Goal: Information Seeking & Learning: Learn about a topic

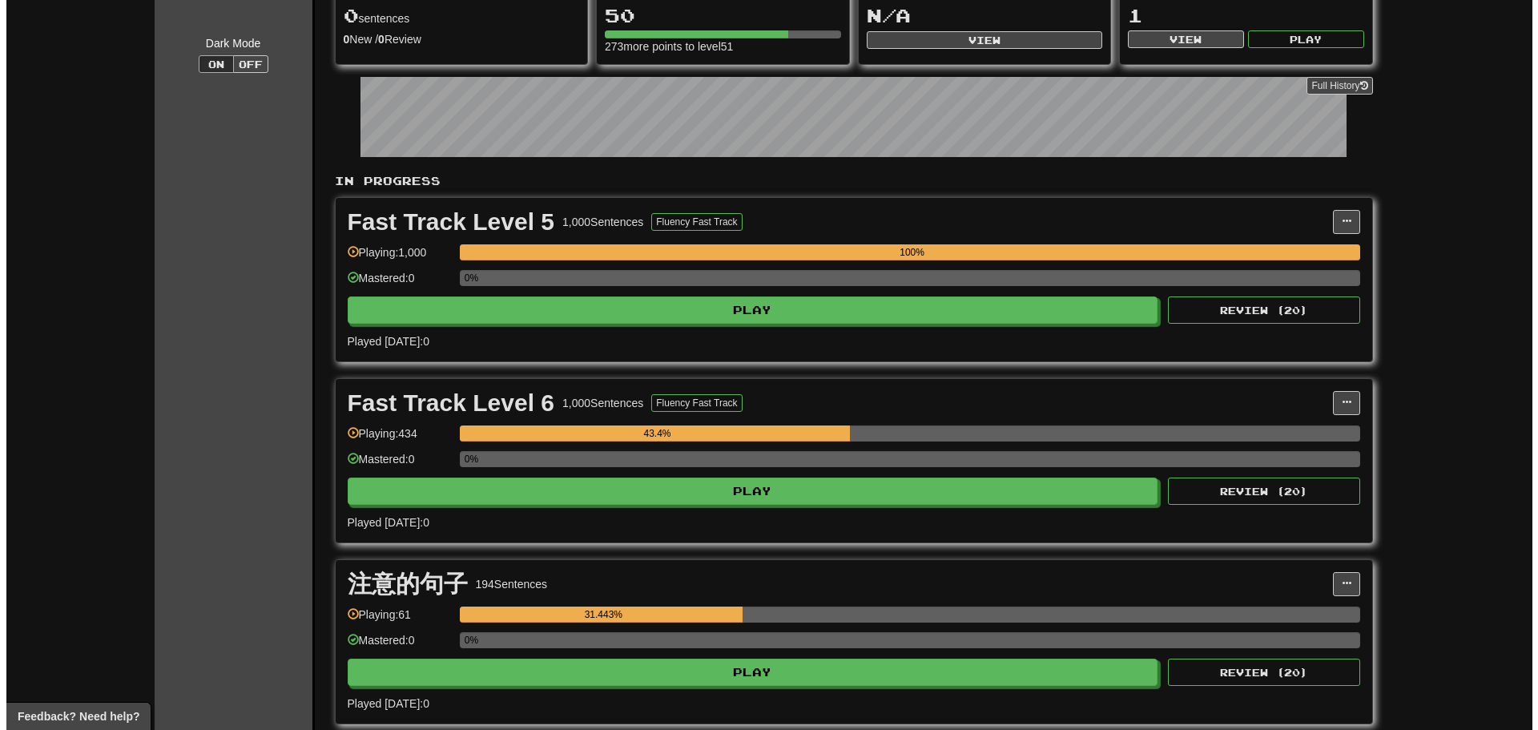
scroll to position [134, 0]
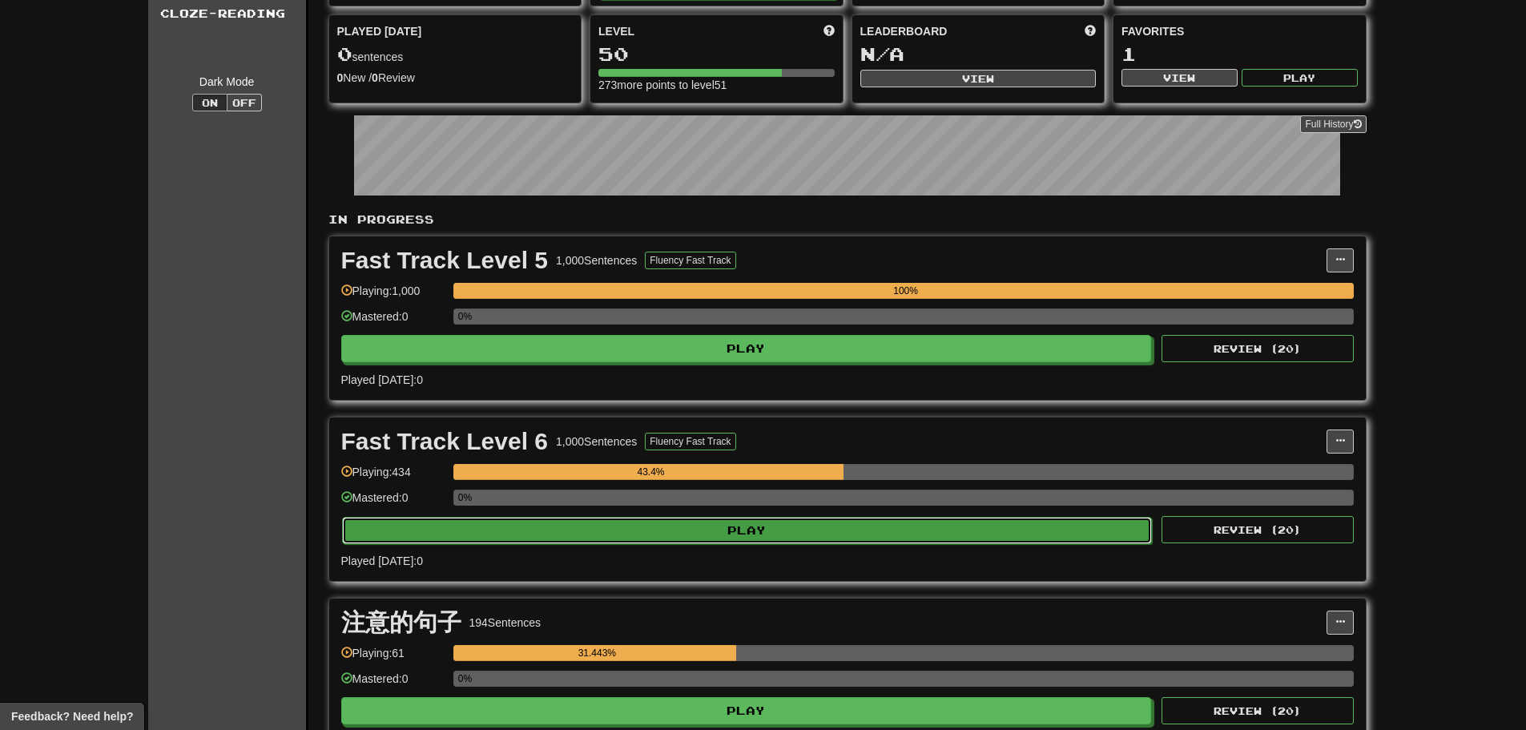
click at [728, 523] on button "Play" at bounding box center [747, 530] width 811 height 27
select select "**"
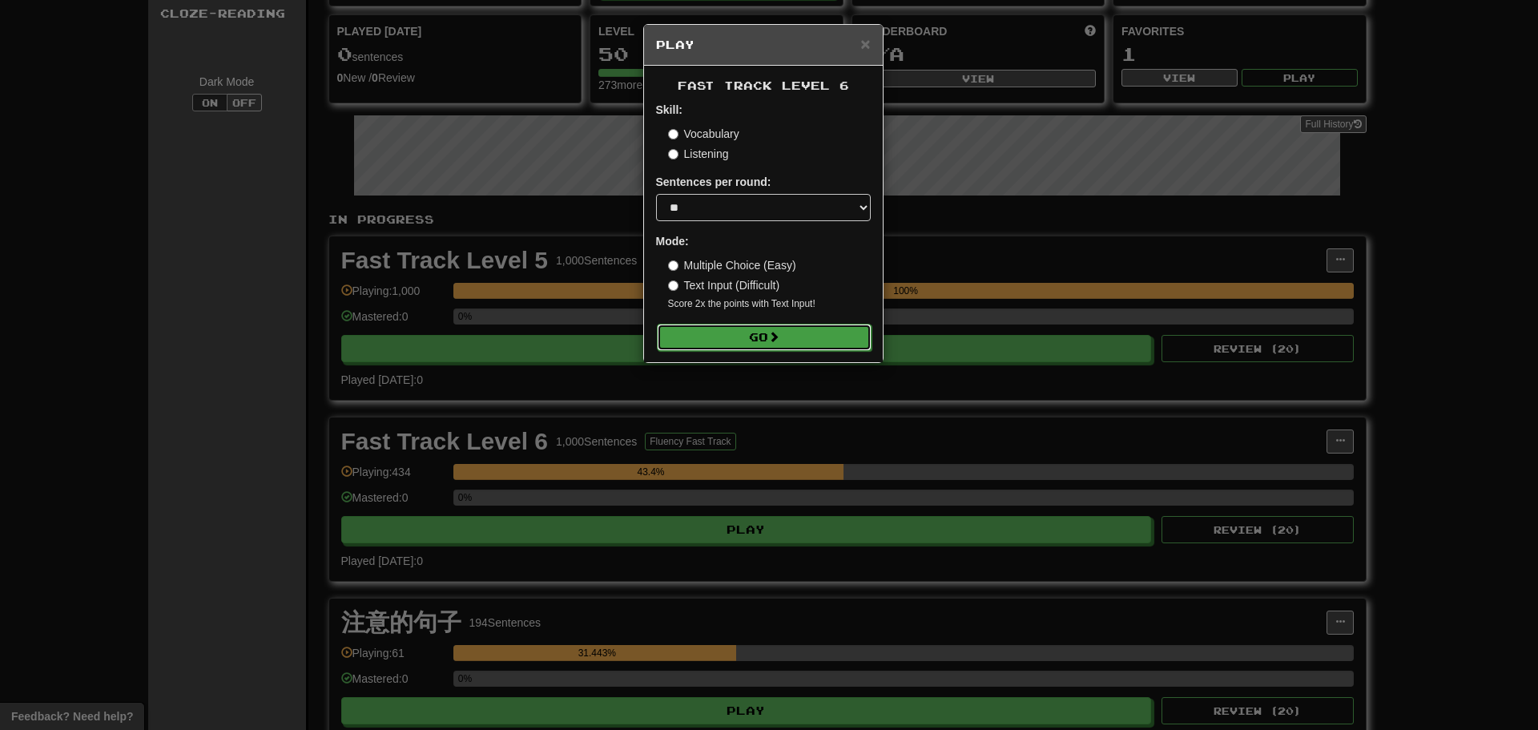
click at [710, 328] on button "Go" at bounding box center [764, 337] width 215 height 27
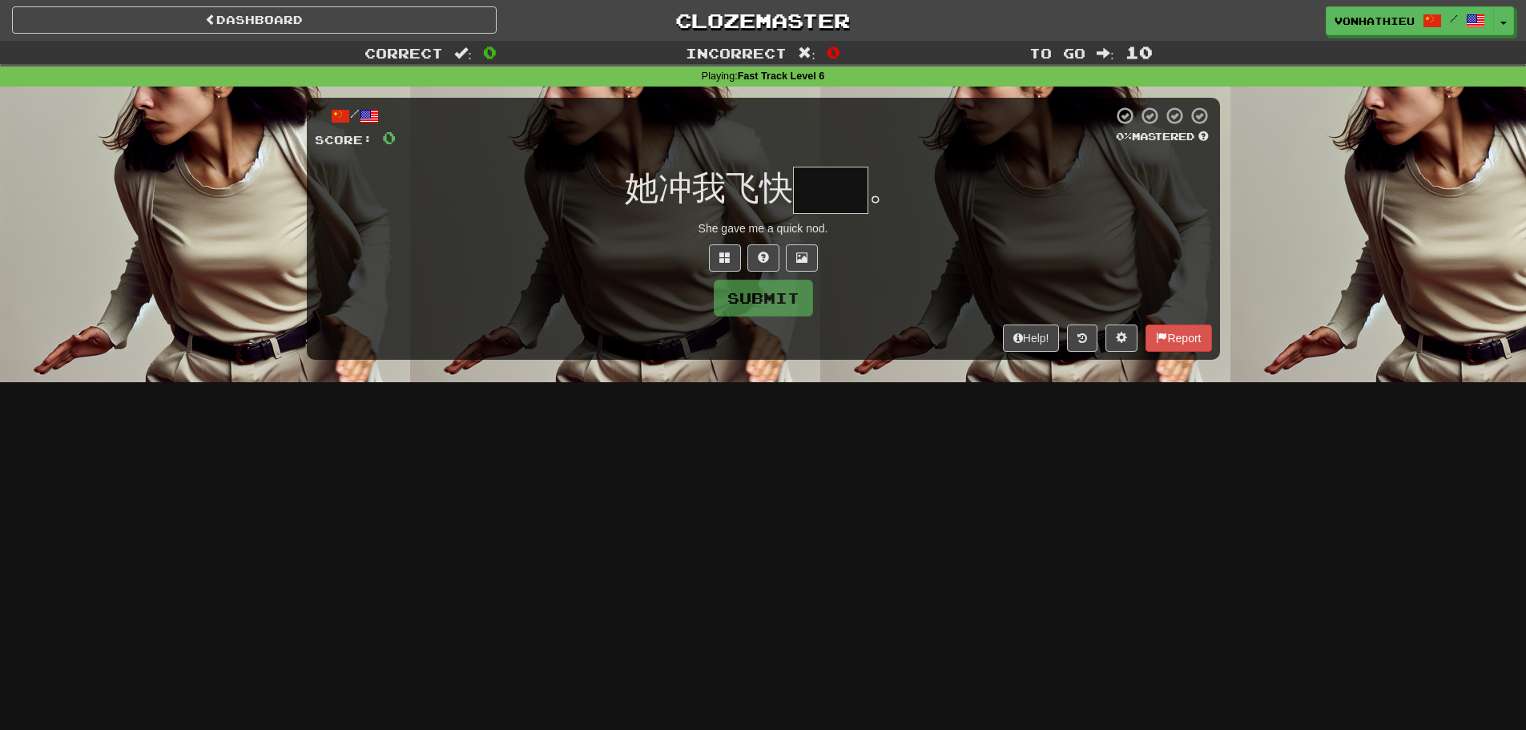
click at [835, 188] on input "text" at bounding box center [830, 190] width 75 height 47
type input "*"
type input "**"
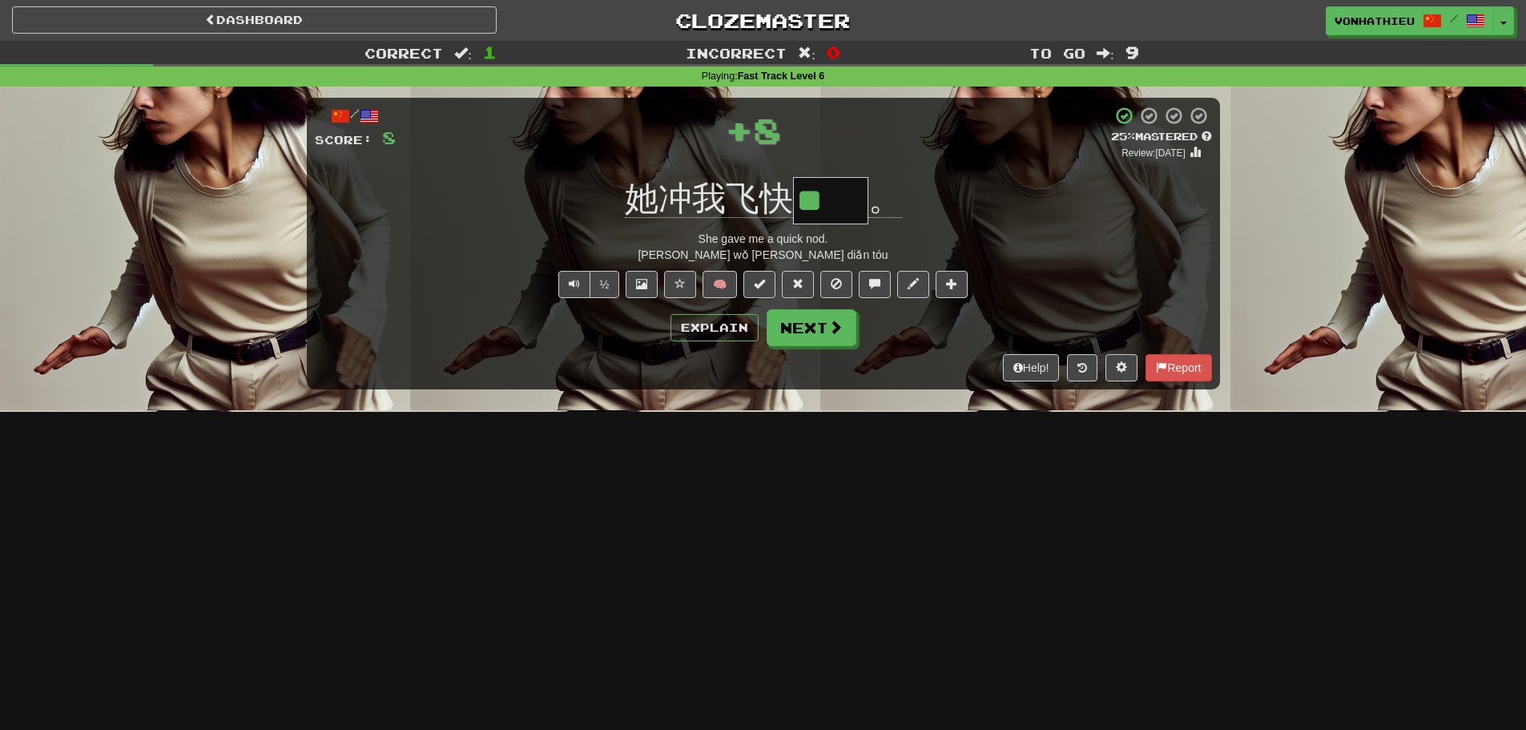
scroll to position [0, 0]
click at [731, 330] on button "Explain" at bounding box center [714, 327] width 88 height 27
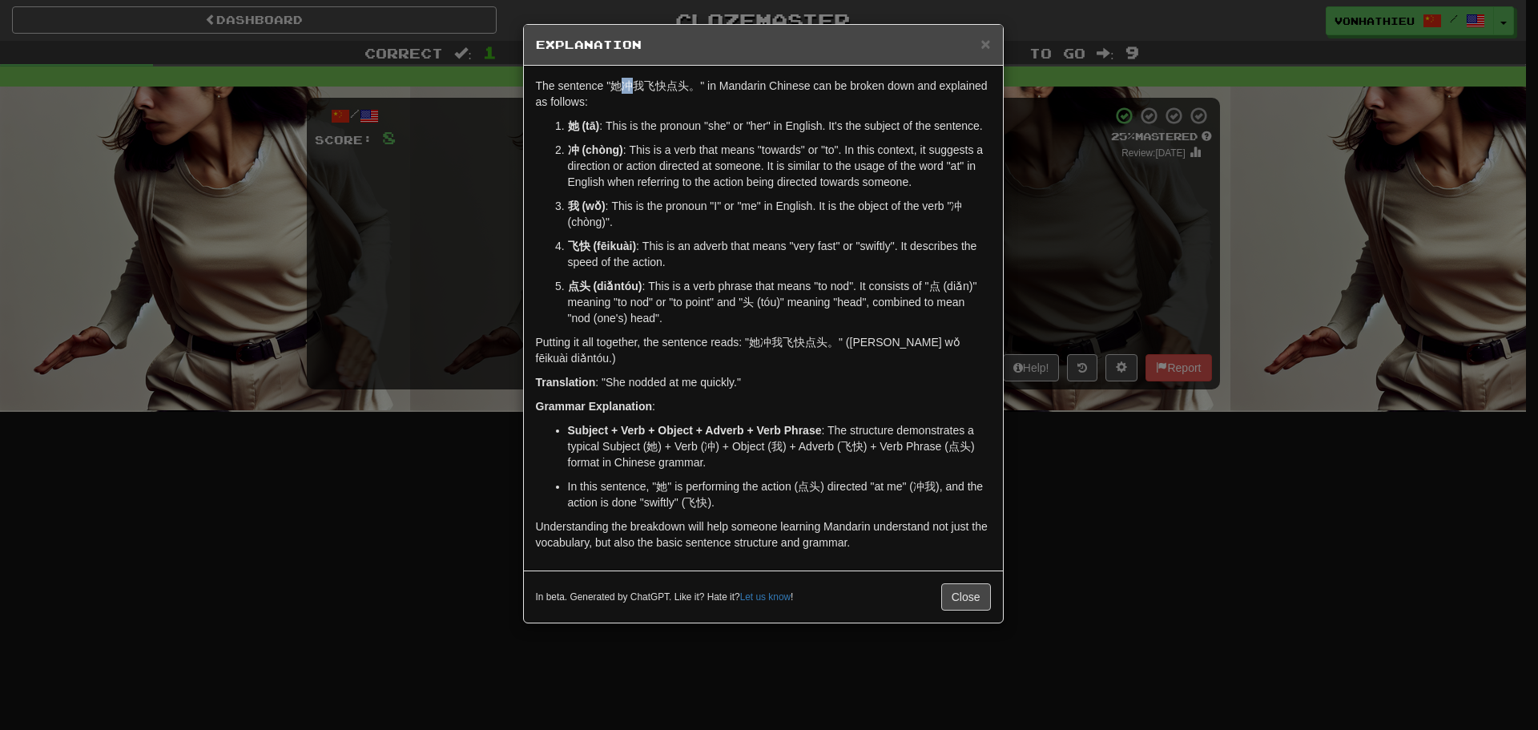
drag, startPoint x: 622, startPoint y: 87, endPoint x: 635, endPoint y: 87, distance: 12.8
click at [635, 87] on p "The sentence "她冲我飞快点头。" in Mandarin Chinese can be broken down and explained as…" at bounding box center [763, 94] width 455 height 32
click at [662, 103] on body "Dashboard Clozemaster vonhathieu / Toggle Dropdown Dashboard Leaderboard Activi…" at bounding box center [769, 649] width 1538 height 1298
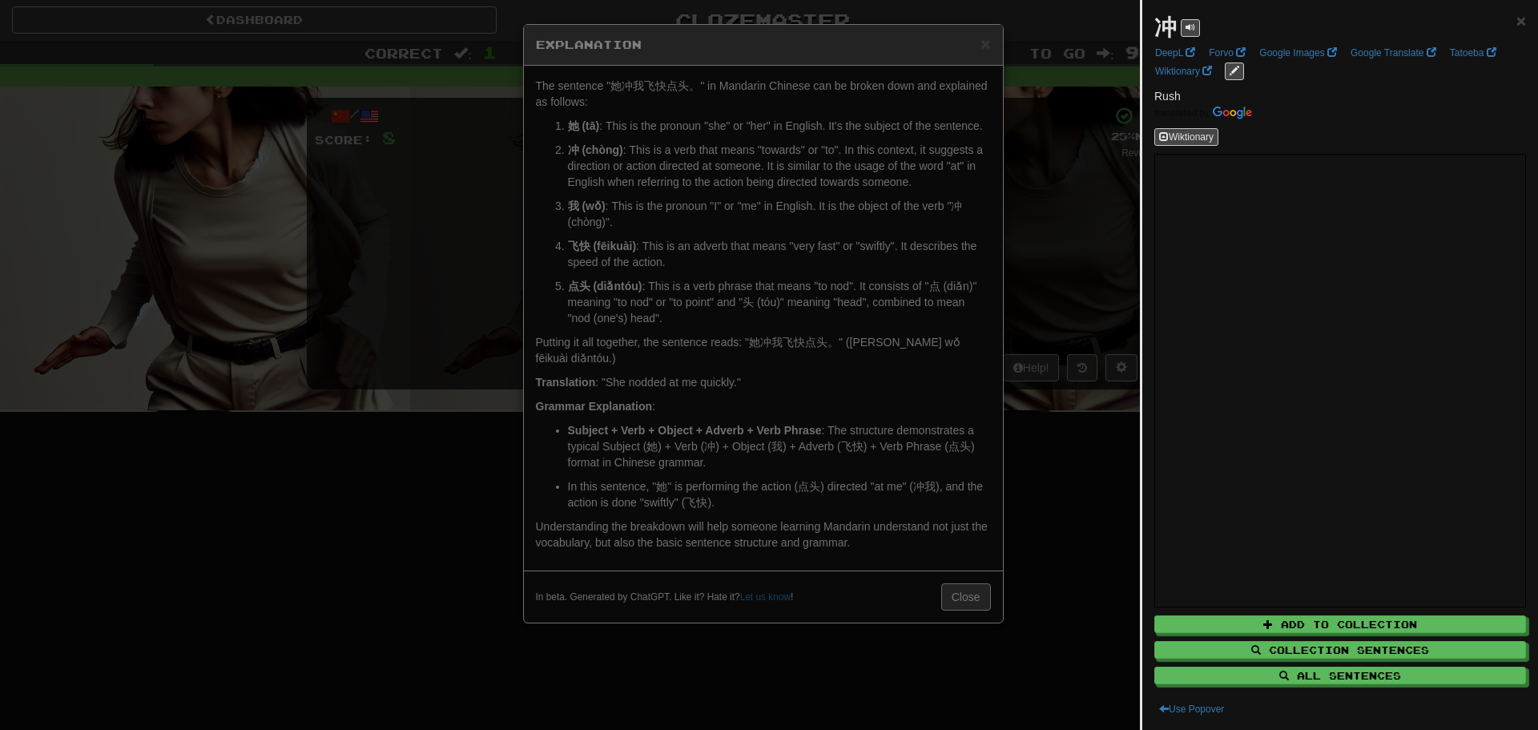
click at [766, 127] on div at bounding box center [769, 365] width 1538 height 730
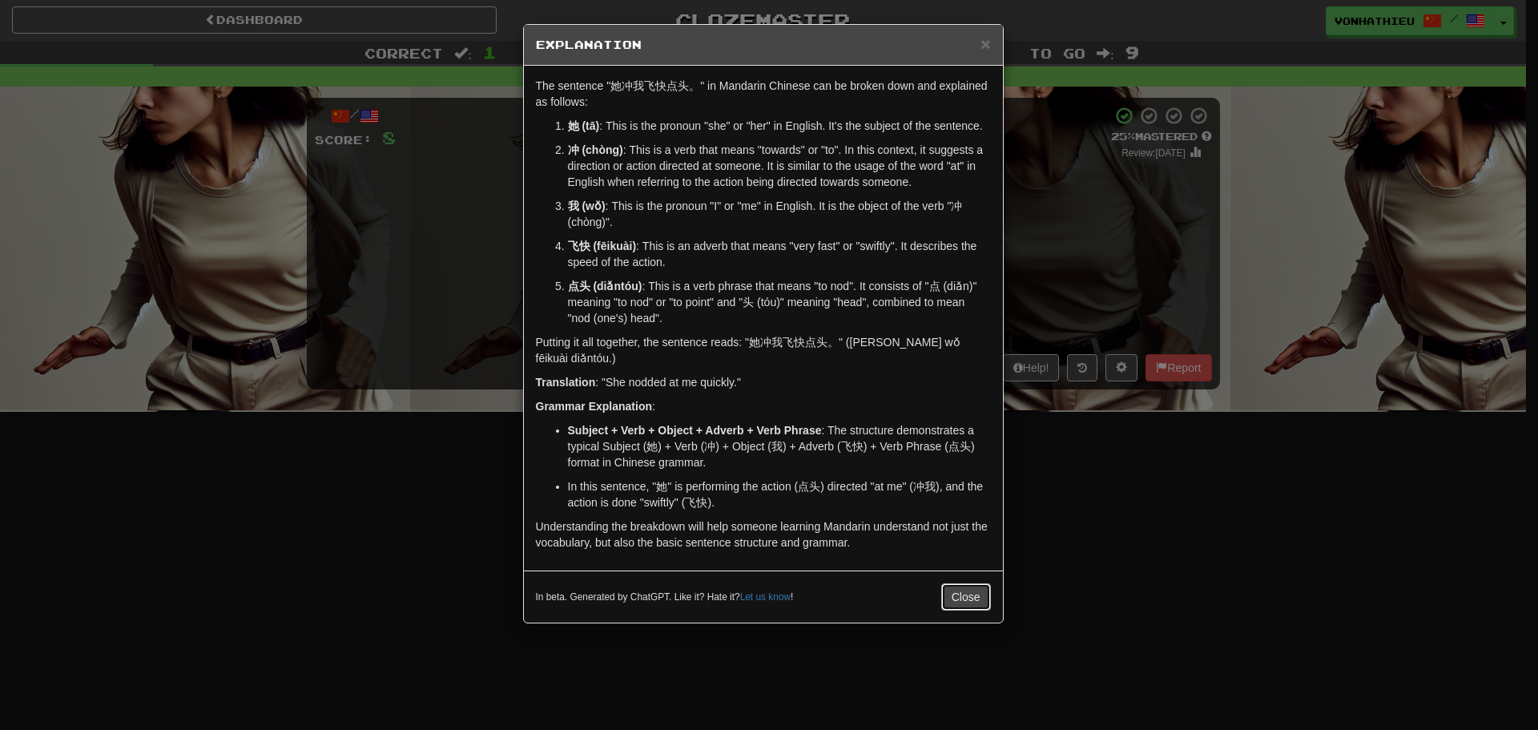
click at [973, 602] on button "Close" at bounding box center [966, 596] width 50 height 27
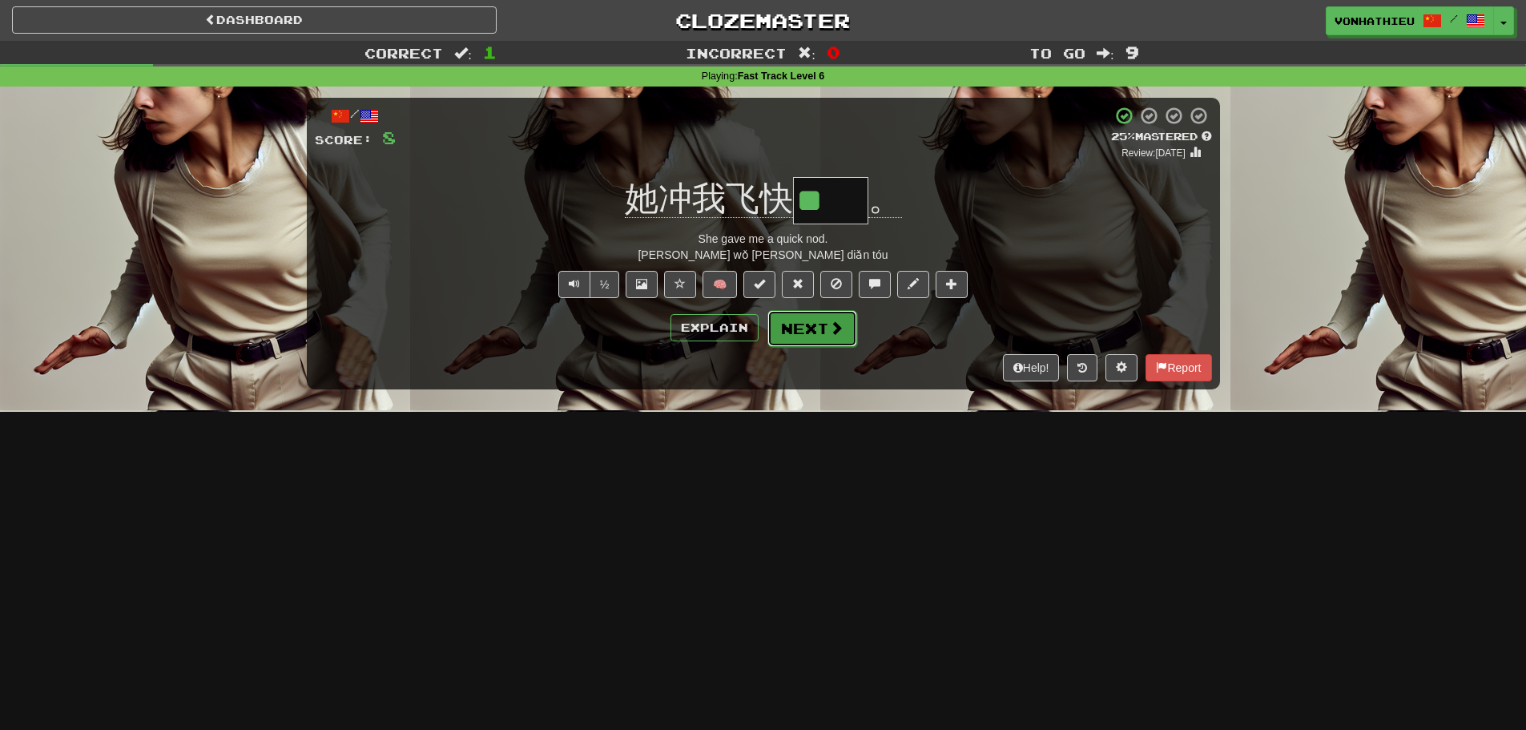
click at [835, 343] on button "Next" at bounding box center [812, 328] width 90 height 37
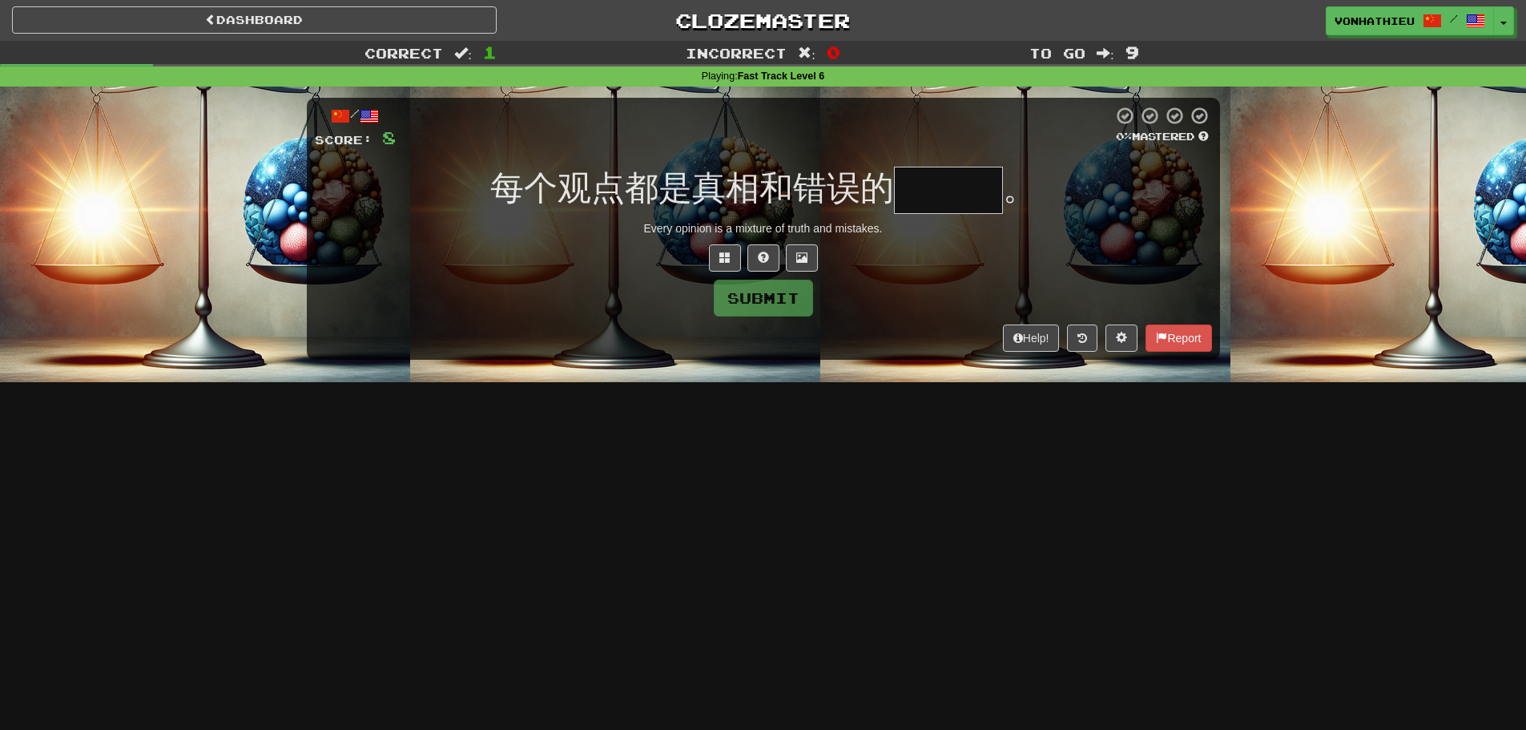
click at [976, 201] on input "text" at bounding box center [948, 190] width 109 height 47
click at [710, 259] on button at bounding box center [725, 257] width 32 height 27
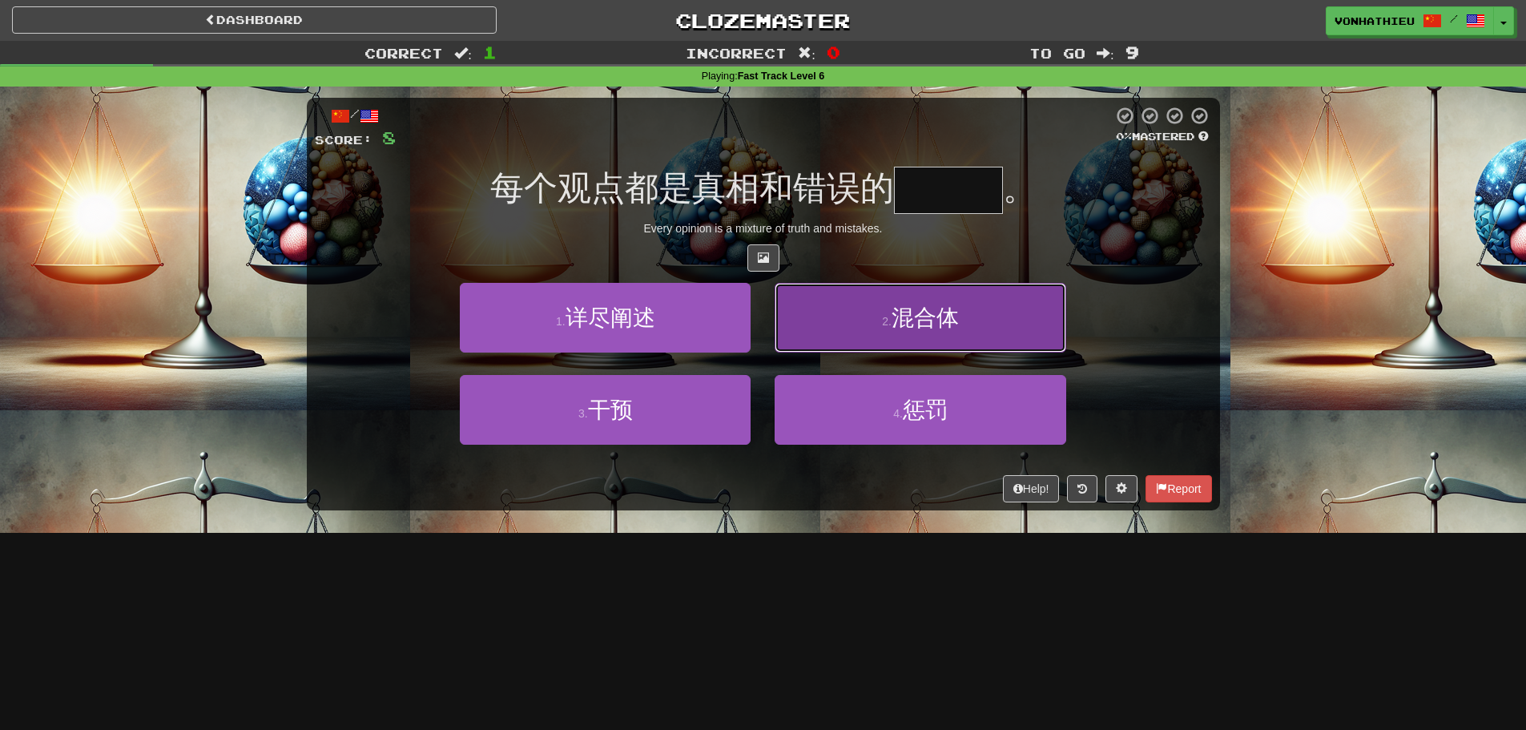
click at [968, 324] on button "2 . 混合体" at bounding box center [920, 318] width 291 height 70
type input "***"
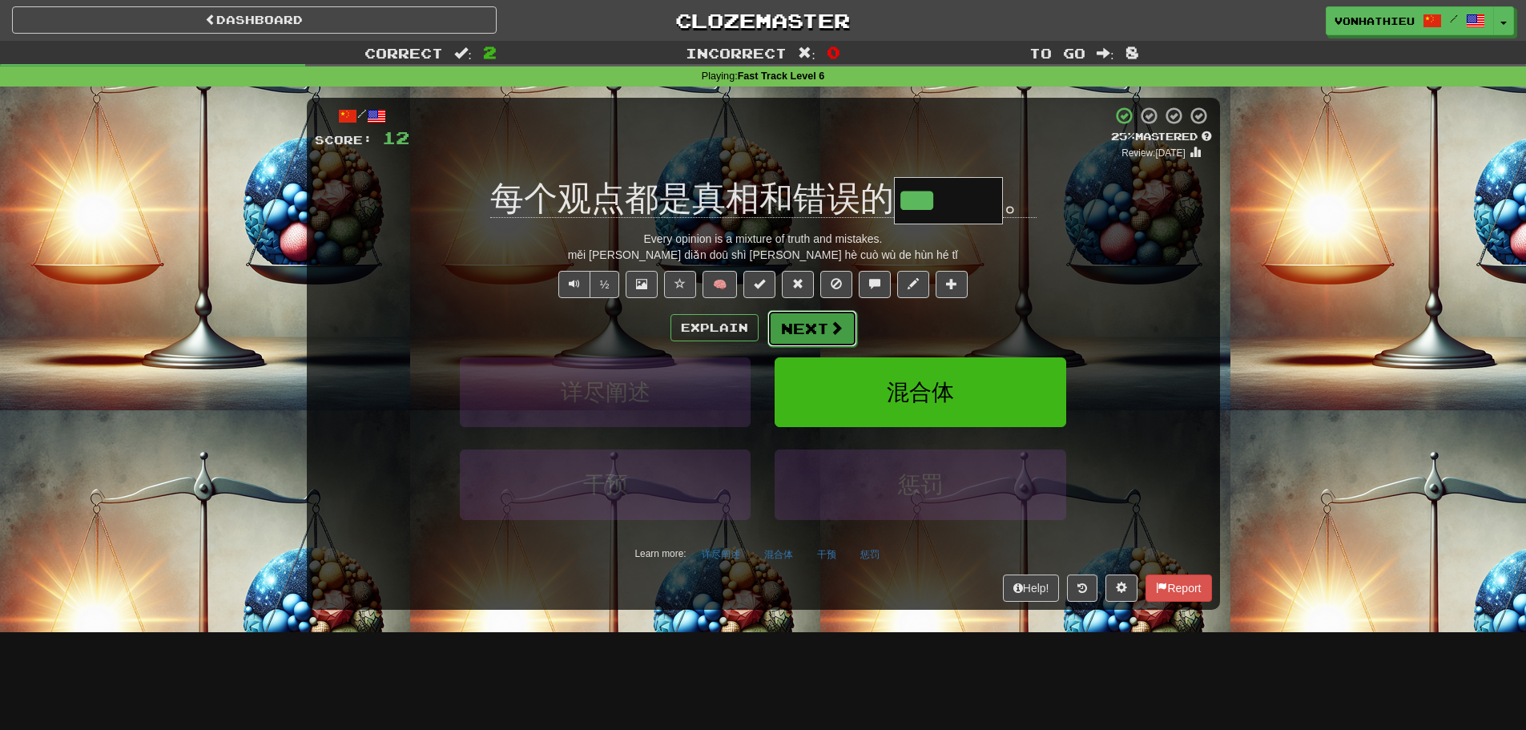
click at [790, 339] on button "Next" at bounding box center [812, 328] width 90 height 37
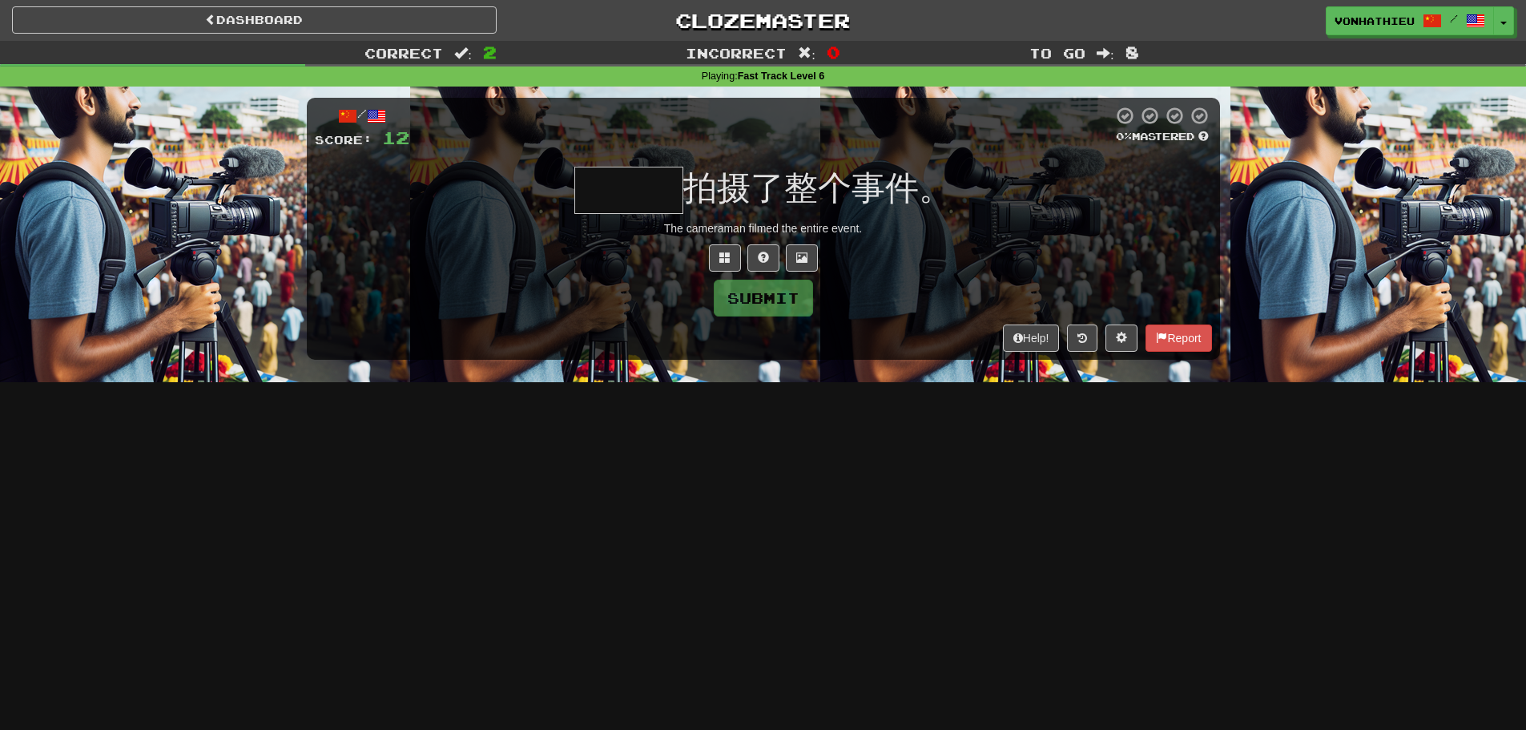
click at [622, 203] on input "text" at bounding box center [628, 190] width 109 height 47
click at [669, 205] on input "text" at bounding box center [628, 190] width 109 height 47
click at [724, 260] on span at bounding box center [724, 257] width 11 height 11
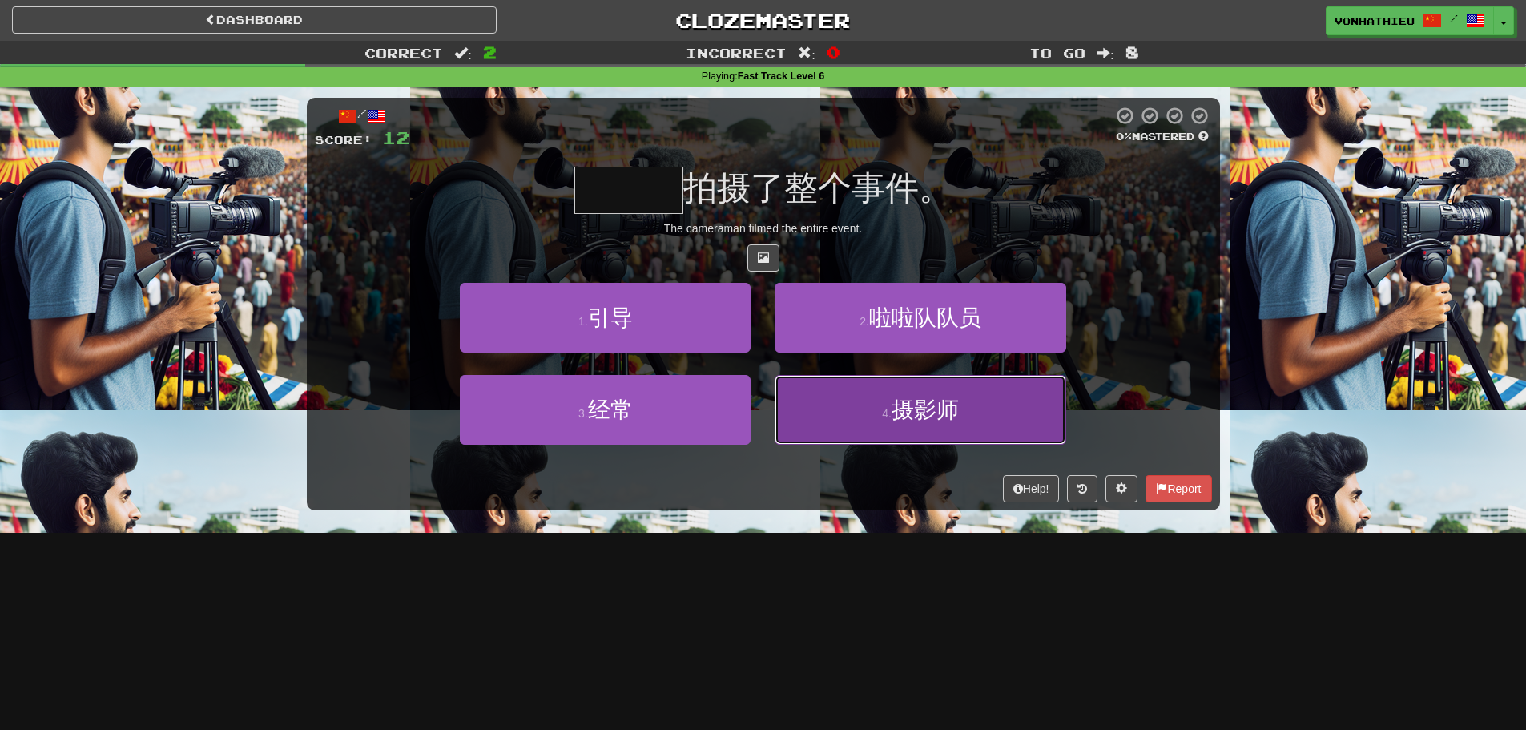
click at [867, 425] on button "4 . 摄影师" at bounding box center [920, 410] width 291 height 70
type input "***"
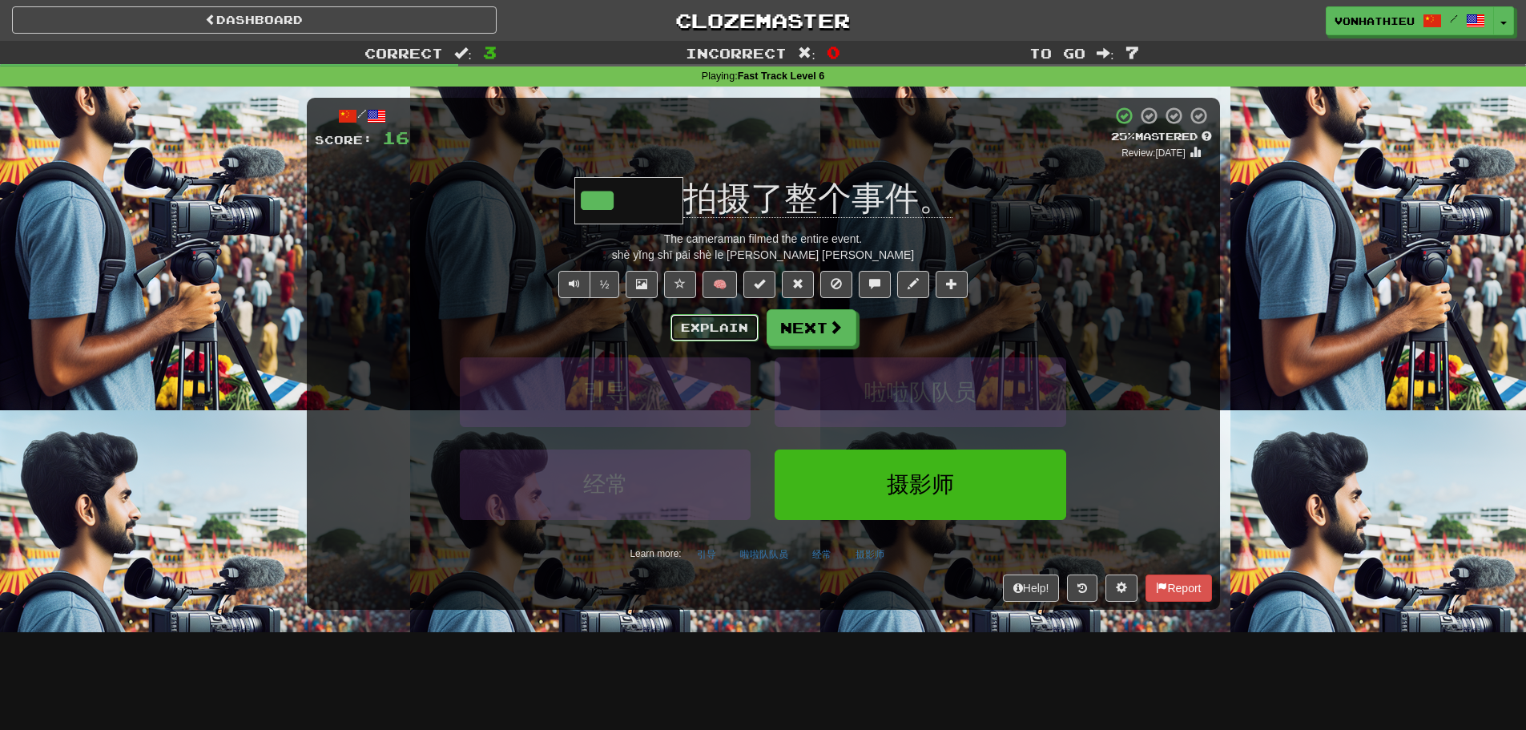
click at [710, 328] on button "Explain" at bounding box center [714, 327] width 88 height 27
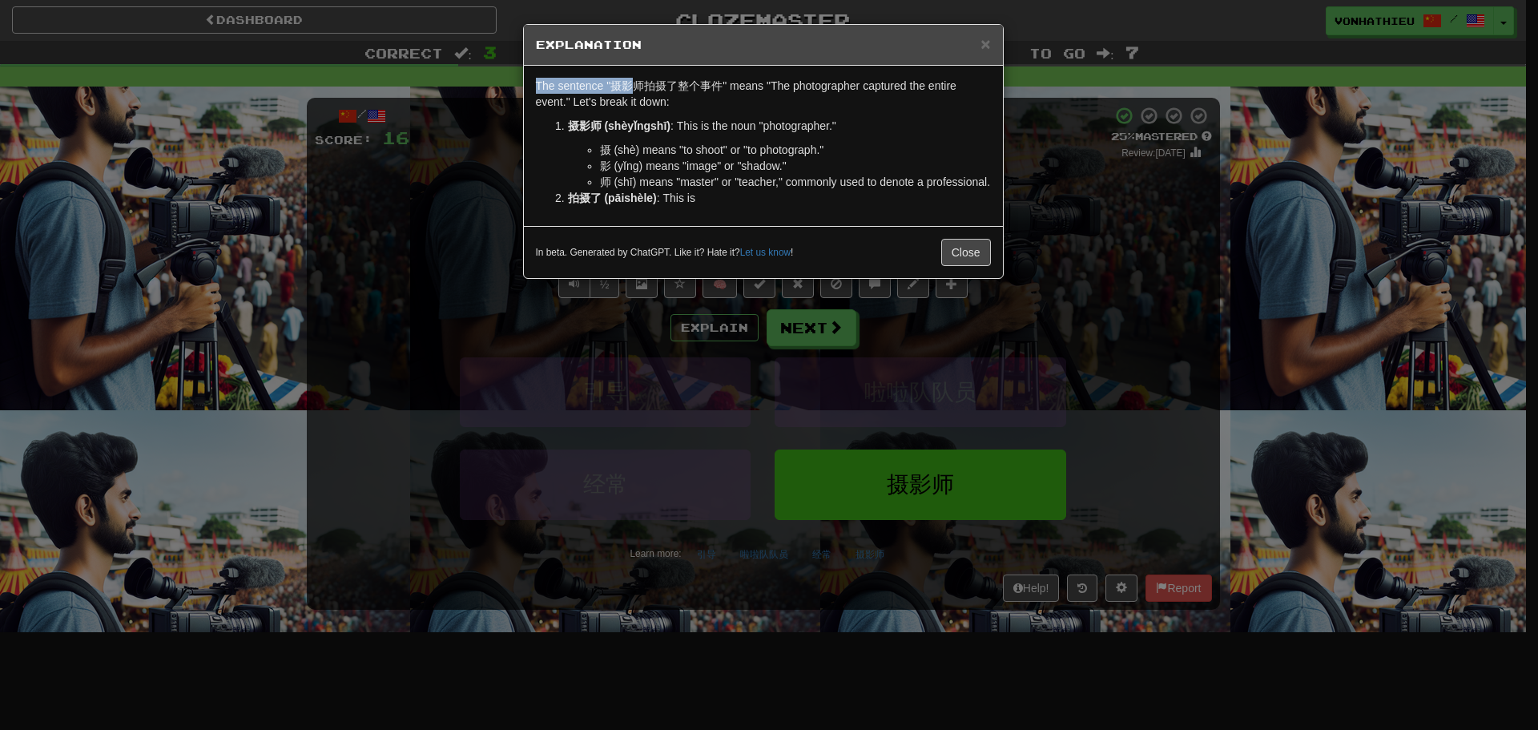
drag, startPoint x: 612, startPoint y: 88, endPoint x: 630, endPoint y: 88, distance: 17.6
click at [630, 88] on p "The sentence "摄影师拍摄了整个事件" means "The photographer captured the entire event." L…" at bounding box center [763, 94] width 455 height 32
click at [627, 88] on p "The sentence "摄影师拍摄了整个事件" means "The photographer captured the entire event." L…" at bounding box center [763, 94] width 455 height 32
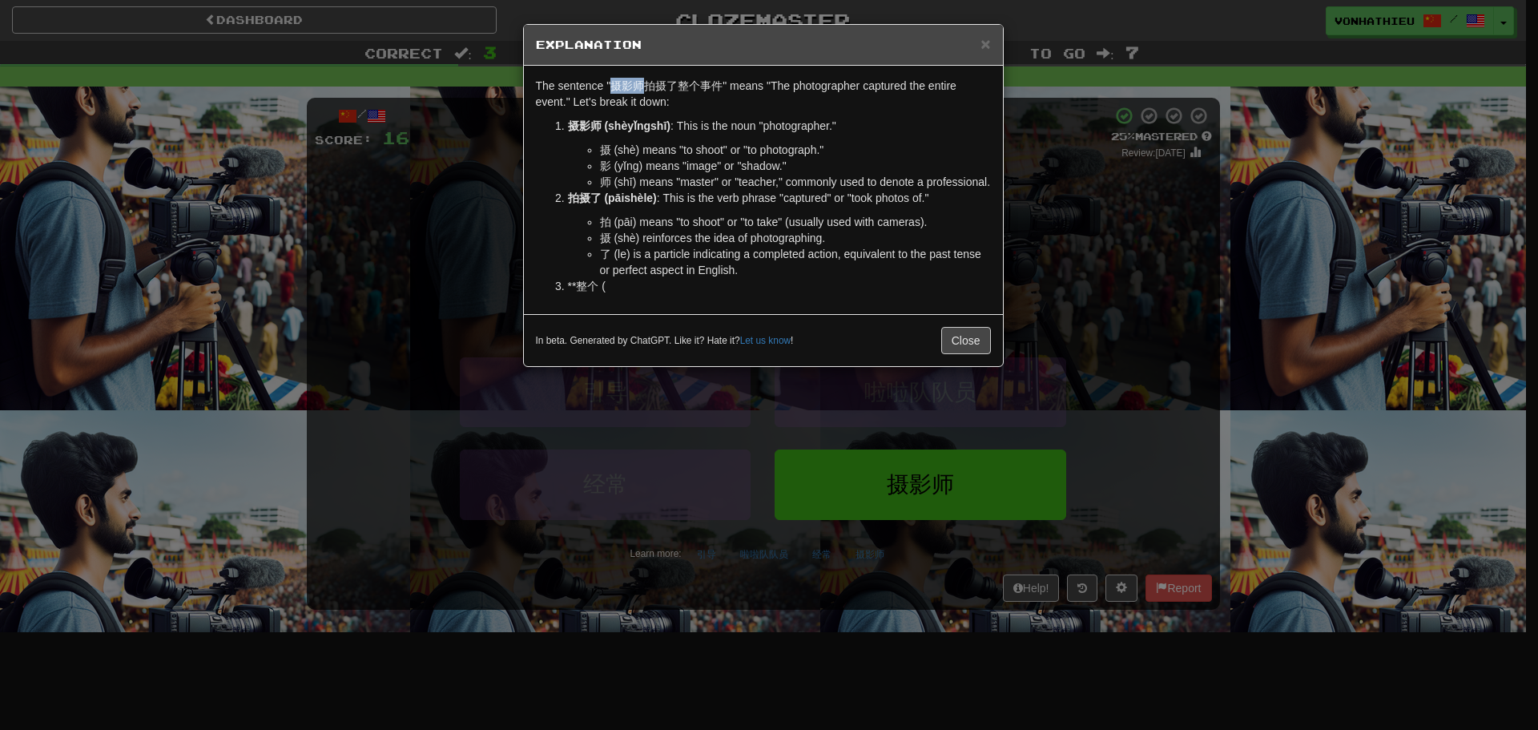
drag, startPoint x: 609, startPoint y: 88, endPoint x: 642, endPoint y: 88, distance: 32.8
click at [642, 88] on p "The sentence "摄影师拍摄了整个事件" means "The photographer captured the entire event." L…" at bounding box center [763, 94] width 455 height 32
click at [662, 101] on body "Dashboard Clozemaster vonhathieu / Toggle Dropdown Dashboard Leaderboard Activi…" at bounding box center [769, 649] width 1538 height 1298
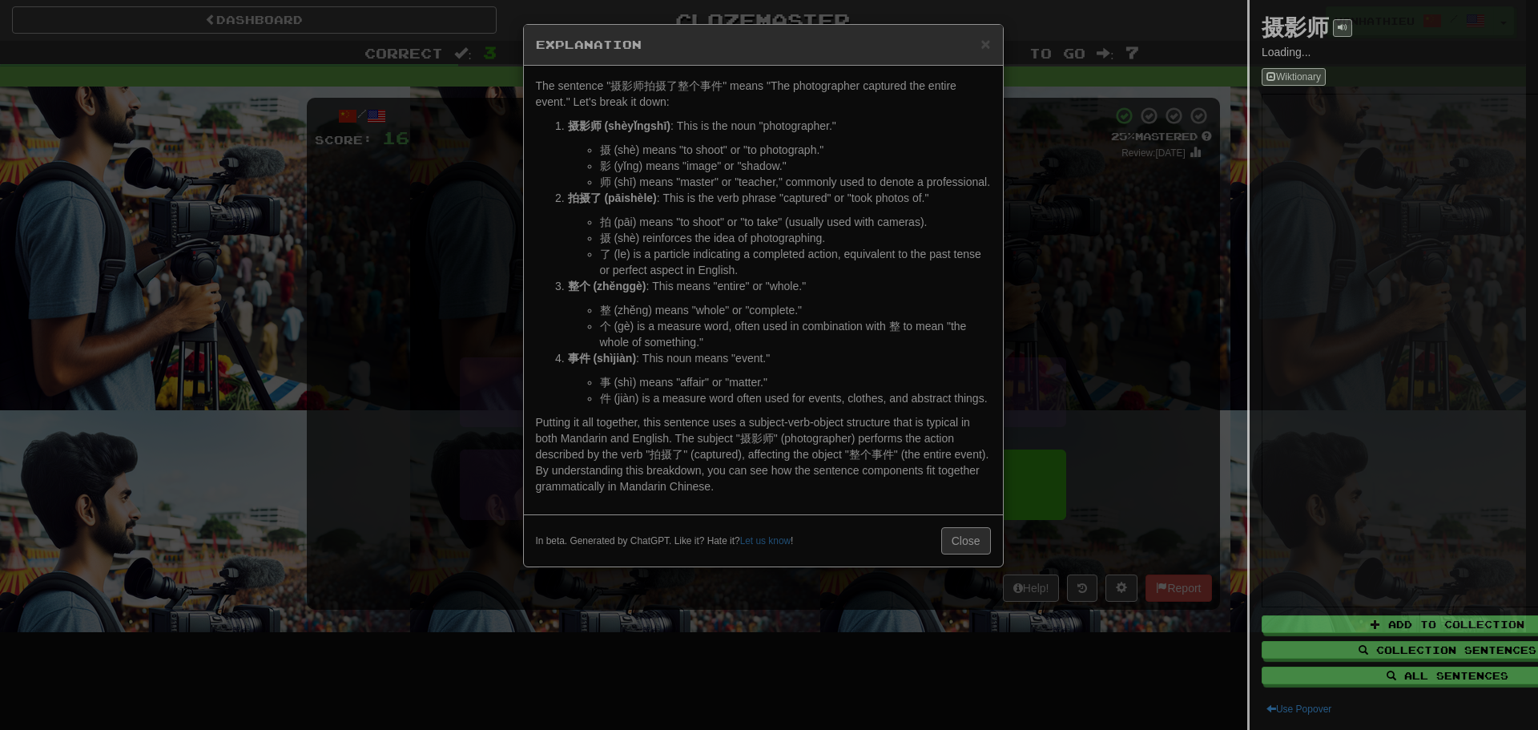
click at [1136, 210] on div at bounding box center [769, 365] width 1538 height 730
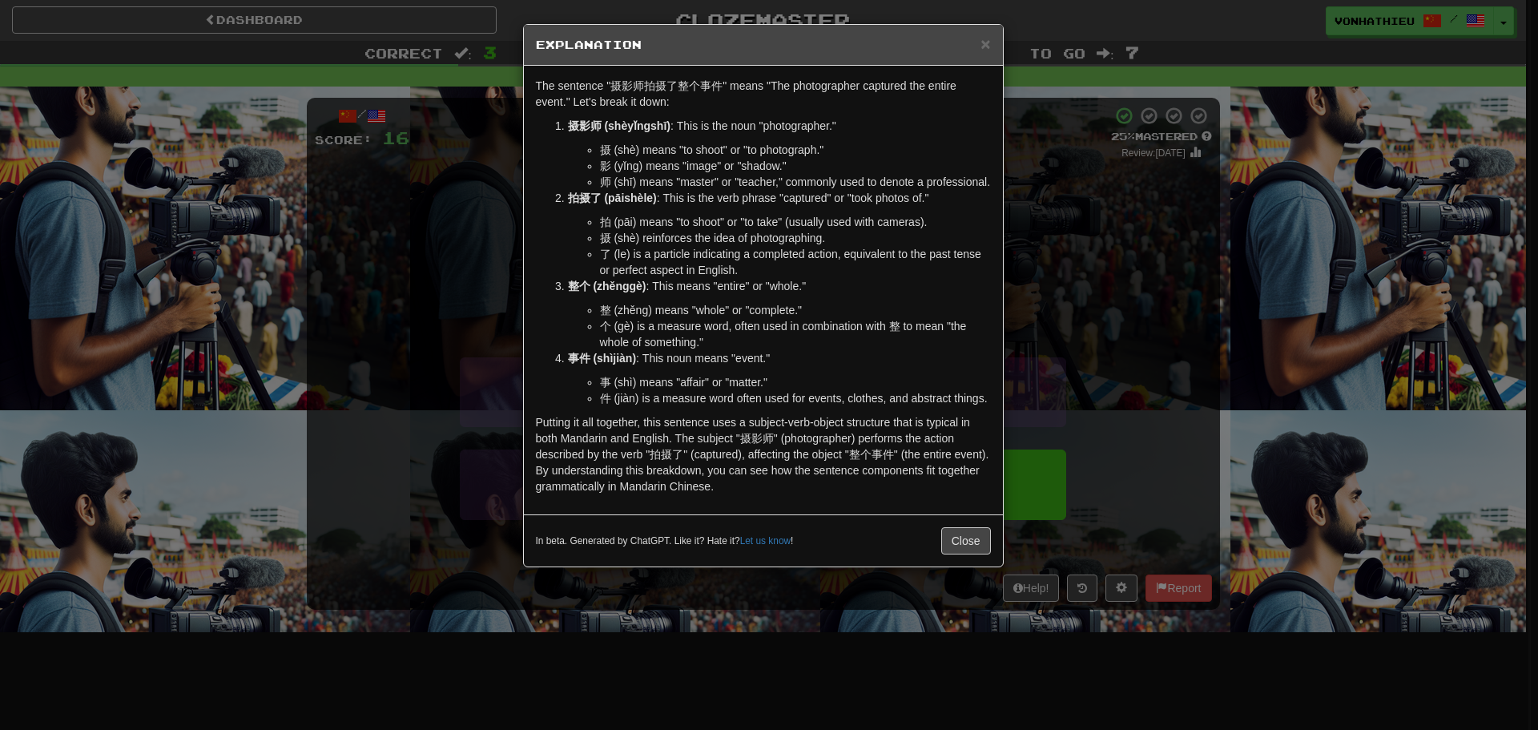
drag, startPoint x: 1133, startPoint y: 213, endPoint x: 1133, endPoint y: 222, distance: 8.8
click at [1133, 214] on div "× Explanation The sentence "摄影师拍摄了整个事件" means "The photographer captured the en…" at bounding box center [769, 365] width 1538 height 730
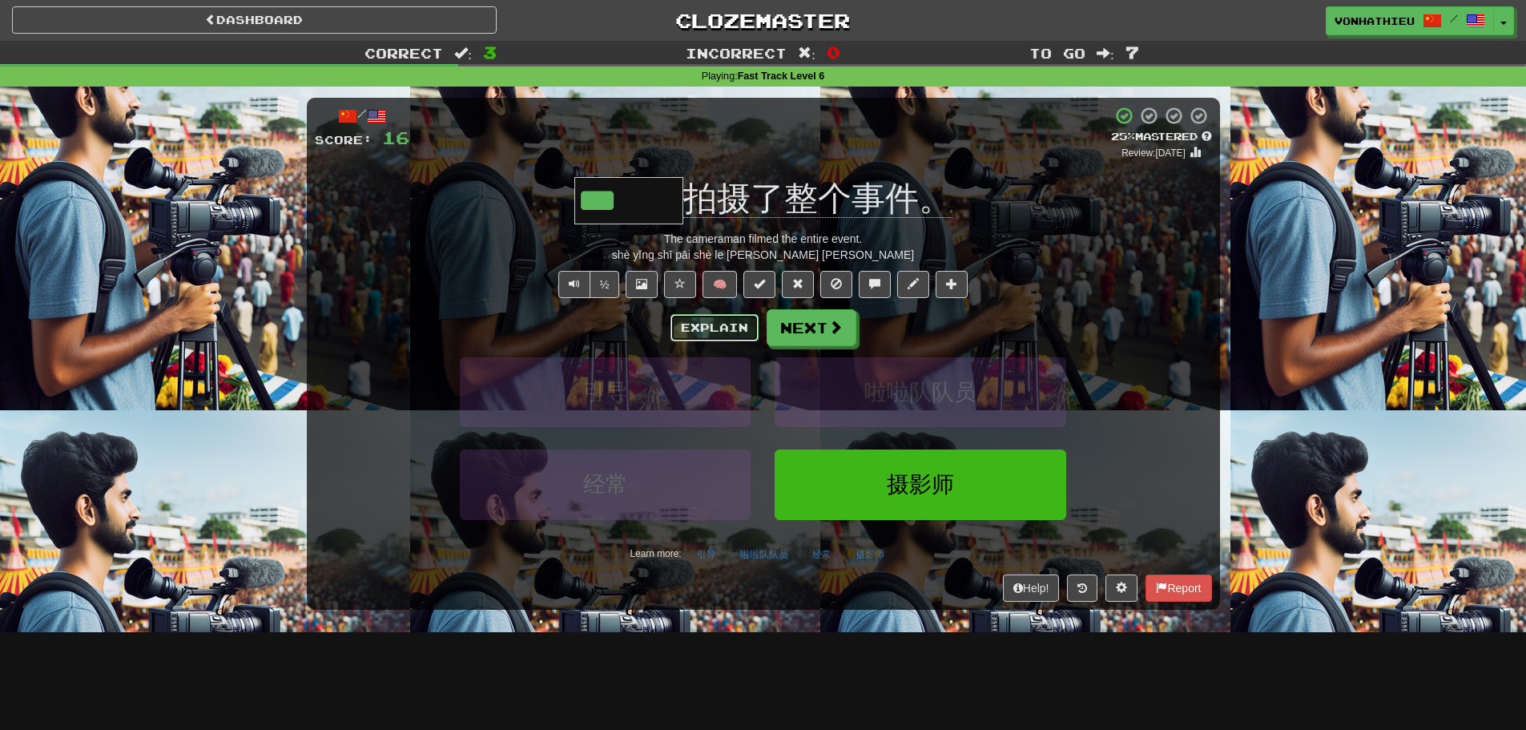
click at [709, 328] on button "Explain" at bounding box center [714, 327] width 88 height 27
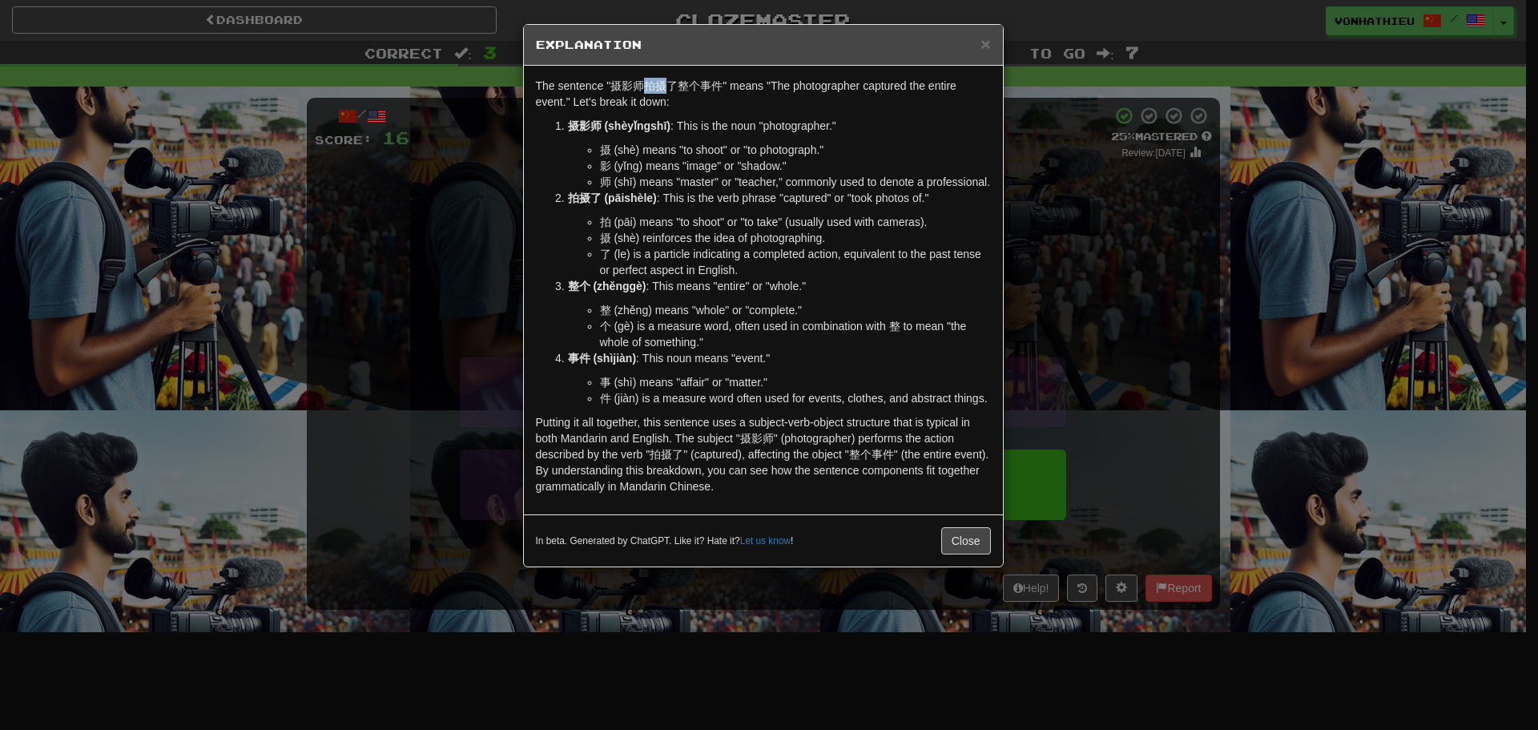
drag, startPoint x: 642, startPoint y: 88, endPoint x: 664, endPoint y: 87, distance: 21.7
click at [664, 87] on p "The sentence "摄影师拍摄了整个事件" means "The photographer captured the entire event." L…" at bounding box center [763, 94] width 455 height 32
click at [686, 106] on body "Dashboard Clozemaster vonhathieu / Toggle Dropdown Dashboard Leaderboard Activi…" at bounding box center [769, 649] width 1538 height 1298
click at [677, 108] on p "The sentence "摄影师拍摄了整个事件" means "The photographer captured the entire event." L…" at bounding box center [763, 94] width 455 height 32
click at [1113, 276] on div "× Explanation The sentence "摄影师拍摄了整个事件" means "The photographer captured the en…" at bounding box center [769, 365] width 1538 height 730
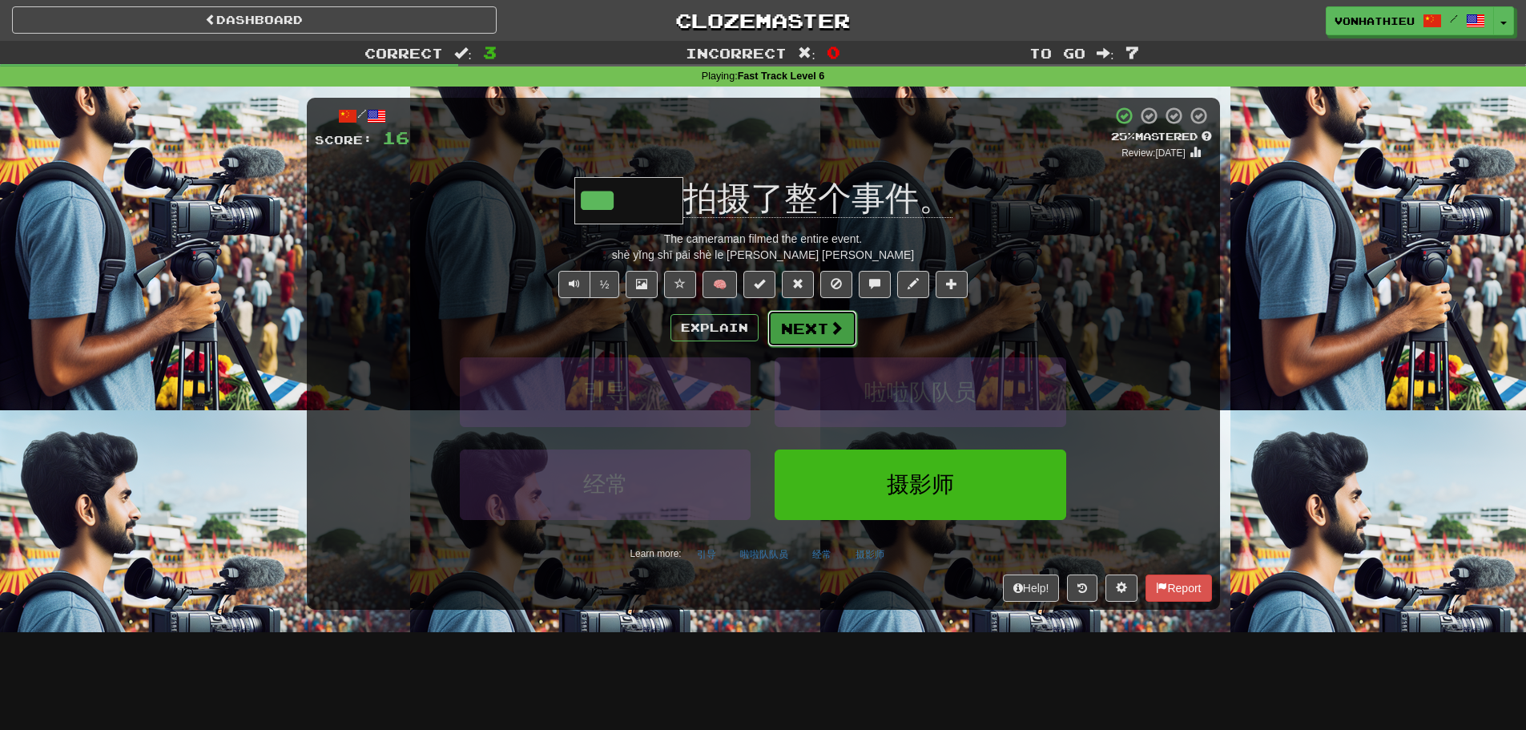
click at [799, 328] on button "Next" at bounding box center [812, 328] width 90 height 37
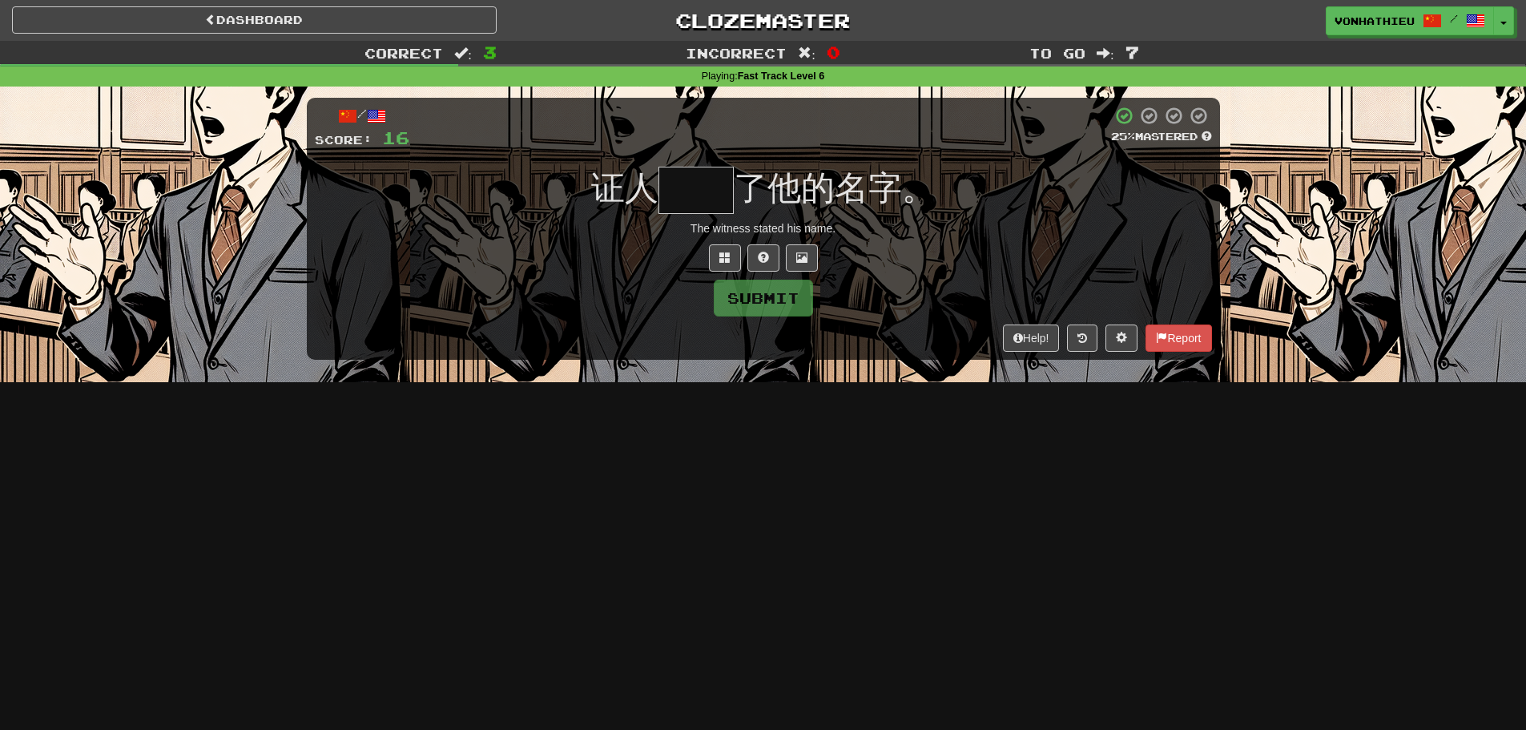
click at [683, 196] on input "text" at bounding box center [695, 190] width 75 height 47
type input "*"
click at [721, 258] on span at bounding box center [724, 257] width 11 height 11
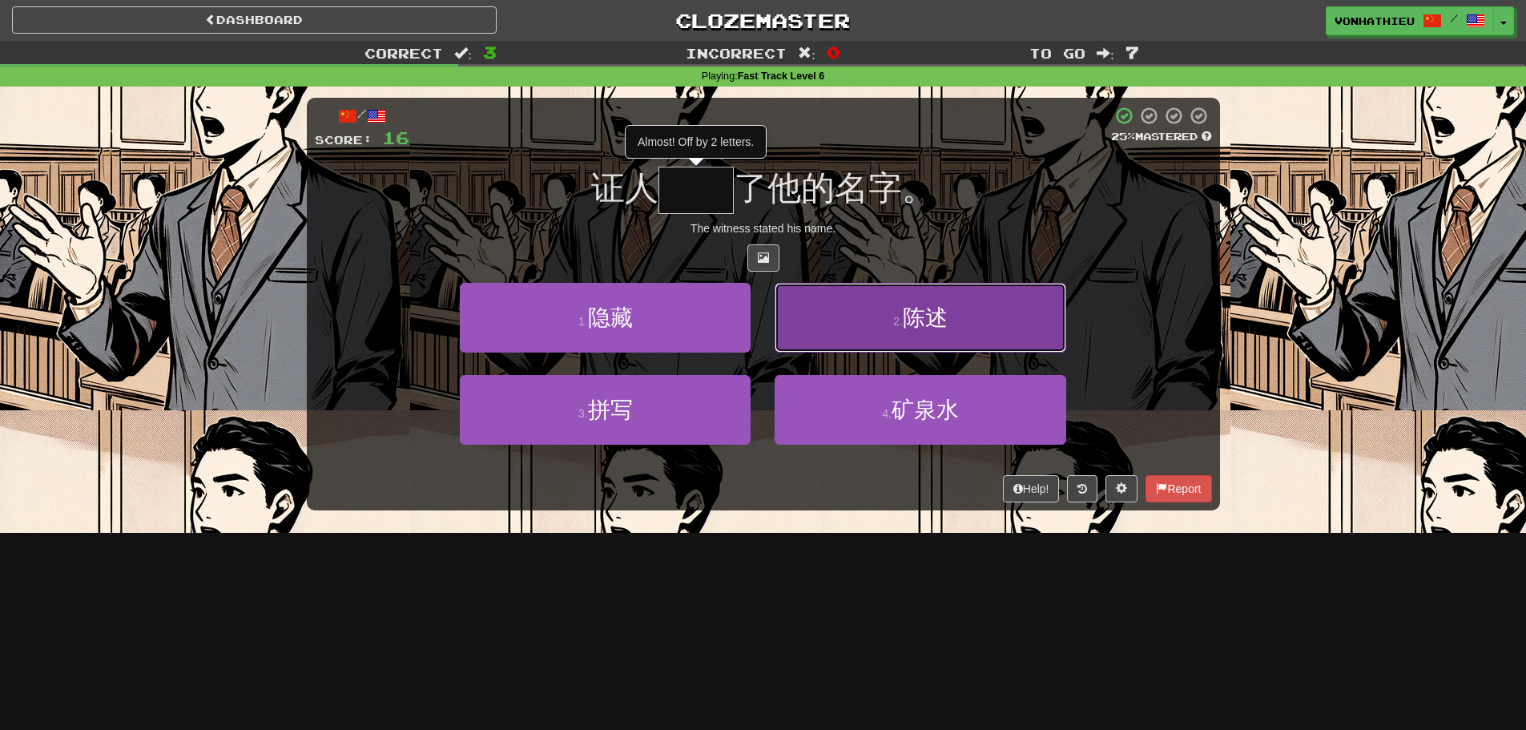
click at [831, 333] on button "2 . 陈述" at bounding box center [920, 318] width 291 height 70
type input "**"
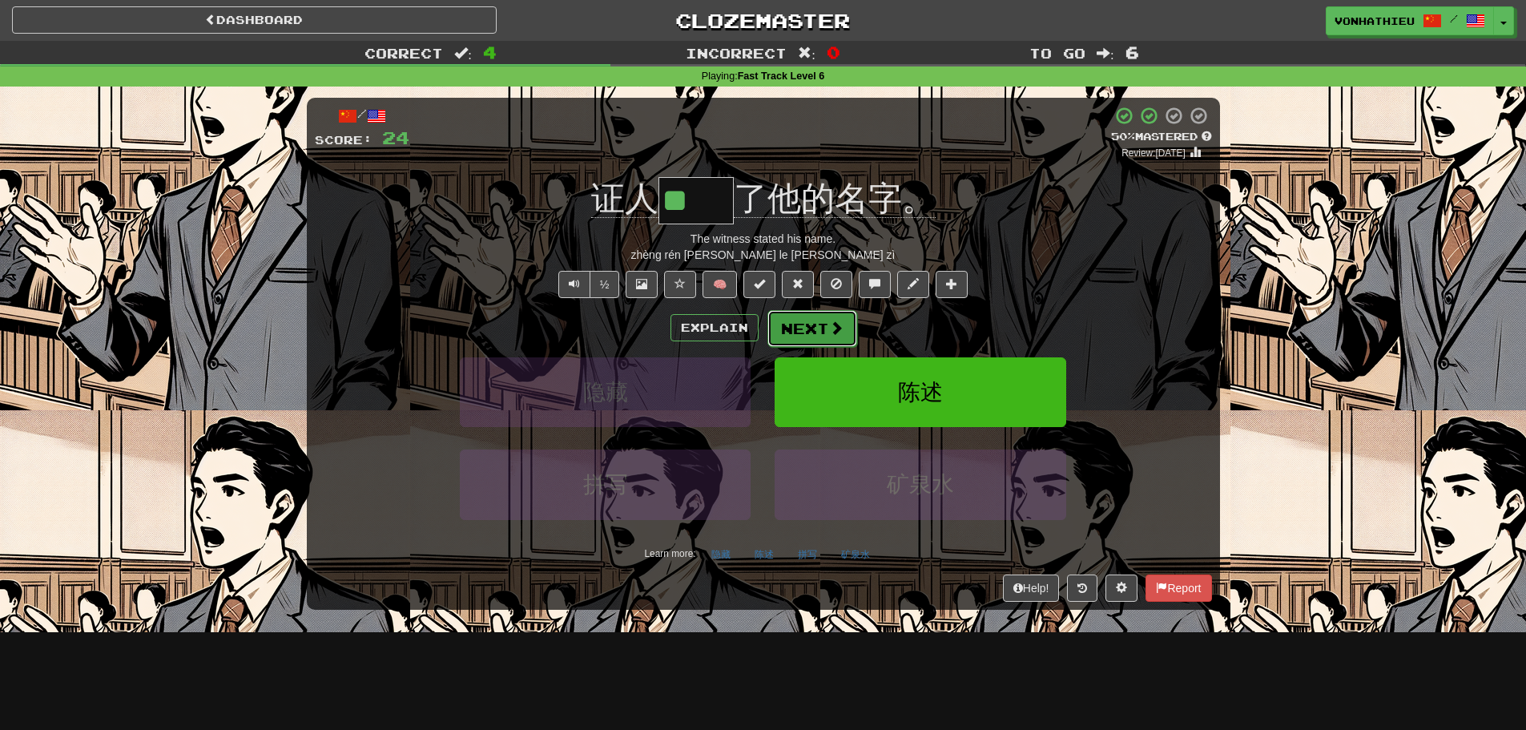
click at [789, 322] on button "Next" at bounding box center [812, 328] width 90 height 37
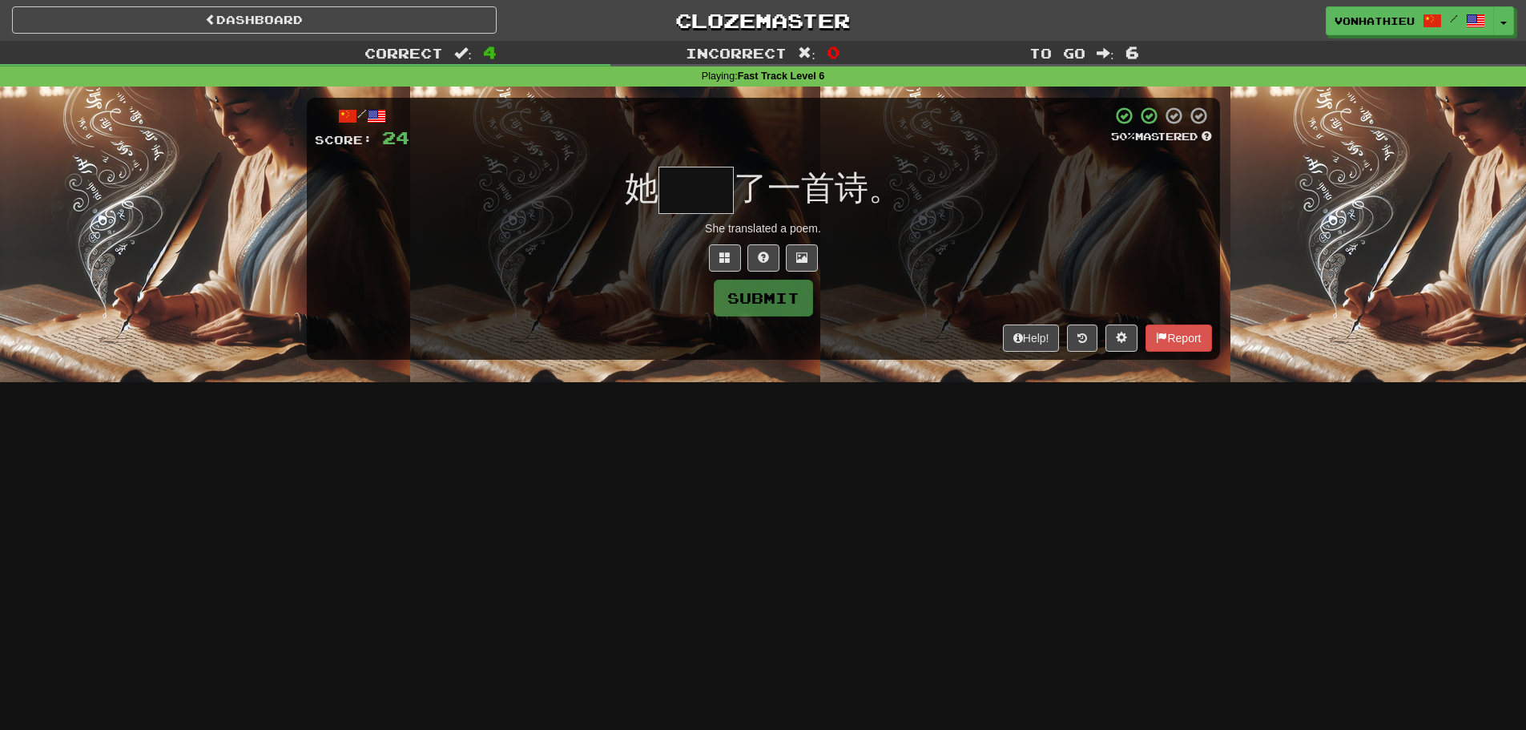
click at [689, 200] on input "text" at bounding box center [695, 190] width 75 height 47
type input "**"
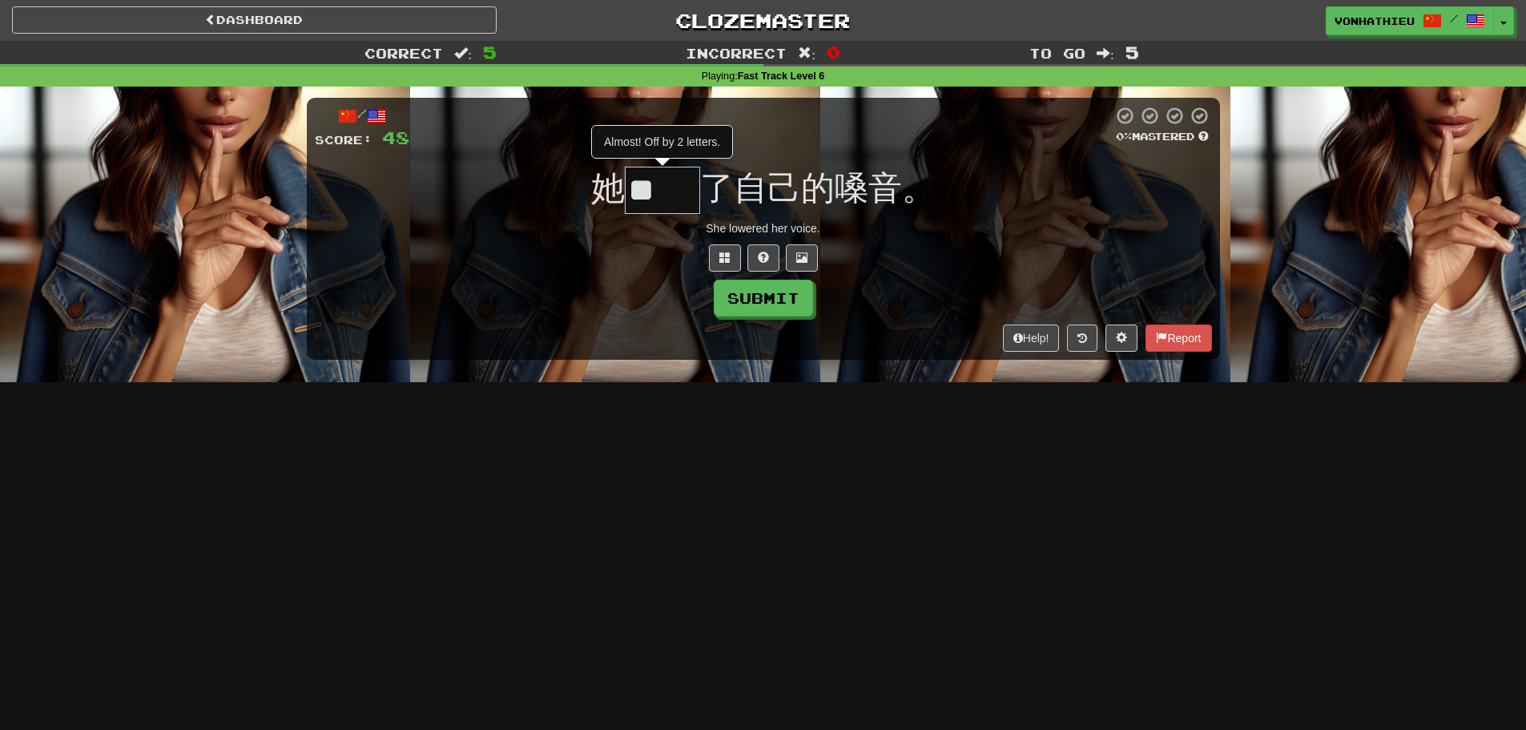
type input "*"
click at [736, 267] on button at bounding box center [725, 257] width 32 height 27
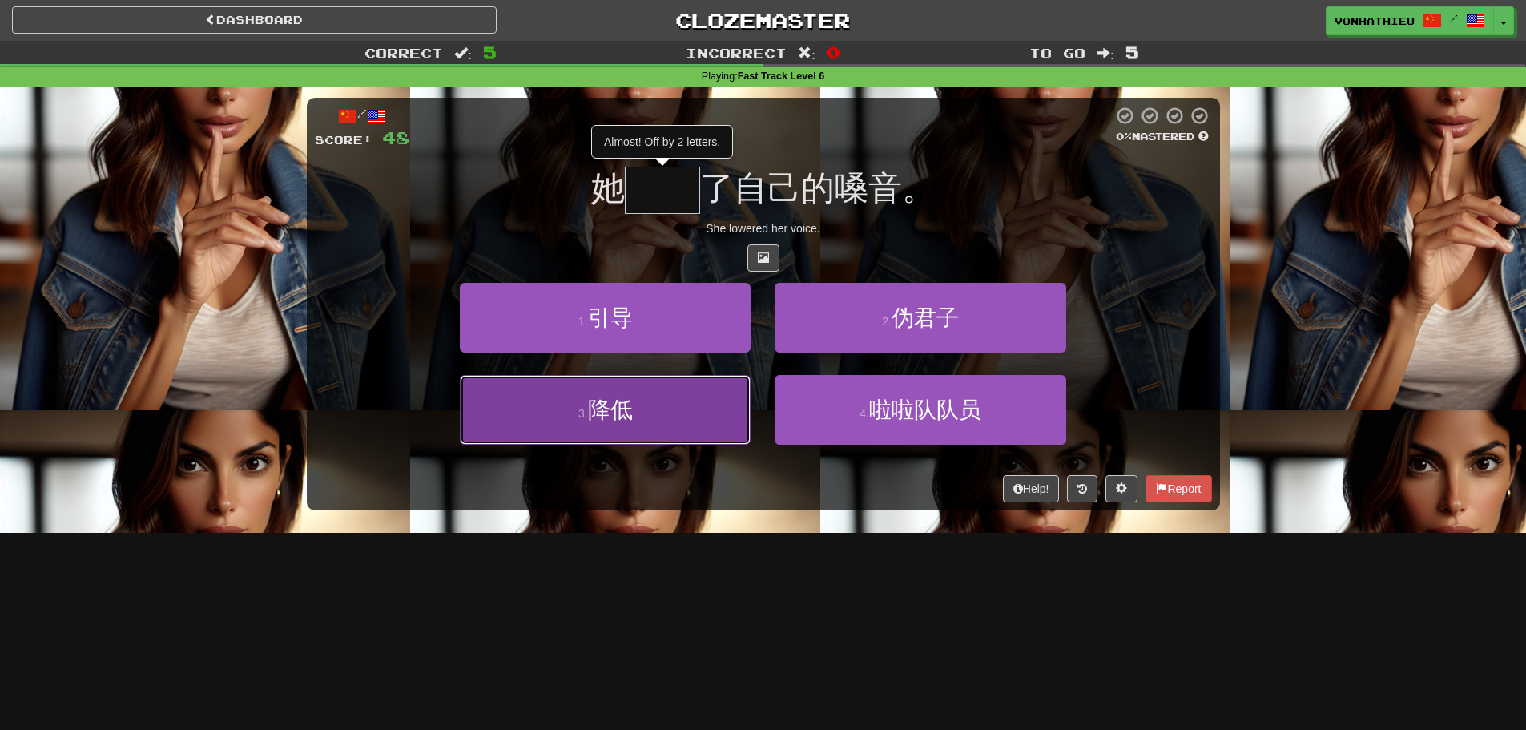
click at [682, 388] on button "3 . 降低" at bounding box center [605, 410] width 291 height 70
type input "**"
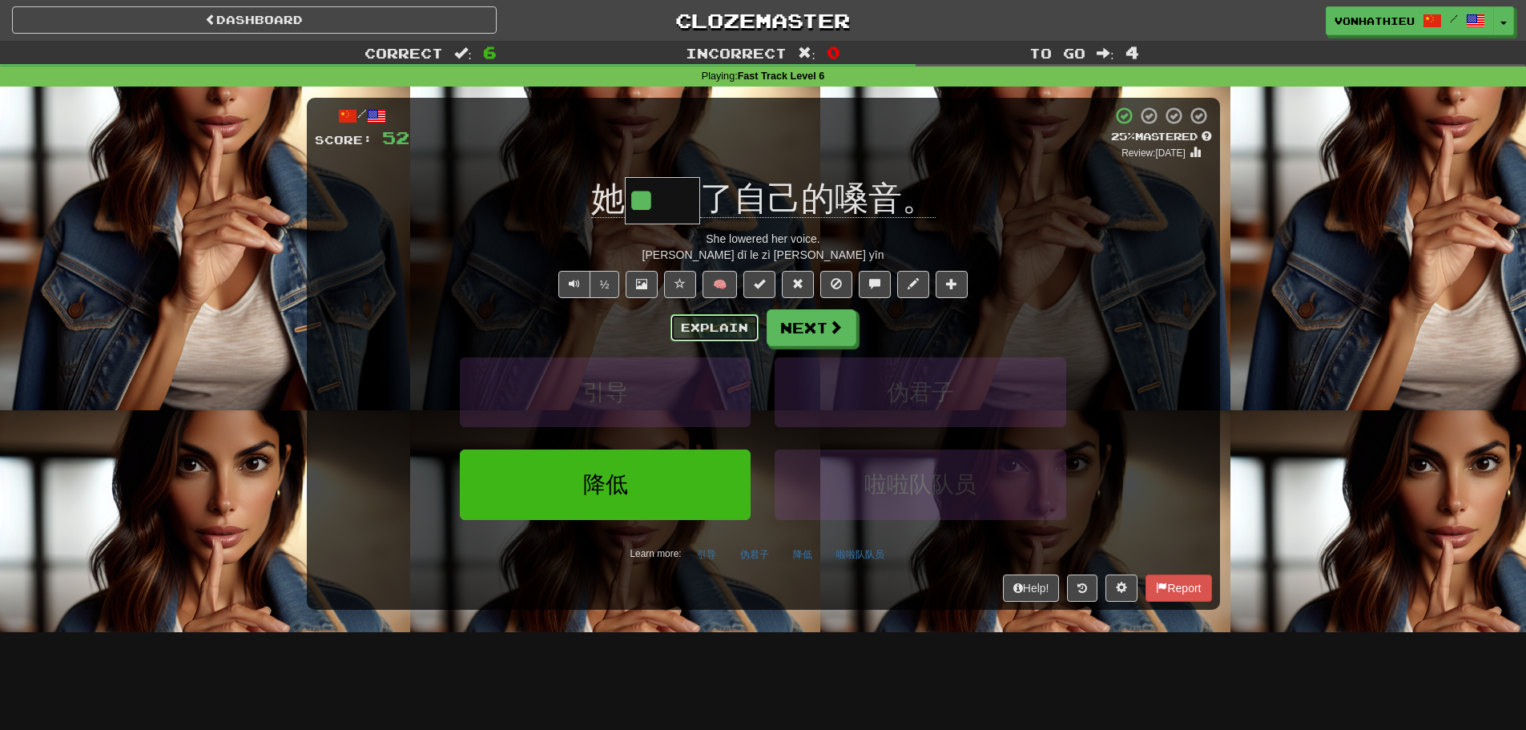
click at [686, 332] on button "Explain" at bounding box center [714, 327] width 88 height 27
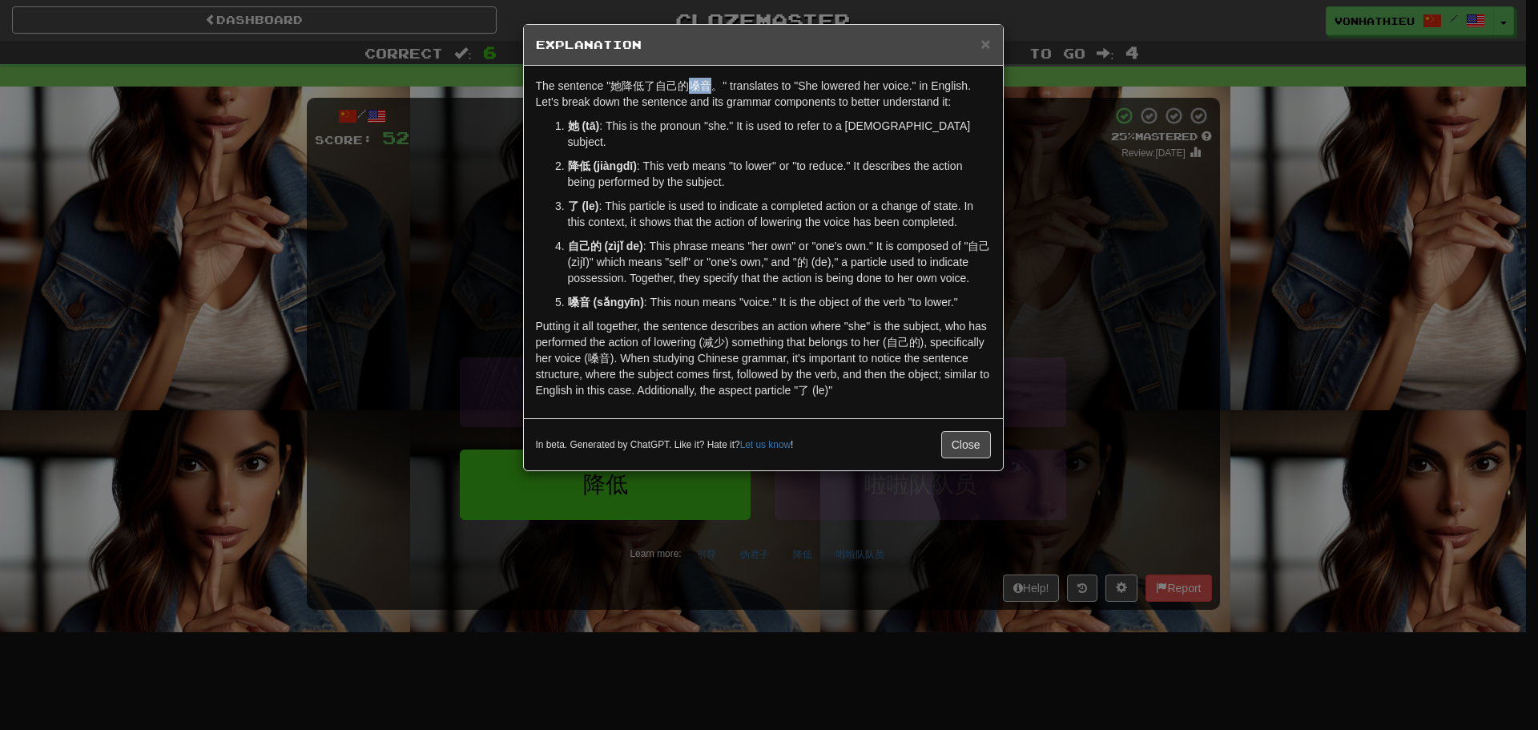
drag, startPoint x: 694, startPoint y: 91, endPoint x: 706, endPoint y: 91, distance: 12.0
click at [706, 91] on p "The sentence "她降低了自己的嗓音。" translates to "She lowered her voice." in English. Le…" at bounding box center [763, 94] width 455 height 32
click at [738, 99] on body "Dashboard Clozemaster vonhathieu / Toggle Dropdown Dashboard Leaderboard Activi…" at bounding box center [769, 649] width 1538 height 1298
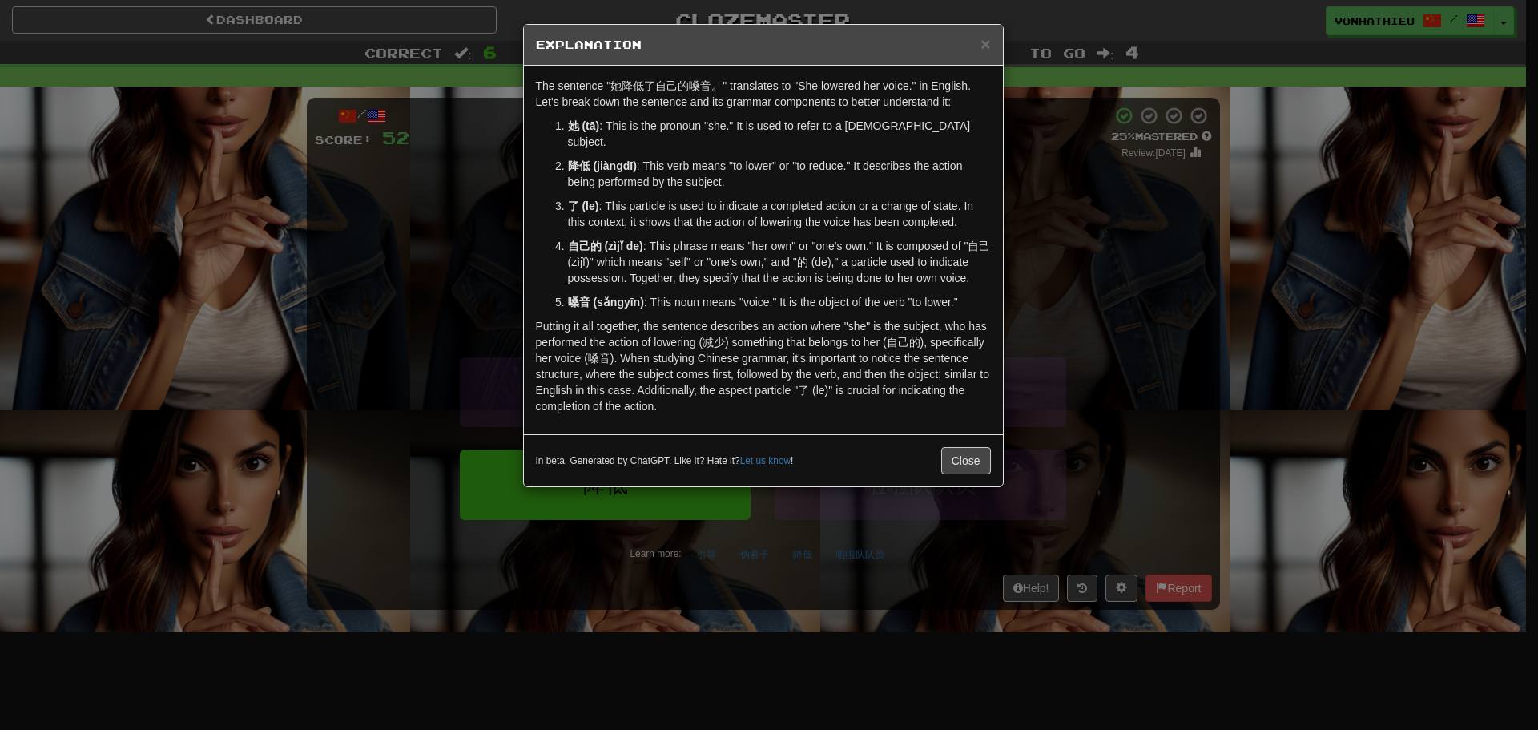
click at [478, 183] on div "× Explanation The sentence "她降低了自己的嗓音。" translates to "She lowered her voice." …" at bounding box center [769, 365] width 1538 height 730
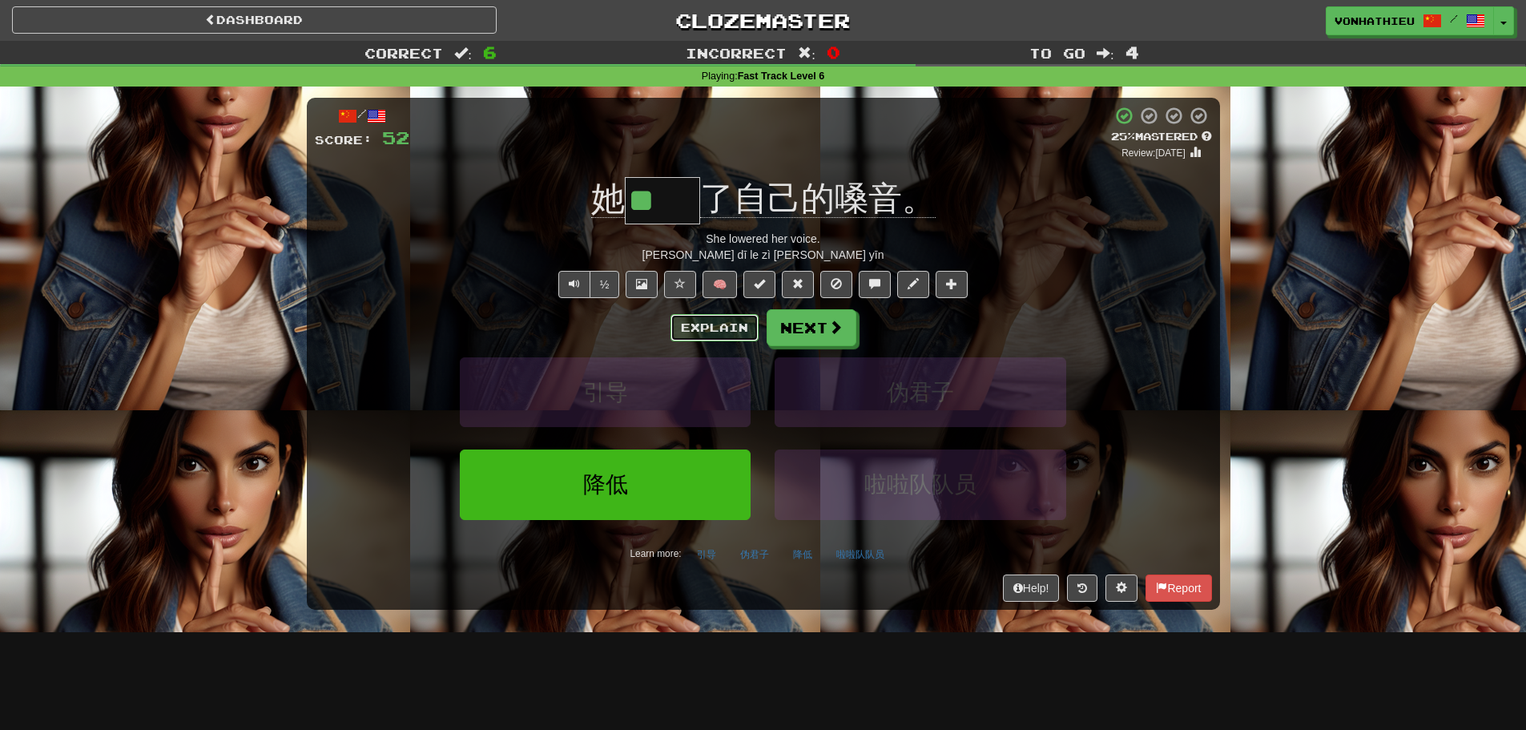
click at [717, 324] on button "Explain" at bounding box center [714, 327] width 88 height 27
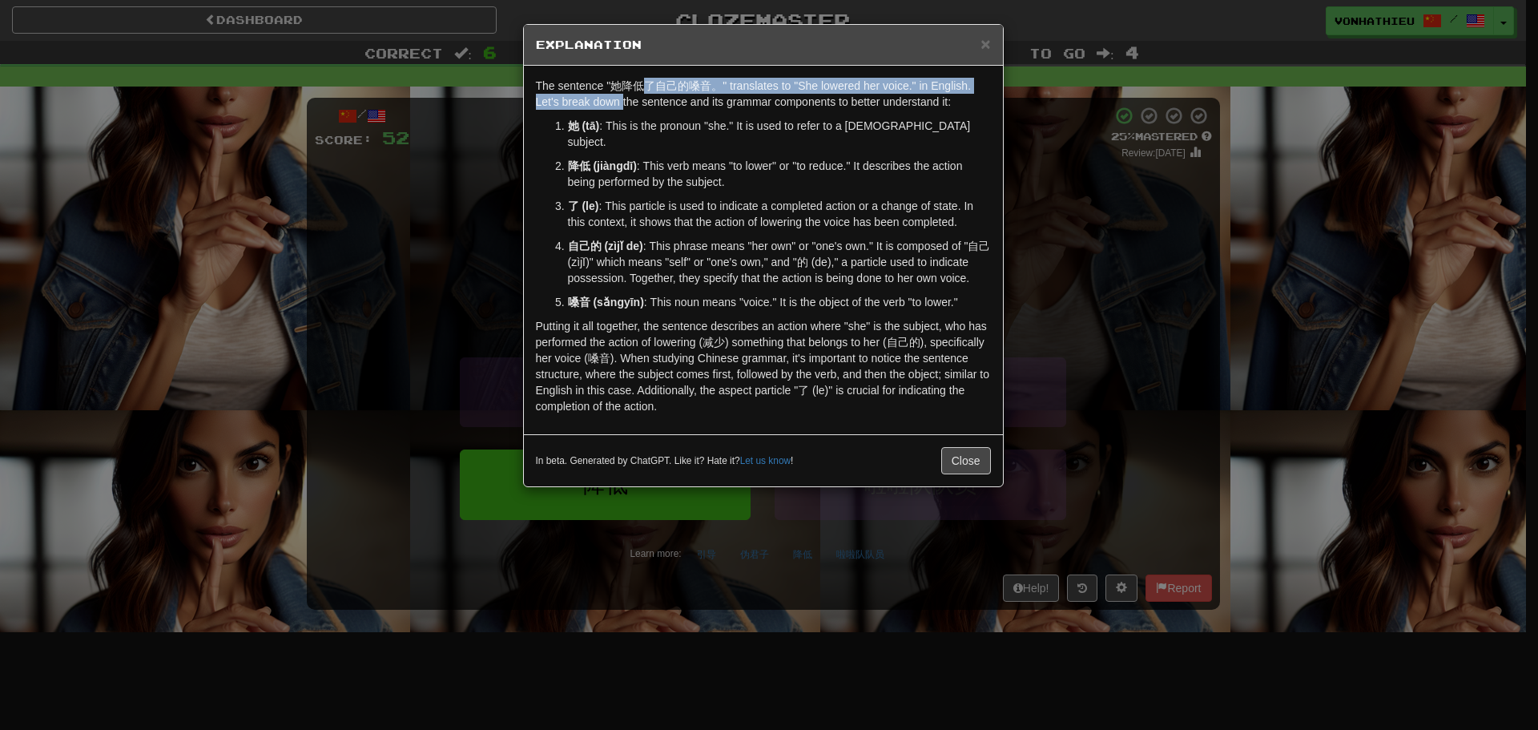
drag, startPoint x: 624, startPoint y: 94, endPoint x: 641, endPoint y: 92, distance: 16.9
click at [641, 92] on p "The sentence "她降低了自己的嗓音。" translates to "She lowered her voice." in English. Le…" at bounding box center [763, 94] width 455 height 32
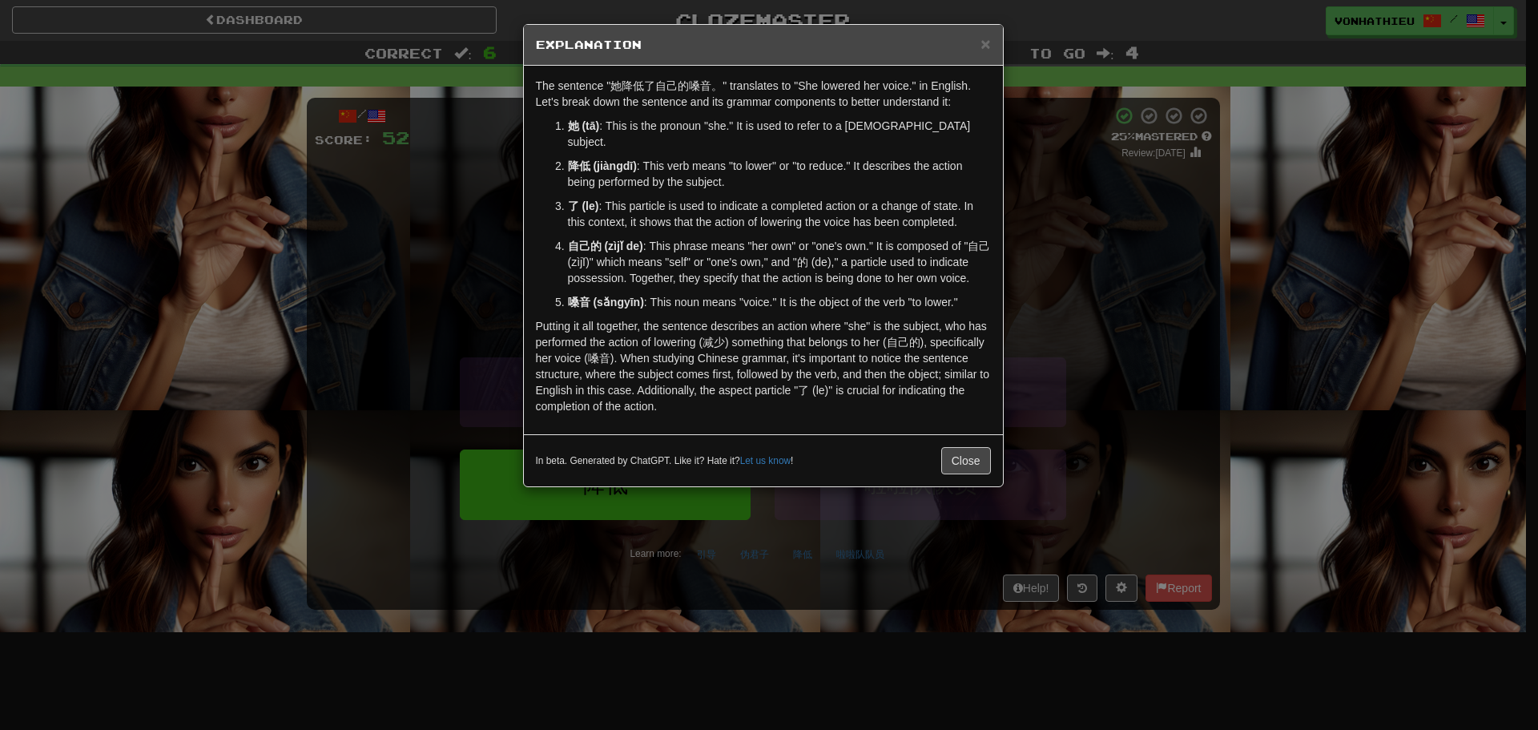
click at [625, 91] on p "The sentence "她降低了自己的嗓音。" translates to "She lowered her voice." in English. Le…" at bounding box center [763, 94] width 455 height 32
drag, startPoint x: 622, startPoint y: 90, endPoint x: 642, endPoint y: 91, distance: 20.0
click at [642, 91] on p "The sentence "她降低了自己的嗓音。" translates to "She lowered her voice." in English. Le…" at bounding box center [763, 94] width 455 height 32
click at [669, 102] on body "Dashboard Clozemaster vonhathieu / Toggle Dropdown Dashboard Leaderboard Activi…" at bounding box center [769, 649] width 1538 height 1298
drag, startPoint x: 475, startPoint y: 186, endPoint x: 460, endPoint y: 187, distance: 15.3
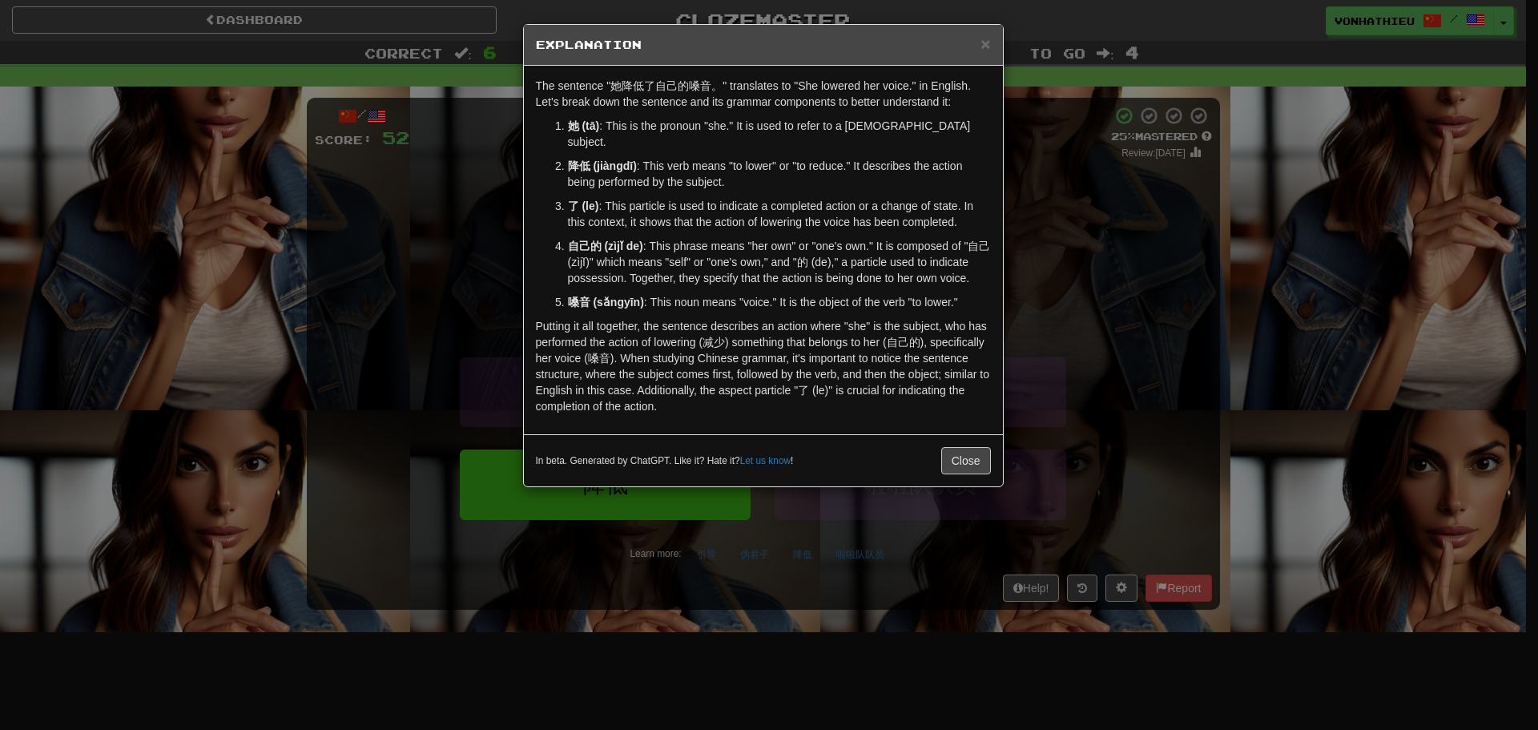
click at [474, 186] on div "× Explanation The sentence "她降低了自己的嗓音。" translates to "She lowered her voice." …" at bounding box center [769, 365] width 1538 height 730
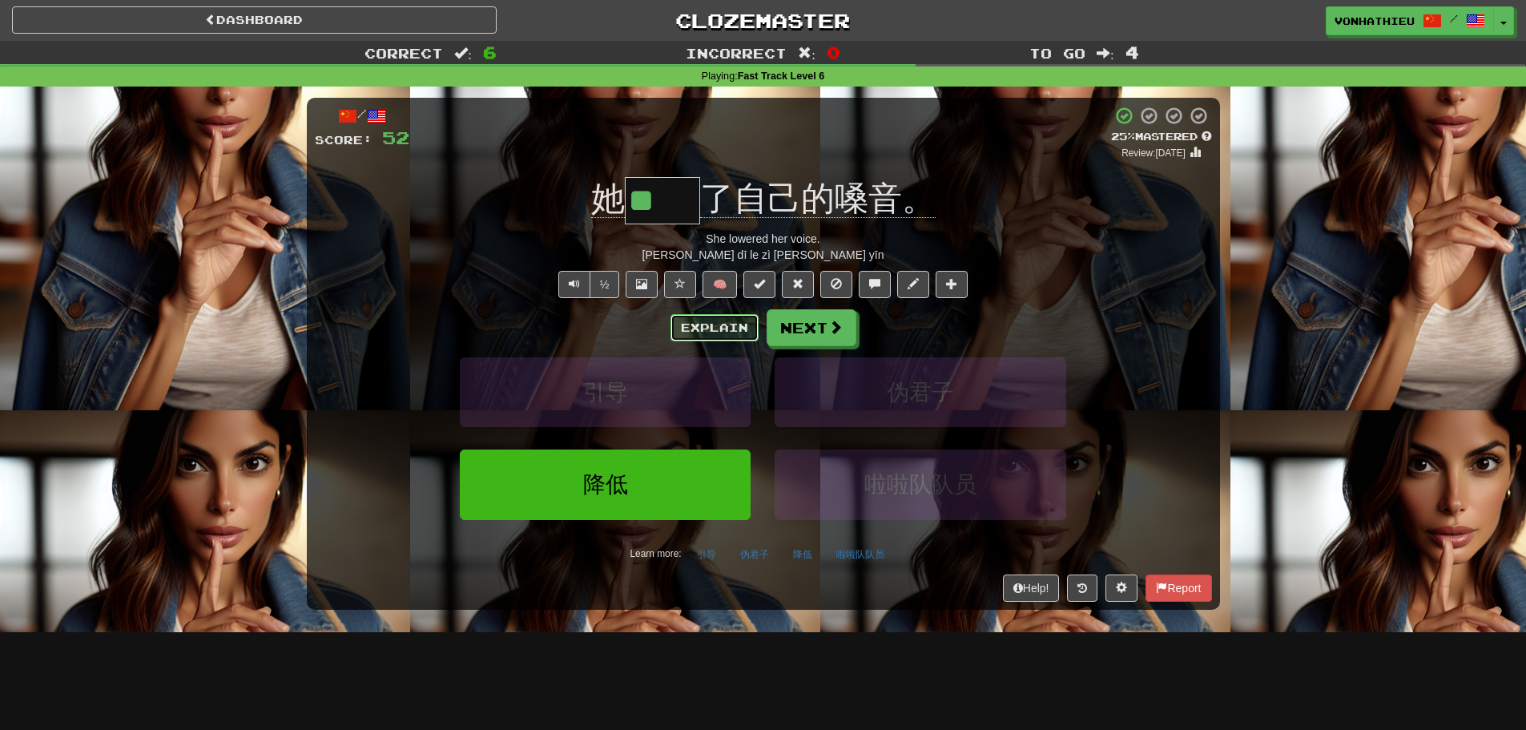
click at [739, 327] on button "Explain" at bounding box center [714, 327] width 88 height 27
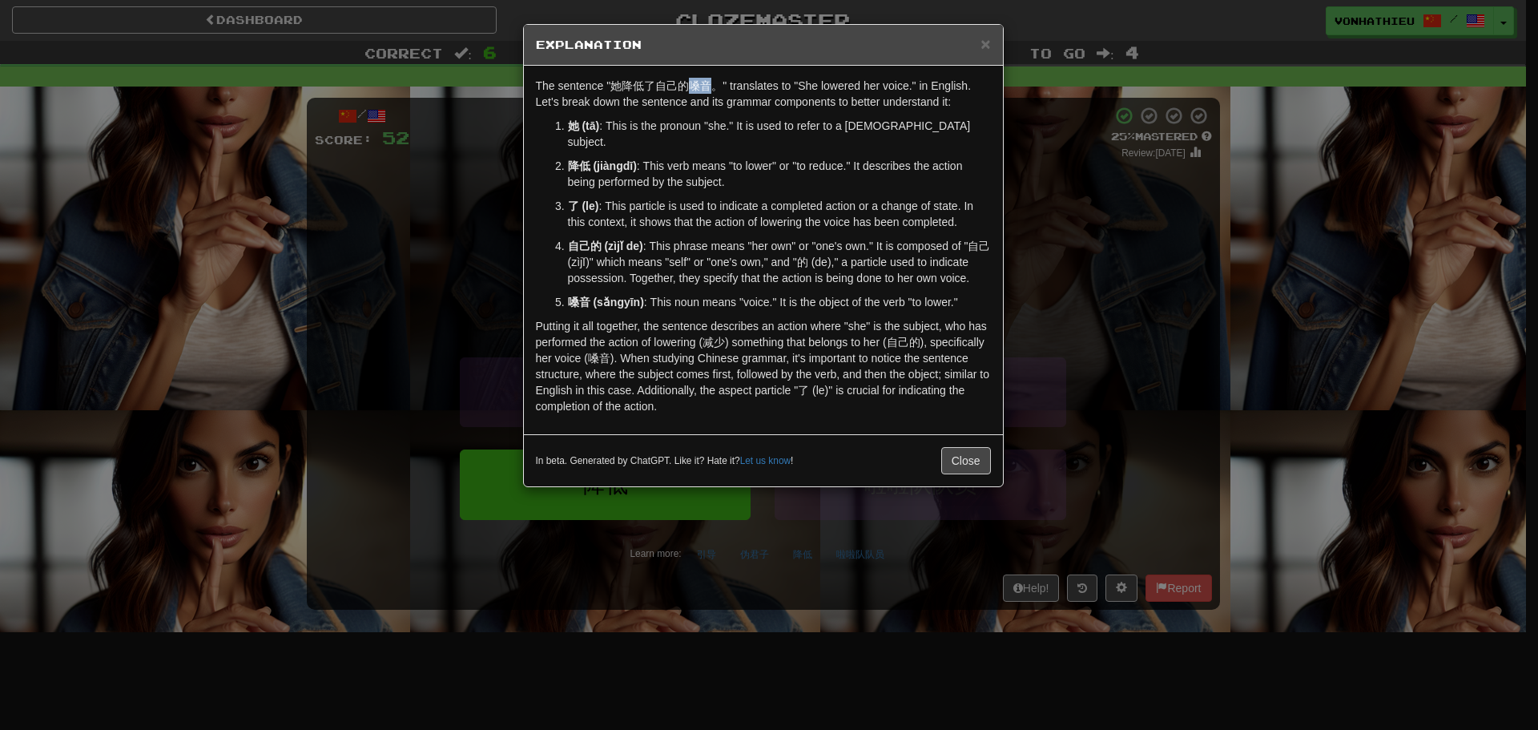
drag, startPoint x: 687, startPoint y: 83, endPoint x: 708, endPoint y: 83, distance: 20.8
click at [708, 83] on p "The sentence "她降低了自己的嗓音。" translates to "She lowered her voice." in English. Le…" at bounding box center [763, 94] width 455 height 32
drag, startPoint x: 722, startPoint y: 99, endPoint x: 730, endPoint y: 107, distance: 10.8
click at [730, 107] on body "Dashboard Clozemaster vonhathieu / Toggle Dropdown Dashboard Leaderboard Activi…" at bounding box center [769, 649] width 1538 height 1298
click at [668, 171] on p "降低 (jiàngdī) : This verb means "to lower" or "to reduce." It describes the acti…" at bounding box center [779, 174] width 423 height 32
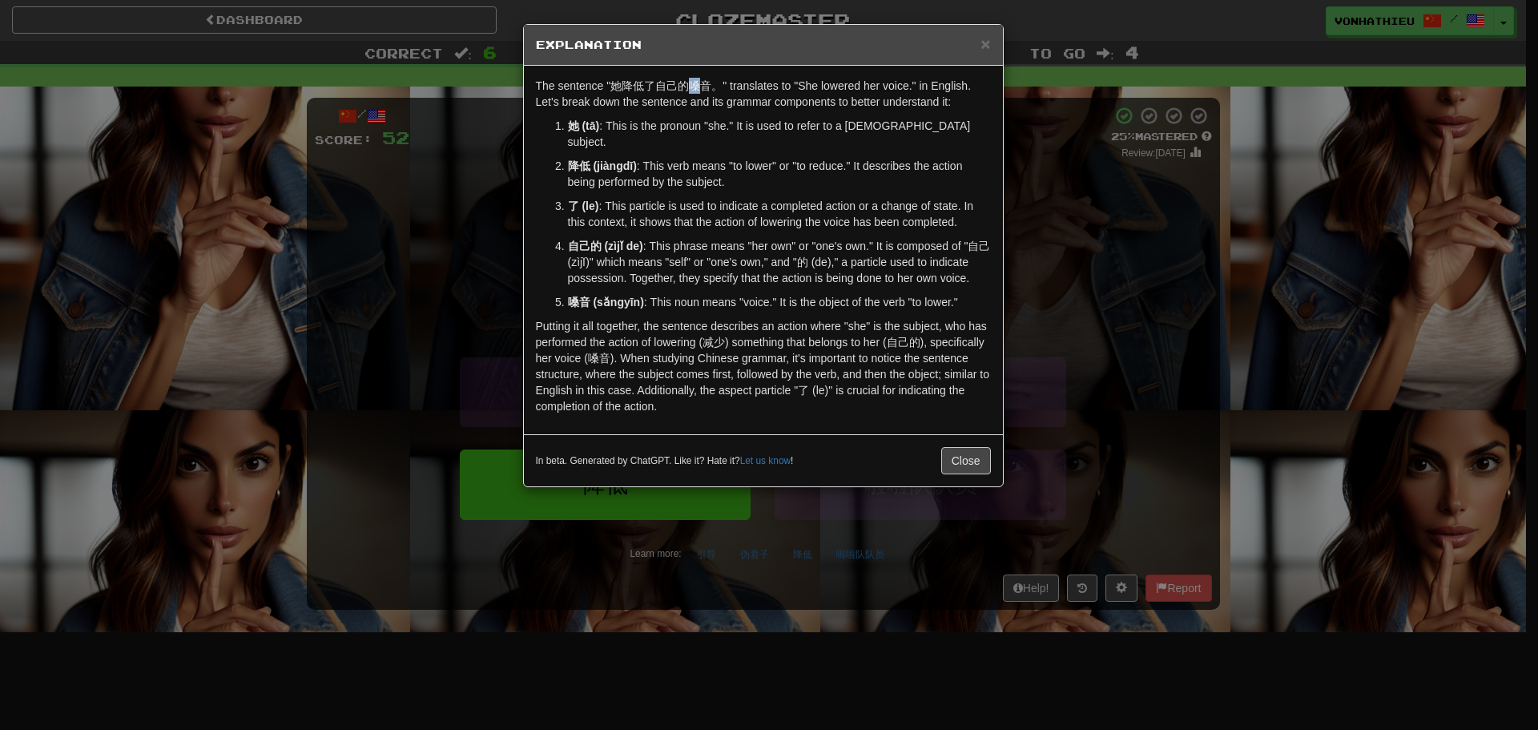
click at [693, 84] on p "The sentence "她降低了自己的嗓音。" translates to "She lowered her voice." in English. Le…" at bounding box center [763, 94] width 455 height 32
click at [730, 107] on body "Dashboard Clozemaster vonhathieu / Toggle Dropdown Dashboard Leaderboard Activi…" at bounding box center [769, 649] width 1538 height 1298
click at [479, 231] on div "× Explanation The sentence "她降低了自己的嗓音。" translates to "She lowered her voice." …" at bounding box center [769, 365] width 1538 height 730
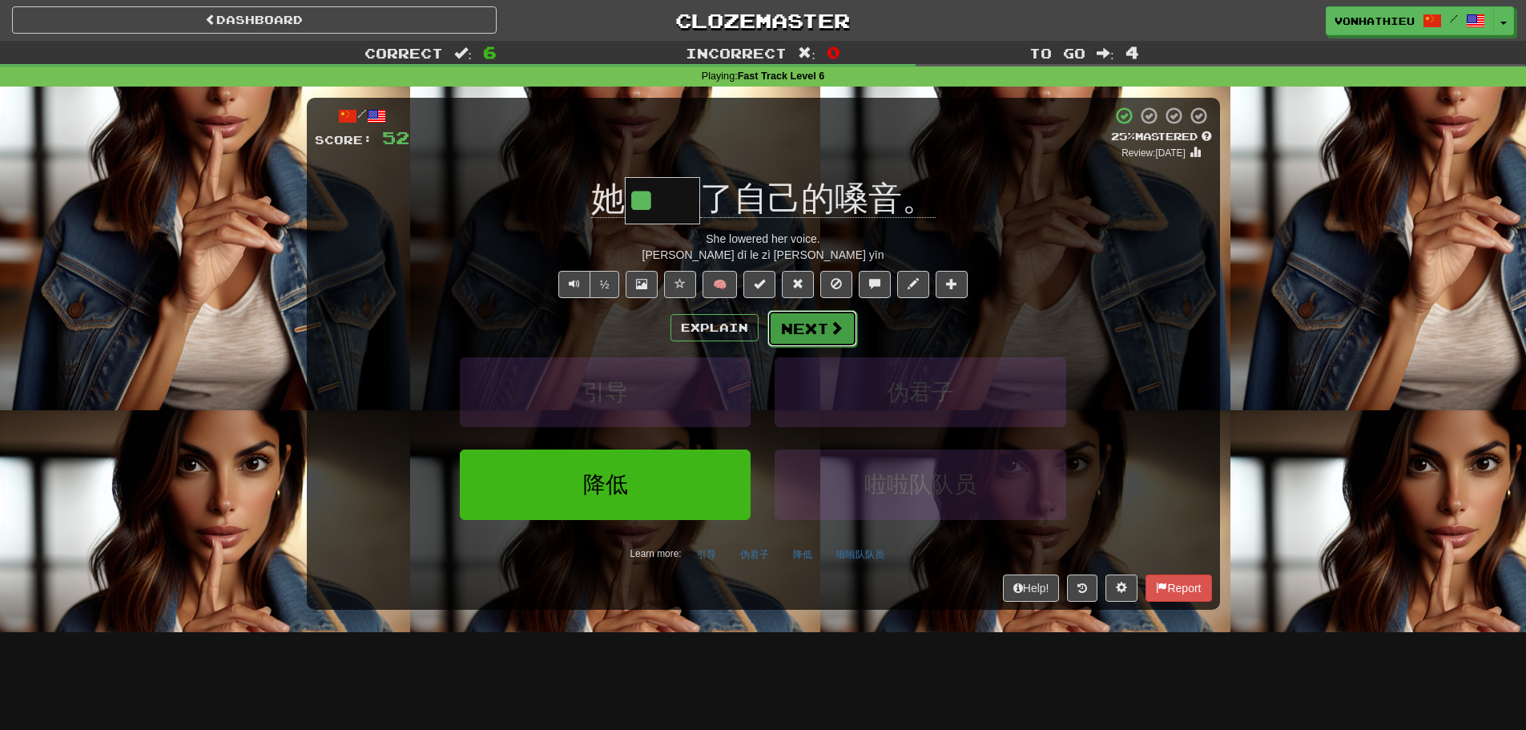
click at [843, 333] on button "Next" at bounding box center [812, 328] width 90 height 37
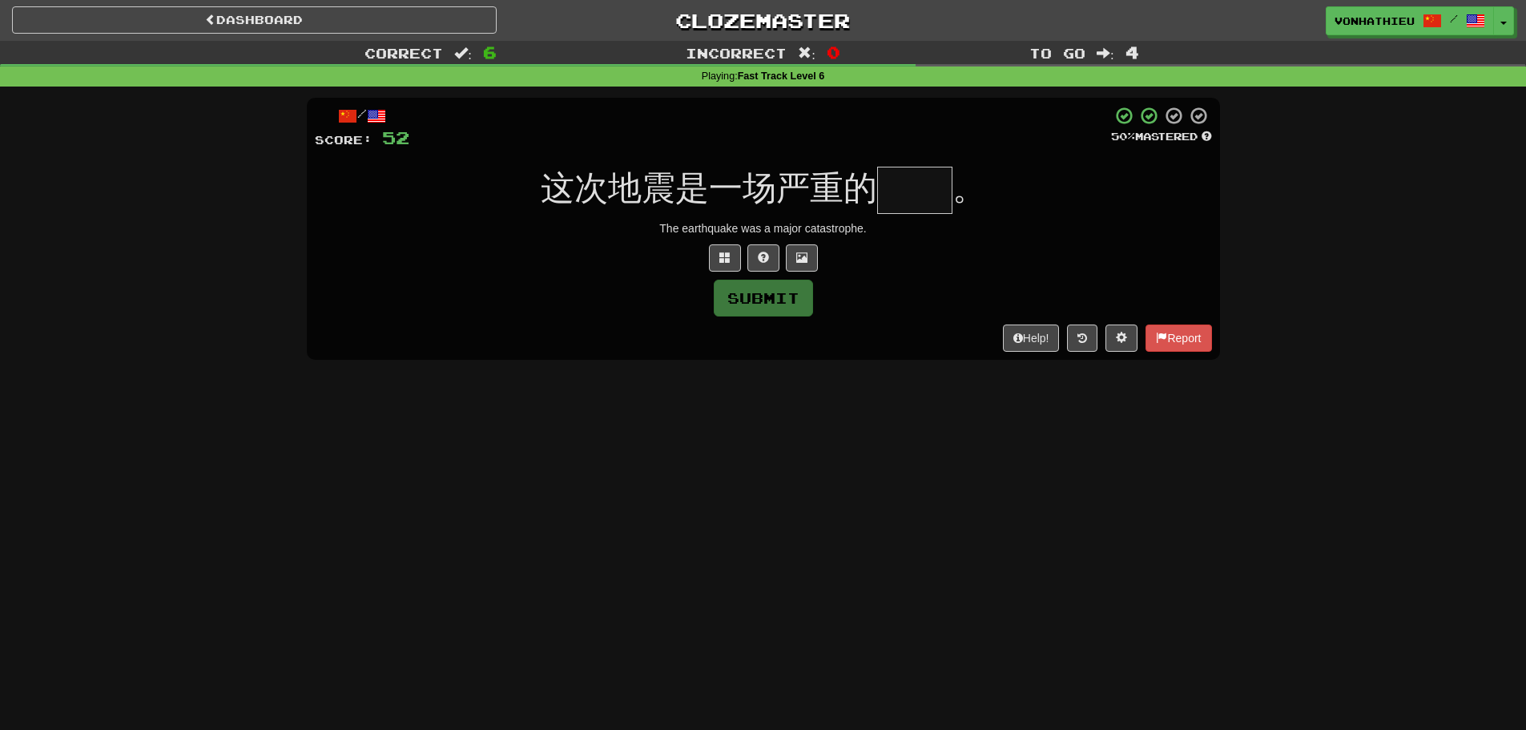
click at [908, 179] on input "text" at bounding box center [914, 190] width 75 height 47
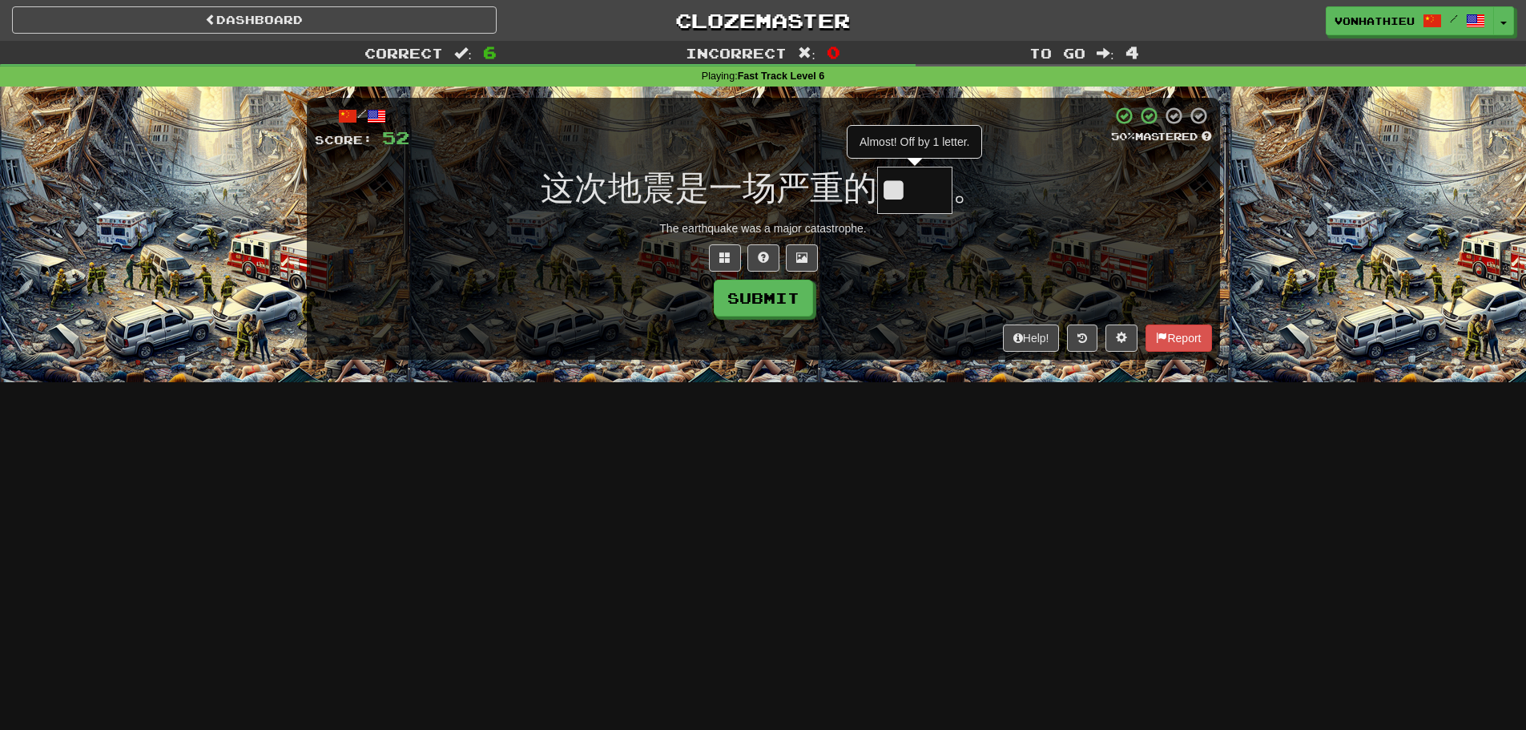
type input "*"
click at [722, 260] on span at bounding box center [724, 257] width 11 height 11
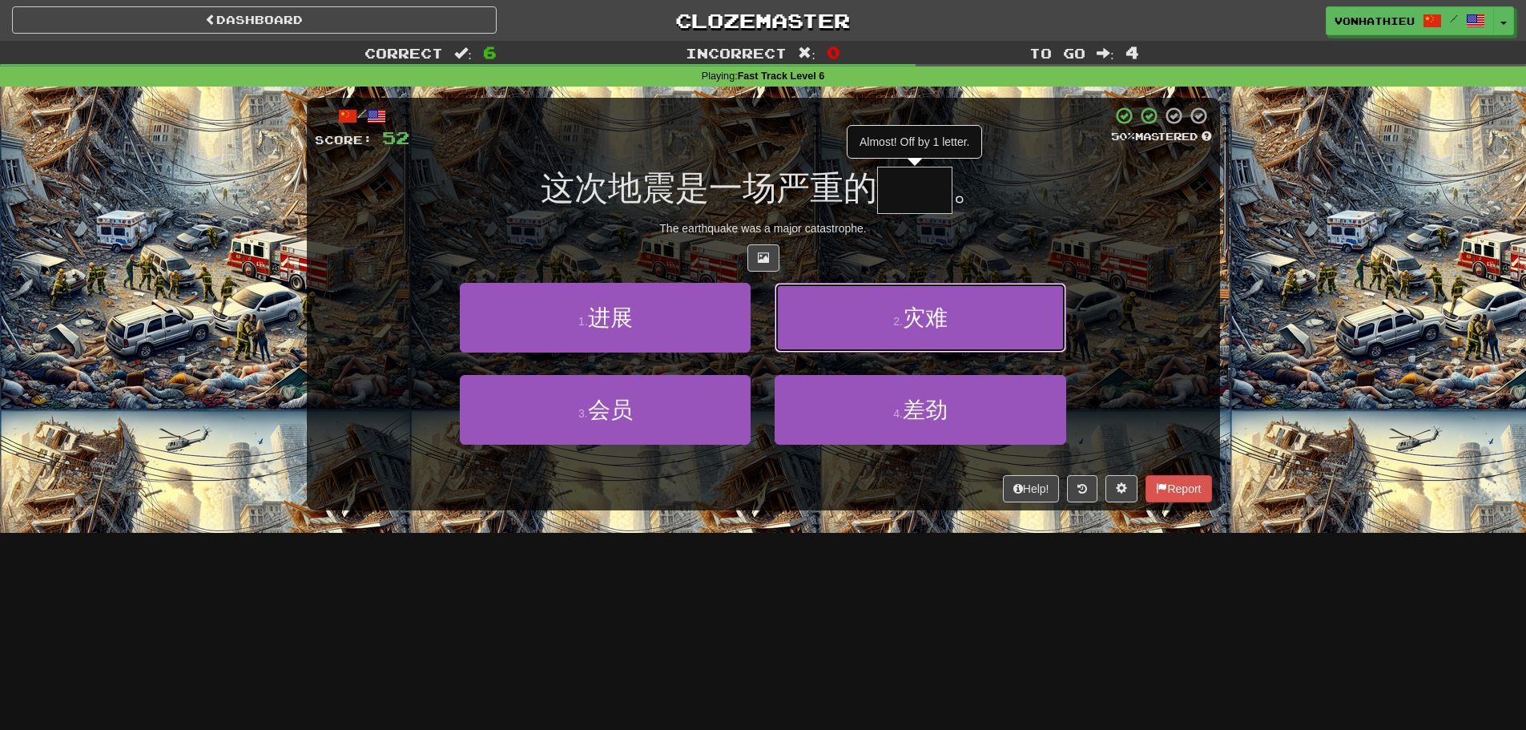
click at [884, 346] on button "2 . 灾难" at bounding box center [920, 318] width 291 height 70
type input "**"
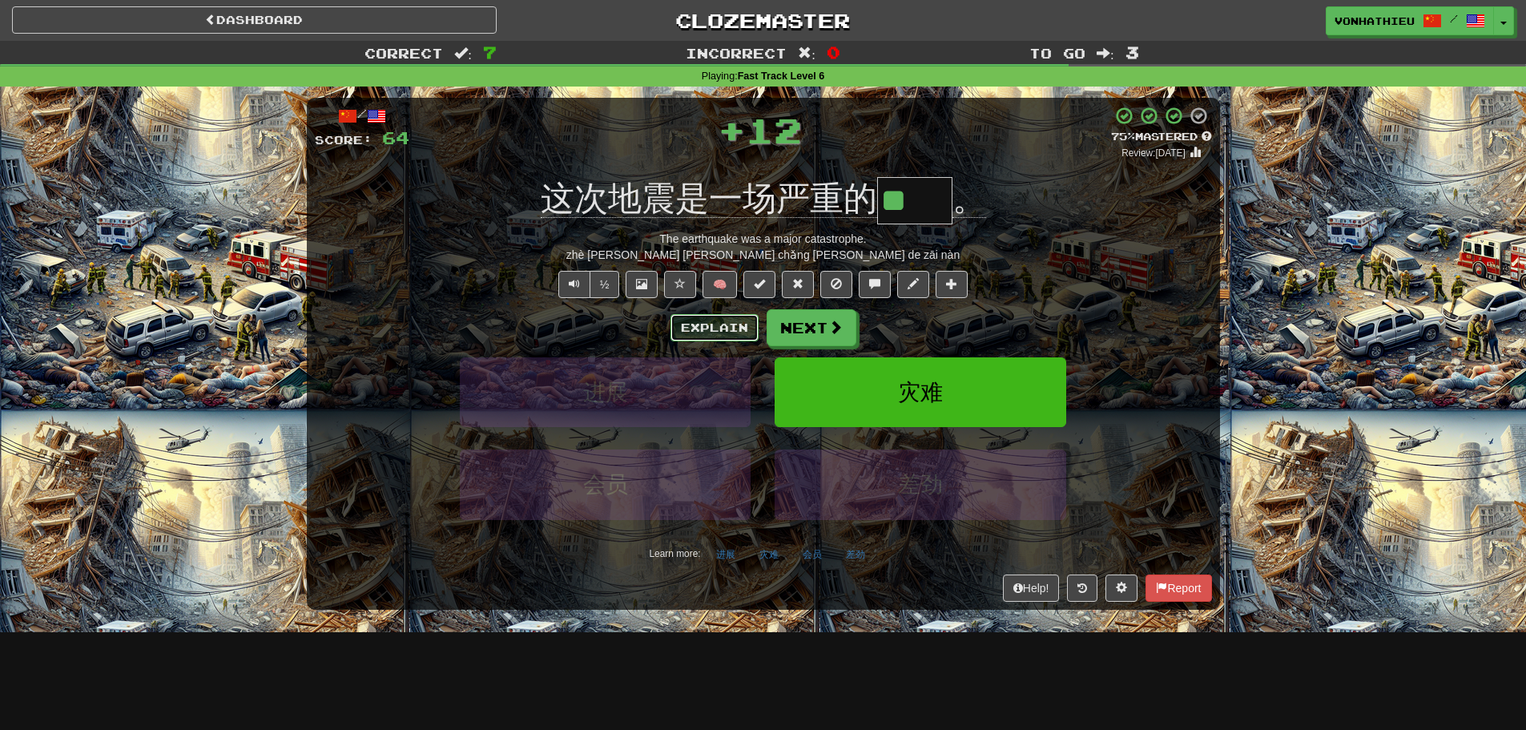
click at [688, 327] on button "Explain" at bounding box center [714, 327] width 88 height 27
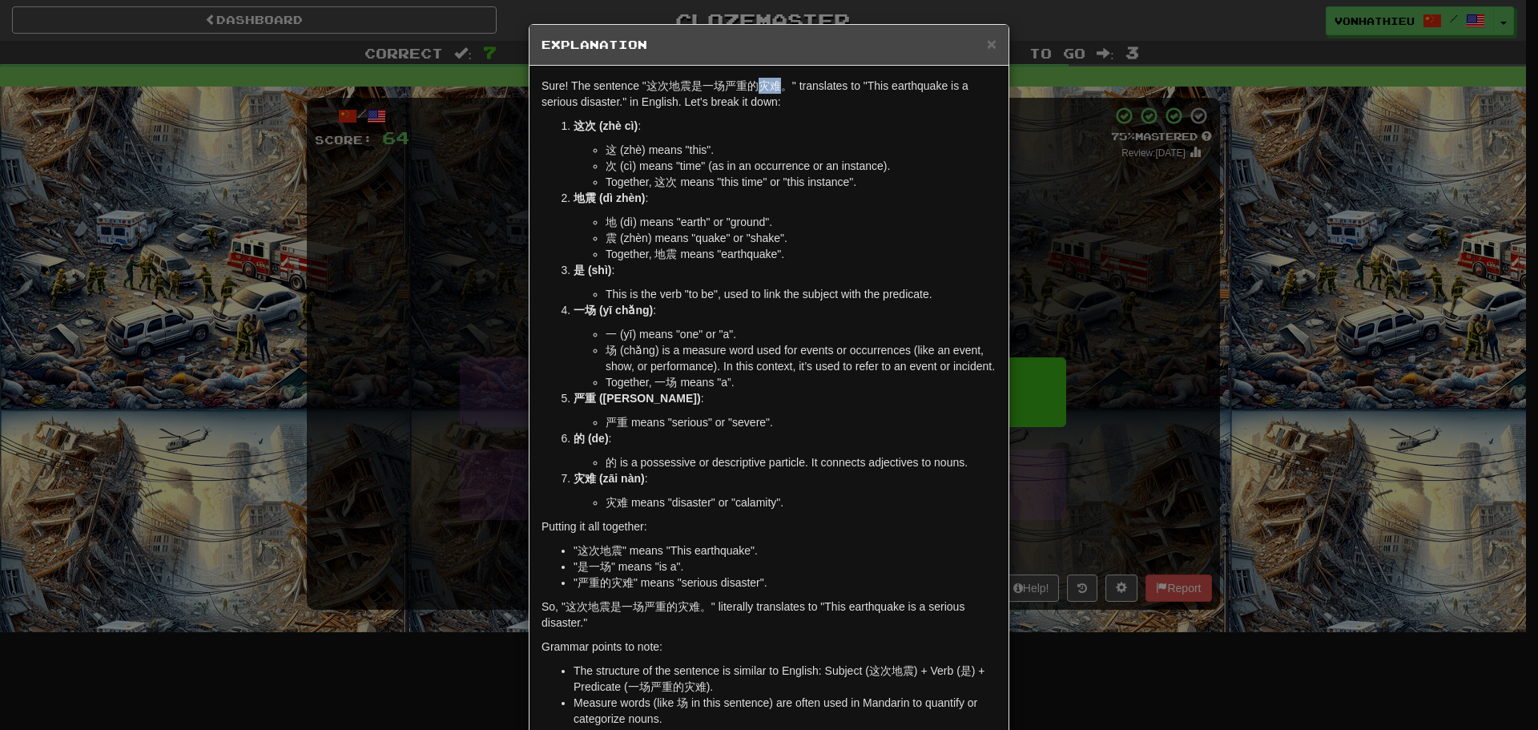
drag, startPoint x: 756, startPoint y: 82, endPoint x: 771, endPoint y: 82, distance: 15.2
click at [771, 82] on p "Sure! The sentence "这次地震是一场严重的灾难。" translates to "This earthquake is a serious …" at bounding box center [768, 94] width 455 height 32
click at [797, 105] on body "Dashboard Clozemaster vonhathieu / Toggle Dropdown Dashboard Leaderboard Activi…" at bounding box center [769, 649] width 1538 height 1298
click at [1129, 227] on div "× Explanation Sure! The sentence "这次地震是一场严重的灾难。" translates to "This earthquake…" at bounding box center [769, 365] width 1538 height 730
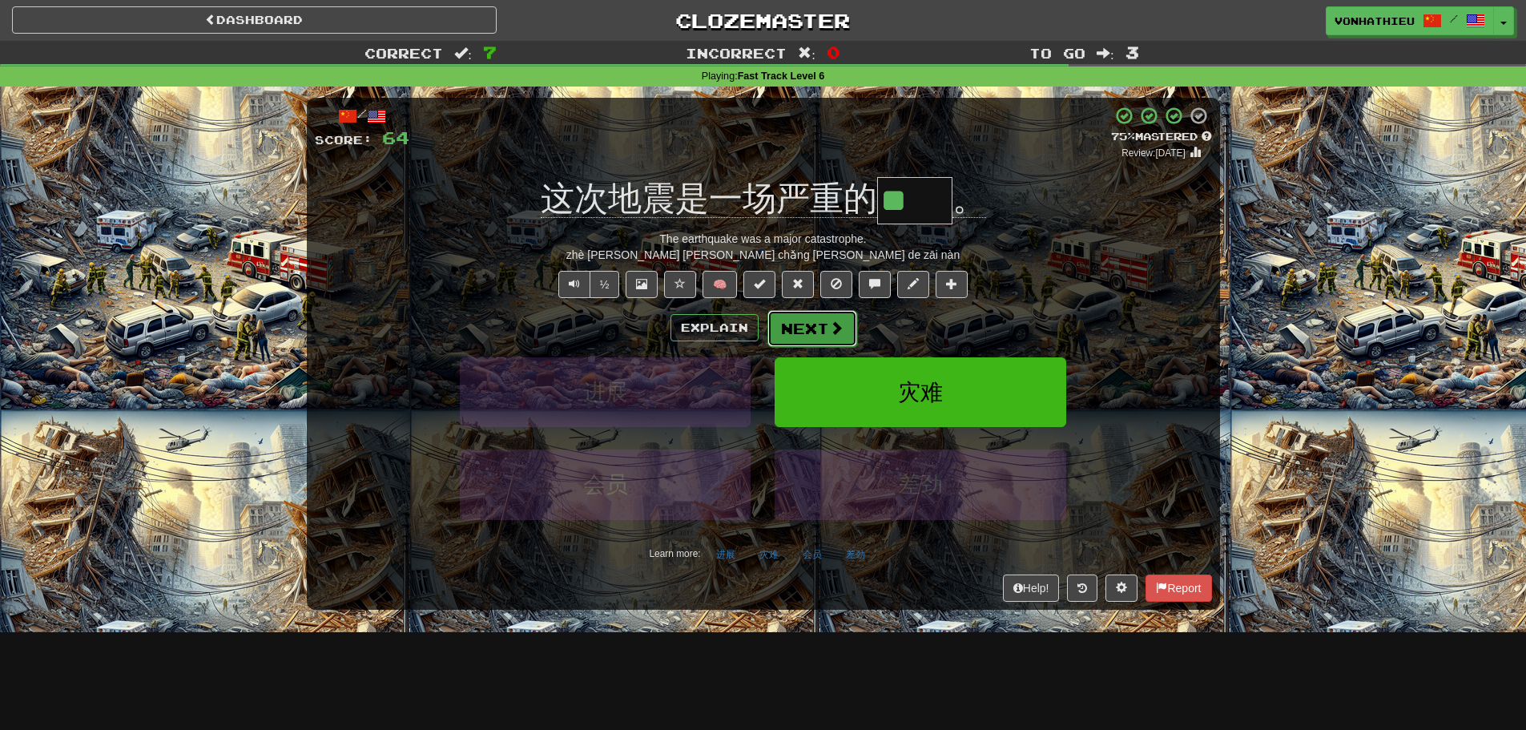
click at [775, 328] on button "Next" at bounding box center [812, 328] width 90 height 37
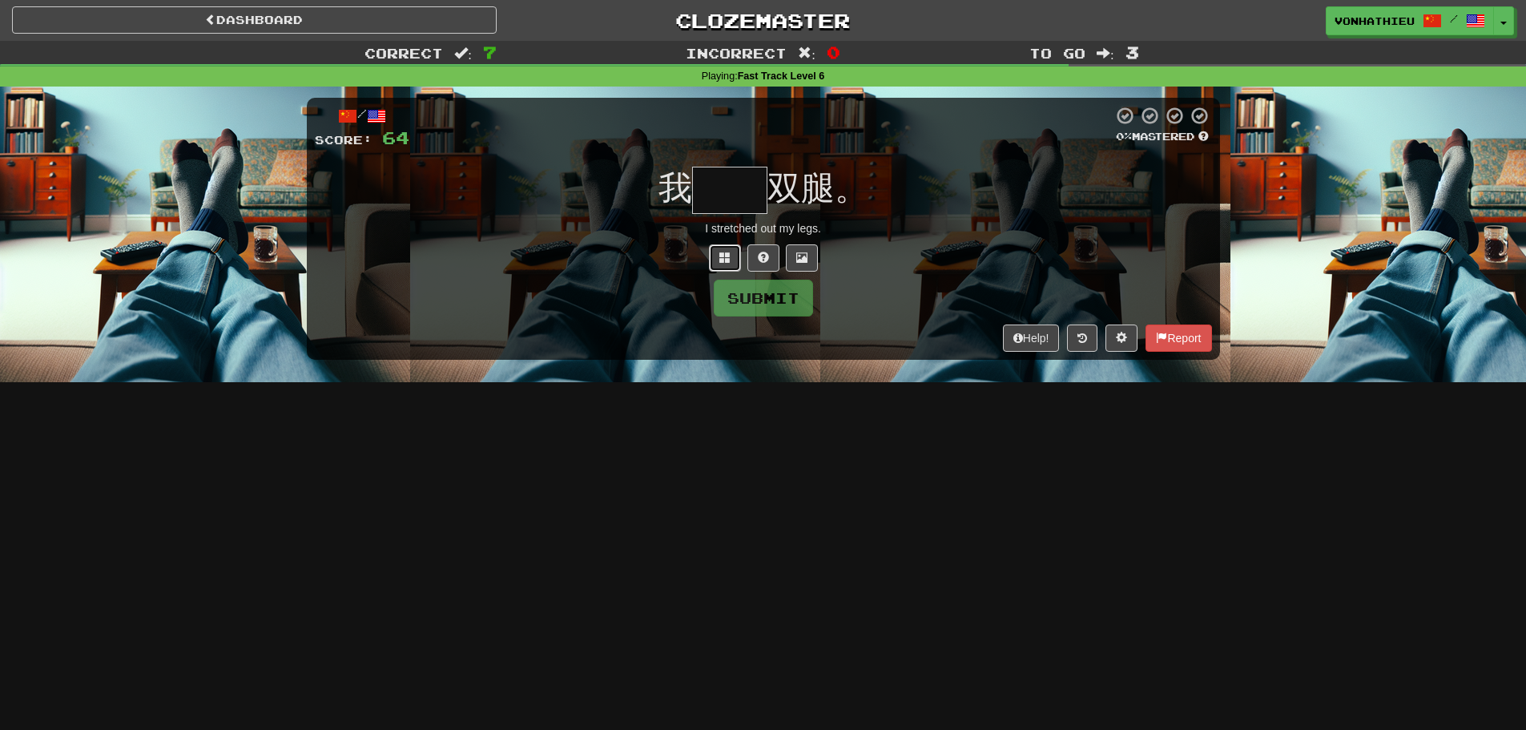
click at [712, 256] on button at bounding box center [725, 257] width 32 height 27
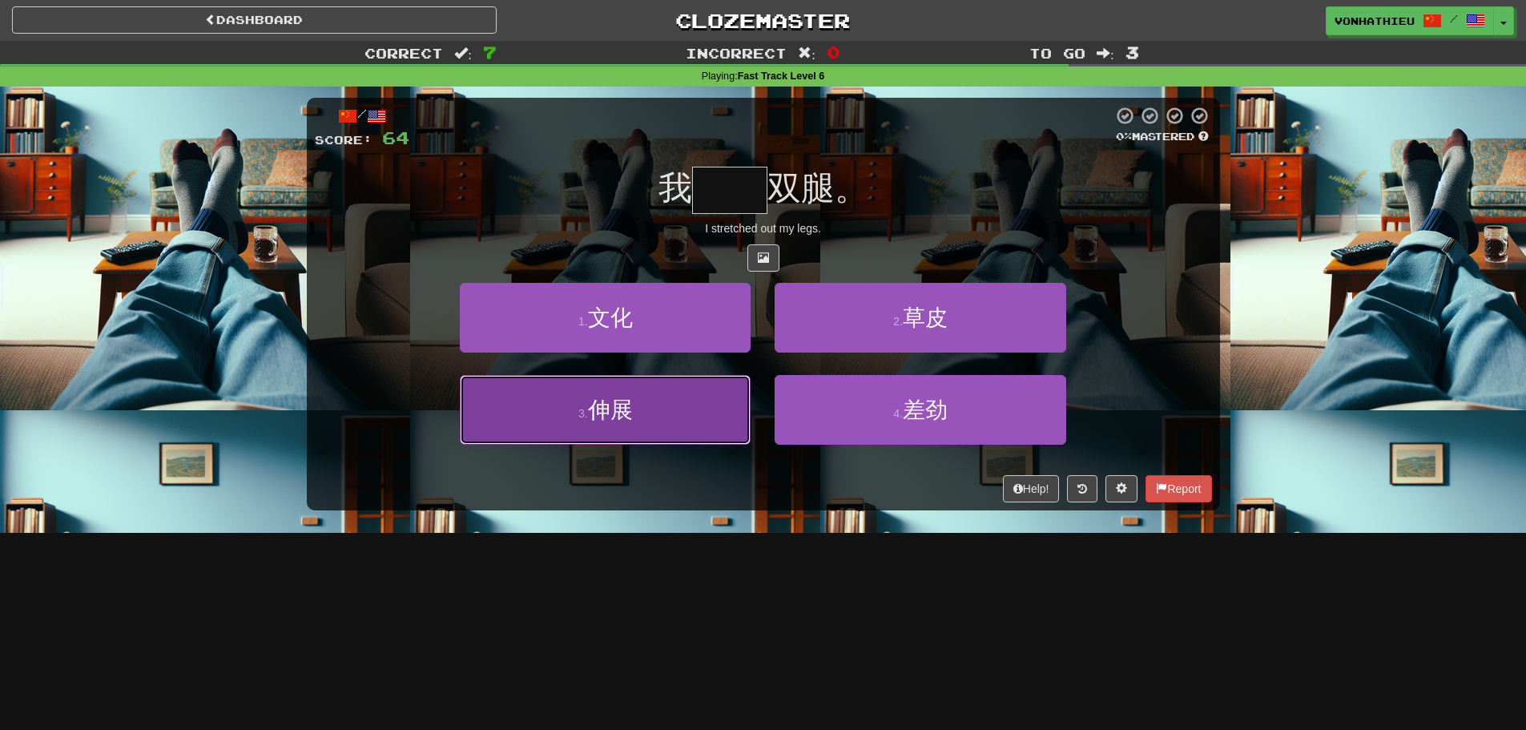
click at [653, 376] on button "3 . 伸展" at bounding box center [605, 410] width 291 height 70
type input "**"
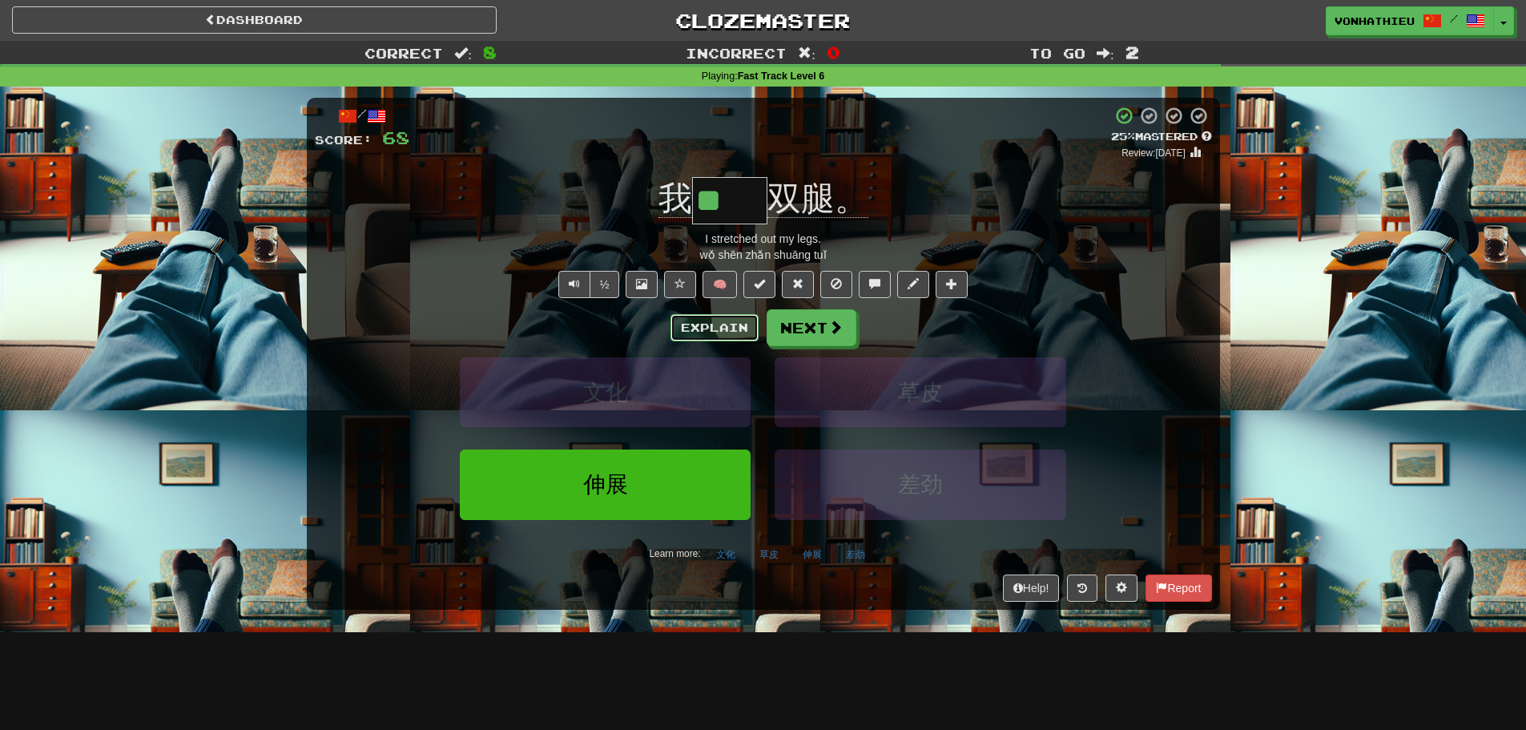
click at [719, 334] on button "Explain" at bounding box center [714, 327] width 88 height 27
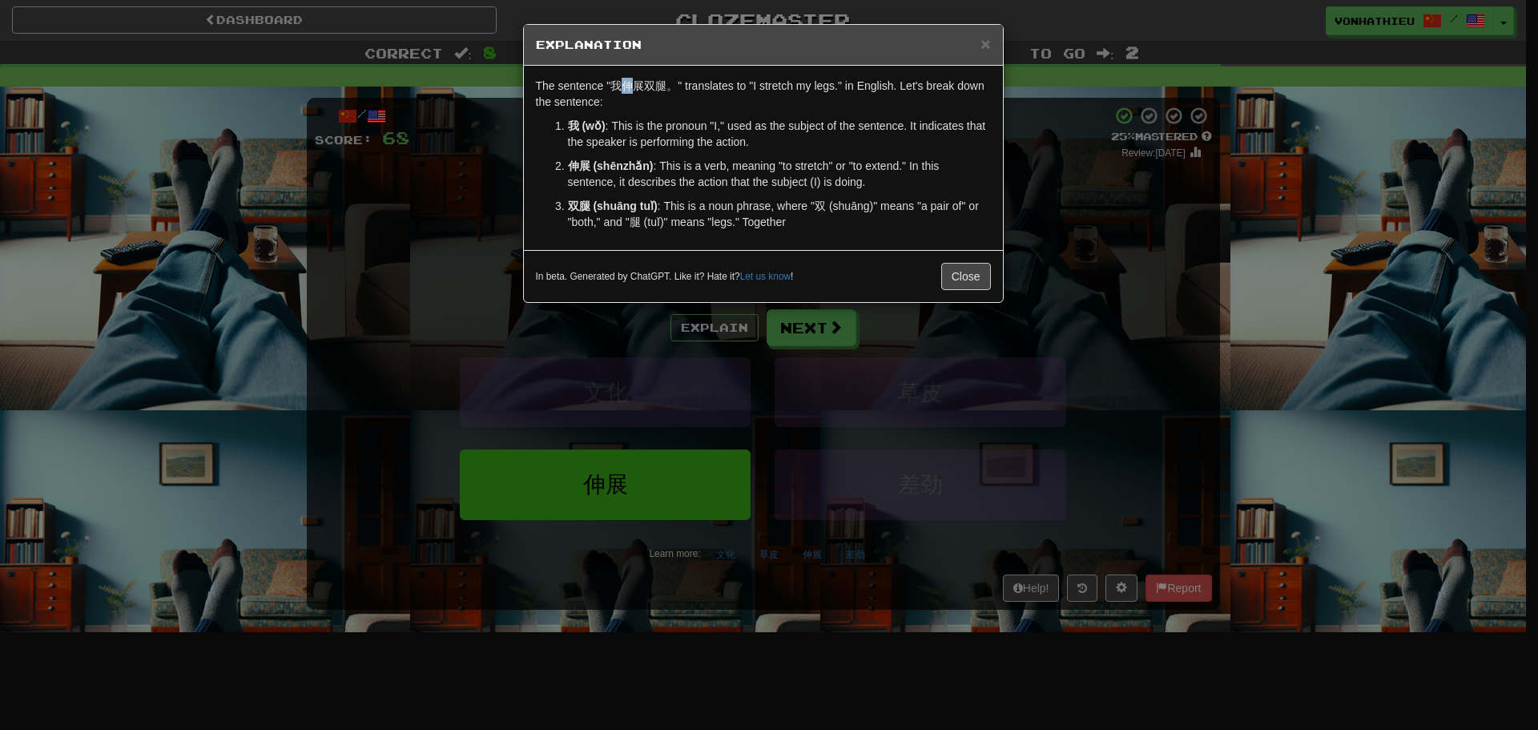
click at [629, 84] on p "The sentence "我伸展双腿。" translates to "I stretch my legs." in English. Let's brea…" at bounding box center [763, 94] width 455 height 32
click at [663, 108] on body "Dashboard Clozemaster vonhathieu / Toggle Dropdown Dashboard Leaderboard Activi…" at bounding box center [769, 649] width 1538 height 1298
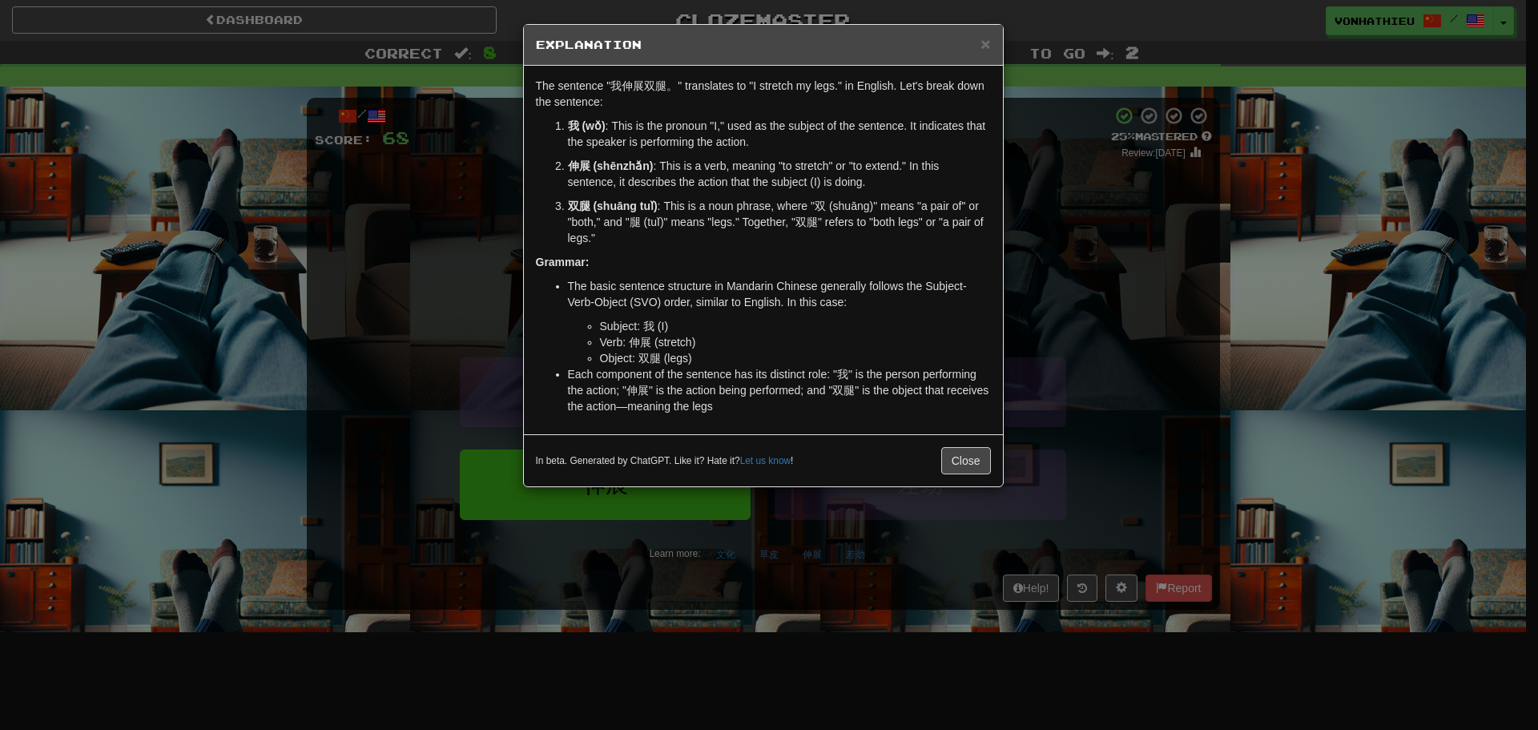
click at [642, 108] on p "The sentence "我伸展双腿。" translates to "I stretch my legs." in English. Let's brea…" at bounding box center [763, 94] width 455 height 32
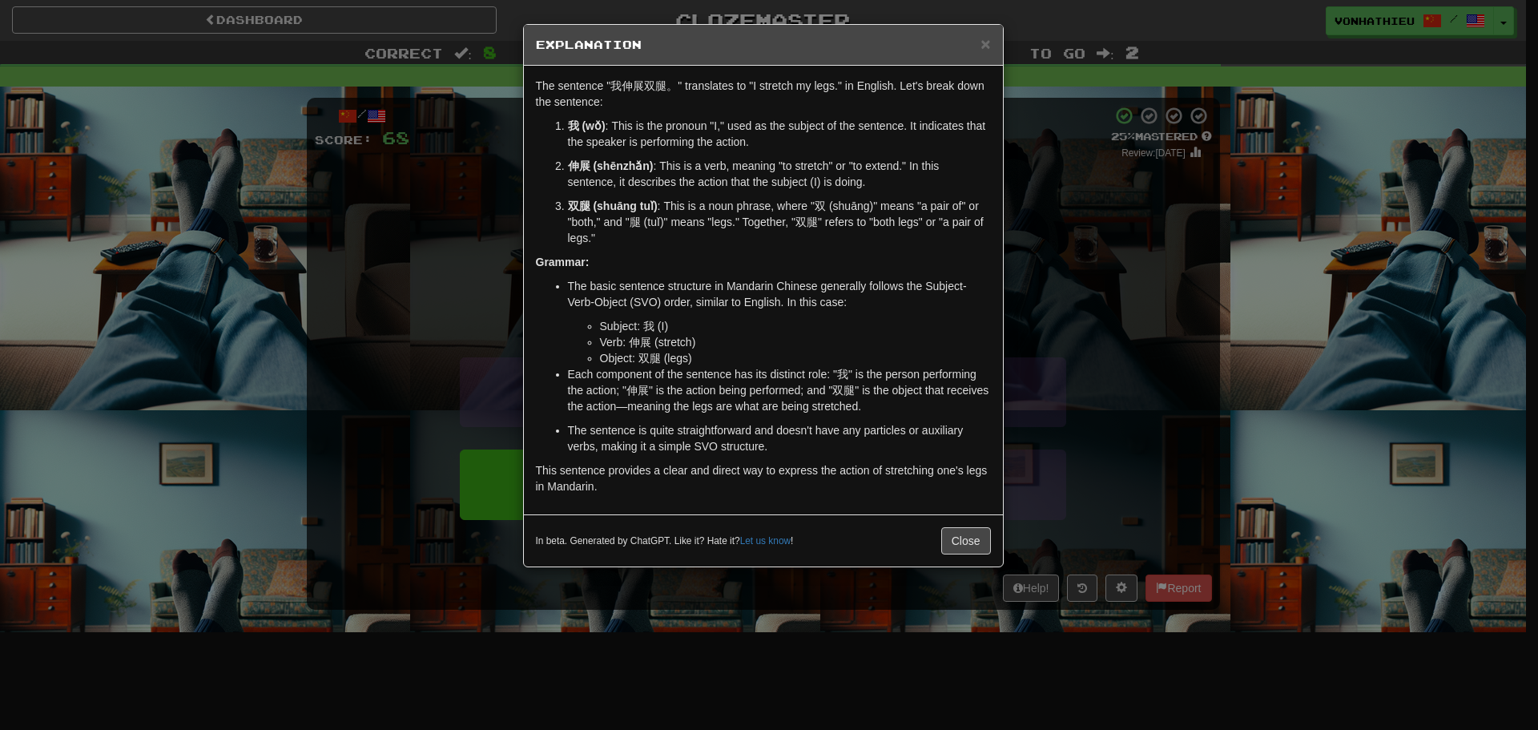
click at [1118, 198] on div "× Explanation The sentence "我伸展双腿。" translates to "I stretch my legs." in Engli…" at bounding box center [769, 365] width 1538 height 730
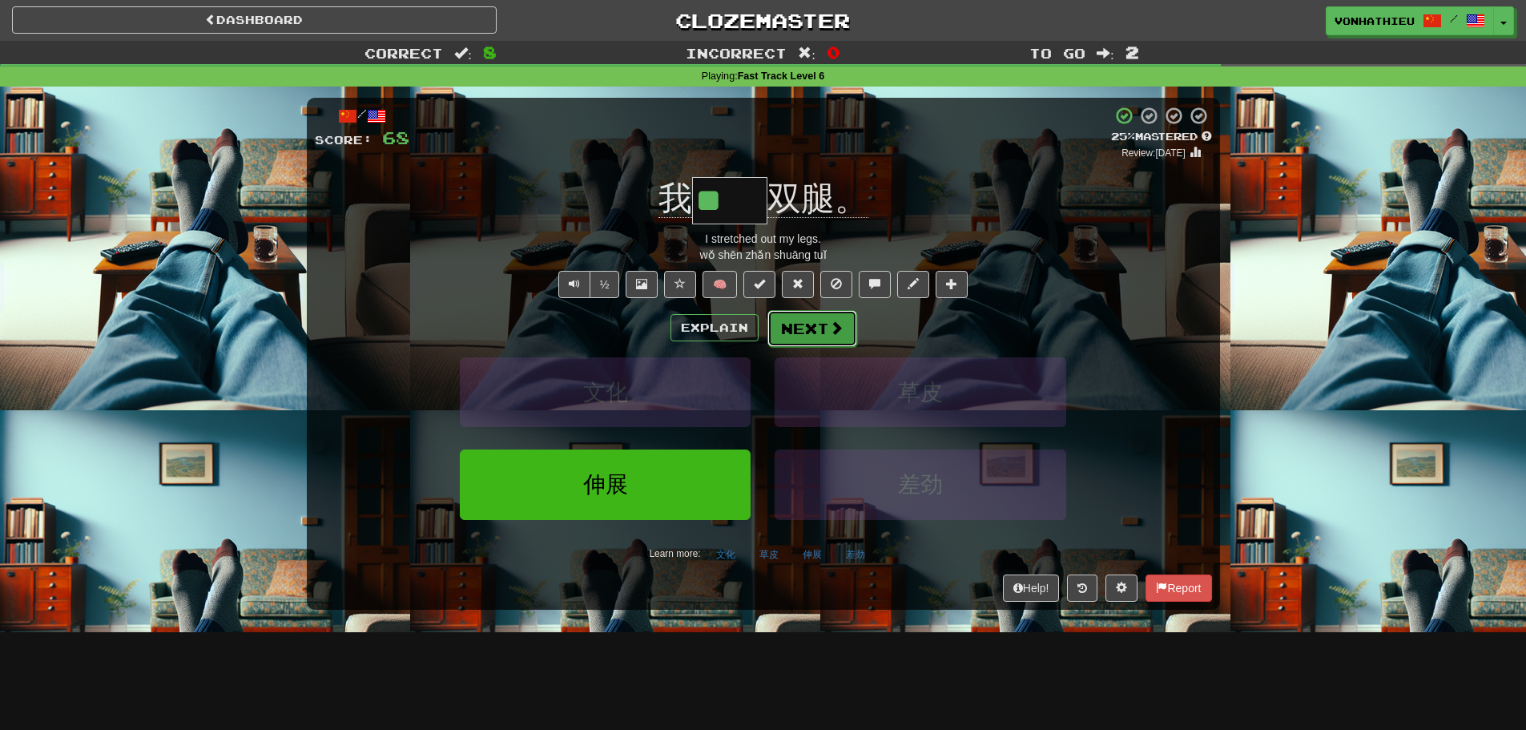
click at [801, 333] on button "Next" at bounding box center [812, 328] width 90 height 37
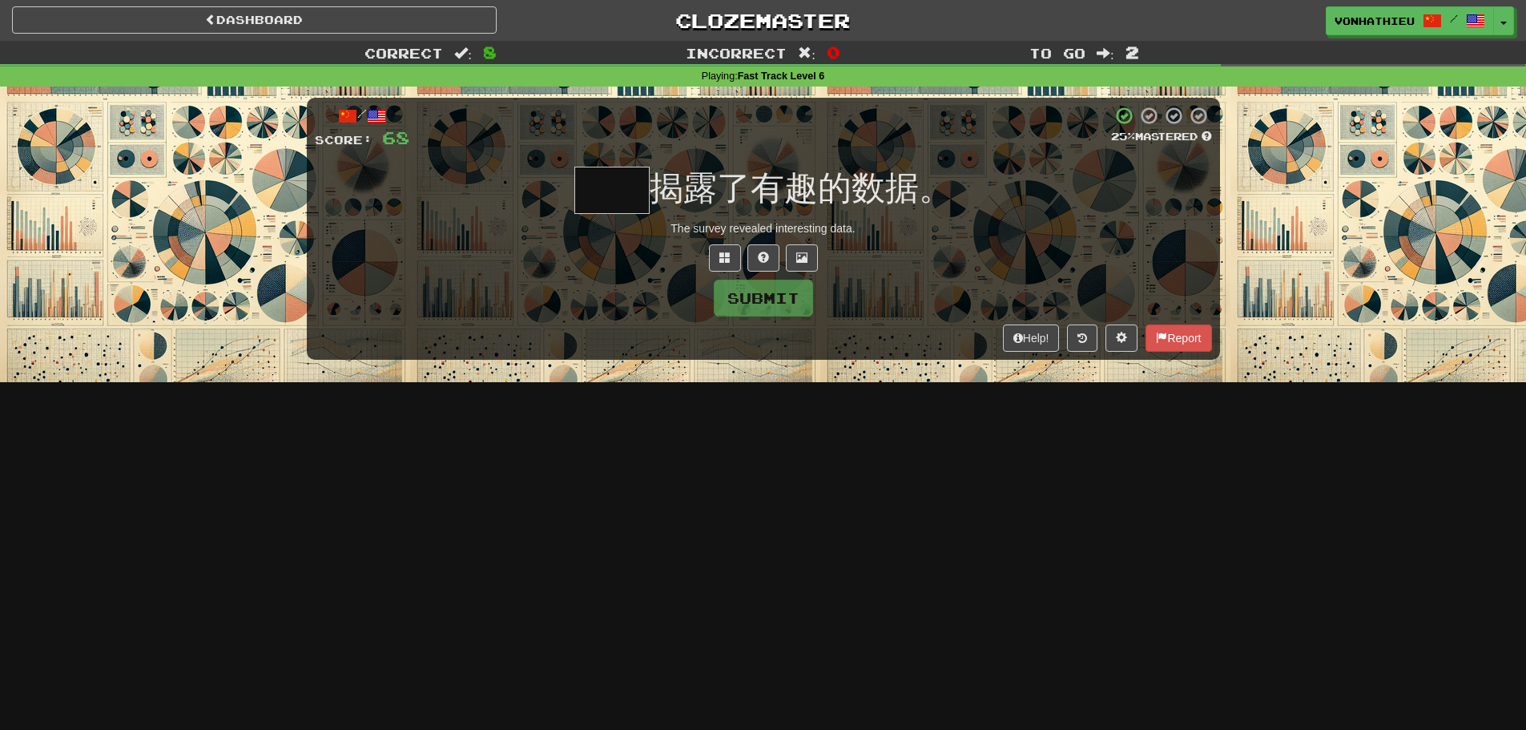
click at [611, 201] on input "text" at bounding box center [611, 190] width 75 height 47
click at [722, 263] on span at bounding box center [724, 257] width 11 height 11
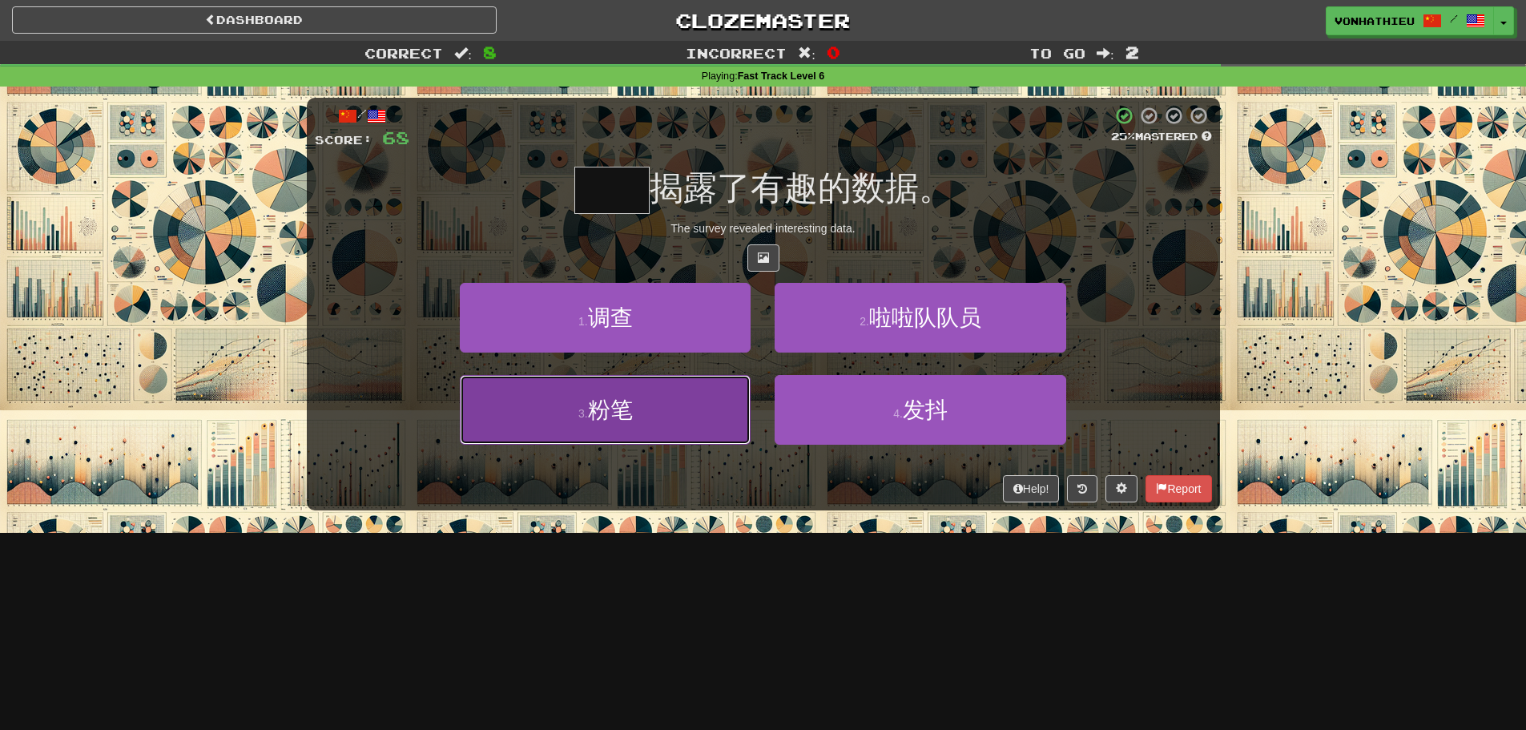
click at [636, 441] on button "3 . 粉笔" at bounding box center [605, 410] width 291 height 70
type input "**"
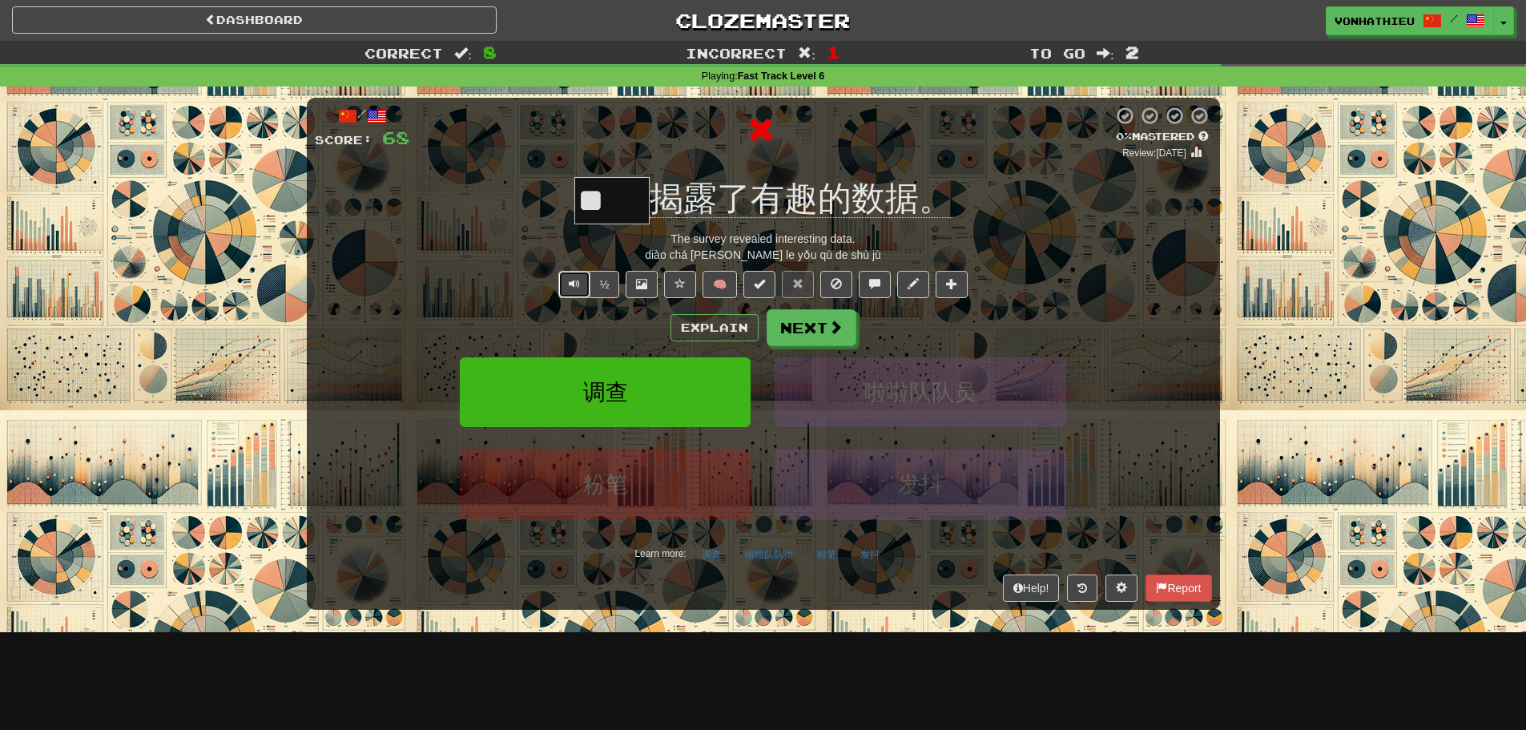
click at [570, 276] on button "Text-to-speech controls" at bounding box center [574, 284] width 32 height 27
click at [719, 312] on div "Explain Next" at bounding box center [763, 327] width 897 height 37
click at [725, 321] on button "Explain" at bounding box center [714, 327] width 88 height 27
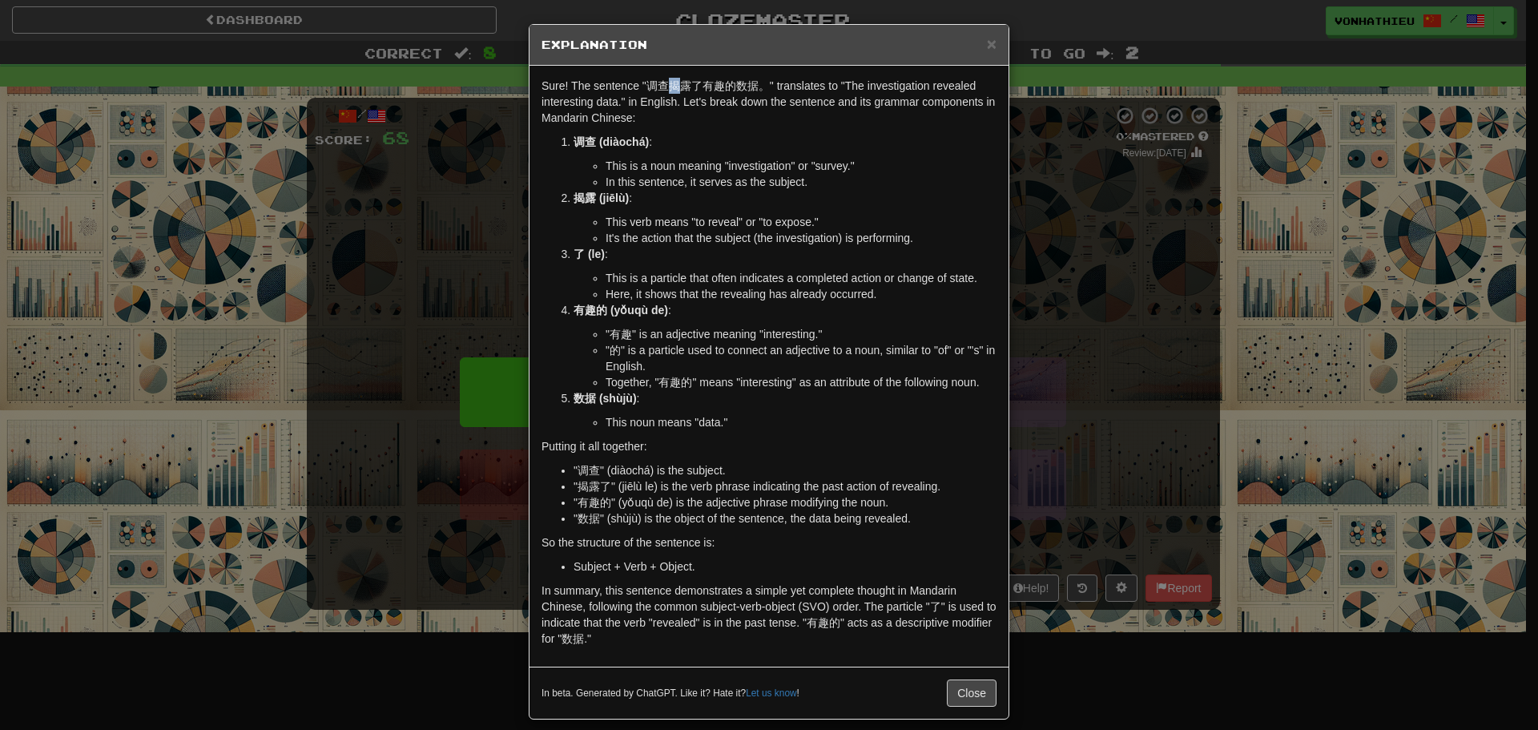
drag, startPoint x: 667, startPoint y: 88, endPoint x: 678, endPoint y: 87, distance: 10.4
click at [678, 87] on p "Sure! The sentence "调查揭露了有趣的数据。" translates to "The investigation revealed inte…" at bounding box center [768, 102] width 455 height 48
drag, startPoint x: 683, startPoint y: 87, endPoint x: 665, endPoint y: 87, distance: 18.4
click at [665, 87] on p "Sure! The sentence "调查揭露了有趣的数据。" translates to "The investigation revealed inte…" at bounding box center [768, 102] width 455 height 48
click at [709, 105] on body "Dashboard Clozemaster vonhathieu / Toggle Dropdown Dashboard Leaderboard Activi…" at bounding box center [769, 649] width 1538 height 1298
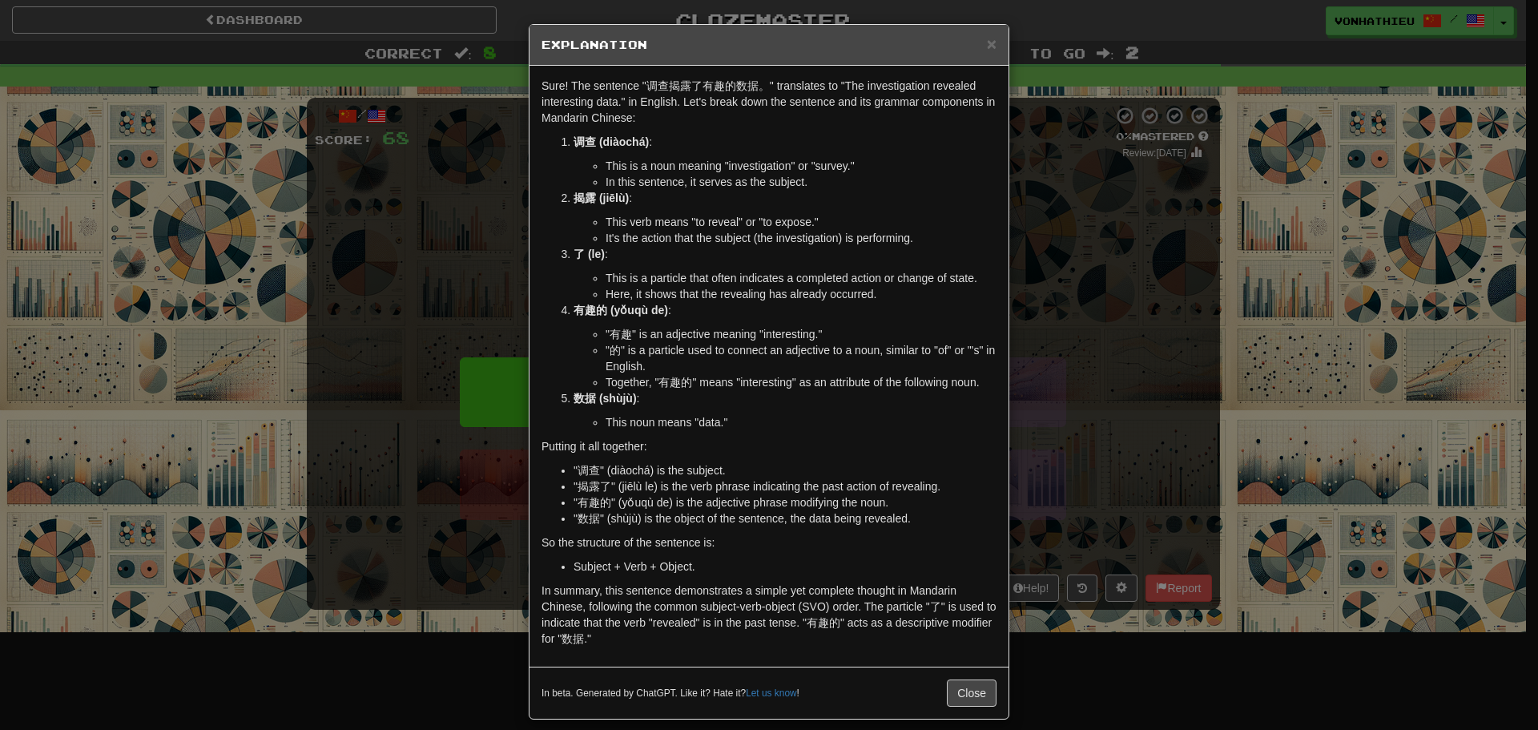
click at [678, 121] on p "Sure! The sentence "调查揭露了有趣的数据。" translates to "The investigation revealed inte…" at bounding box center [768, 102] width 455 height 48
click at [1051, 207] on div "× Explanation Sure! The sentence "调查揭露了有趣的数据。" translates to "The investigation…" at bounding box center [769, 365] width 1538 height 730
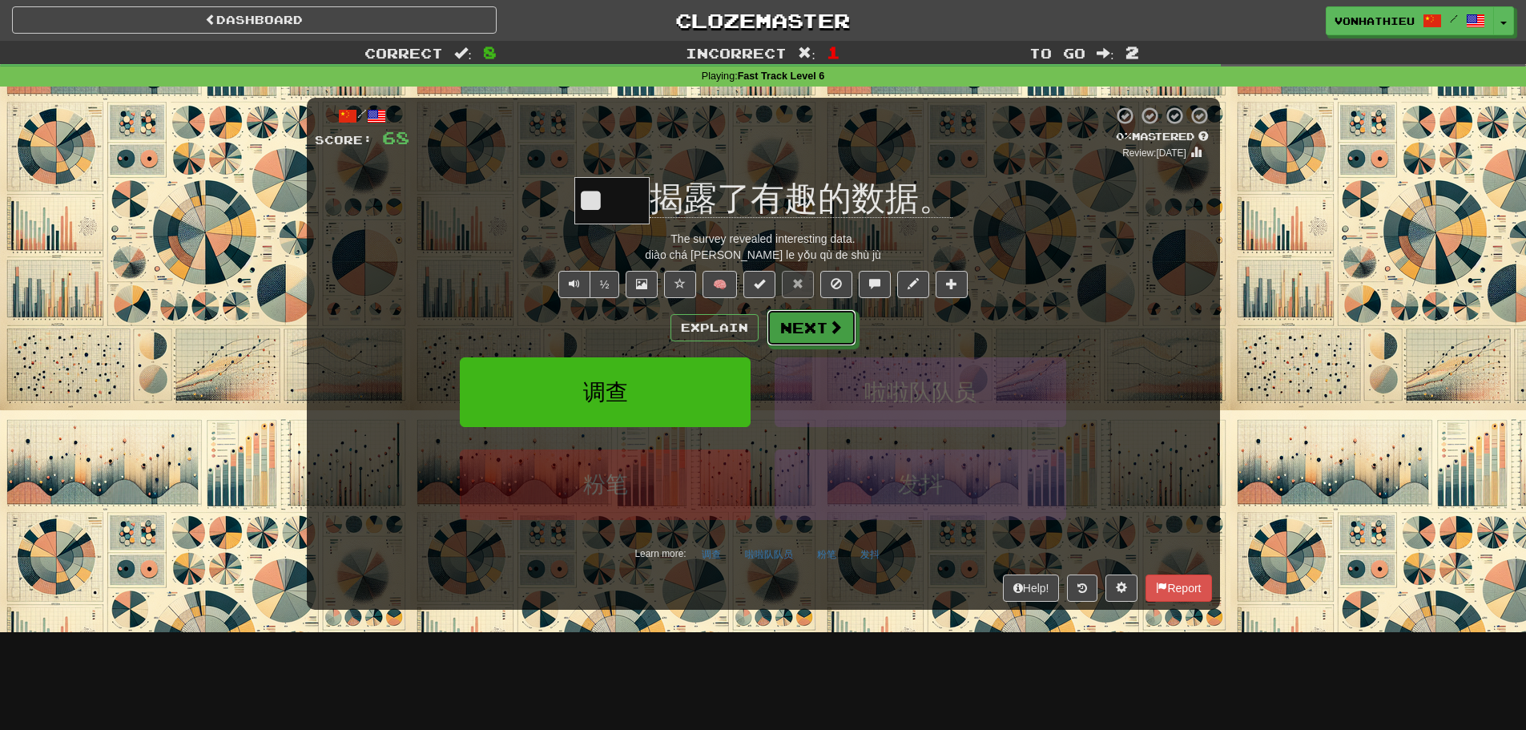
click at [830, 334] on span at bounding box center [835, 327] width 14 height 14
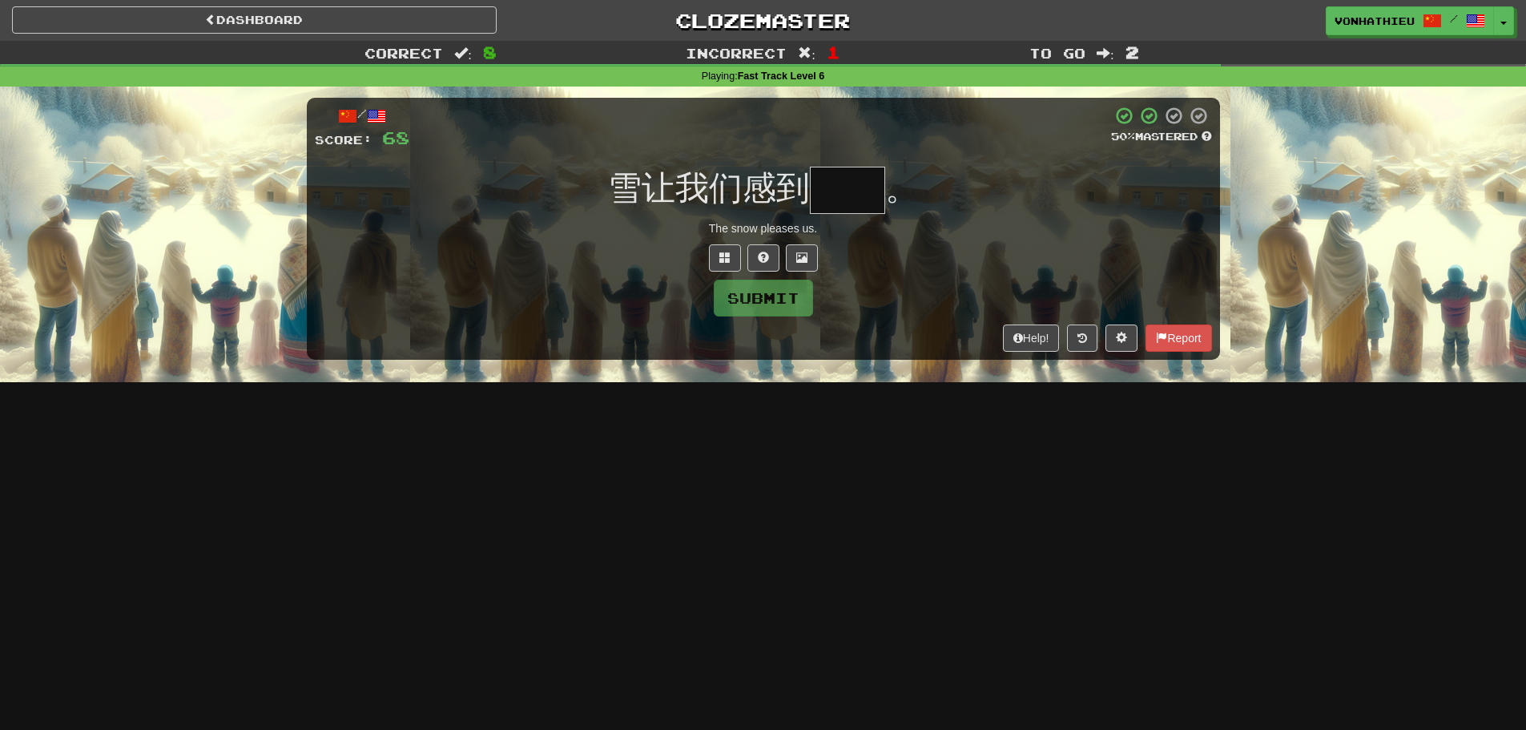
click at [823, 175] on input "text" at bounding box center [847, 190] width 75 height 47
type input "*"
click at [764, 264] on button at bounding box center [763, 257] width 32 height 27
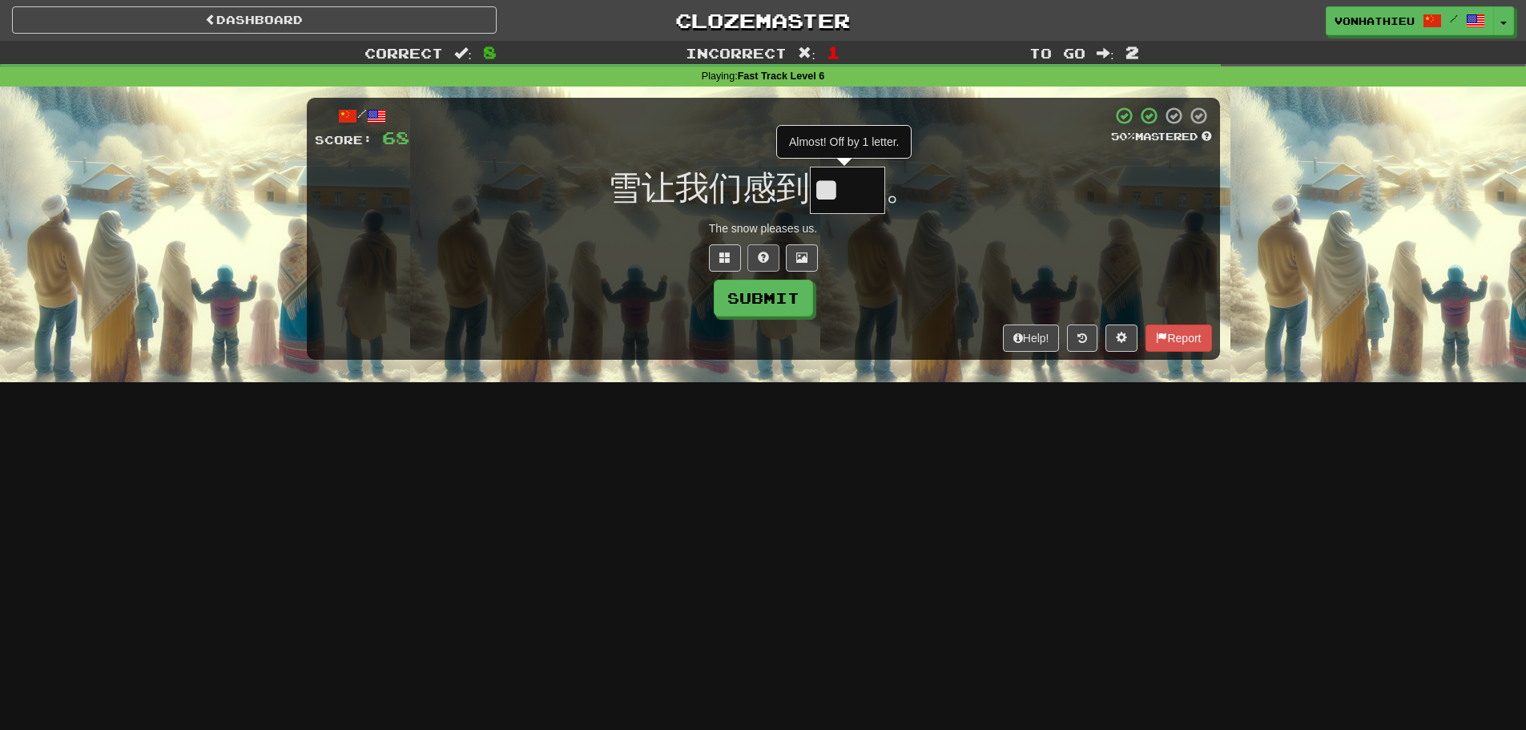
type input "**"
click at [775, 293] on button "Submit" at bounding box center [763, 298] width 99 height 37
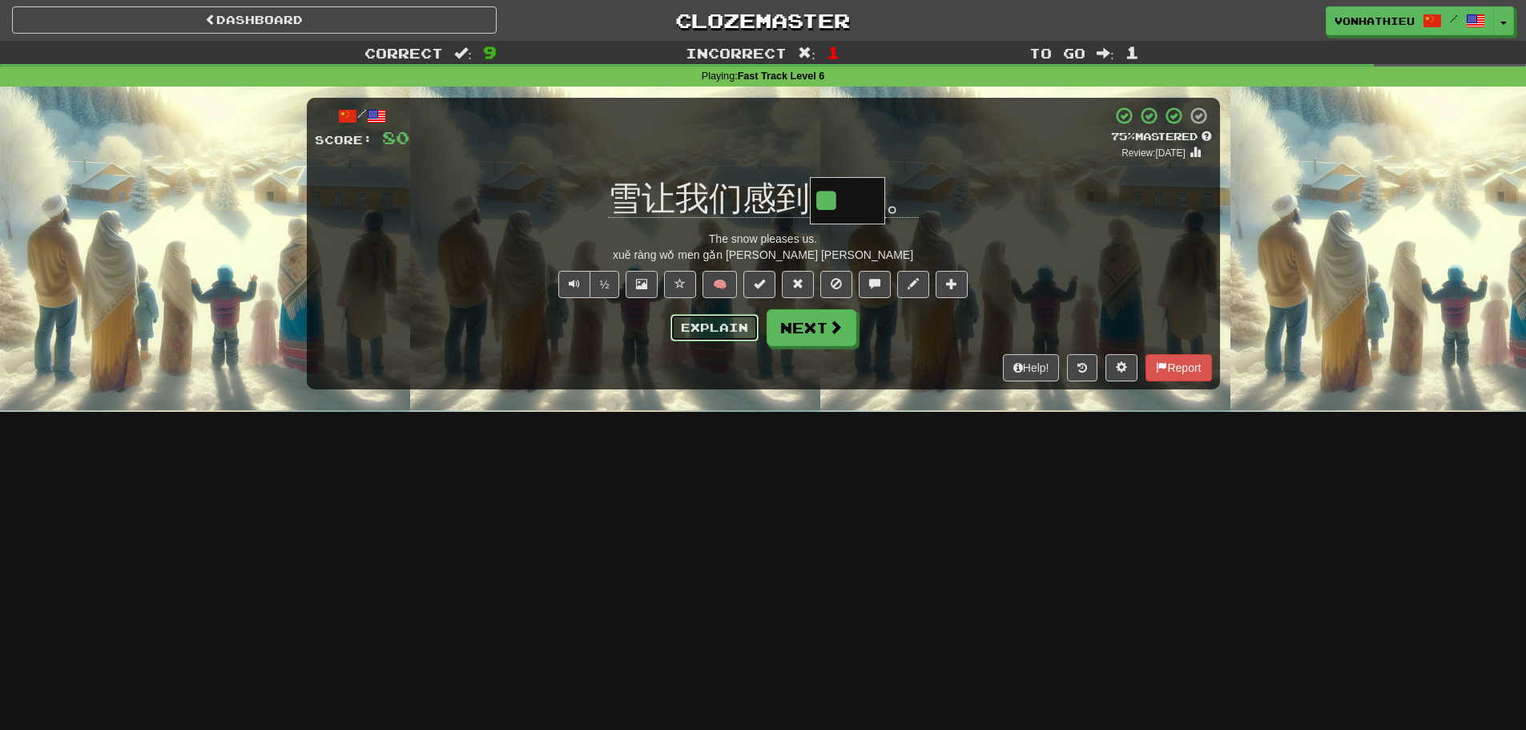
click at [699, 334] on button "Explain" at bounding box center [714, 327] width 88 height 27
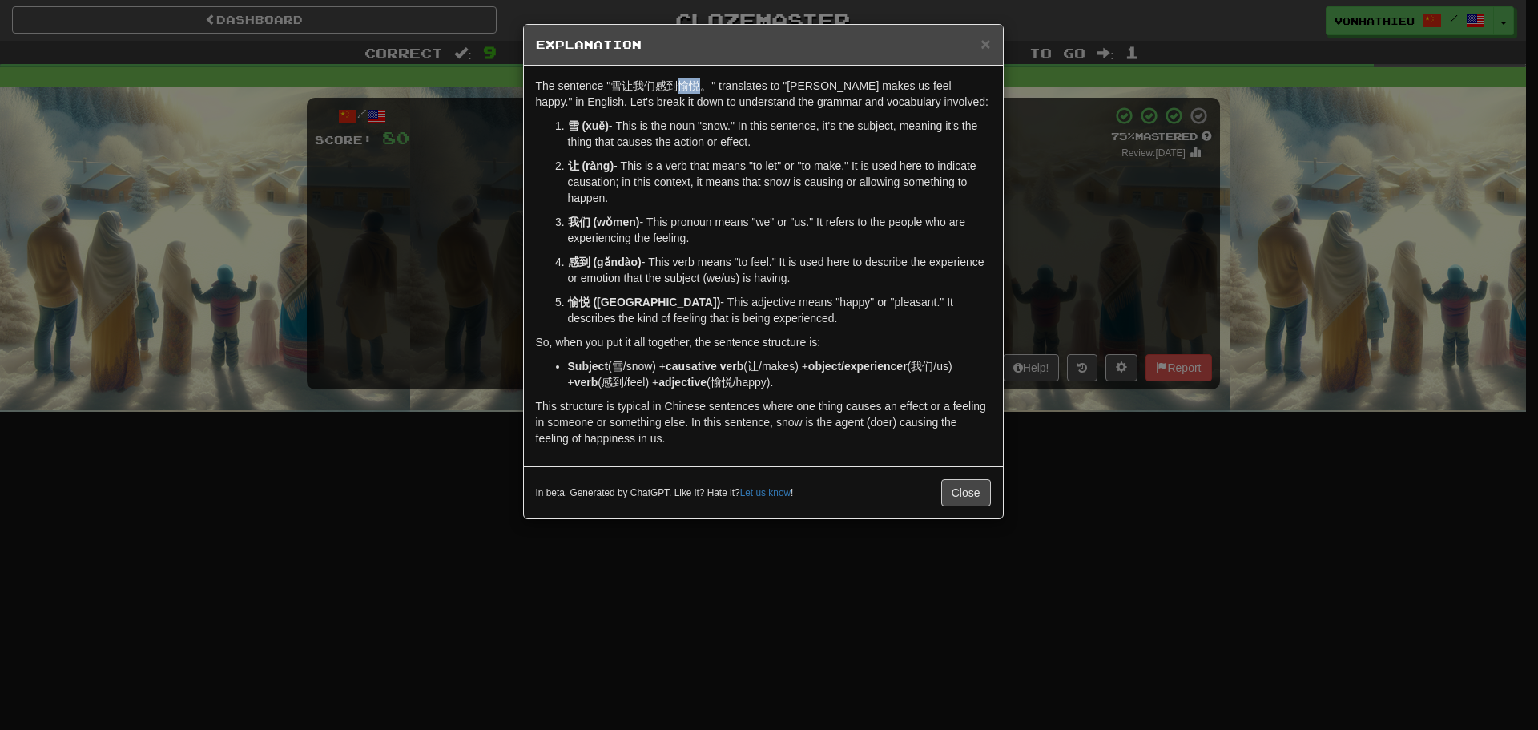
drag, startPoint x: 678, startPoint y: 87, endPoint x: 699, endPoint y: 90, distance: 21.0
click at [699, 89] on p "The sentence "雪让我们感到愉悦。" translates to "Snow makes us feel happy." in English. …" at bounding box center [763, 94] width 455 height 32
click at [717, 114] on body "Dashboard Clozemaster vonhathieu / Toggle Dropdown Dashboard Leaderboard Activi…" at bounding box center [769, 649] width 1538 height 1298
click at [1067, 280] on div "× Explanation The sentence "雪让我们感到愉悦。" translates to "Snow makes us feel happy.…" at bounding box center [769, 365] width 1538 height 730
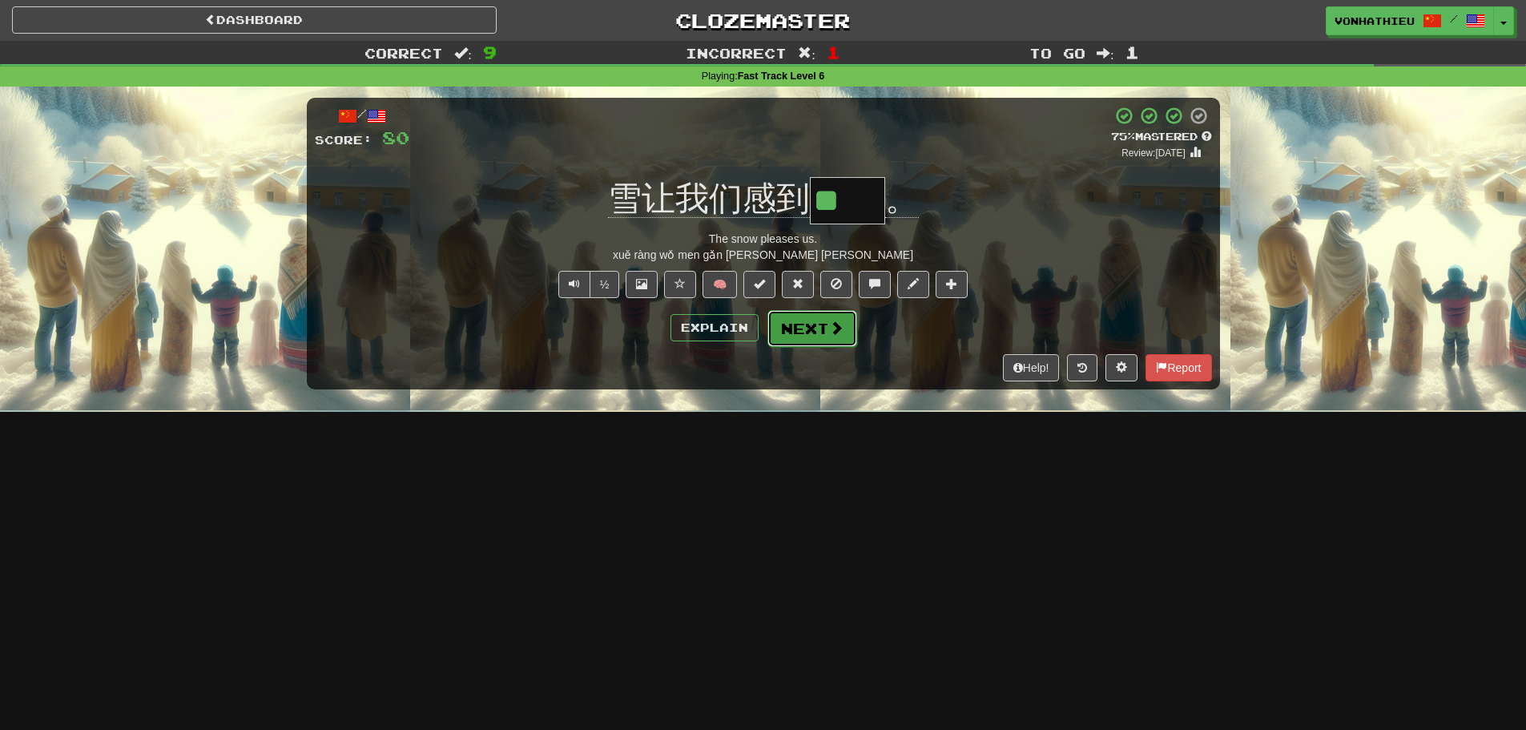
click at [808, 333] on button "Next" at bounding box center [812, 328] width 90 height 37
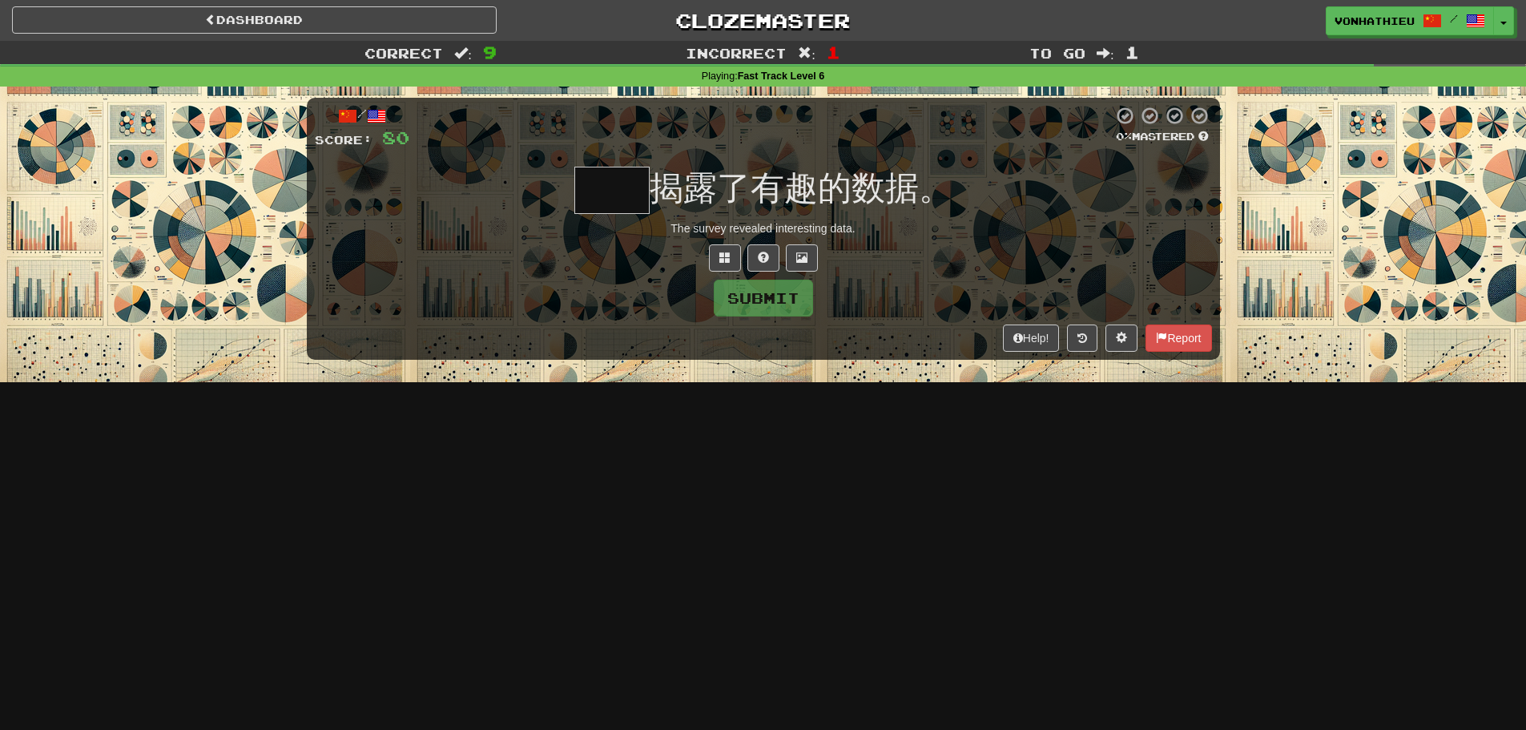
click at [625, 223] on div "The survey revealed interesting data." at bounding box center [763, 228] width 897 height 16
click at [611, 190] on input "text" at bounding box center [611, 190] width 75 height 47
type input "**"
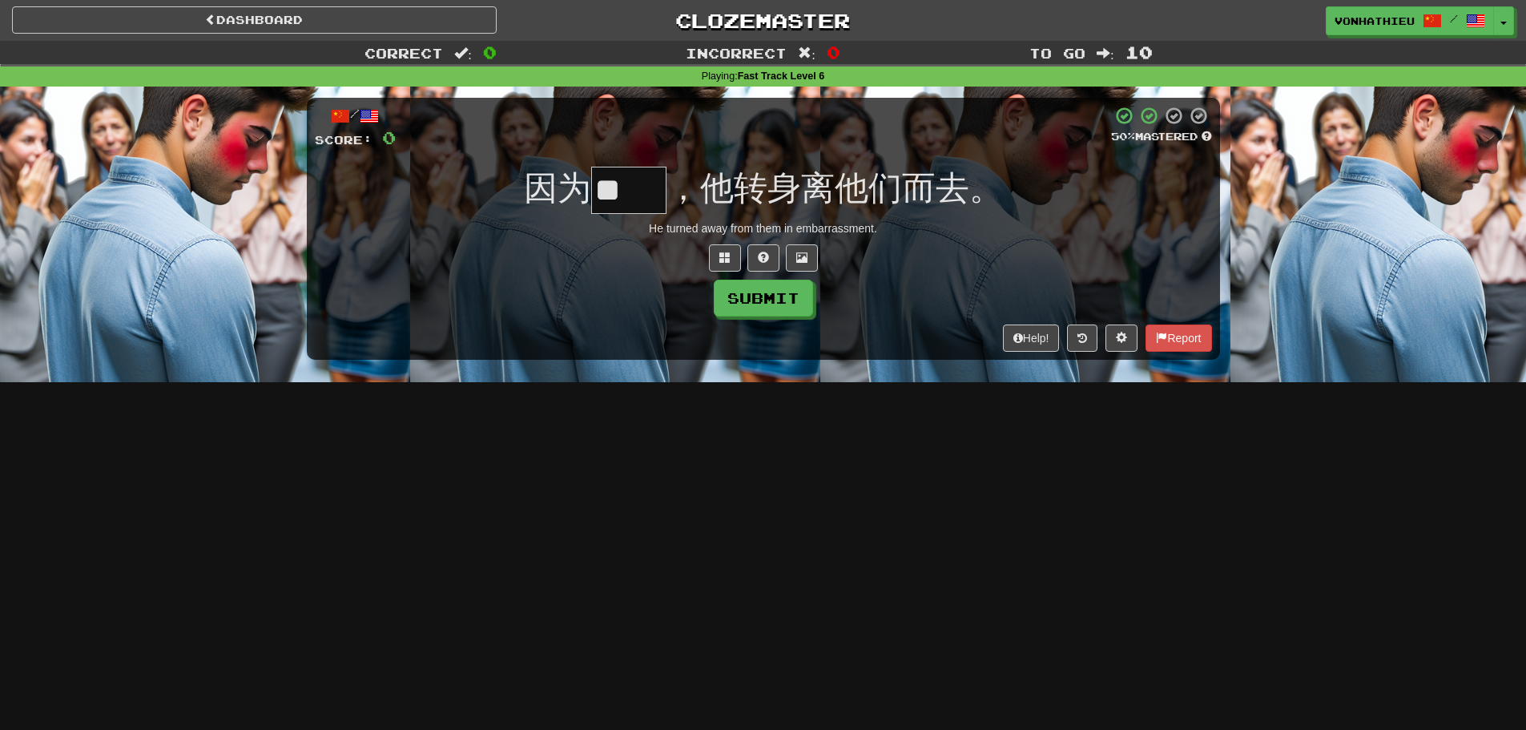
type input "*"
click at [755, 257] on button at bounding box center [763, 257] width 32 height 27
type input "**"
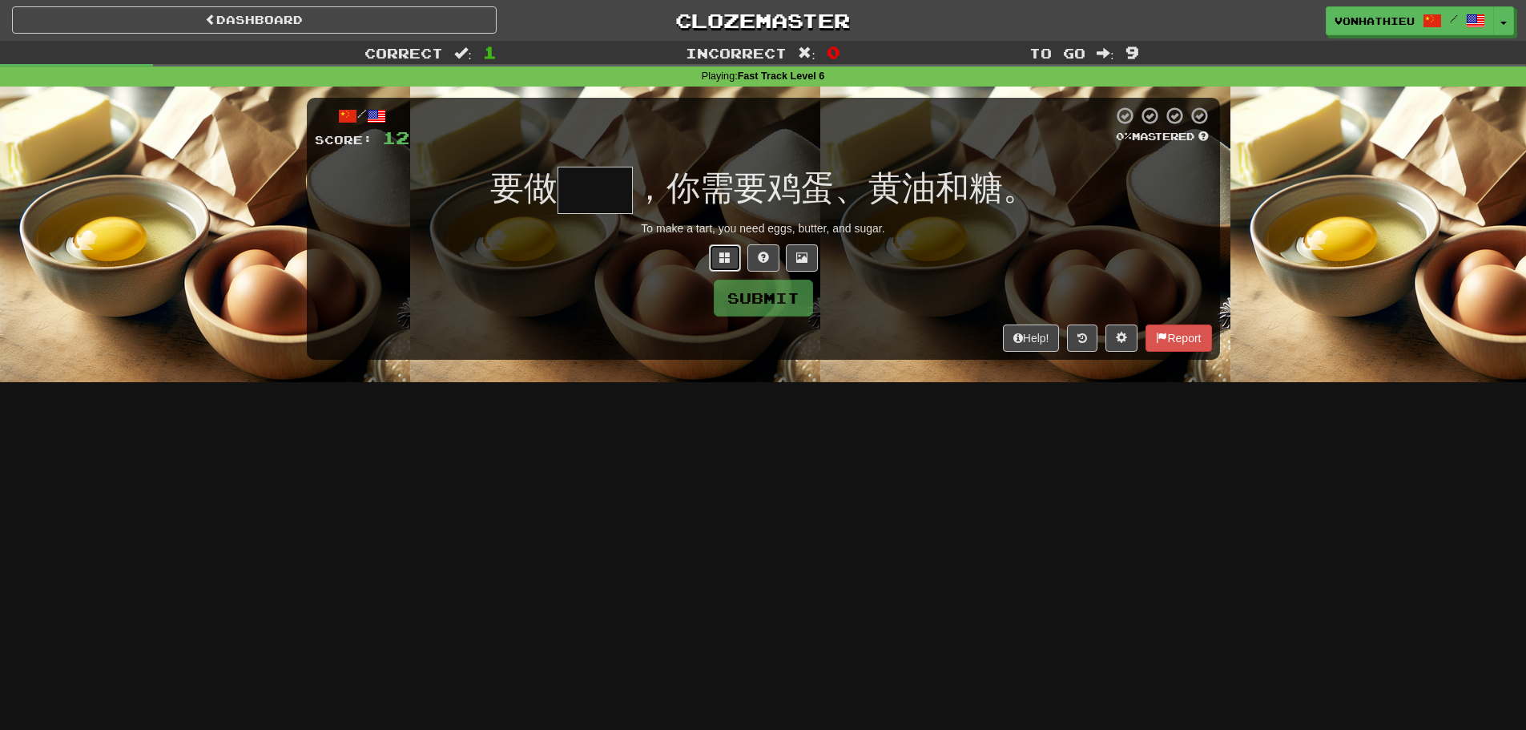
click at [709, 257] on button at bounding box center [725, 257] width 32 height 27
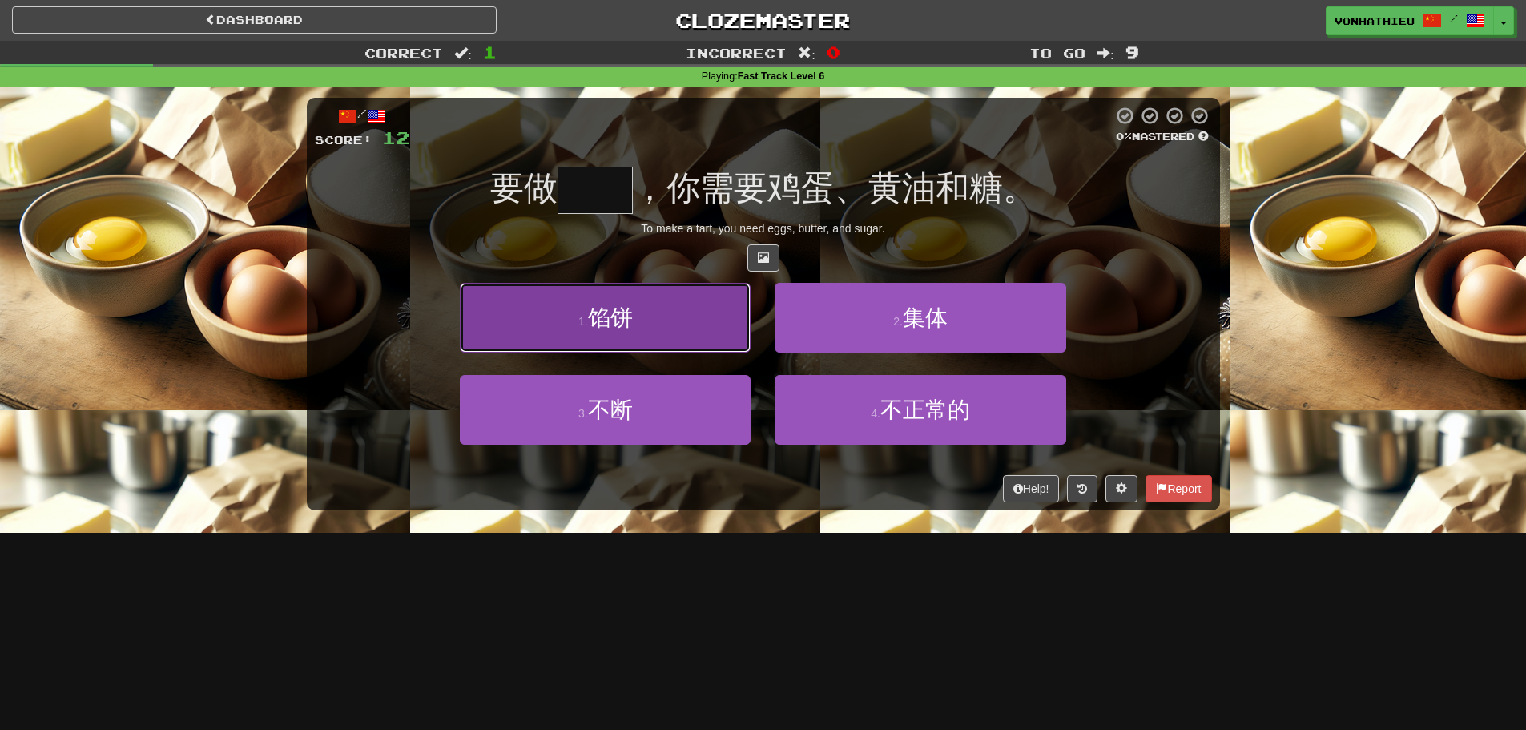
click at [674, 303] on button "1 . 馅饼" at bounding box center [605, 318] width 291 height 70
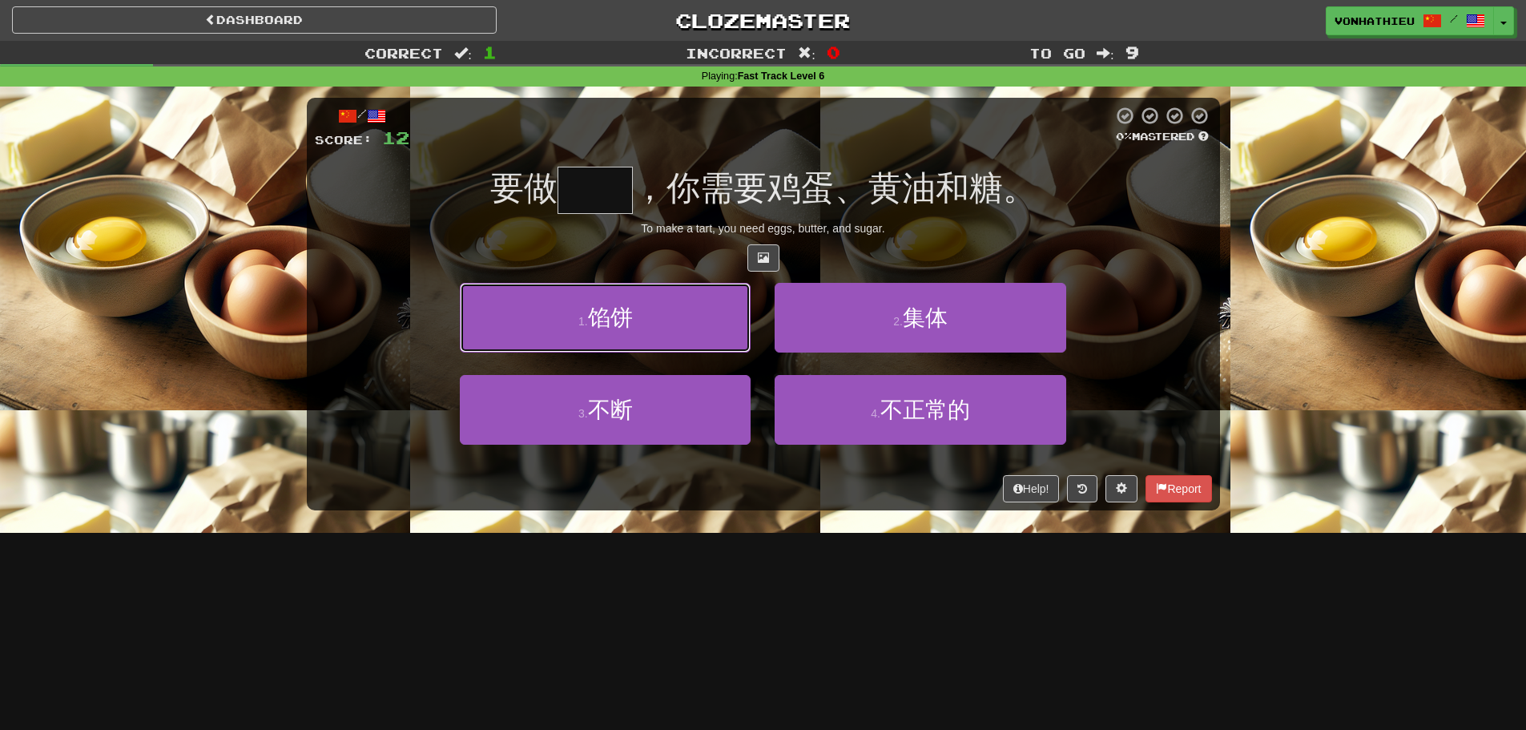
type input "**"
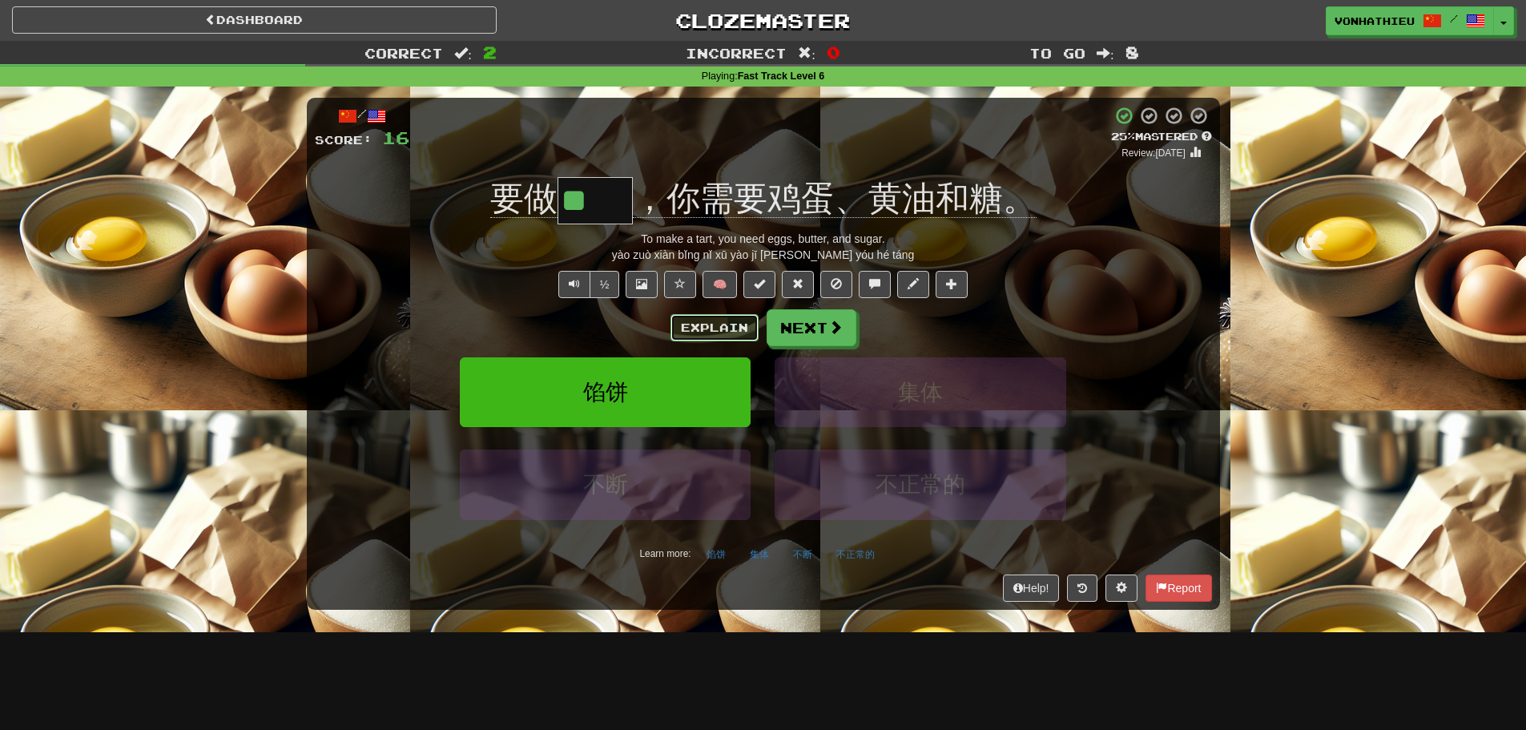
click at [696, 320] on button "Explain" at bounding box center [714, 327] width 88 height 27
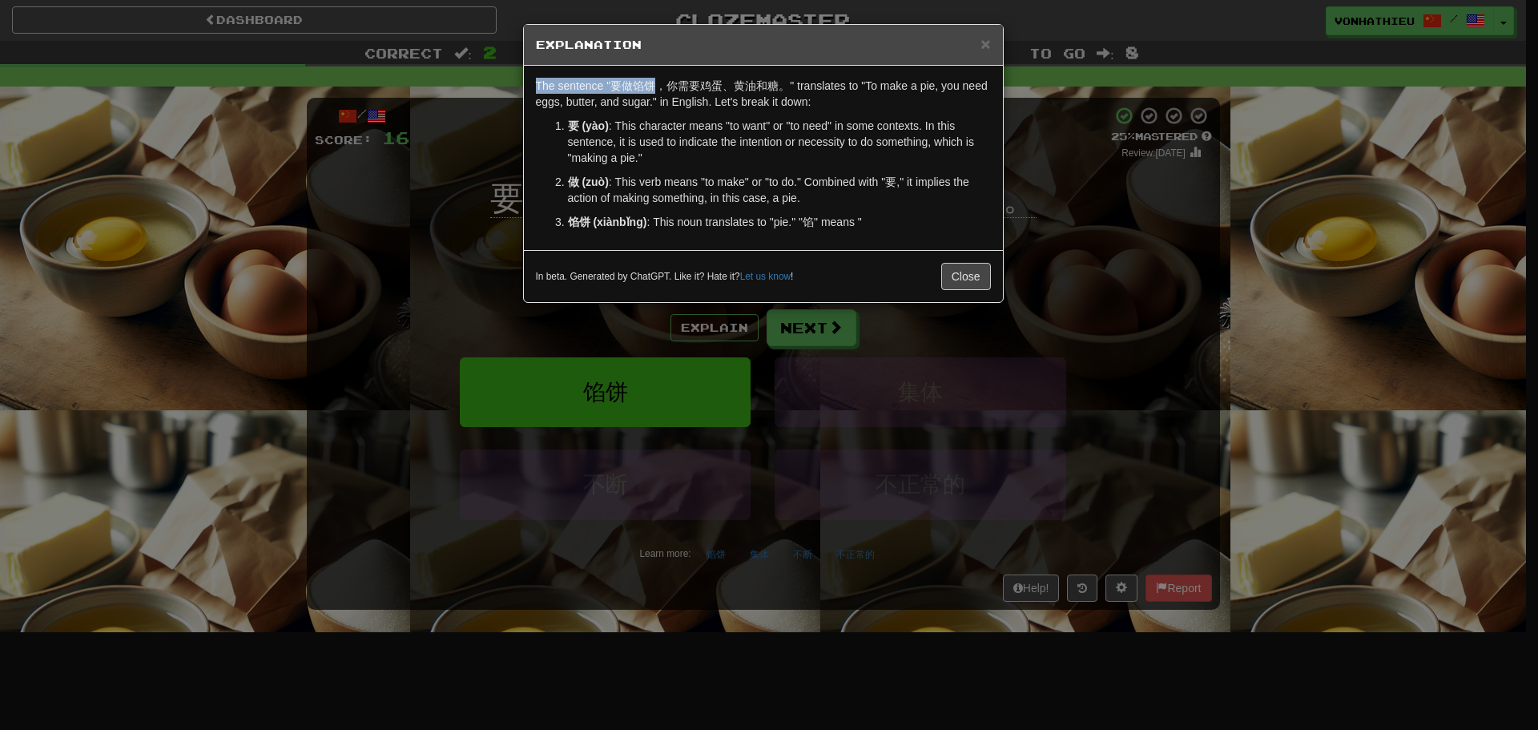
drag, startPoint x: 641, startPoint y: 82, endPoint x: 653, endPoint y: 82, distance: 12.0
click at [653, 82] on p "The sentence "要做馅饼，你需要鸡蛋、黄油和糖。" translates to "To make a pie, you need eggs, bu…" at bounding box center [763, 94] width 455 height 32
click at [642, 93] on p "The sentence "要做馅饼，你需要鸡蛋、黄油和糖。" translates to "To make a pie, you need eggs, bu…" at bounding box center [763, 94] width 455 height 32
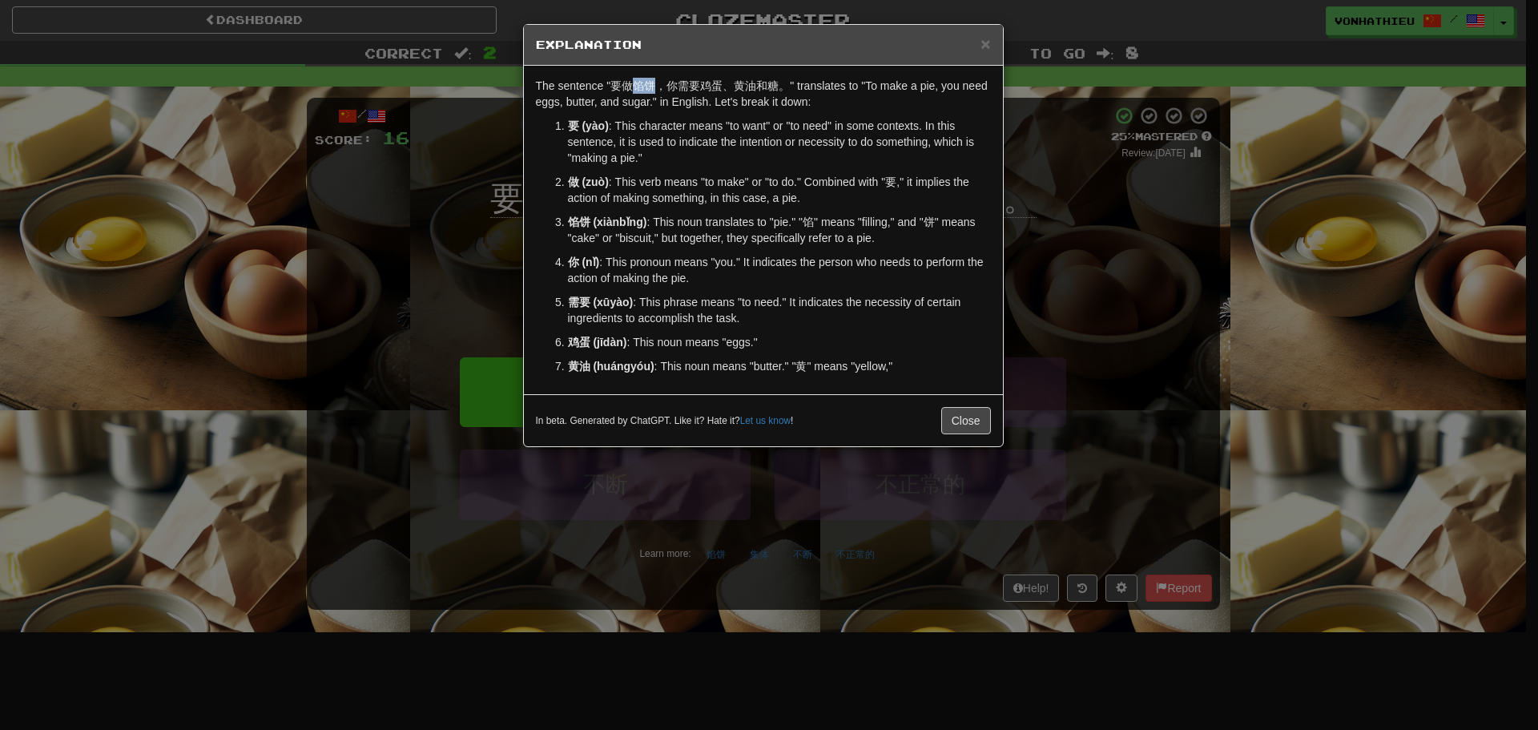
drag, startPoint x: 634, startPoint y: 91, endPoint x: 653, endPoint y: 89, distance: 18.5
click at [653, 89] on p "The sentence "要做馅饼，你需要鸡蛋、黄油和糖。" translates to "To make a pie, you need eggs, bu…" at bounding box center [763, 94] width 455 height 32
click at [681, 109] on body "Dashboard Clozemaster vonhathieu / Toggle Dropdown Dashboard Leaderboard Activi…" at bounding box center [769, 649] width 1538 height 1298
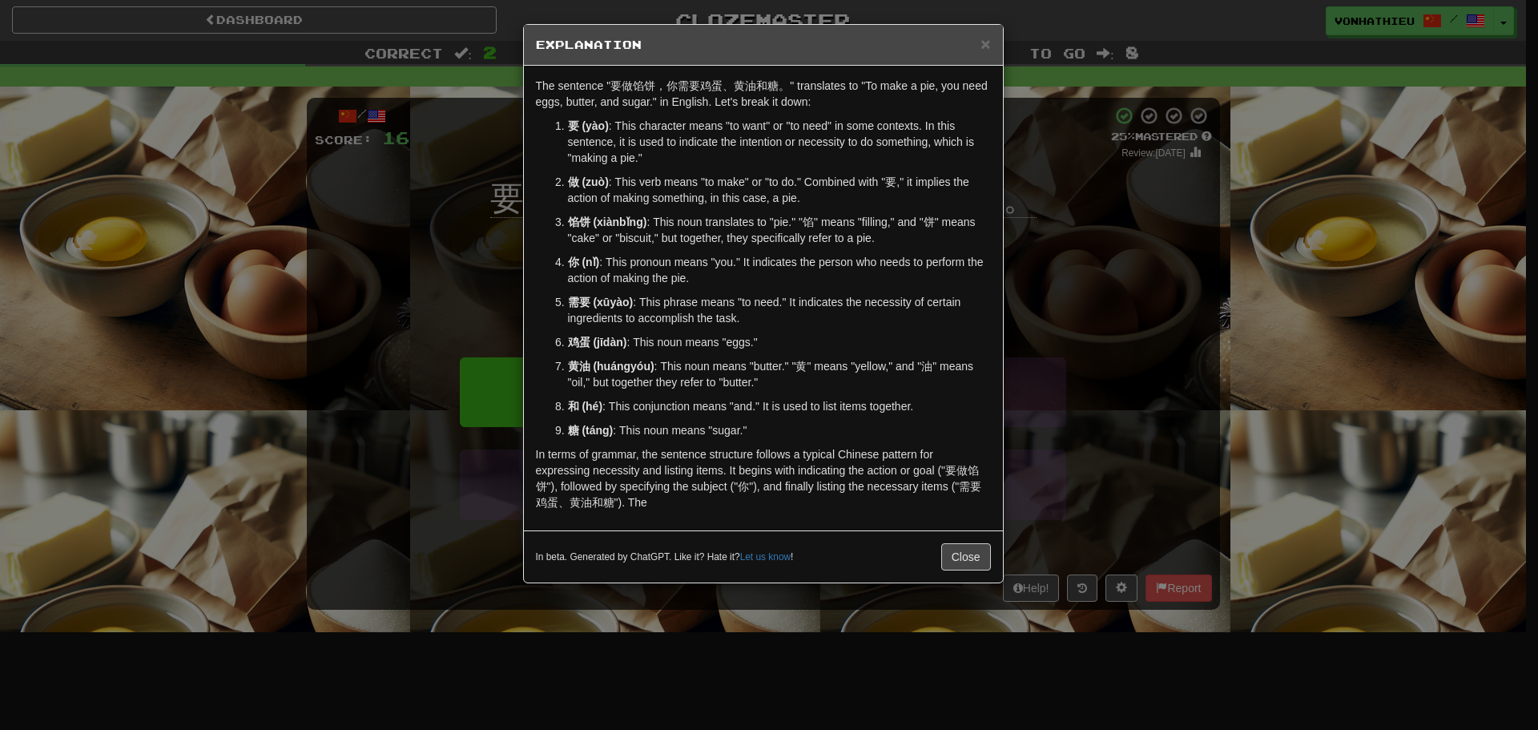
click at [466, 252] on div "× Explanation The sentence "要做馅饼，你需要鸡蛋、黄油和糖。" translates to "To make a pie, you…" at bounding box center [769, 365] width 1538 height 730
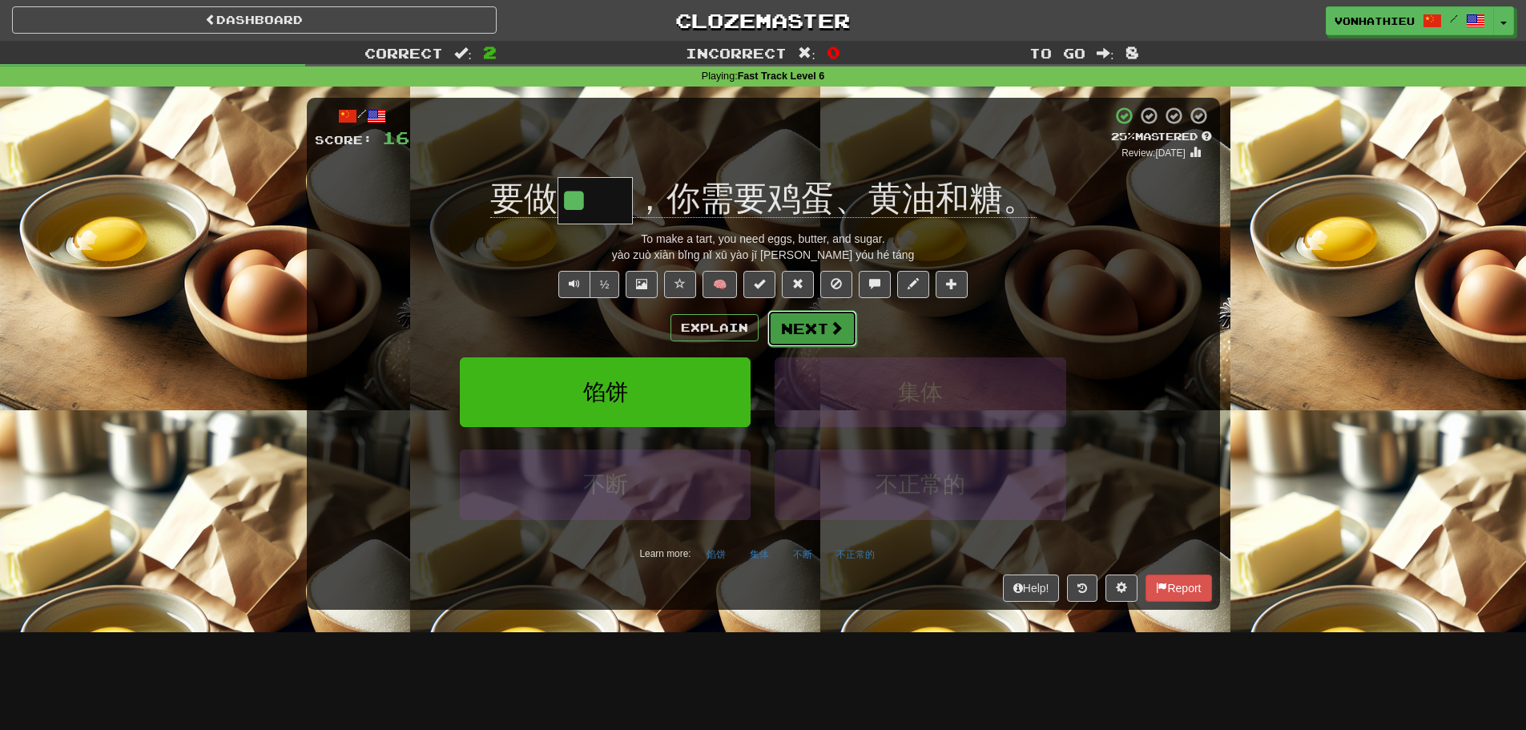
click at [829, 340] on button "Next" at bounding box center [812, 328] width 90 height 37
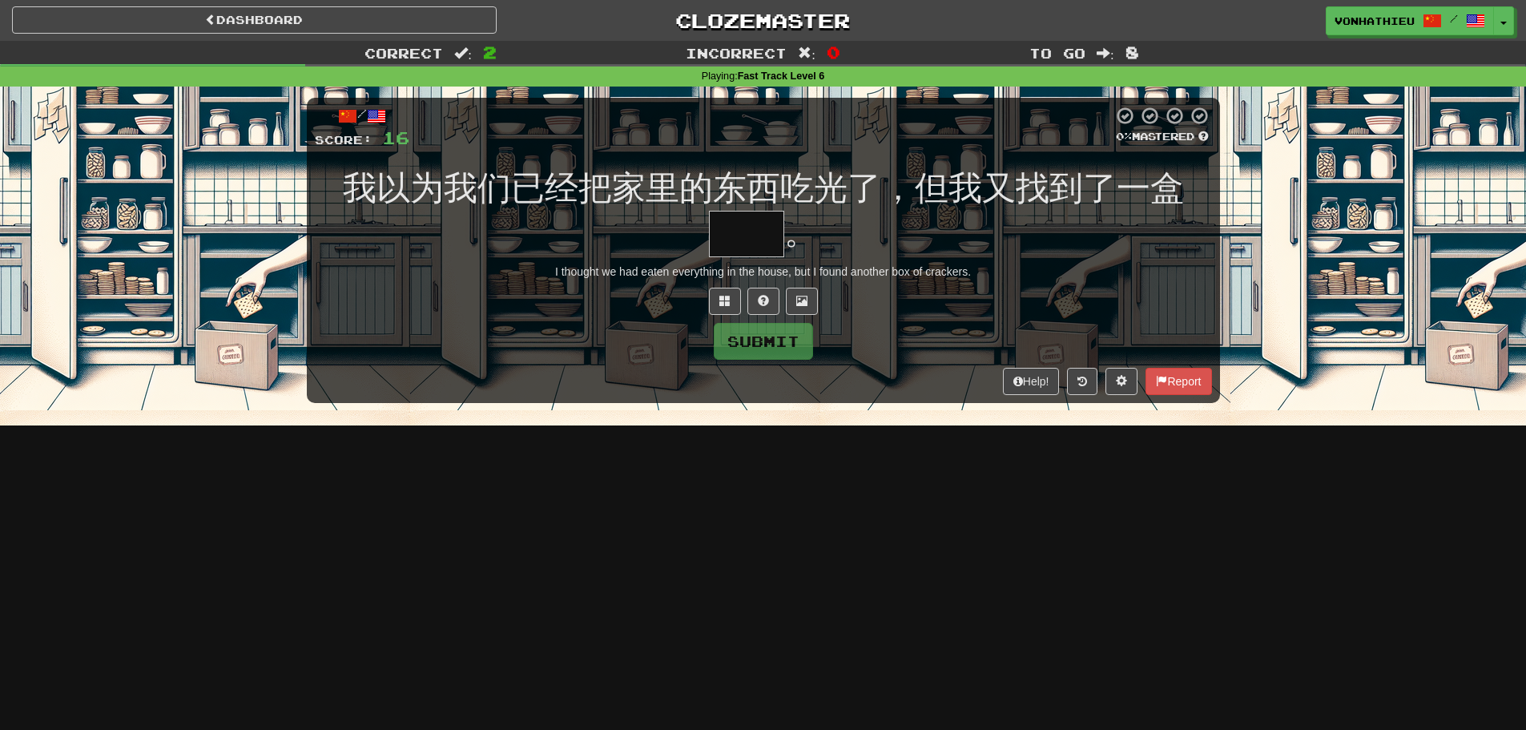
click at [762, 240] on input "text" at bounding box center [746, 234] width 75 height 47
click at [730, 297] on button at bounding box center [725, 301] width 32 height 27
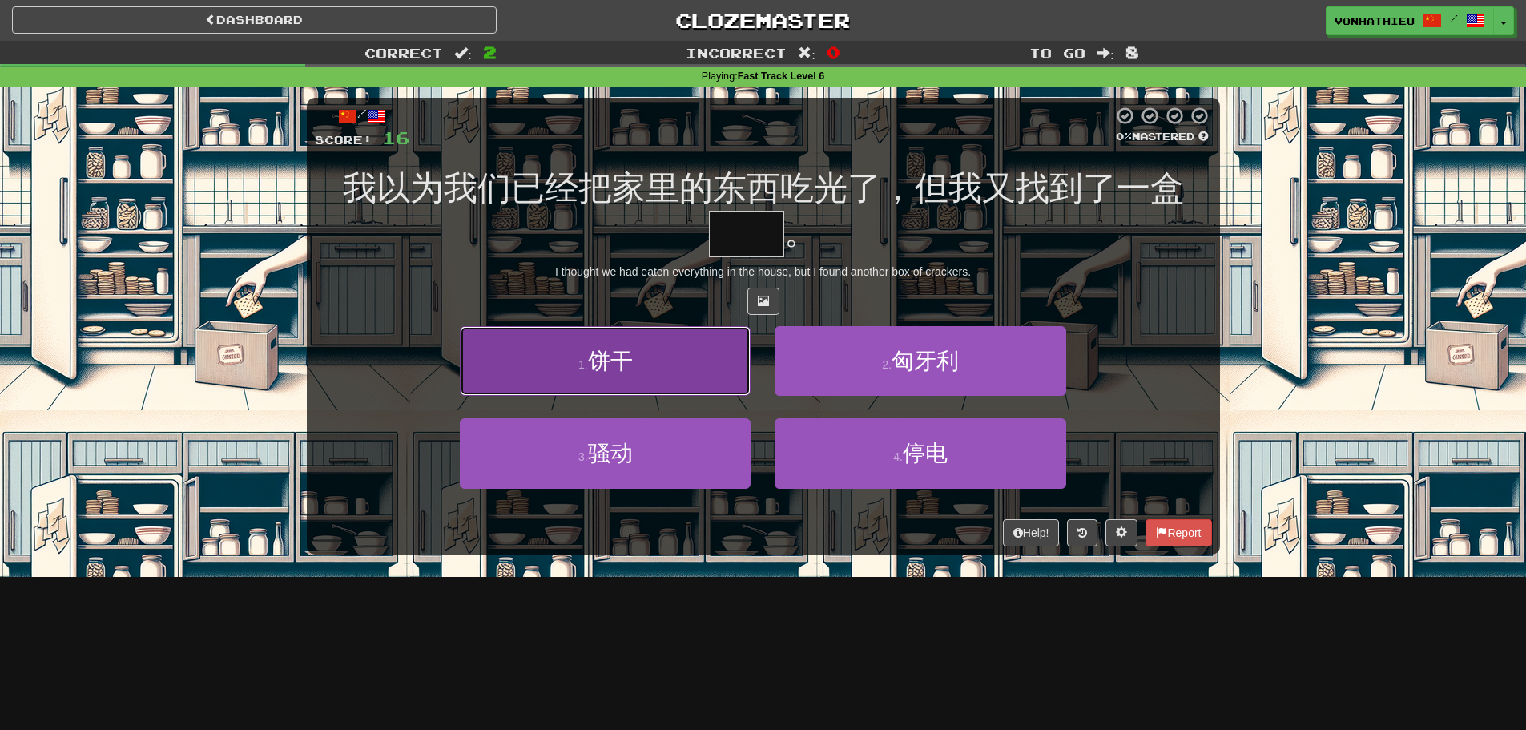
click at [666, 376] on button "1 . 饼干" at bounding box center [605, 361] width 291 height 70
type input "**"
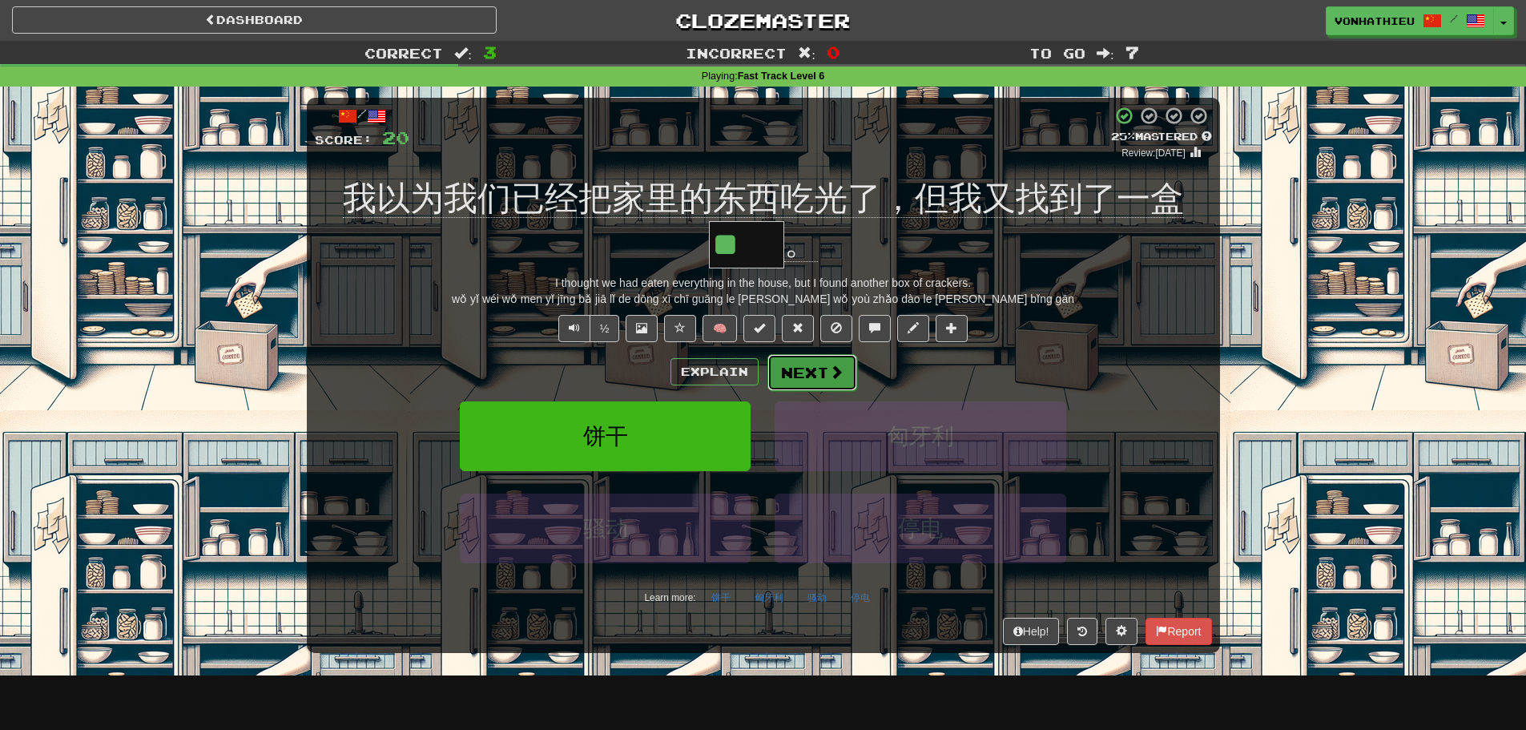
click at [807, 371] on button "Next" at bounding box center [812, 372] width 90 height 37
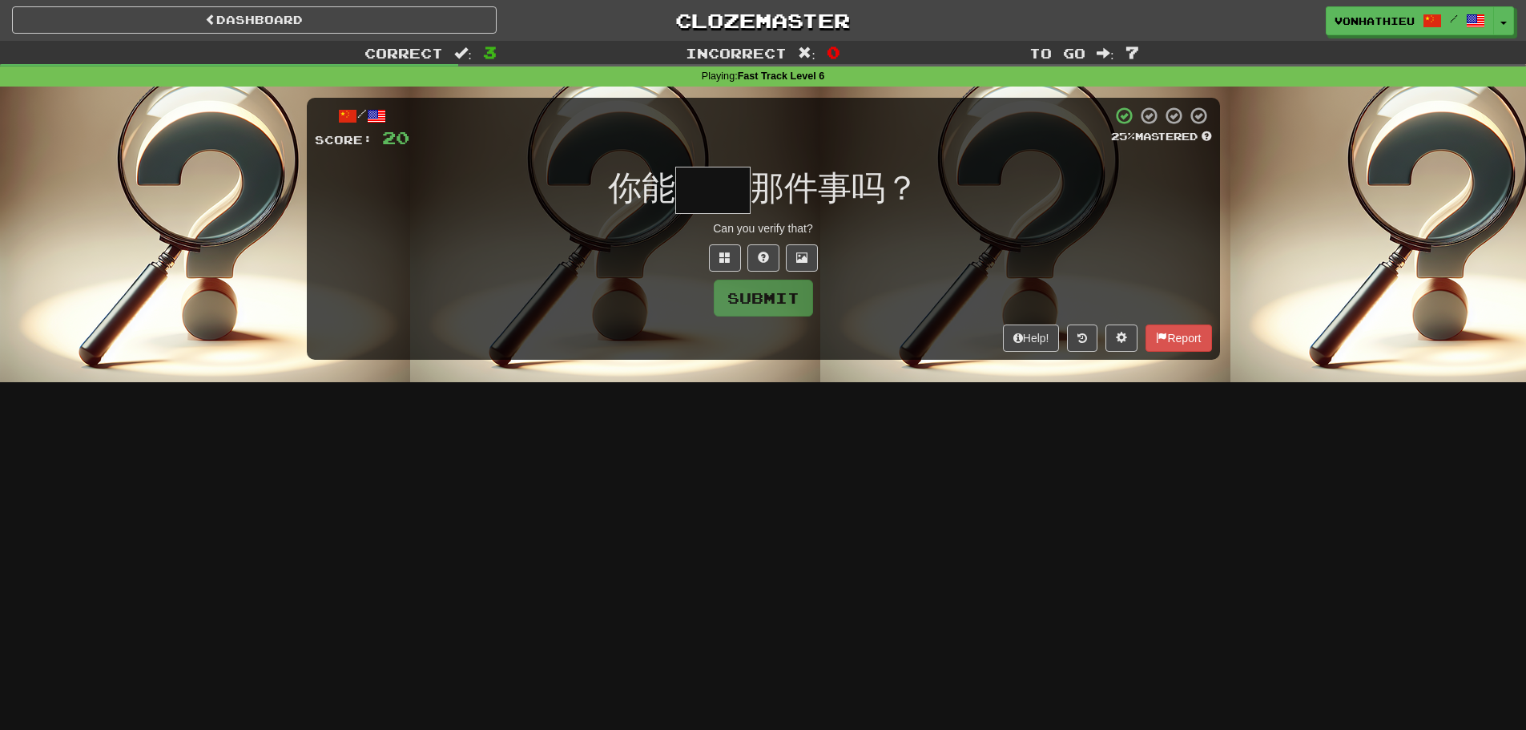
click at [702, 201] on input "text" at bounding box center [712, 190] width 75 height 47
type input "*"
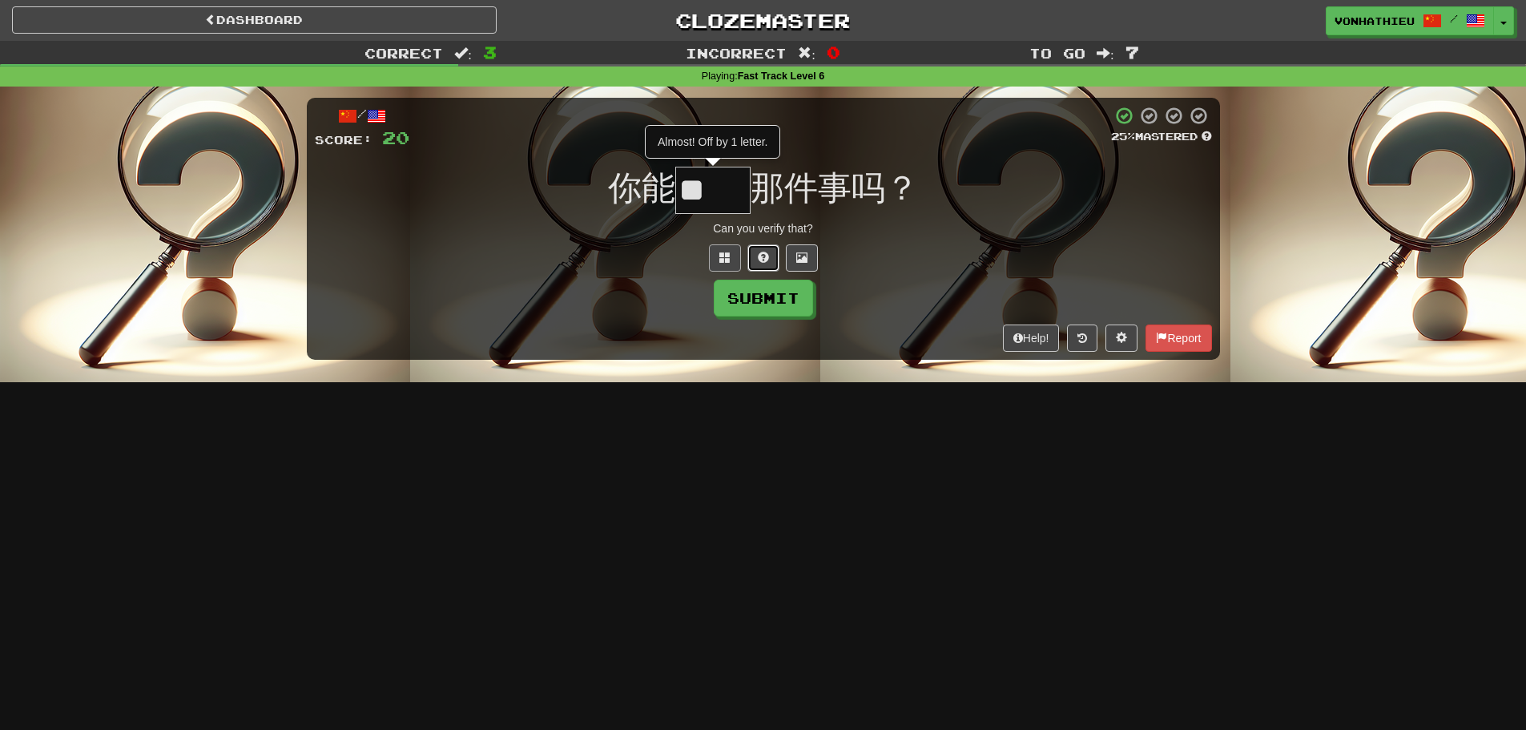
click at [751, 256] on button at bounding box center [763, 257] width 32 height 27
click at [753, 269] on button at bounding box center [744, 257] width 32 height 27
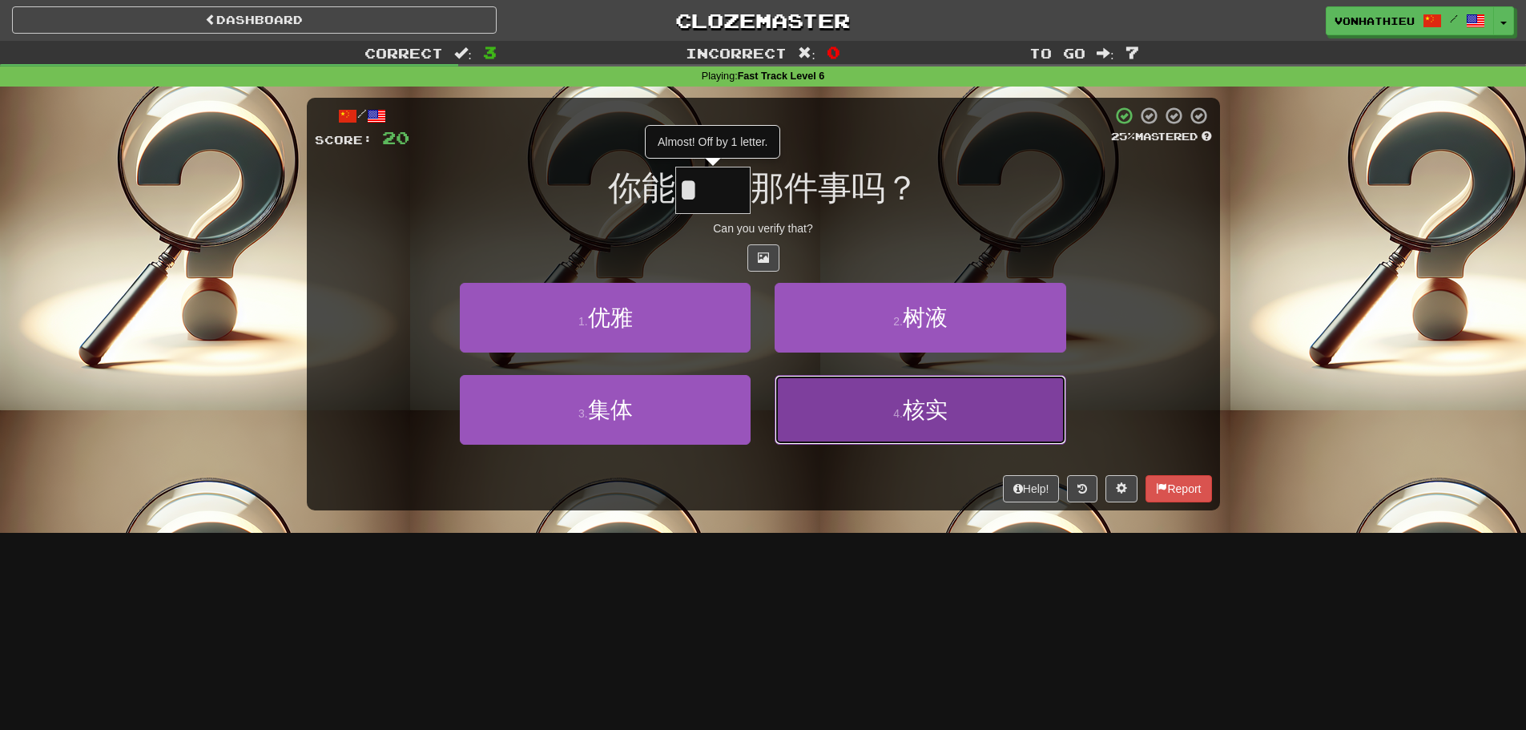
click at [875, 394] on button "4 . 核实" at bounding box center [920, 410] width 291 height 70
type input "**"
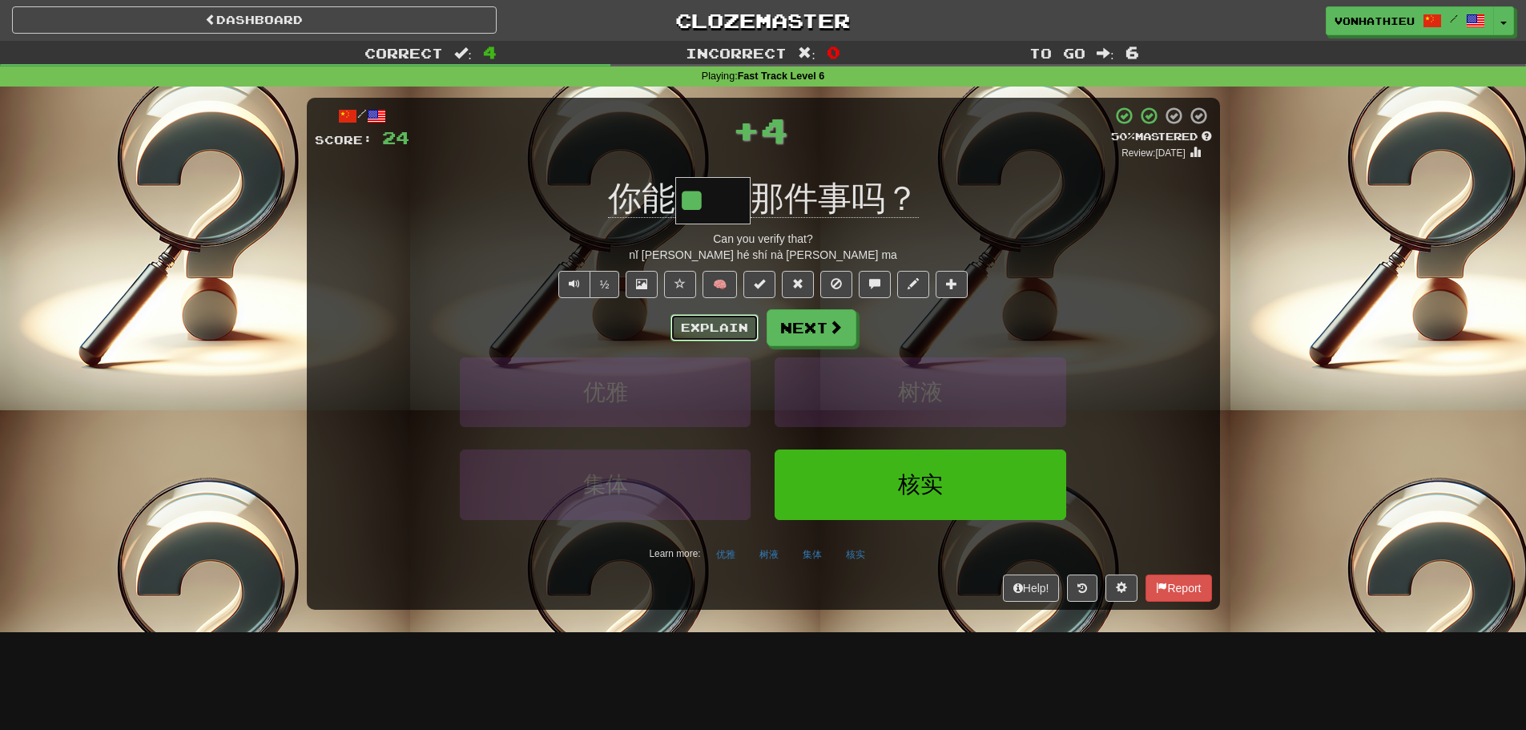
click at [727, 335] on button "Explain" at bounding box center [714, 327] width 88 height 27
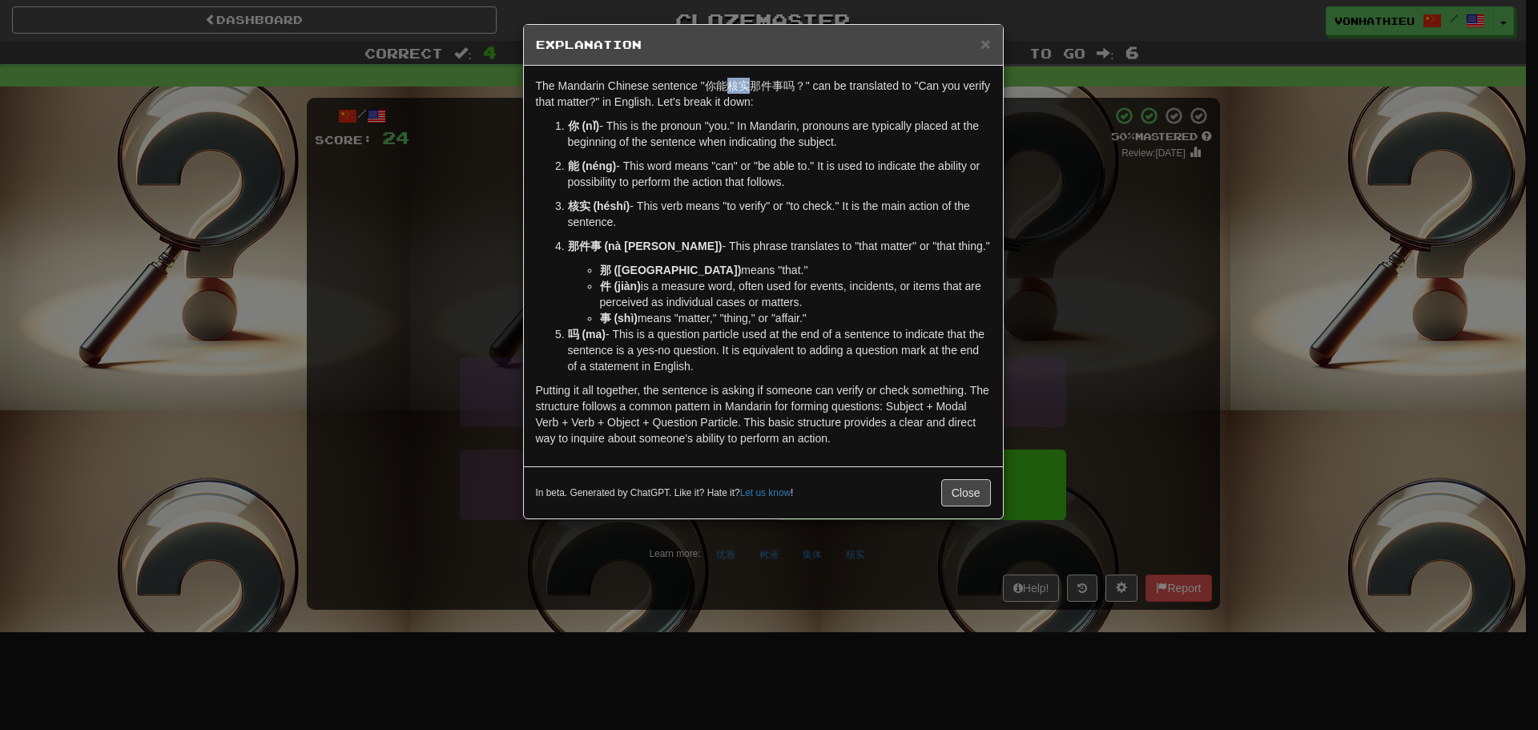
drag, startPoint x: 725, startPoint y: 88, endPoint x: 744, endPoint y: 88, distance: 19.2
click at [744, 88] on p "The Mandarin Chinese sentence "你能核实那件事吗？" can be translated to "Can you verify …" at bounding box center [763, 94] width 455 height 32
click at [782, 110] on div "The Mandarin Chinese sentence "你能核实那件事吗？" can be translated to "Can you verify …" at bounding box center [763, 266] width 479 height 400
drag, startPoint x: 734, startPoint y: 87, endPoint x: 746, endPoint y: 87, distance: 12.0
click at [746, 87] on p "The Mandarin Chinese sentence "你能核实那件事吗？" can be translated to "Can you verify …" at bounding box center [763, 94] width 455 height 32
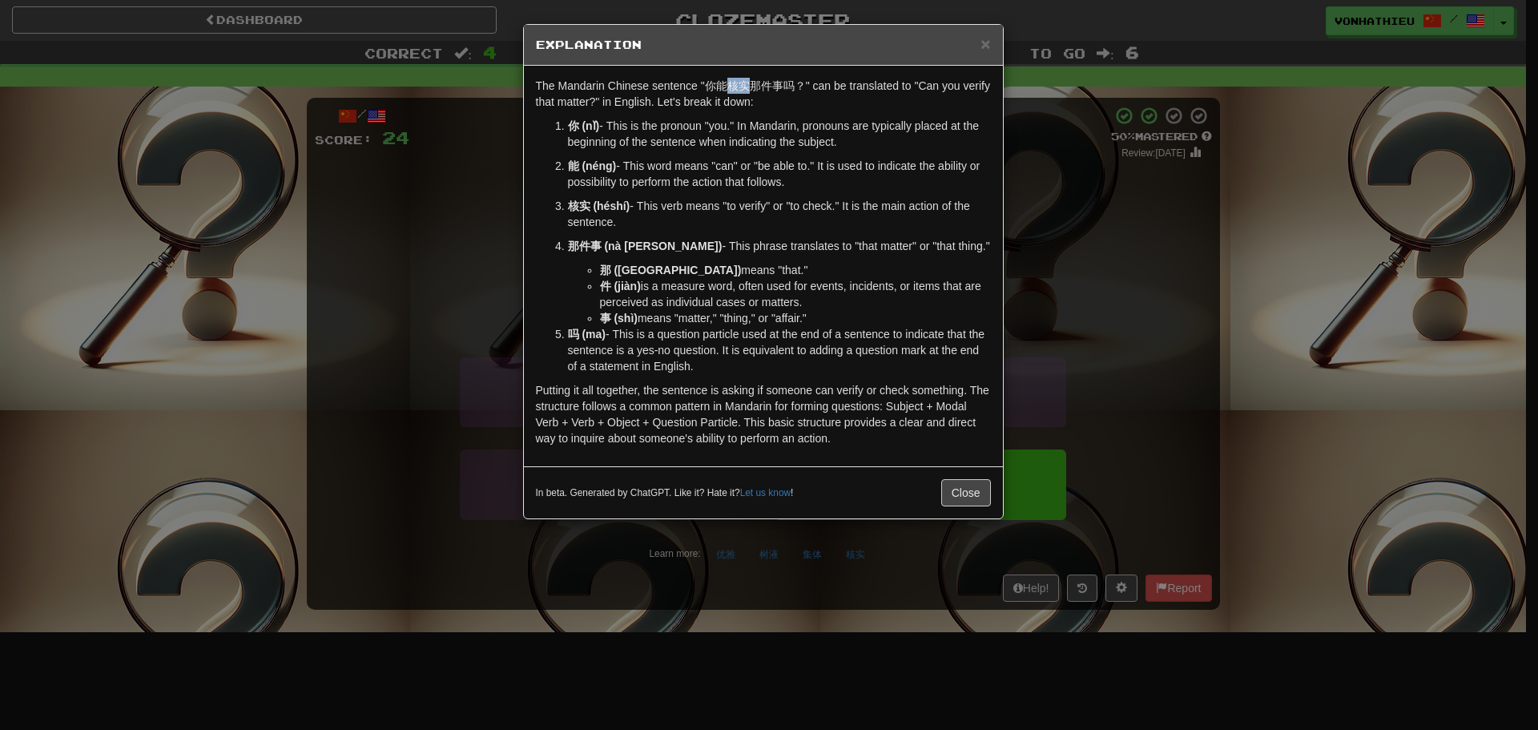
drag, startPoint x: 727, startPoint y: 90, endPoint x: 747, endPoint y: 91, distance: 19.2
click at [747, 91] on p "The Mandarin Chinese sentence "你能核实那件事吗？" can be translated to "Can you verify …" at bounding box center [763, 94] width 455 height 32
click at [768, 109] on body "Dashboard Clozemaster vonhathieu / Toggle Dropdown Dashboard Leaderboard Activi…" at bounding box center [769, 649] width 1538 height 1298
drag, startPoint x: 781, startPoint y: 103, endPoint x: 773, endPoint y: 111, distance: 11.3
click at [779, 103] on p "The Mandarin Chinese sentence "你能核实那件事吗？" can be translated to "Can you verify …" at bounding box center [763, 94] width 455 height 32
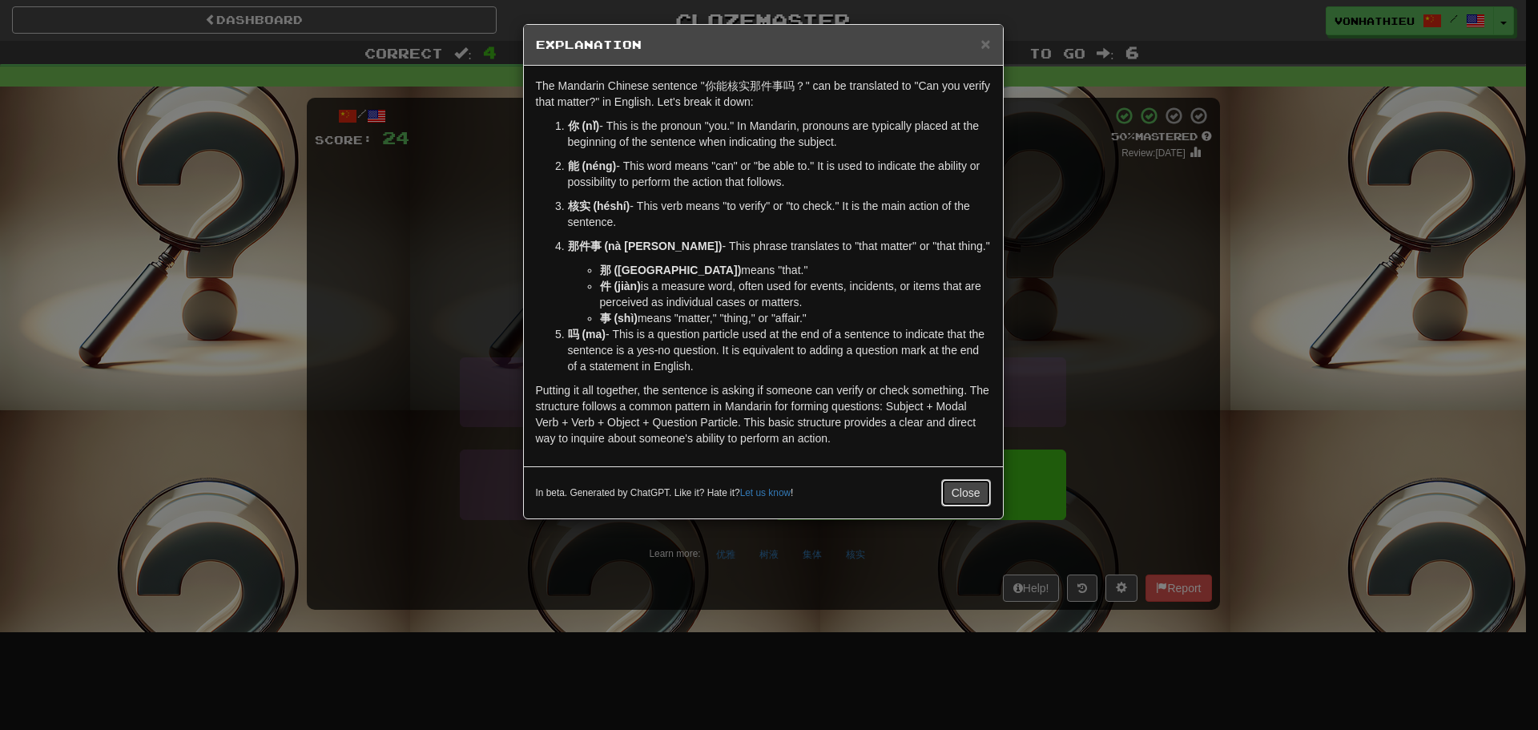
drag, startPoint x: 965, startPoint y: 493, endPoint x: 898, endPoint y: 465, distance: 72.9
click at [964, 493] on button "Close" at bounding box center [966, 492] width 50 height 27
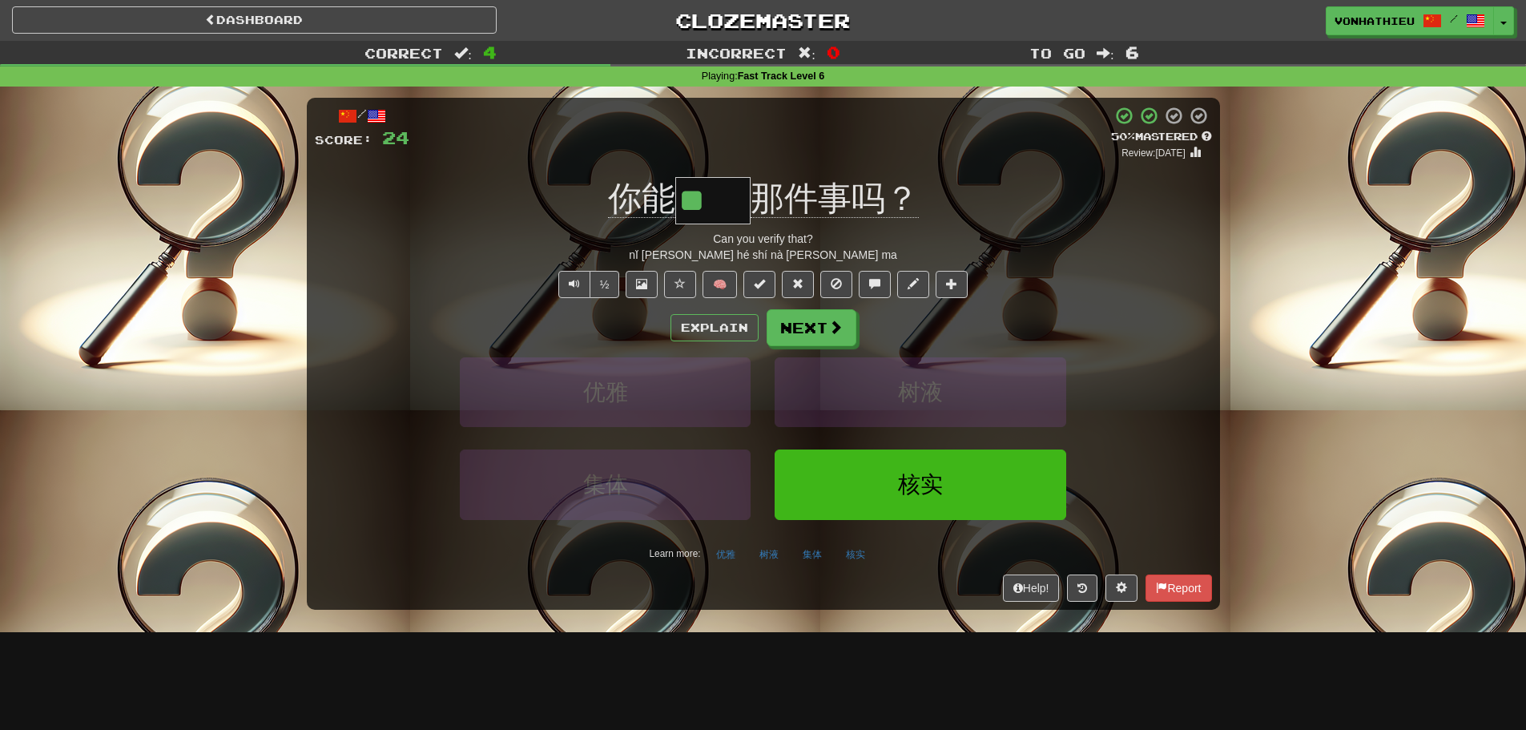
click at [821, 347] on div "Explain Next 优雅 树液 集体 核实 Learn more: 优雅 树液 集体 核实" at bounding box center [763, 437] width 897 height 257
click at [825, 340] on button "Next" at bounding box center [812, 328] width 90 height 37
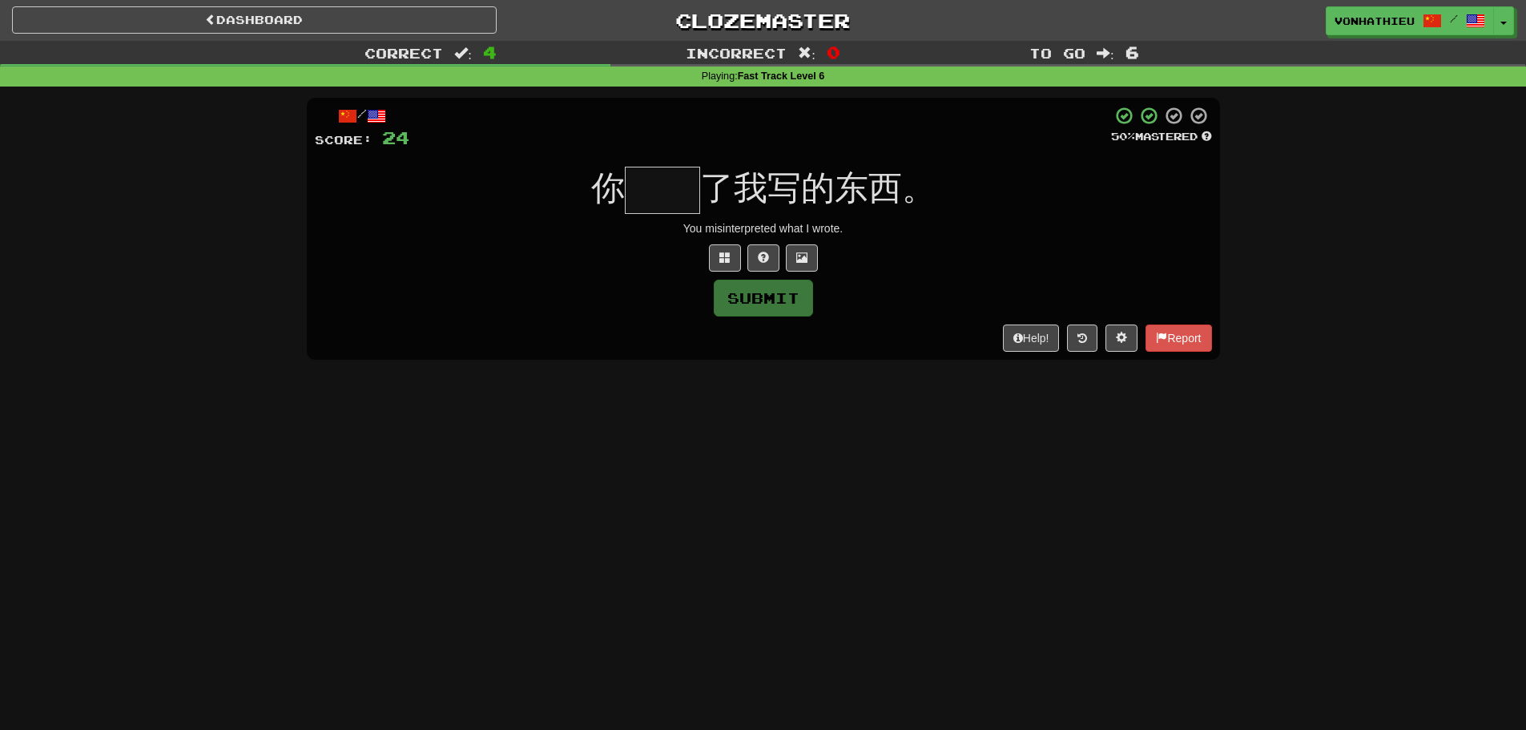
click at [680, 196] on input "text" at bounding box center [662, 190] width 75 height 47
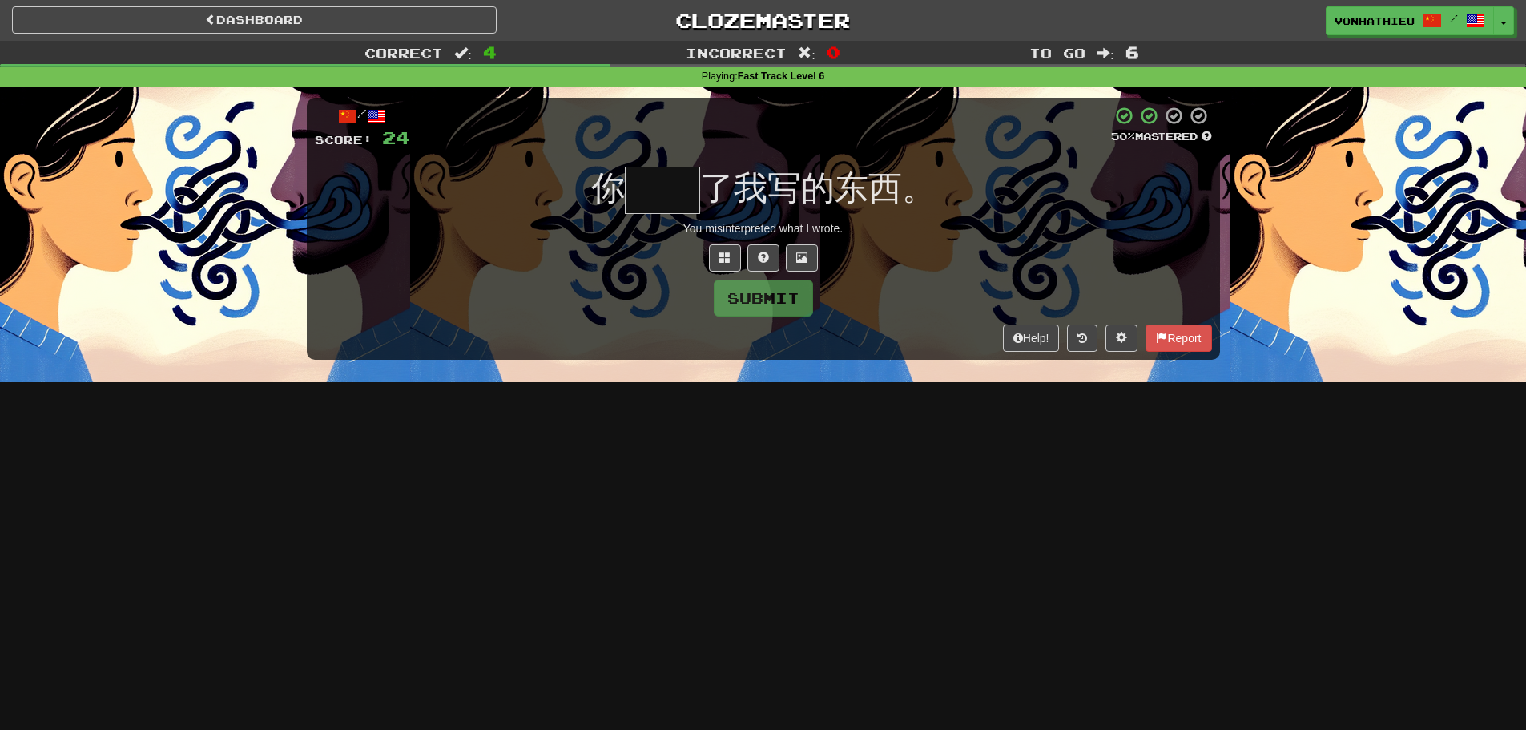
click at [644, 181] on input "text" at bounding box center [662, 190] width 75 height 47
click at [646, 179] on input "text" at bounding box center [662, 190] width 75 height 47
type input "*"
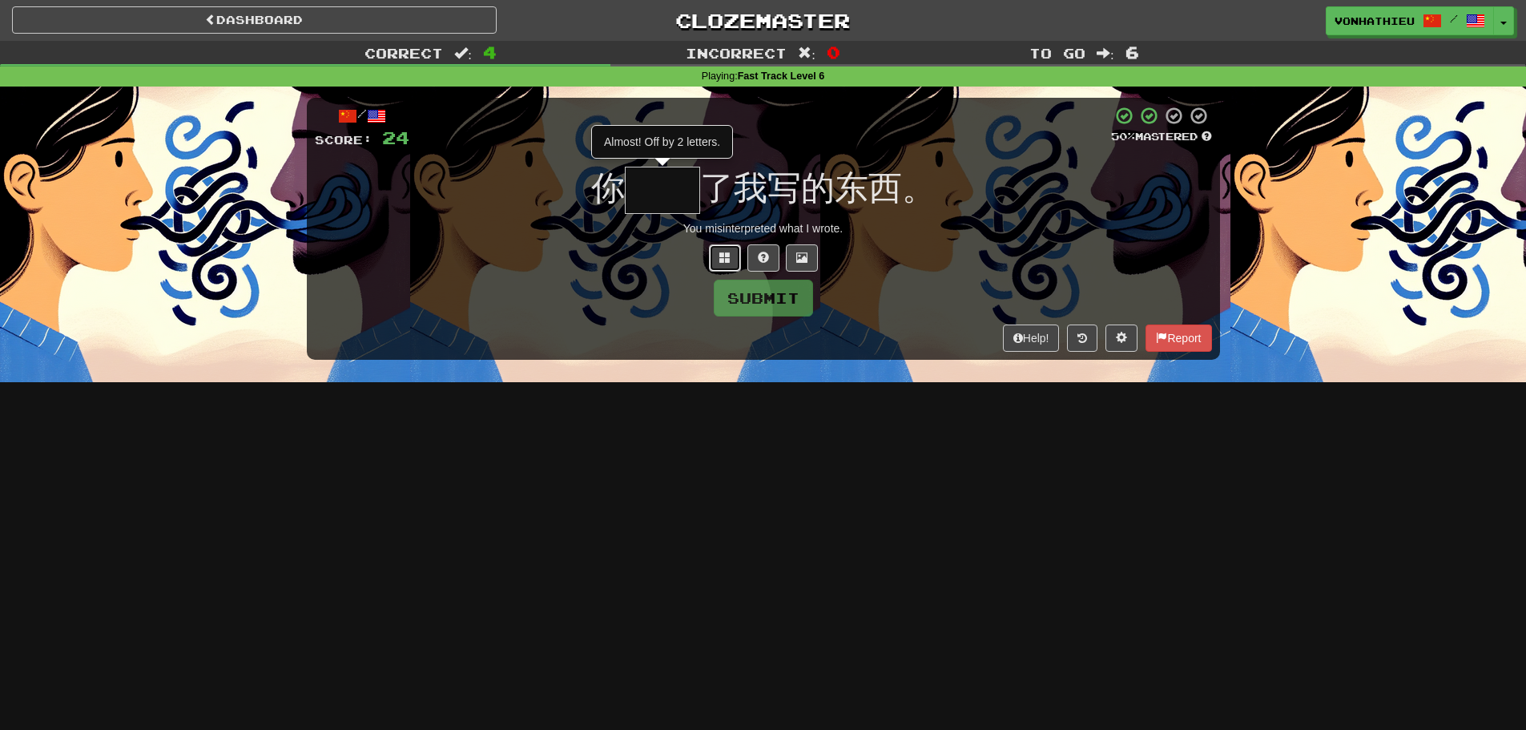
click at [724, 249] on button at bounding box center [725, 257] width 32 height 27
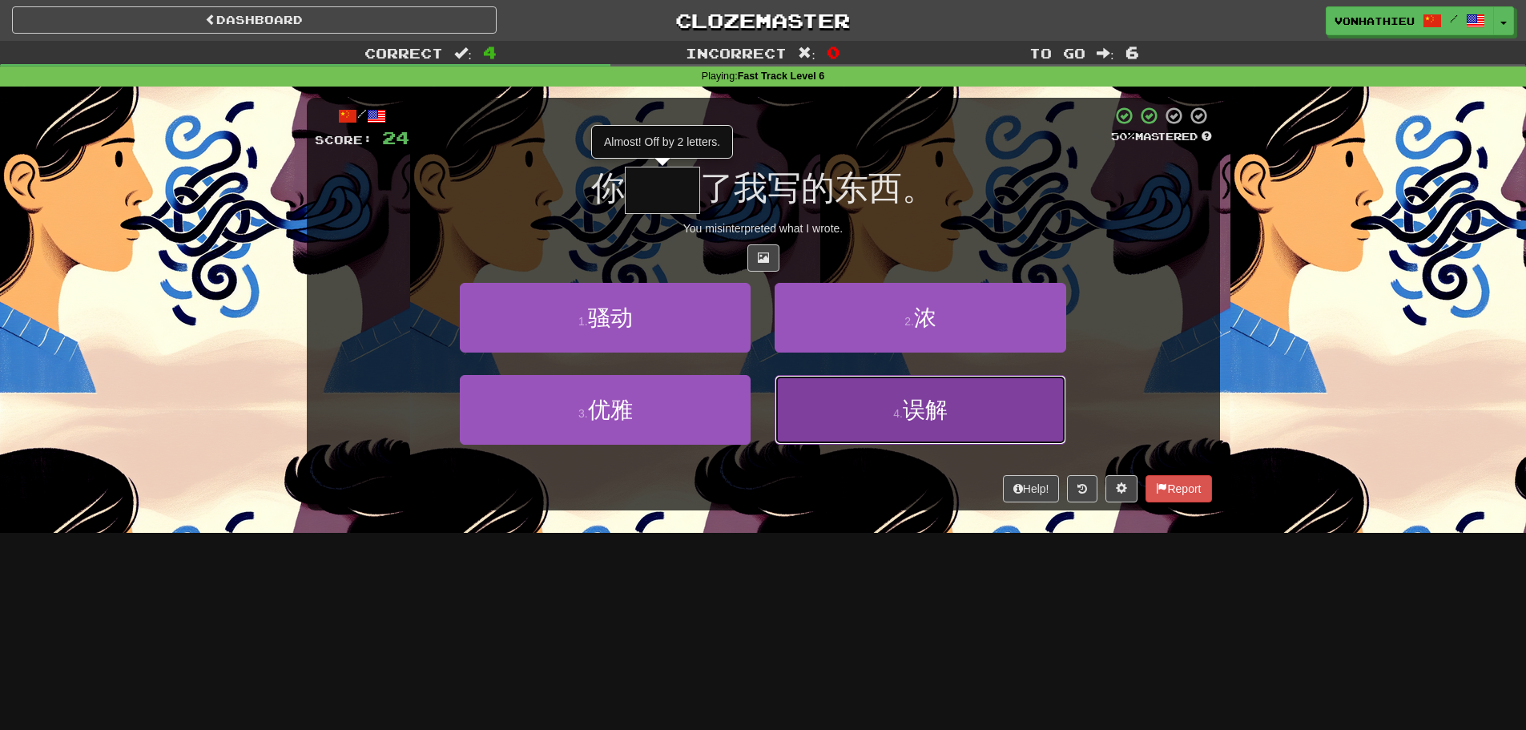
click at [844, 392] on button "4 . 误解" at bounding box center [920, 410] width 291 height 70
type input "**"
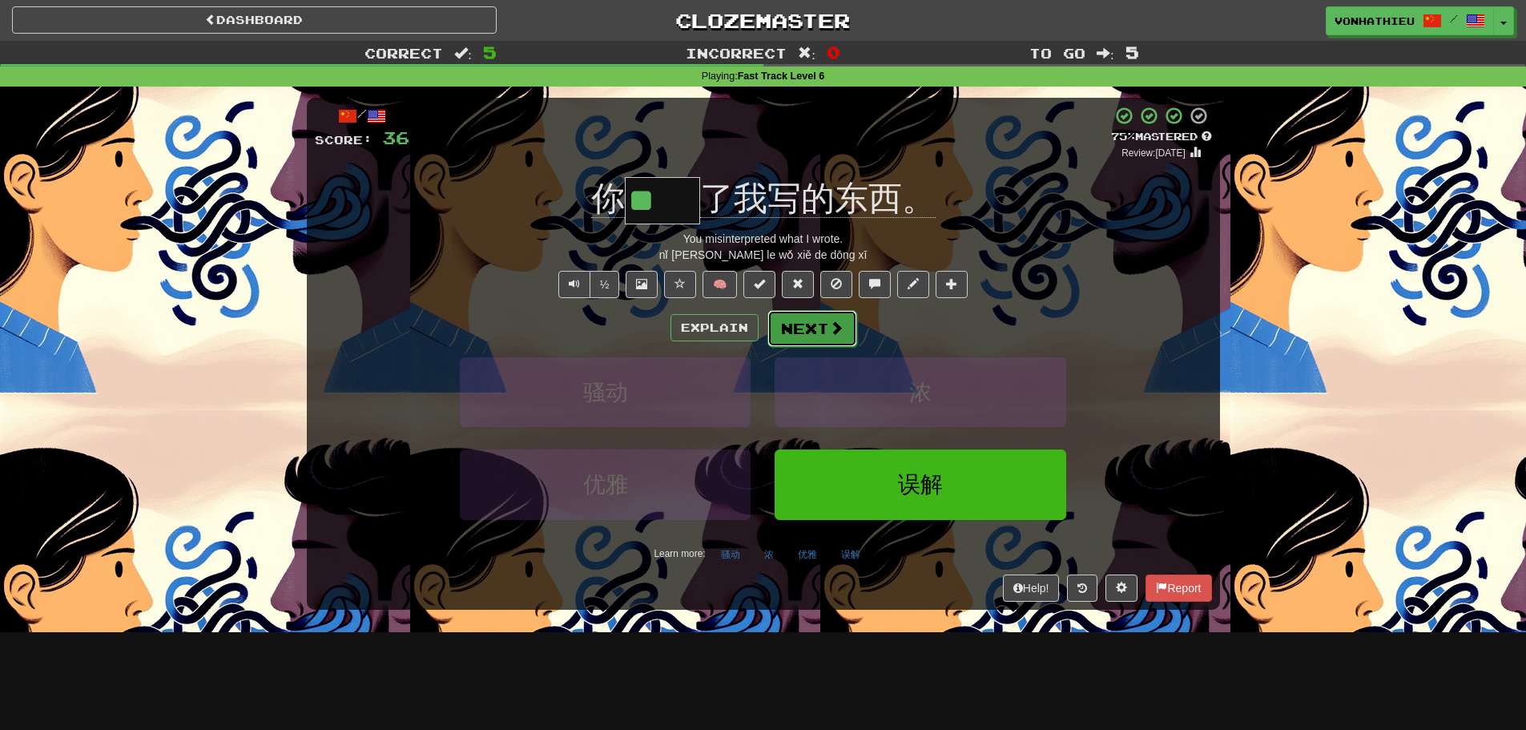
click at [842, 334] on button "Next" at bounding box center [812, 328] width 90 height 37
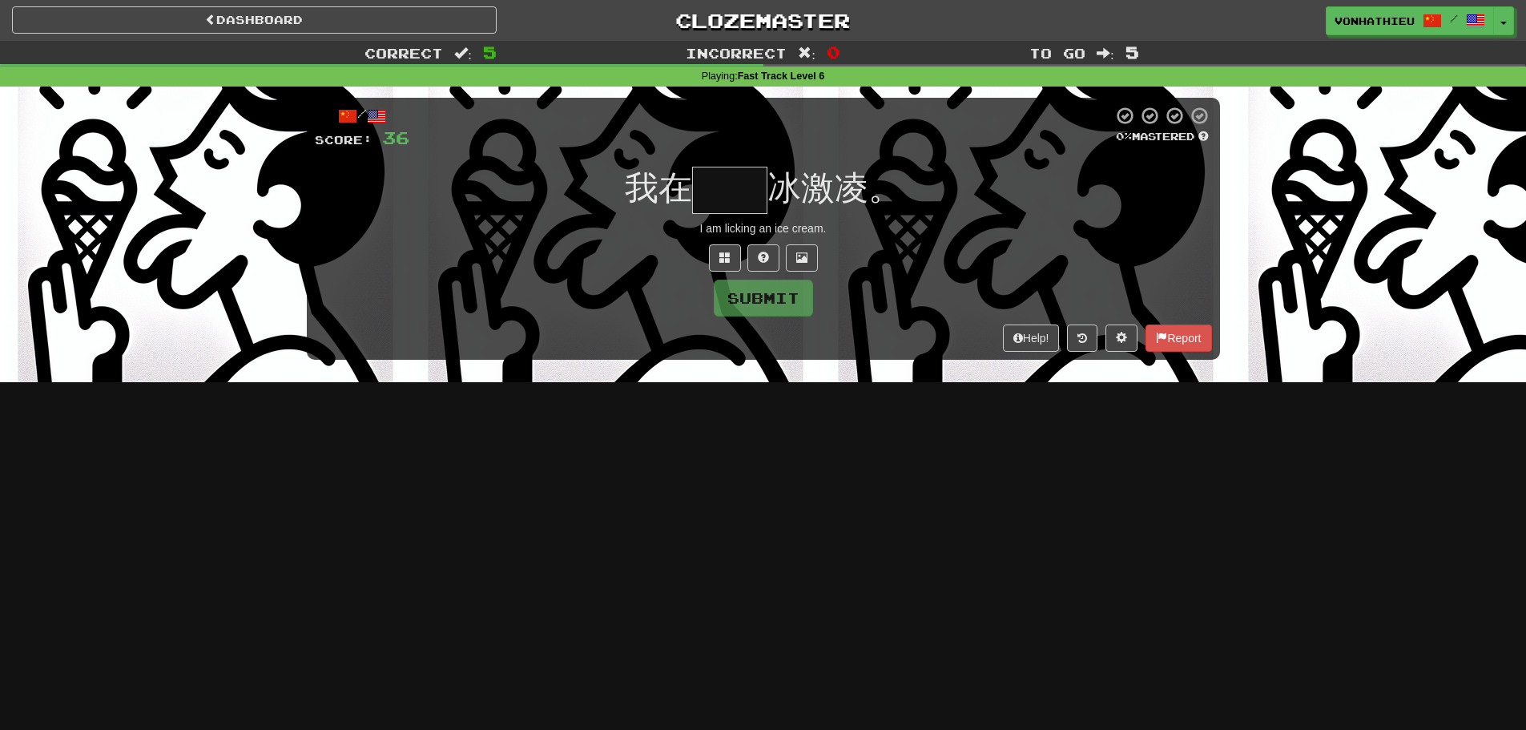
click at [842, 334] on div "Help! Report" at bounding box center [763, 337] width 897 height 27
click at [710, 188] on input "text" at bounding box center [730, 190] width 42 height 47
type input "*"
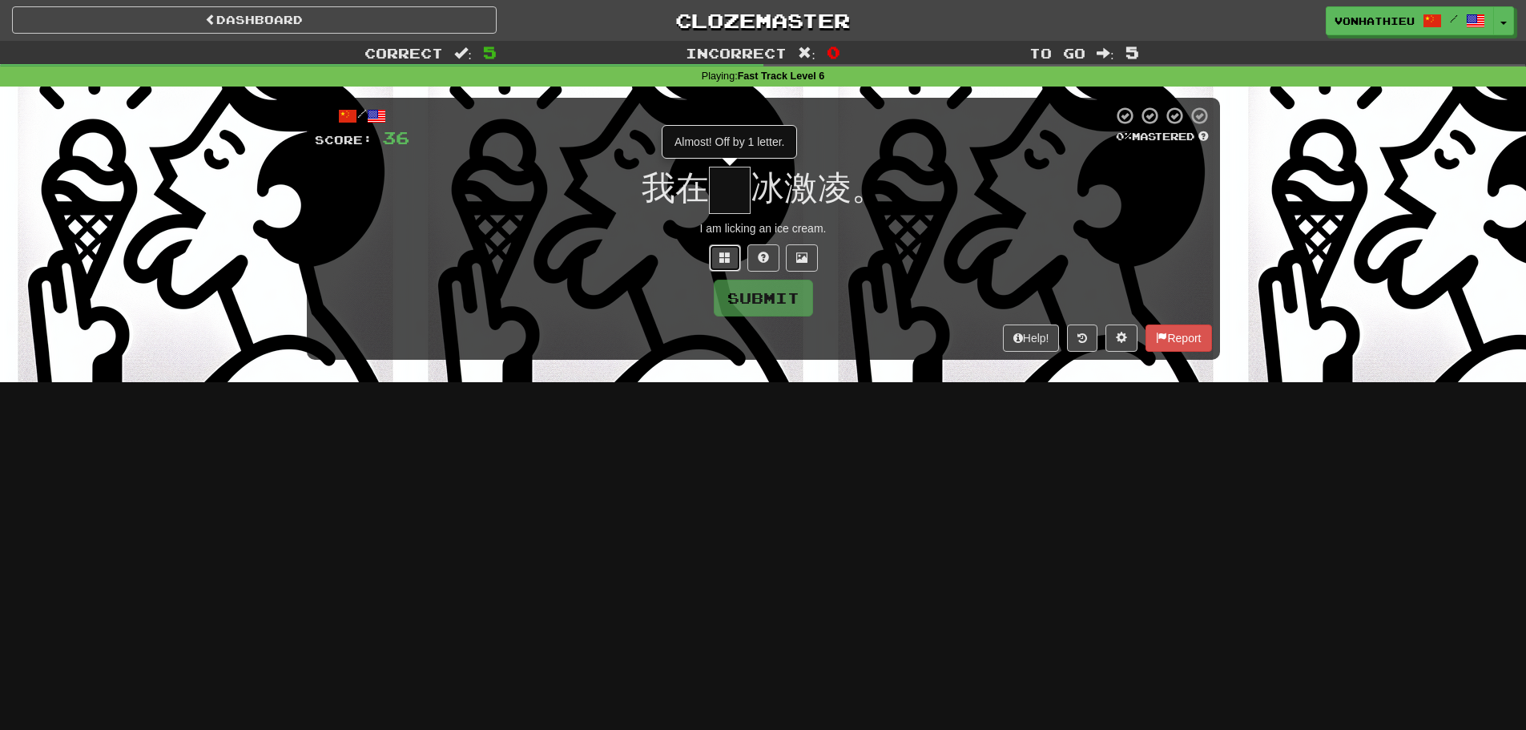
click at [731, 264] on button at bounding box center [725, 257] width 32 height 27
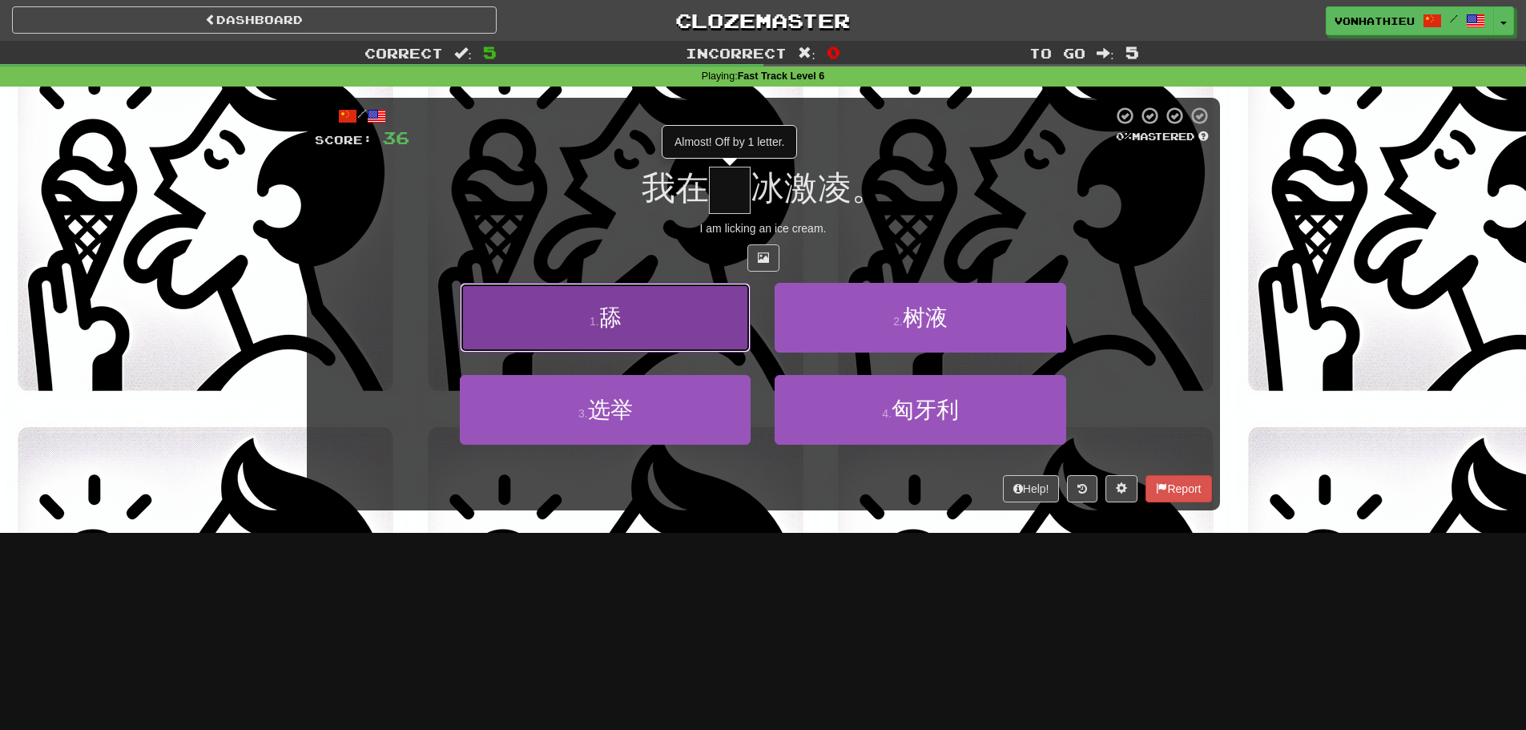
click at [630, 292] on button "1 . 舔" at bounding box center [605, 318] width 291 height 70
type input "*"
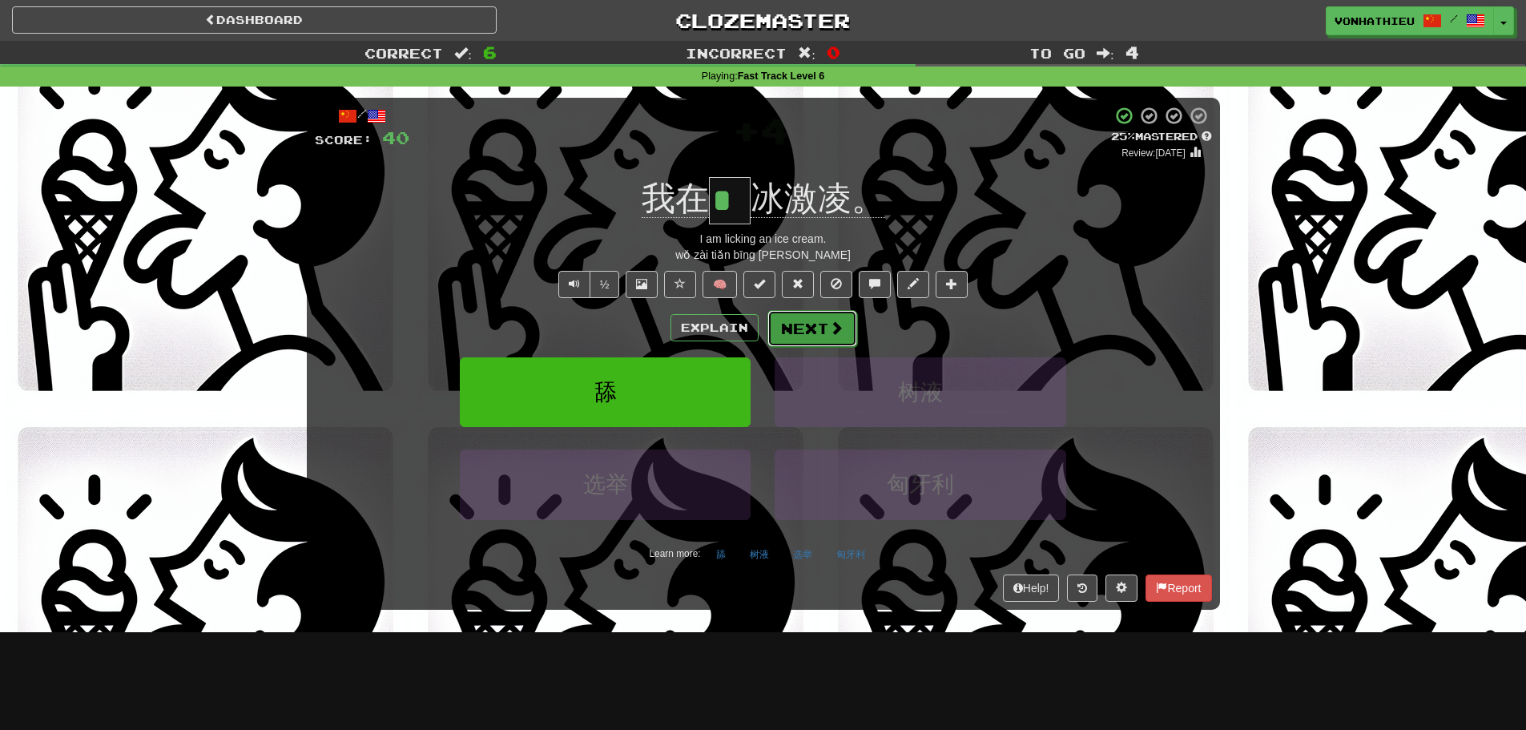
click at [820, 333] on button "Next" at bounding box center [812, 328] width 90 height 37
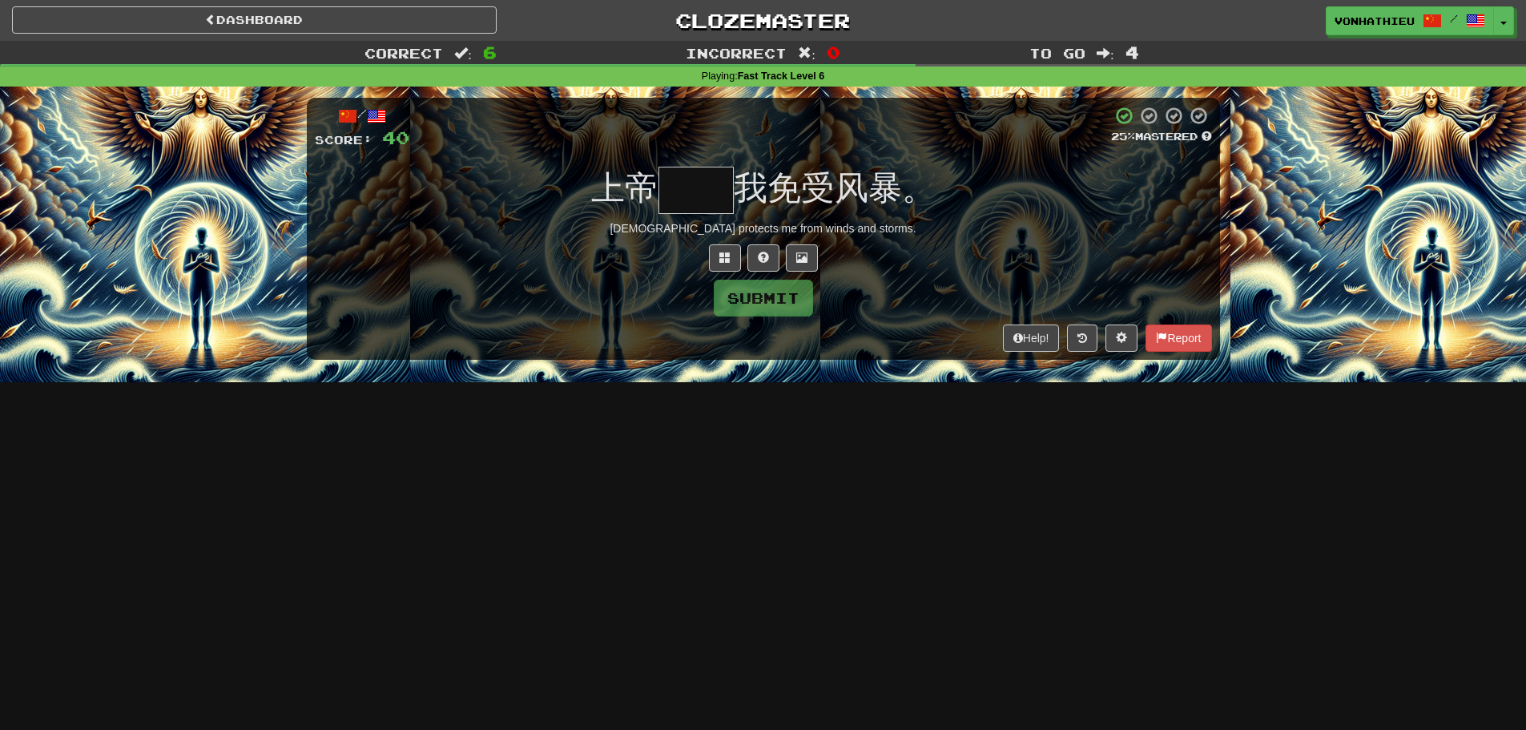
click at [686, 213] on input "text" at bounding box center [695, 190] width 75 height 47
type input "**"
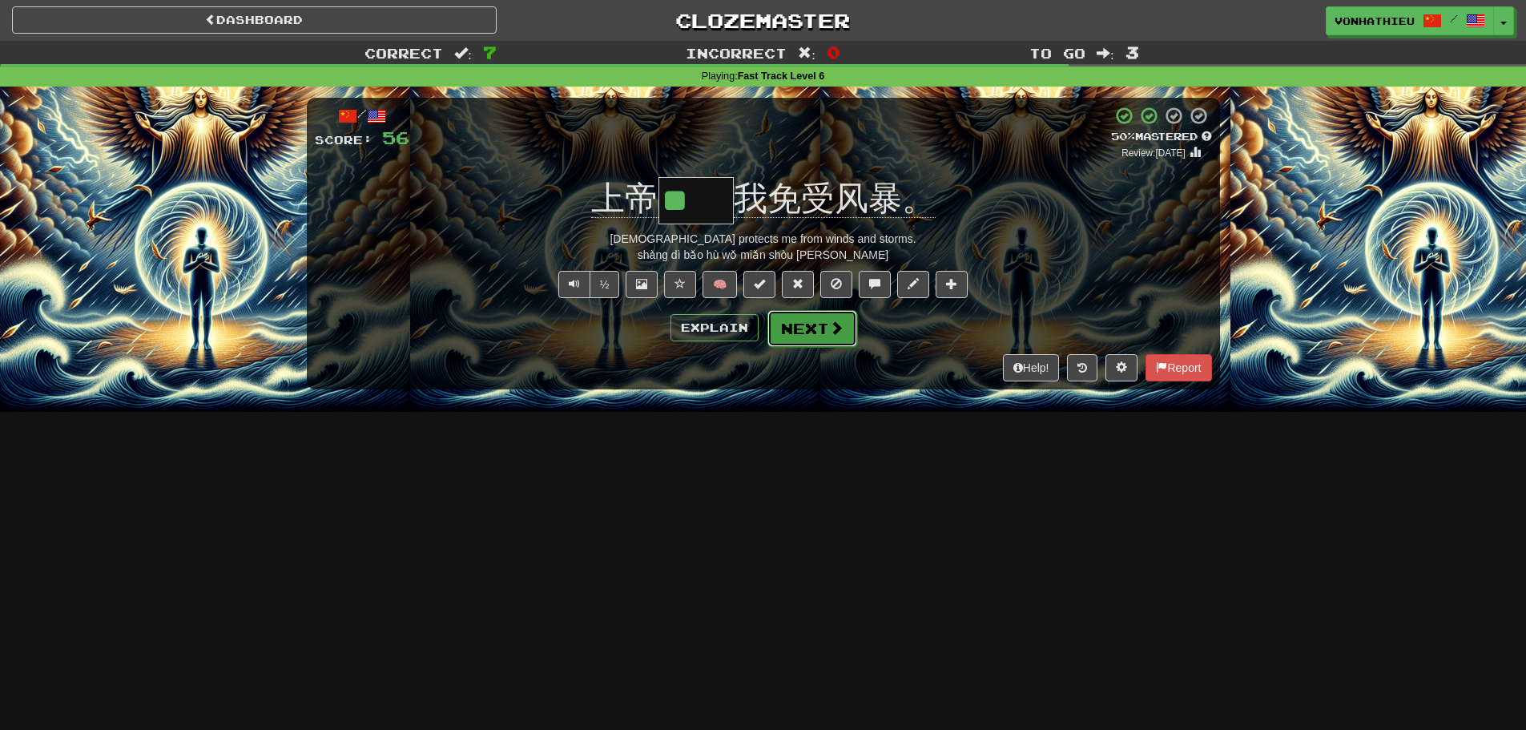
click at [790, 320] on button "Next" at bounding box center [812, 328] width 90 height 37
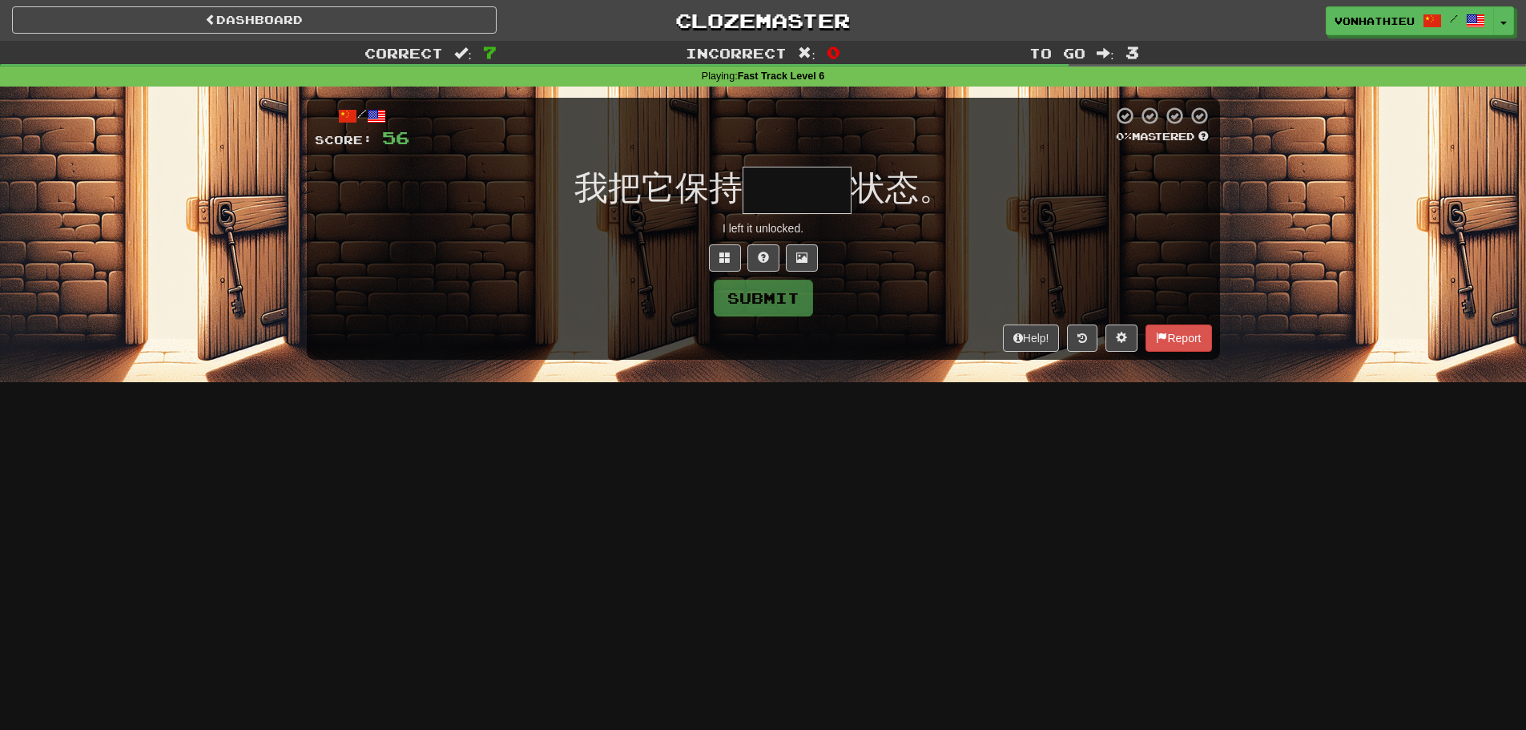
click at [818, 207] on input "text" at bounding box center [796, 190] width 109 height 47
click at [792, 184] on input "text" at bounding box center [796, 190] width 109 height 47
click at [724, 254] on span at bounding box center [724, 257] width 11 height 11
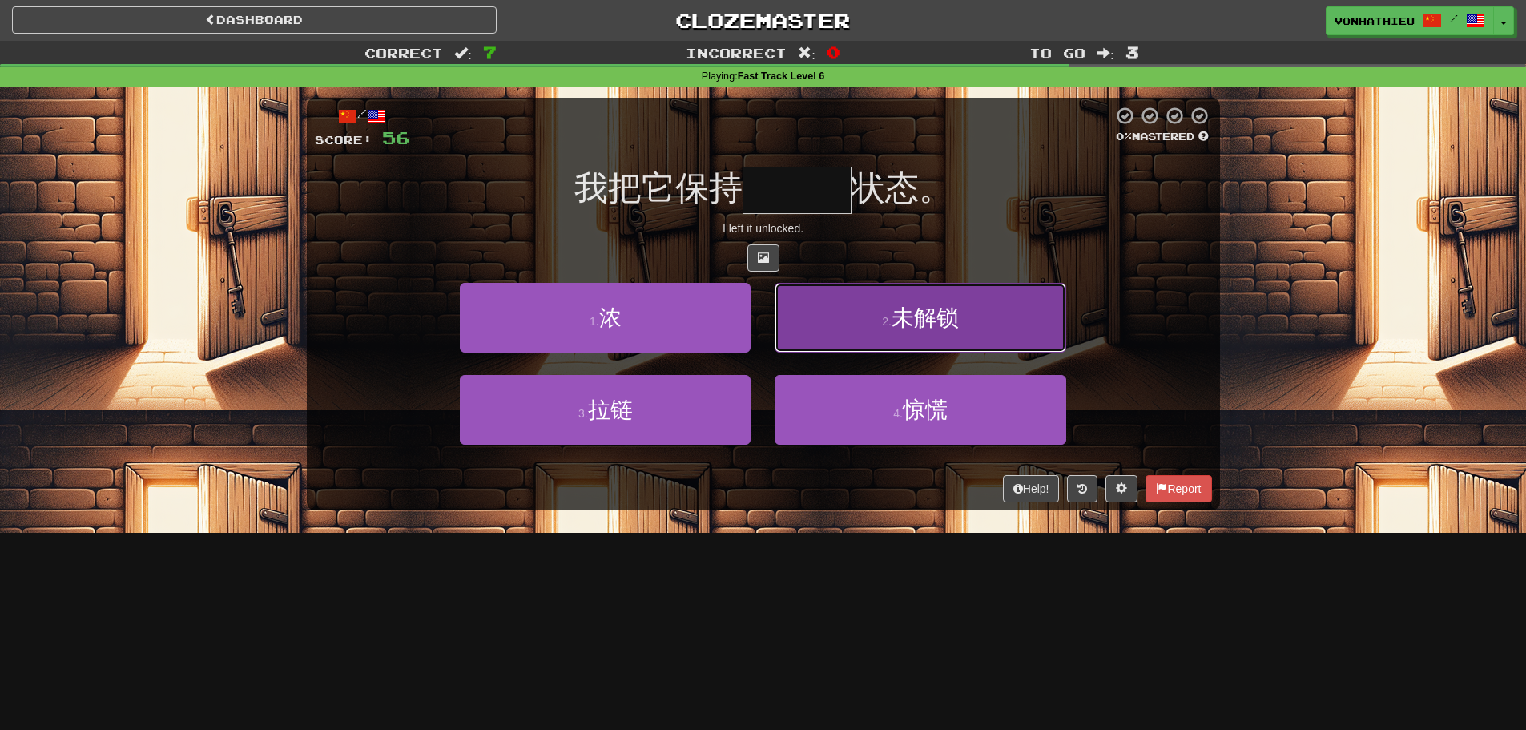
click at [903, 336] on button "2 . 未解锁" at bounding box center [920, 318] width 291 height 70
type input "***"
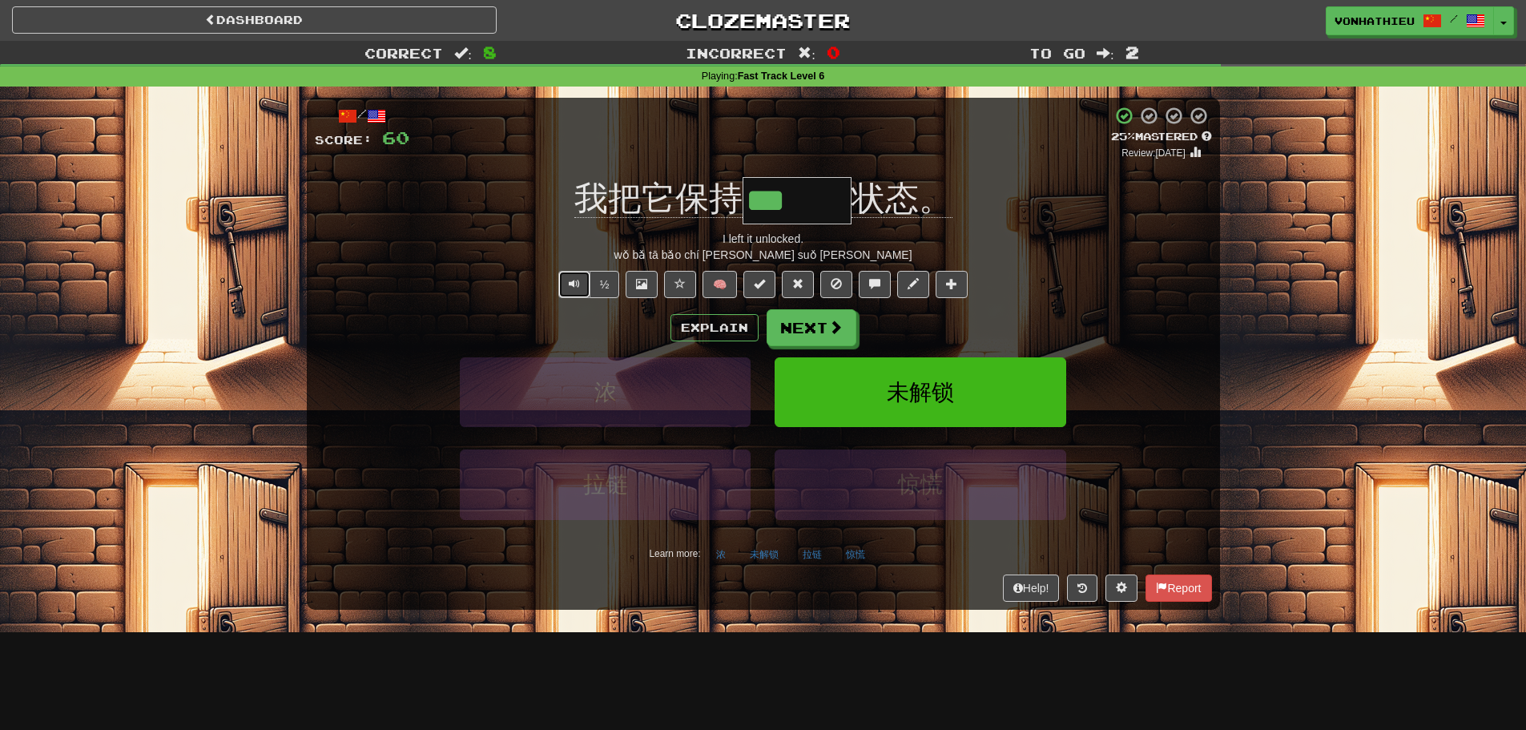
click at [560, 293] on button "Text-to-speech controls" at bounding box center [574, 284] width 32 height 27
click at [842, 324] on button "Next" at bounding box center [812, 328] width 90 height 37
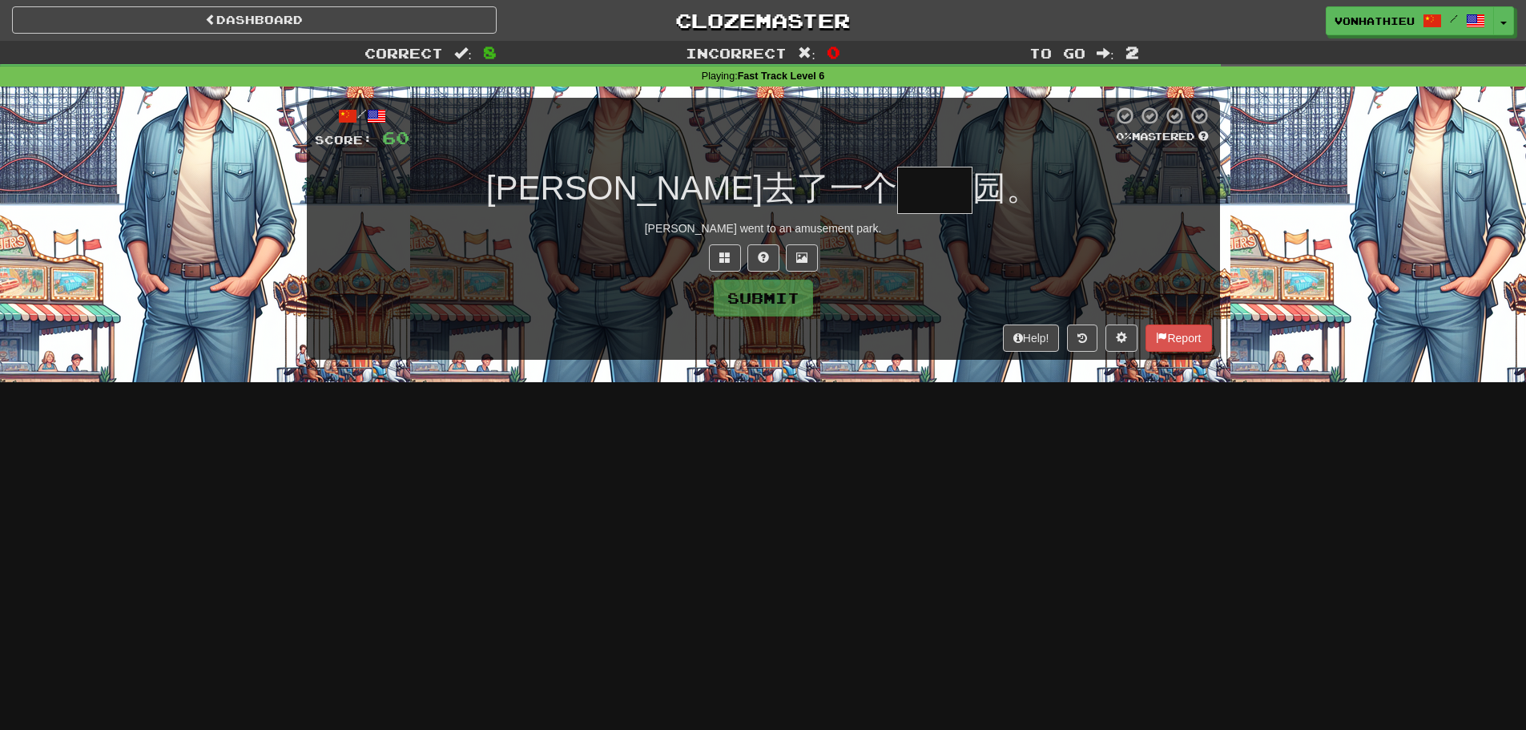
click at [897, 197] on input "text" at bounding box center [934, 190] width 75 height 47
click at [727, 255] on span at bounding box center [724, 257] width 11 height 11
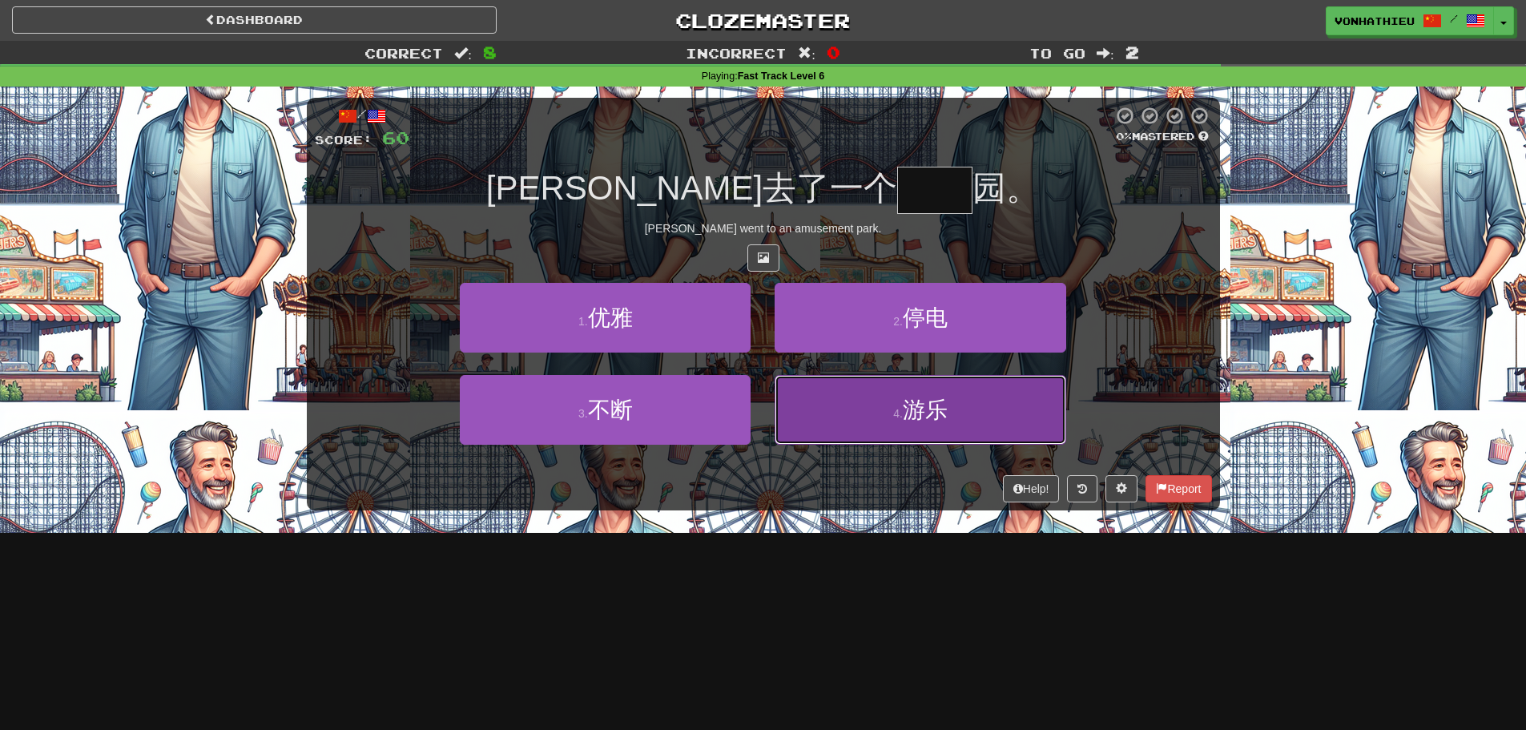
click at [889, 429] on button "4 . 游乐" at bounding box center [920, 410] width 291 height 70
type input "**"
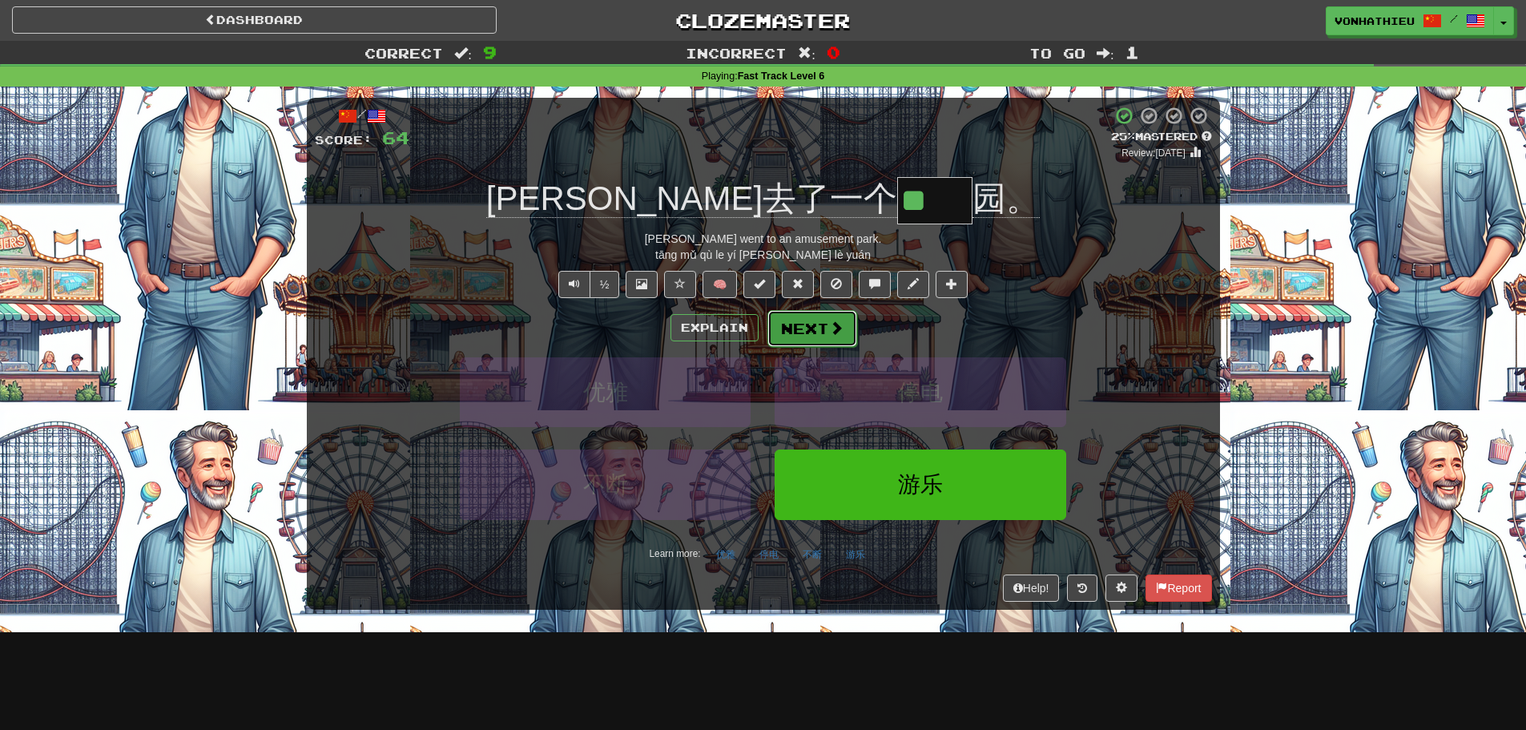
click at [831, 331] on span at bounding box center [836, 327] width 14 height 14
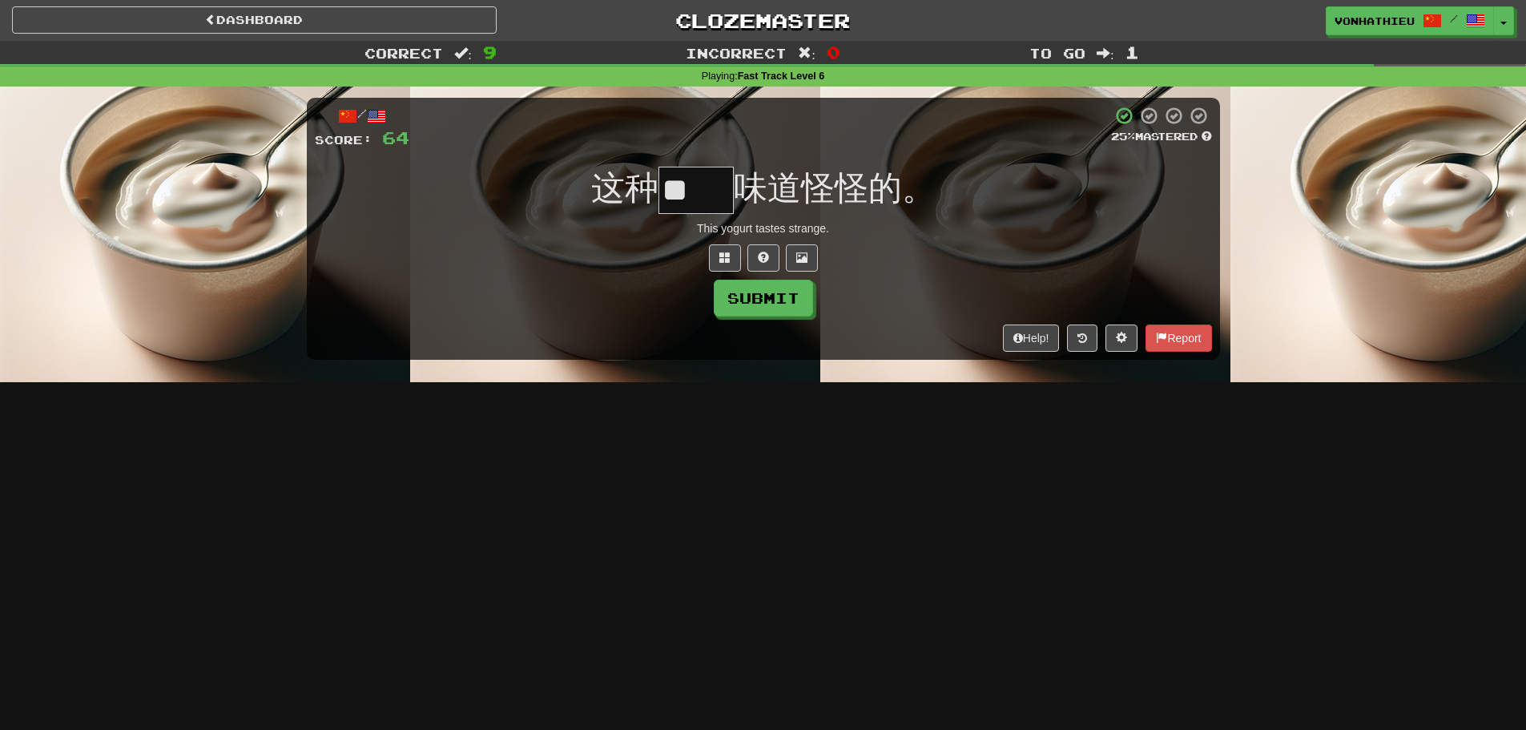
type input "**"
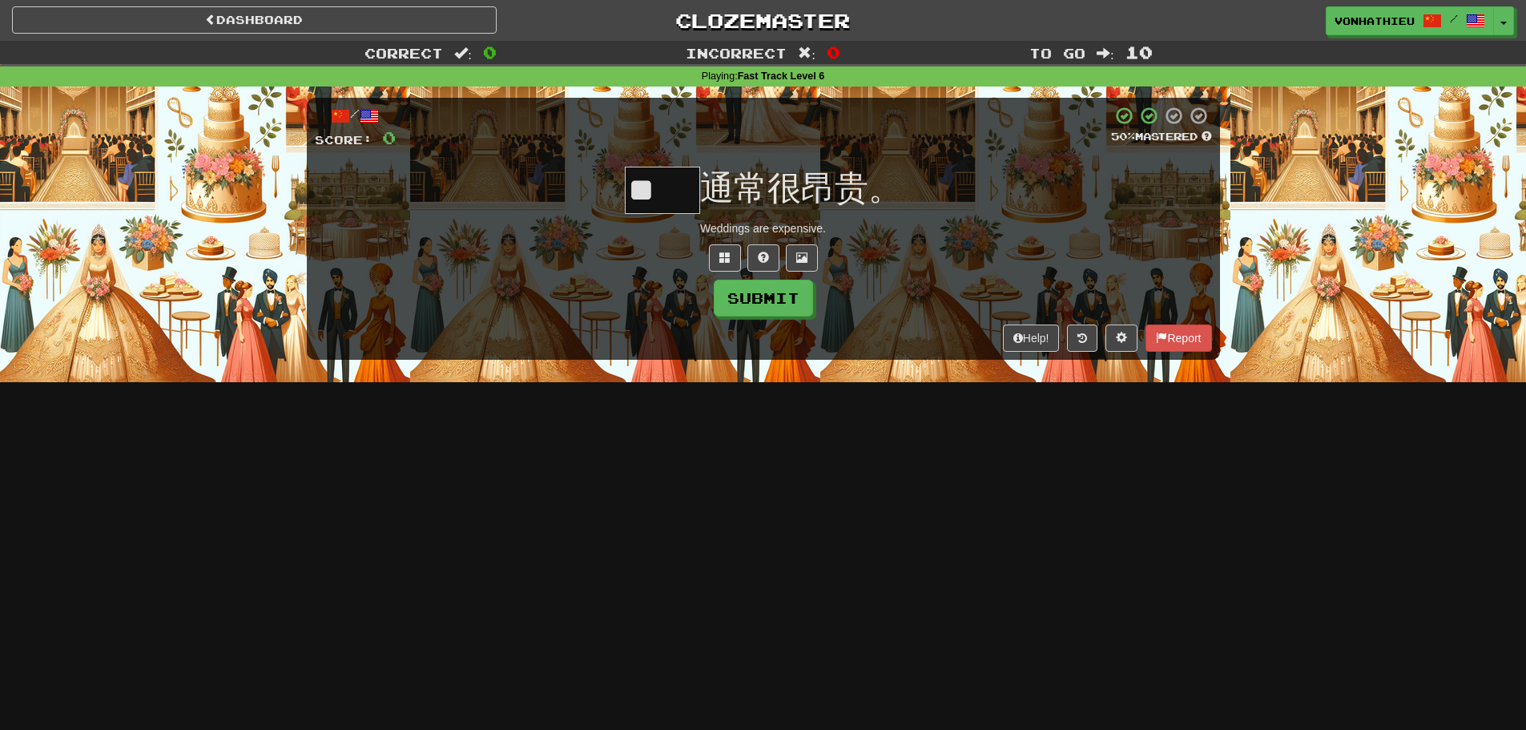
type input "**"
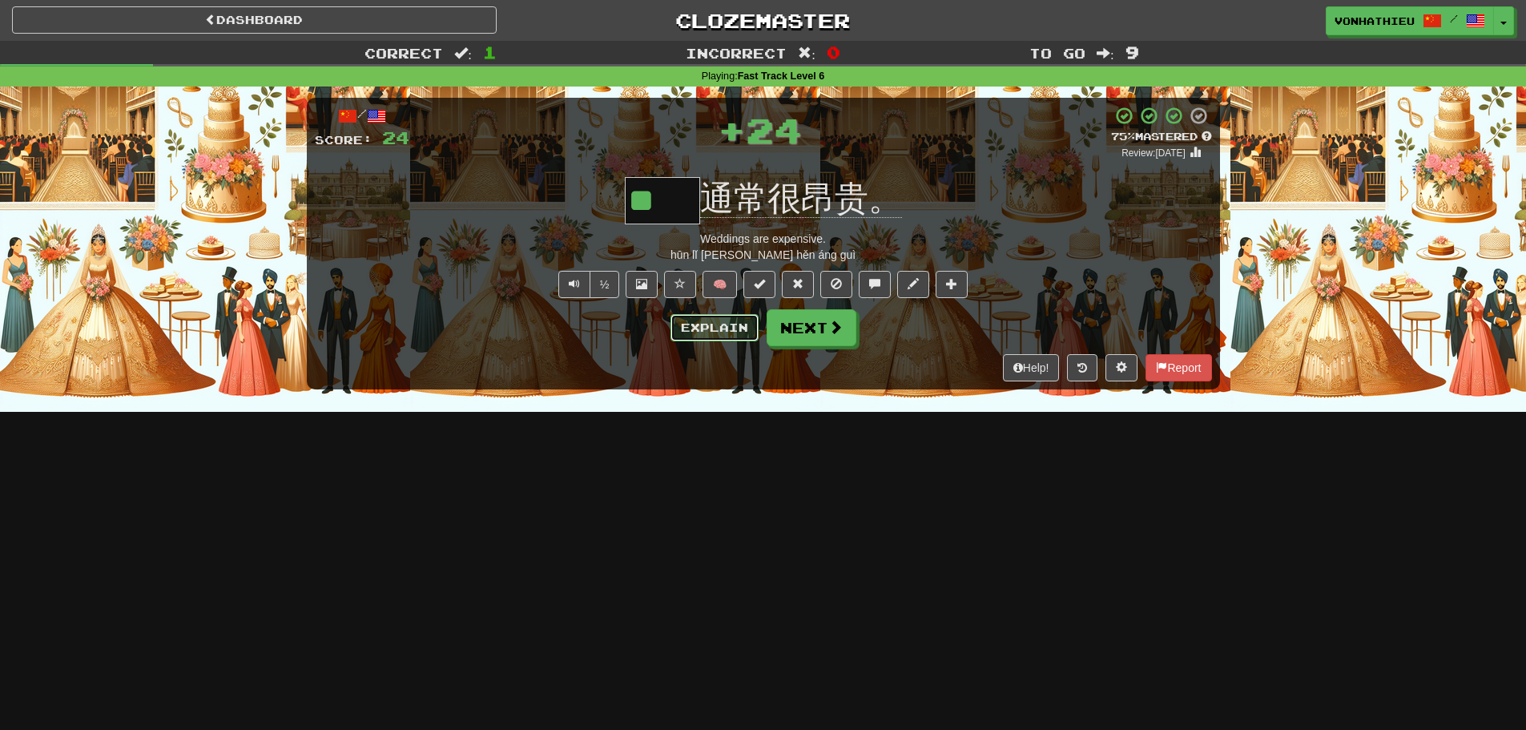
click at [682, 318] on button "Explain" at bounding box center [714, 327] width 88 height 27
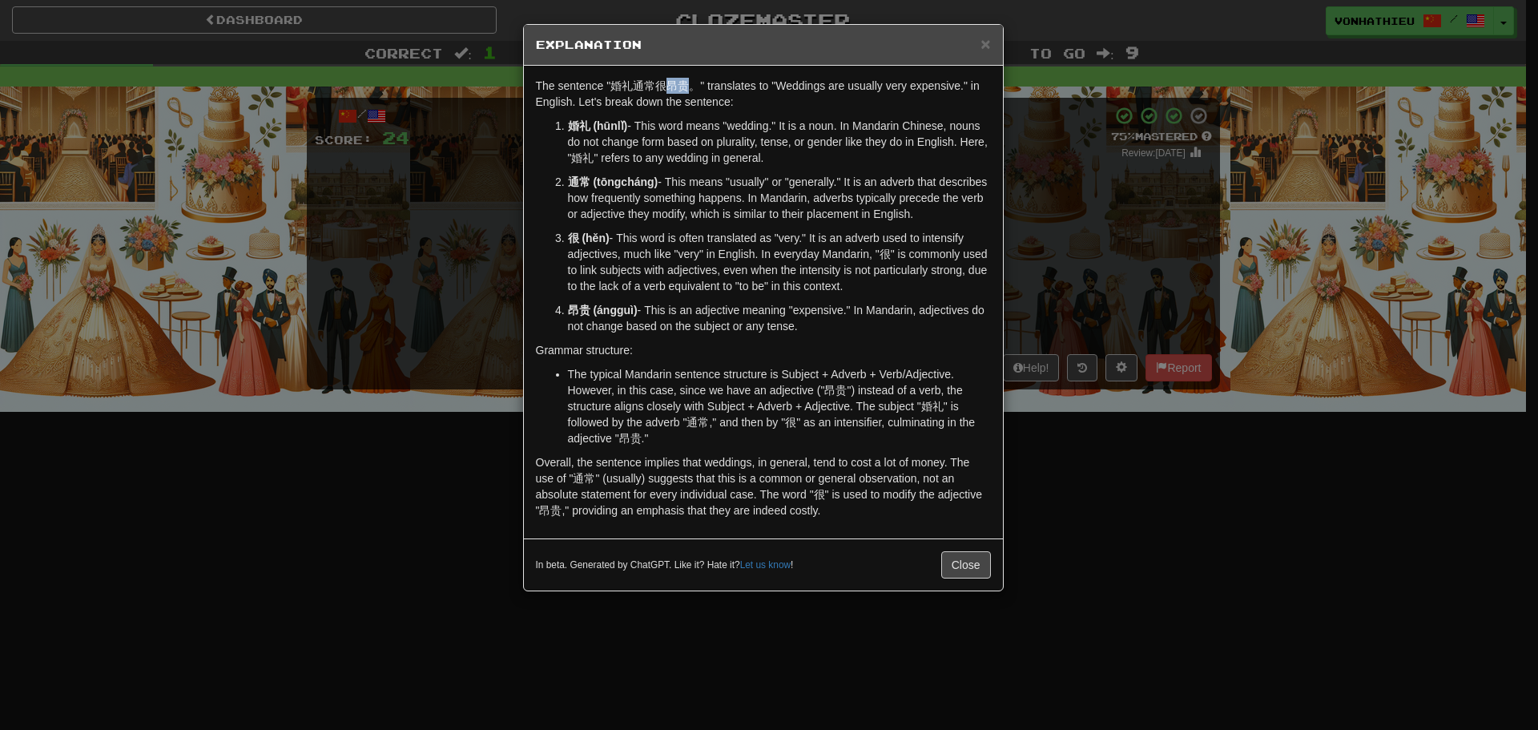
drag, startPoint x: 672, startPoint y: 81, endPoint x: 687, endPoint y: 82, distance: 15.2
click at [687, 82] on p "The sentence "婚礼通常很昂贵。" translates to "Weddings are usually very expensive." in…" at bounding box center [763, 94] width 455 height 32
click at [708, 111] on body "Dashboard Clozemaster vonhathieu / Toggle Dropdown Dashboard Leaderboard Activi…" at bounding box center [769, 649] width 1538 height 1298
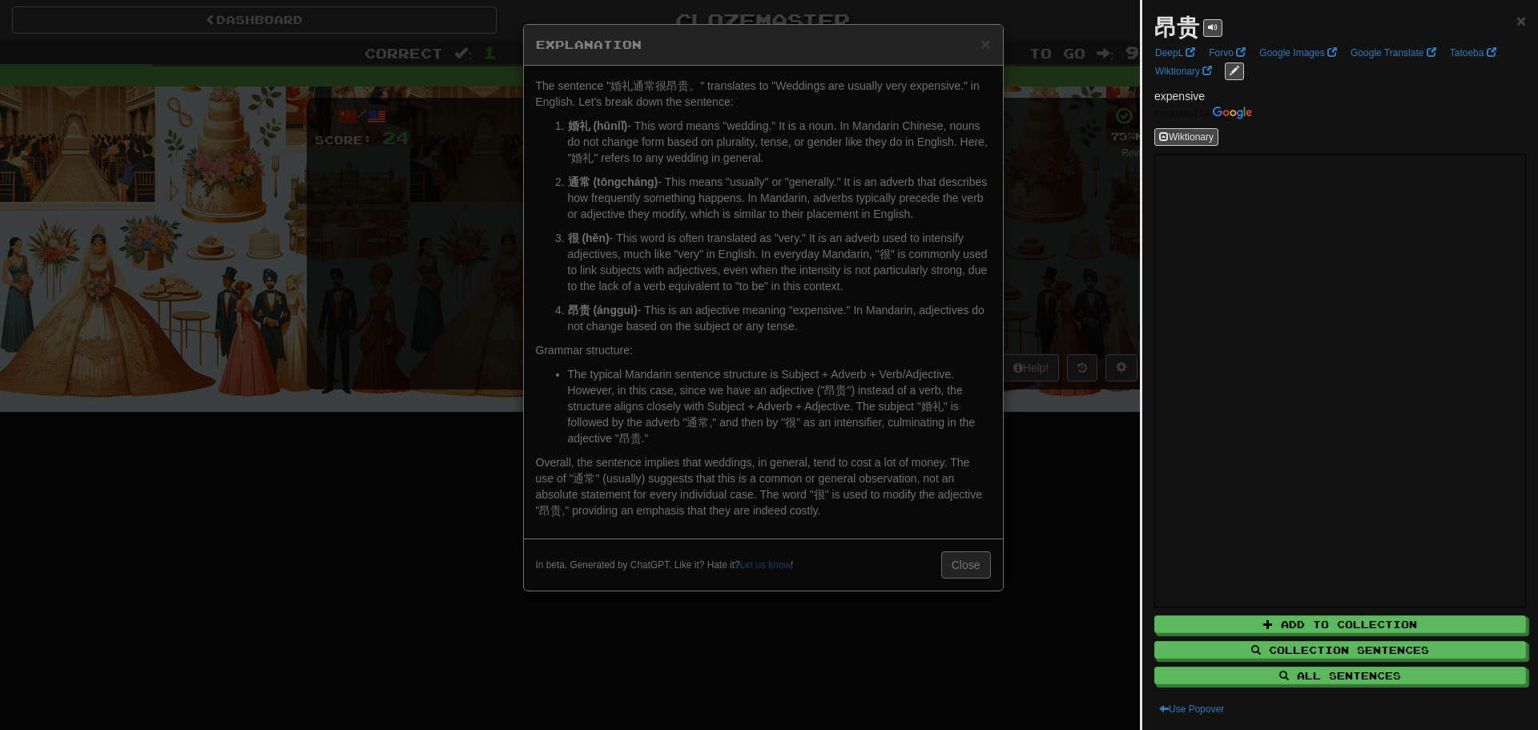
click at [390, 219] on div at bounding box center [769, 365] width 1538 height 730
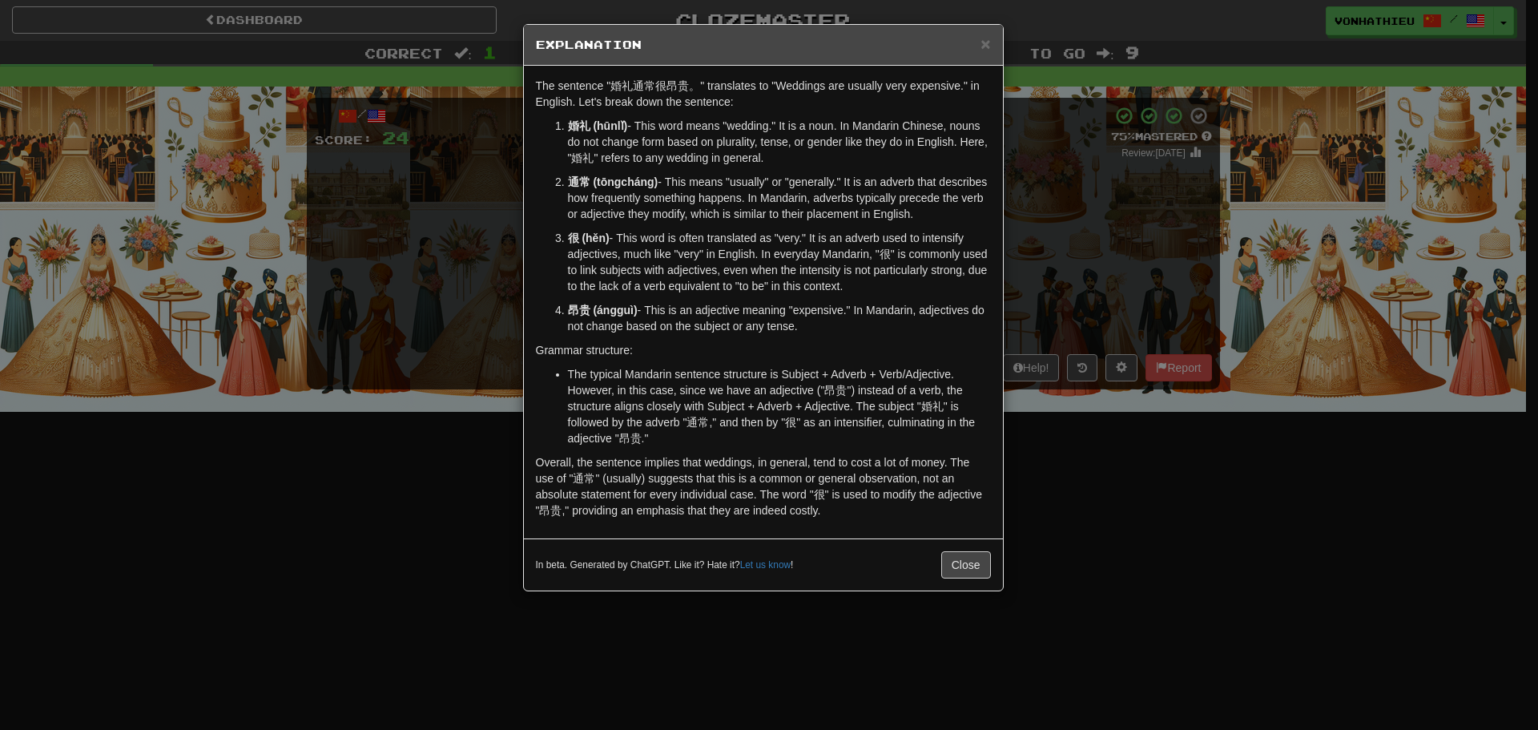
click at [357, 237] on div "× Explanation The sentence "婚礼通常很昂贵。" translates to "Weddings are usually very …" at bounding box center [769, 365] width 1538 height 730
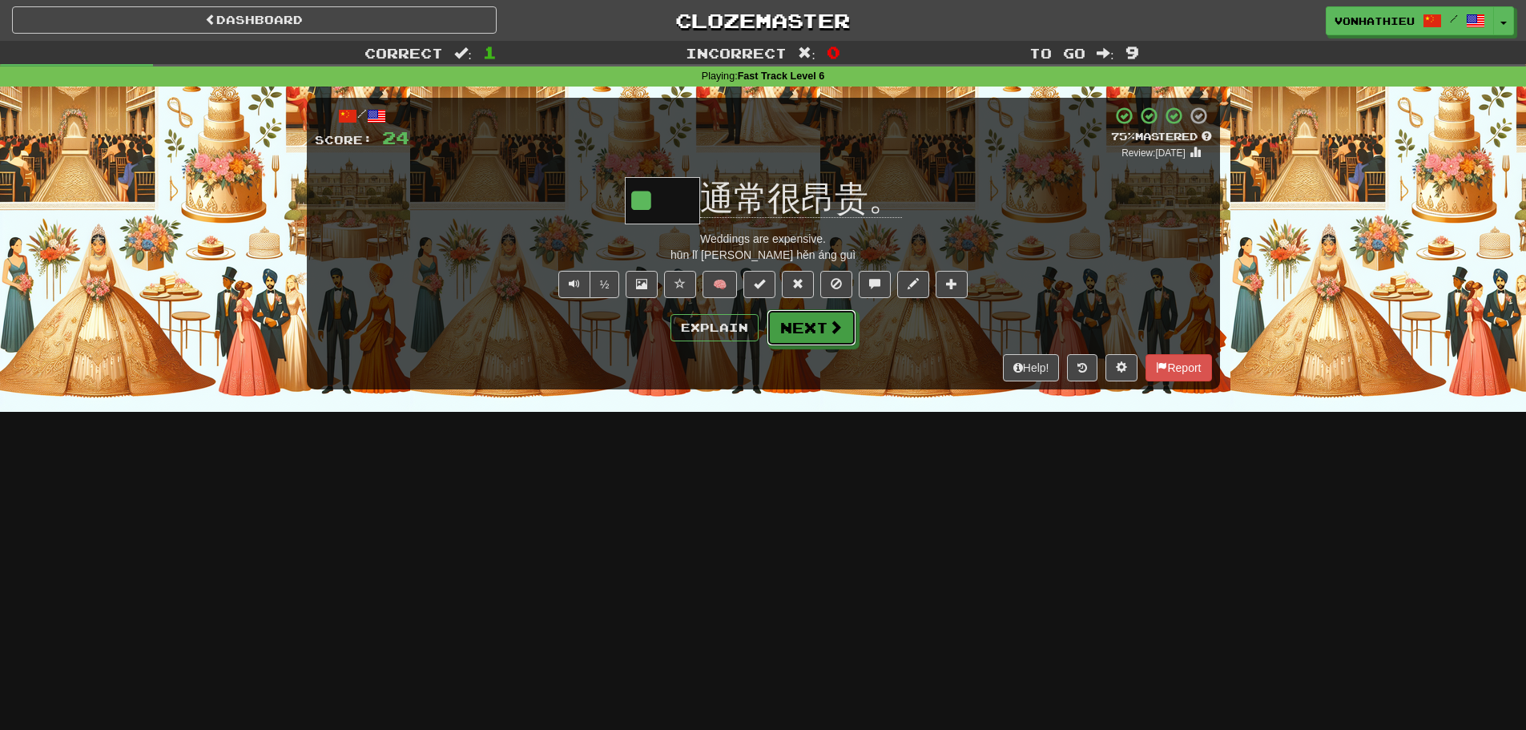
click at [802, 319] on button "Next" at bounding box center [812, 327] width 90 height 37
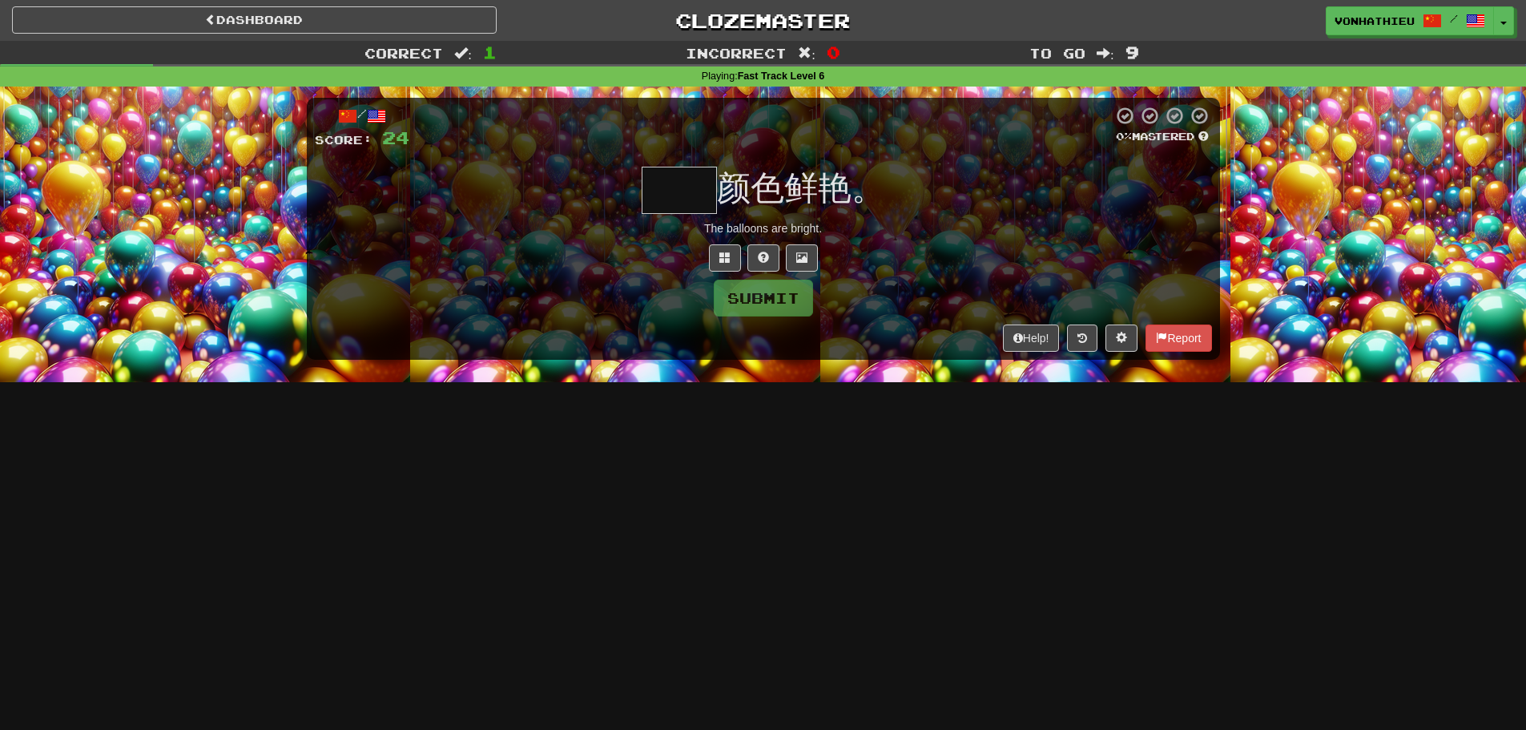
click at [675, 199] on input "text" at bounding box center [679, 190] width 75 height 47
click at [710, 255] on button at bounding box center [725, 257] width 32 height 27
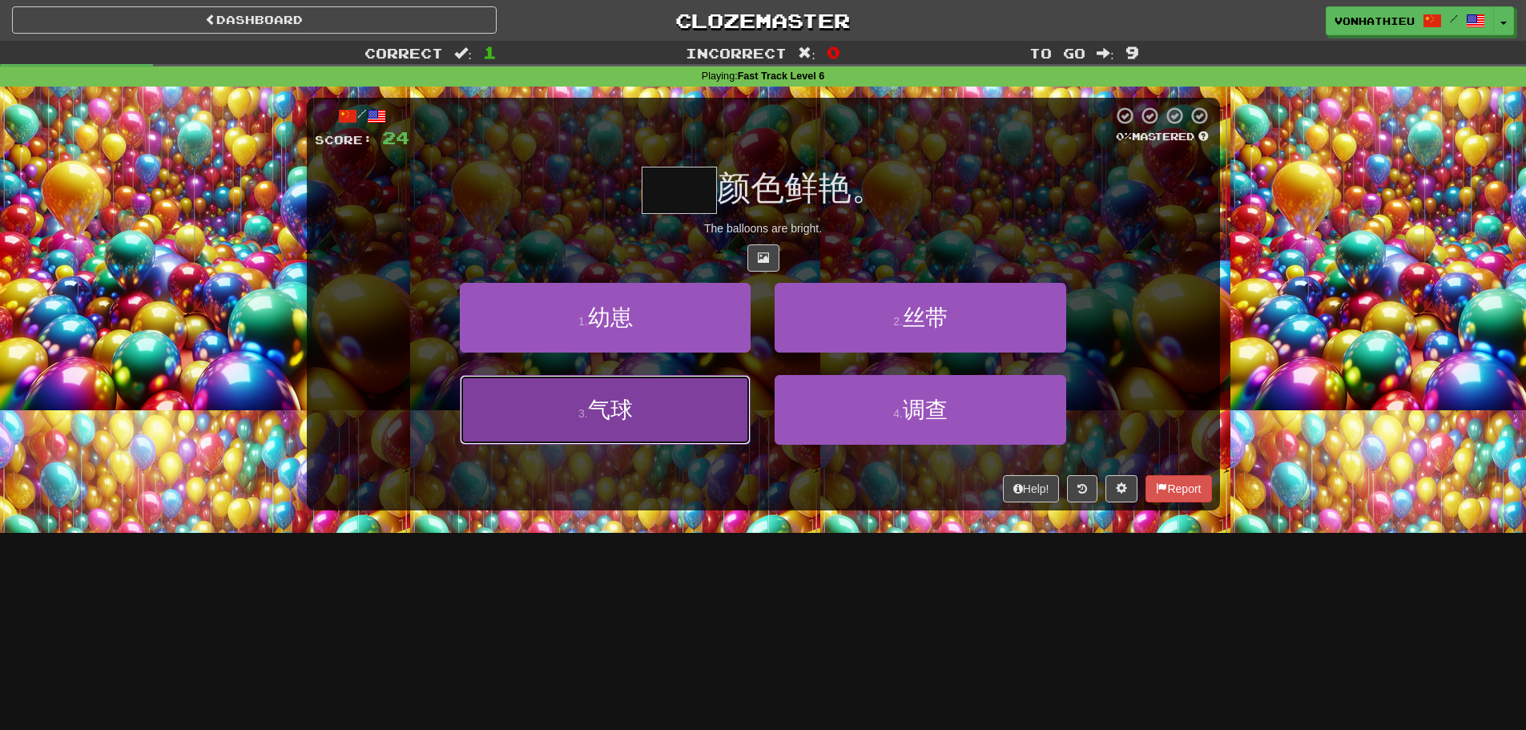
click at [685, 403] on button "3 . 气球" at bounding box center [605, 410] width 291 height 70
type input "**"
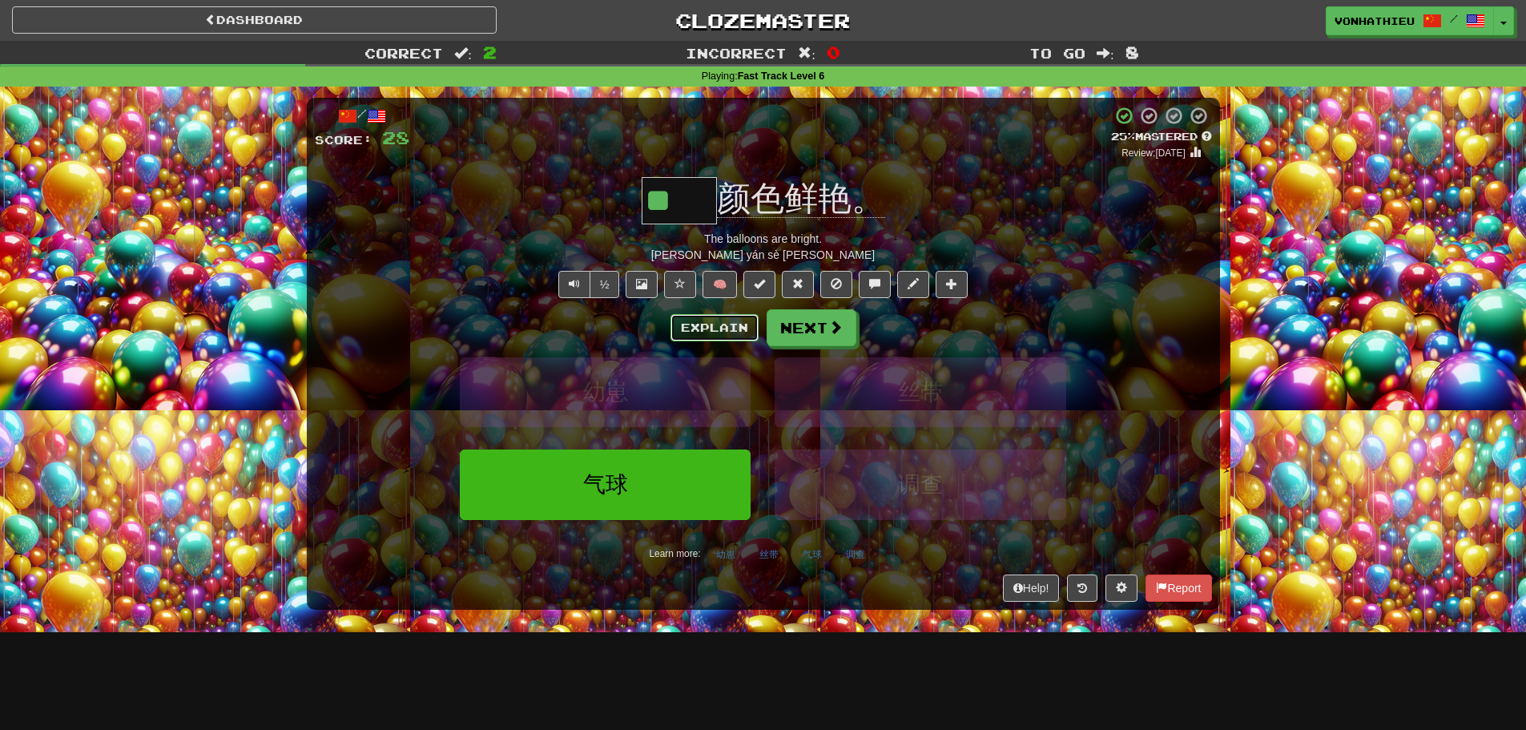
click at [711, 336] on button "Explain" at bounding box center [714, 327] width 88 height 27
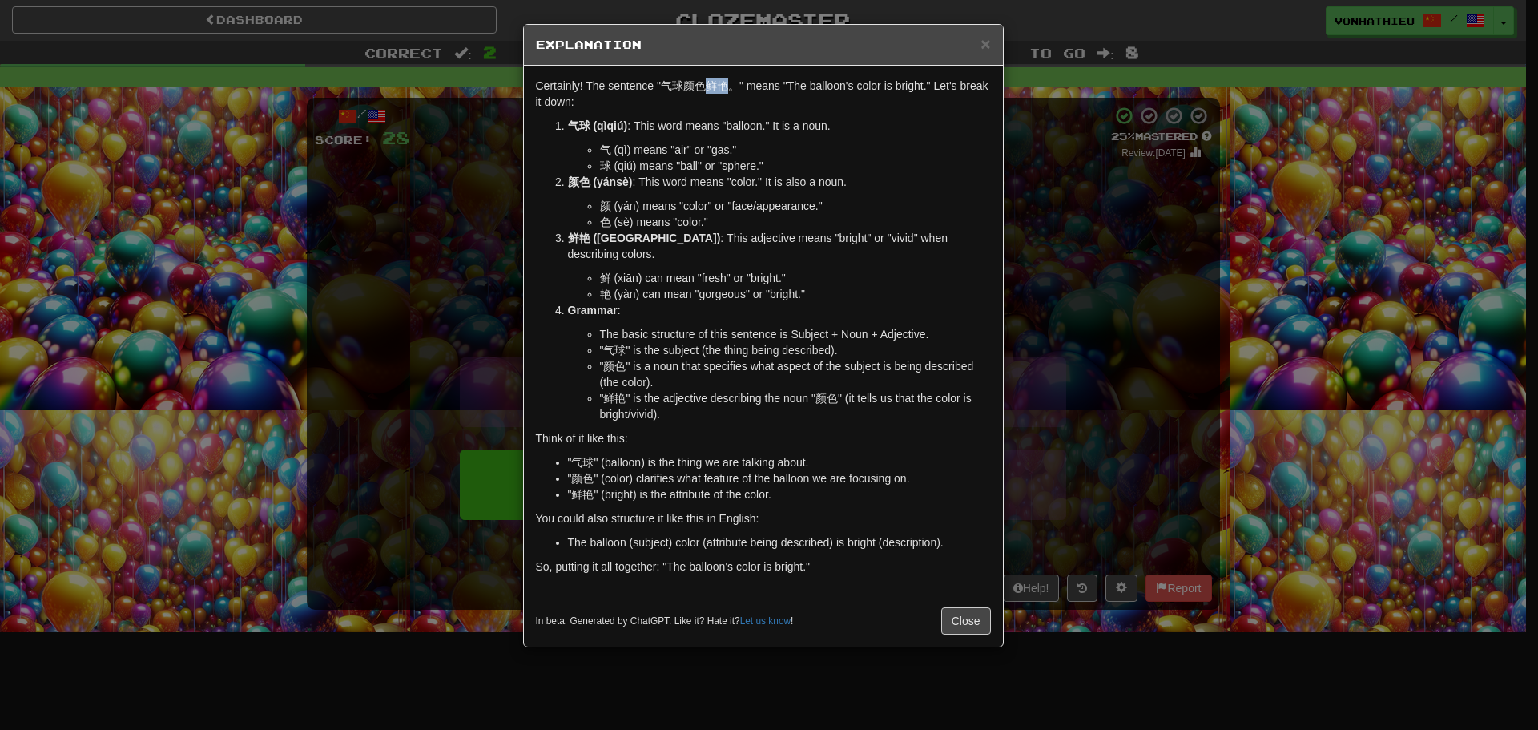
drag, startPoint x: 709, startPoint y: 81, endPoint x: 727, endPoint y: 81, distance: 18.4
click at [727, 81] on p "Certainly! The sentence "气球颜色鲜艳。" means "The balloon's color is bright." Let's …" at bounding box center [763, 94] width 455 height 32
click at [743, 99] on body "Dashboard Clozemaster vonhathieu / Toggle Dropdown Dashboard Leaderboard Activi…" at bounding box center [769, 649] width 1538 height 1298
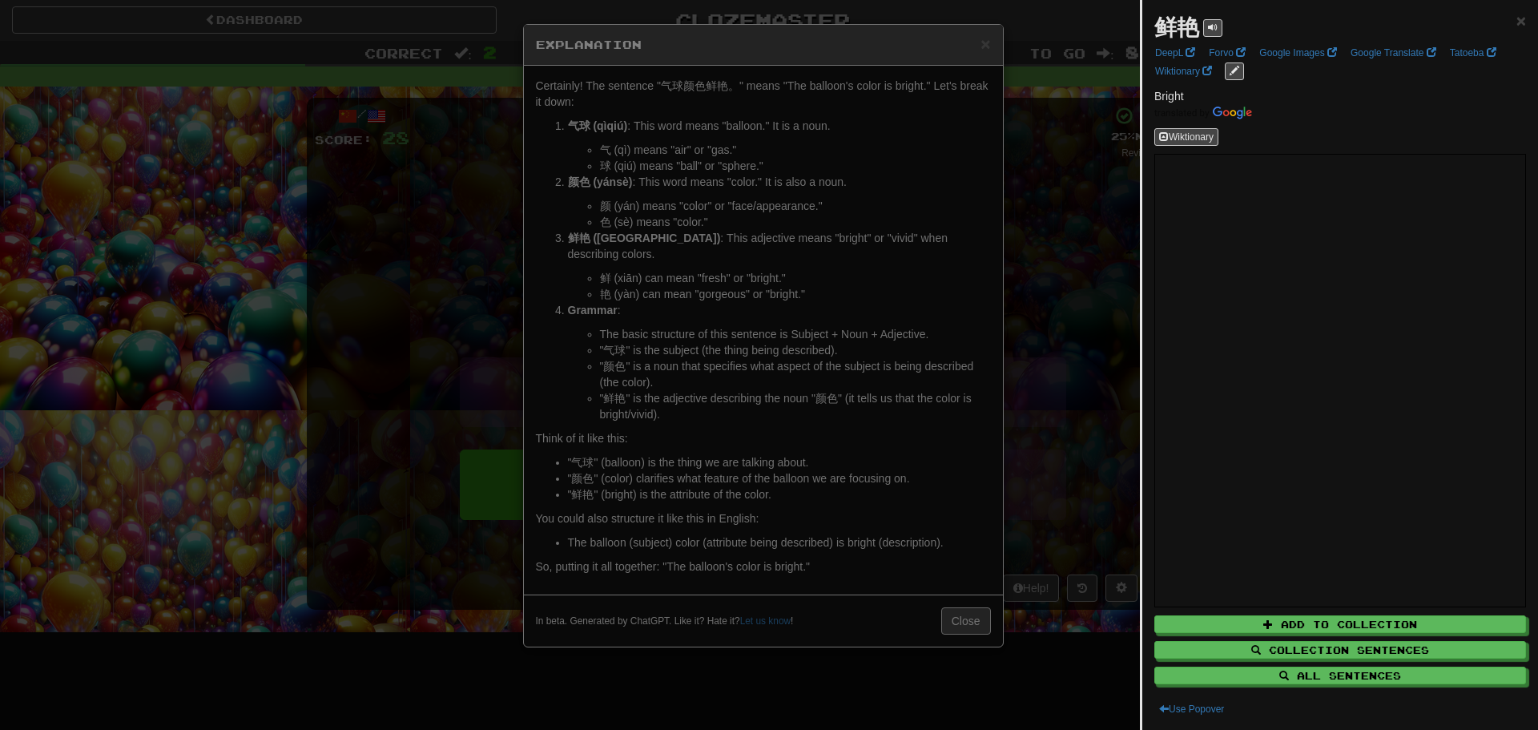
click at [312, 209] on div at bounding box center [769, 365] width 1538 height 730
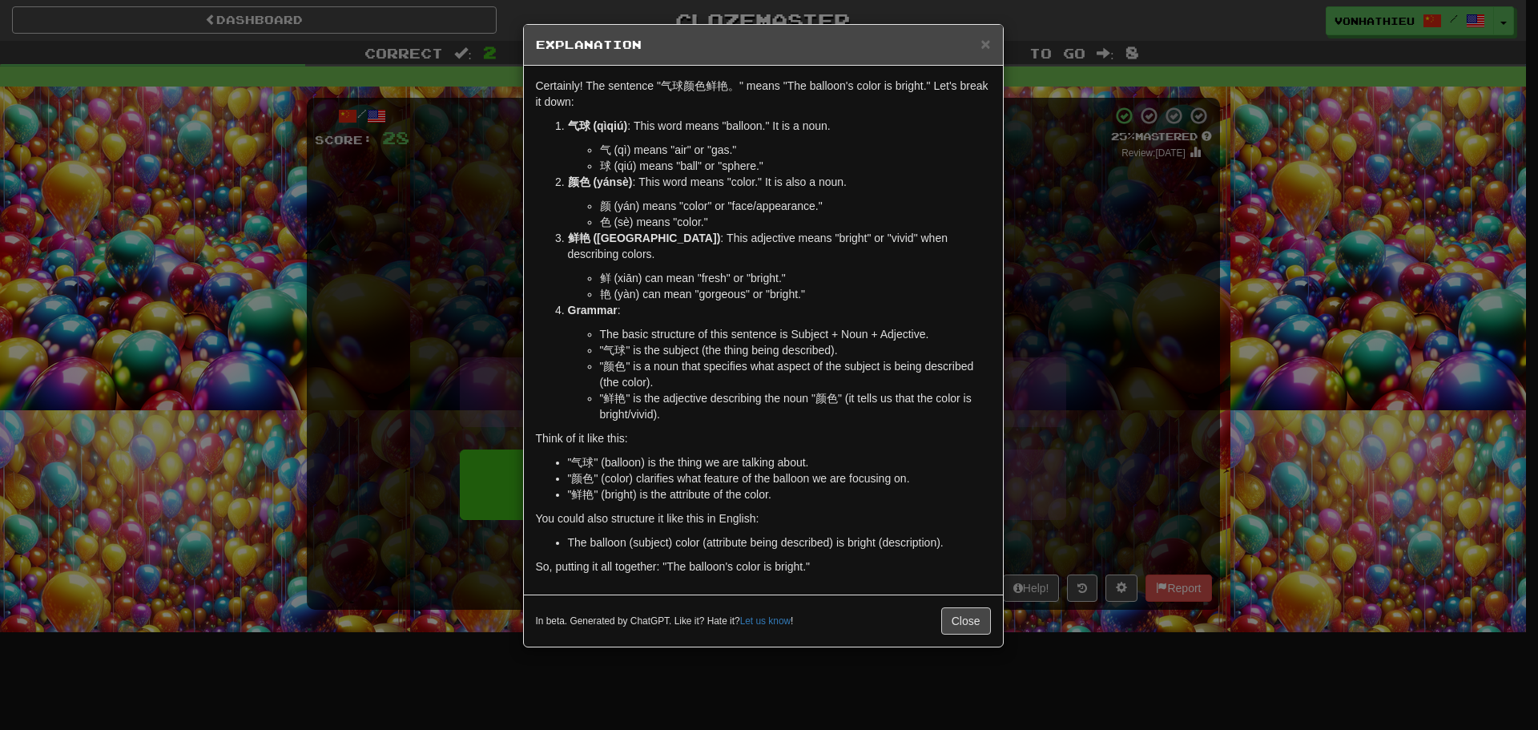
click at [360, 224] on div "× Explanation Certainly! The sentence "气球颜色鲜艳。" means "The balloon's color is b…" at bounding box center [769, 365] width 1538 height 730
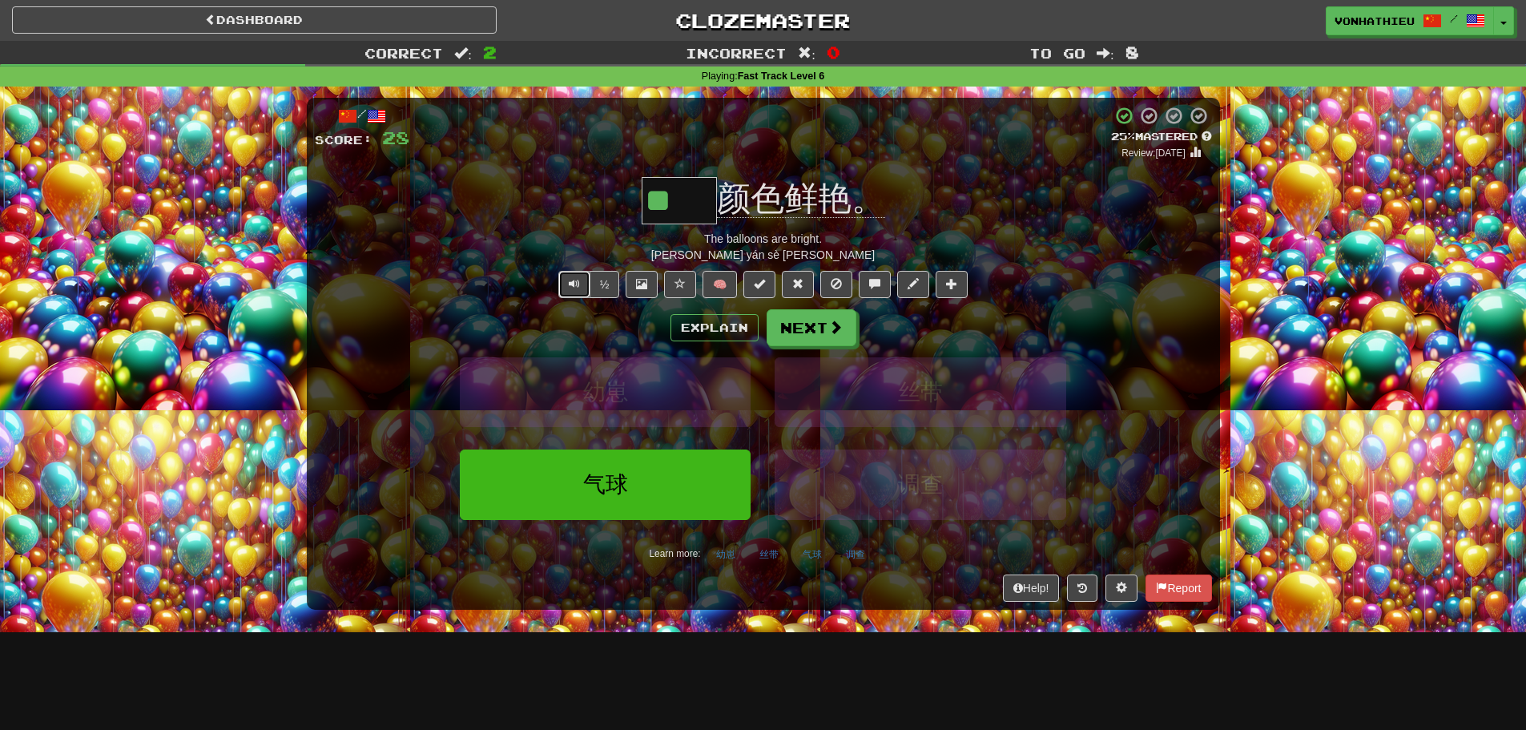
click at [572, 278] on span "Text-to-speech controls" at bounding box center [574, 283] width 11 height 11
click at [716, 328] on button "Explain" at bounding box center [714, 327] width 88 height 27
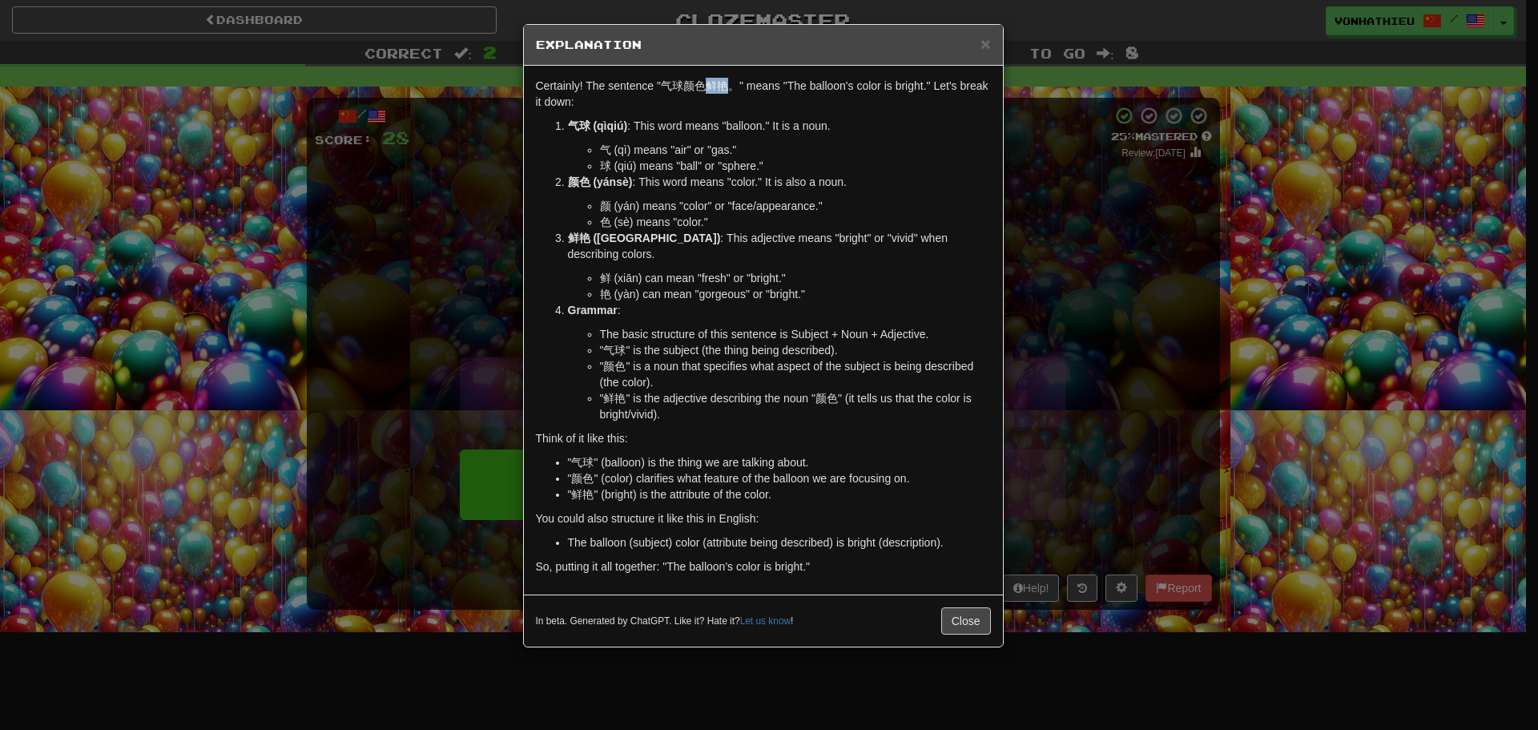
drag, startPoint x: 710, startPoint y: 84, endPoint x: 728, endPoint y: 84, distance: 18.4
click at [728, 84] on p "Certainly! The sentence "气球颜色鲜艳。" means "The balloon's color is bright." Let's …" at bounding box center [763, 94] width 455 height 32
click at [747, 103] on body "Dashboard Clozemaster vonhathieu / Toggle Dropdown Dashboard Leaderboard Activi…" at bounding box center [769, 649] width 1538 height 1298
click at [686, 107] on p "Certainly! The sentence "气球颜色鲜艳。" means "The balloon's color is bright." Let's …" at bounding box center [763, 94] width 455 height 32
click at [408, 220] on div "× Explanation Certainly! The sentence "气球颜色鲜艳。" means "The balloon's color is b…" at bounding box center [769, 365] width 1538 height 730
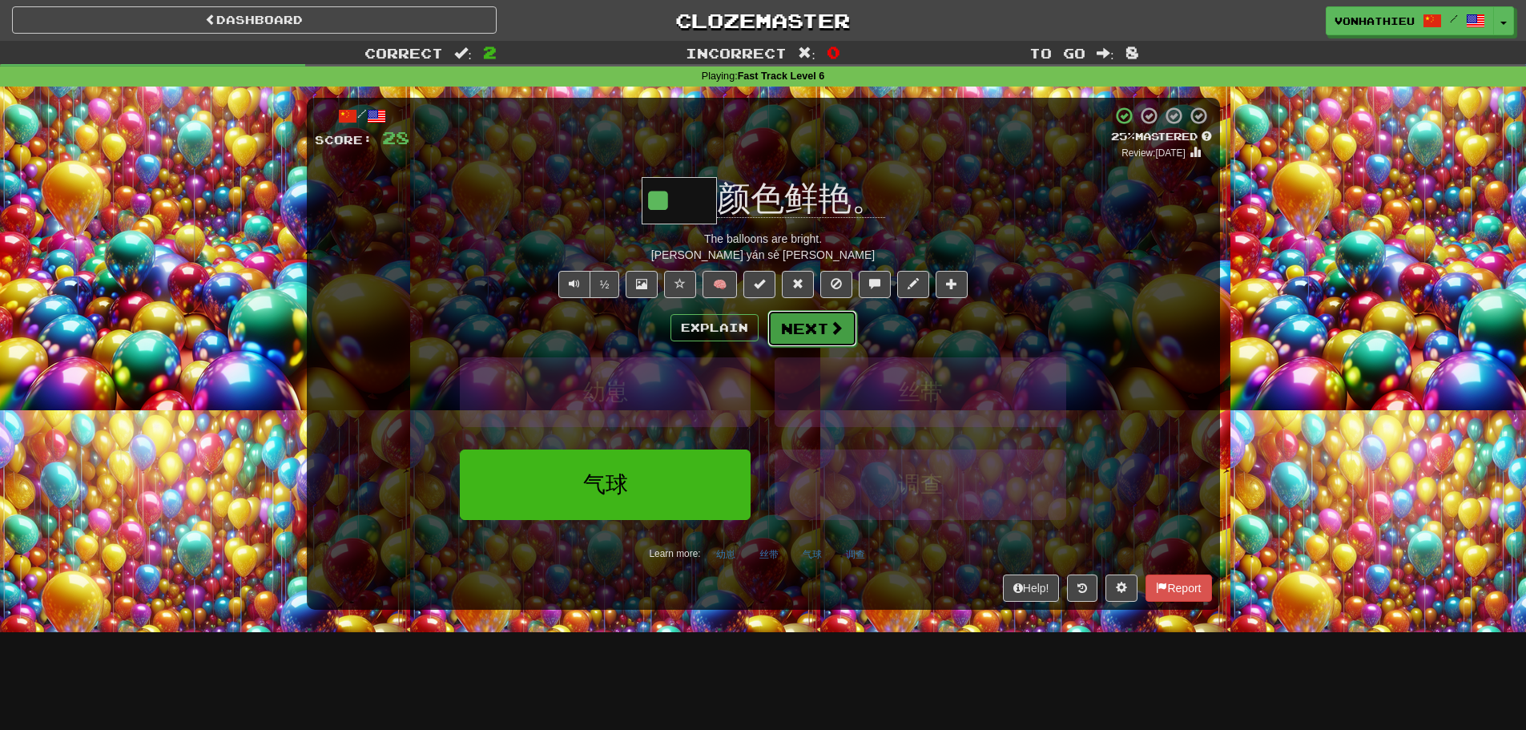
click at [831, 335] on span at bounding box center [836, 327] width 14 height 14
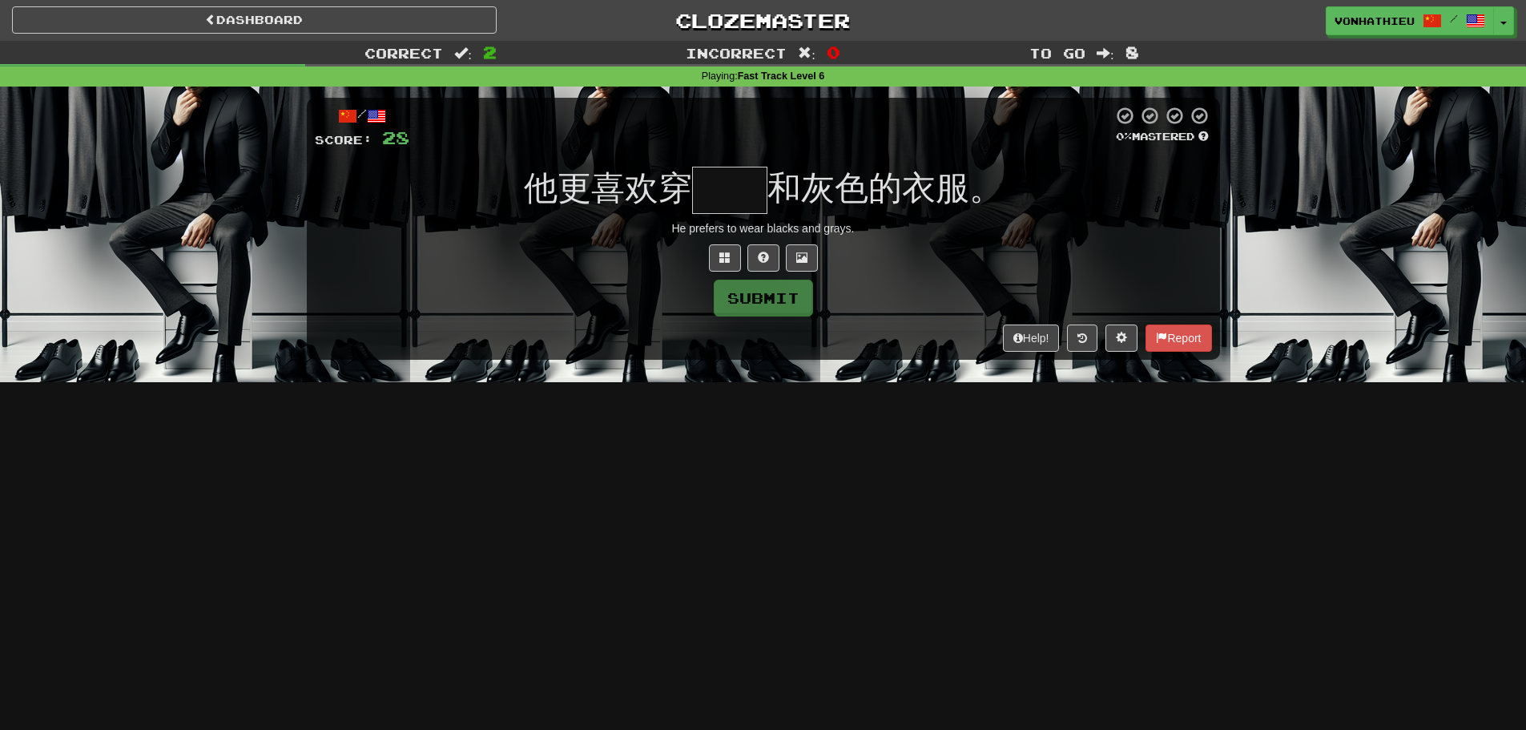
click at [719, 200] on input "text" at bounding box center [729, 190] width 75 height 47
click at [704, 203] on input "text" at bounding box center [729, 190] width 75 height 47
type input "*"
type input "**"
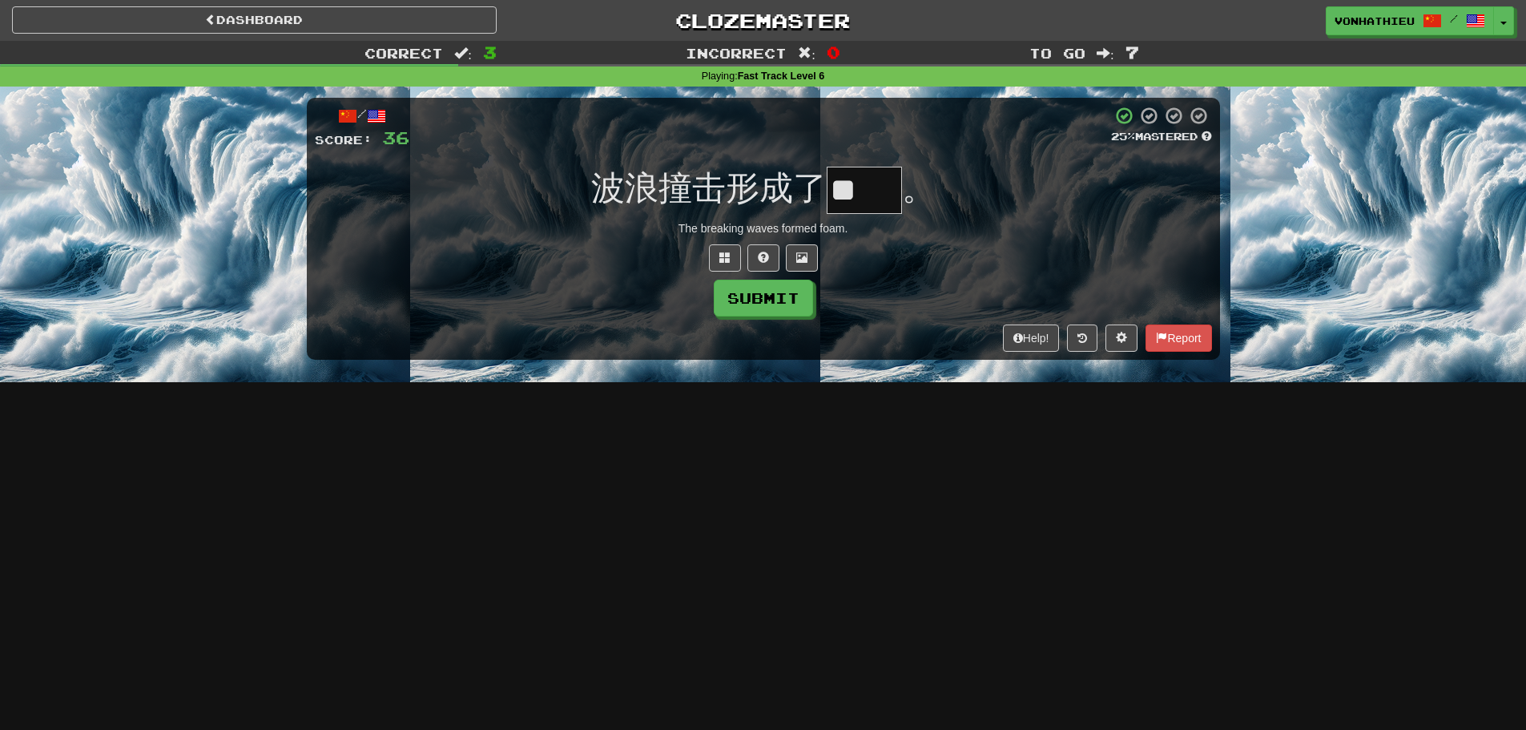
type input "*"
type input "**"
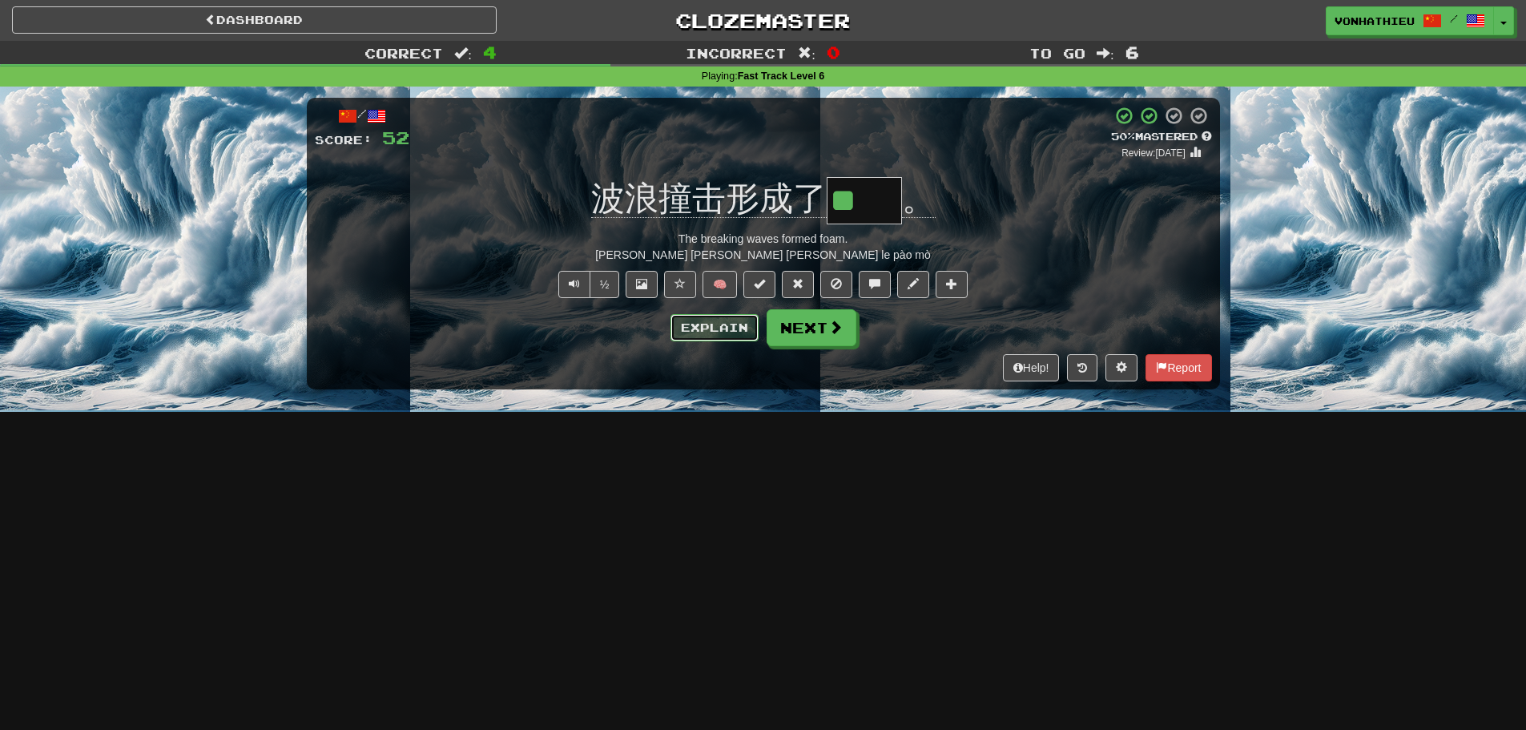
click at [676, 319] on button "Explain" at bounding box center [714, 327] width 88 height 27
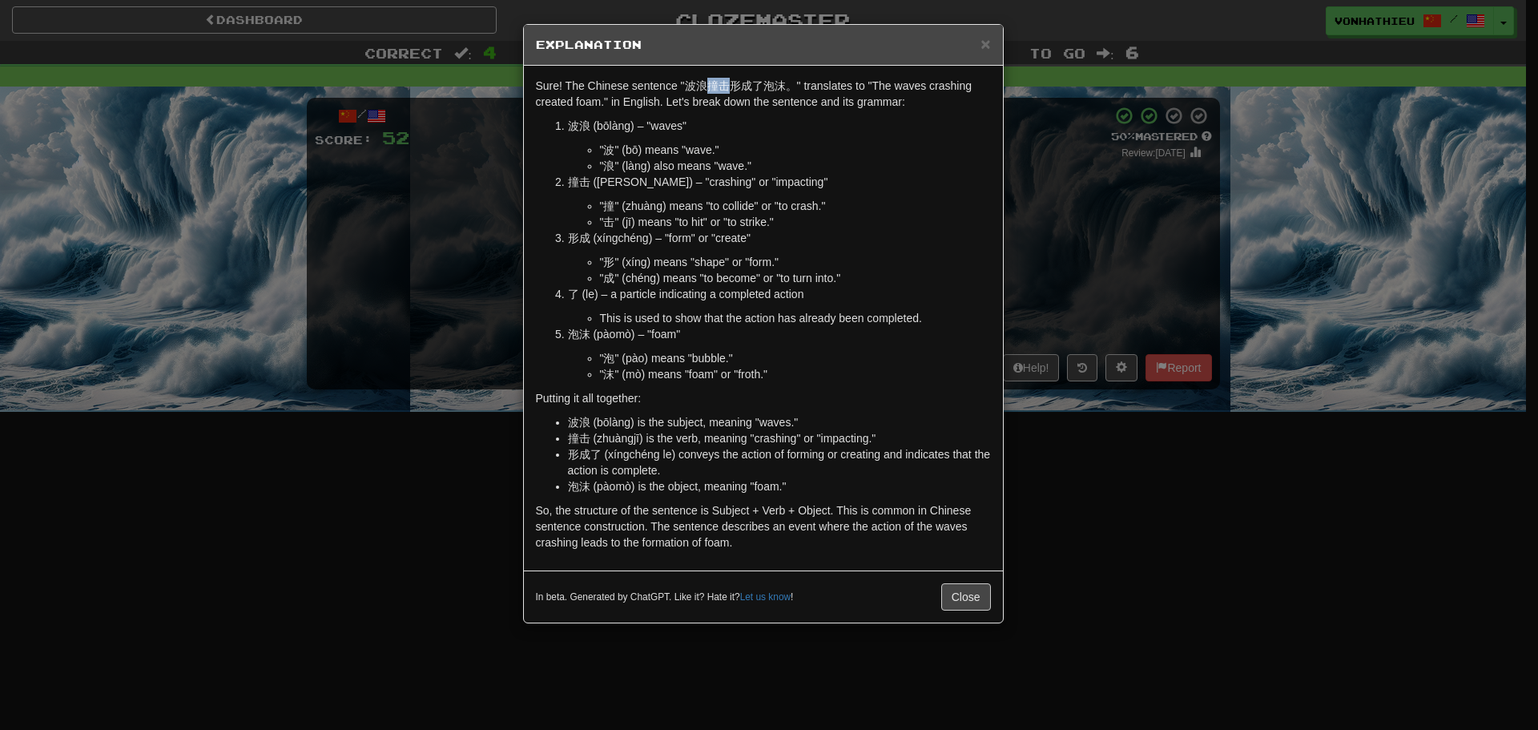
drag, startPoint x: 709, startPoint y: 85, endPoint x: 727, endPoint y: 85, distance: 18.4
click at [727, 85] on p "Sure! The Chinese sentence "波浪撞击形成了泡沫。" translates to "The waves crashing creat…" at bounding box center [763, 94] width 455 height 32
click at [751, 115] on body "Dashboard Clozemaster vonhathieu / Toggle Dropdown Dashboard Leaderboard Activi…" at bounding box center [769, 649] width 1538 height 1298
click at [744, 120] on p "波浪 (bōlàng) – "waves"" at bounding box center [779, 126] width 423 height 16
click at [404, 255] on div "× Explanation Sure! The Chinese sentence "波浪撞击形成了泡沫。" translates to "The waves …" at bounding box center [769, 365] width 1538 height 730
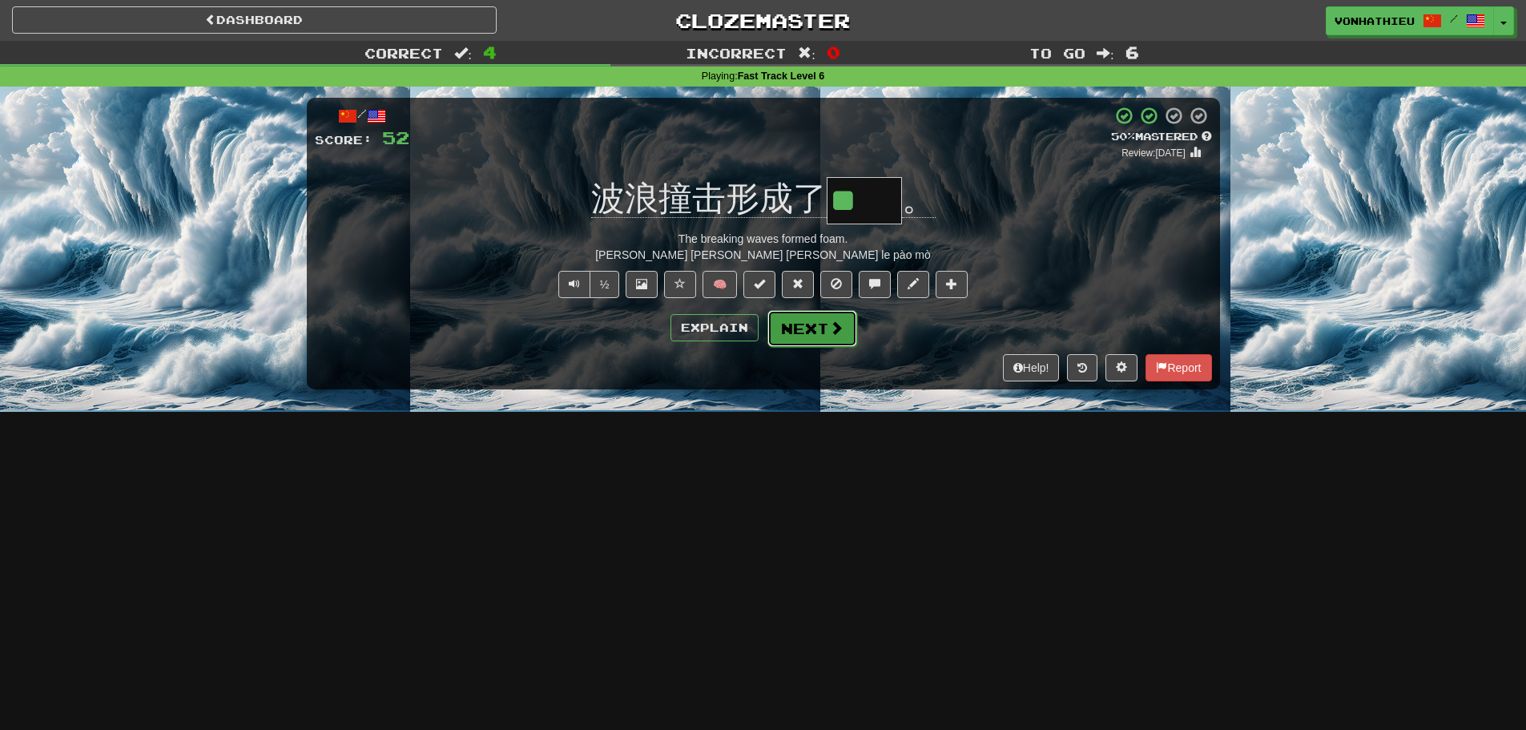
click at [815, 333] on button "Next" at bounding box center [812, 328] width 90 height 37
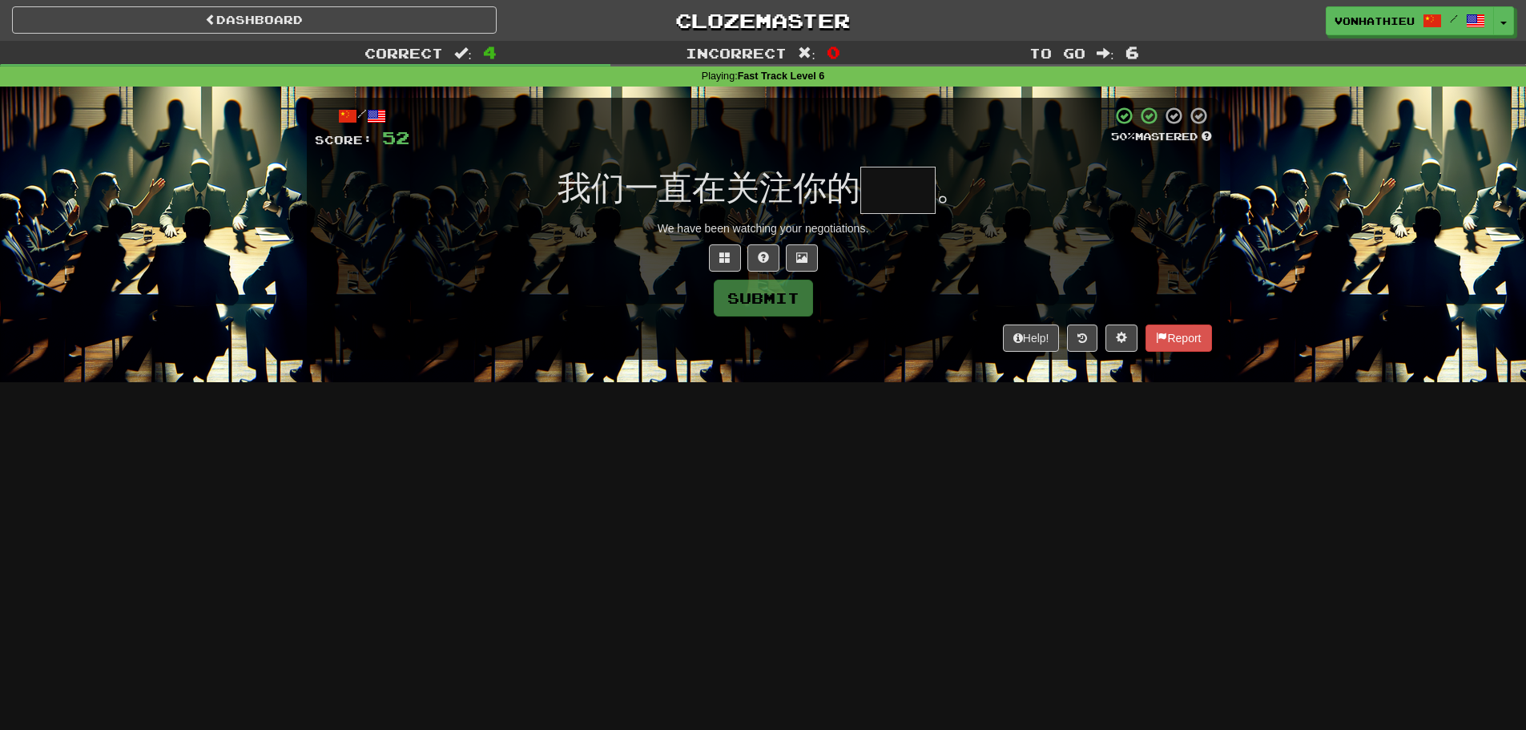
click at [923, 191] on input "text" at bounding box center [897, 190] width 75 height 47
type input "**"
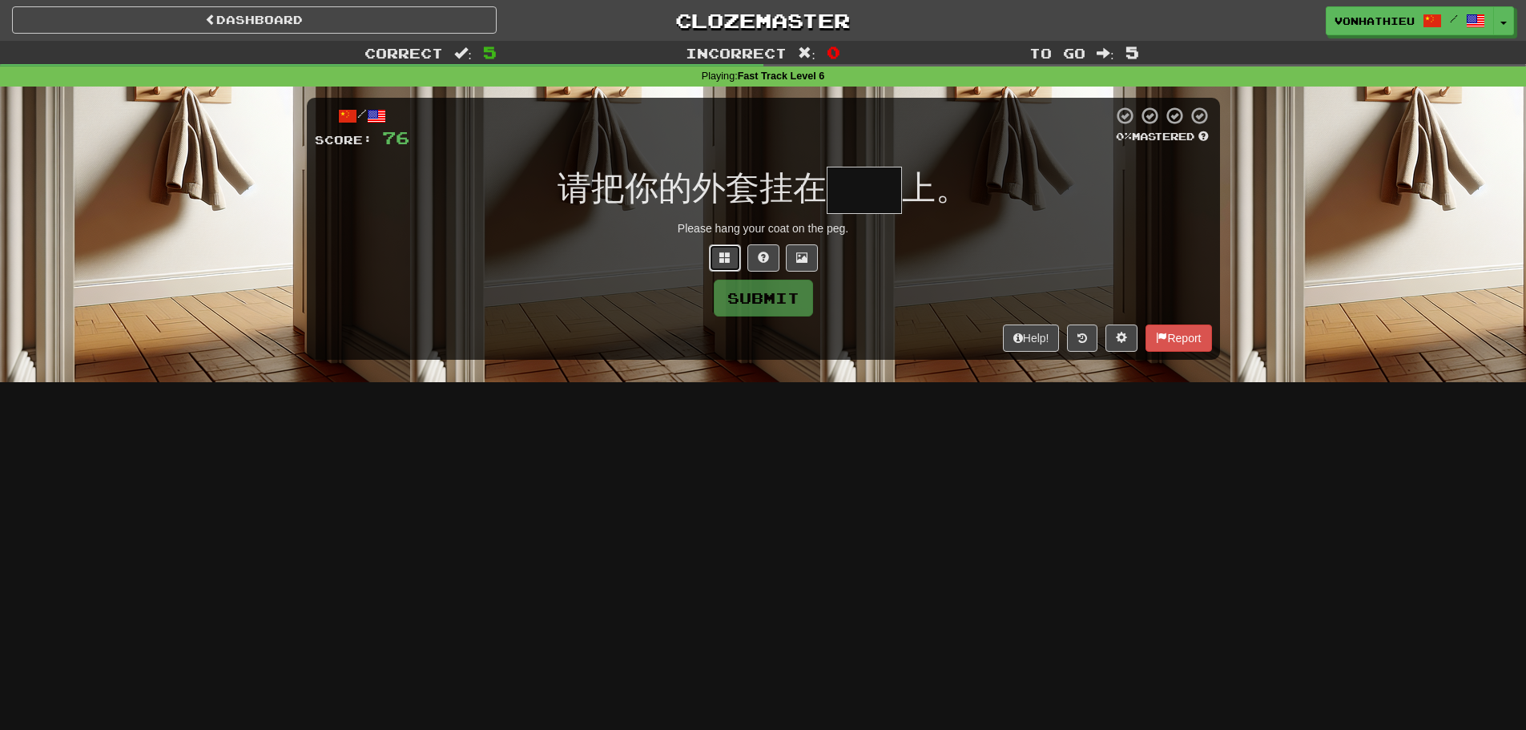
click at [714, 256] on button at bounding box center [725, 257] width 32 height 27
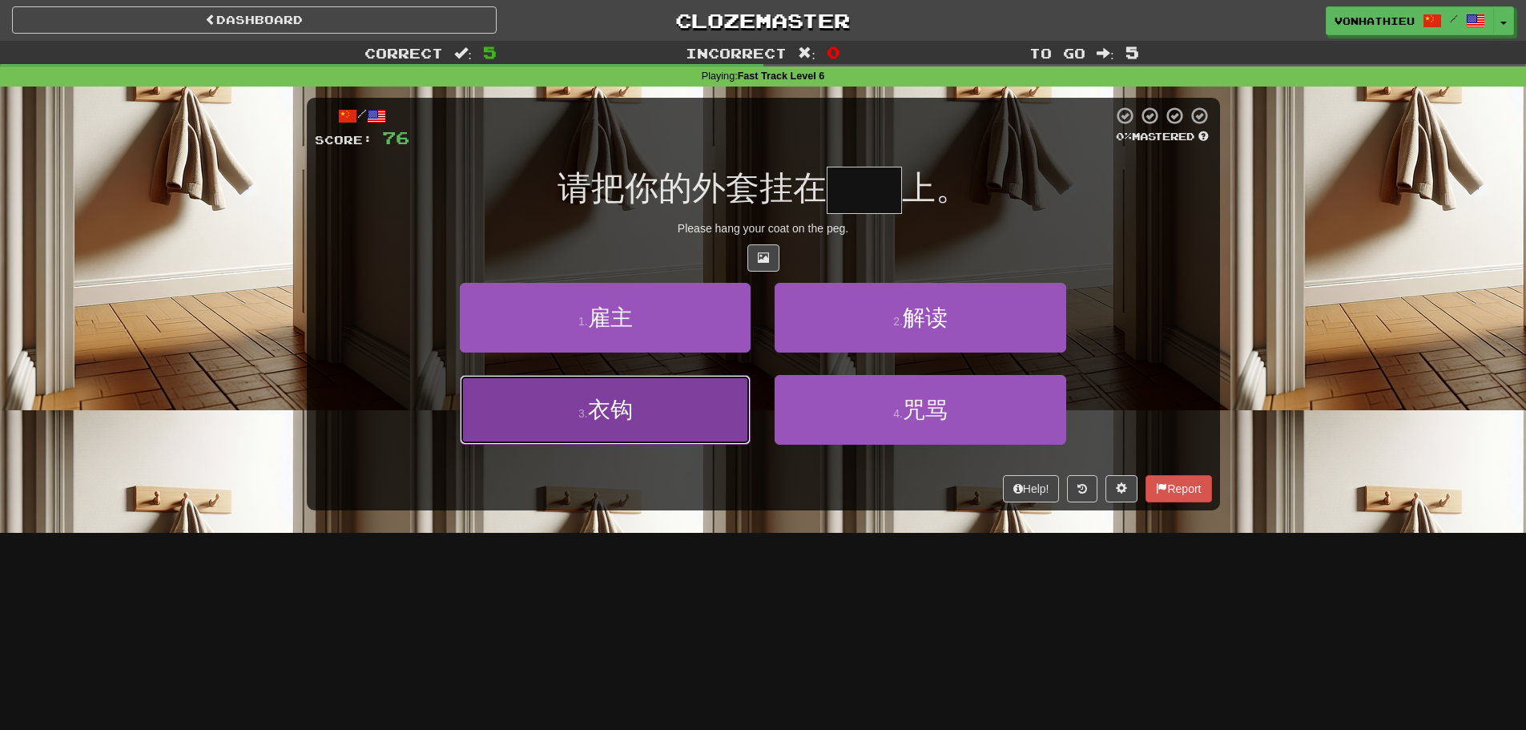
click at [623, 428] on button "3 . 衣钩" at bounding box center [605, 410] width 291 height 70
type input "**"
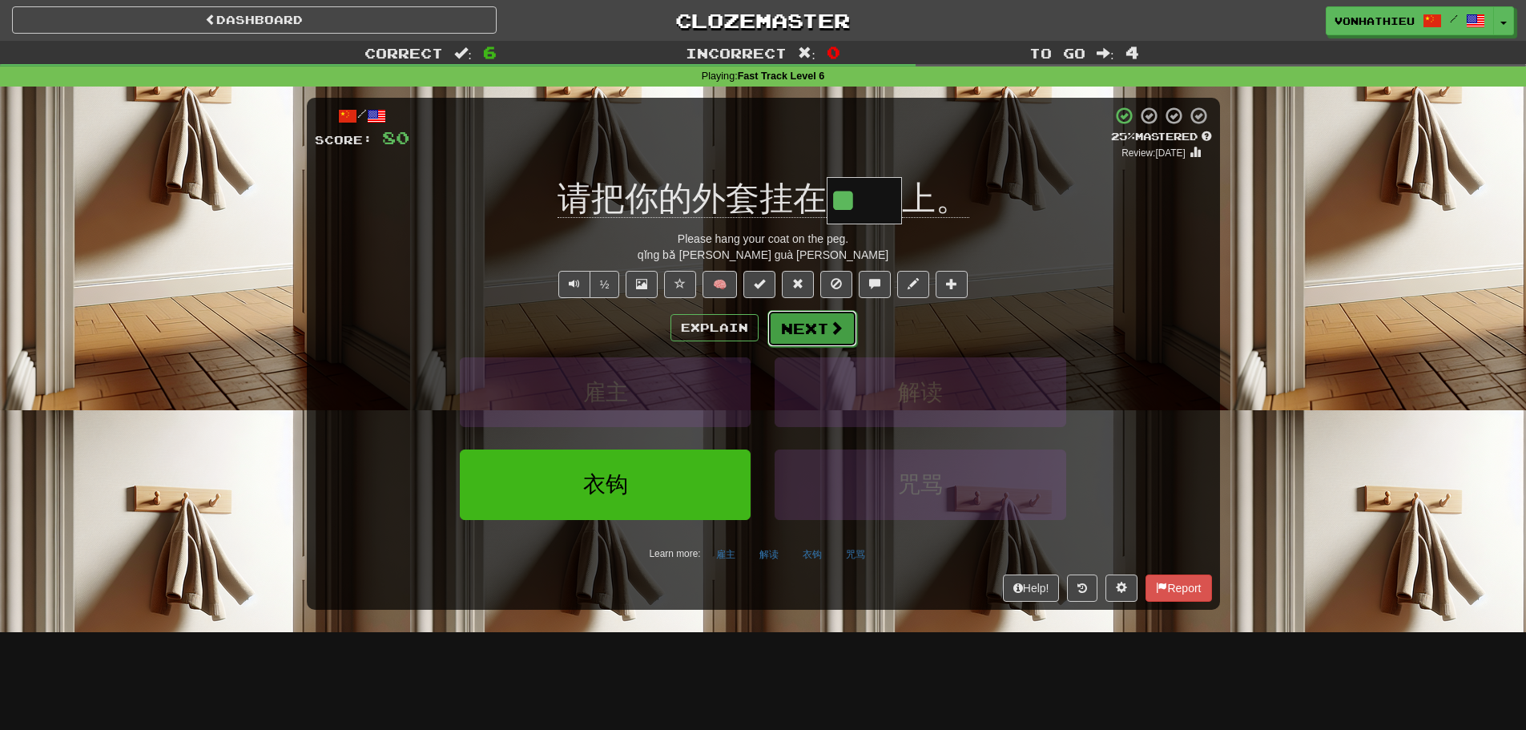
click at [823, 325] on button "Next" at bounding box center [812, 328] width 90 height 37
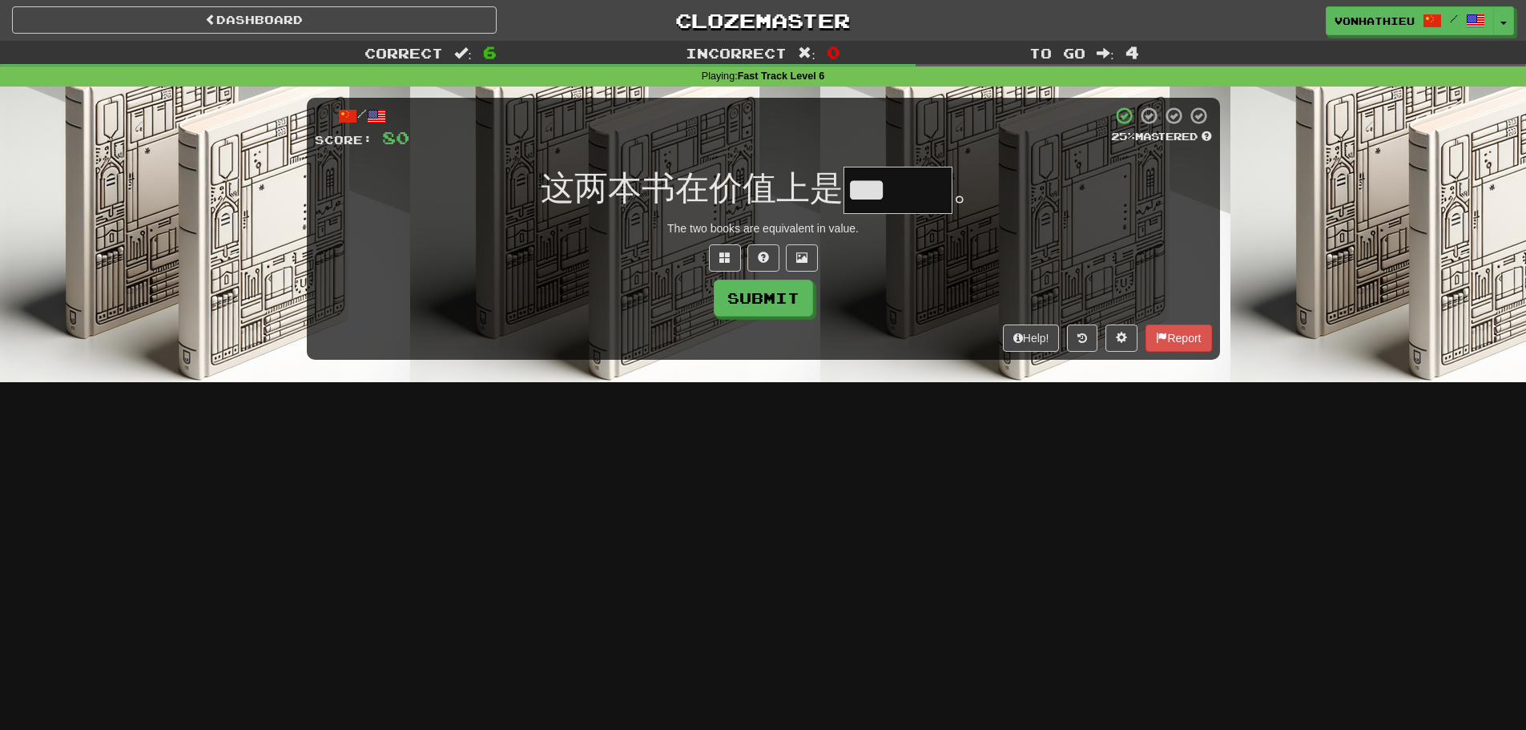
type input "***"
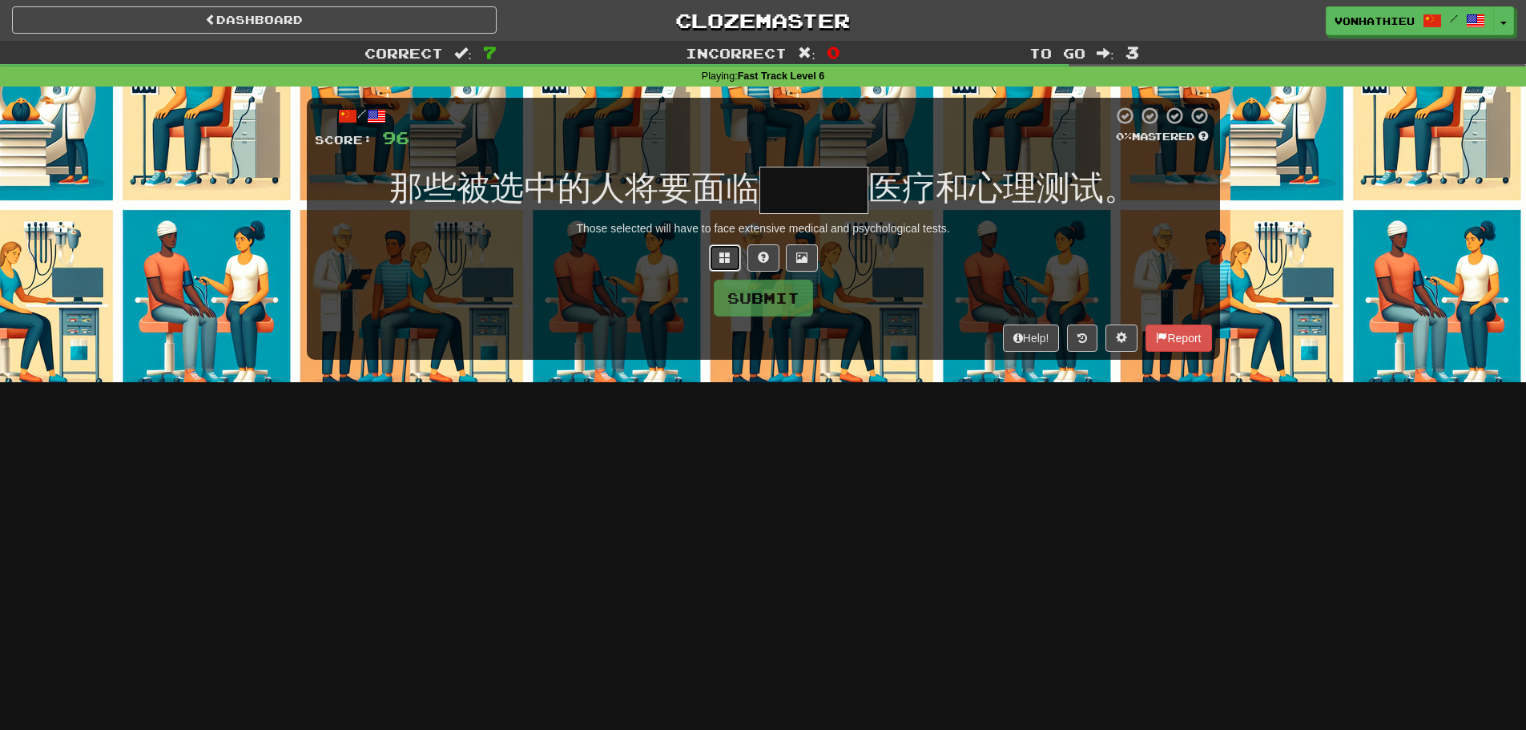
click at [726, 260] on span at bounding box center [724, 257] width 11 height 11
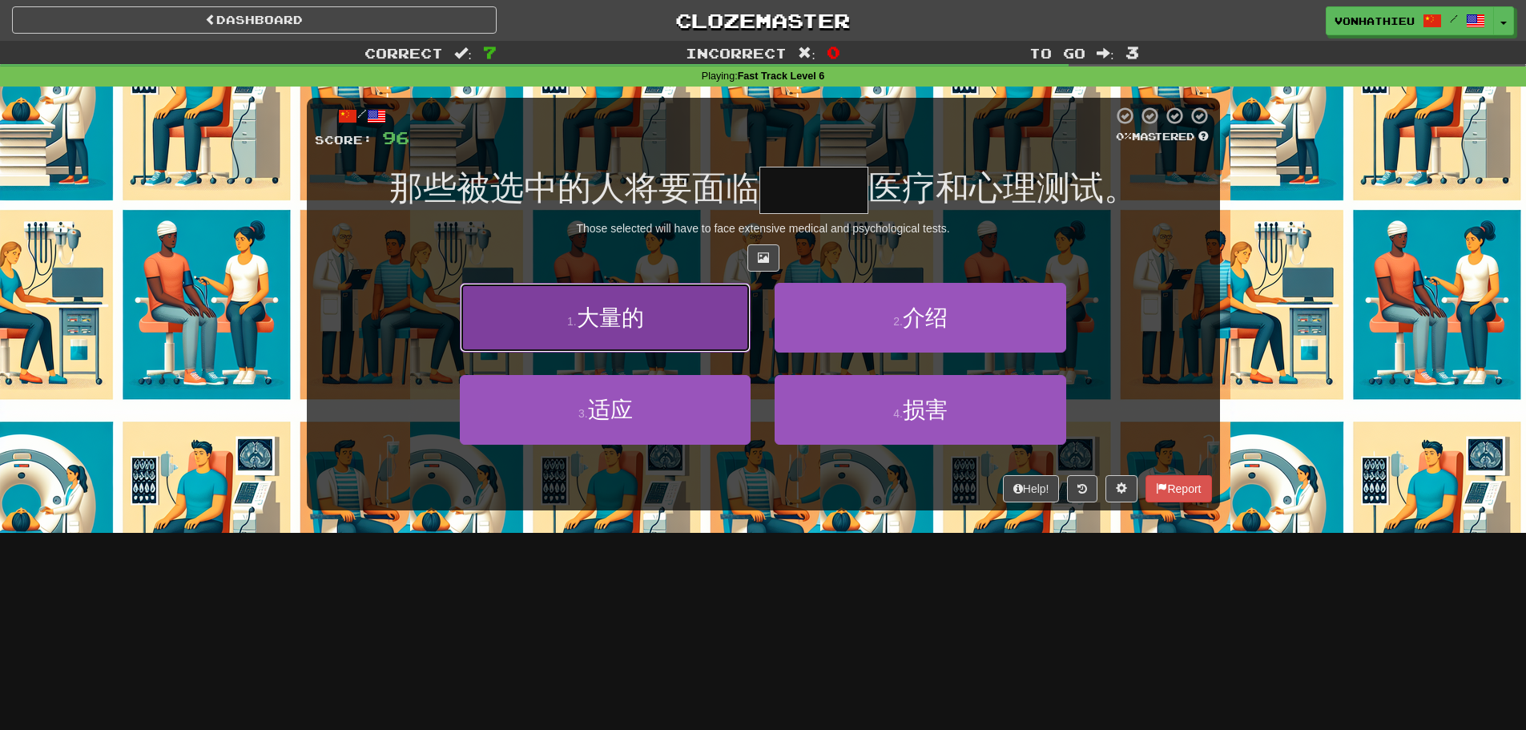
click at [705, 349] on button "1 . 大量的" at bounding box center [605, 318] width 291 height 70
type input "***"
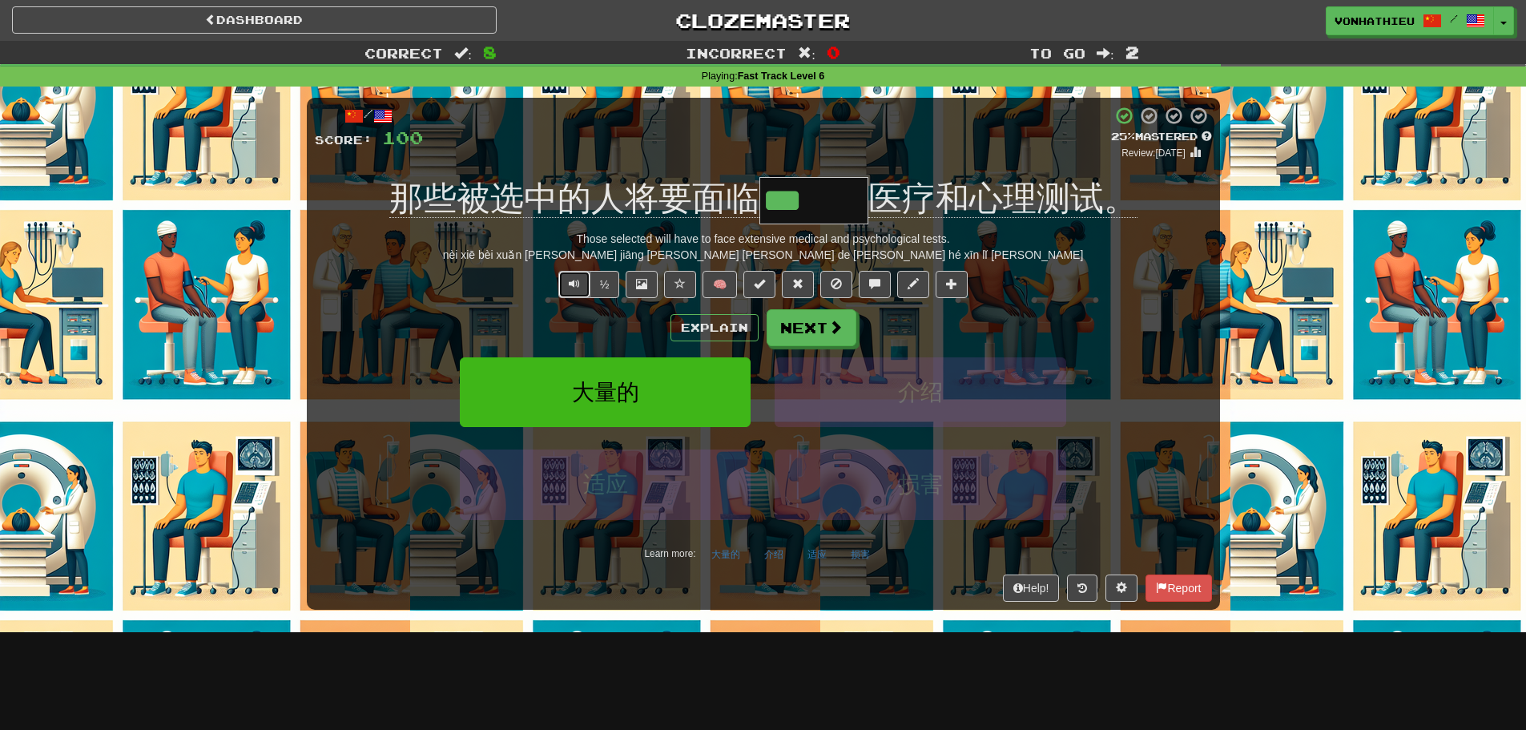
click at [565, 284] on button "Text-to-speech controls" at bounding box center [574, 284] width 32 height 27
click at [563, 279] on button "Text-to-speech controls" at bounding box center [574, 284] width 32 height 27
click at [690, 324] on button "Explain" at bounding box center [714, 327] width 88 height 27
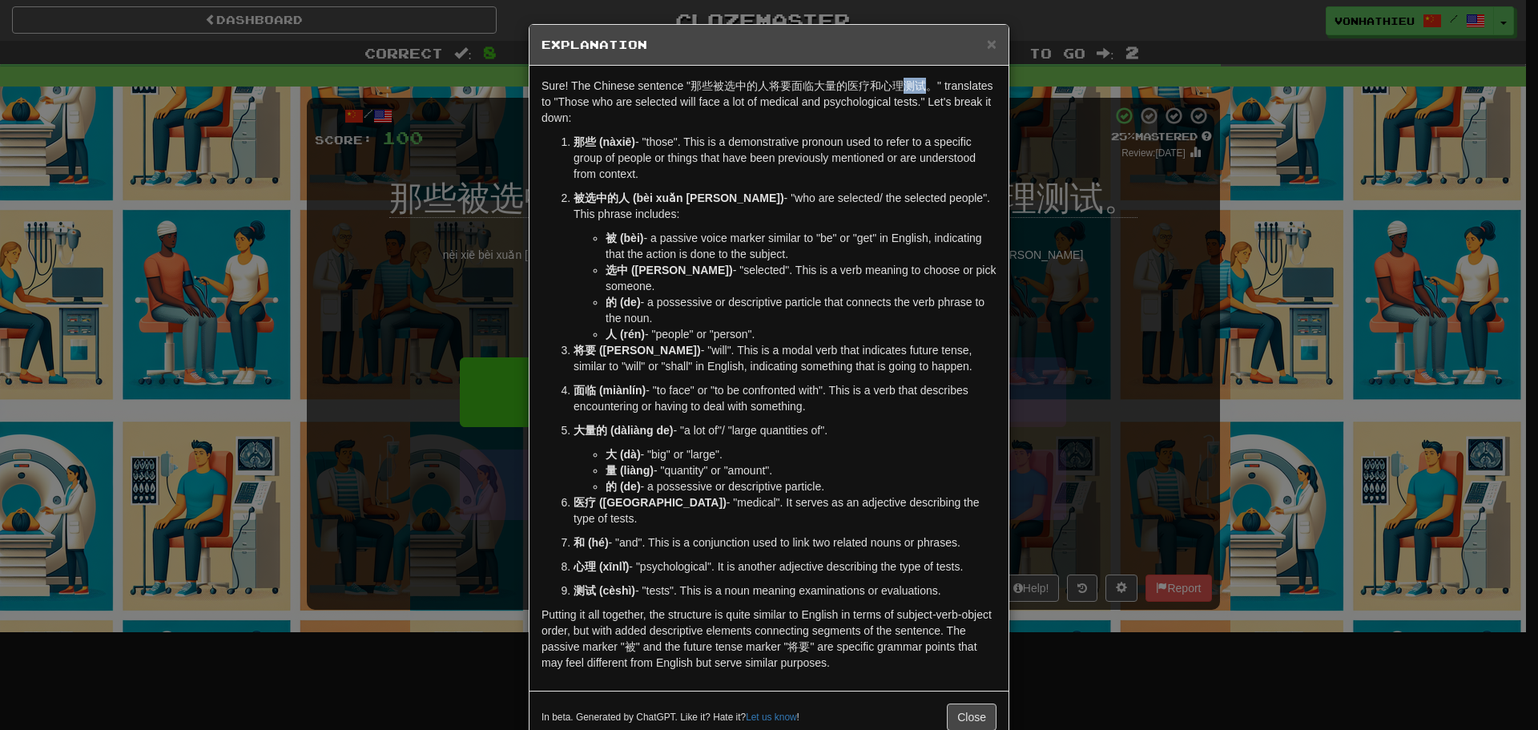
drag, startPoint x: 898, startPoint y: 80, endPoint x: 915, endPoint y: 82, distance: 16.9
click at [915, 82] on p "Sure! The Chinese sentence "那些被选中的人将要面临大量的医疗和心理测试。" translates to "Those who ar…" at bounding box center [768, 102] width 455 height 48
click at [930, 102] on body "Dashboard Clozemaster vonhathieu / Toggle Dropdown Dashboard Leaderboard Activi…" at bounding box center [769, 649] width 1538 height 1298
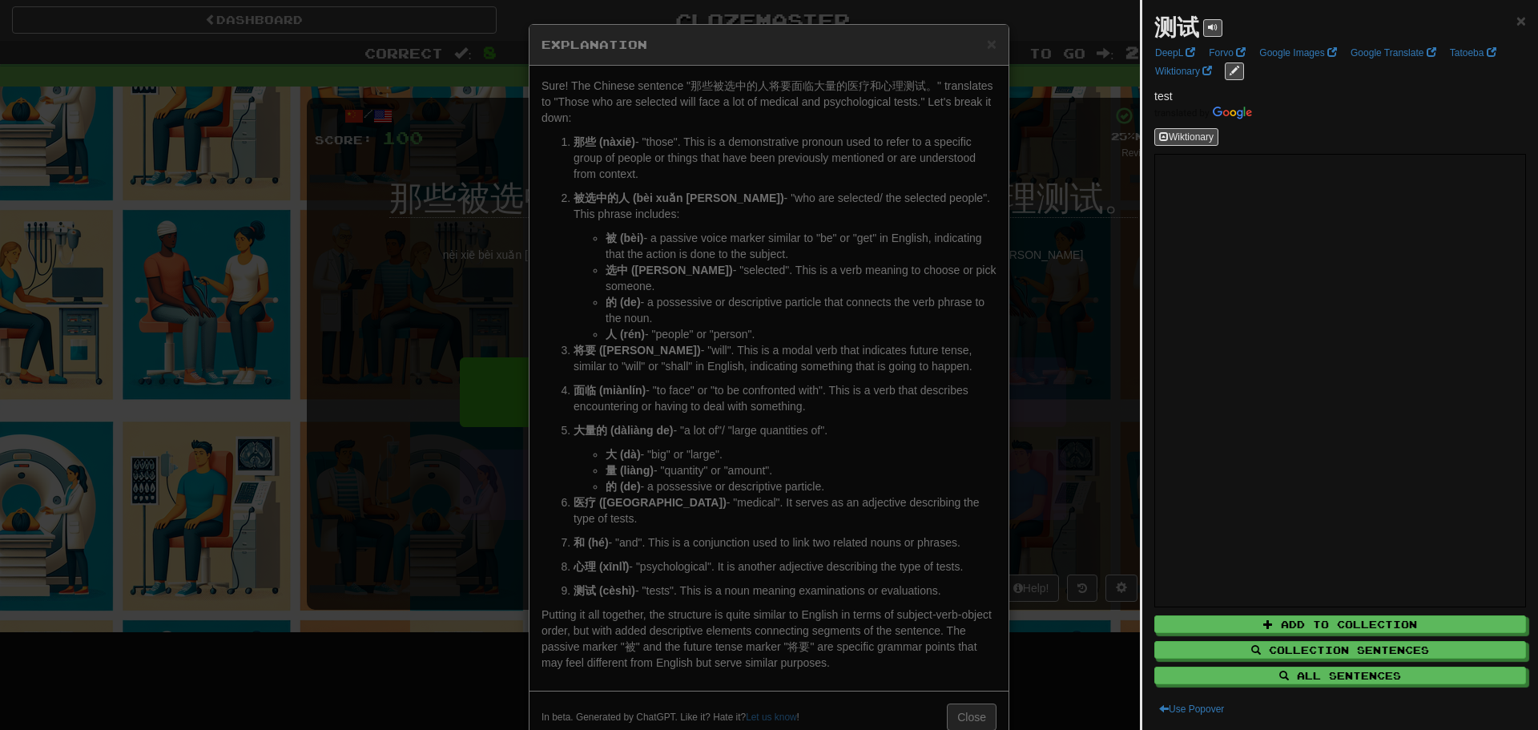
click at [335, 229] on div at bounding box center [769, 365] width 1538 height 730
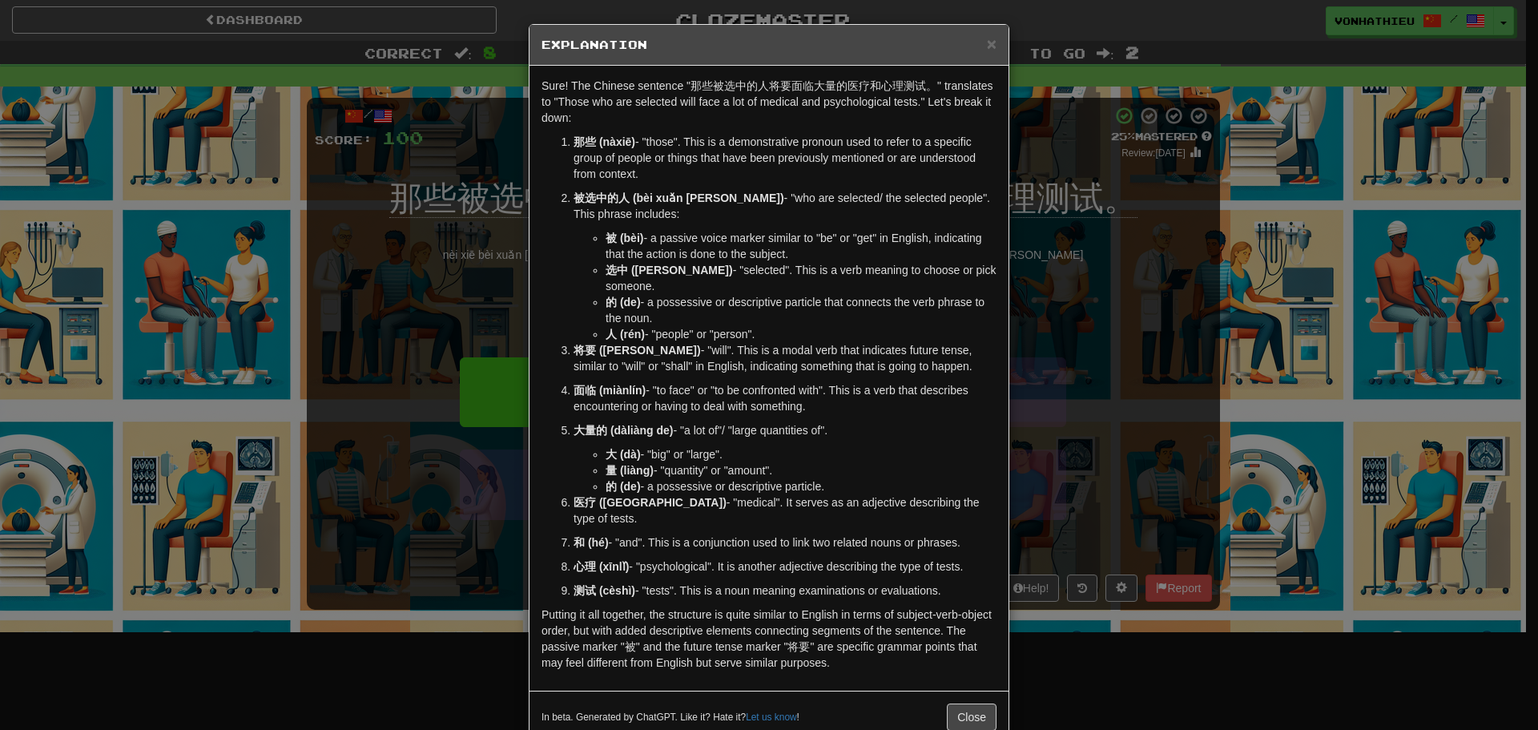
click at [962, 718] on div "In beta. Generated by ChatGPT. Like it? Hate it? Let us know ! Close" at bounding box center [768, 716] width 479 height 52
click at [960, 710] on button "Close" at bounding box center [972, 716] width 50 height 27
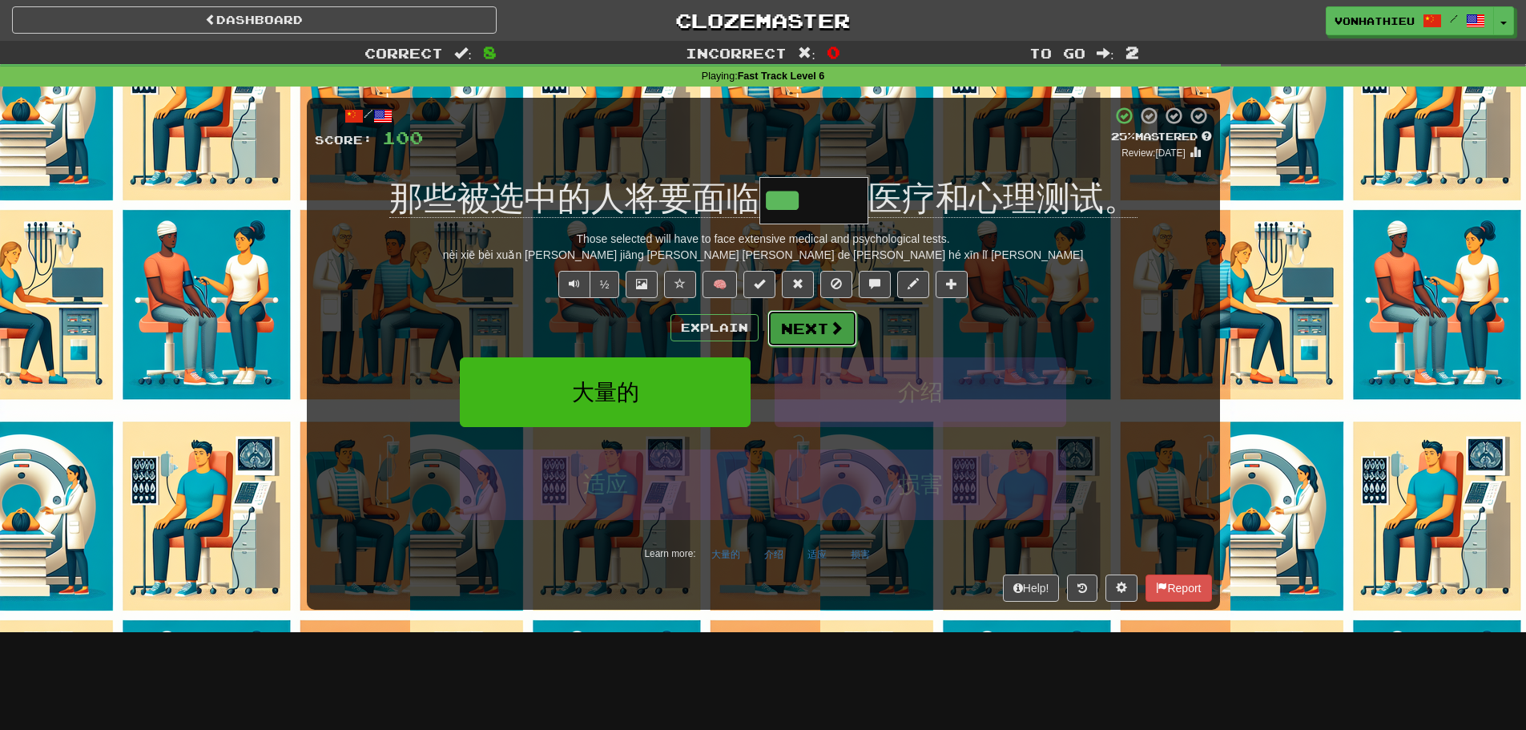
click at [829, 330] on span at bounding box center [836, 327] width 14 height 14
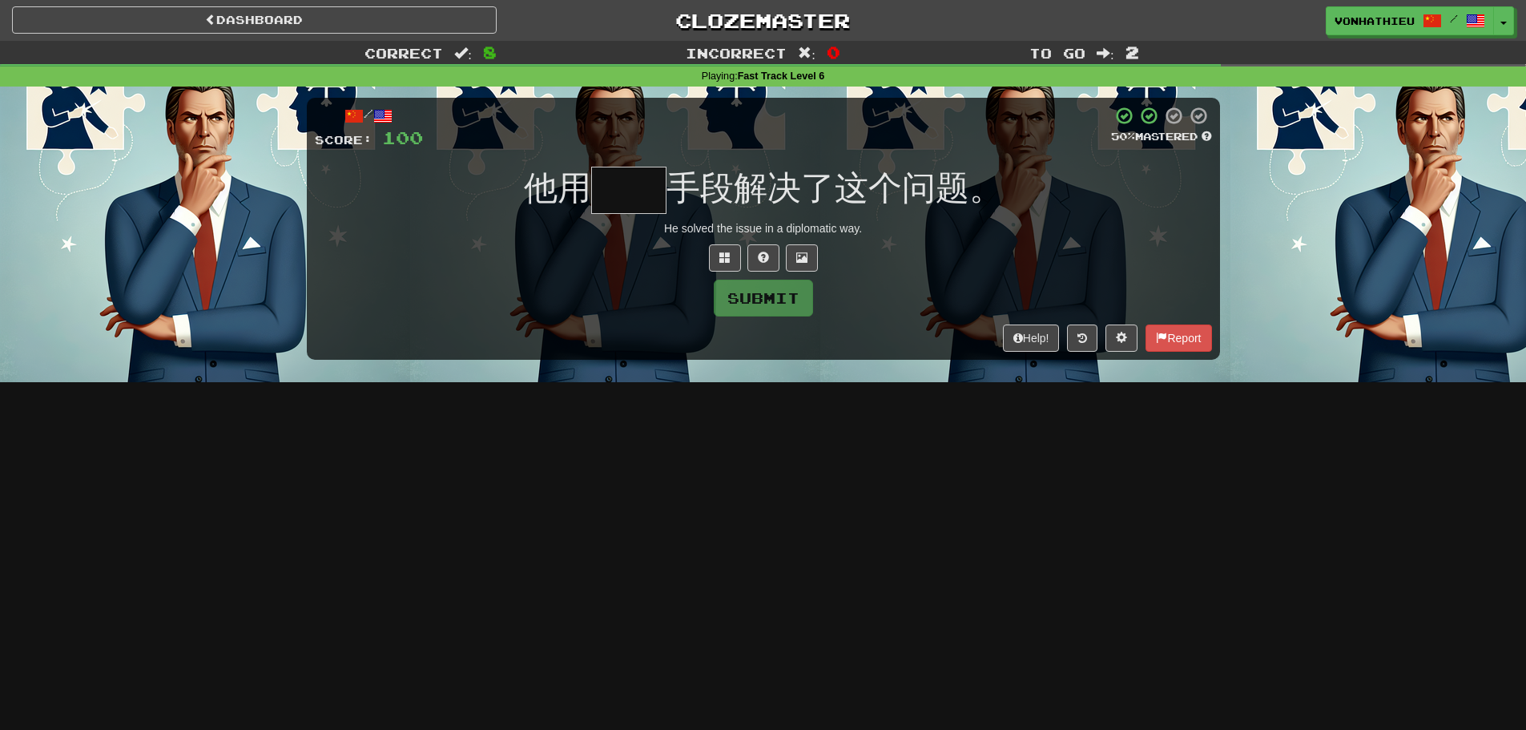
click at [638, 200] on input "text" at bounding box center [628, 190] width 75 height 47
type input "*"
type input "**"
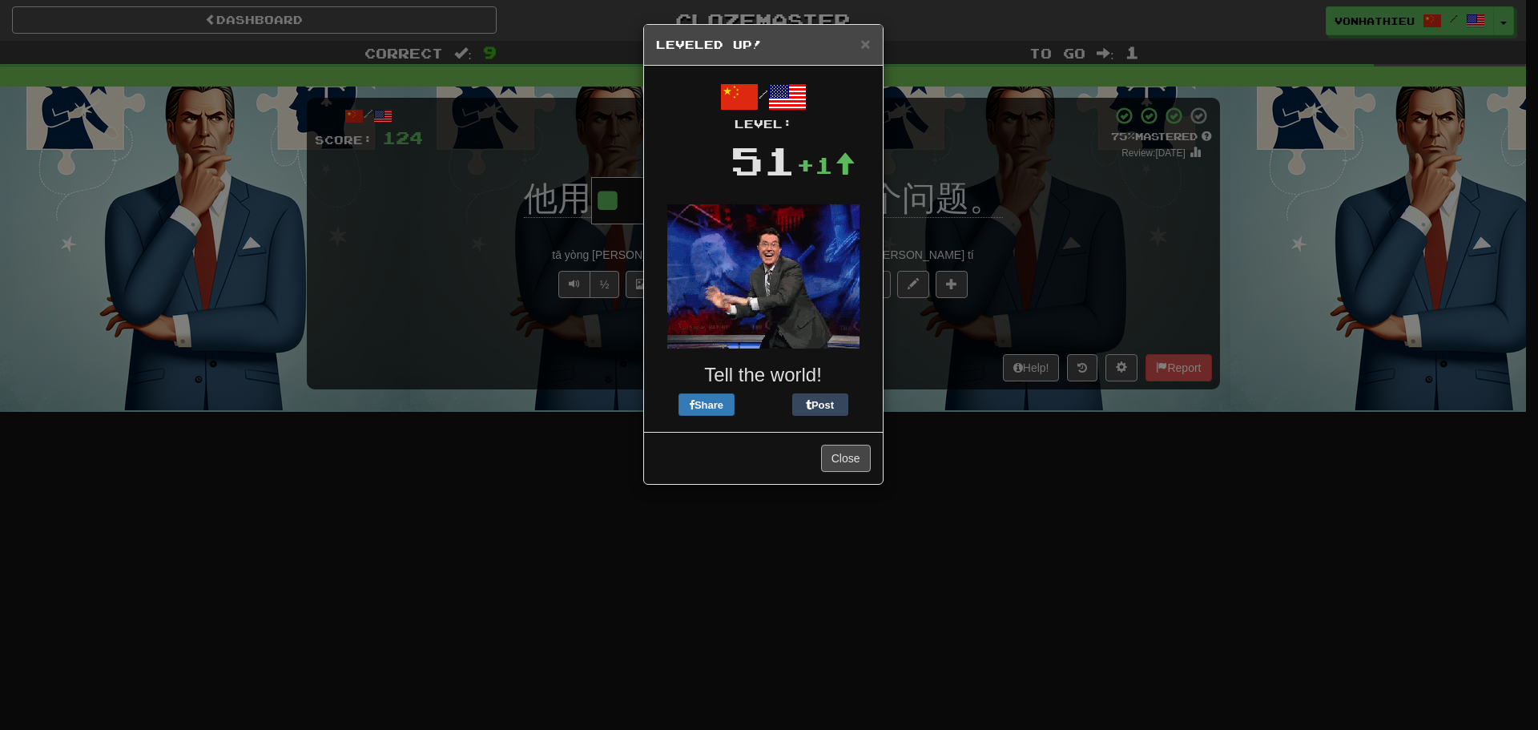
drag, startPoint x: 829, startPoint y: 441, endPoint x: 835, endPoint y: 454, distance: 14.0
click at [829, 443] on div "Close" at bounding box center [763, 458] width 239 height 52
click at [835, 454] on button "Close" at bounding box center [846, 458] width 50 height 27
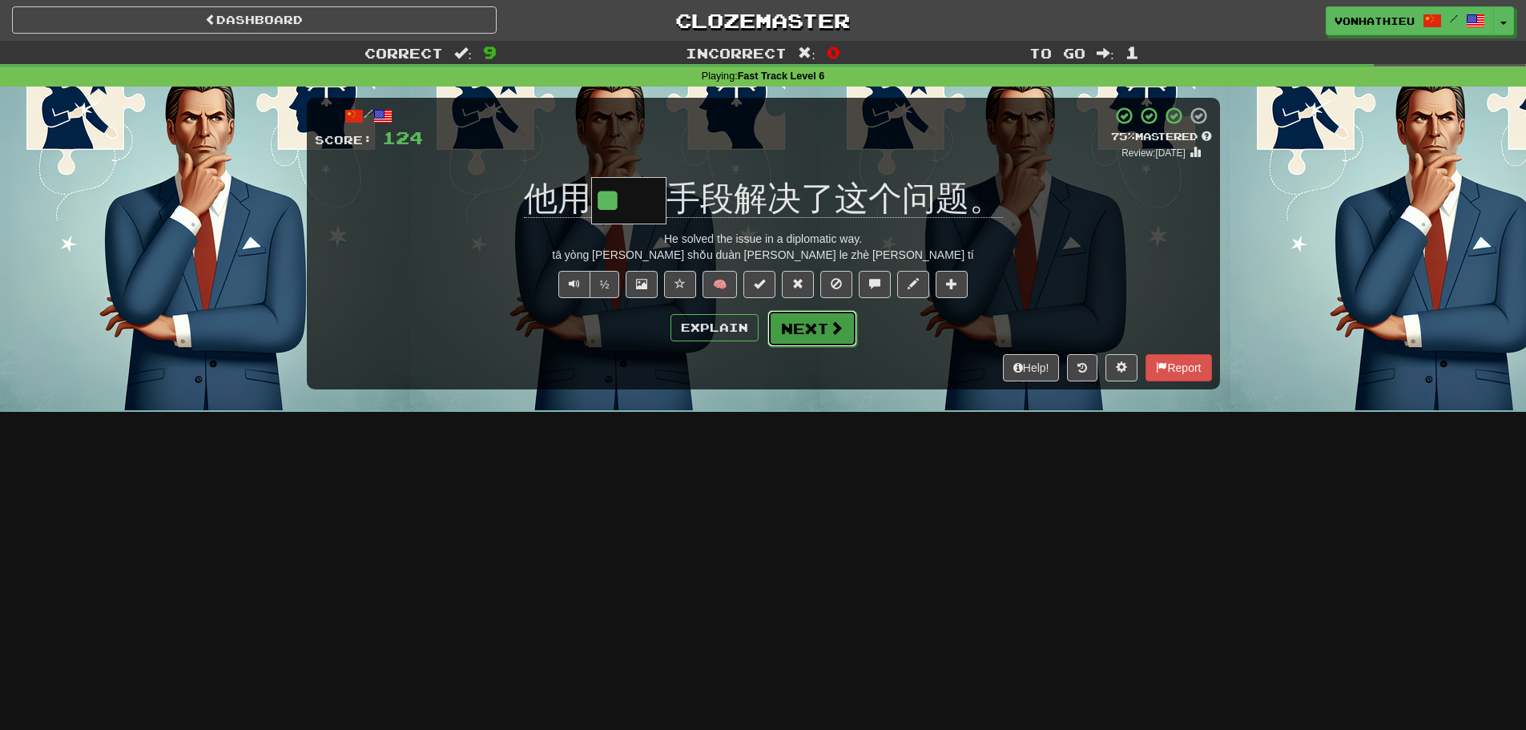
click at [813, 339] on button "Next" at bounding box center [812, 328] width 90 height 37
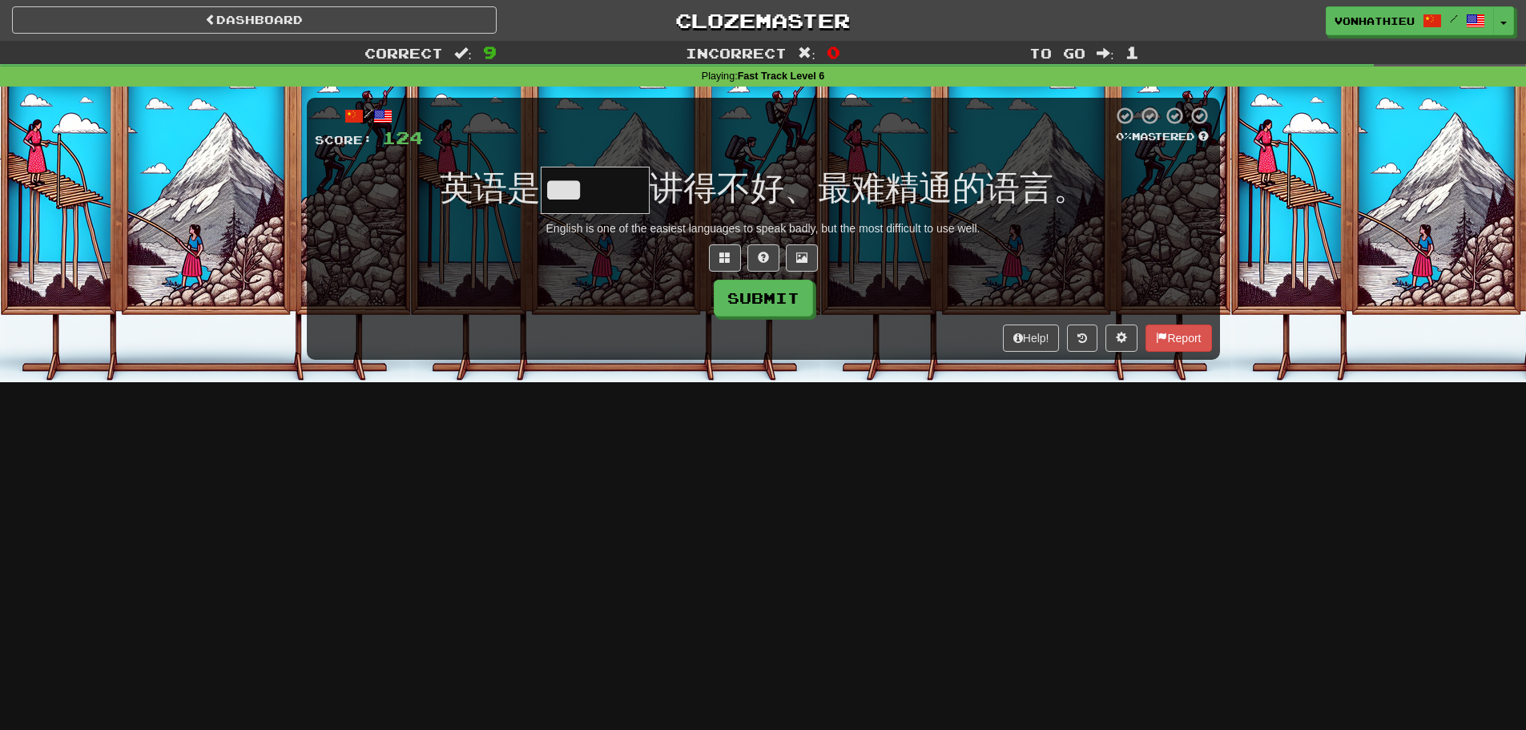
type input "***"
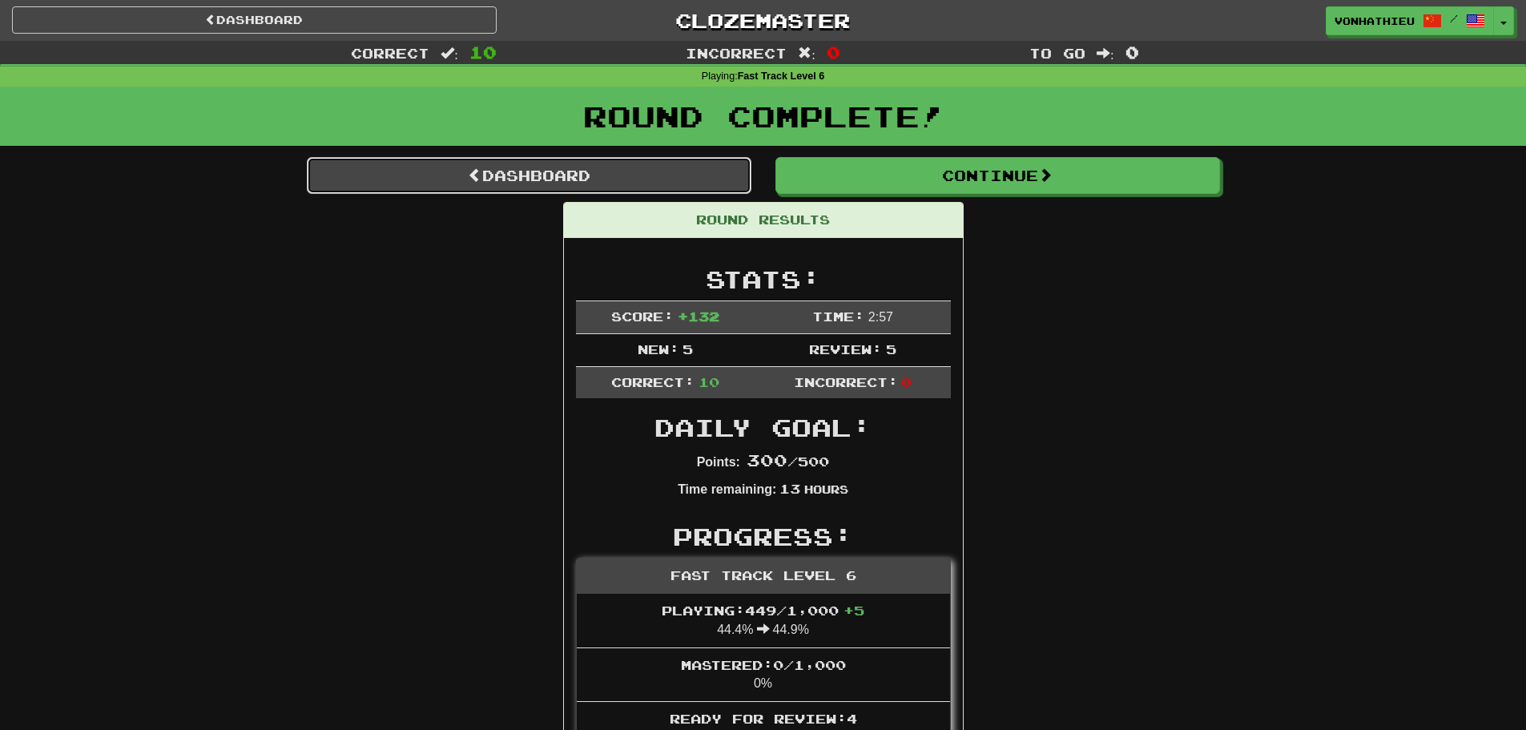
click at [591, 182] on link "Dashboard" at bounding box center [529, 175] width 445 height 37
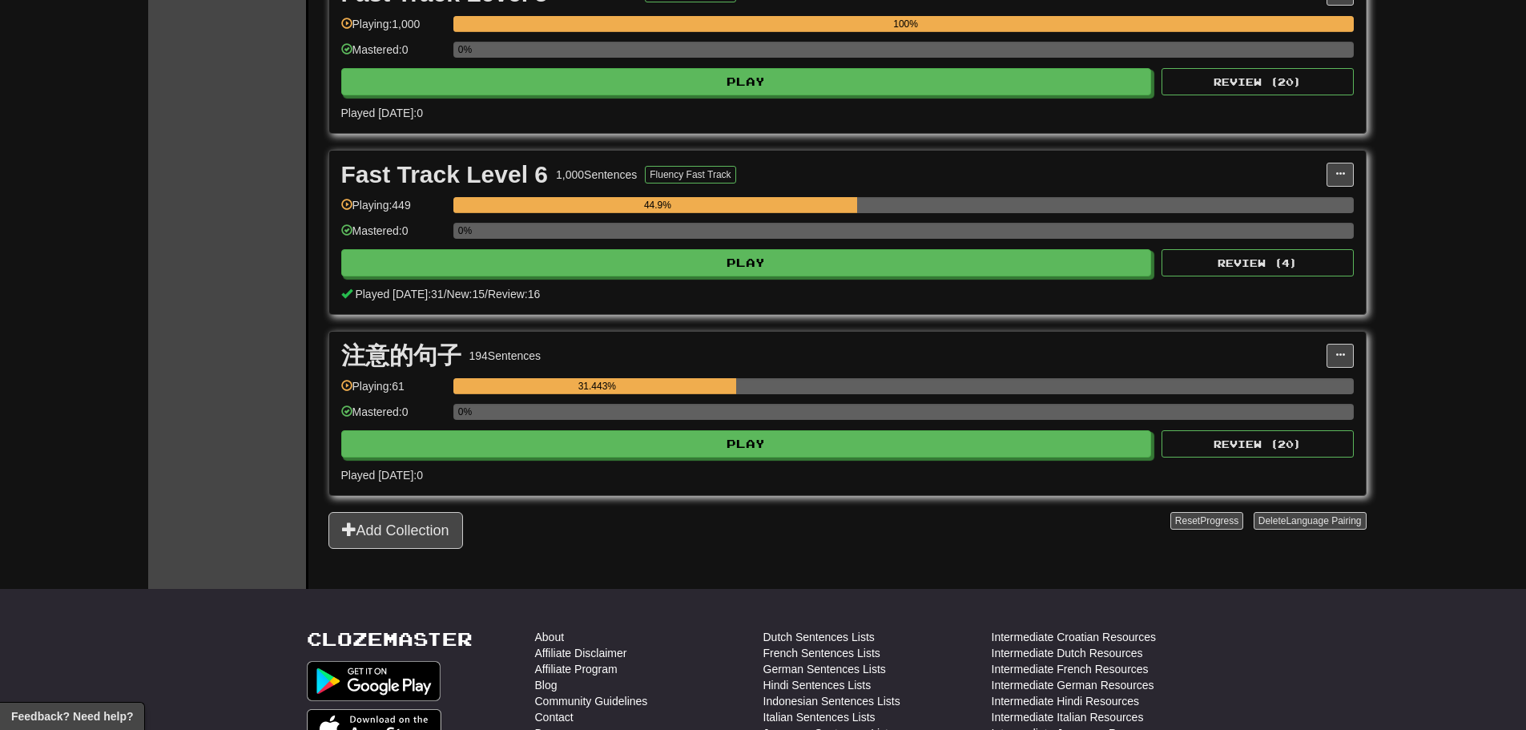
scroll to position [267, 0]
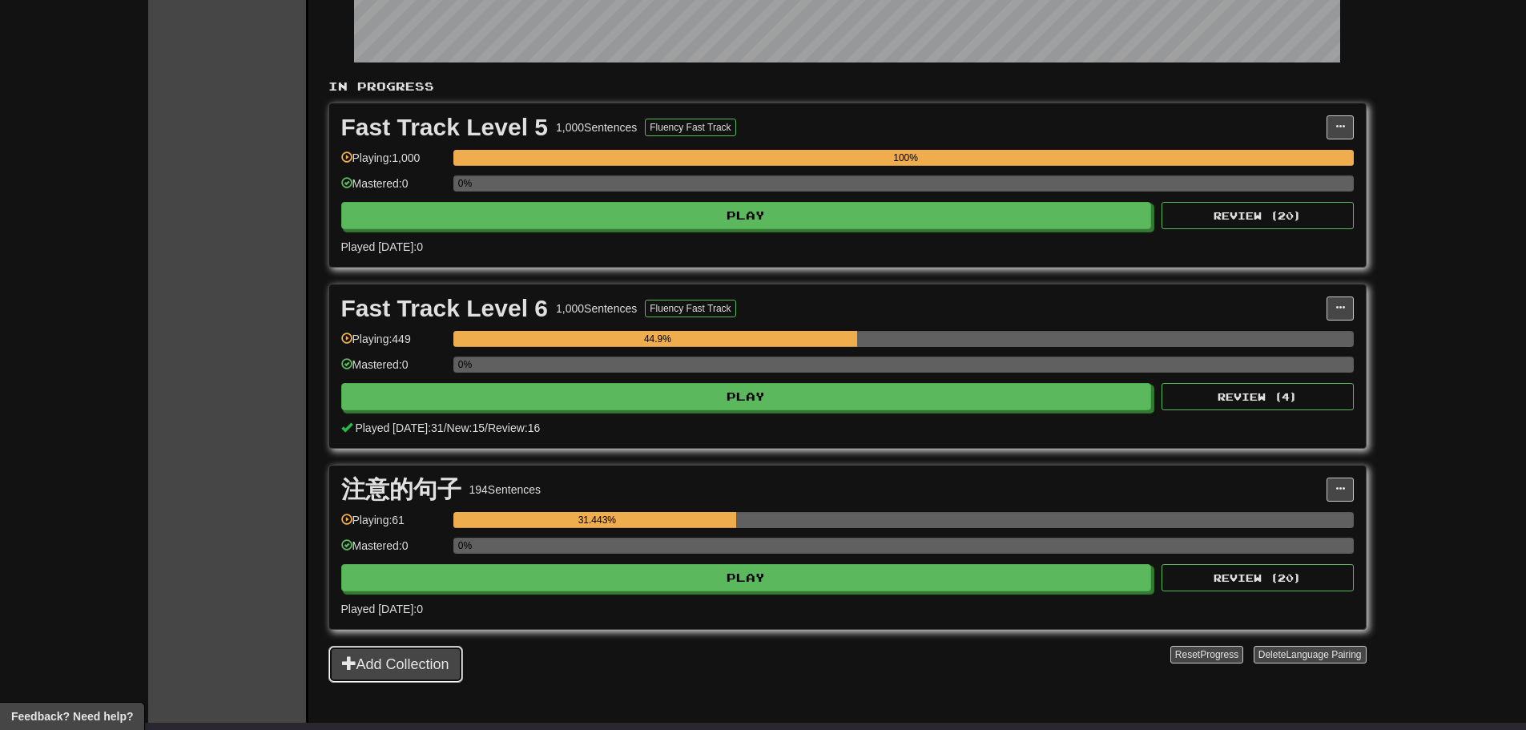
click at [403, 665] on button "Add Collection" at bounding box center [395, 664] width 135 height 37
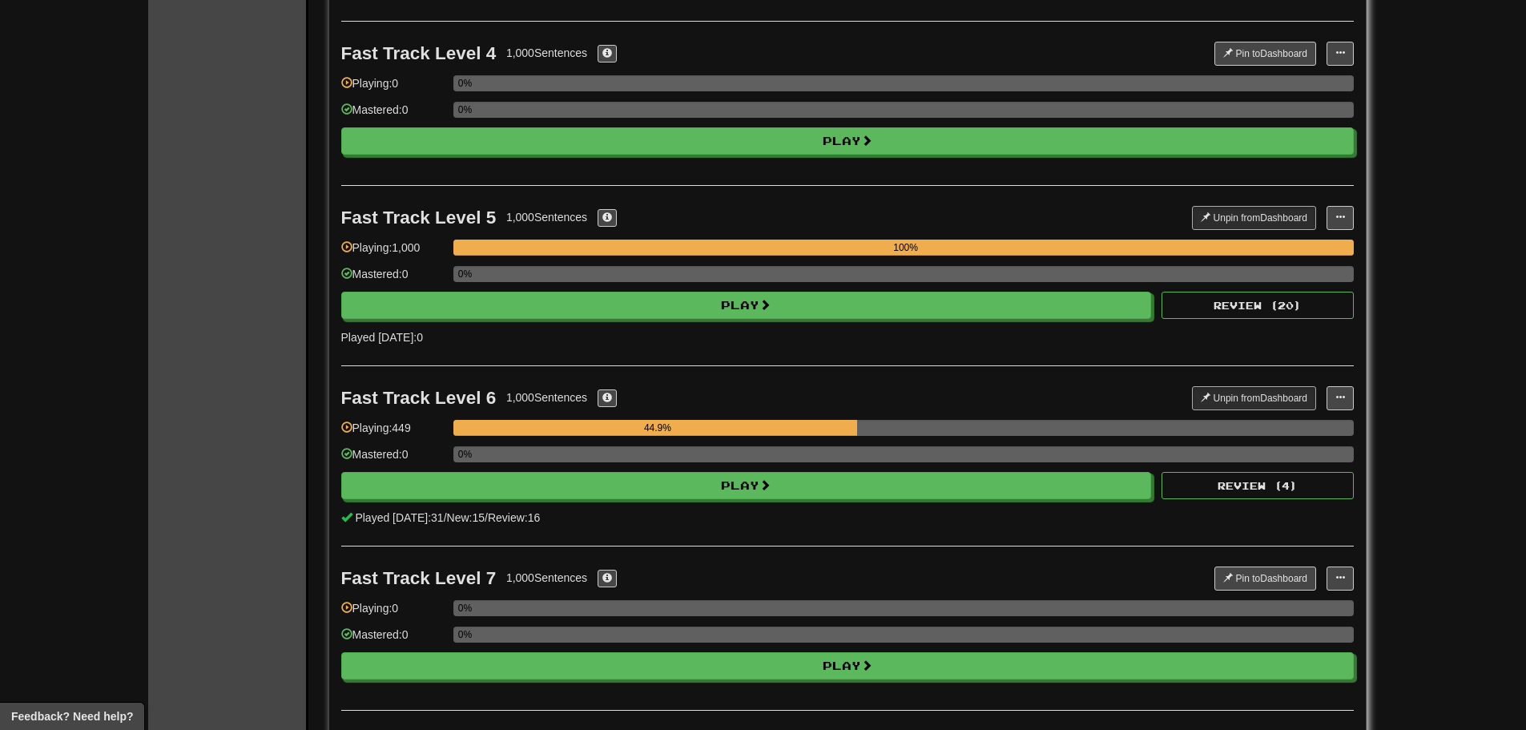
scroll to position [668, 0]
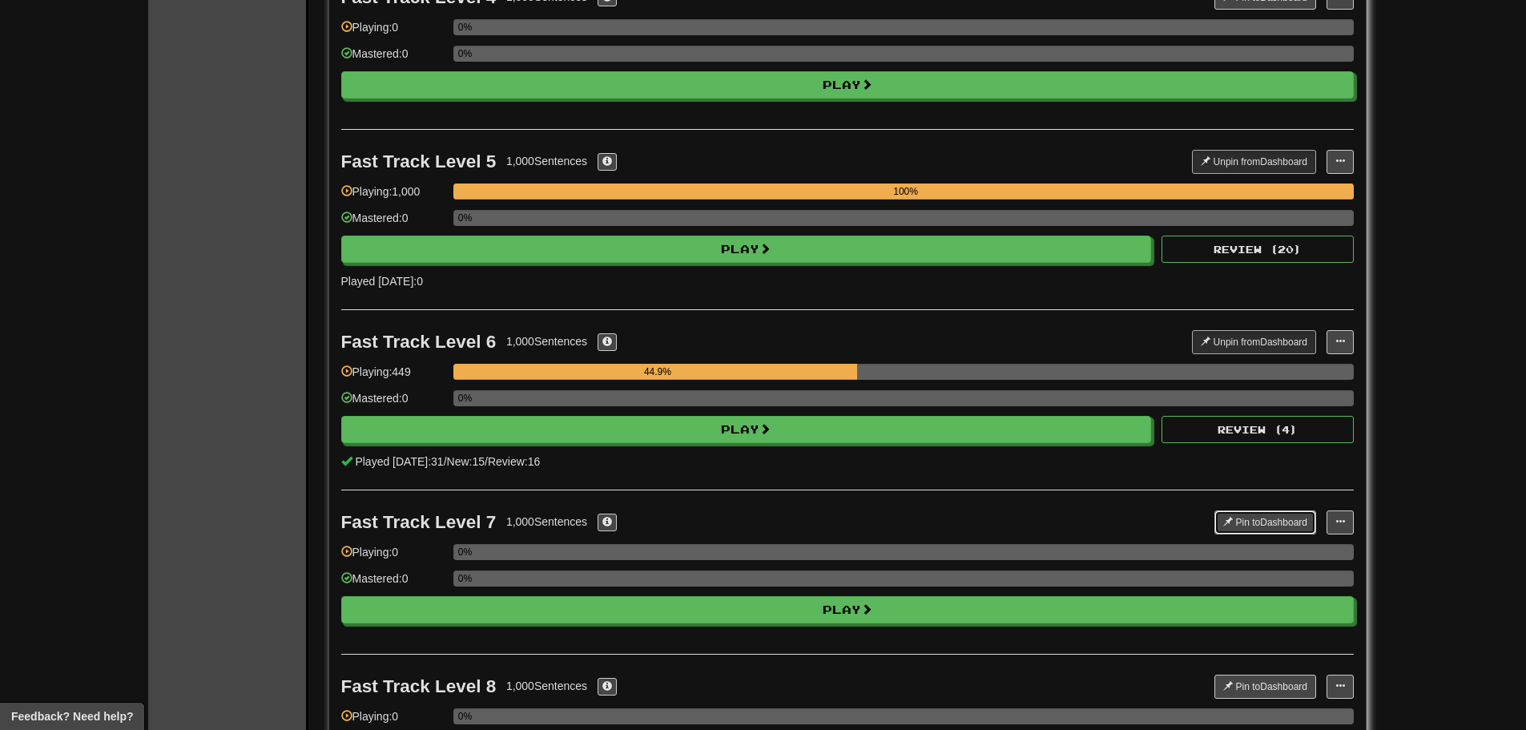
click at [1279, 526] on button "Pin to Dashboard" at bounding box center [1265, 522] width 102 height 24
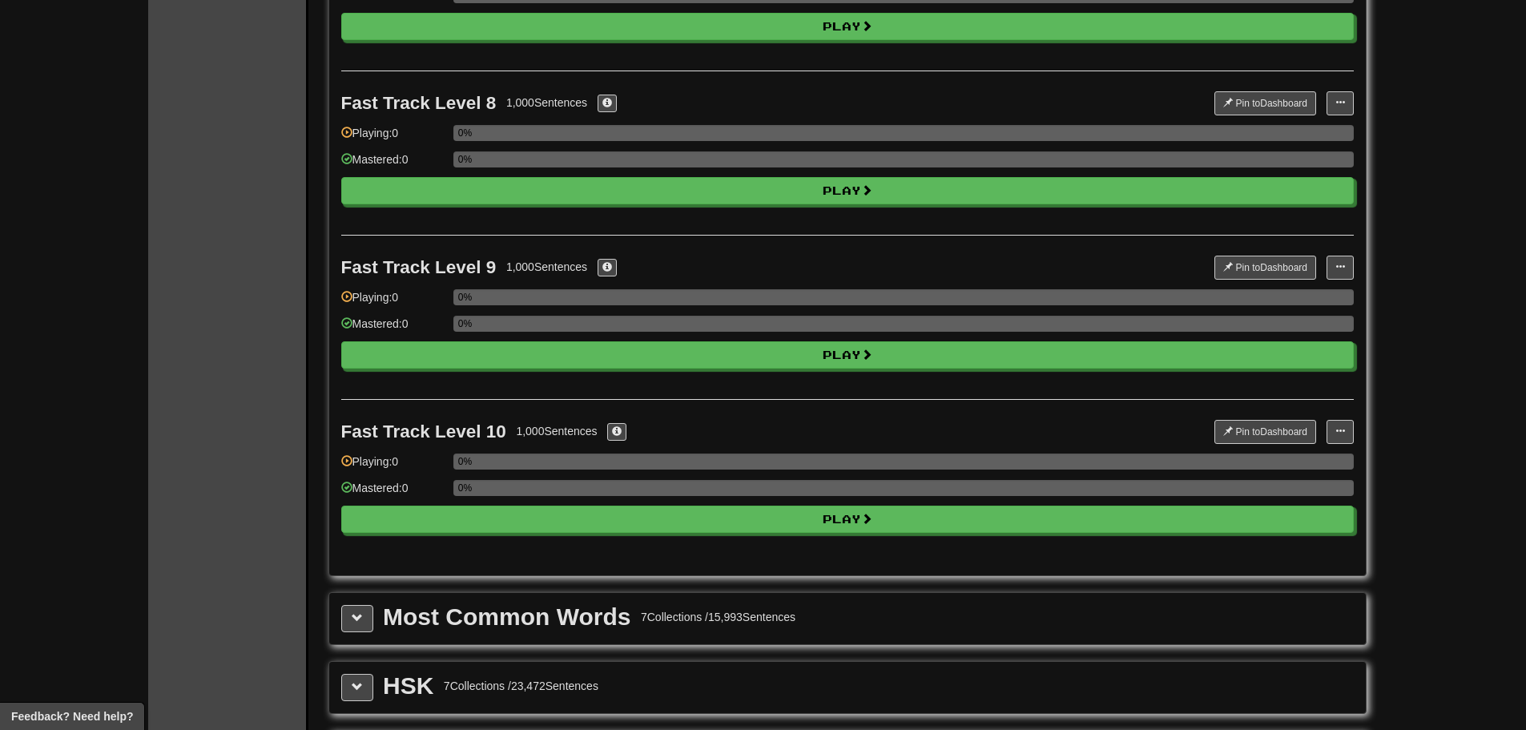
scroll to position [1335, 0]
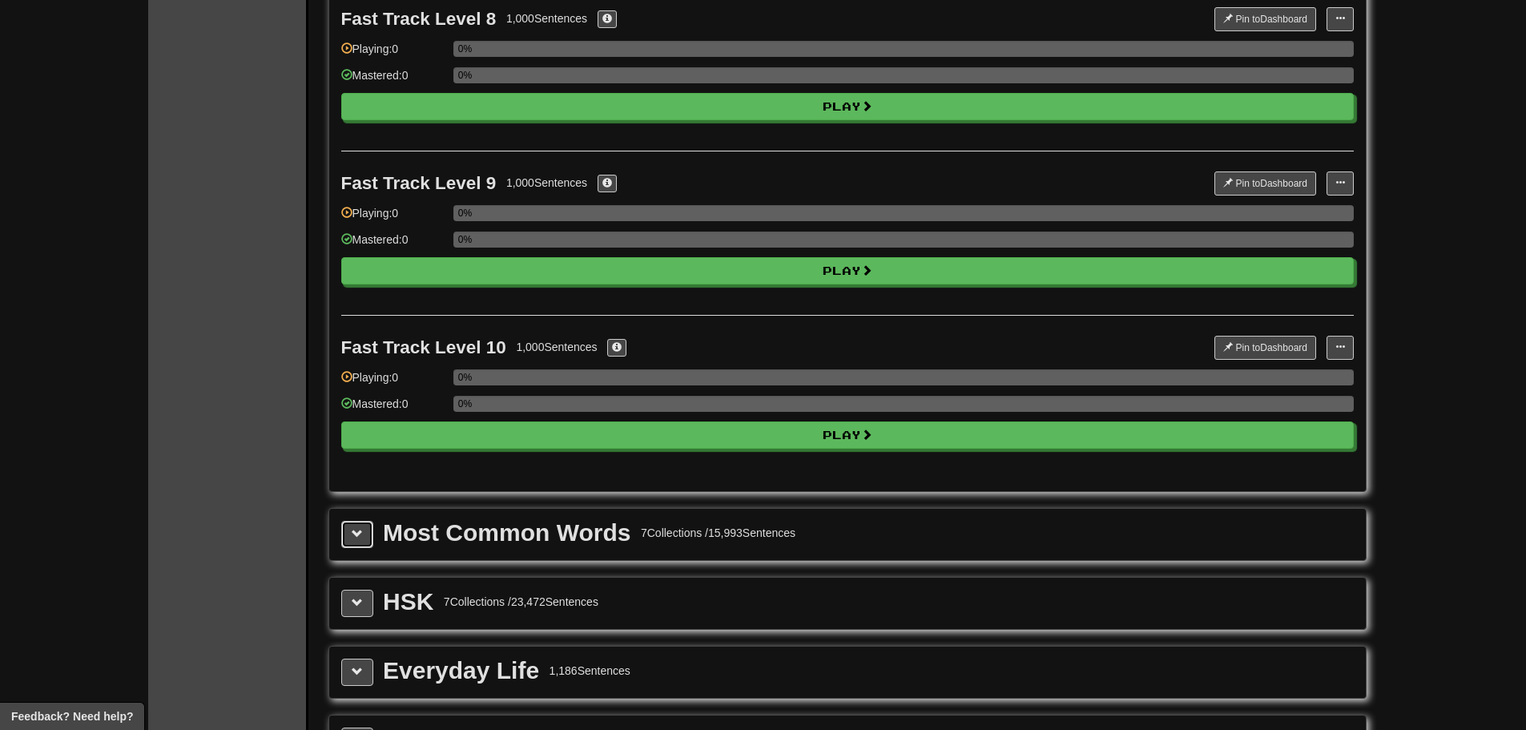
click at [361, 529] on span at bounding box center [357, 533] width 11 height 11
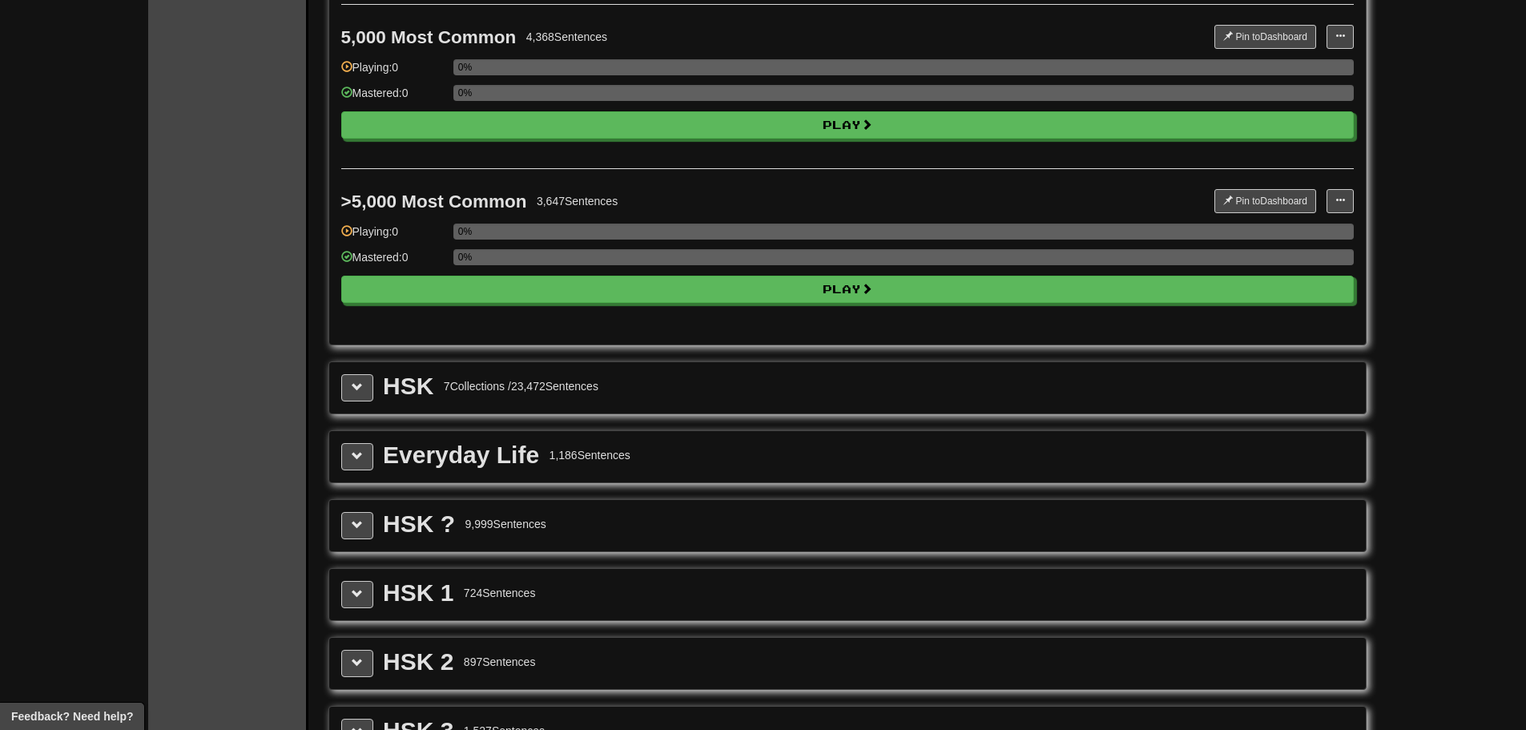
scroll to position [2670, 0]
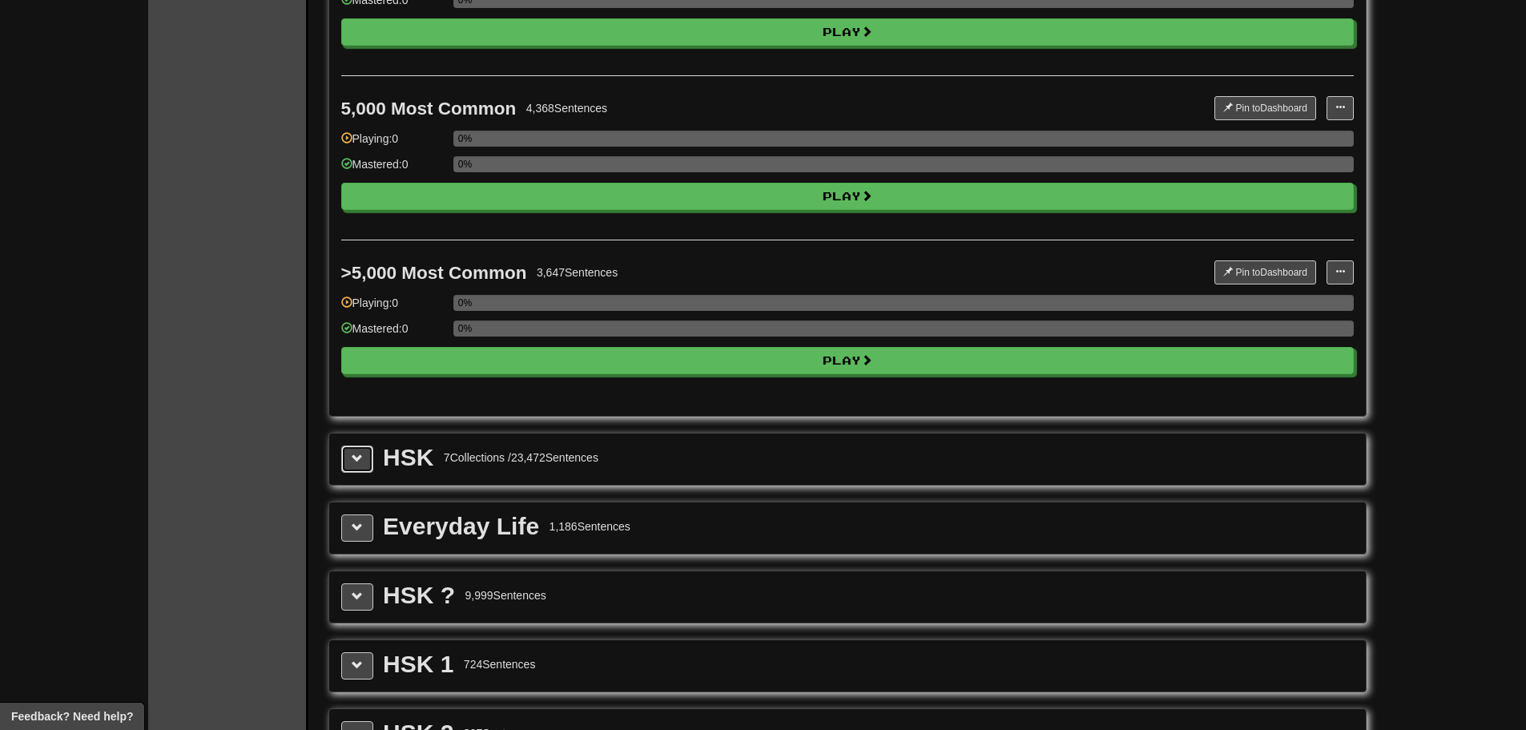
click at [348, 462] on button at bounding box center [357, 458] width 32 height 27
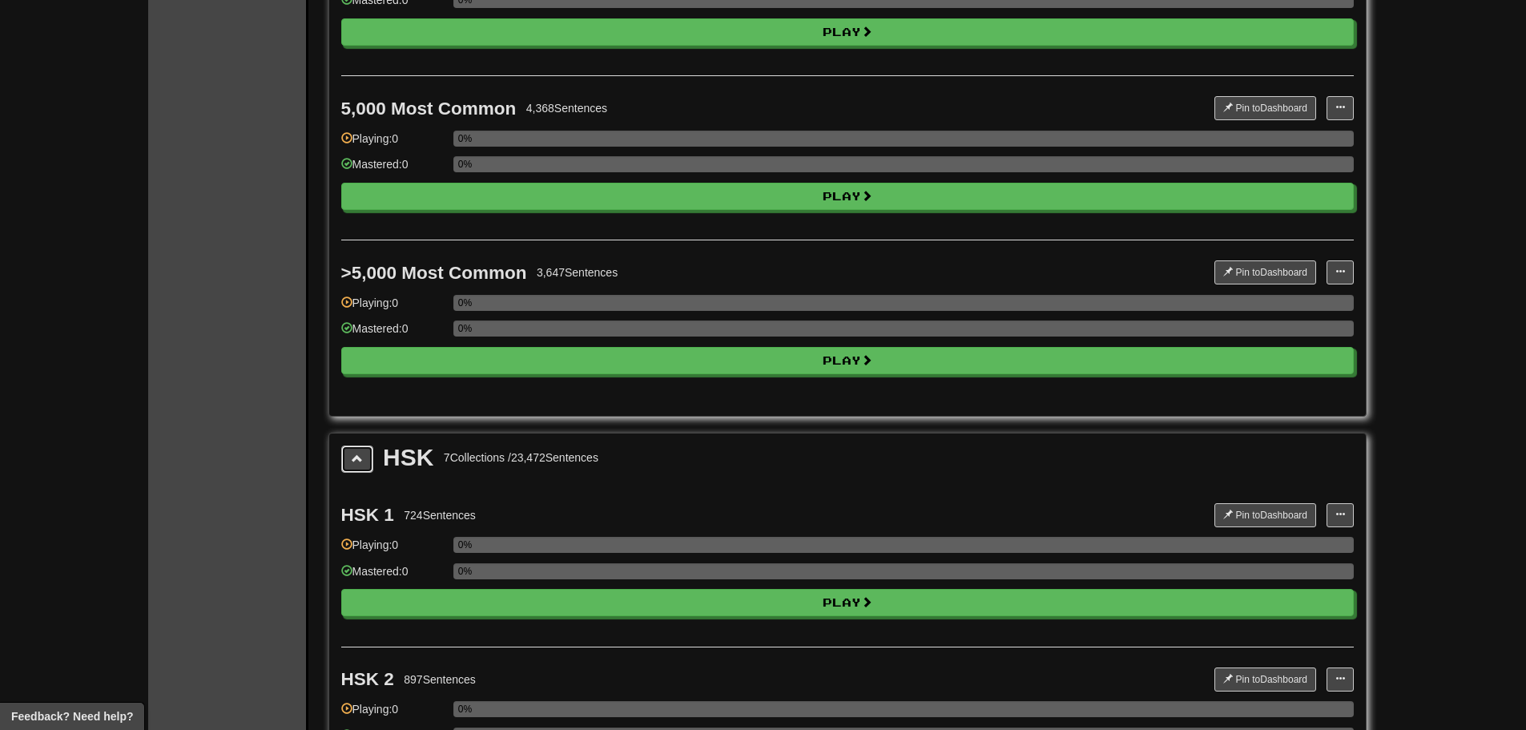
click at [354, 455] on span at bounding box center [357, 458] width 11 height 11
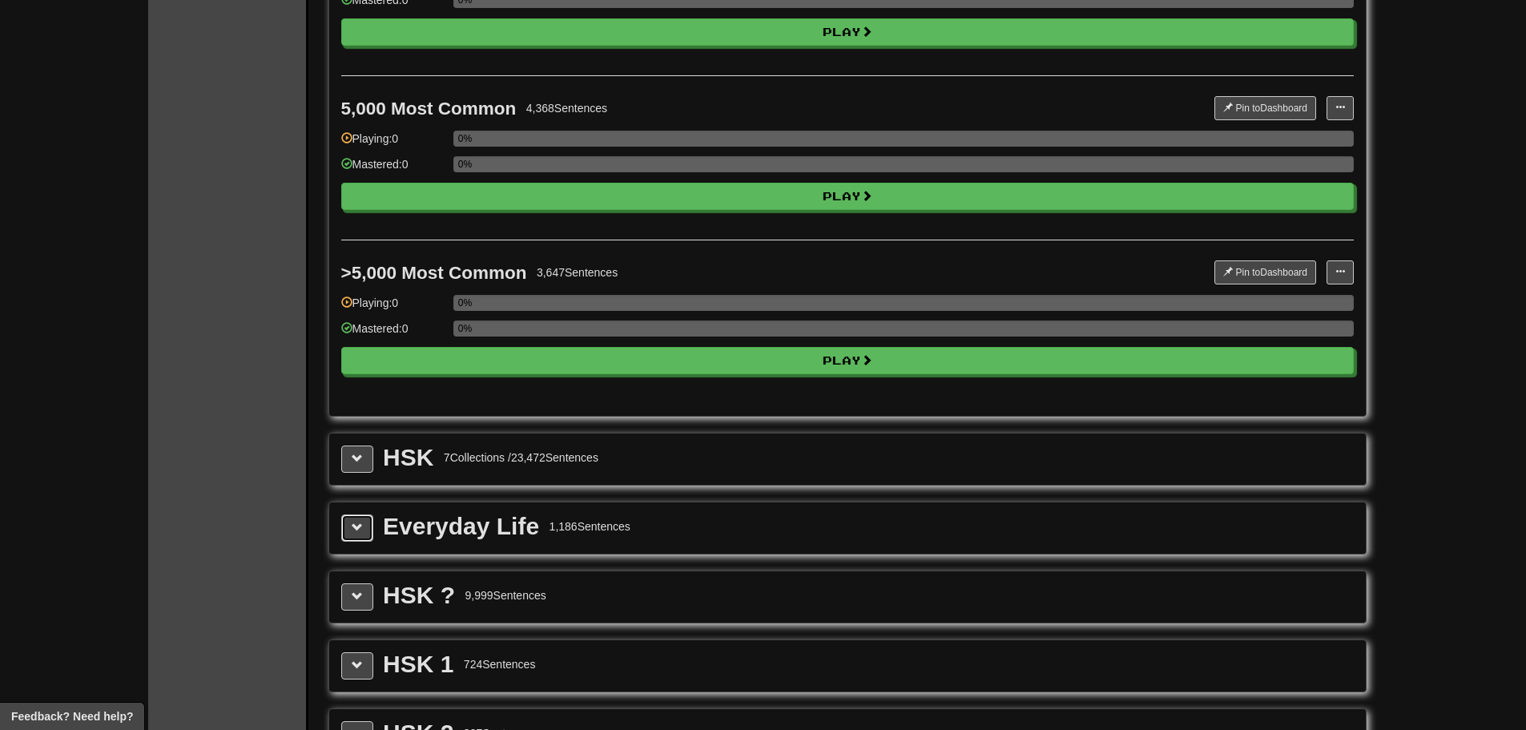
click at [372, 523] on button at bounding box center [357, 527] width 32 height 27
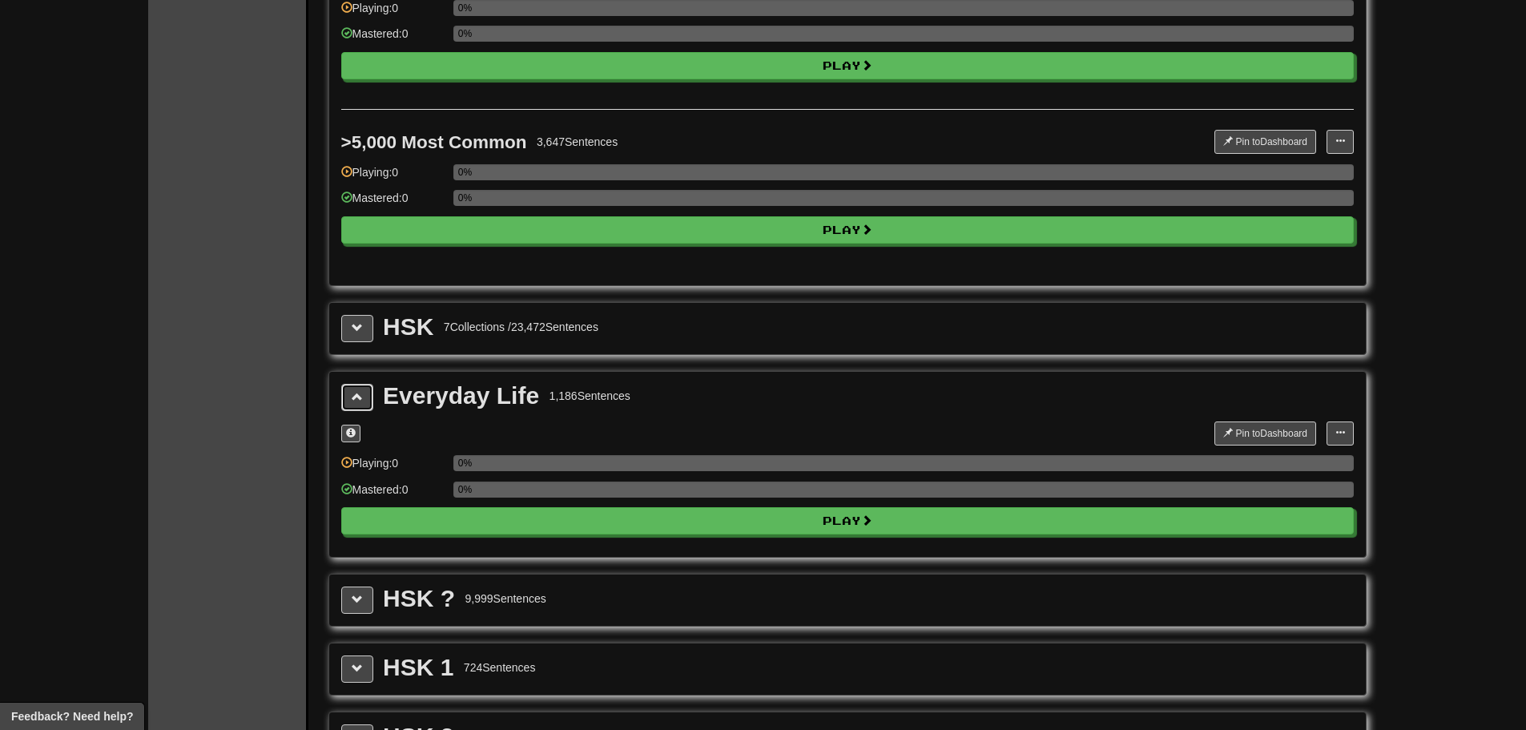
scroll to position [2937, 0]
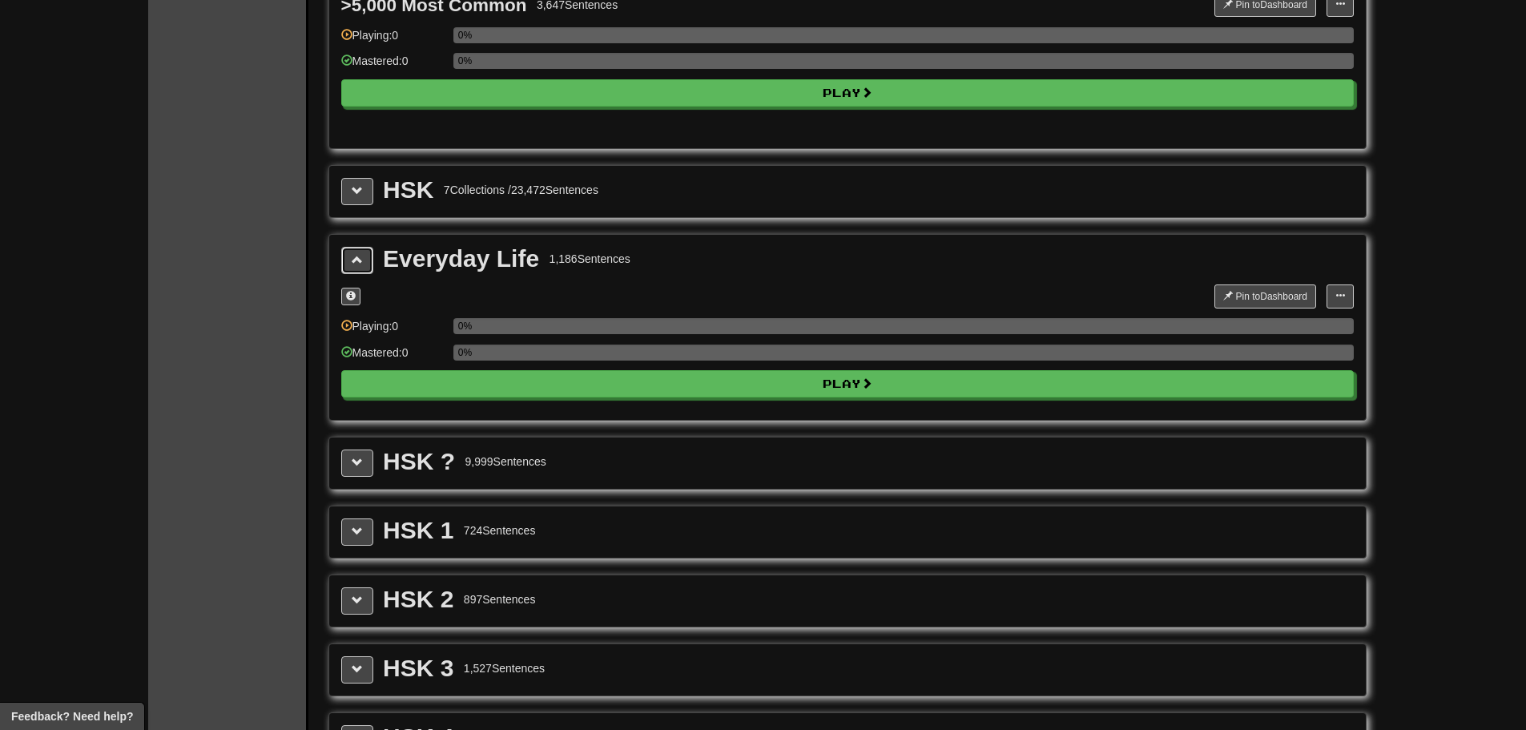
click at [363, 256] on button at bounding box center [357, 260] width 32 height 27
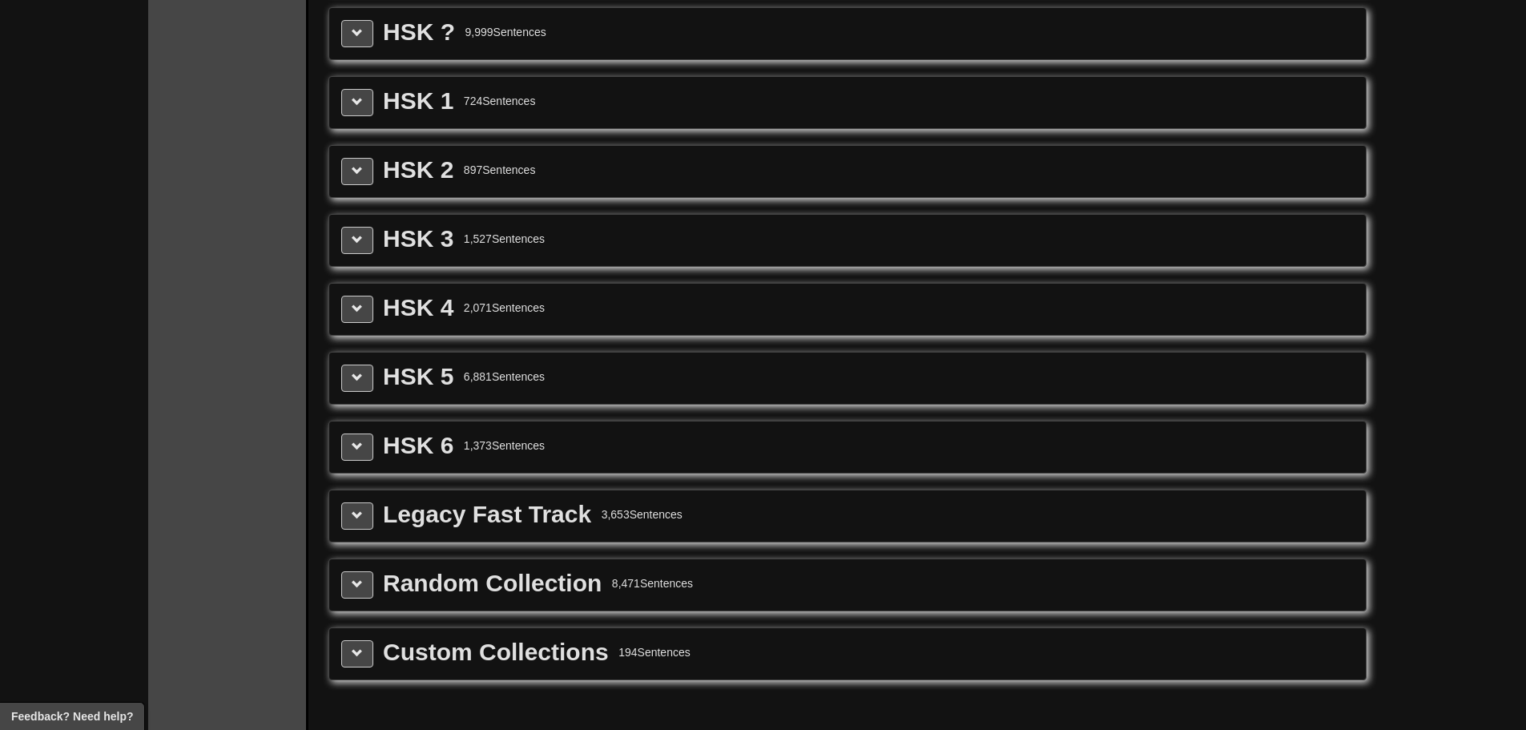
scroll to position [3471, 0]
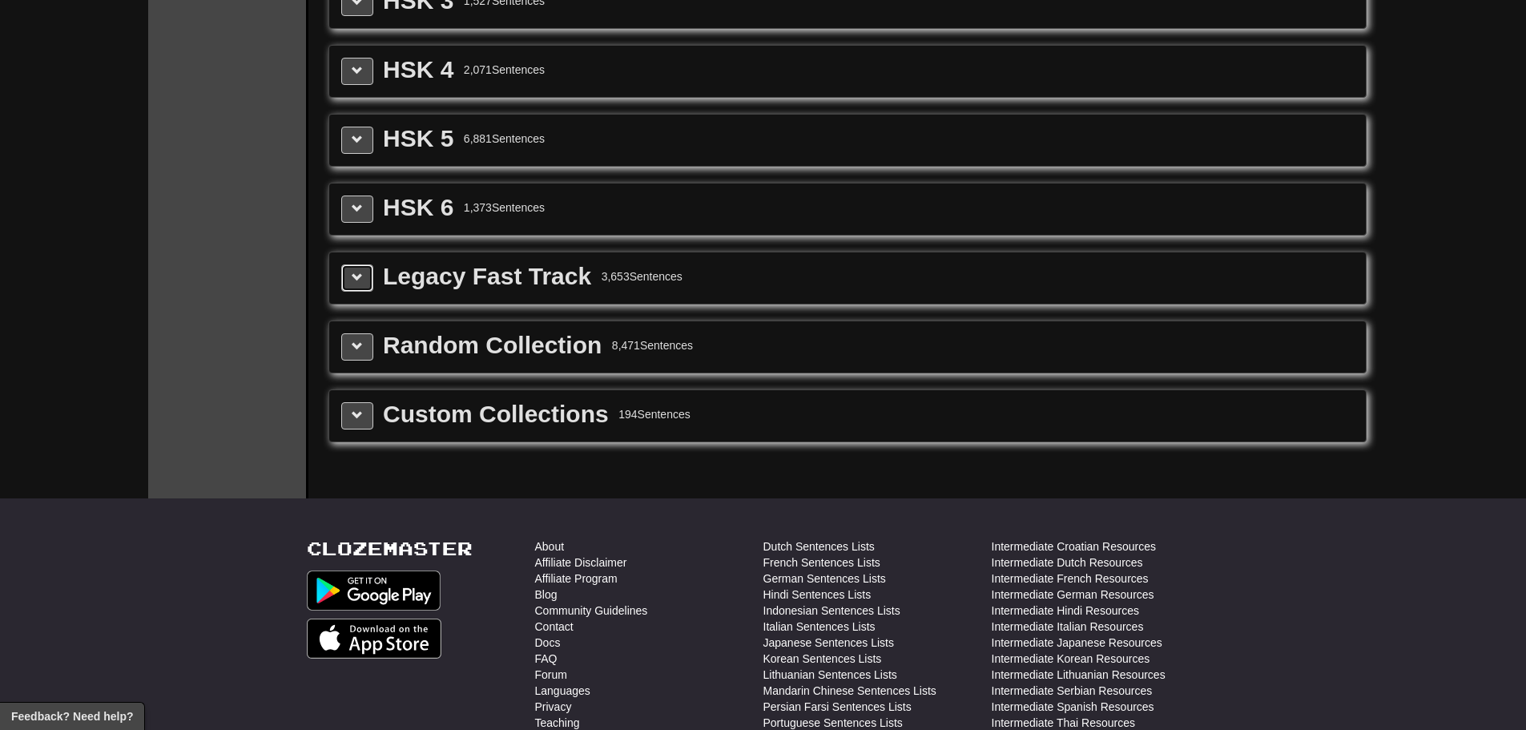
click at [357, 288] on button at bounding box center [357, 277] width 32 height 27
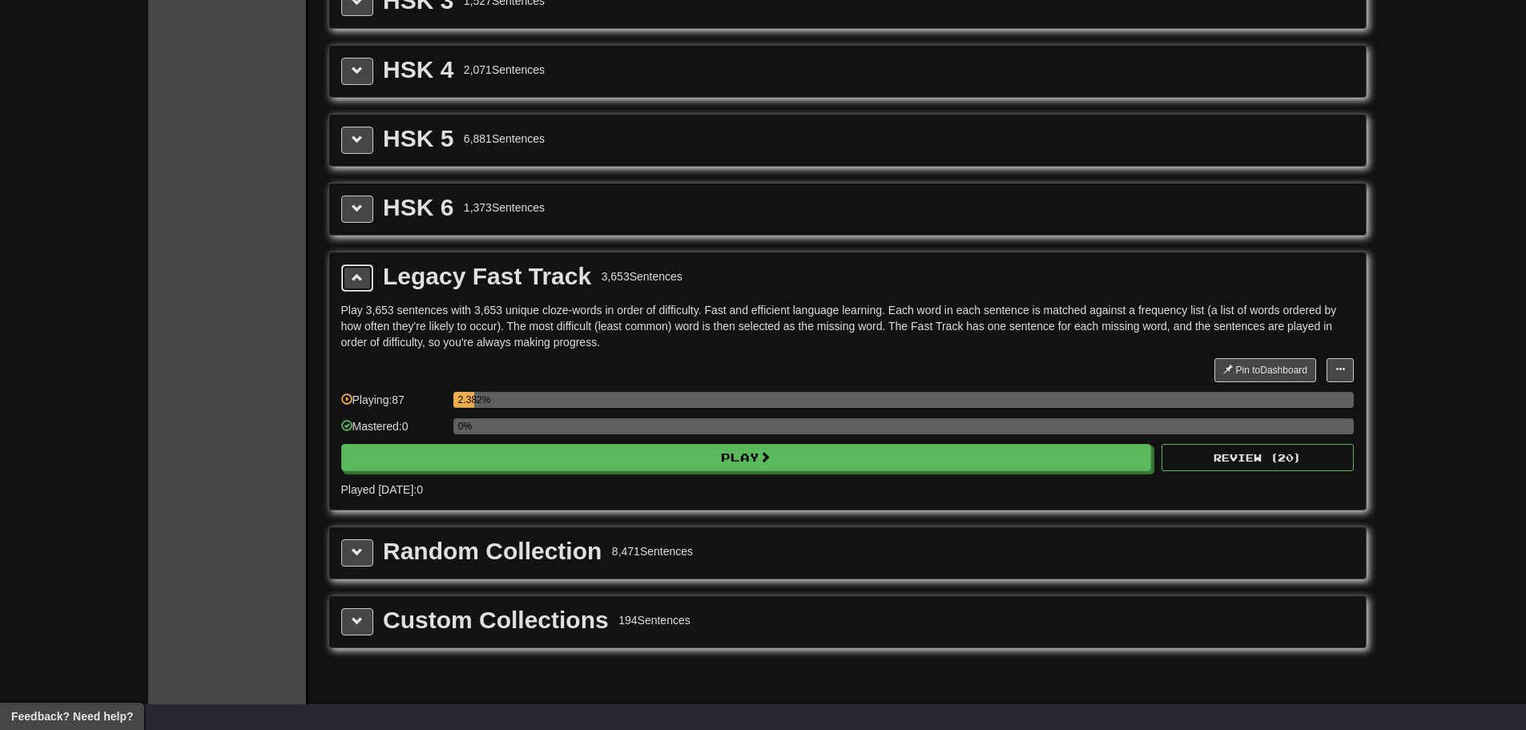
click at [357, 288] on button at bounding box center [357, 277] width 32 height 27
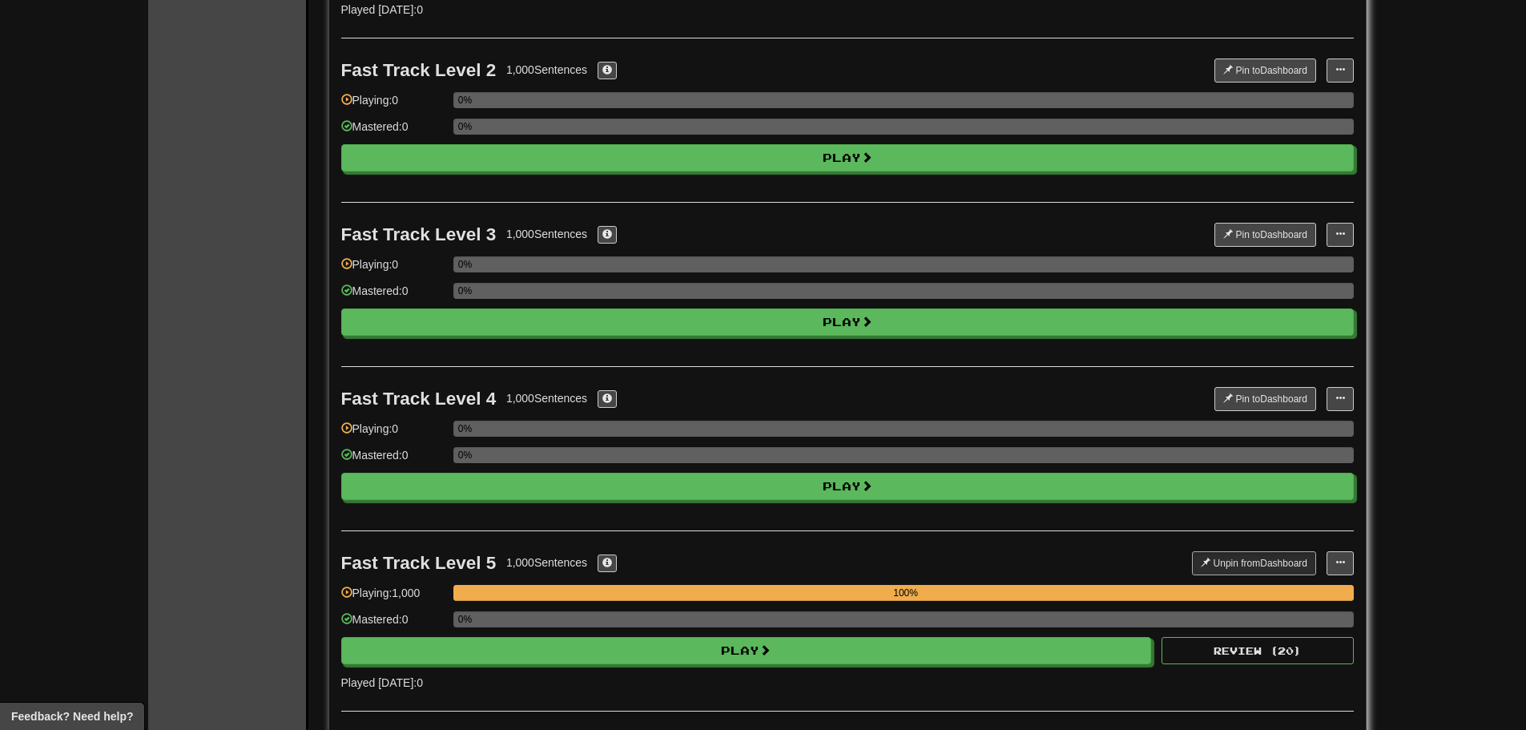
scroll to position [0, 0]
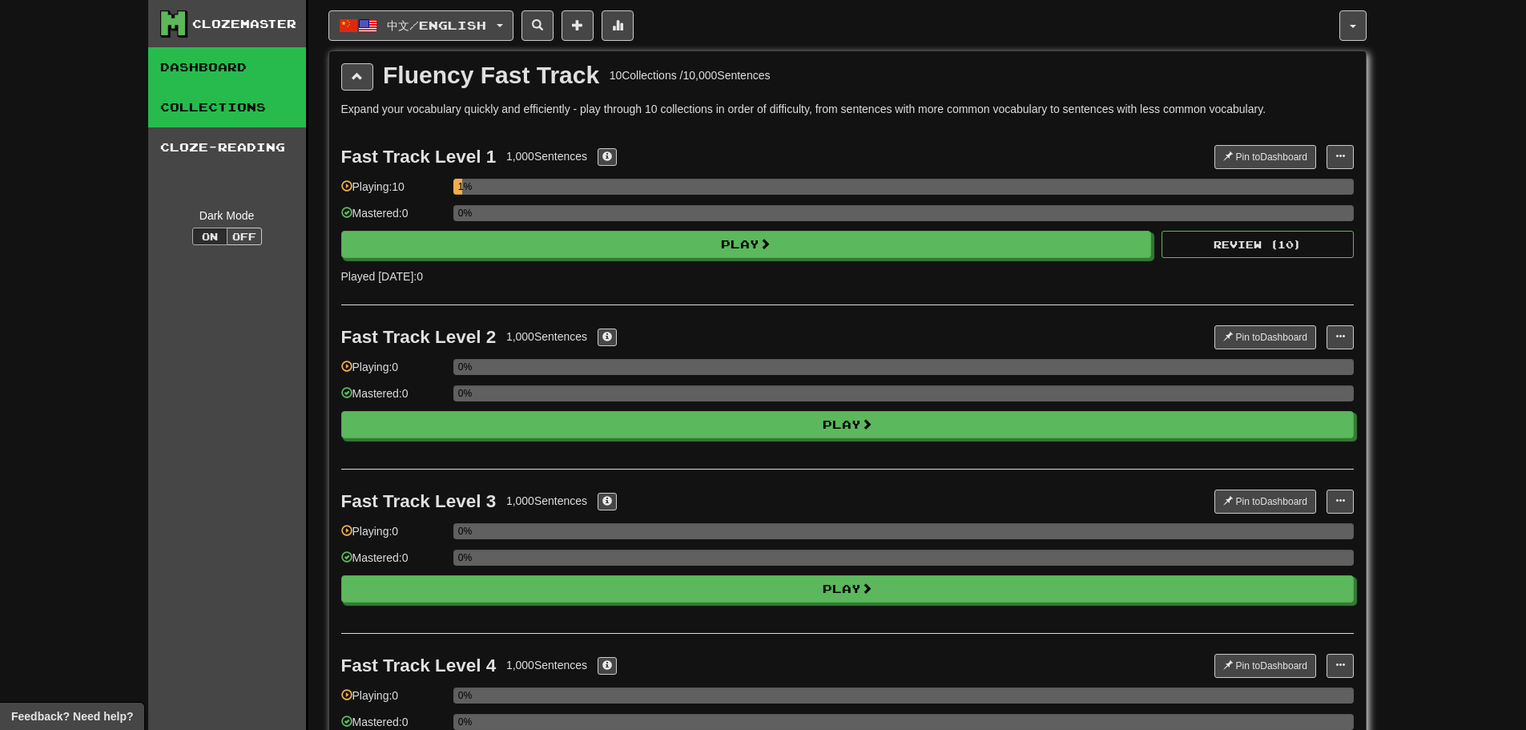
click at [199, 74] on link "Dashboard" at bounding box center [227, 67] width 158 height 40
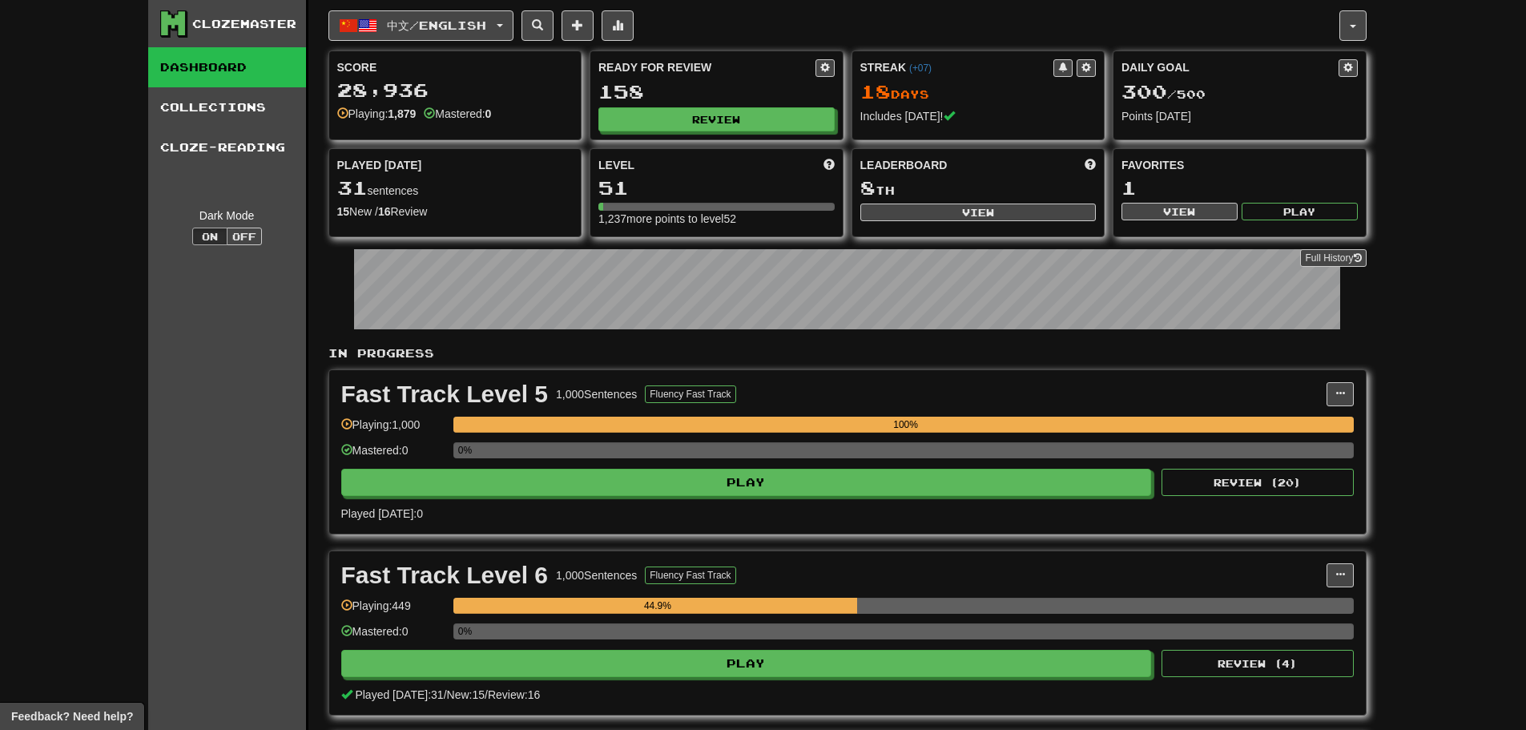
click at [226, 25] on div "Clozemaster" at bounding box center [244, 24] width 104 height 16
click at [1241, 477] on button "Review ( 20 )" at bounding box center [1257, 482] width 192 height 27
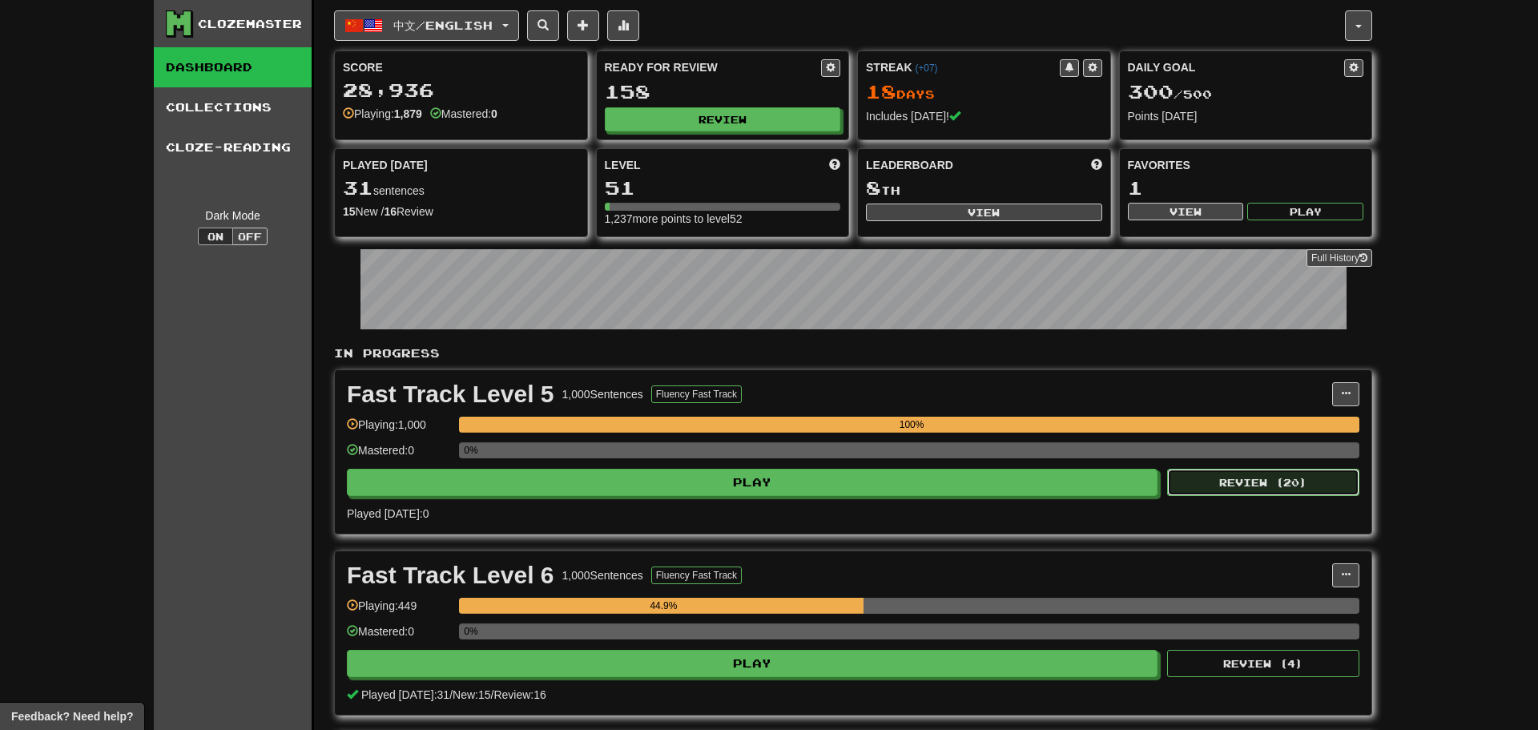
select select "**"
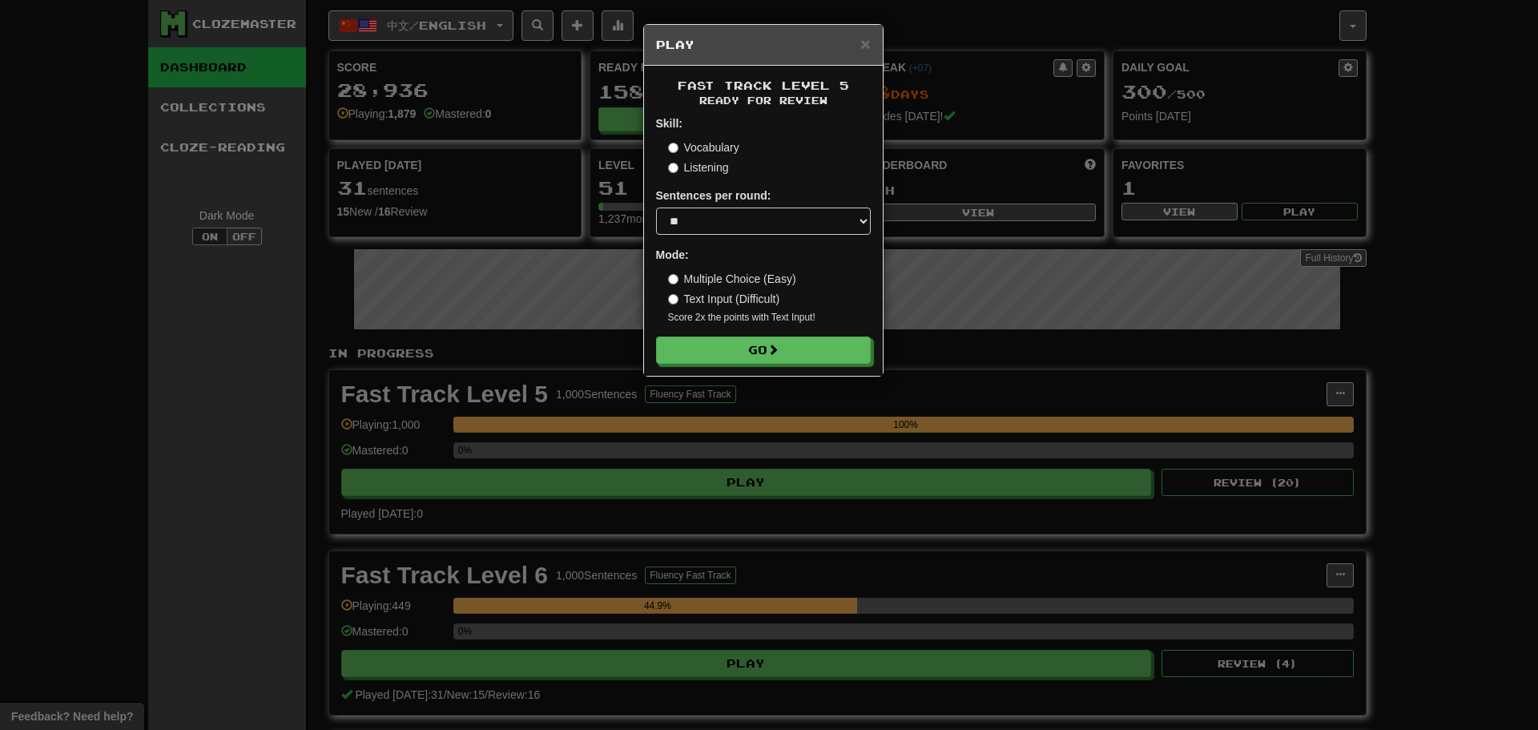
click at [798, 364] on div "Fast Track Level 5 Ready for Review Skill: Vocabulary Listening Sentences per r…" at bounding box center [763, 221] width 239 height 310
click at [799, 358] on button "Go" at bounding box center [764, 350] width 215 height 27
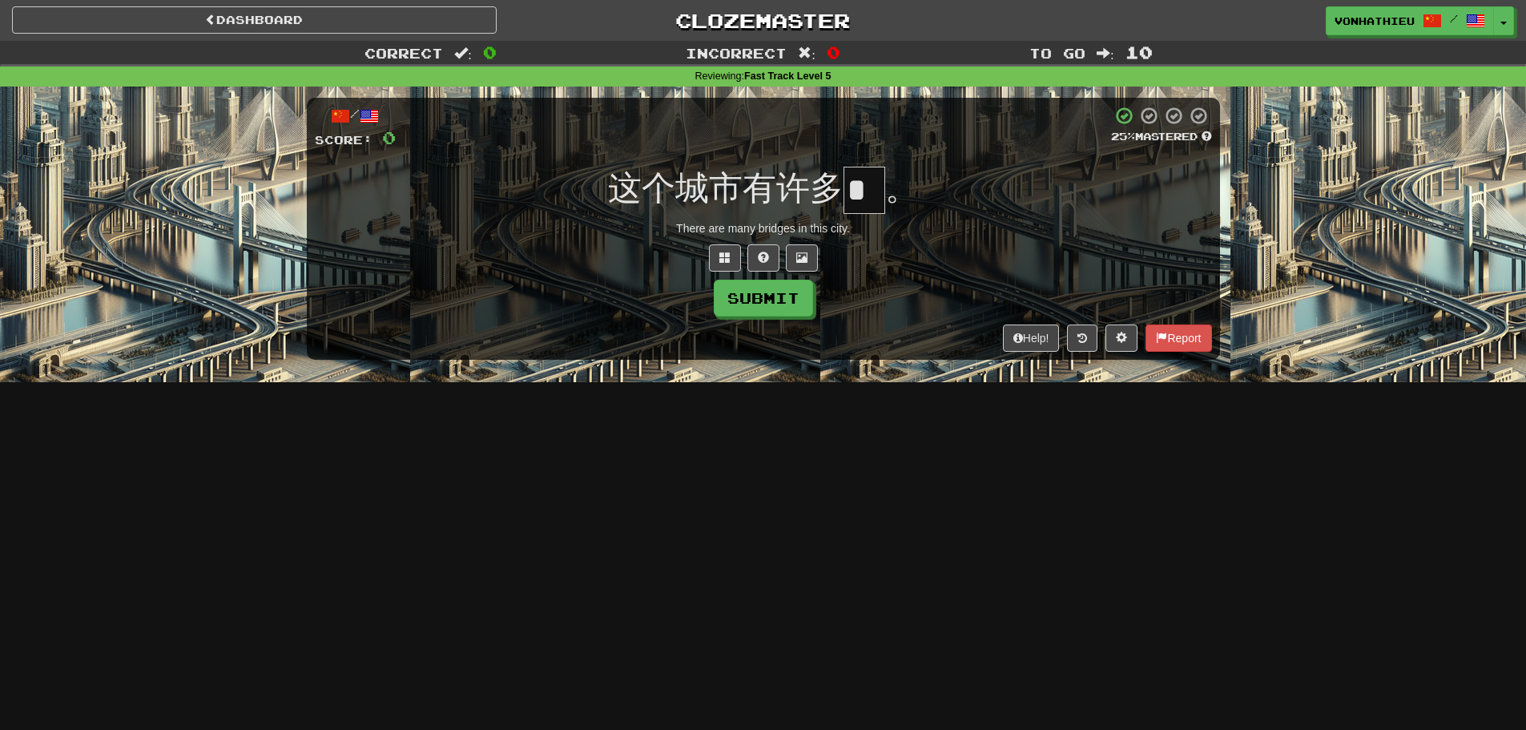
type input "*"
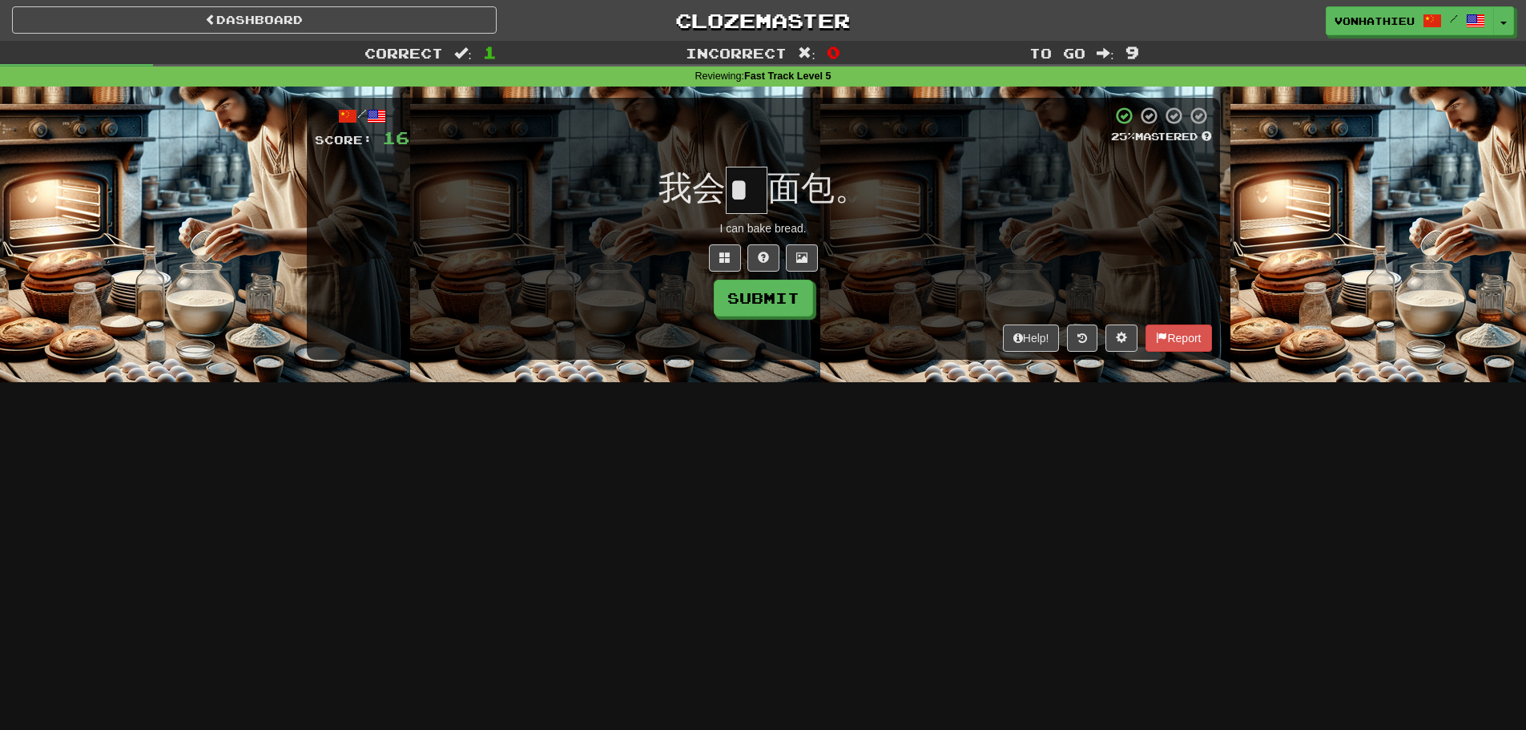
type input "*"
click at [712, 256] on button at bounding box center [725, 257] width 32 height 27
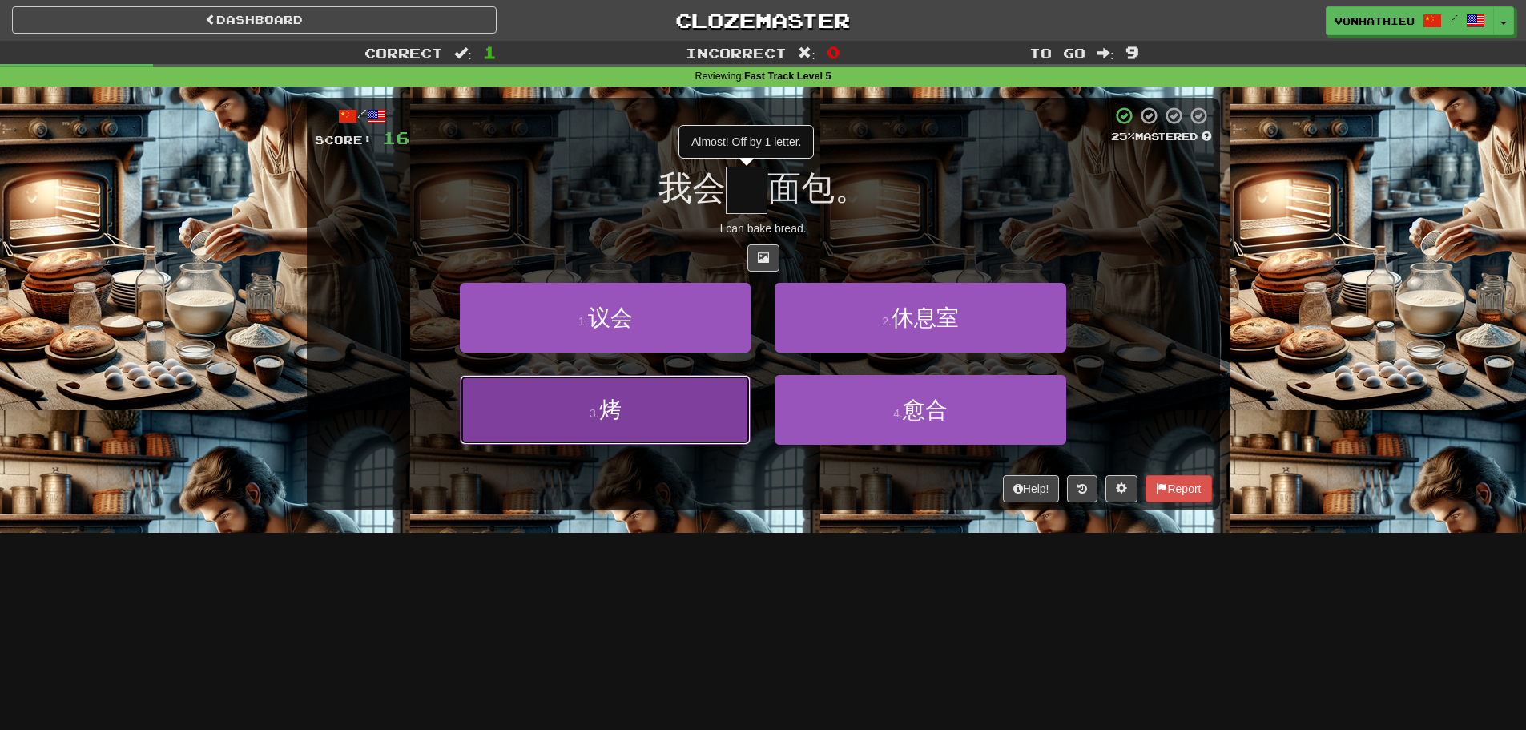
click at [683, 433] on button "3 . 烤" at bounding box center [605, 410] width 291 height 70
type input "*"
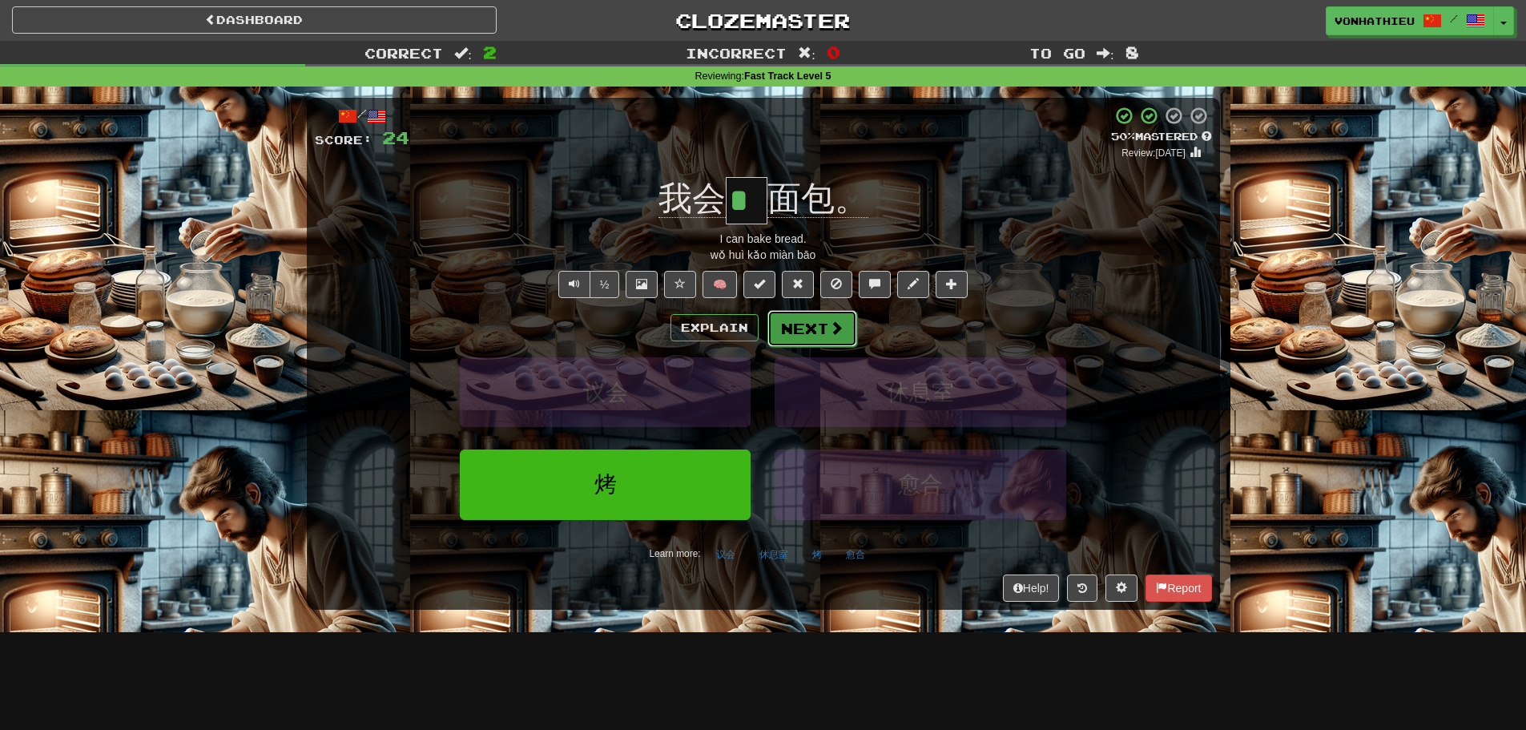
click at [807, 324] on button "Next" at bounding box center [812, 328] width 90 height 37
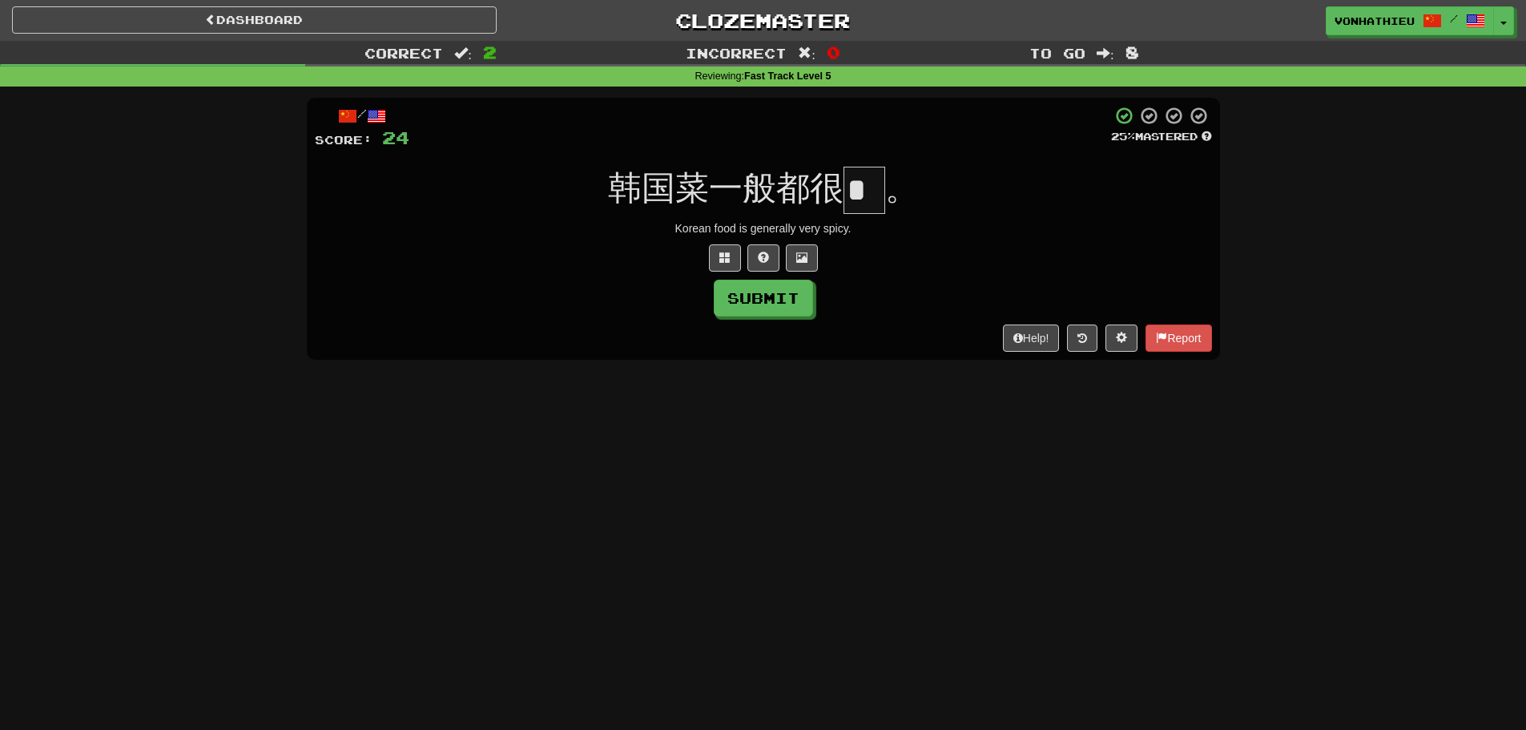
type input "*"
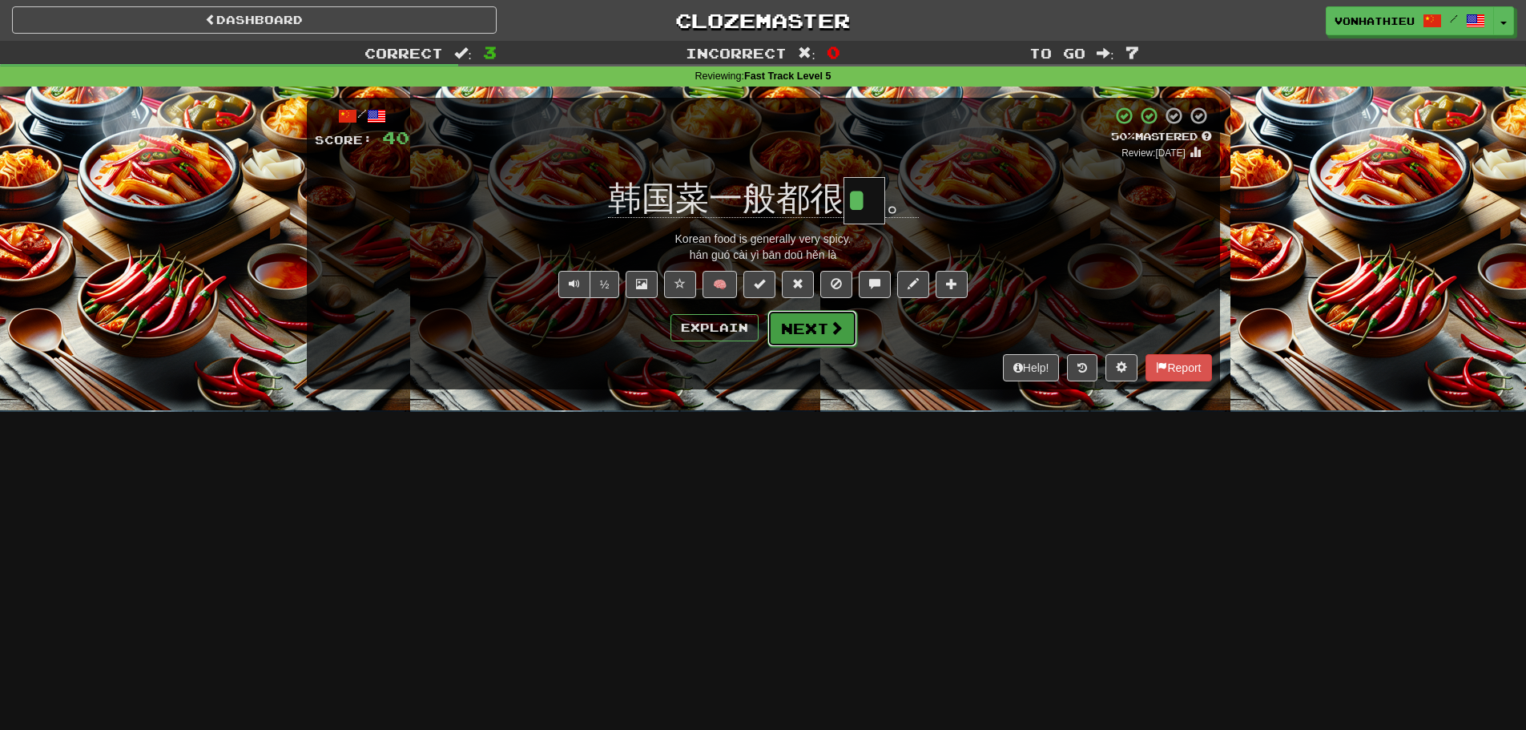
click at [839, 312] on button "Next" at bounding box center [812, 328] width 90 height 37
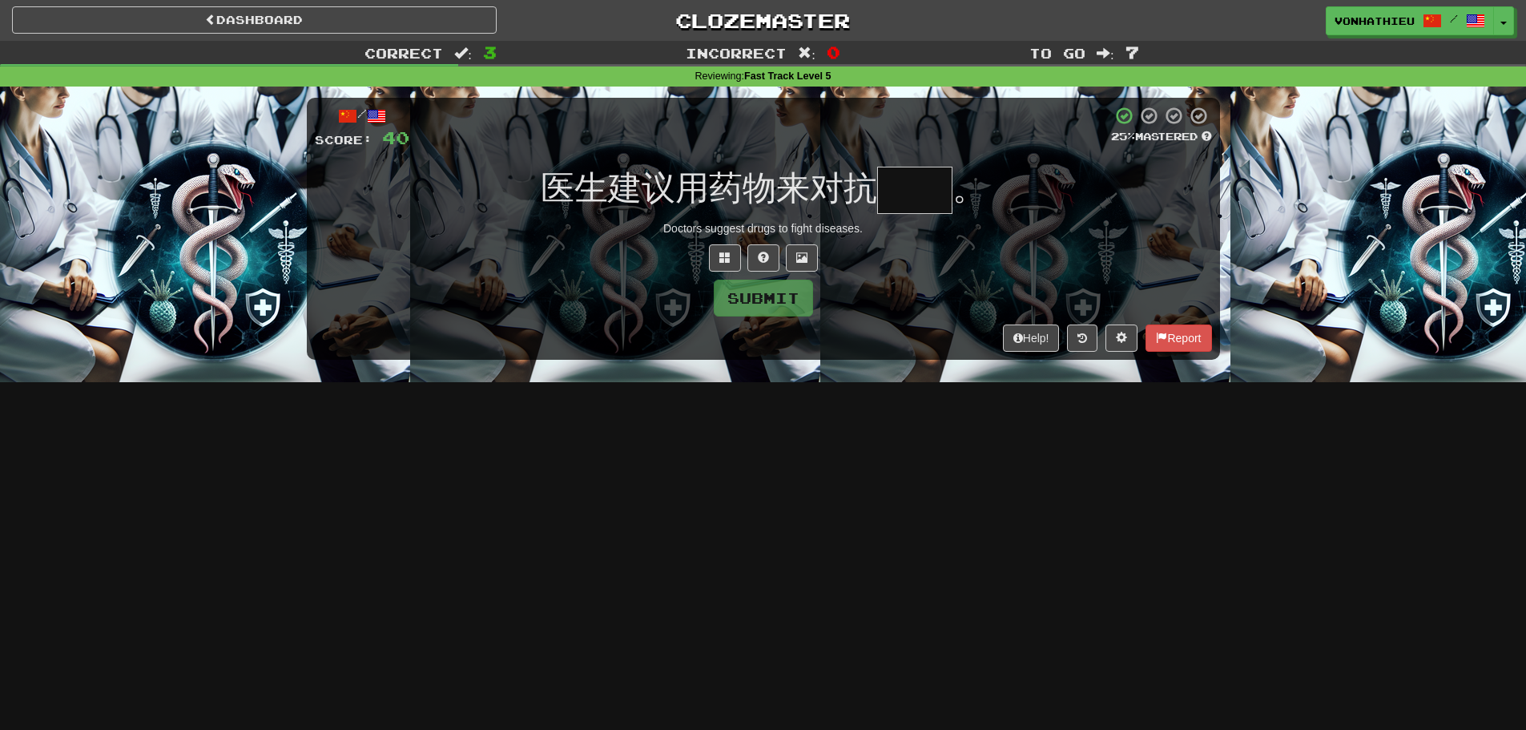
click at [906, 202] on input "text" at bounding box center [914, 190] width 75 height 47
click at [714, 255] on button at bounding box center [725, 257] width 32 height 27
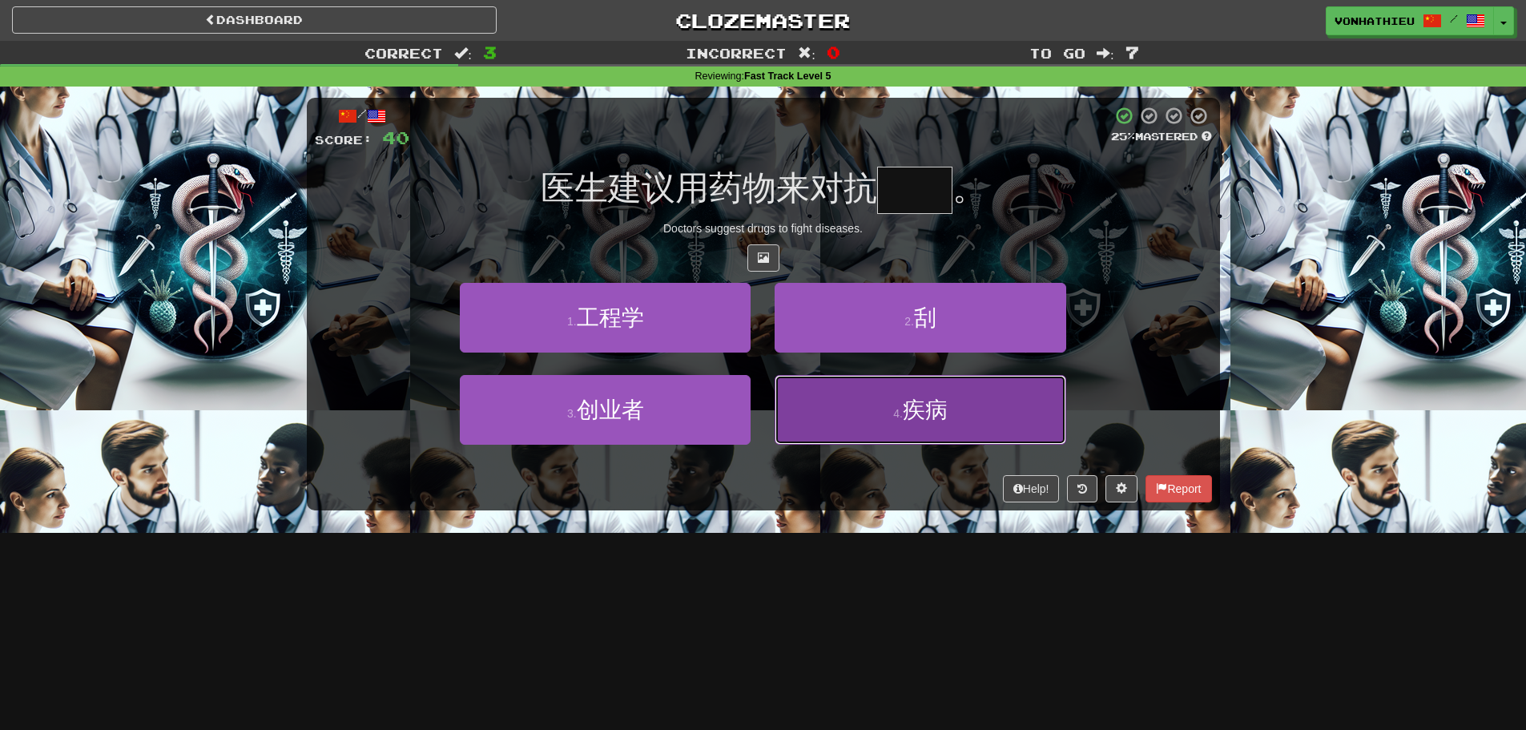
click at [820, 408] on button "4 . 疾病" at bounding box center [920, 410] width 291 height 70
type input "**"
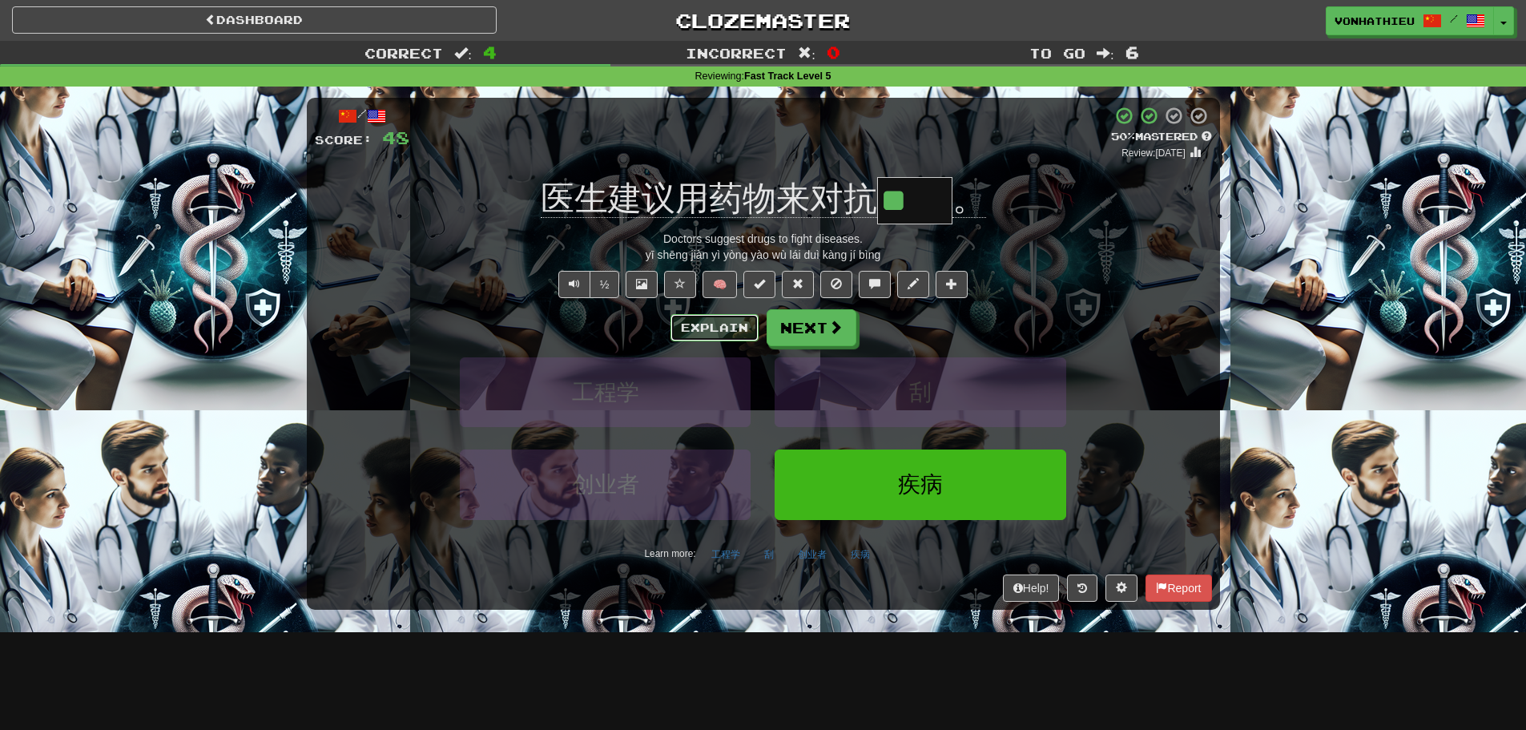
click at [710, 328] on button "Explain" at bounding box center [714, 327] width 88 height 27
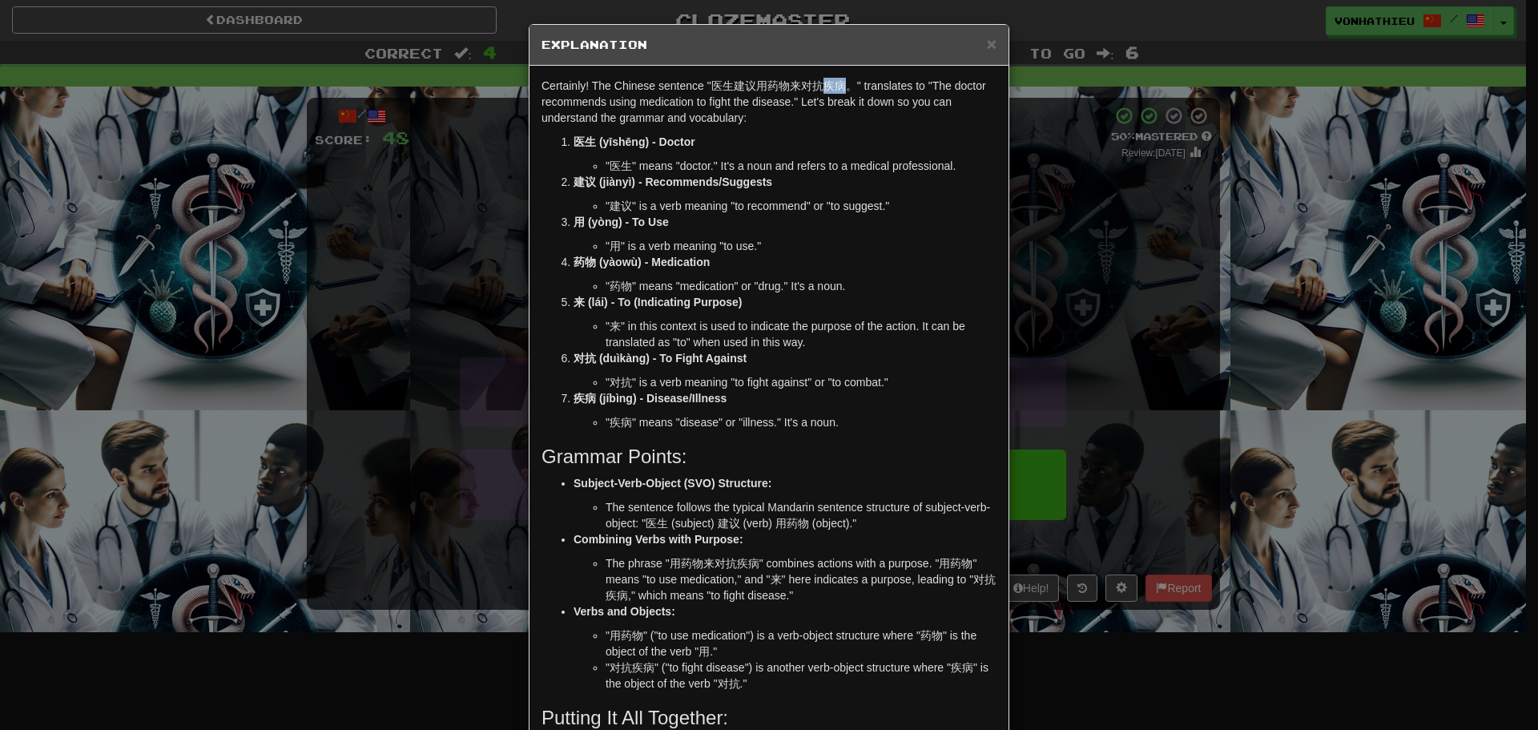
drag, startPoint x: 821, startPoint y: 80, endPoint x: 839, endPoint y: 82, distance: 17.7
click at [839, 82] on p "Certainly! The Chinese sentence "医生建议用药物来对抗疾病。" translates to "The doctor recom…" at bounding box center [768, 102] width 455 height 48
click at [859, 101] on body "Dashboard Clozemaster vonhathieu / Toggle Dropdown Dashboard Leaderboard Activi…" at bounding box center [769, 649] width 1538 height 1298
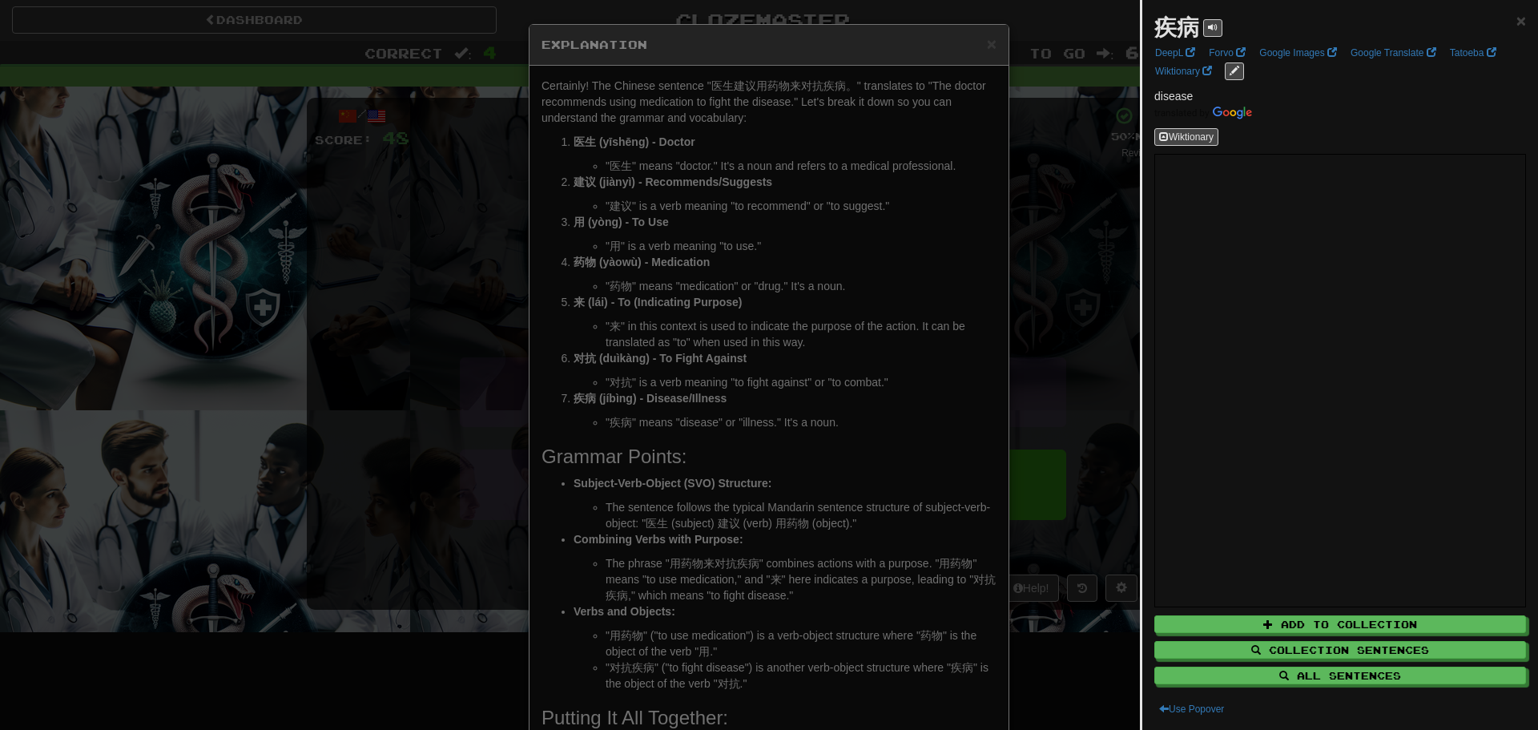
click at [319, 244] on div at bounding box center [769, 365] width 1538 height 730
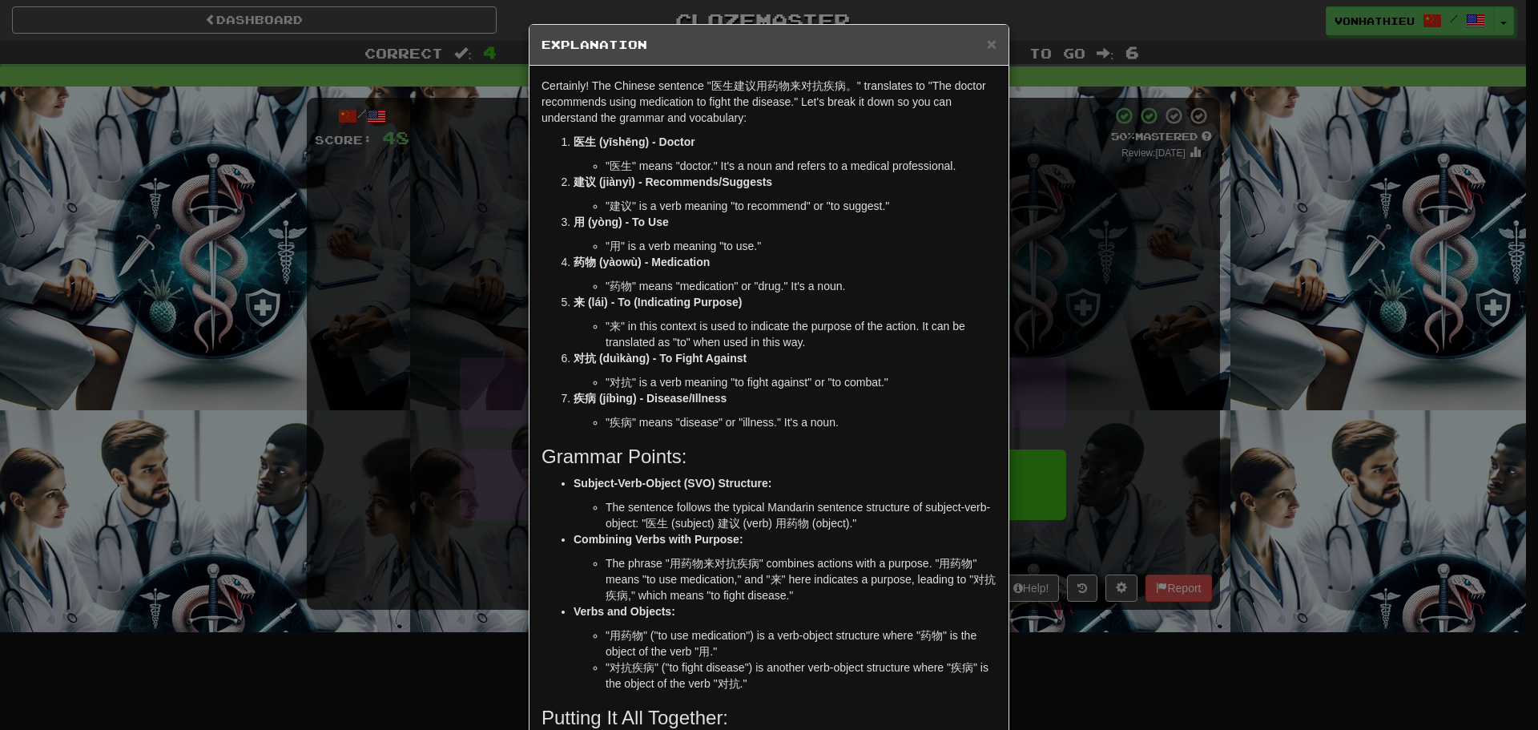
click at [365, 260] on div "× Explanation Certainly! The Chinese sentence "医生建议用药物来对抗疾病。" translates to "Th…" at bounding box center [769, 365] width 1538 height 730
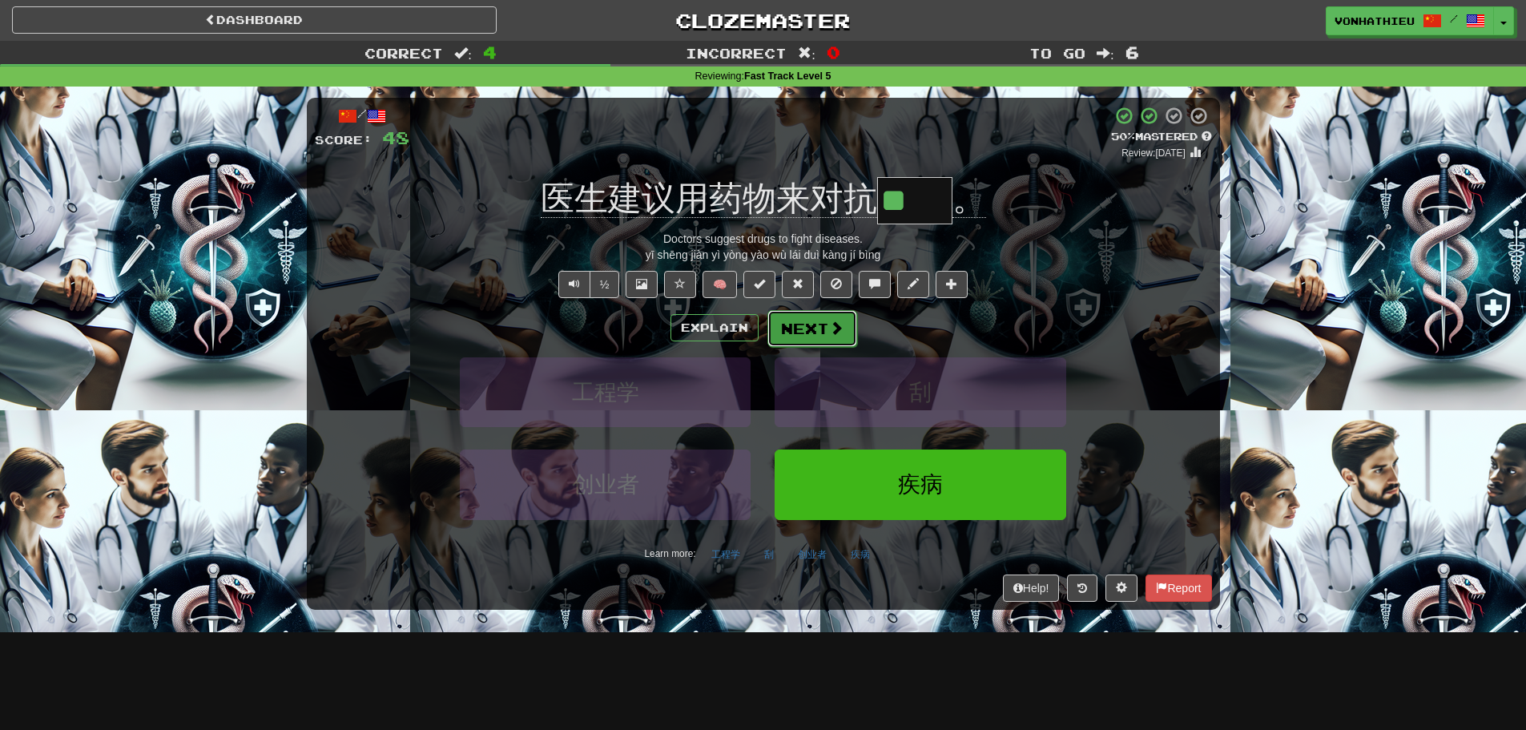
click at [829, 336] on button "Next" at bounding box center [812, 328] width 90 height 37
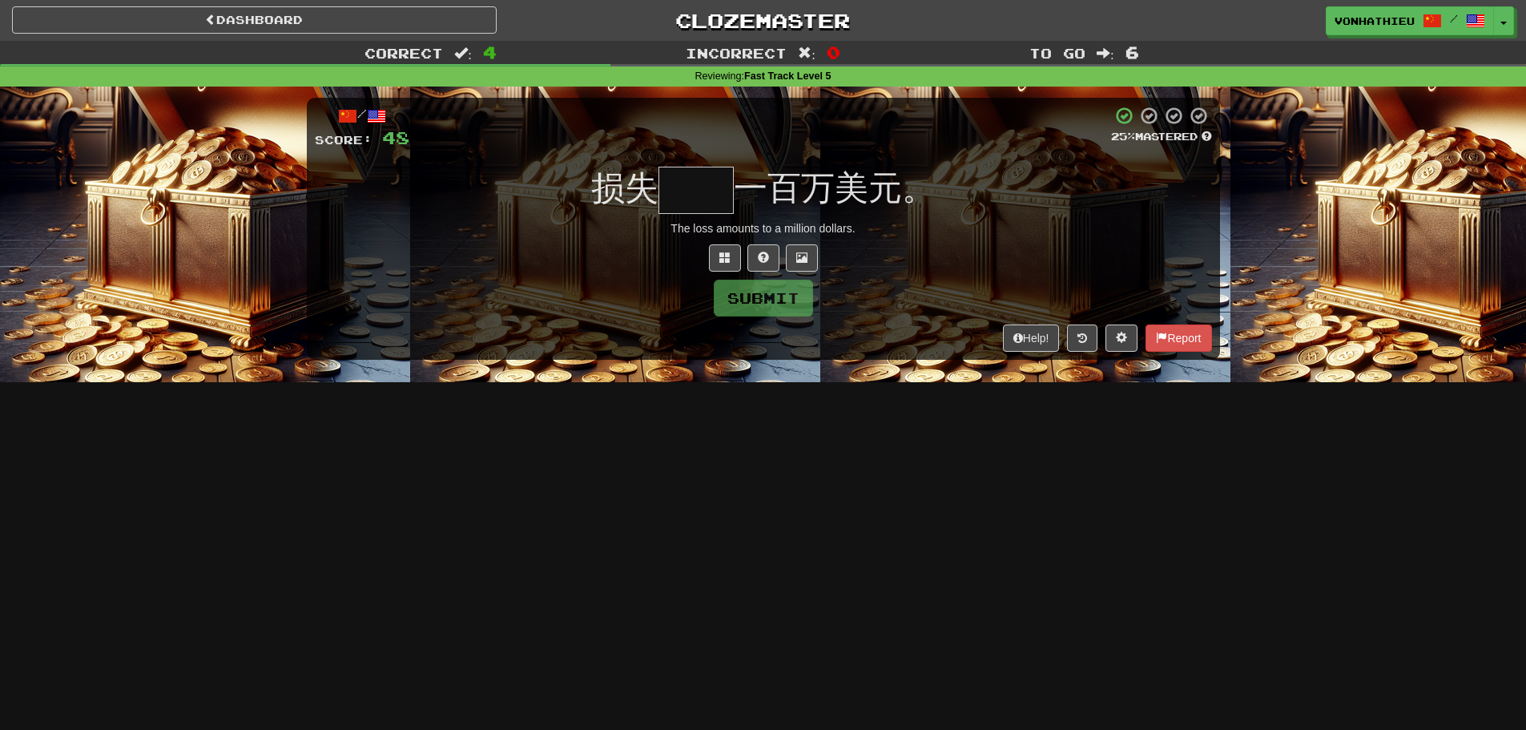
click at [680, 193] on input "text" at bounding box center [695, 190] width 75 height 47
click at [723, 264] on button at bounding box center [725, 257] width 32 height 27
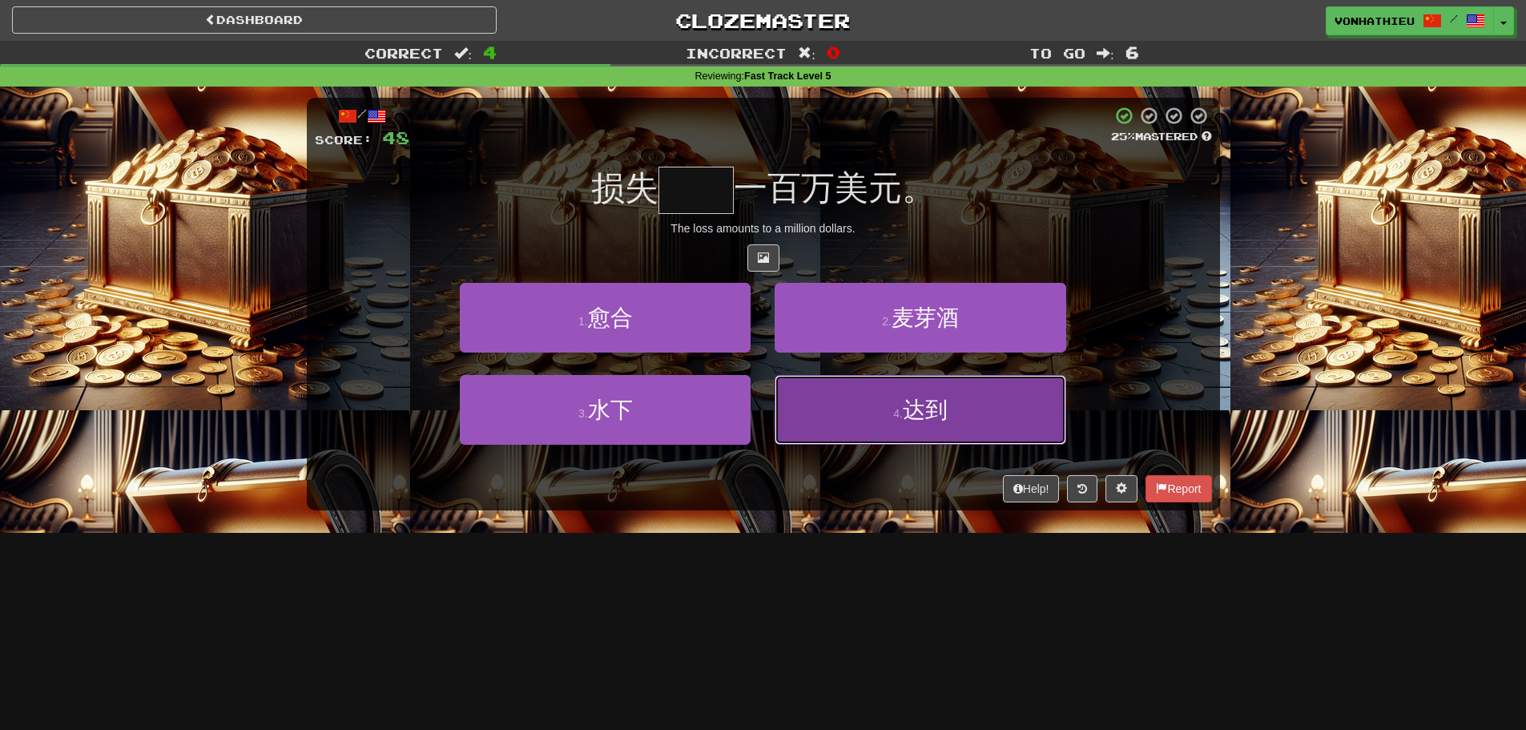
click at [870, 439] on button "4 . 达到" at bounding box center [920, 410] width 291 height 70
type input "**"
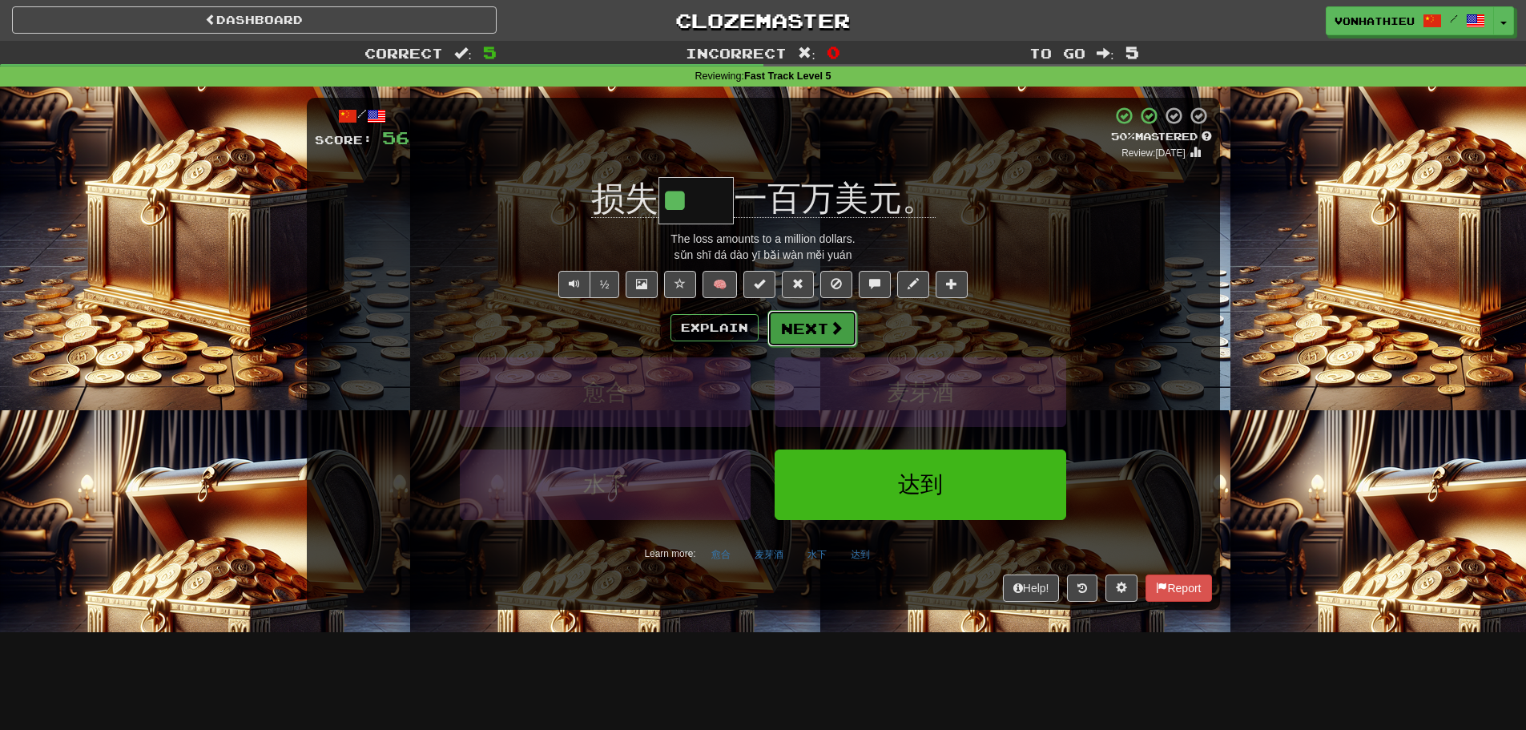
click at [816, 337] on button "Next" at bounding box center [812, 328] width 90 height 37
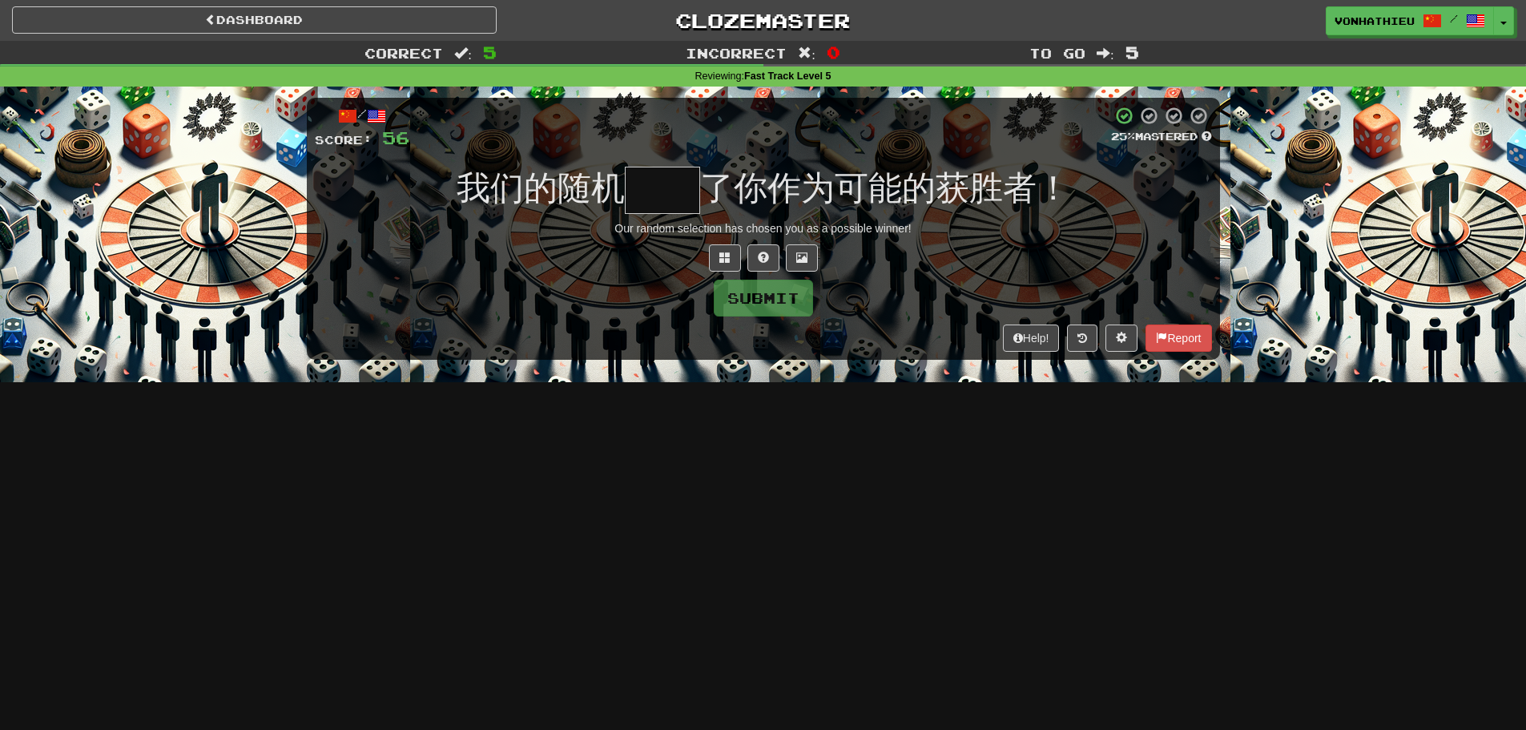
click at [654, 191] on input "text" at bounding box center [662, 190] width 75 height 47
type input "**"
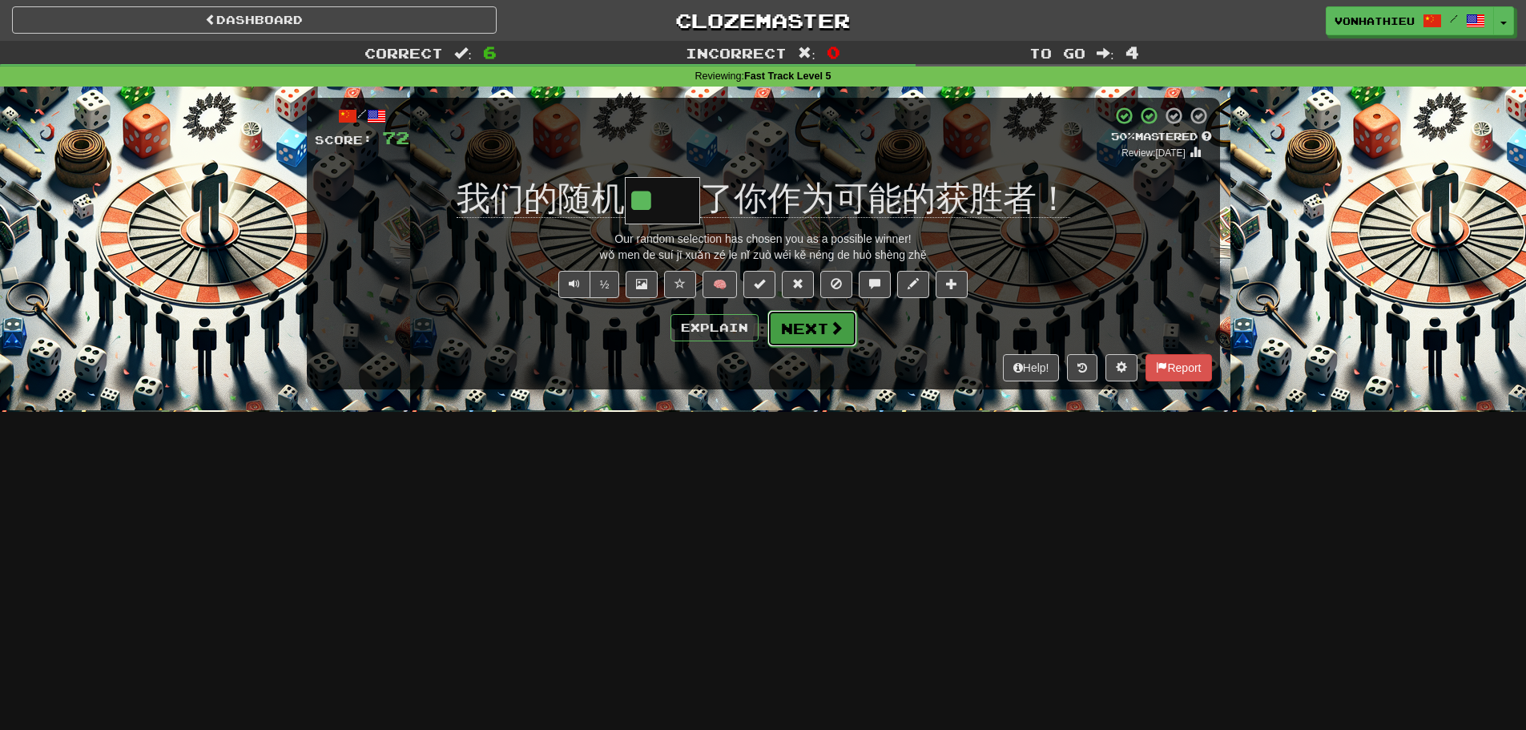
click at [837, 326] on span at bounding box center [836, 327] width 14 height 14
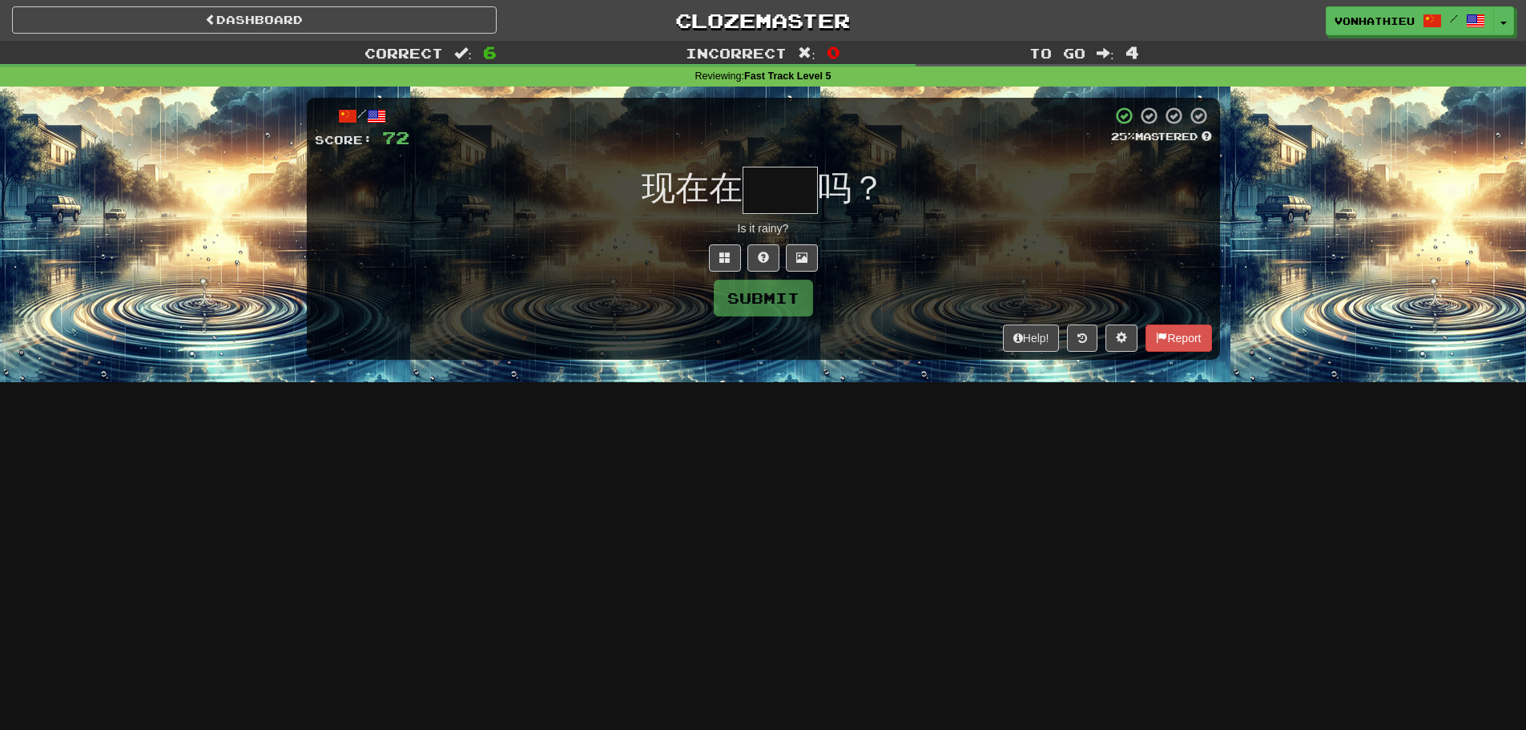
click at [573, 289] on div "Submit" at bounding box center [763, 298] width 897 height 37
drag, startPoint x: 727, startPoint y: 199, endPoint x: 759, endPoint y: 197, distance: 32.1
click at [728, 199] on span "现在在" at bounding box center [692, 188] width 101 height 38
click at [766, 197] on input "text" at bounding box center [779, 190] width 75 height 47
type input "**"
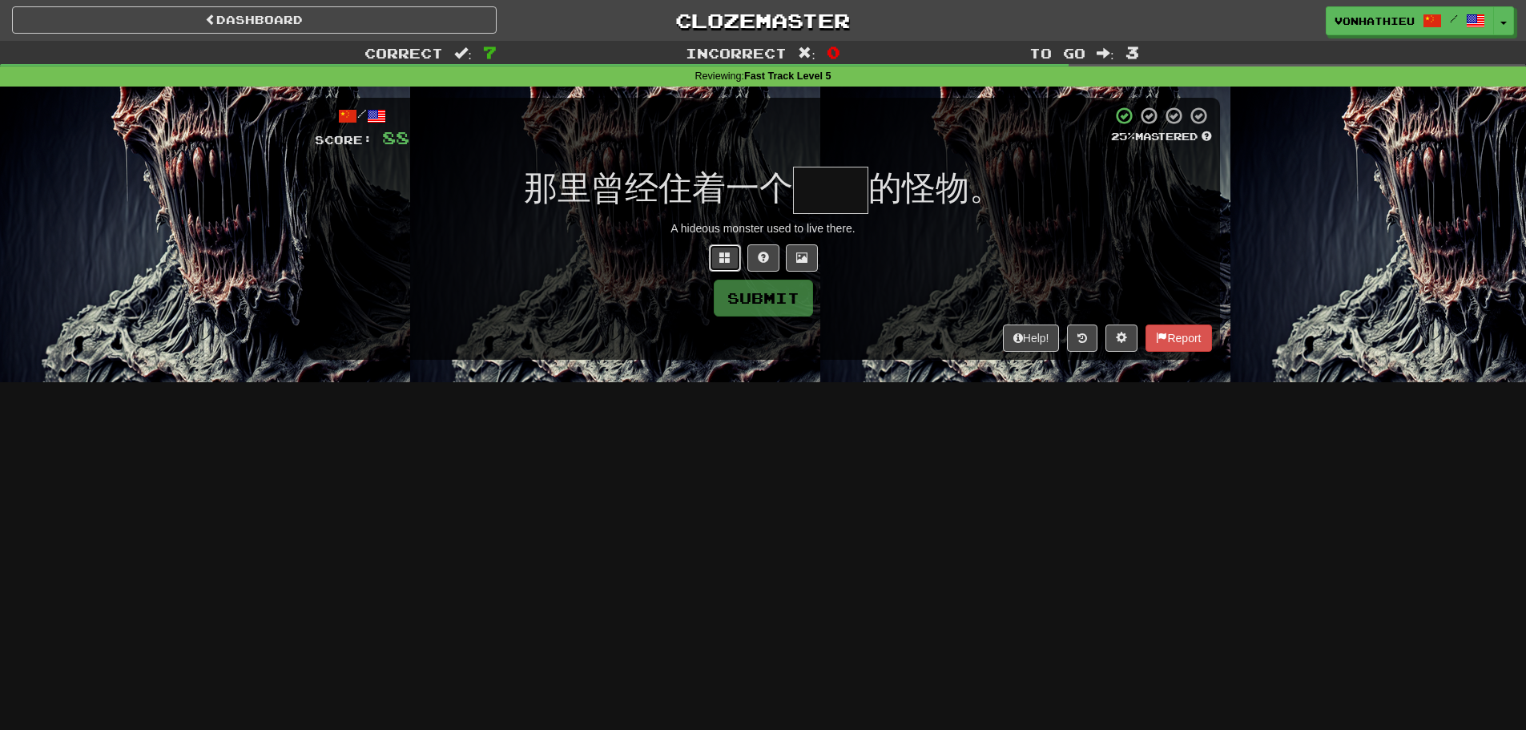
click at [715, 246] on button at bounding box center [725, 257] width 32 height 27
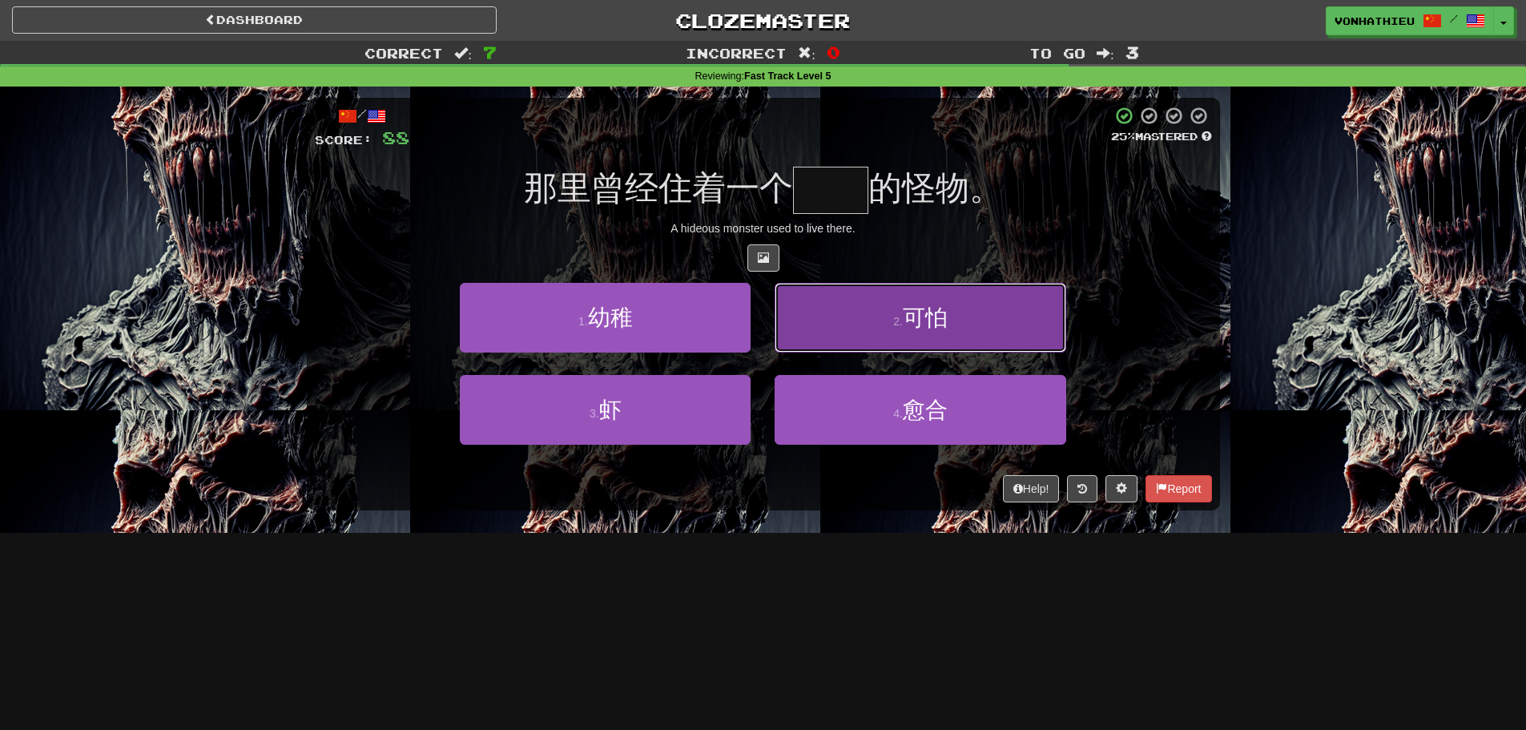
click at [933, 326] on span "可怕" at bounding box center [925, 317] width 45 height 25
type input "**"
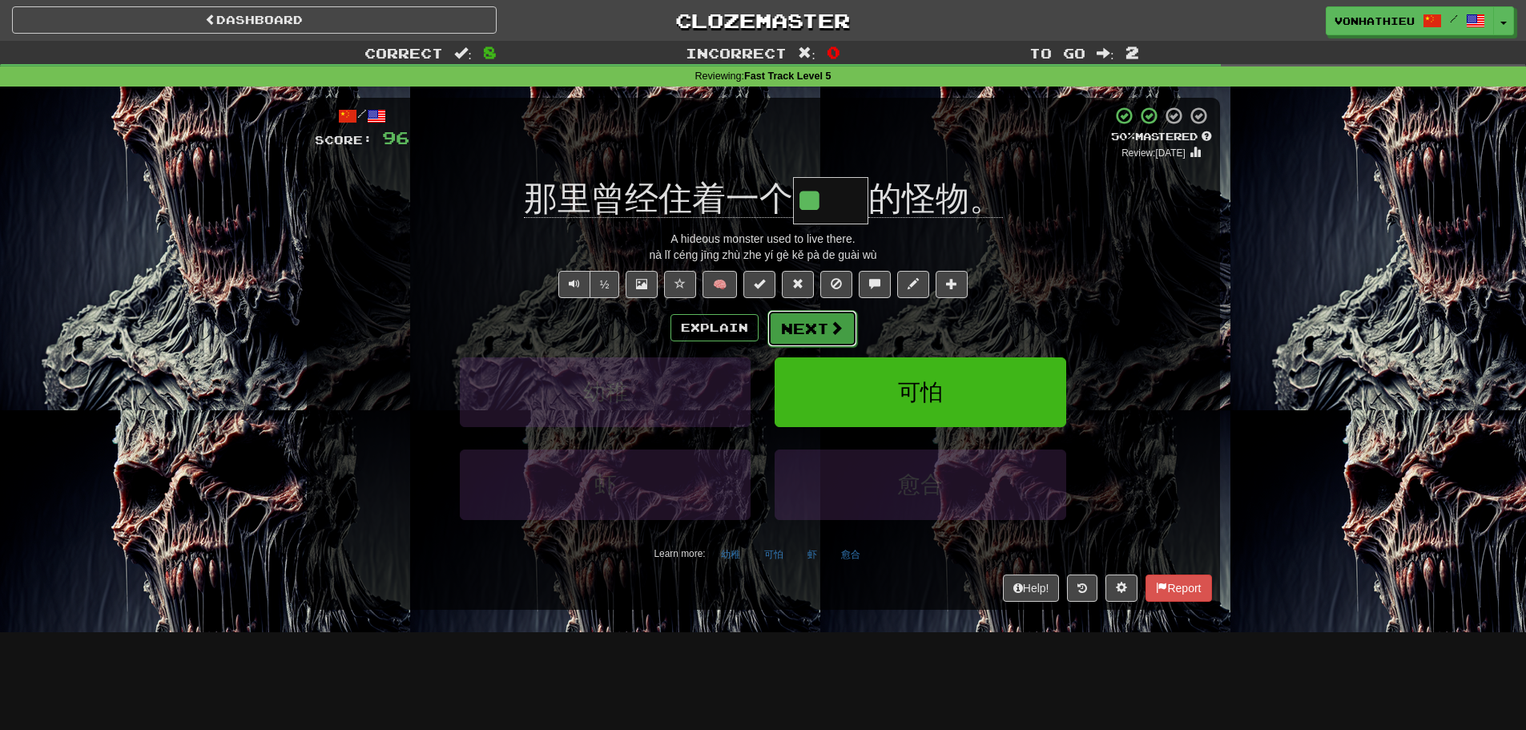
click at [831, 328] on span at bounding box center [836, 327] width 14 height 14
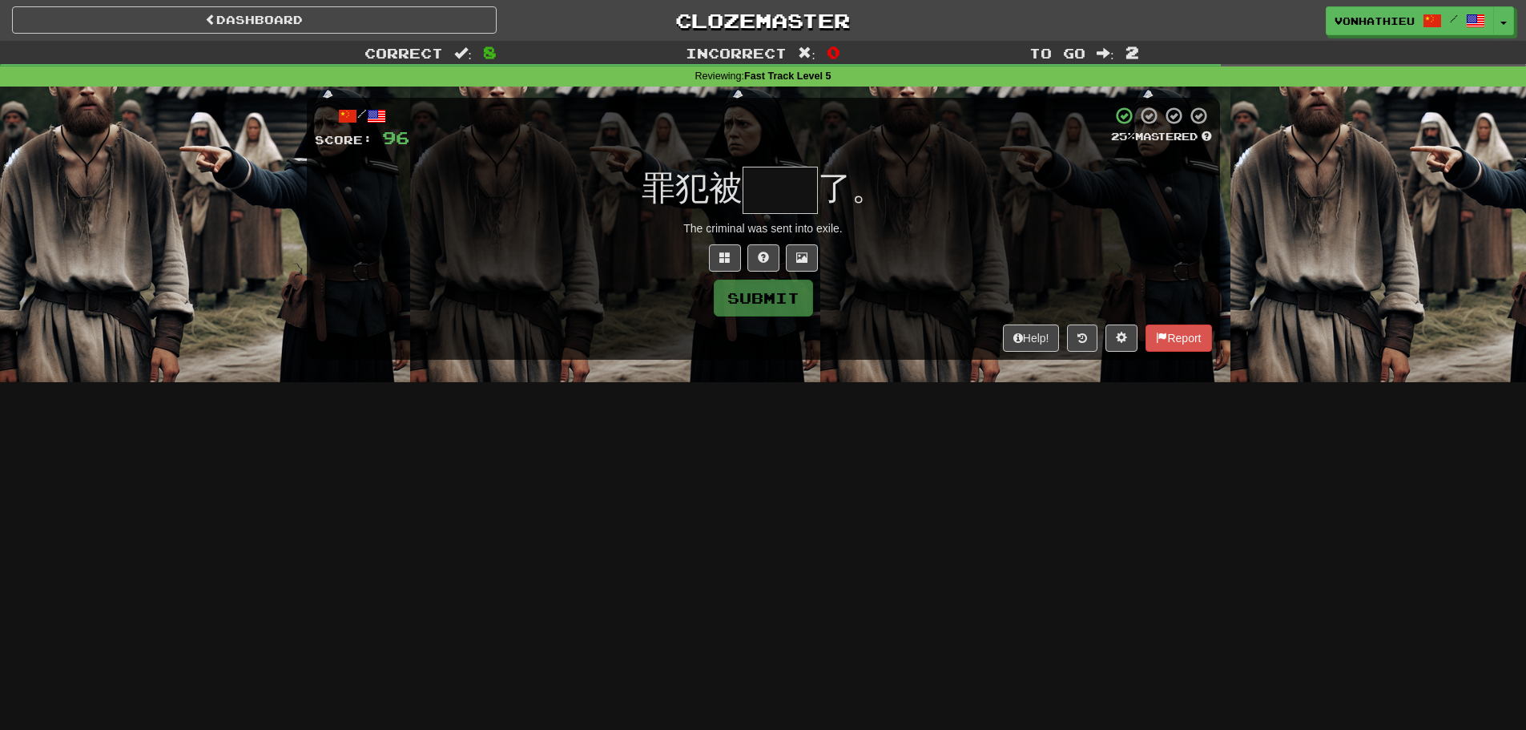
click at [799, 175] on input "text" at bounding box center [779, 190] width 75 height 47
click at [755, 195] on input "text" at bounding box center [779, 190] width 75 height 47
click at [720, 263] on span at bounding box center [724, 257] width 11 height 11
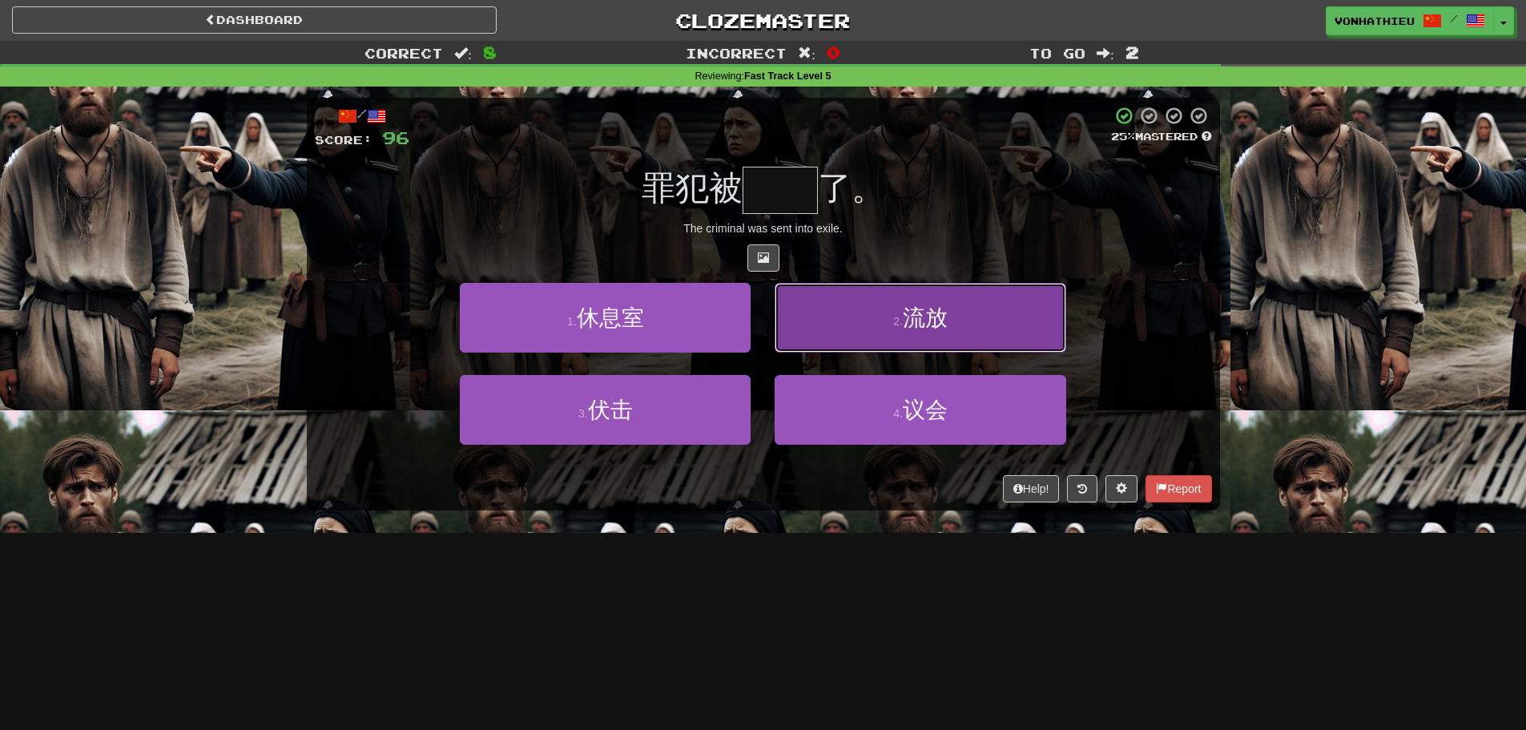
click at [862, 315] on button "2 . 流放" at bounding box center [920, 318] width 291 height 70
type input "**"
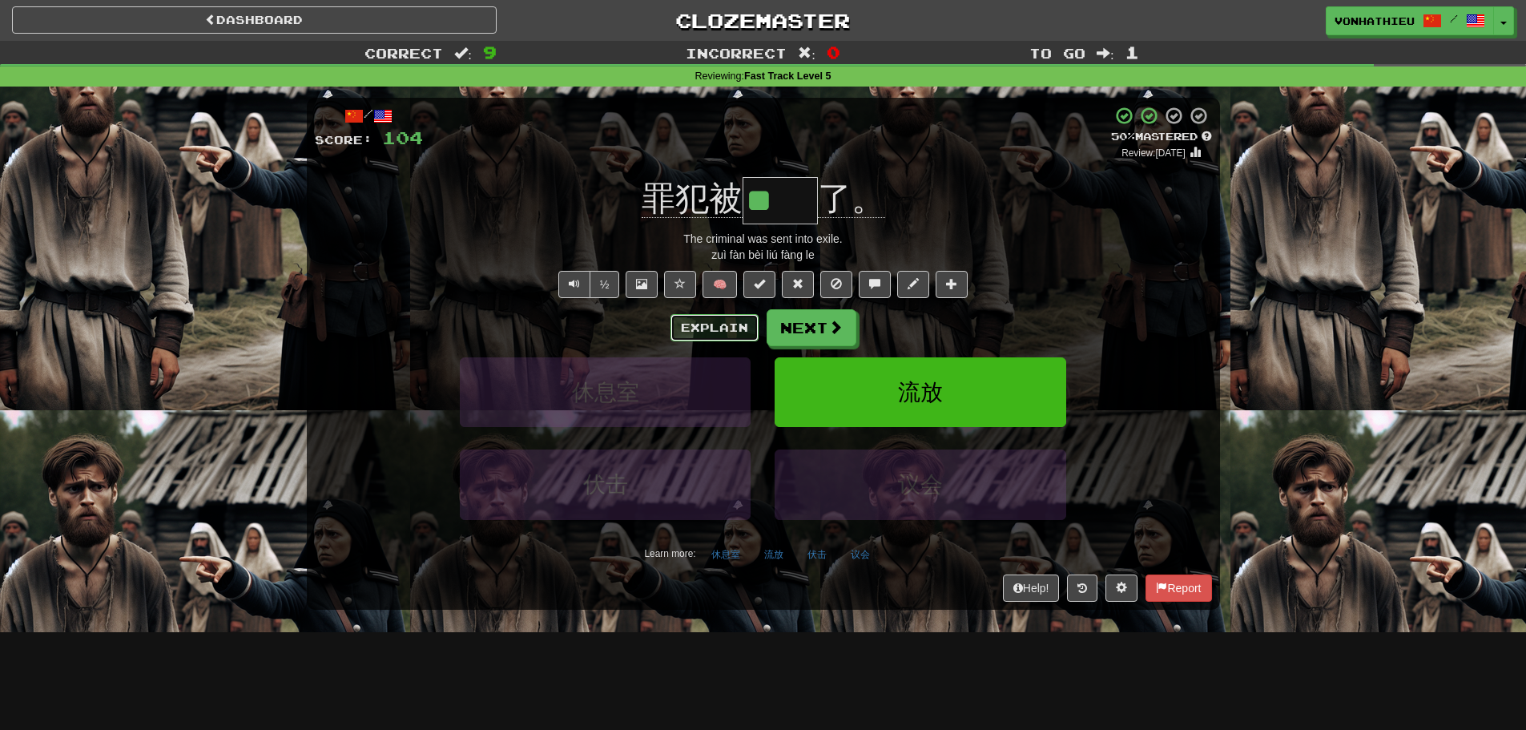
click at [703, 326] on button "Explain" at bounding box center [714, 327] width 88 height 27
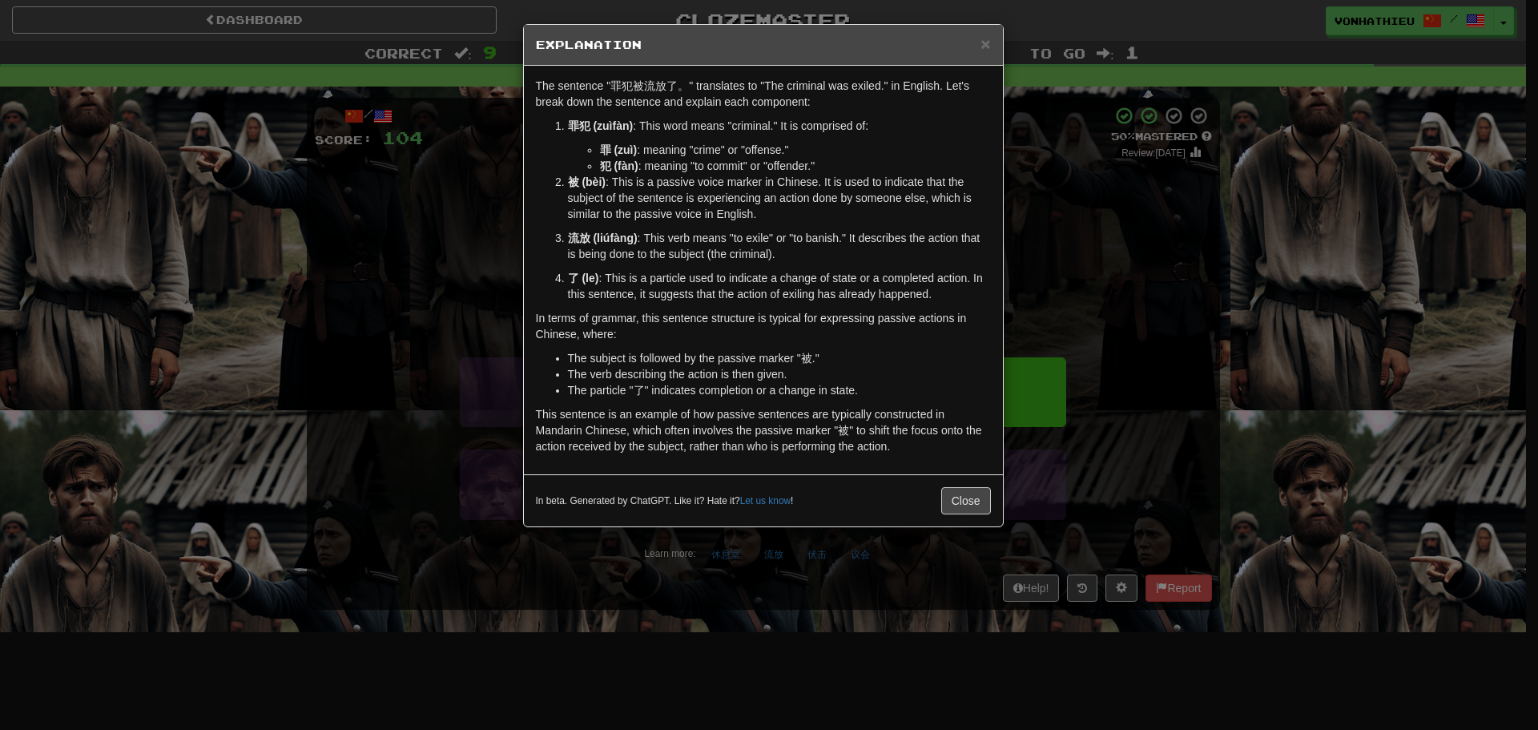
click at [1001, 508] on div "In beta. Generated by ChatGPT. Like it? Hate it? Let us know ! Close" at bounding box center [763, 500] width 479 height 52
click at [982, 506] on button "Close" at bounding box center [966, 500] width 50 height 27
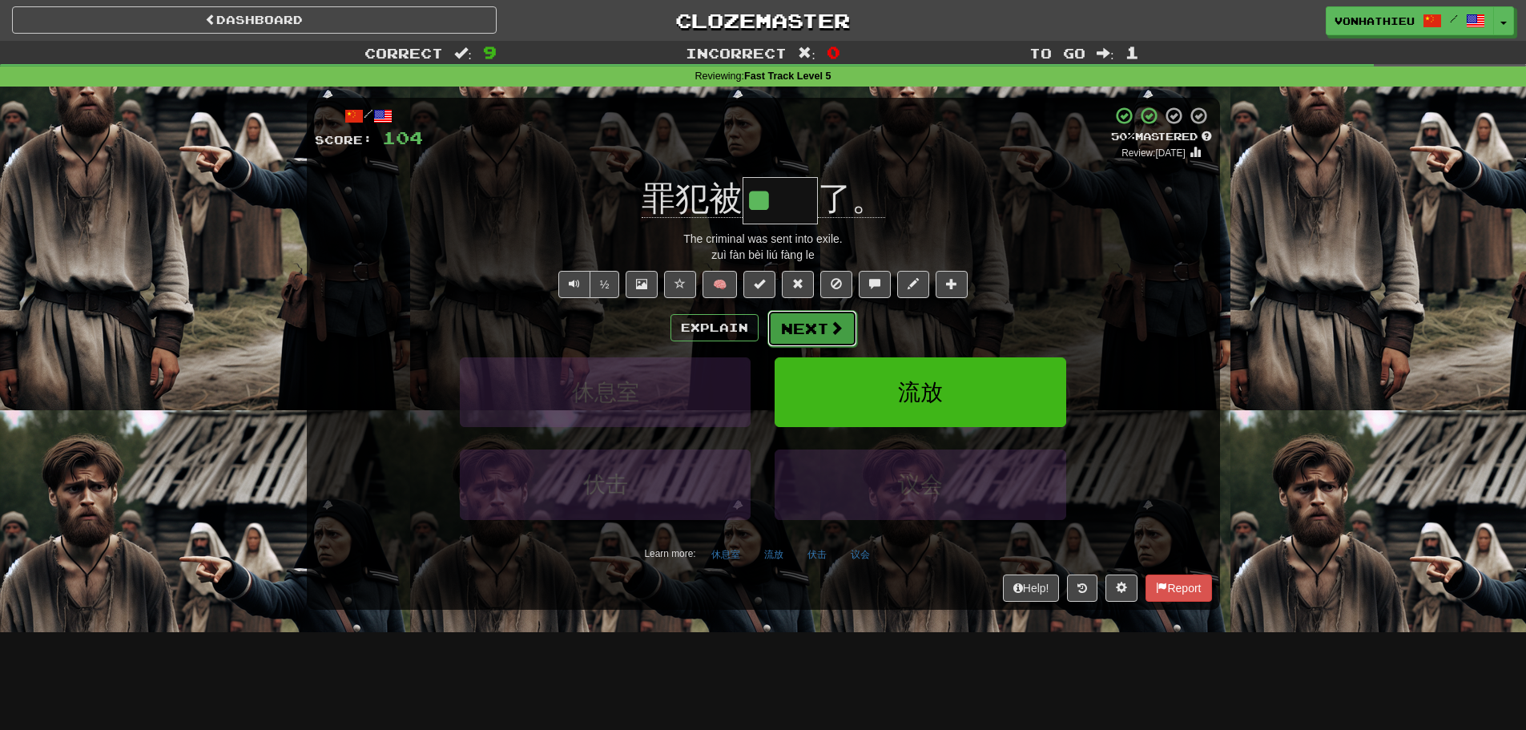
click at [816, 320] on button "Next" at bounding box center [812, 328] width 90 height 37
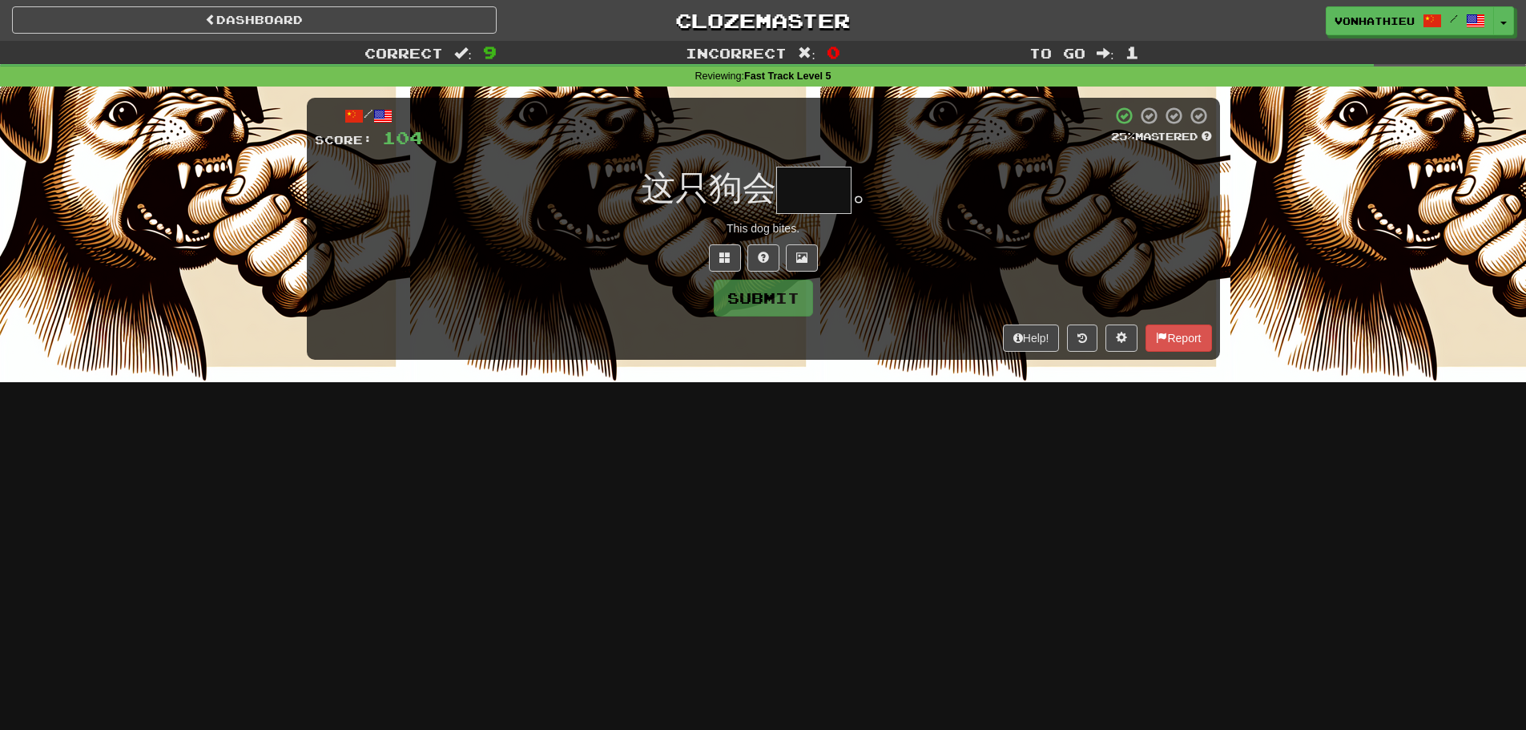
click at [818, 197] on input "text" at bounding box center [813, 190] width 75 height 47
type input "**"
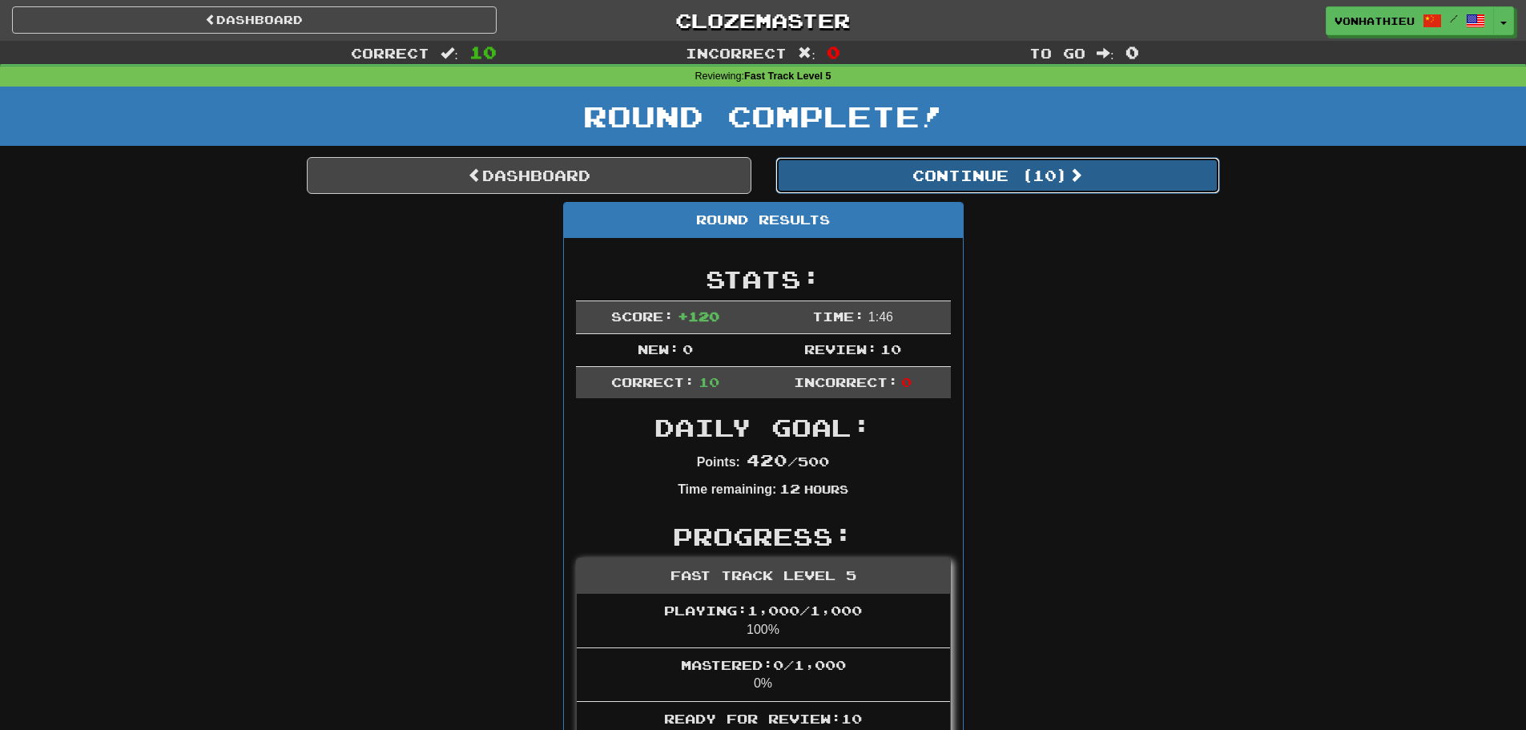
click at [960, 185] on button "Continue ( 10 )" at bounding box center [997, 175] width 445 height 37
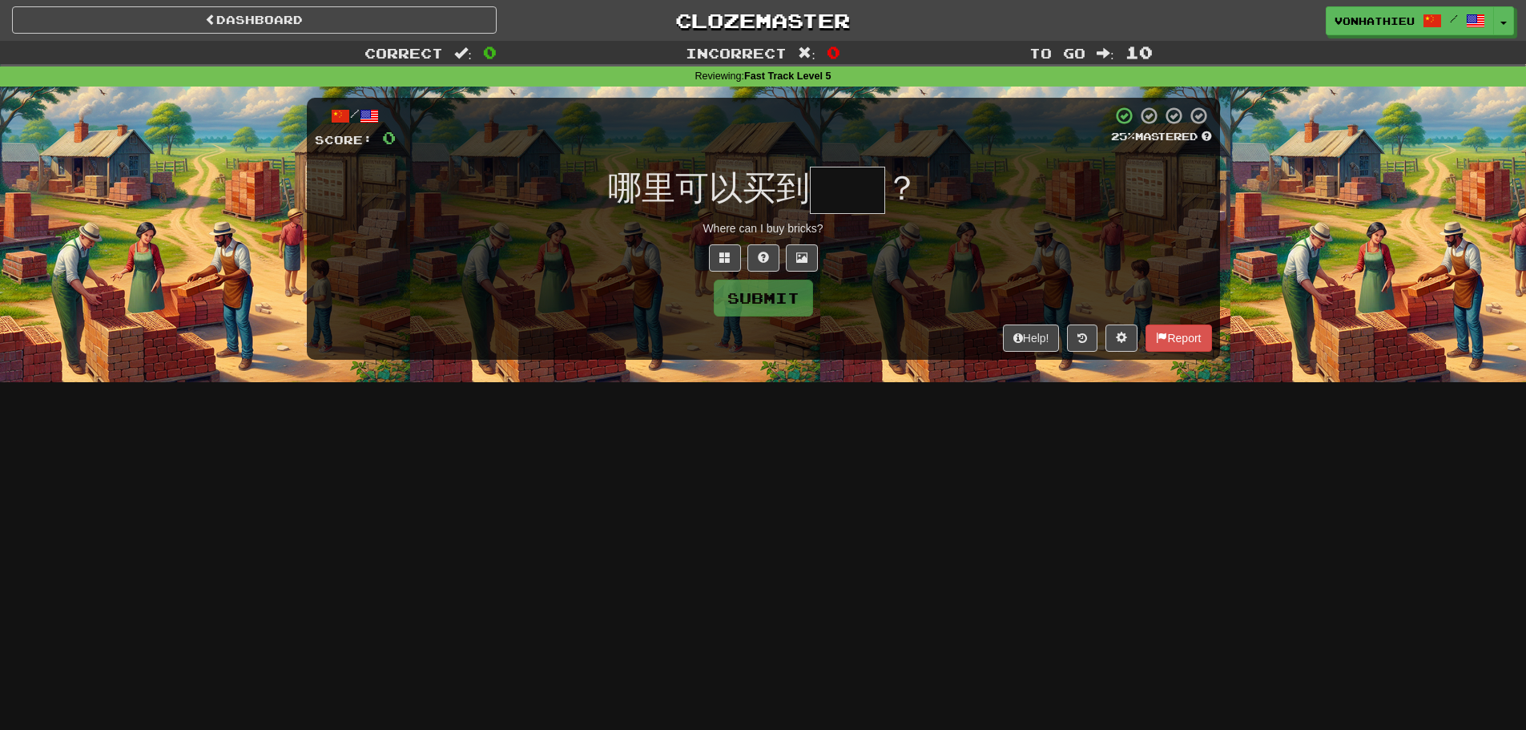
click at [865, 191] on input "text" at bounding box center [847, 190] width 75 height 47
type input "**"
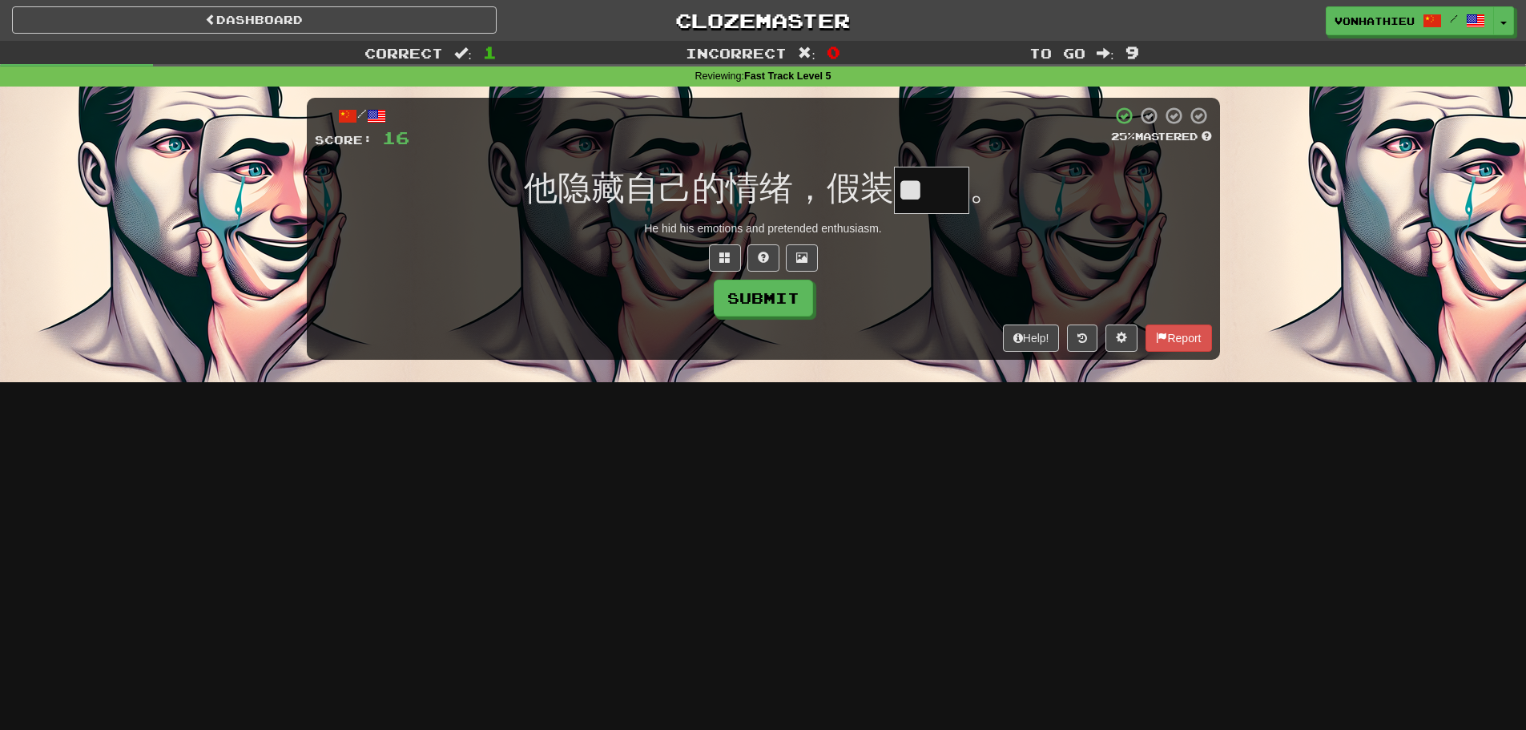
type input "**"
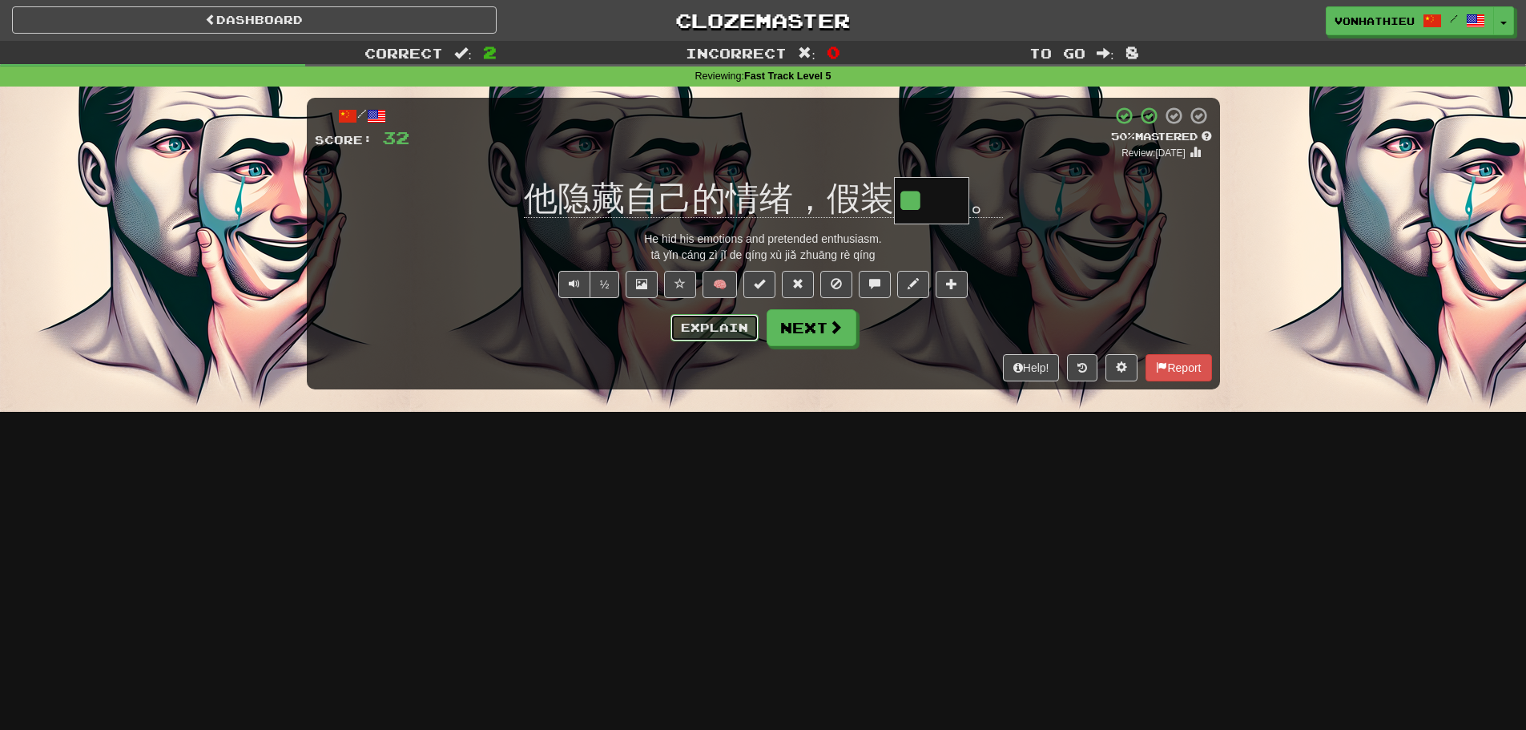
click at [682, 334] on button "Explain" at bounding box center [714, 327] width 88 height 27
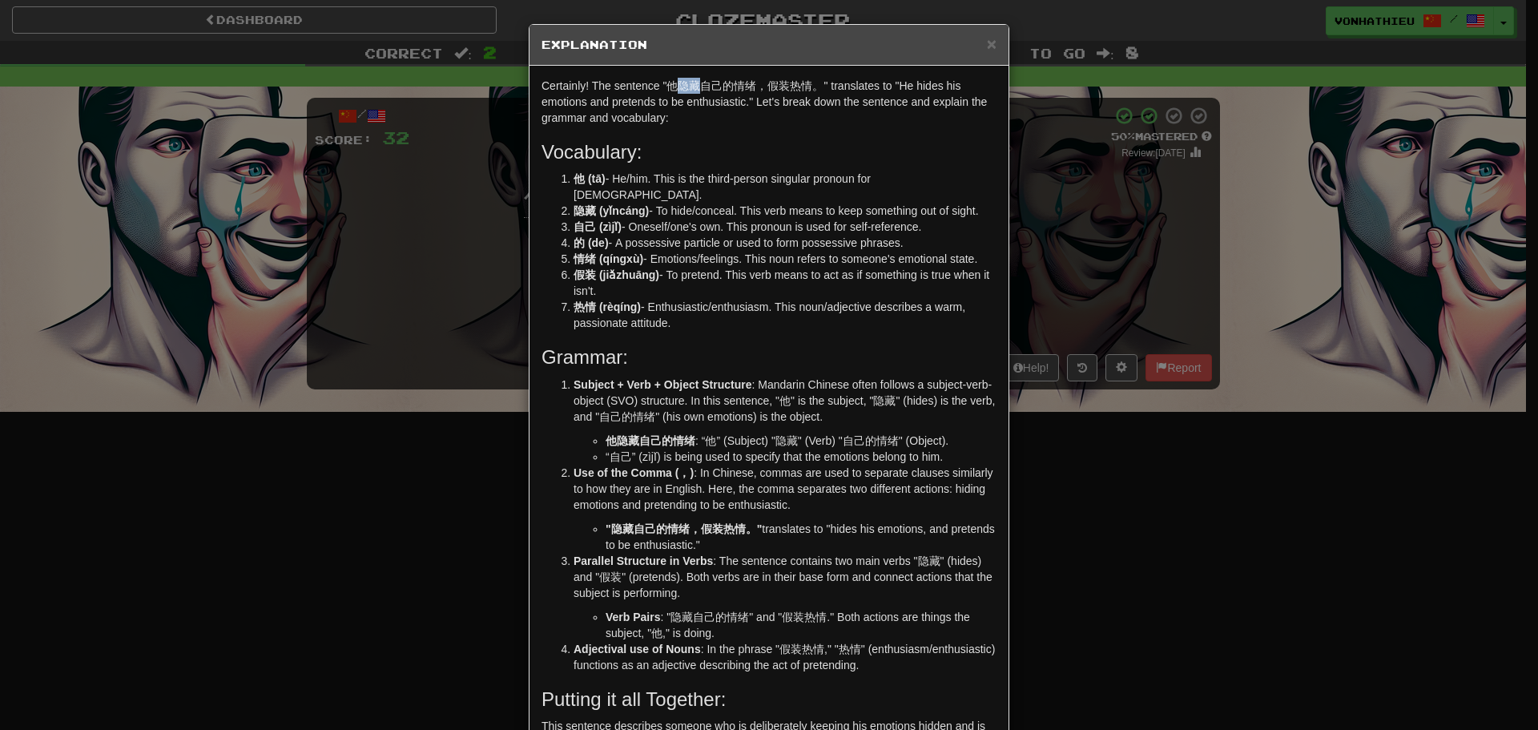
drag, startPoint x: 671, startPoint y: 90, endPoint x: 694, endPoint y: 88, distance: 22.5
click at [694, 88] on p "Certainly! The sentence "他隐藏自己的情绪，假装热情。" translates to "He hides his emotions a…" at bounding box center [768, 102] width 455 height 48
click at [710, 108] on body "Dashboard Clozemaster vonhathieu / Toggle Dropdown Dashboard Leaderboard Activi…" at bounding box center [769, 649] width 1538 height 1298
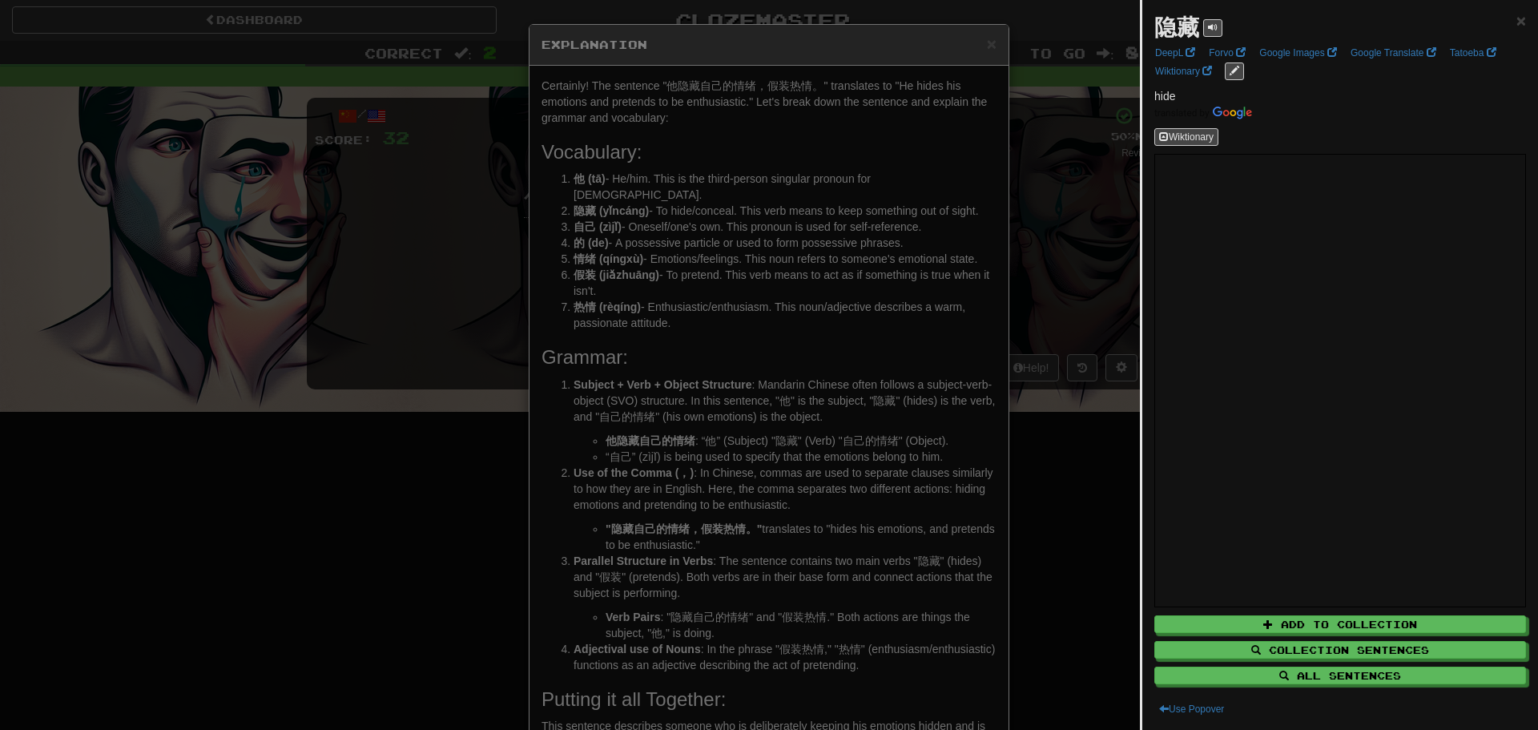
click at [456, 256] on div at bounding box center [769, 365] width 1538 height 730
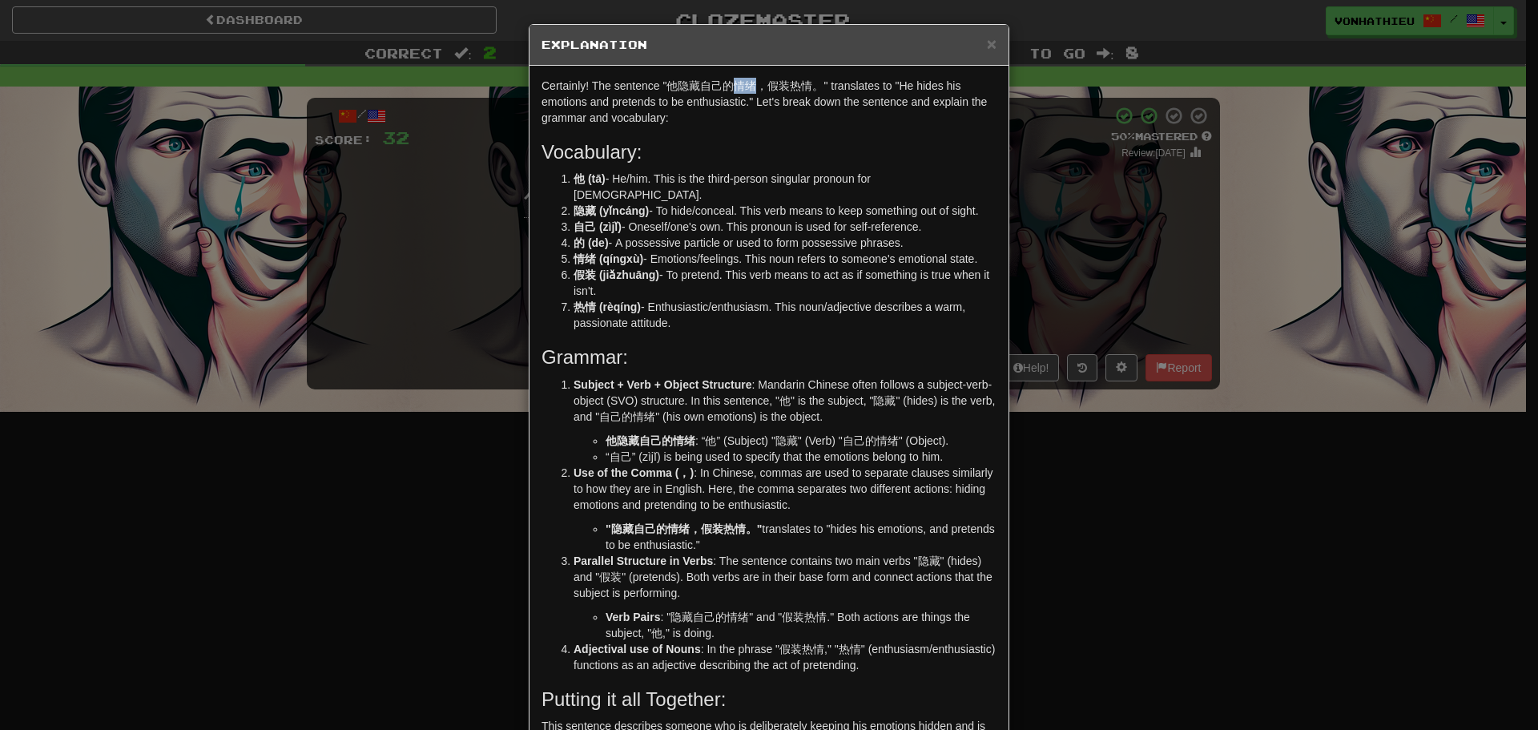
drag, startPoint x: 727, startPoint y: 90, endPoint x: 748, endPoint y: 90, distance: 20.8
click at [748, 90] on p "Certainly! The sentence "他隐藏自己的情绪，假装热情。" translates to "He hides his emotions a…" at bounding box center [768, 102] width 455 height 48
click at [767, 106] on body "Dashboard Clozemaster vonhathieu / Toggle Dropdown Dashboard Leaderboard Activi…" at bounding box center [769, 649] width 1538 height 1298
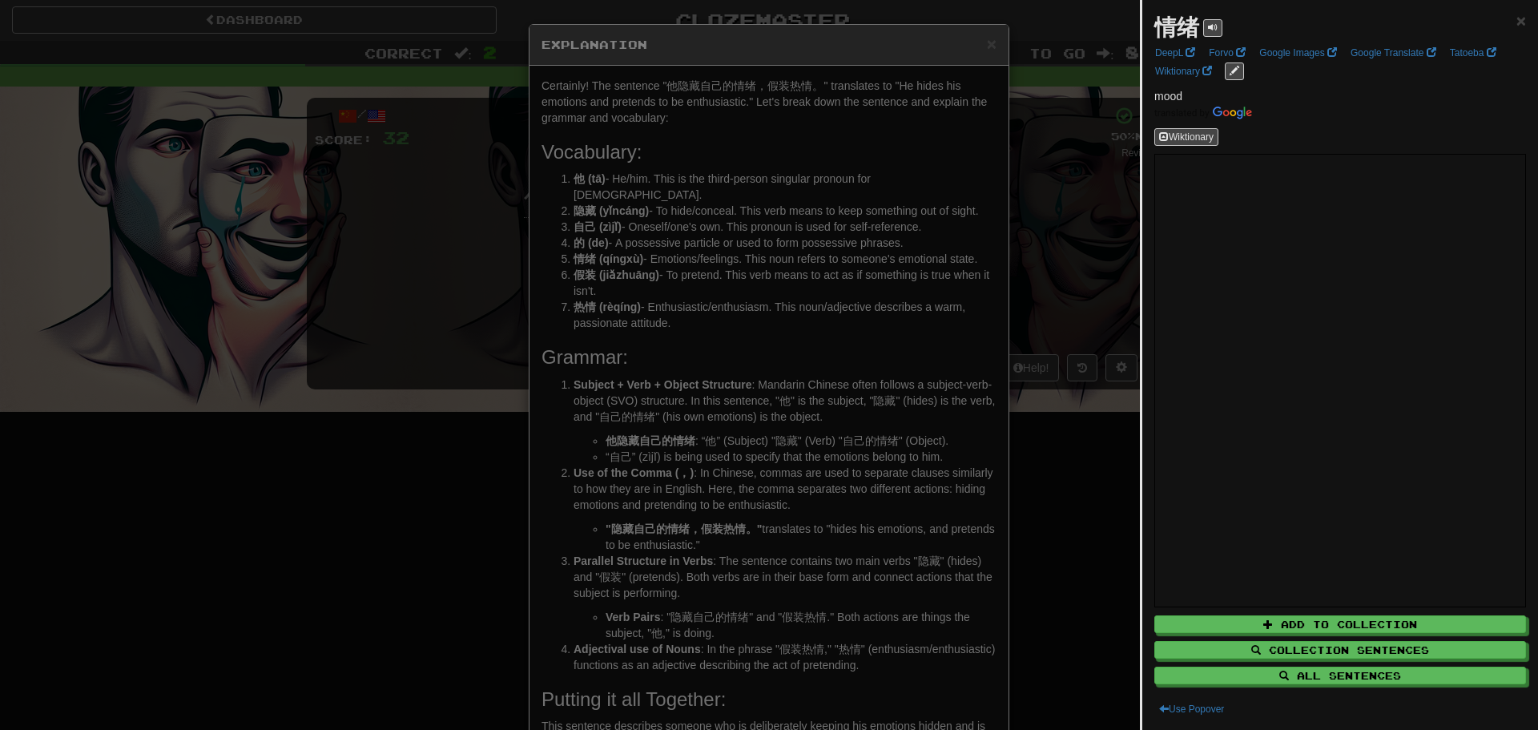
click at [490, 171] on div at bounding box center [769, 365] width 1538 height 730
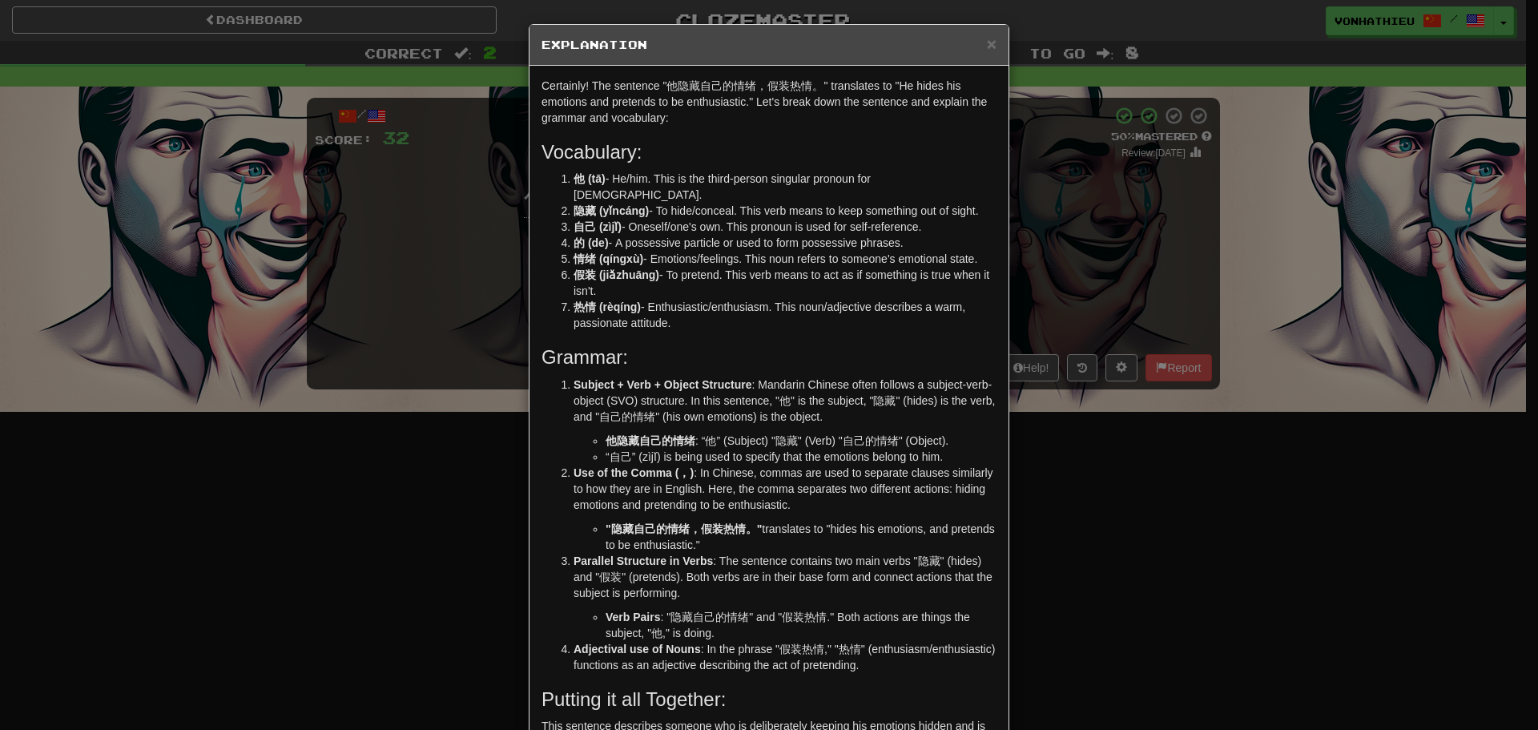
click at [475, 194] on div "× Explanation Certainly! The sentence "他隐藏自己的情绪，假装热情。" translates to "He hides …" at bounding box center [769, 365] width 1538 height 730
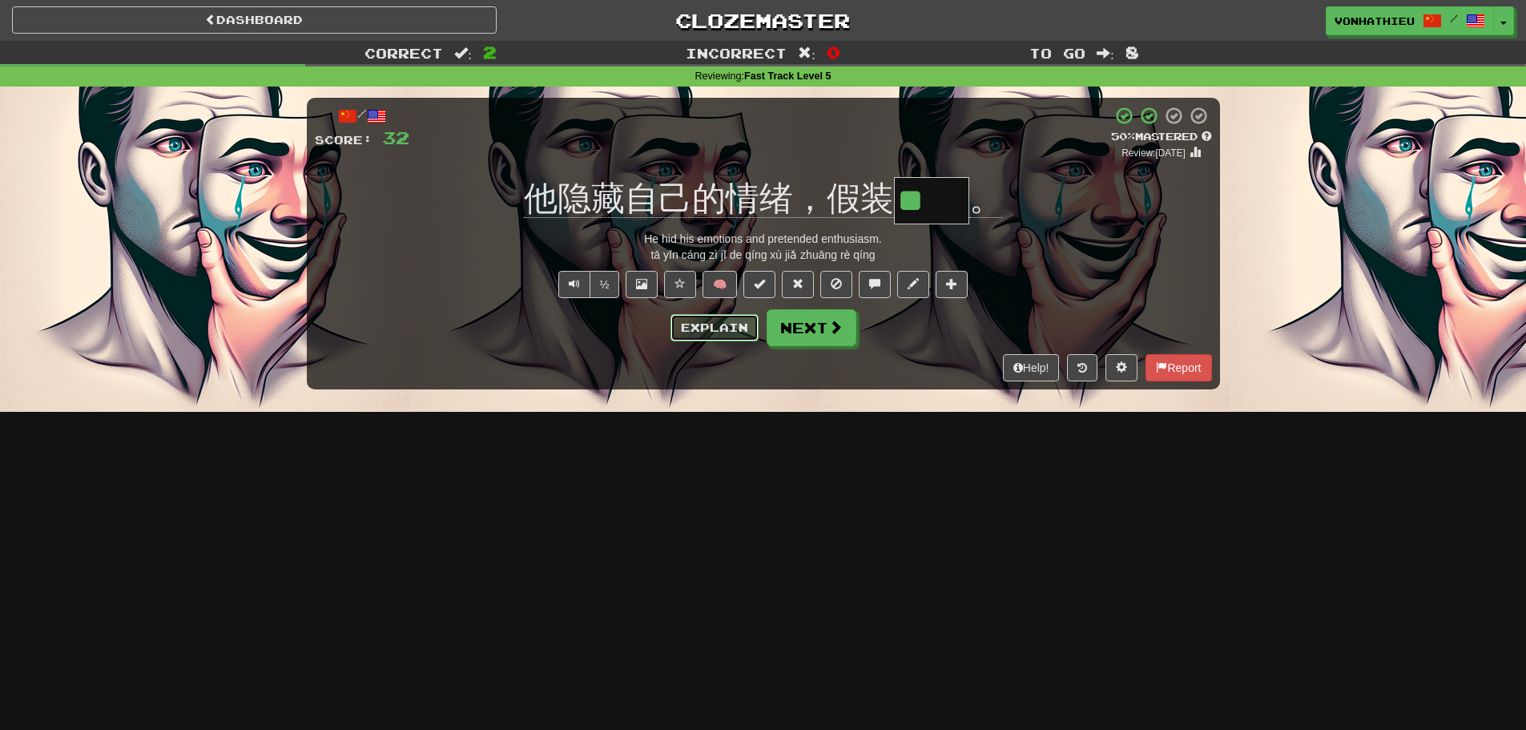
click at [735, 332] on button "Explain" at bounding box center [714, 327] width 88 height 27
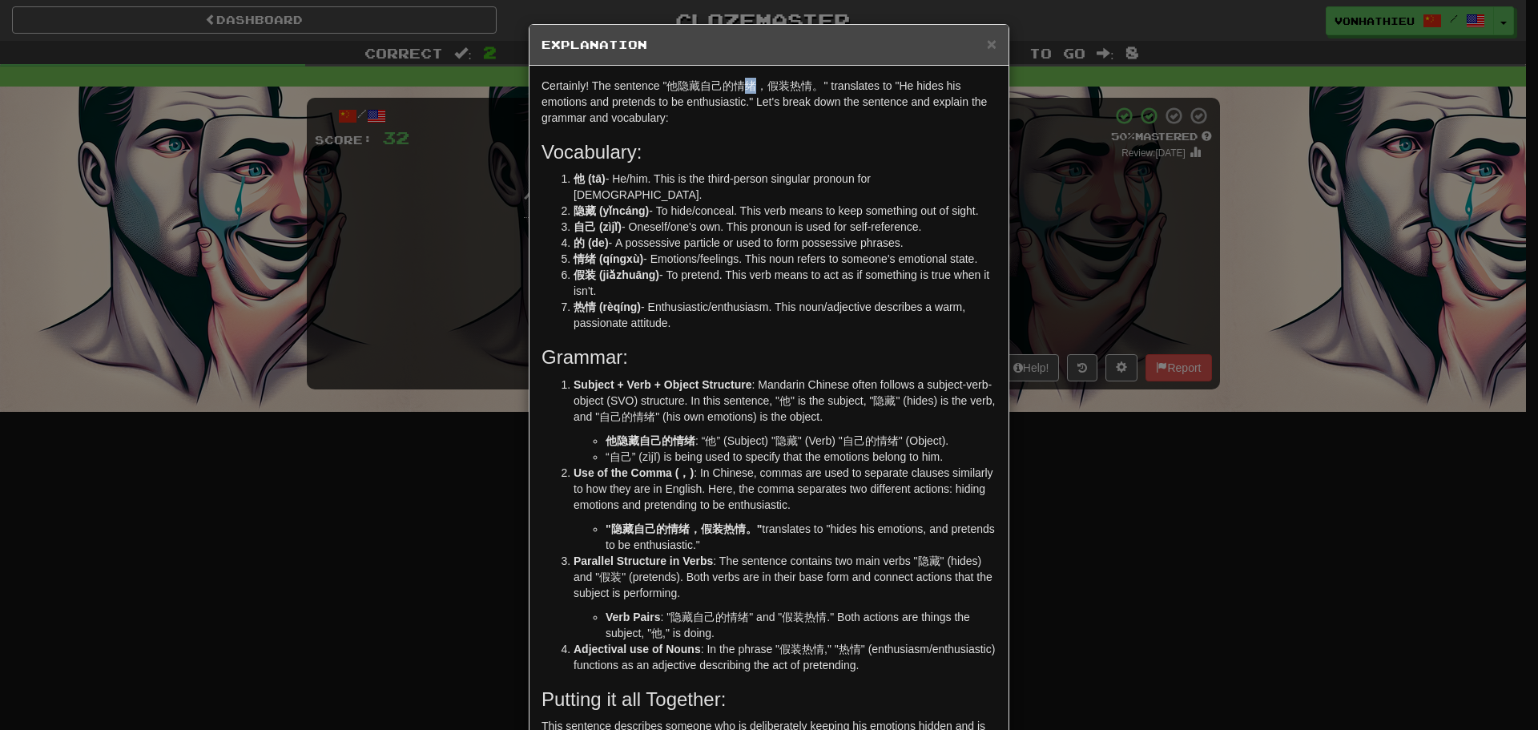
drag, startPoint x: 736, startPoint y: 88, endPoint x: 747, endPoint y: 88, distance: 10.4
click at [747, 88] on p "Certainly! The sentence "他隐藏自己的情绪，假装热情。" translates to "He hides his emotions a…" at bounding box center [768, 102] width 455 height 48
click at [776, 102] on body "Dashboard Clozemaster vonhathieu / Toggle Dropdown Dashboard Leaderboard Activi…" at bounding box center [769, 649] width 1538 height 1298
drag, startPoint x: 729, startPoint y: 85, endPoint x: 745, endPoint y: 84, distance: 16.0
click at [745, 84] on p "Certainly! The sentence "他隐藏自己的情绪，假装热情。" translates to "He hides his emotions a…" at bounding box center [768, 102] width 455 height 48
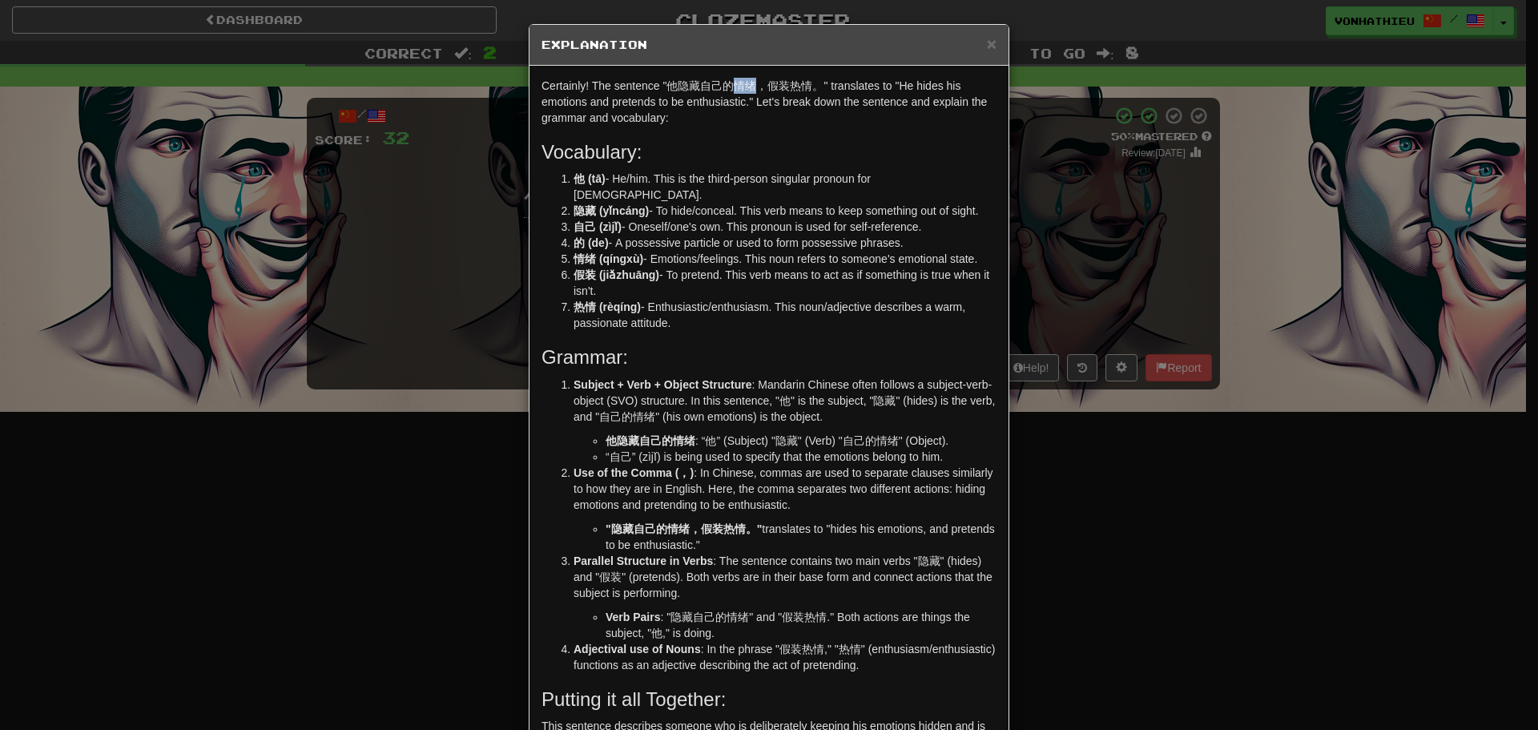
click at [768, 105] on body "Dashboard Clozemaster vonhathieu / Toggle Dropdown Dashboard Leaderboard Activi…" at bounding box center [769, 649] width 1538 height 1298
click at [734, 123] on p "Certainly! The sentence "他隐藏自己的情绪，假装热情。" translates to "He hides his emotions a…" at bounding box center [768, 102] width 455 height 48
click at [364, 264] on div "× Explanation Certainly! The sentence "他隐藏自己的情绪，假装热情。" translates to "He hides …" at bounding box center [769, 365] width 1538 height 730
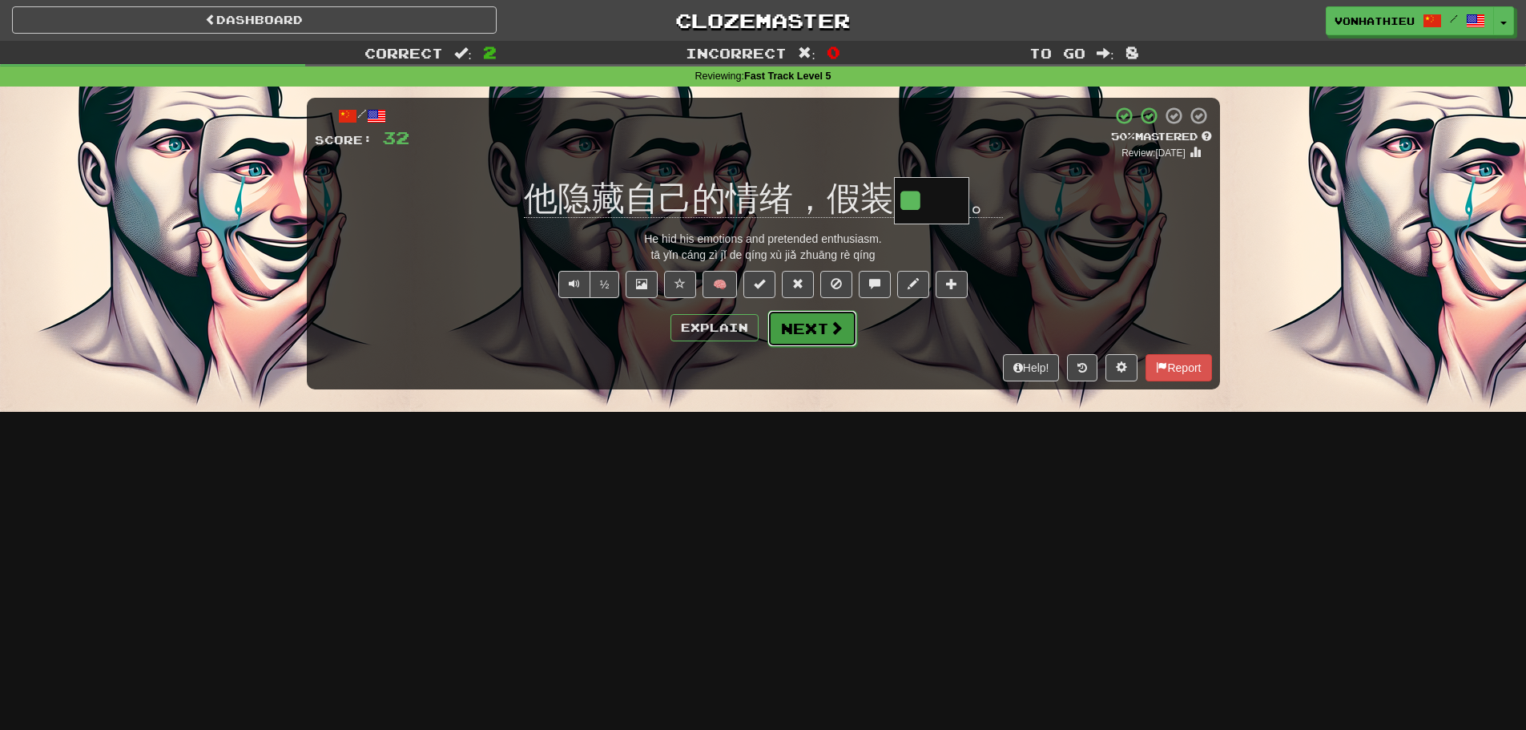
click at [820, 332] on button "Next" at bounding box center [812, 328] width 90 height 37
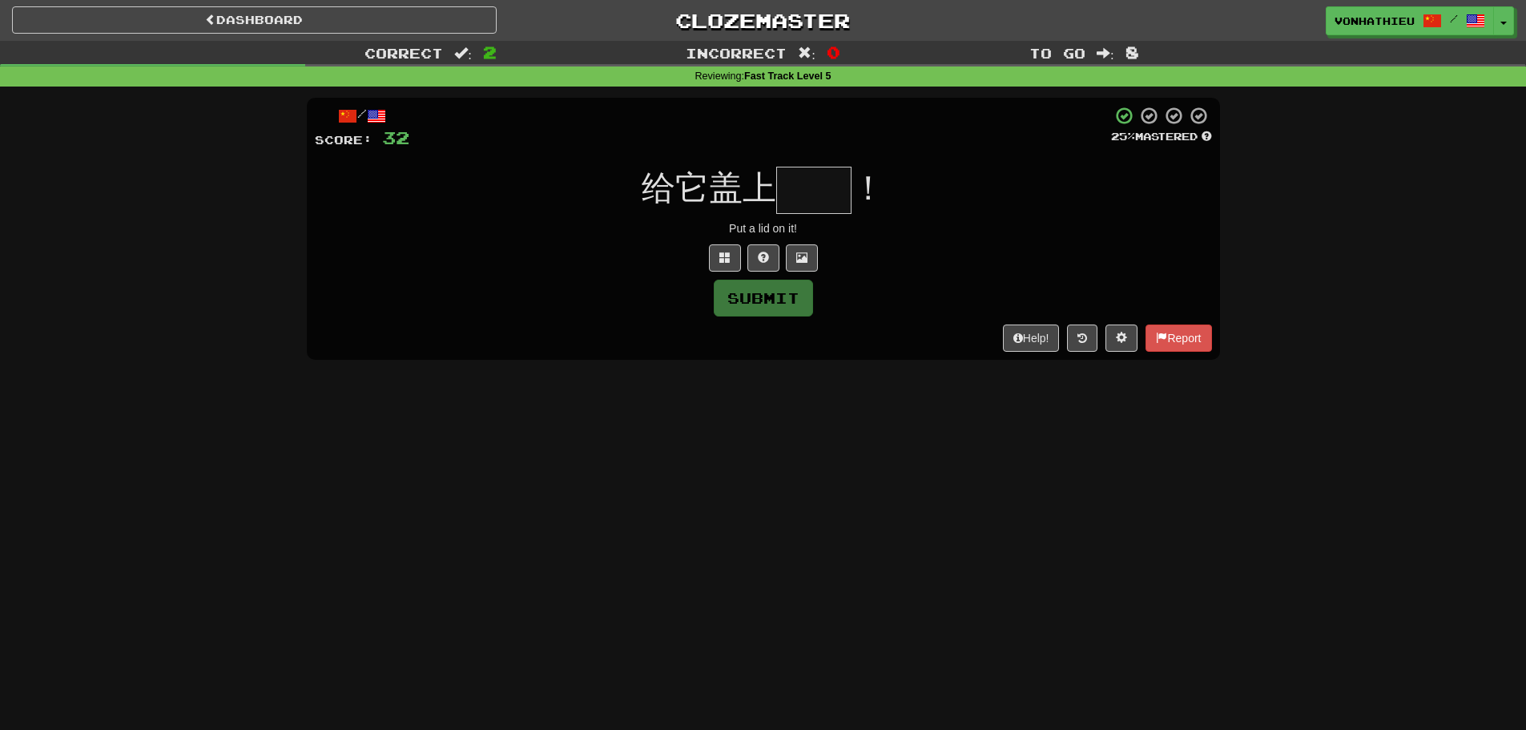
click at [811, 191] on input "text" at bounding box center [813, 190] width 75 height 47
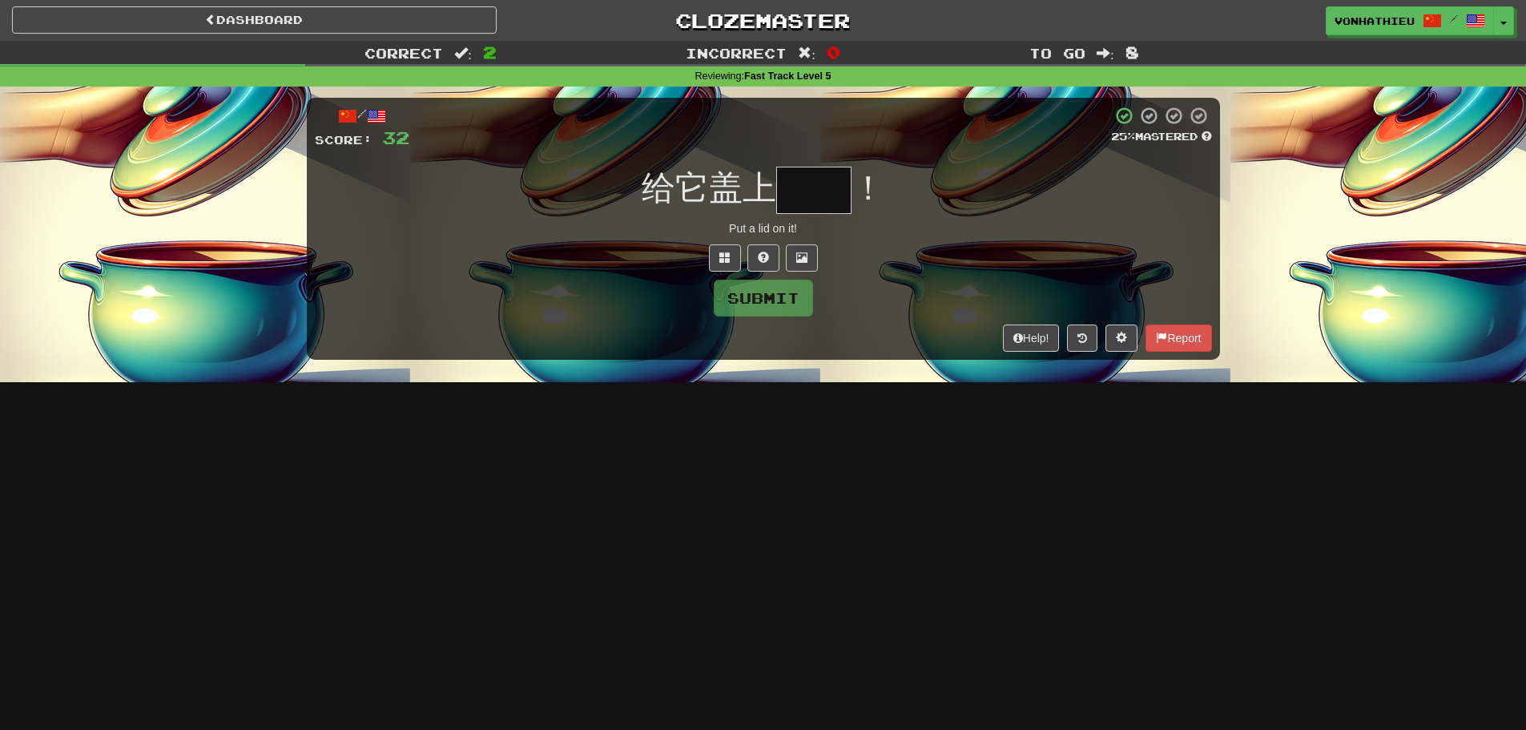
click at [811, 191] on input "text" at bounding box center [813, 190] width 75 height 47
click at [722, 260] on span at bounding box center [724, 257] width 11 height 11
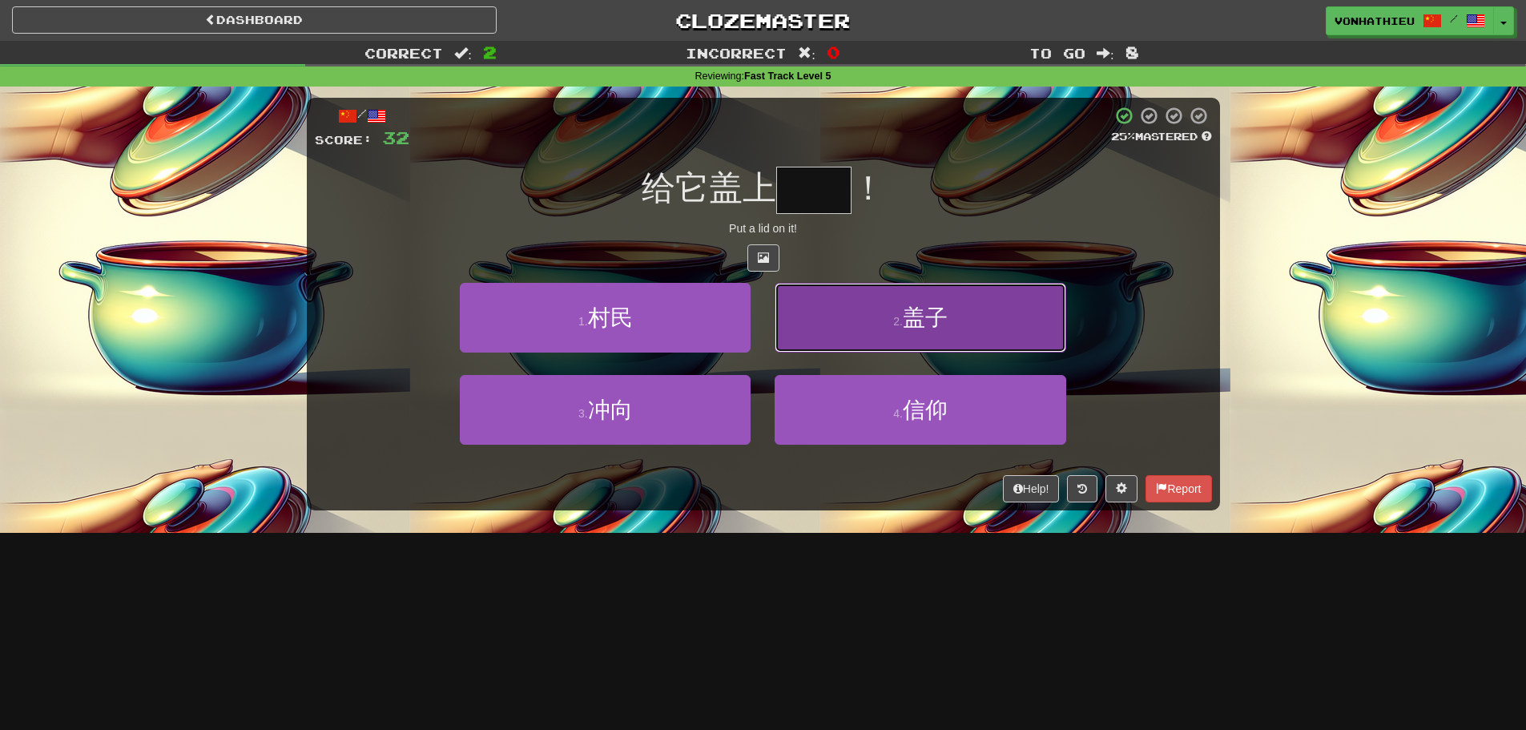
click at [919, 344] on button "2 . 盖子" at bounding box center [920, 318] width 291 height 70
type input "**"
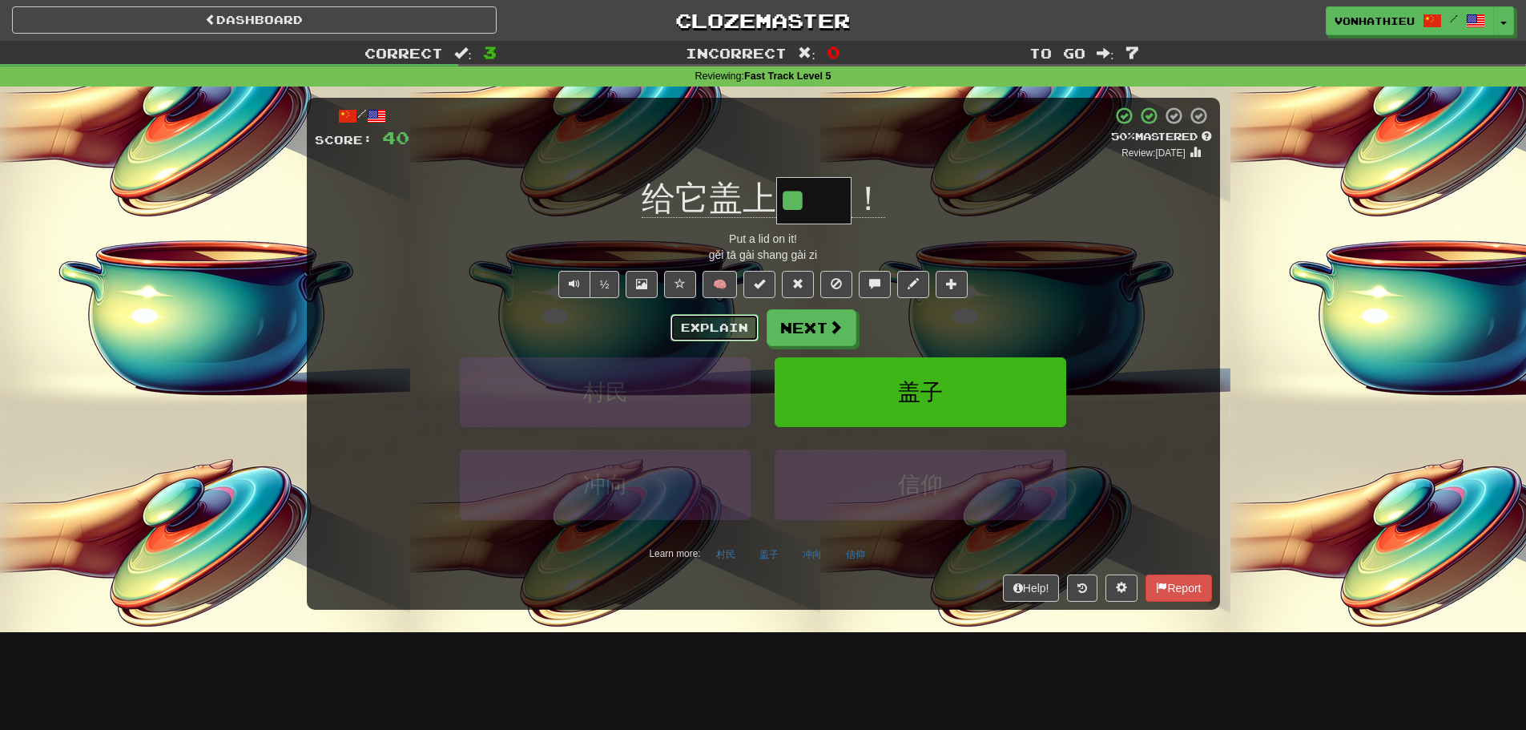
click at [698, 324] on button "Explain" at bounding box center [714, 327] width 88 height 27
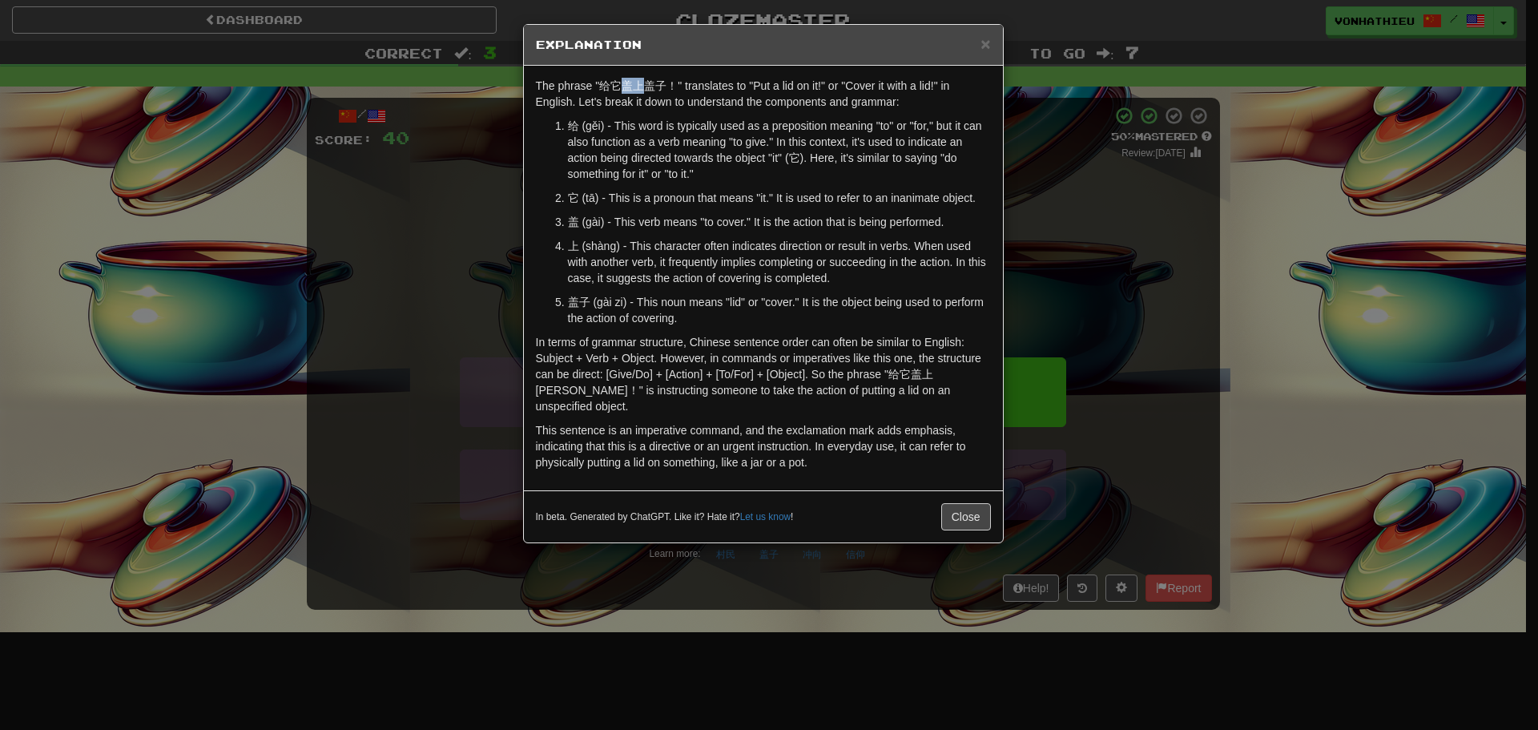
drag, startPoint x: 625, startPoint y: 89, endPoint x: 645, endPoint y: 88, distance: 20.0
click at [645, 88] on p "The phrase "给它盖上盖子！" translates to "Put a lid on it!" or "Cover it with a lid!"…" at bounding box center [763, 94] width 455 height 32
click at [666, 99] on body "Dashboard Clozemaster vonhathieu / Toggle Dropdown Dashboard Leaderboard Activi…" at bounding box center [769, 649] width 1538 height 1298
click at [483, 195] on div "× Explanation The phrase "给它盖上盖子！" translates to "Put a lid on it!" or "Cover i…" at bounding box center [769, 365] width 1538 height 730
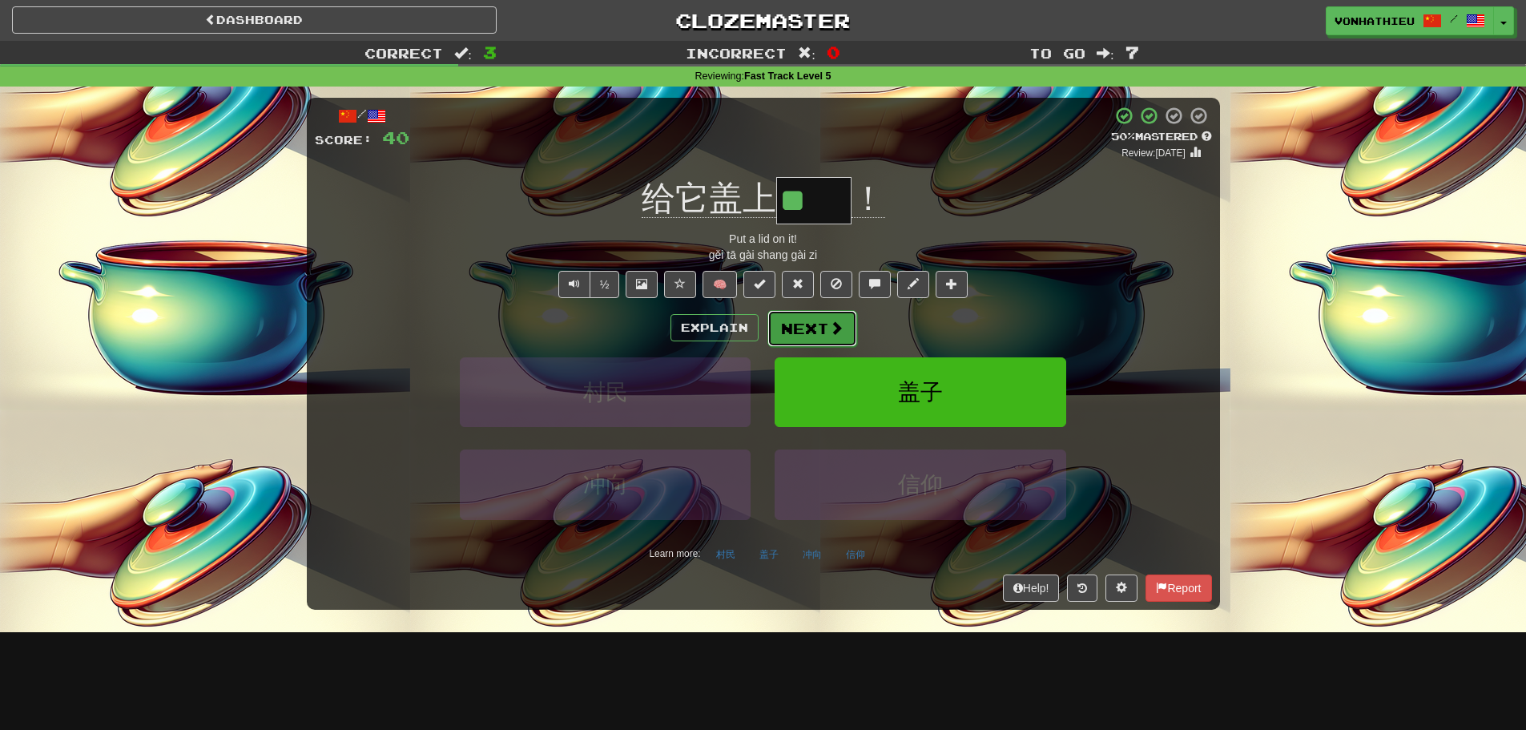
click at [829, 330] on span at bounding box center [836, 327] width 14 height 14
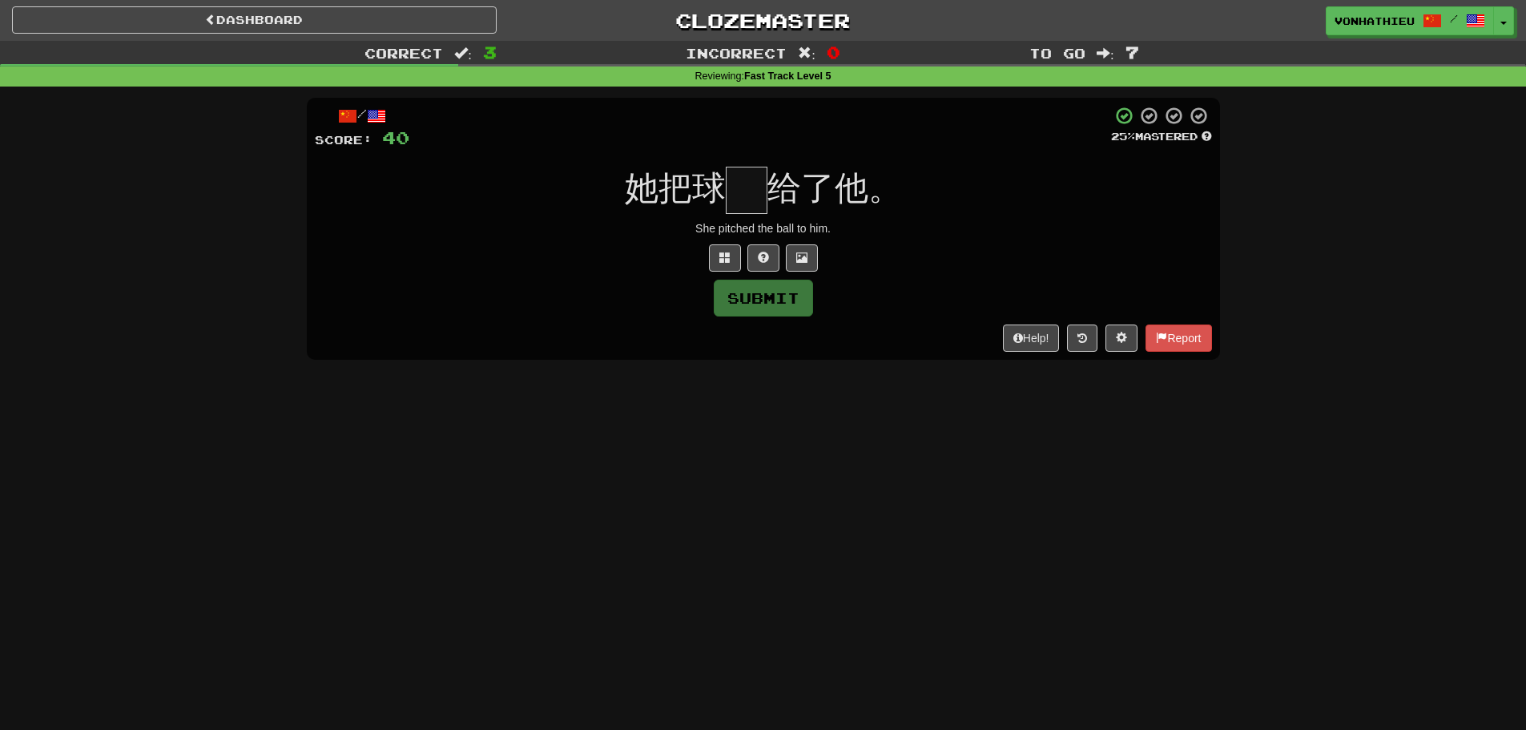
click at [755, 202] on input "text" at bounding box center [747, 190] width 42 height 47
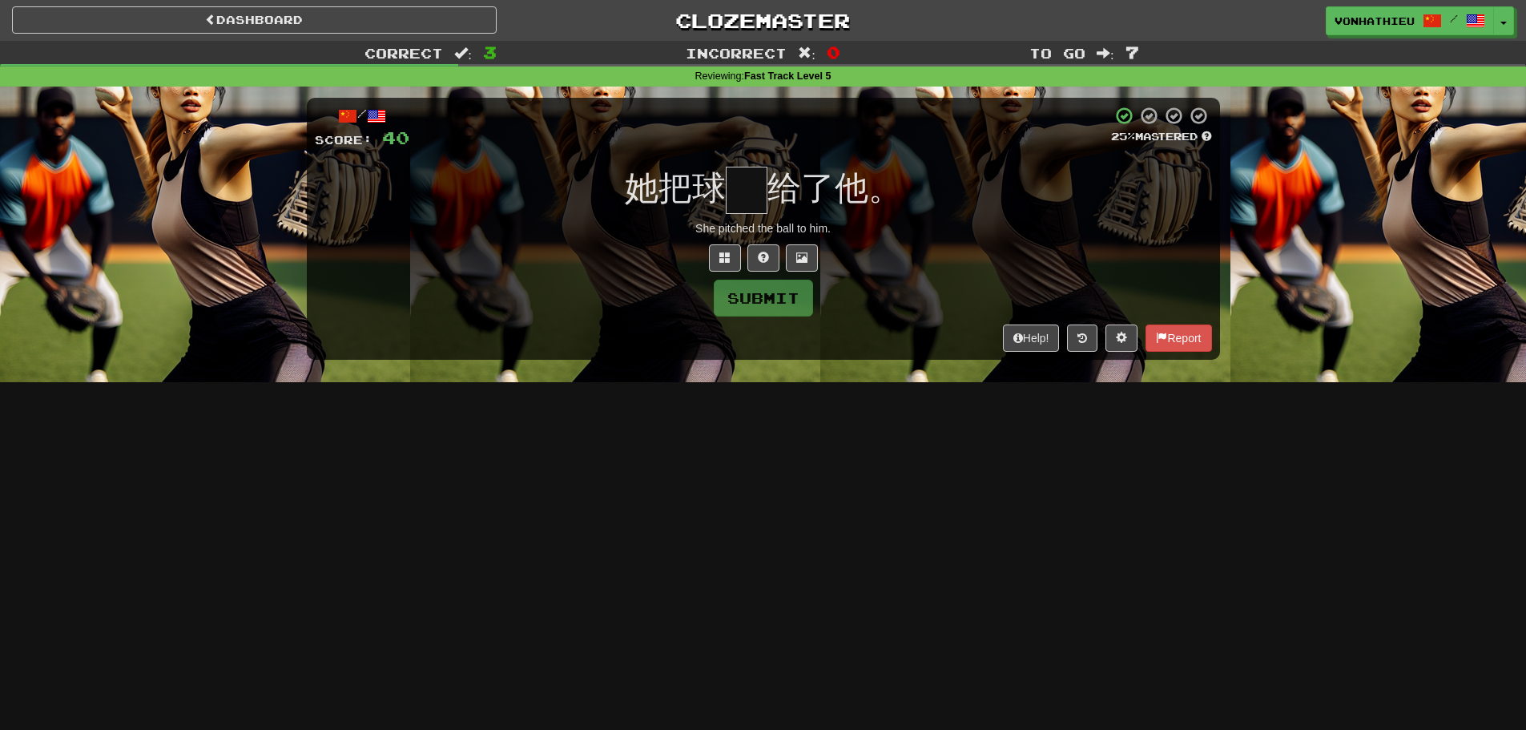
click at [755, 202] on input "text" at bounding box center [747, 190] width 42 height 47
click at [725, 263] on span at bounding box center [724, 257] width 11 height 11
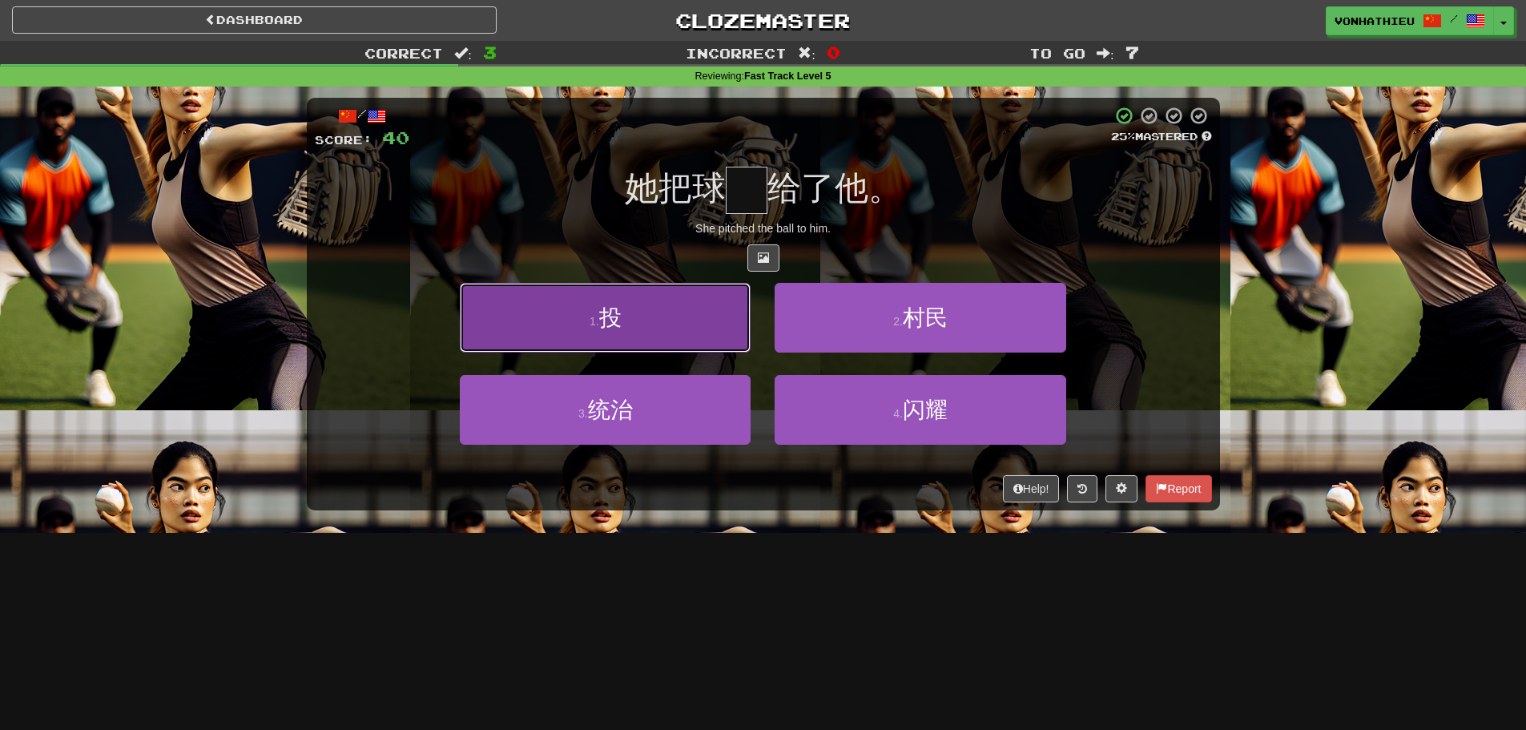
click at [663, 335] on button "1 . 投" at bounding box center [605, 318] width 291 height 70
type input "*"
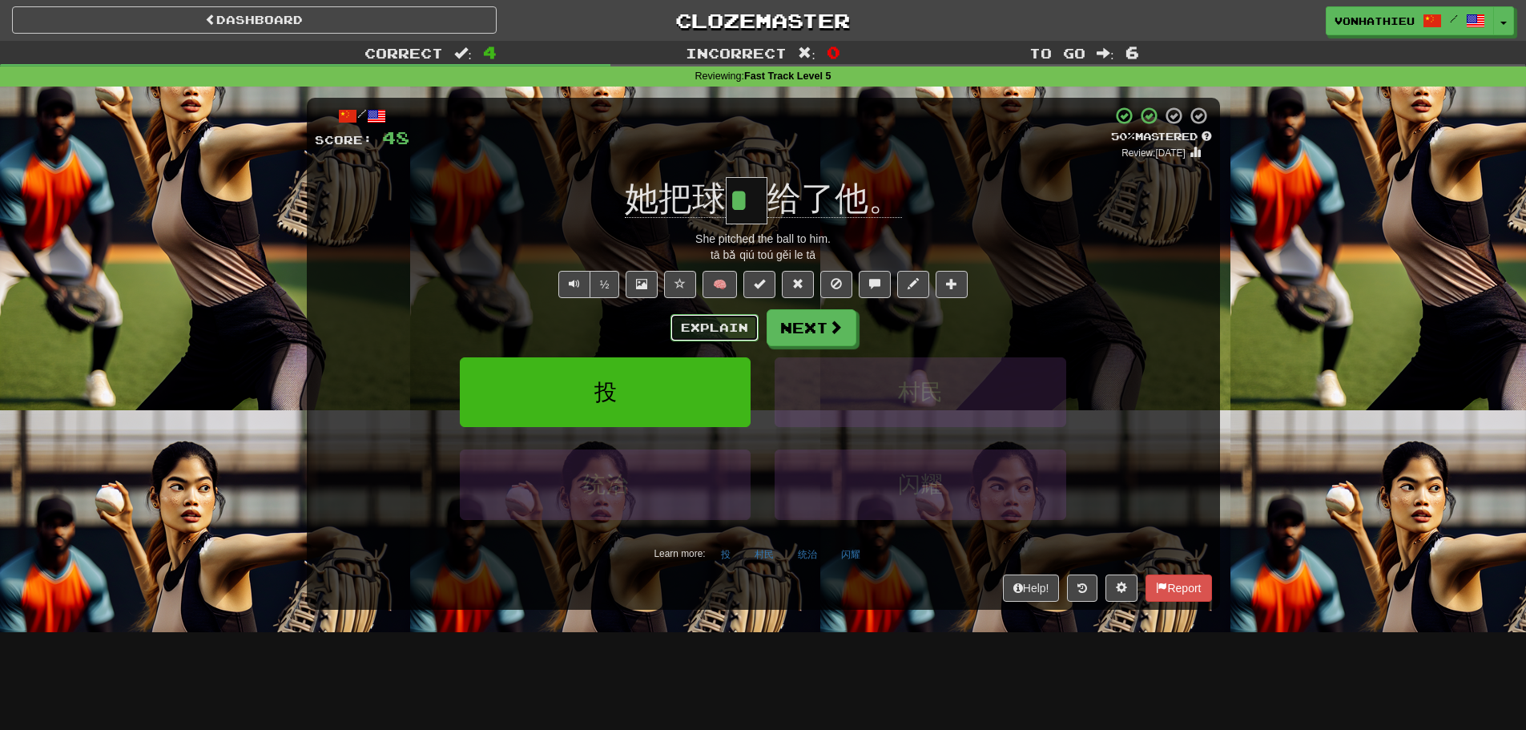
click at [719, 330] on button "Explain" at bounding box center [714, 327] width 88 height 27
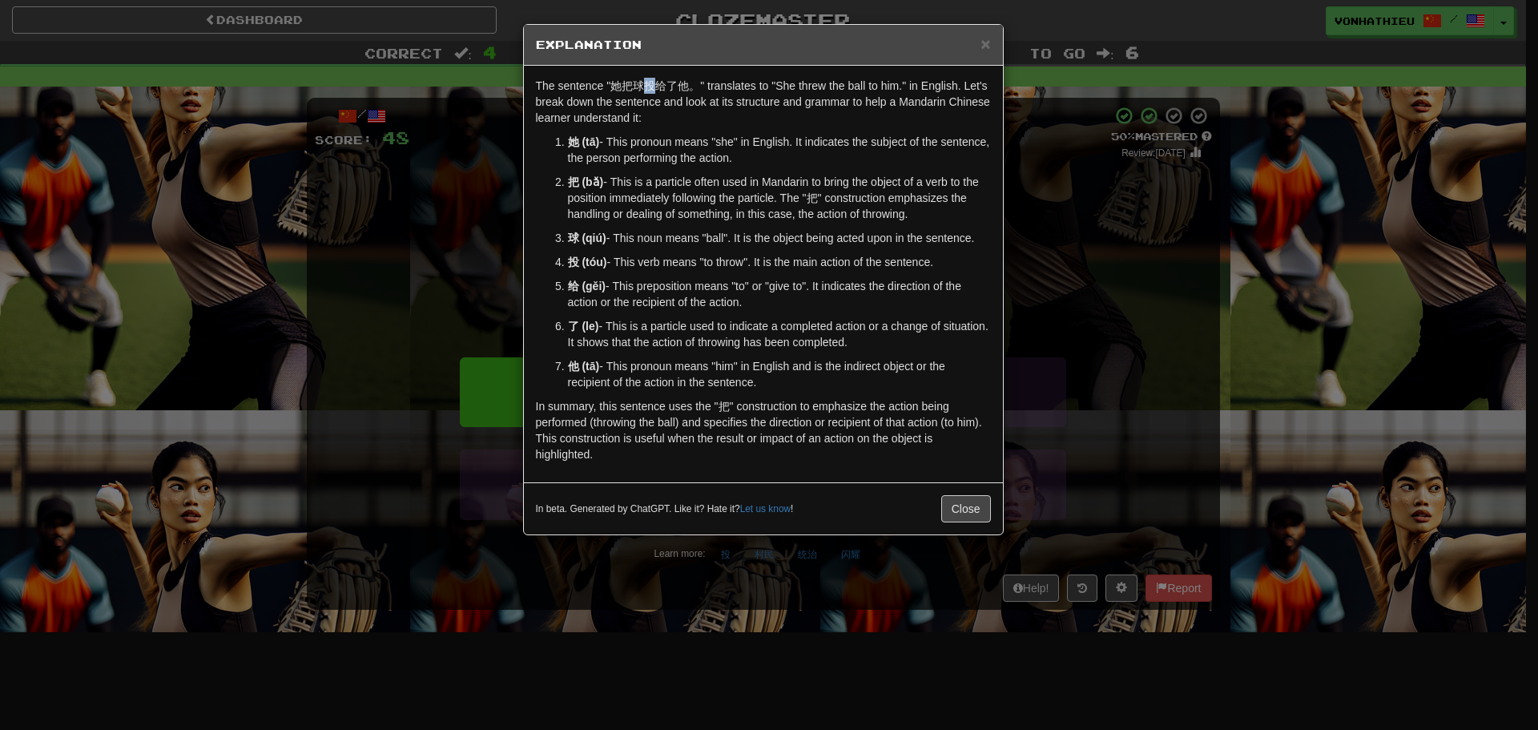
click at [654, 88] on p "The sentence "她把球投给了他。" translates to "She threw the ball to him." in English. …" at bounding box center [763, 102] width 455 height 48
click at [685, 108] on body "Dashboard Clozemaster vonhathieu / Toggle Dropdown Dashboard Leaderboard Activi…" at bounding box center [769, 649] width 1538 height 1298
click at [624, 197] on p "把 (bǎ) - This is a particle often used in Mandarin to bring the object of a ver…" at bounding box center [779, 198] width 423 height 48
drag, startPoint x: 645, startPoint y: 87, endPoint x: 656, endPoint y: 87, distance: 11.2
click at [656, 87] on p "The sentence "她把球投给了他。" translates to "She threw the ball to him." in English. …" at bounding box center [763, 102] width 455 height 48
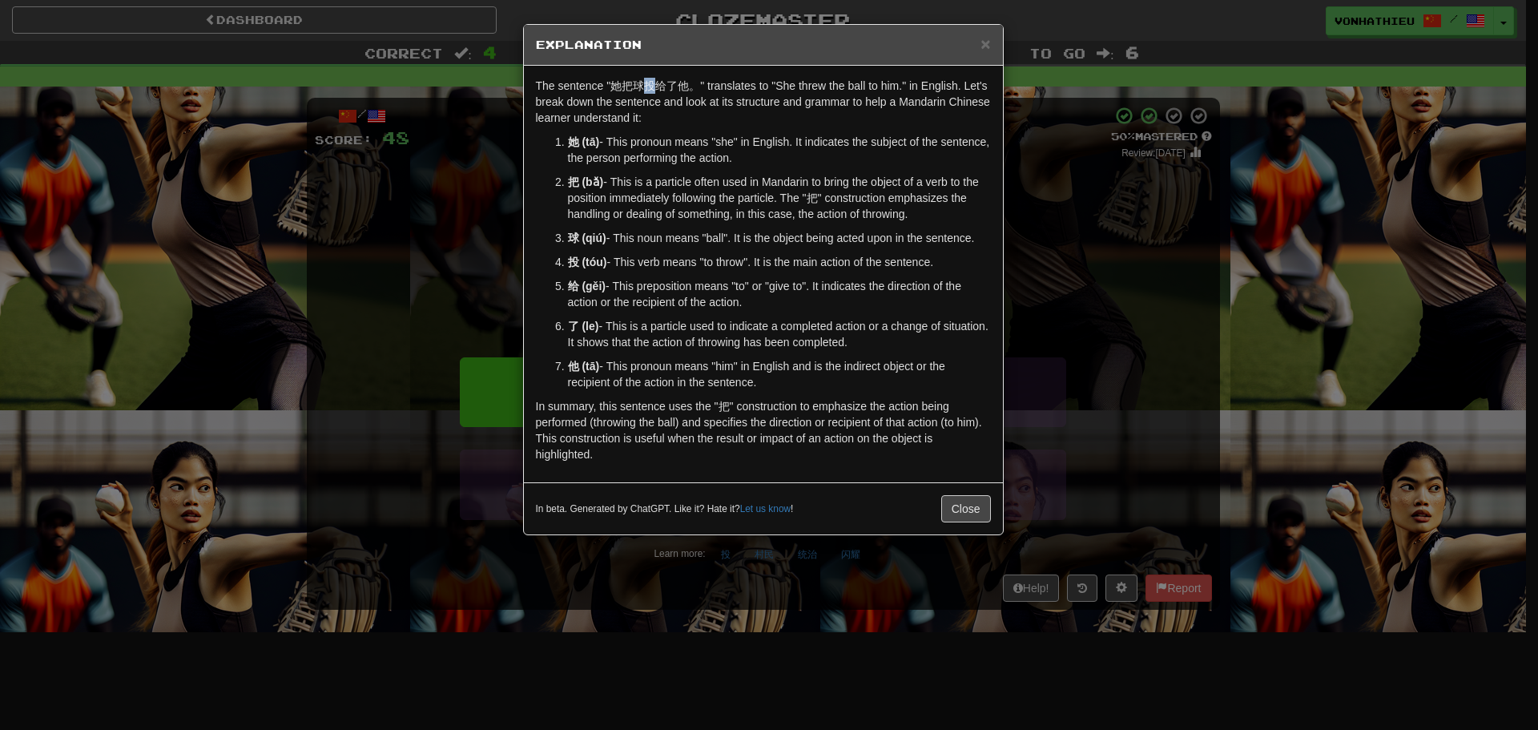
click at [676, 110] on body "Dashboard Clozemaster vonhathieu / Toggle Dropdown Dashboard Leaderboard Activi…" at bounding box center [769, 649] width 1538 height 1298
click at [547, 176] on ol "她 (tā) - This pronoun means "she" in English. It indicates the subject of the s…" at bounding box center [763, 262] width 455 height 256
click at [502, 206] on div "× Explanation The sentence "她把球投给了他。" translates to "She threw the ball to him.…" at bounding box center [769, 365] width 1538 height 730
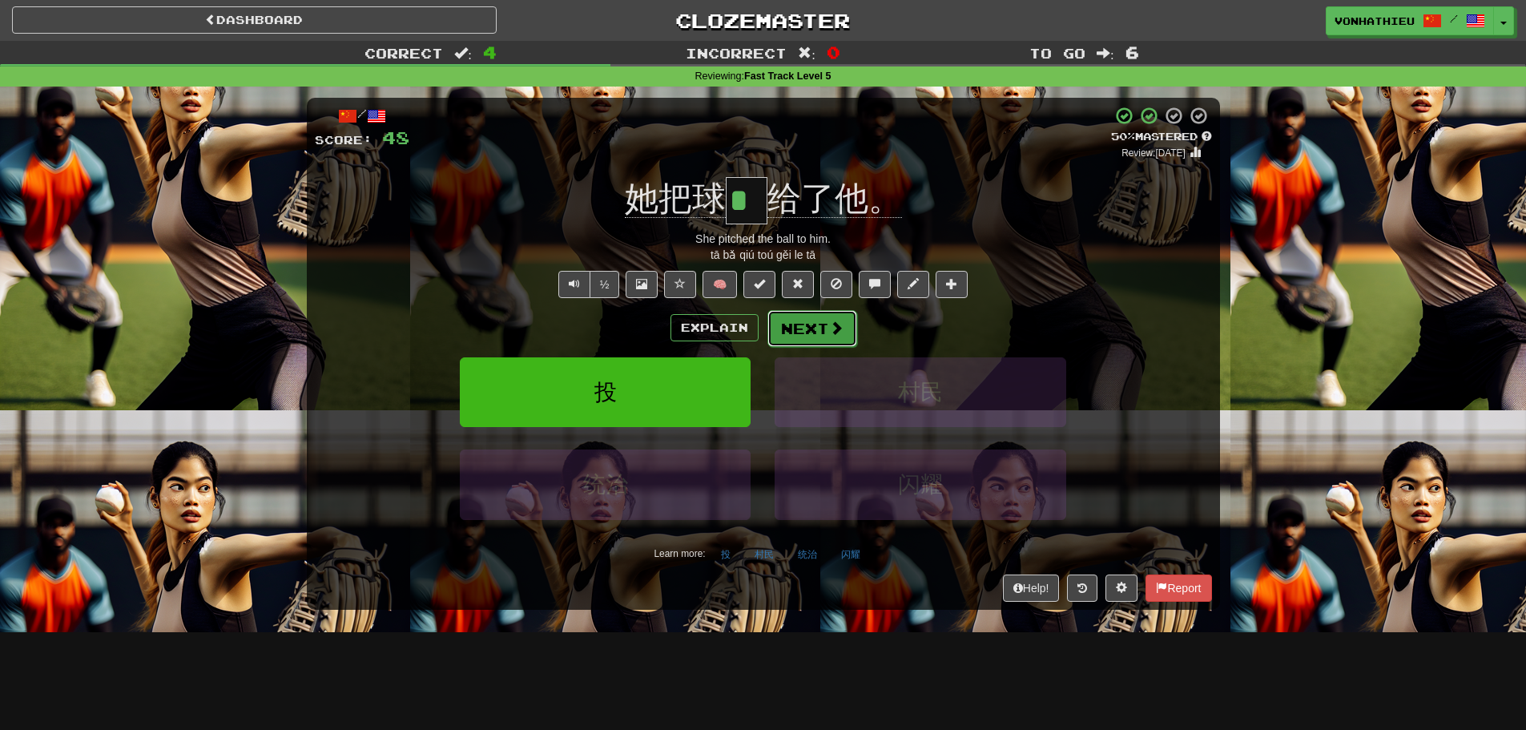
click at [840, 327] on span at bounding box center [836, 327] width 14 height 14
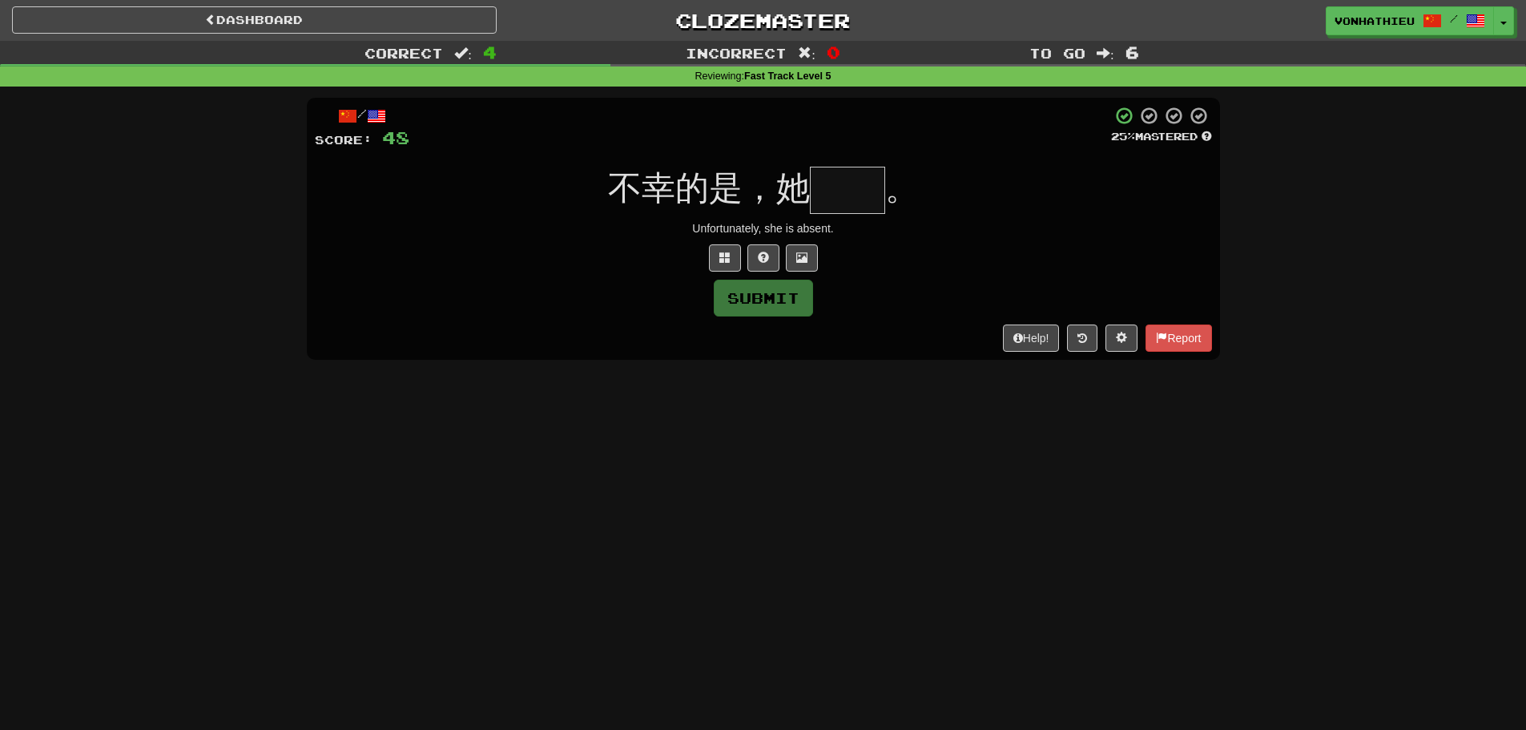
click at [834, 195] on input "text" at bounding box center [847, 190] width 75 height 47
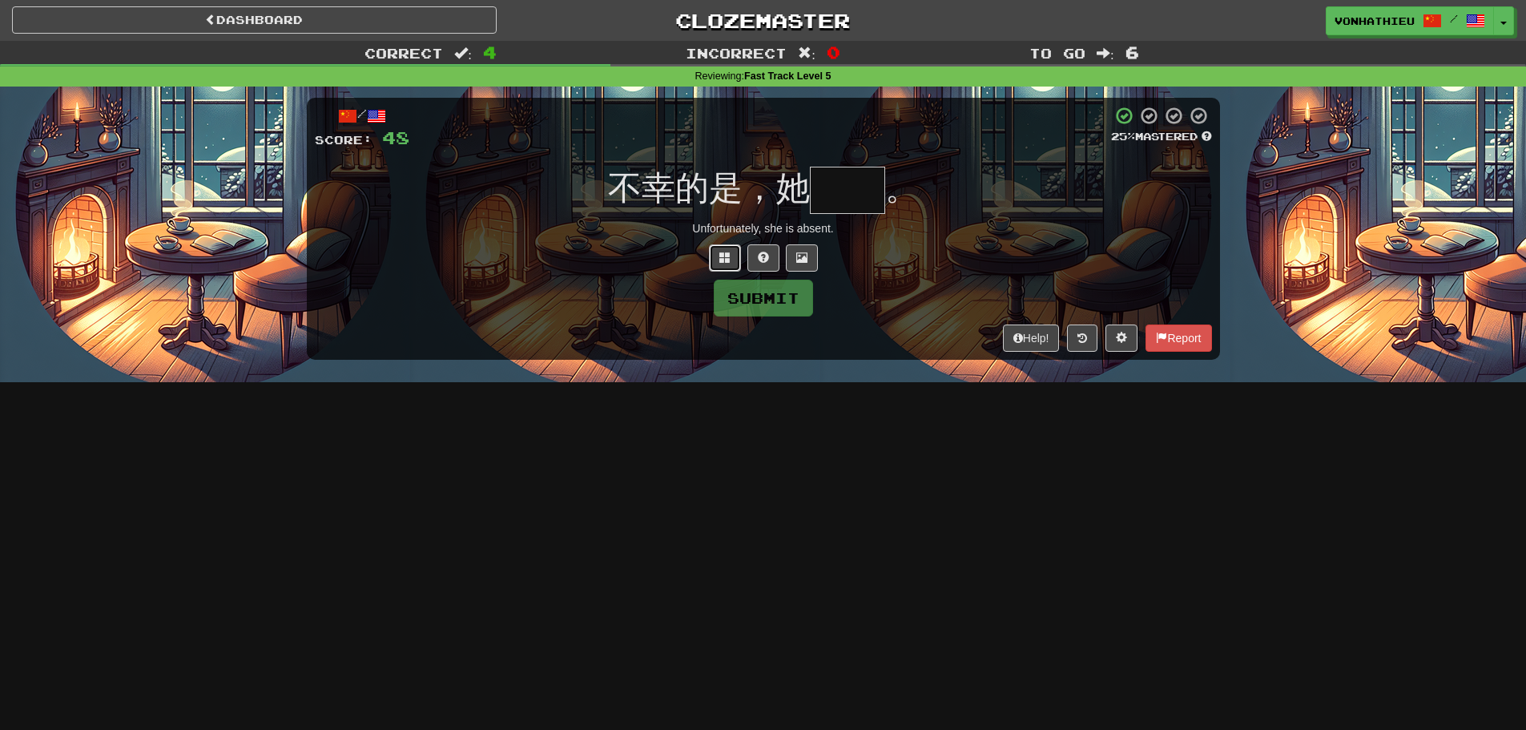
click at [733, 255] on button at bounding box center [725, 257] width 32 height 27
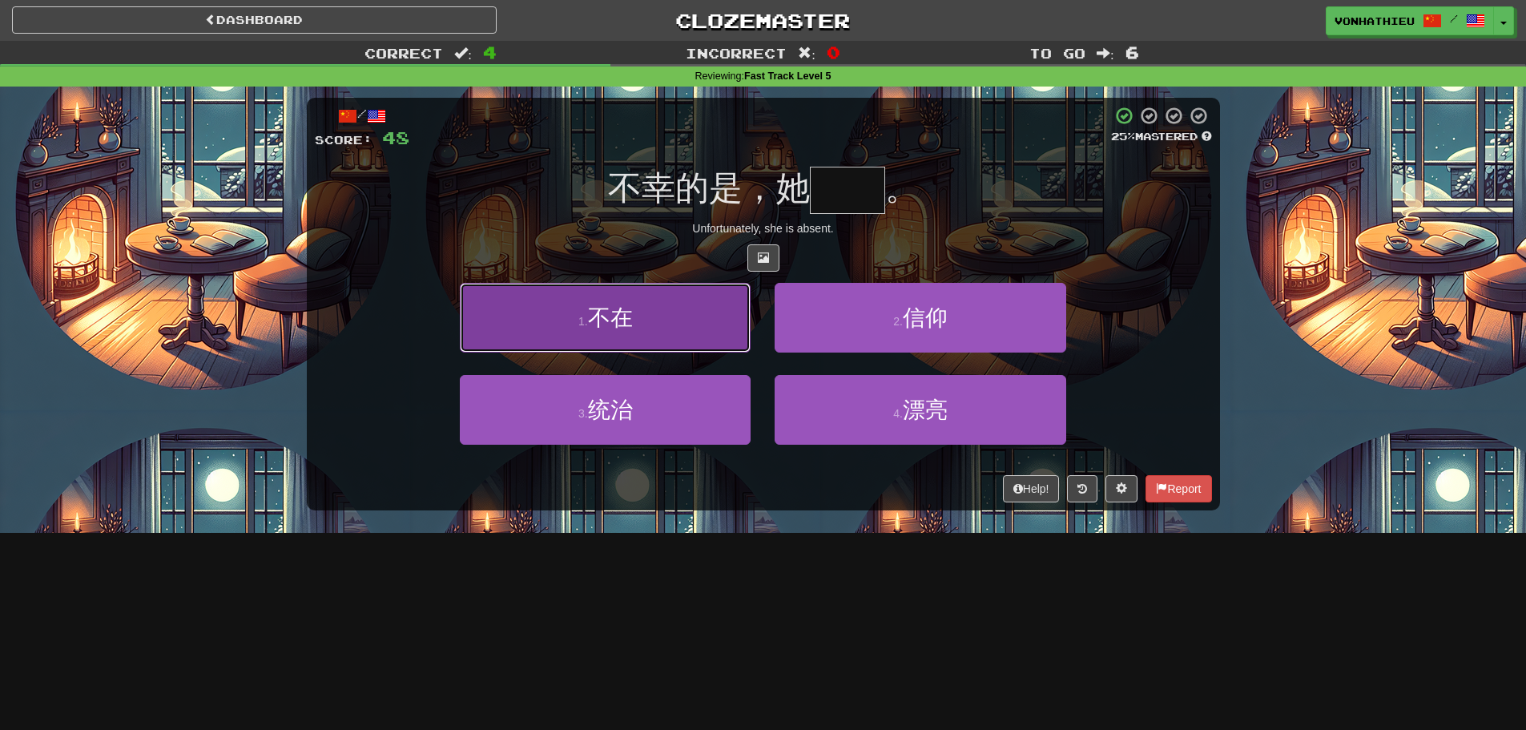
click at [712, 315] on button "1 . 不在" at bounding box center [605, 318] width 291 height 70
type input "**"
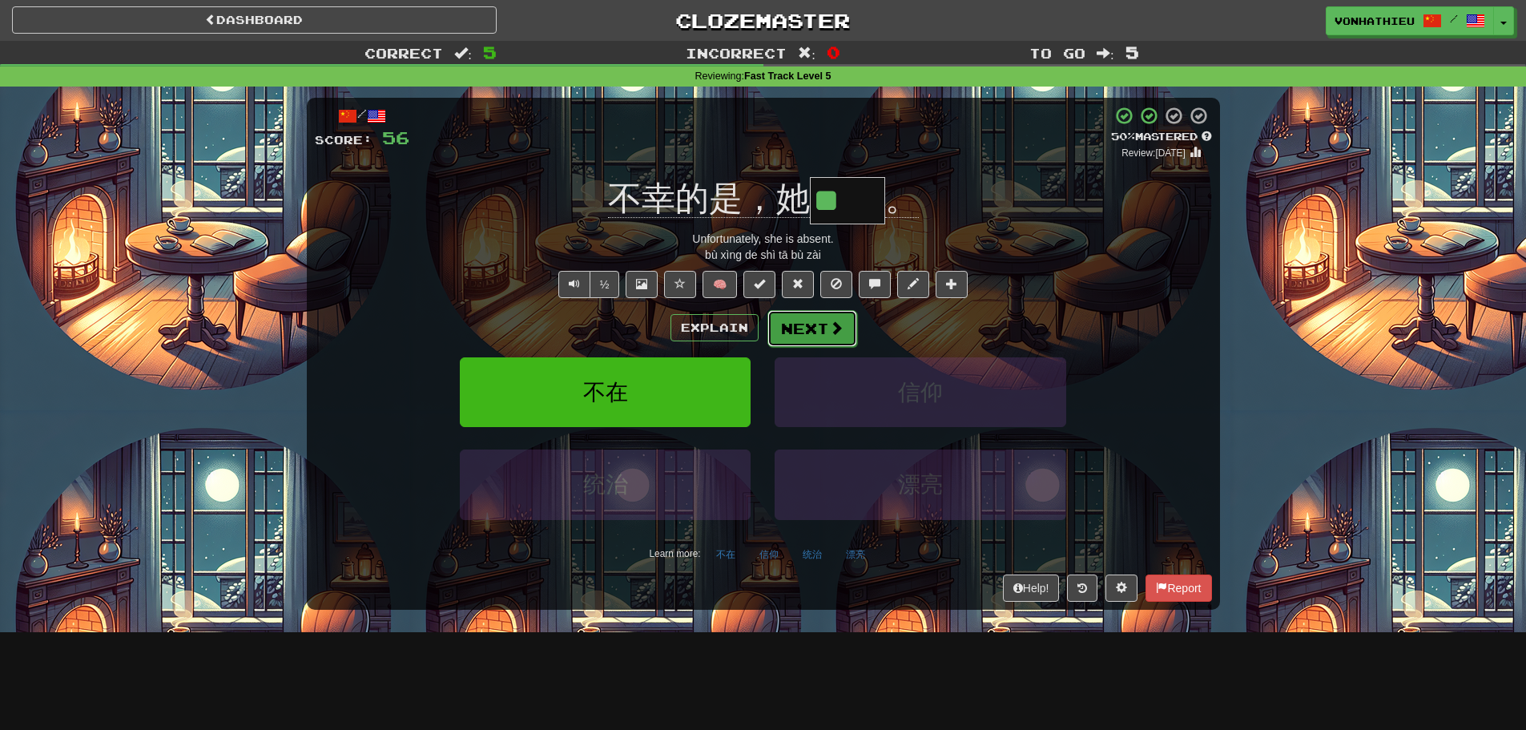
click at [817, 332] on button "Next" at bounding box center [812, 328] width 90 height 37
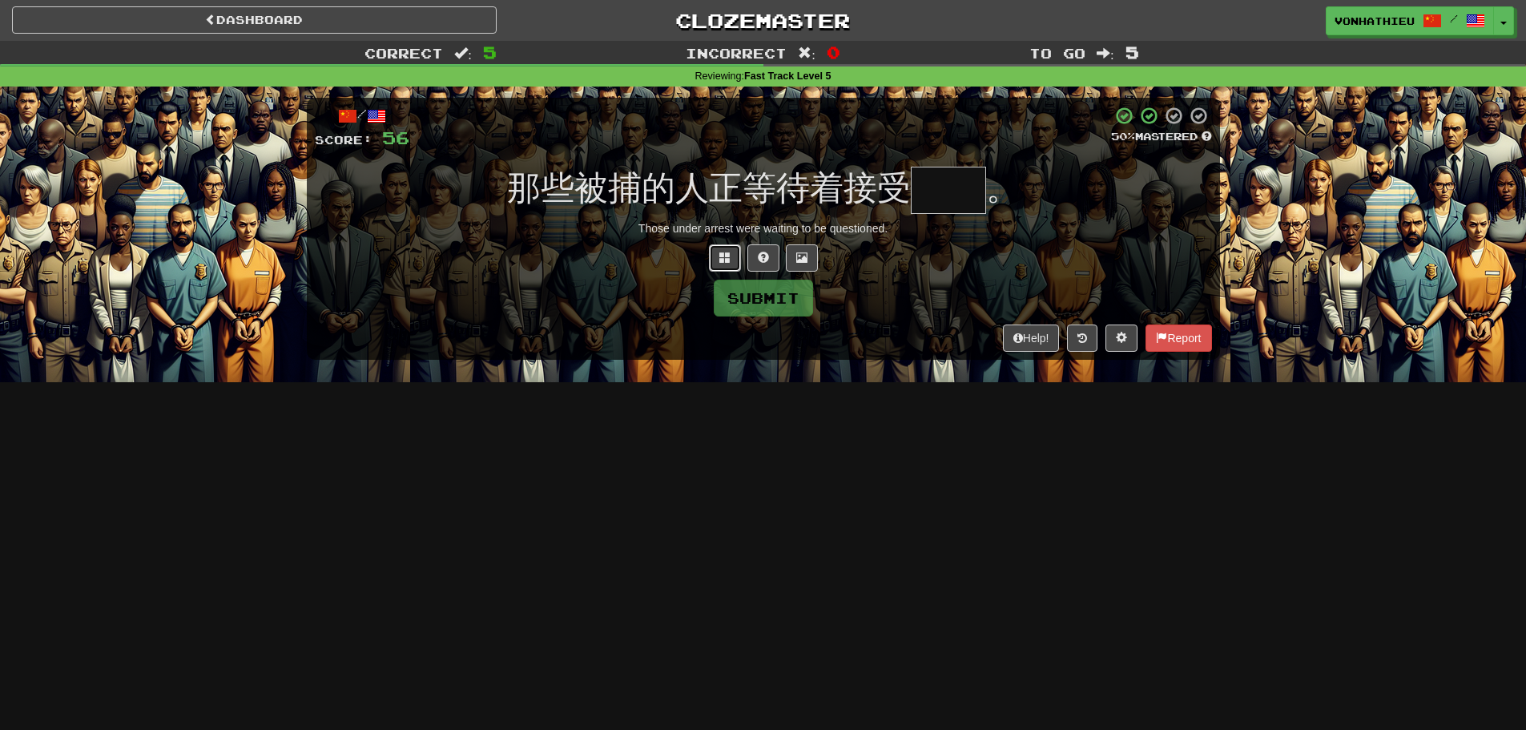
click at [721, 253] on span at bounding box center [724, 257] width 11 height 11
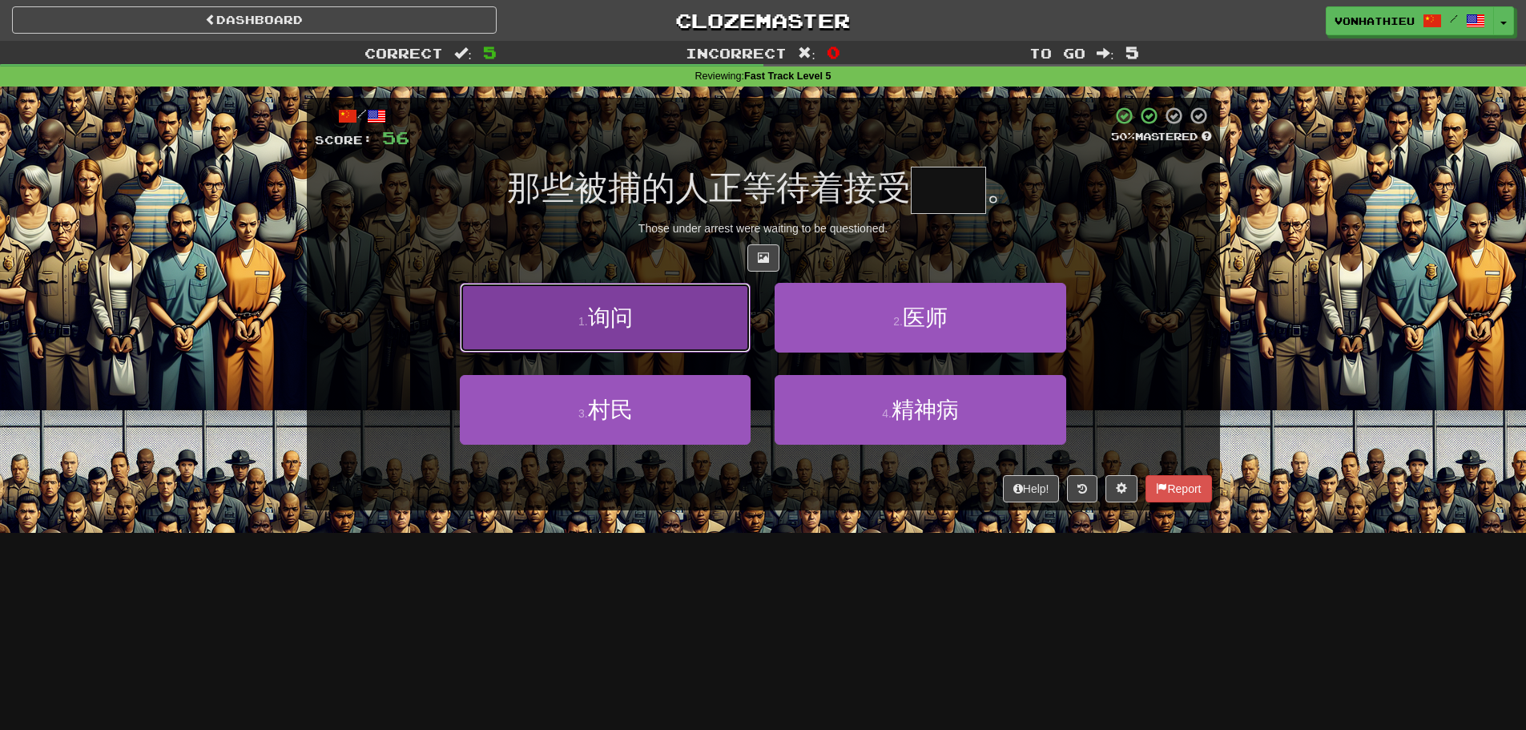
click at [654, 341] on button "1 . 询问" at bounding box center [605, 318] width 291 height 70
type input "**"
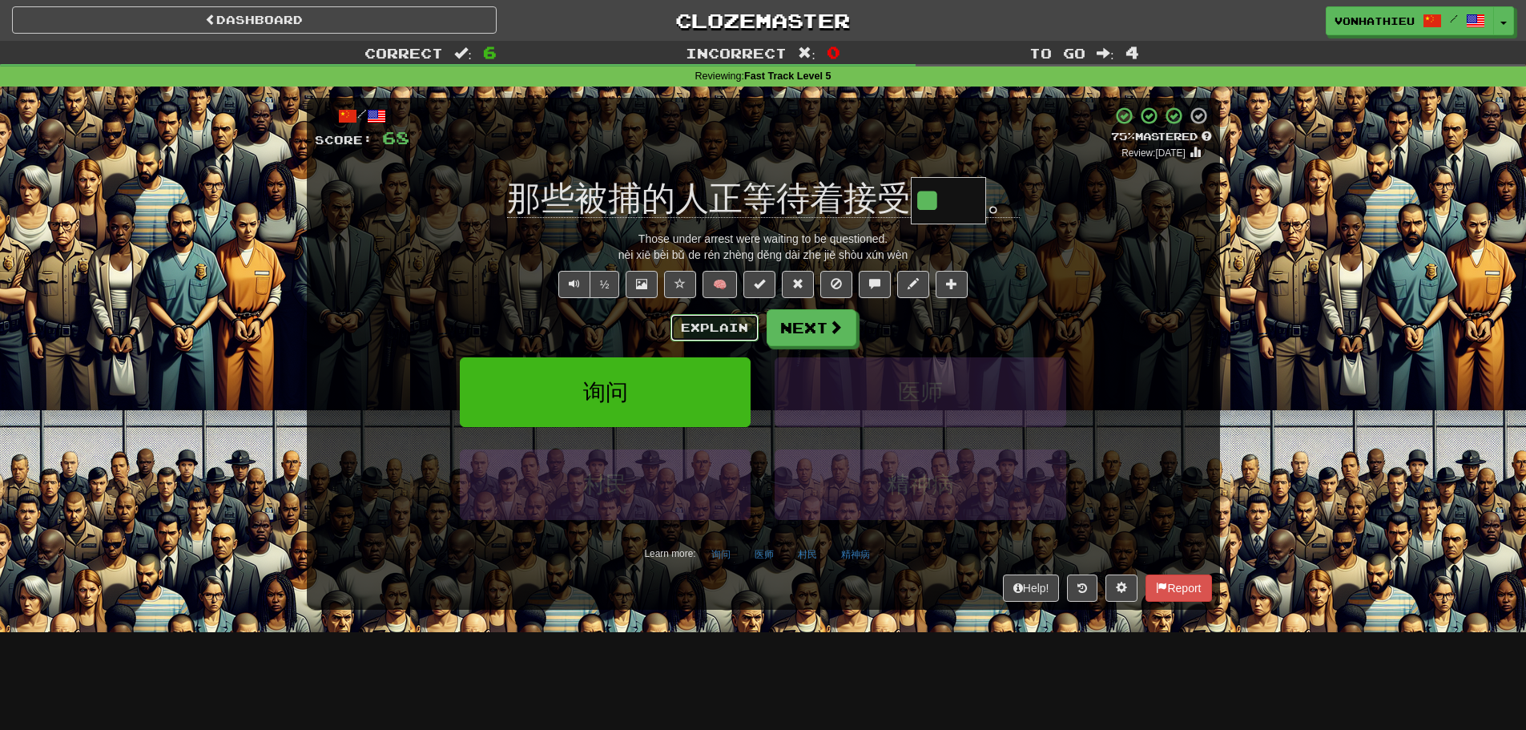
click at [722, 322] on button "Explain" at bounding box center [714, 327] width 88 height 27
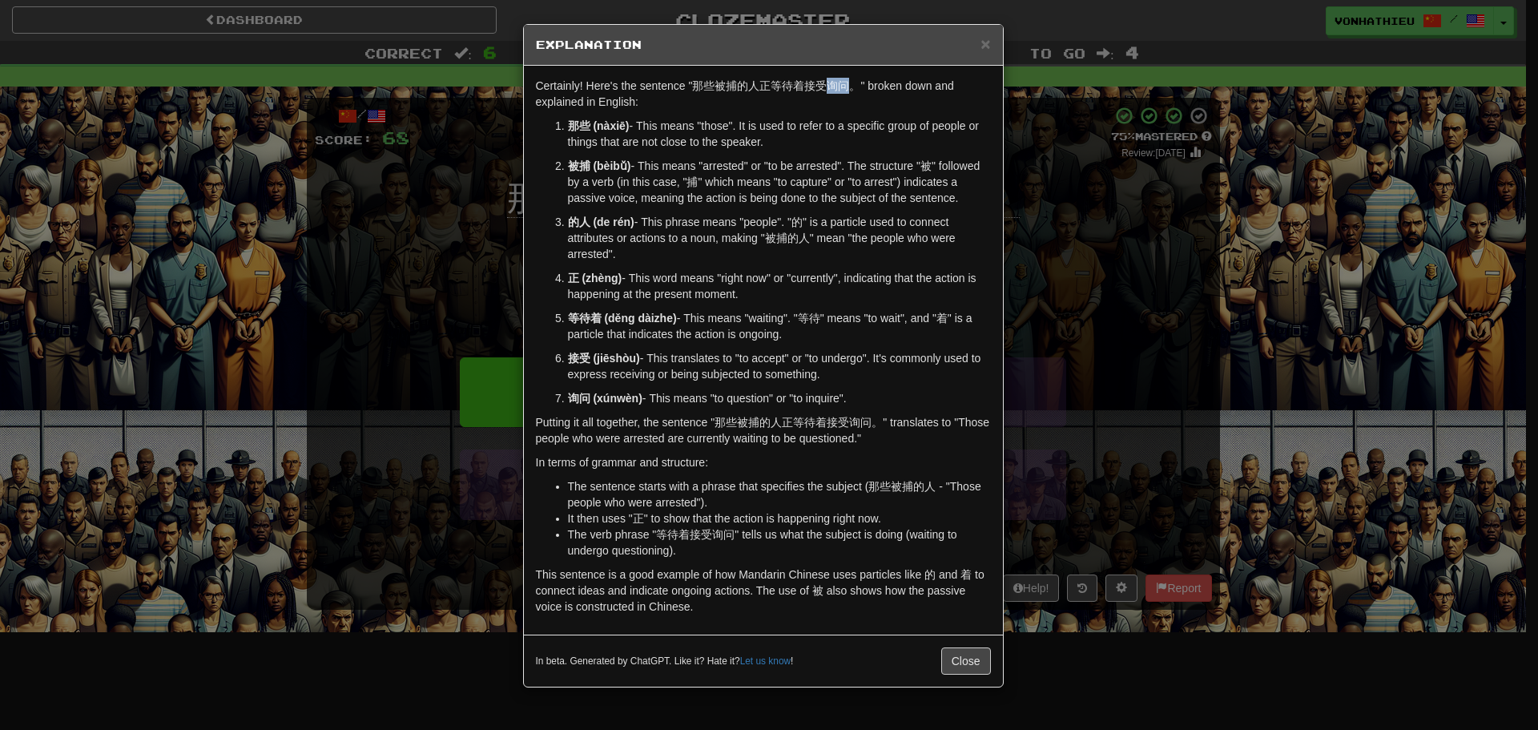
drag, startPoint x: 826, startPoint y: 88, endPoint x: 847, endPoint y: 88, distance: 20.8
click at [847, 88] on p "Certainly! Here's the sentence "那些被捕的人正等待着接受询问。" broken down and explained in E…" at bounding box center [763, 94] width 455 height 32
click at [869, 103] on body "Dashboard Clozemaster vonhathieu / Toggle Dropdown Dashboard Leaderboard Activi…" at bounding box center [769, 649] width 1538 height 1298
click at [485, 293] on div "× Explanation Certainly! Here's the sentence "那些被捕的人正等待着接受询问。" broken down and …" at bounding box center [769, 365] width 1538 height 730
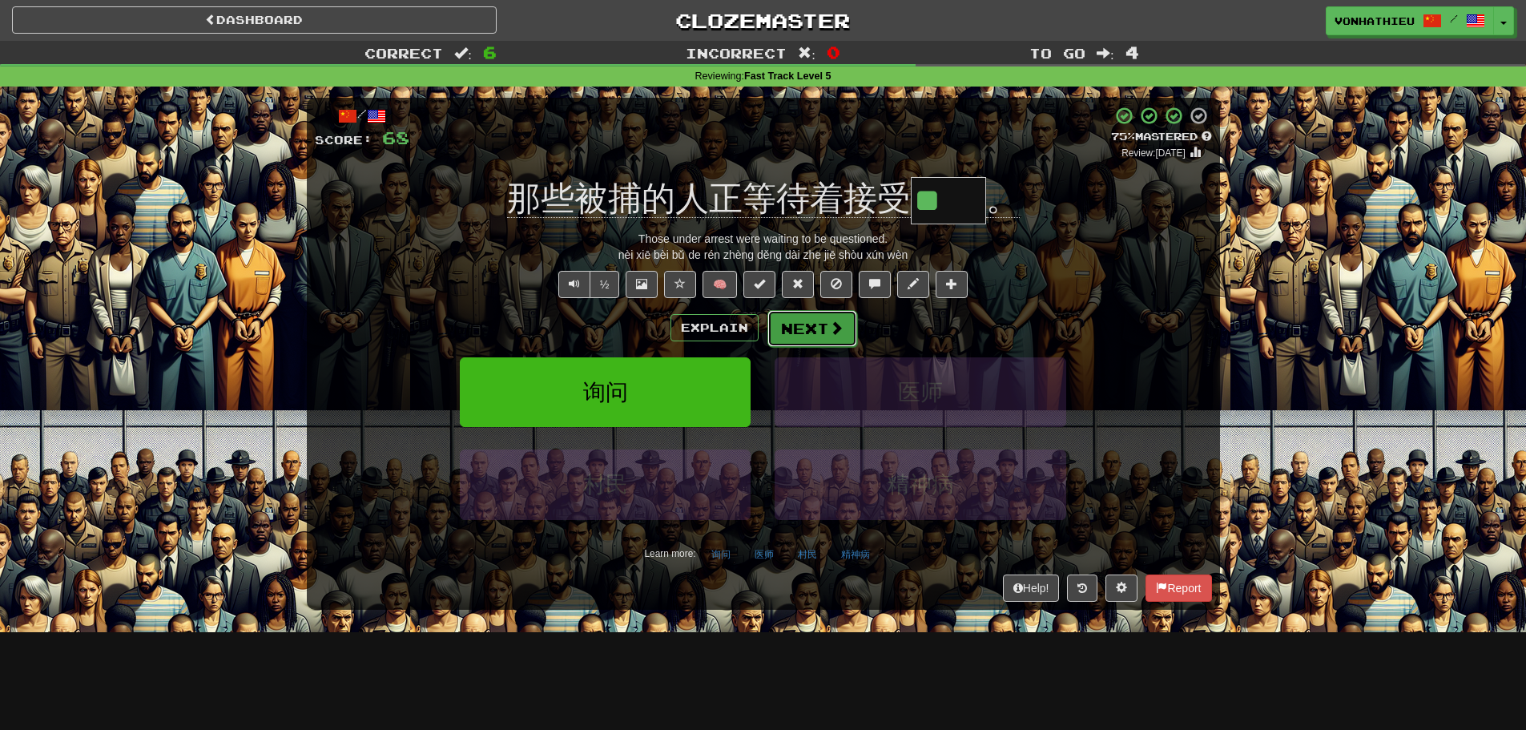
click at [818, 328] on button "Next" at bounding box center [812, 328] width 90 height 37
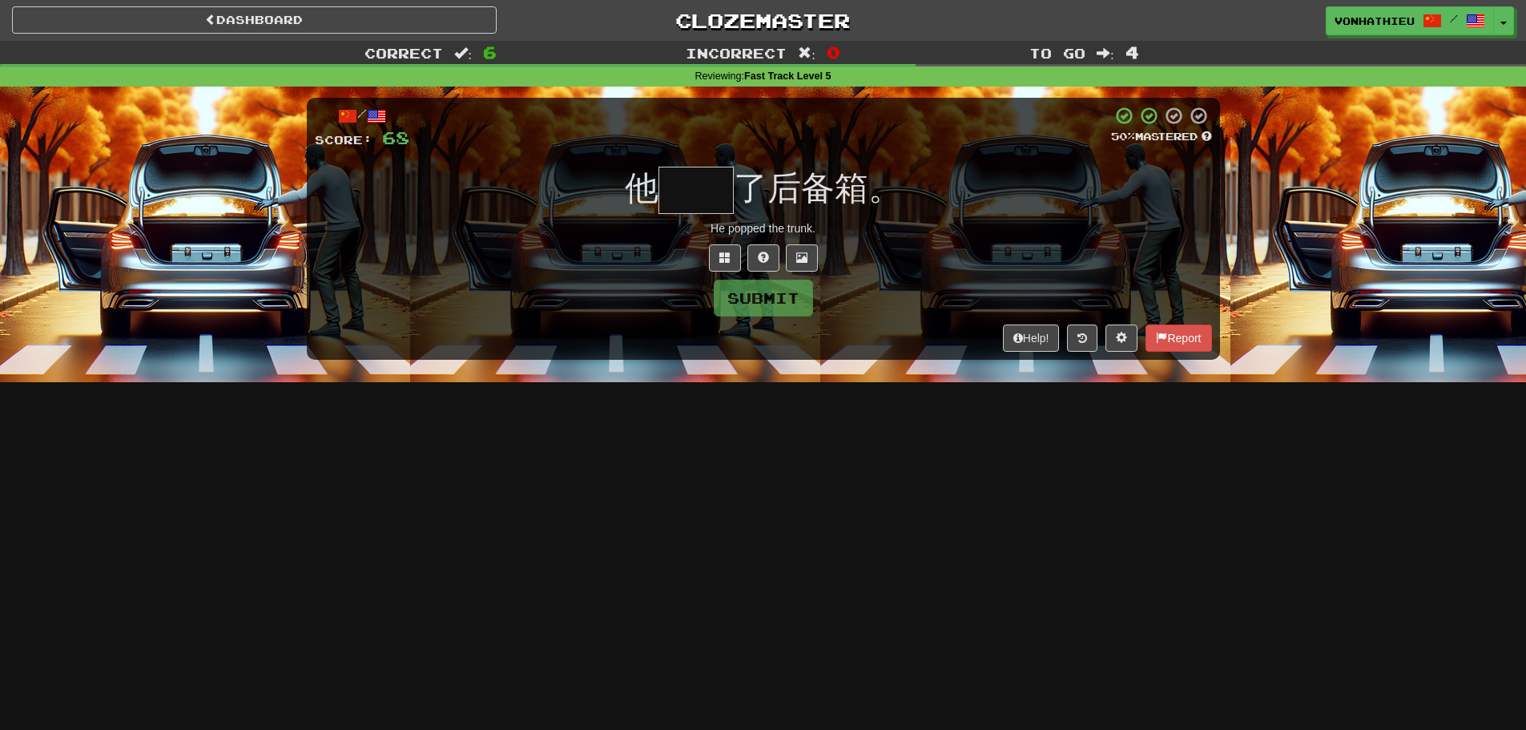
click at [694, 191] on input "text" at bounding box center [695, 190] width 75 height 47
click at [721, 256] on span at bounding box center [724, 257] width 11 height 11
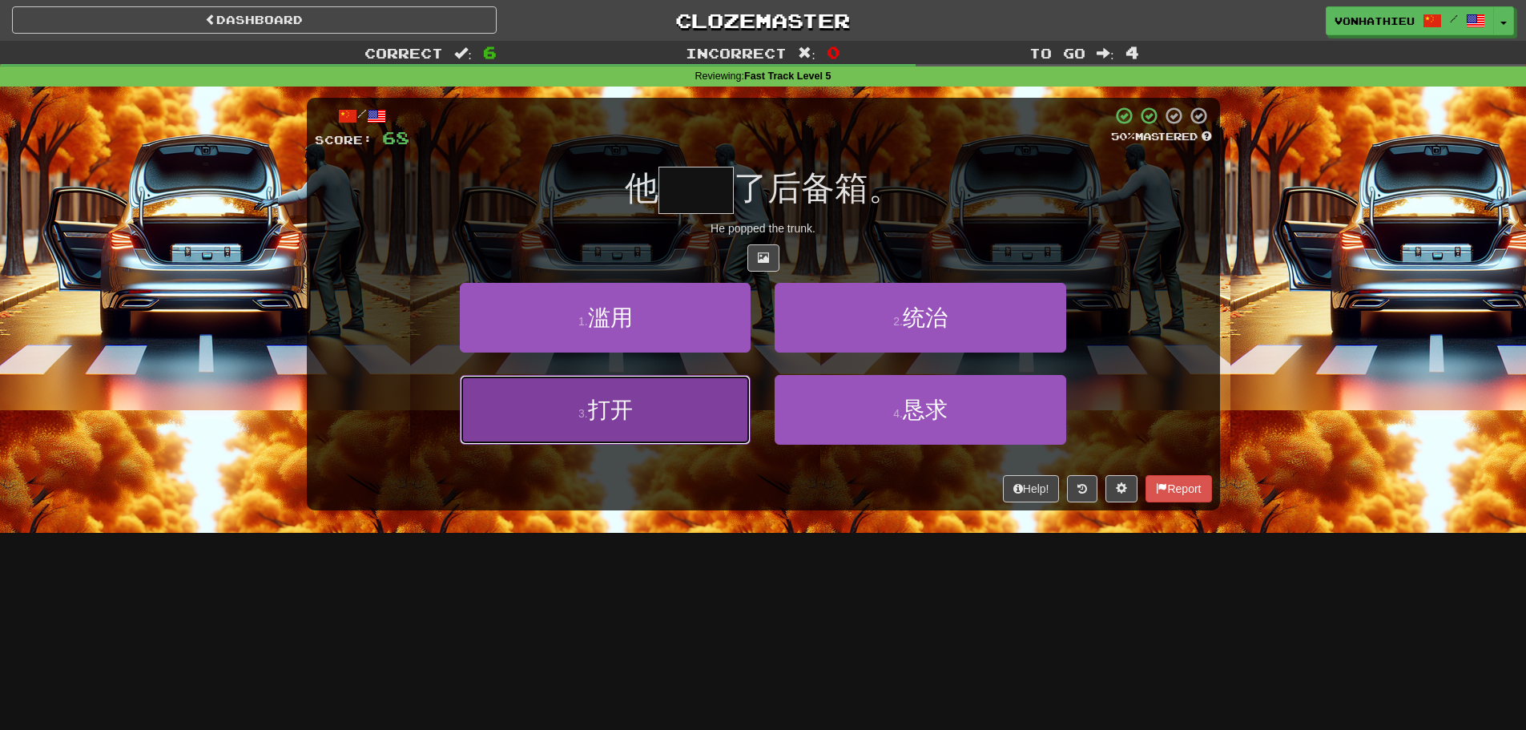
click at [604, 426] on button "3 . 打开" at bounding box center [605, 410] width 291 height 70
type input "**"
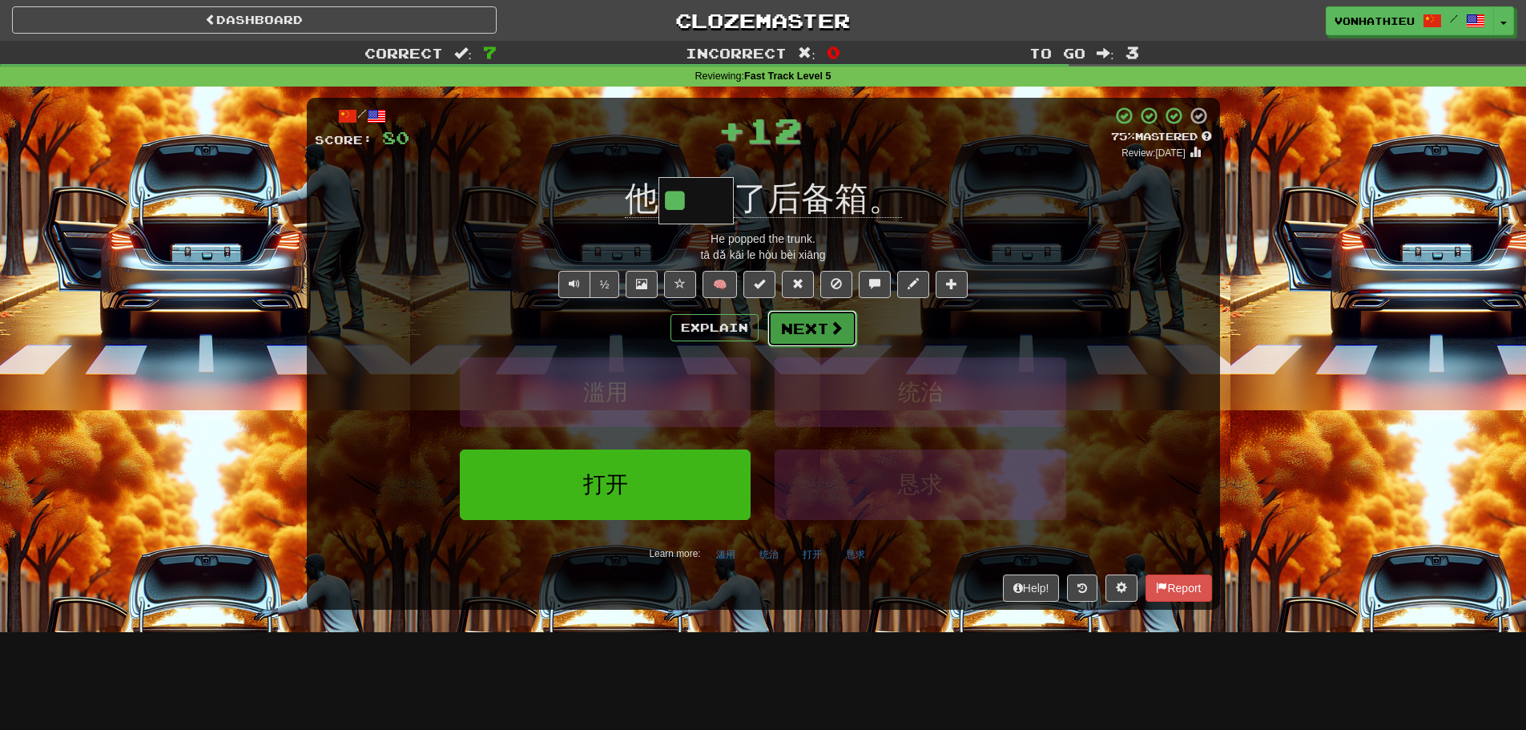
click at [842, 332] on button "Next" at bounding box center [812, 328] width 90 height 37
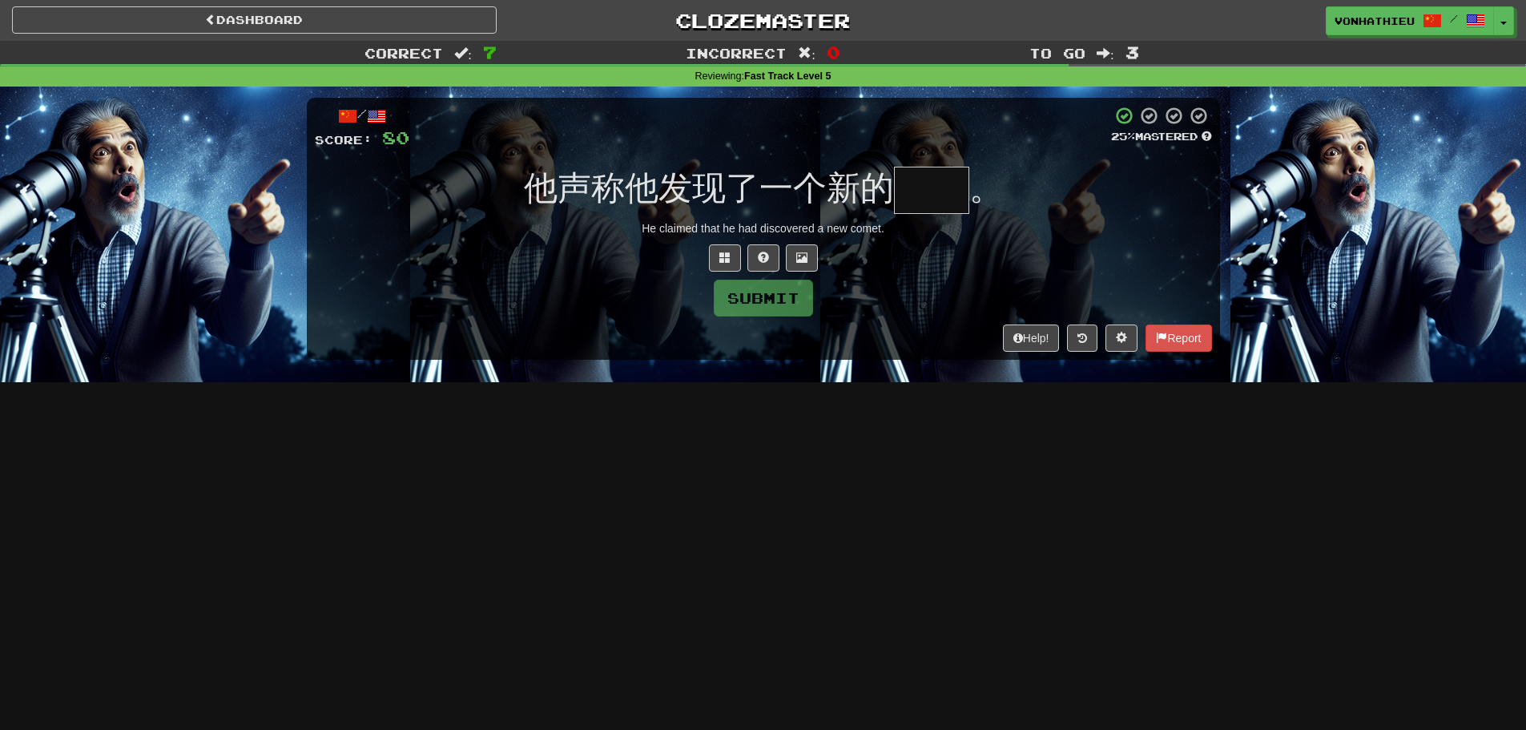
click at [936, 192] on input "text" at bounding box center [931, 190] width 75 height 47
click at [729, 249] on button at bounding box center [725, 257] width 32 height 27
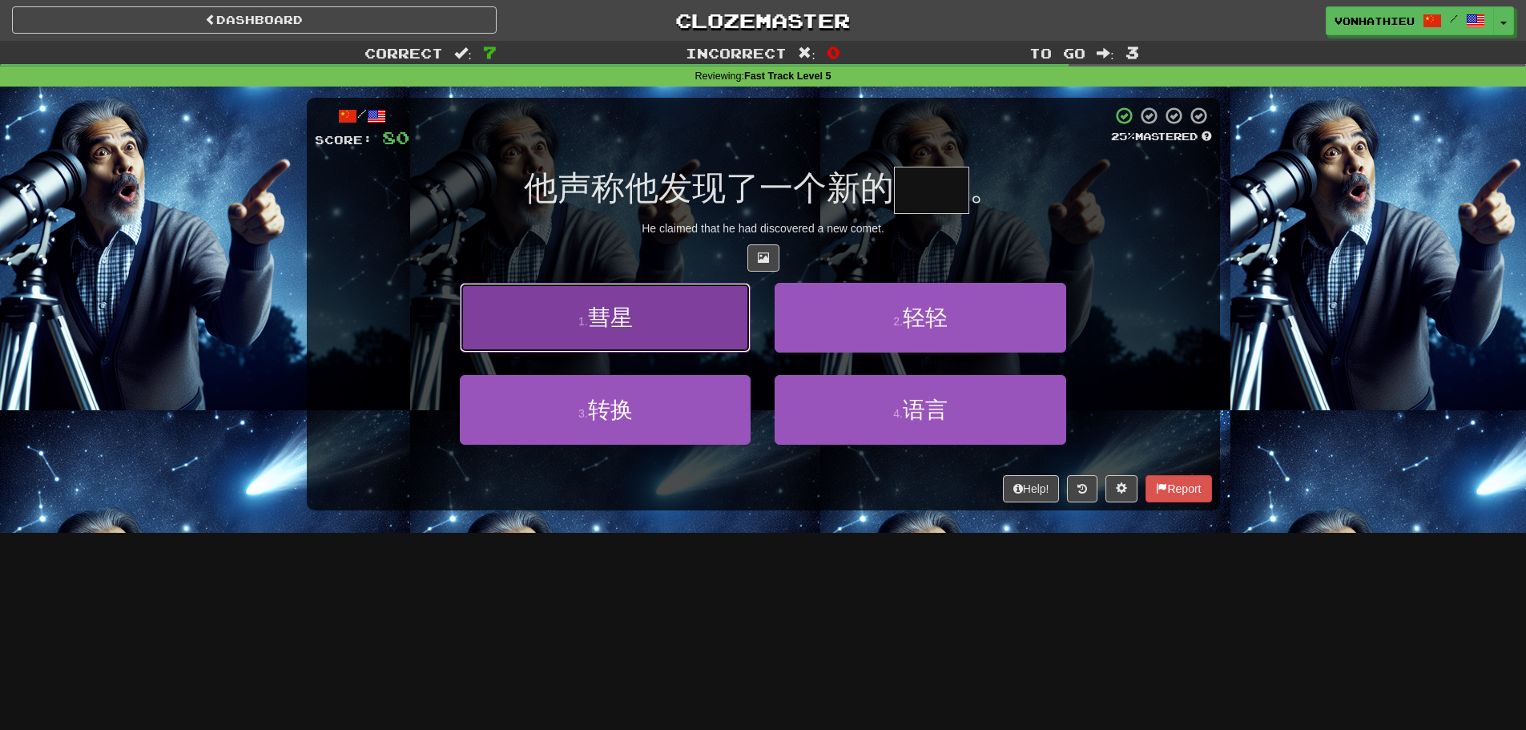
click at [647, 337] on button "1 . 彗星" at bounding box center [605, 318] width 291 height 70
type input "**"
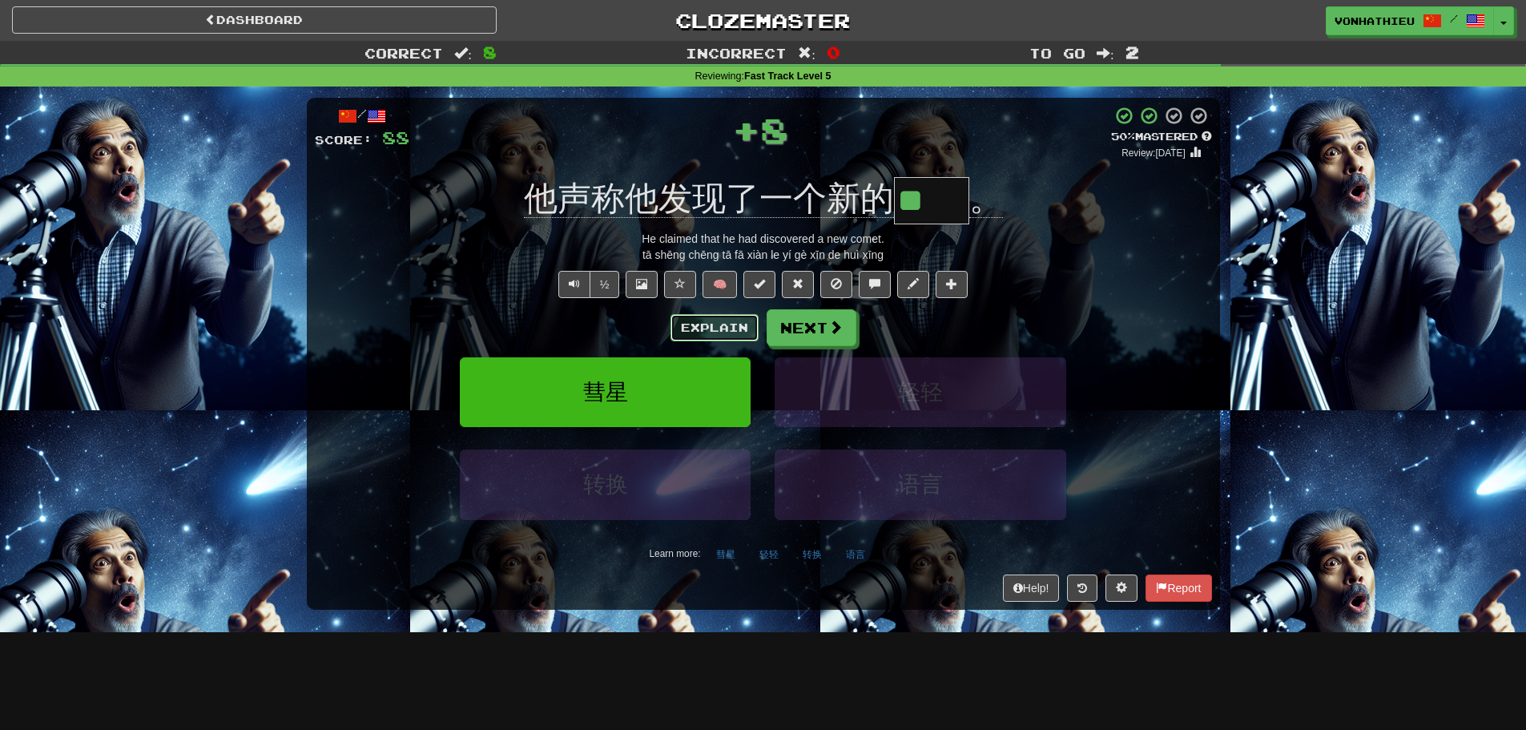
click at [728, 330] on button "Explain" at bounding box center [714, 327] width 88 height 27
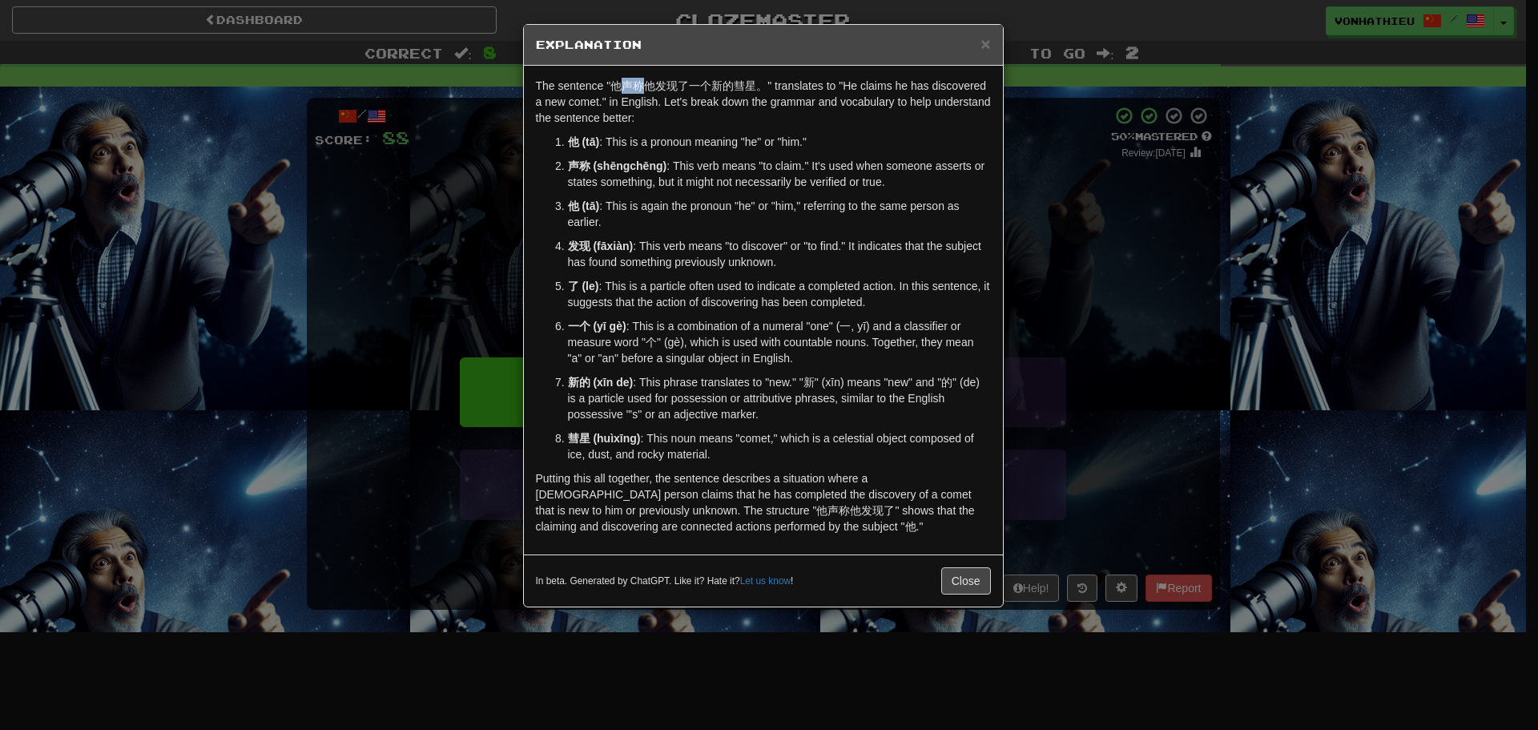
drag, startPoint x: 626, startPoint y: 81, endPoint x: 641, endPoint y: 82, distance: 14.5
click at [641, 82] on p "The sentence "他声称他发现了一个新的彗星。" translates to "He claims he has discovered a new …" at bounding box center [763, 102] width 455 height 48
click at [672, 106] on body "Dashboard Clozemaster vonhathieu / Toggle Dropdown Dashboard Leaderboard Activi…" at bounding box center [769, 649] width 1538 height 1298
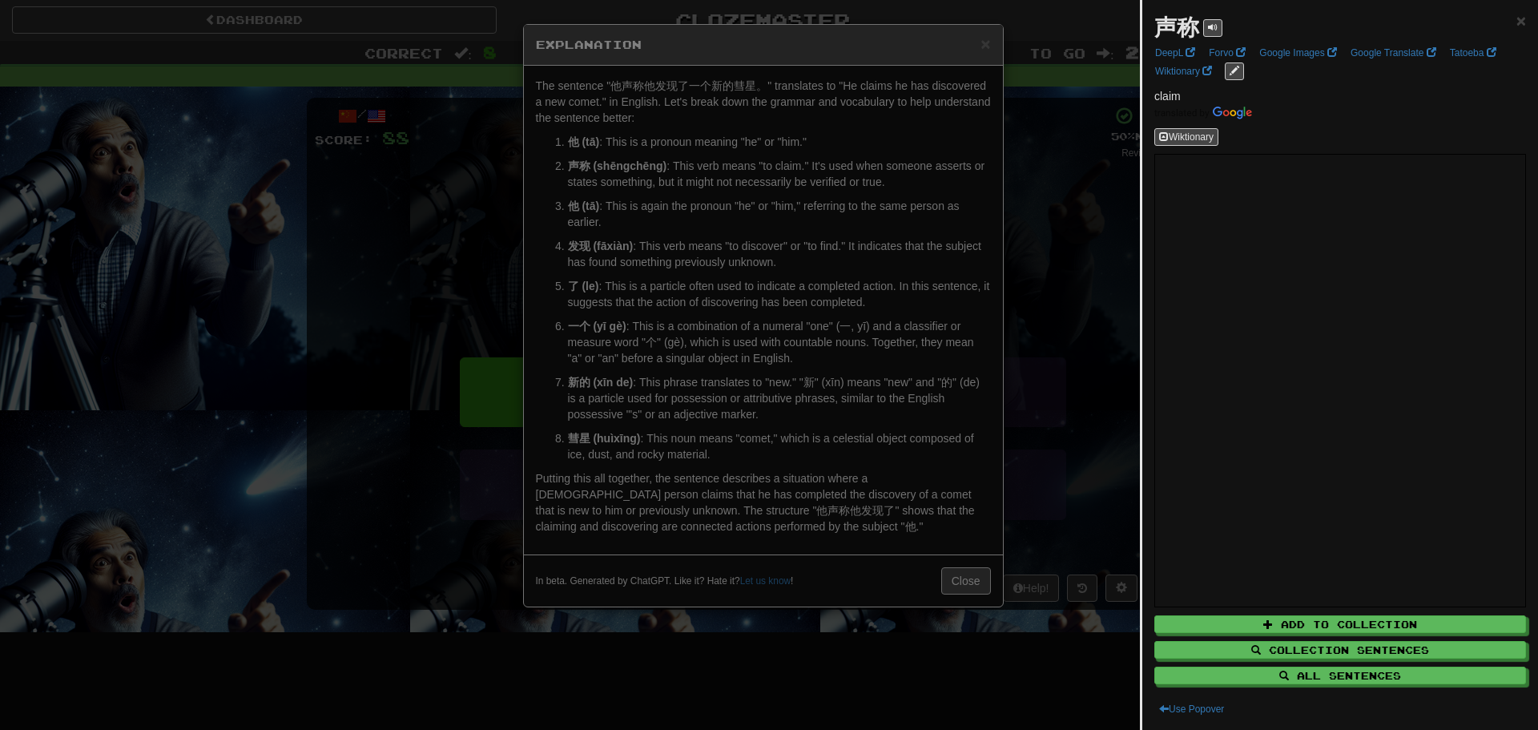
click at [493, 173] on div at bounding box center [769, 365] width 1538 height 730
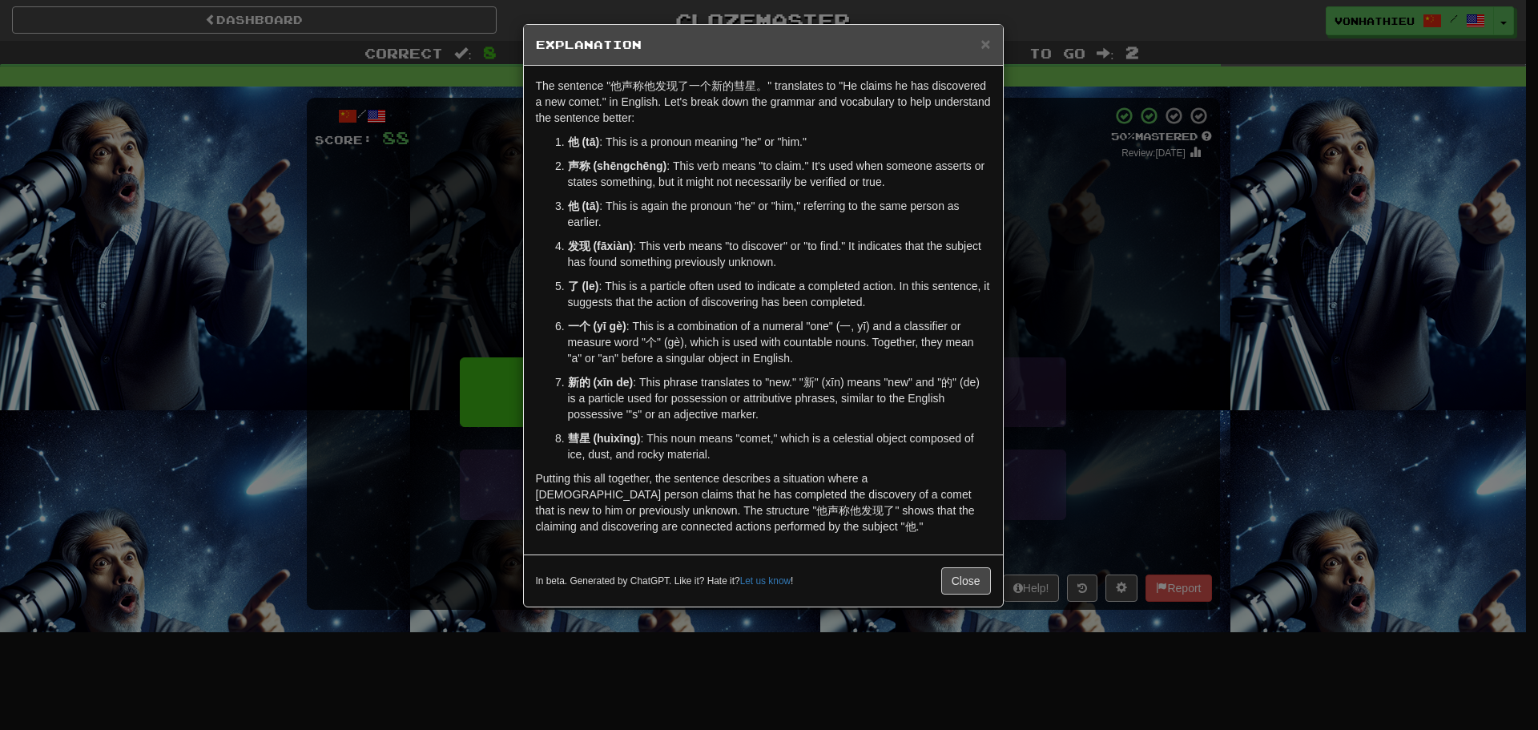
click at [445, 183] on div "× Explanation The sentence "他声称他发现了一个新的彗星。" translates to "He claims he has dis…" at bounding box center [769, 365] width 1538 height 730
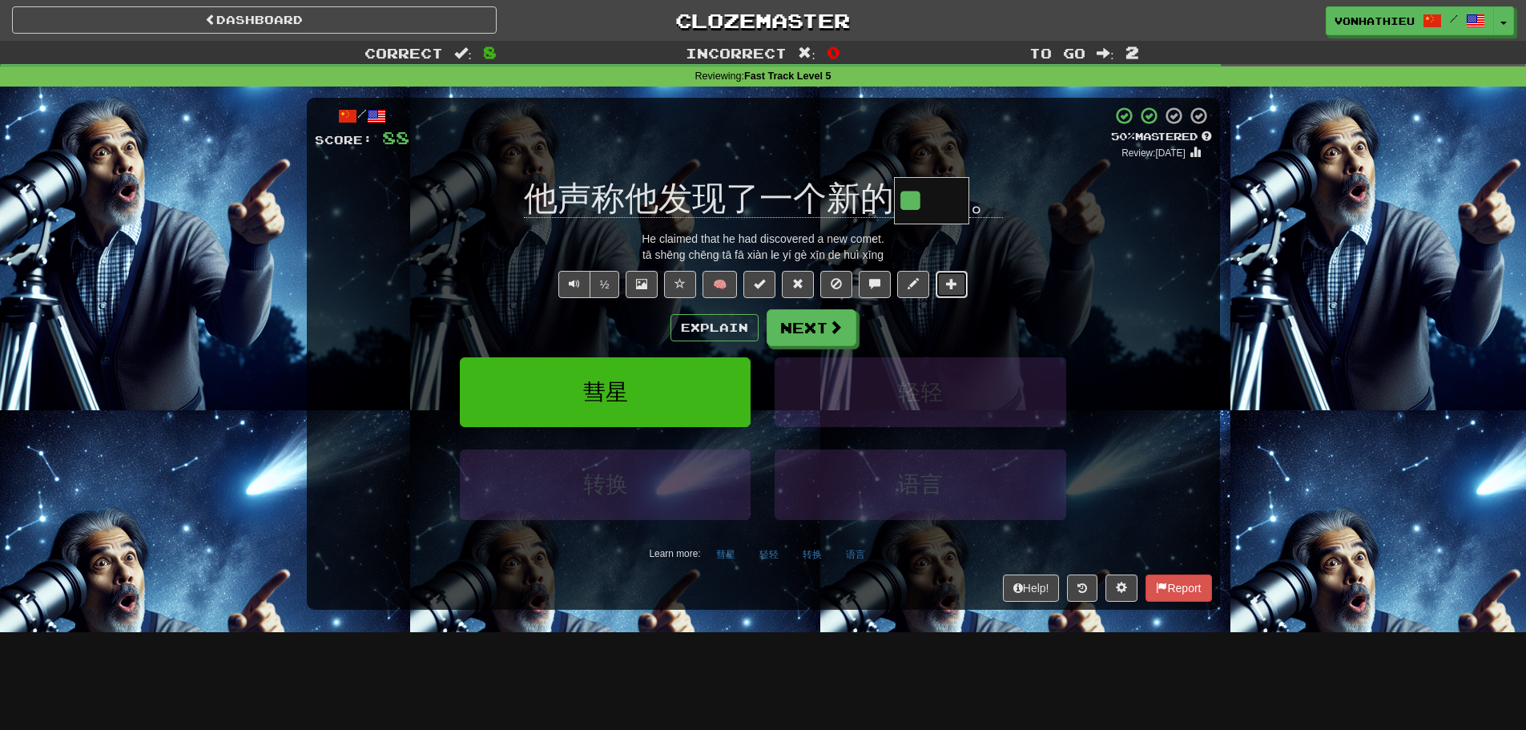
click at [944, 289] on button at bounding box center [952, 284] width 32 height 27
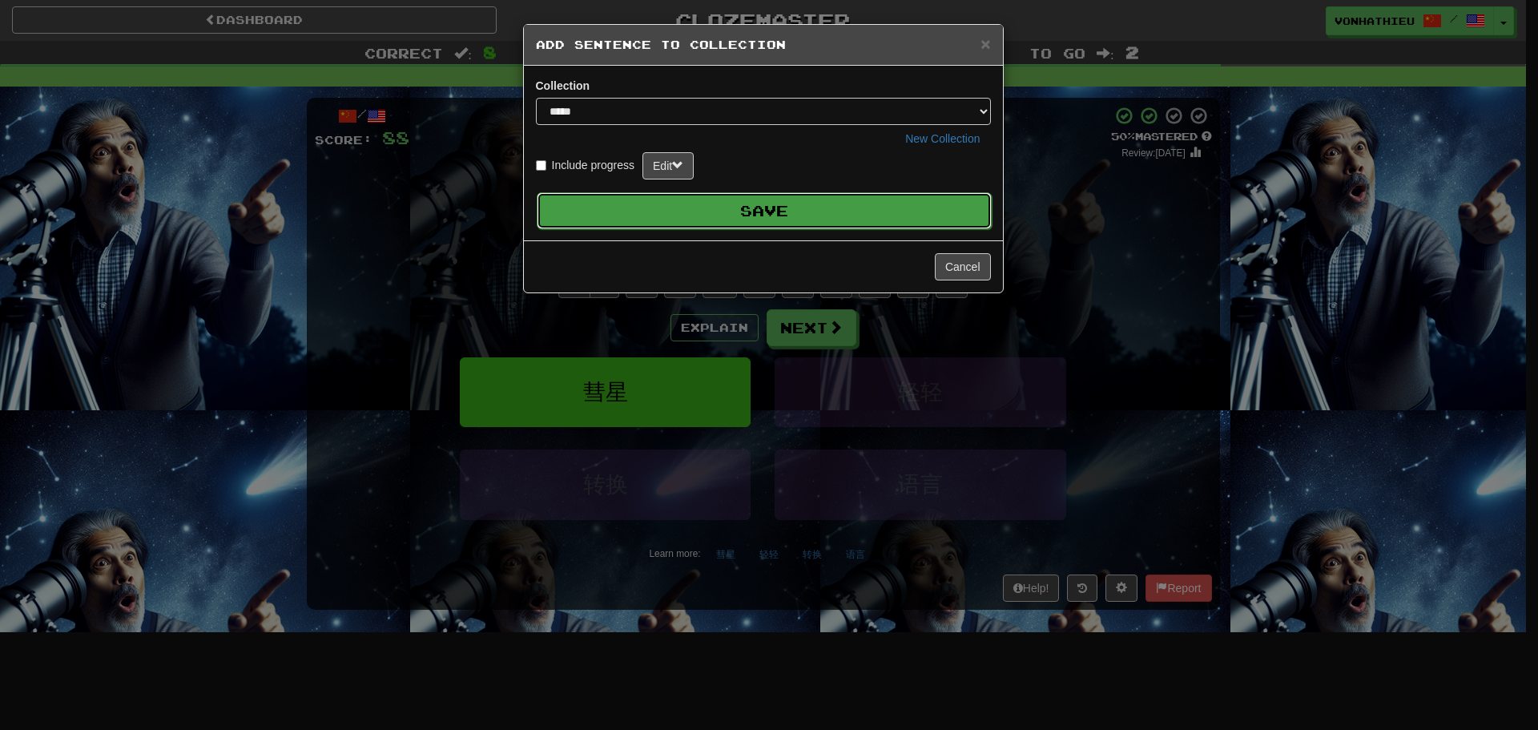
click at [836, 206] on button "Save" at bounding box center [764, 210] width 455 height 37
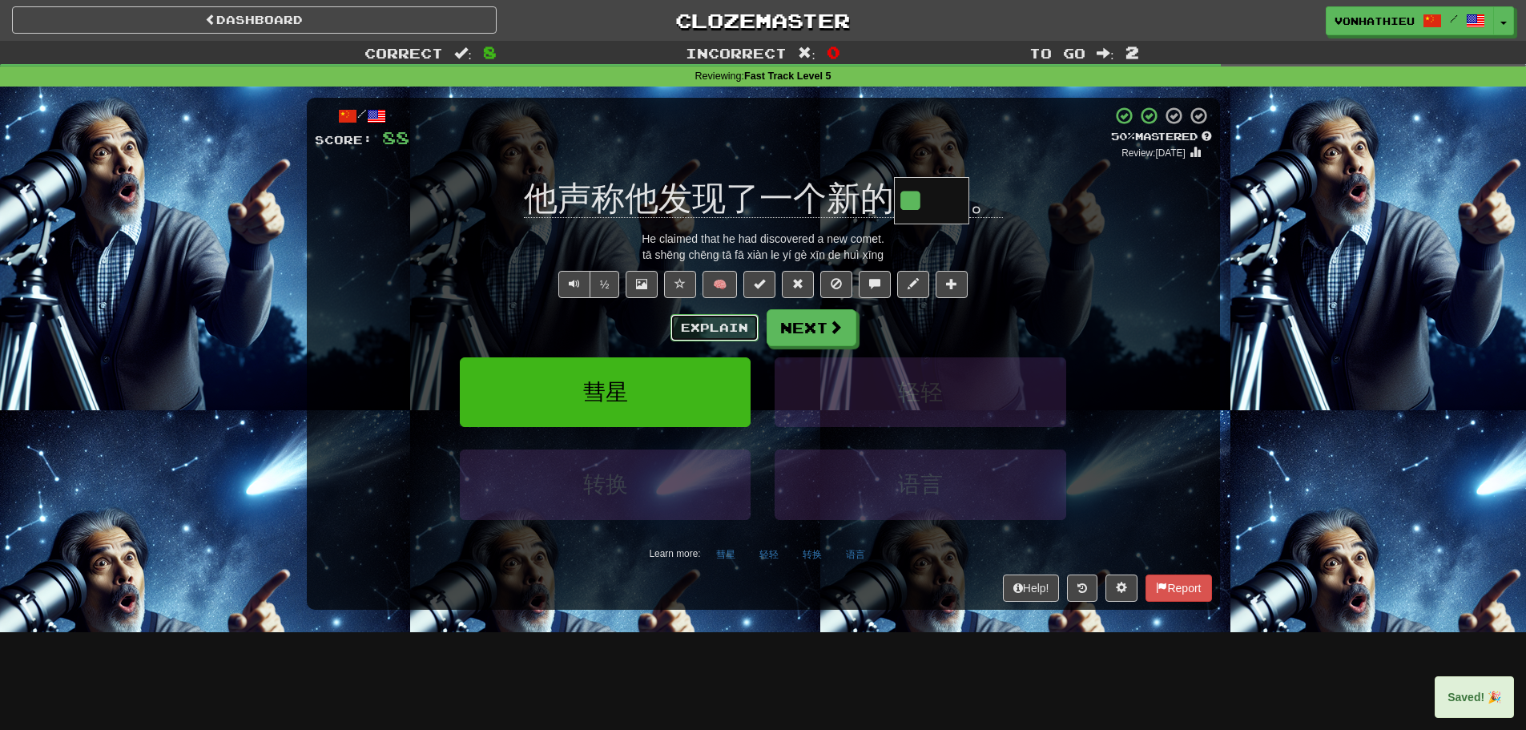
click at [726, 325] on button "Explain" at bounding box center [714, 327] width 88 height 27
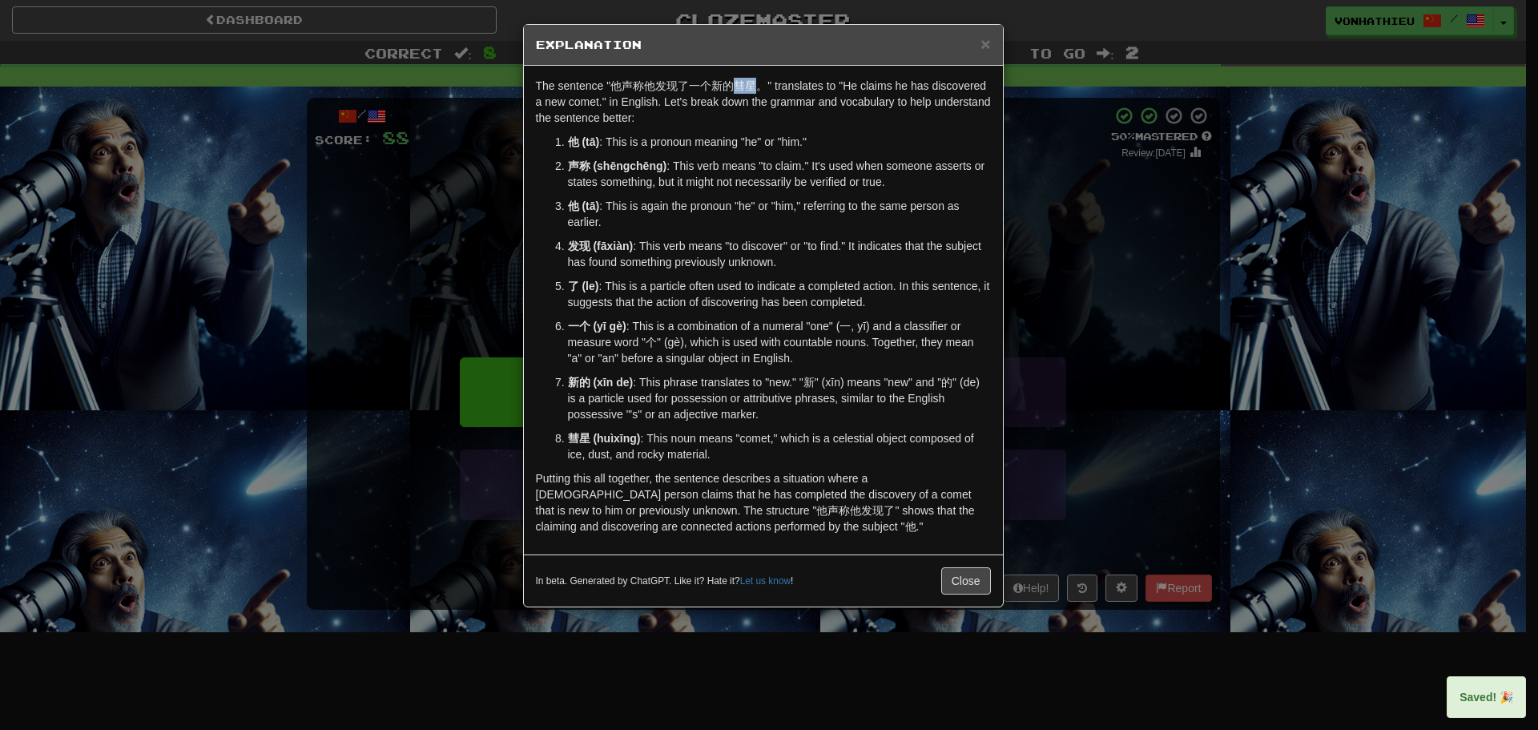
drag, startPoint x: 734, startPoint y: 91, endPoint x: 754, endPoint y: 91, distance: 20.0
click at [754, 91] on p "The sentence "他声称他发现了一个新的彗星。" translates to "He claims he has discovered a new …" at bounding box center [763, 102] width 455 height 48
click at [777, 105] on body "Dashboard Clozemaster vonhathieu / Toggle Dropdown Dashboard Leaderboard Activi…" at bounding box center [769, 649] width 1538 height 1298
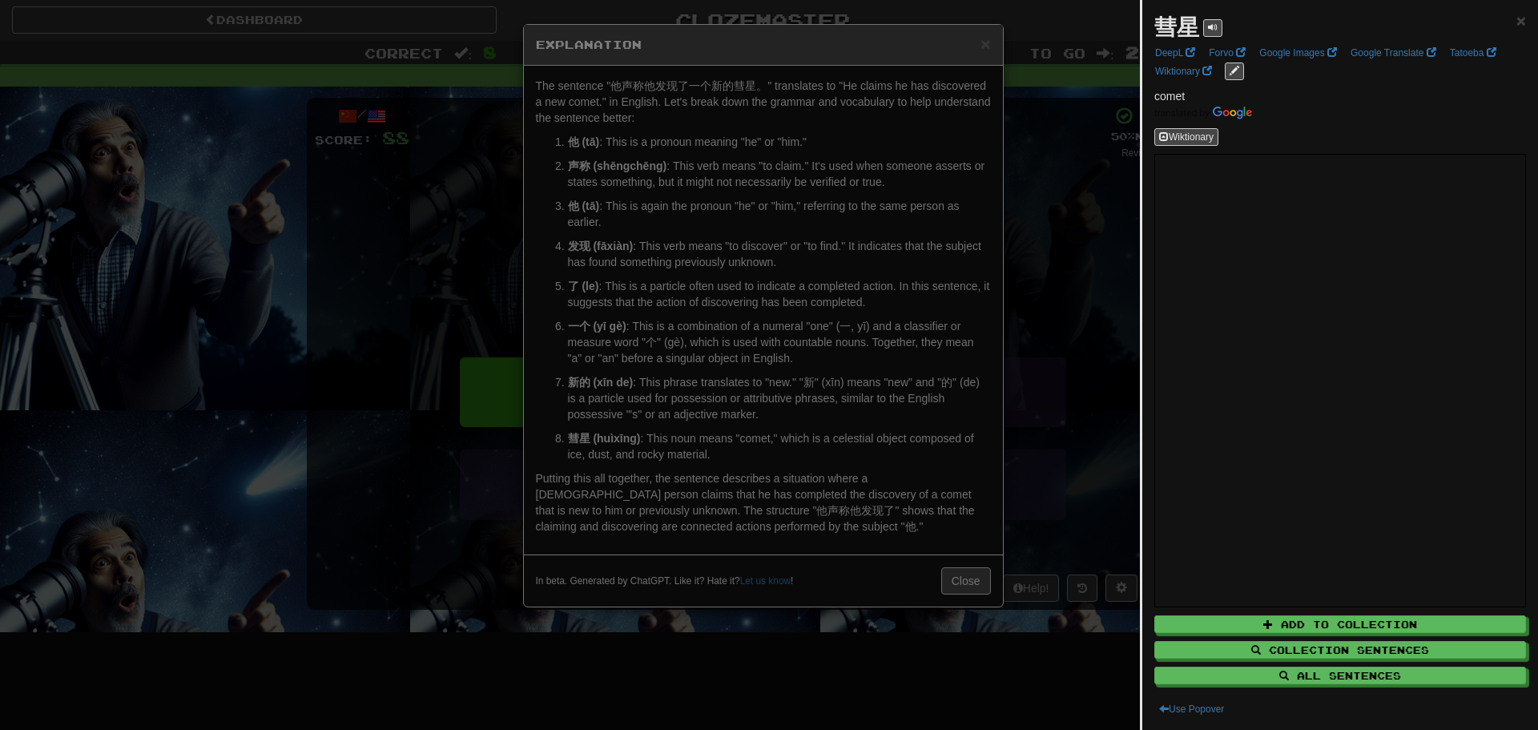
click at [454, 237] on div at bounding box center [769, 365] width 1538 height 730
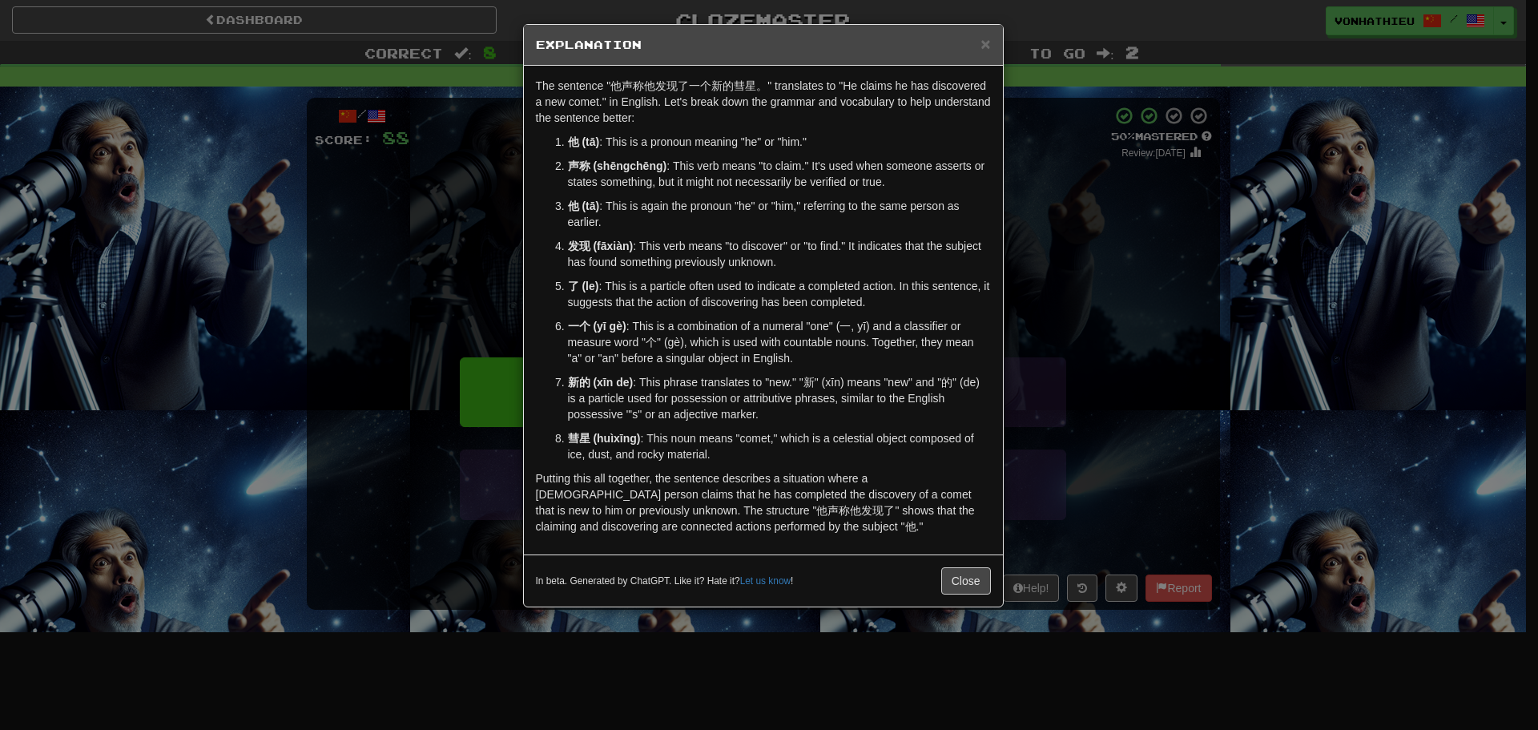
click at [388, 263] on div "× Explanation The sentence "他声称他发现了一个新的彗星。" translates to "He claims he has dis…" at bounding box center [769, 365] width 1538 height 730
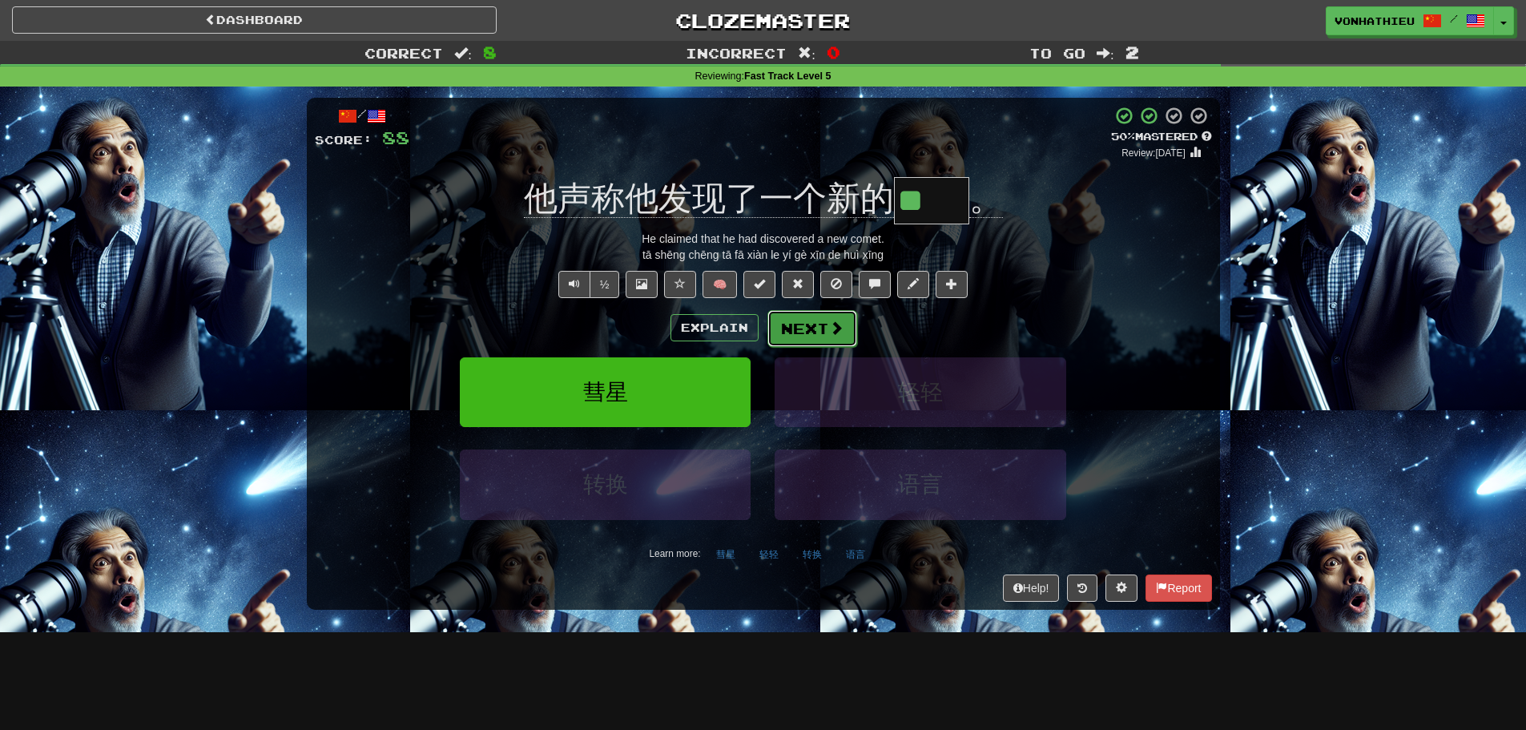
click at [812, 333] on button "Next" at bounding box center [812, 328] width 90 height 37
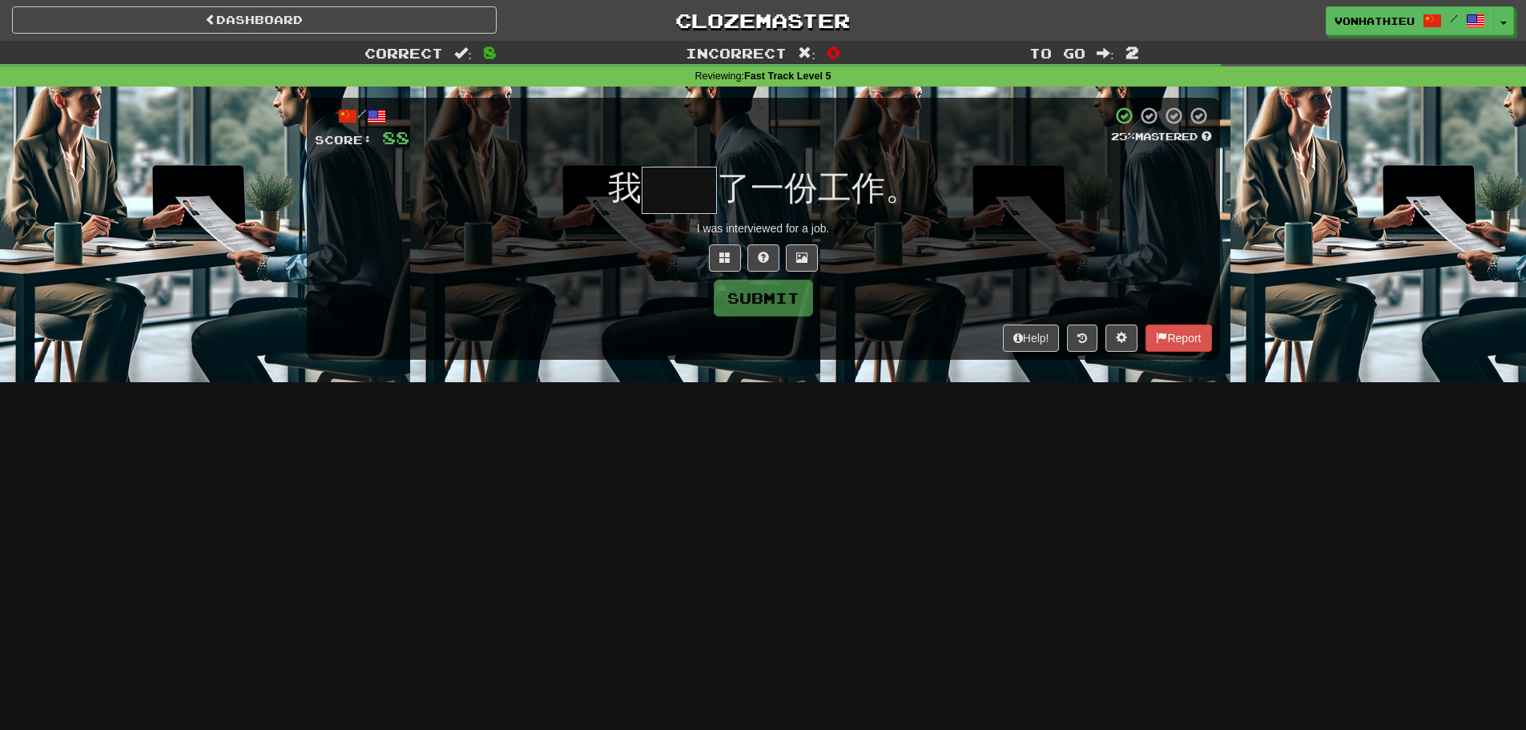
click at [664, 189] on input "text" at bounding box center [679, 190] width 75 height 47
click at [655, 204] on input "text" at bounding box center [679, 190] width 75 height 47
type input "*"
click at [718, 247] on button at bounding box center [725, 257] width 32 height 27
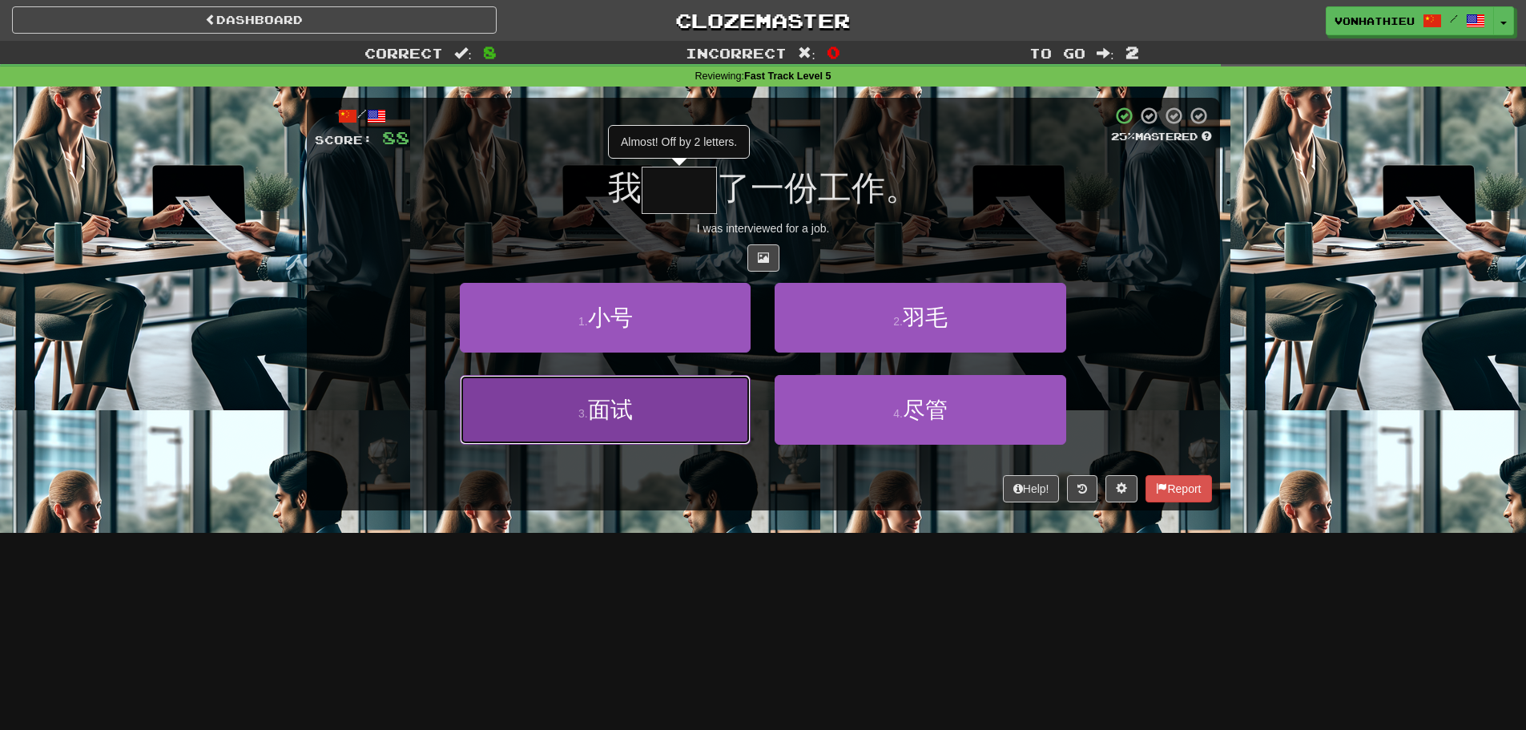
click at [703, 412] on button "3 . 面试" at bounding box center [605, 410] width 291 height 70
type input "**"
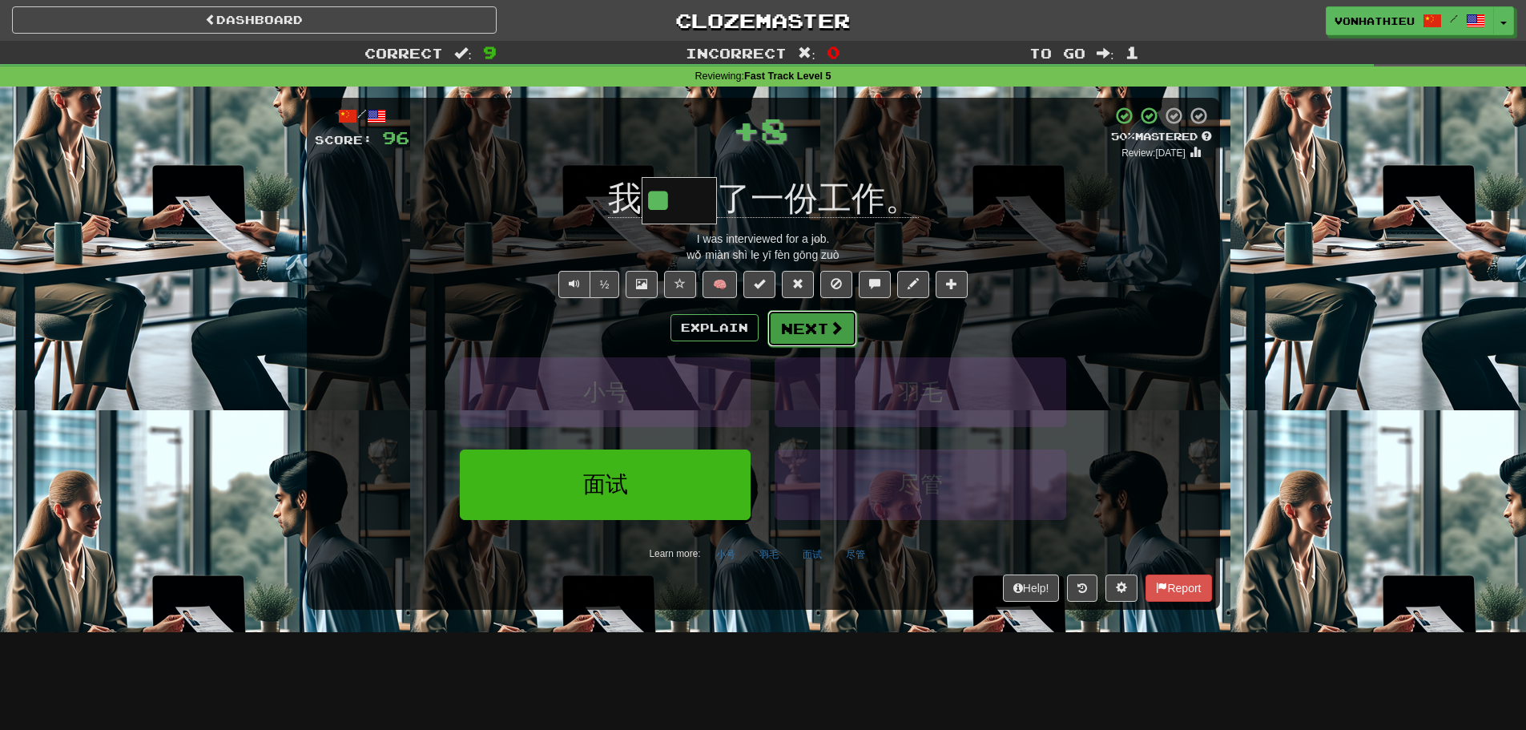
click at [795, 329] on button "Next" at bounding box center [812, 328] width 90 height 37
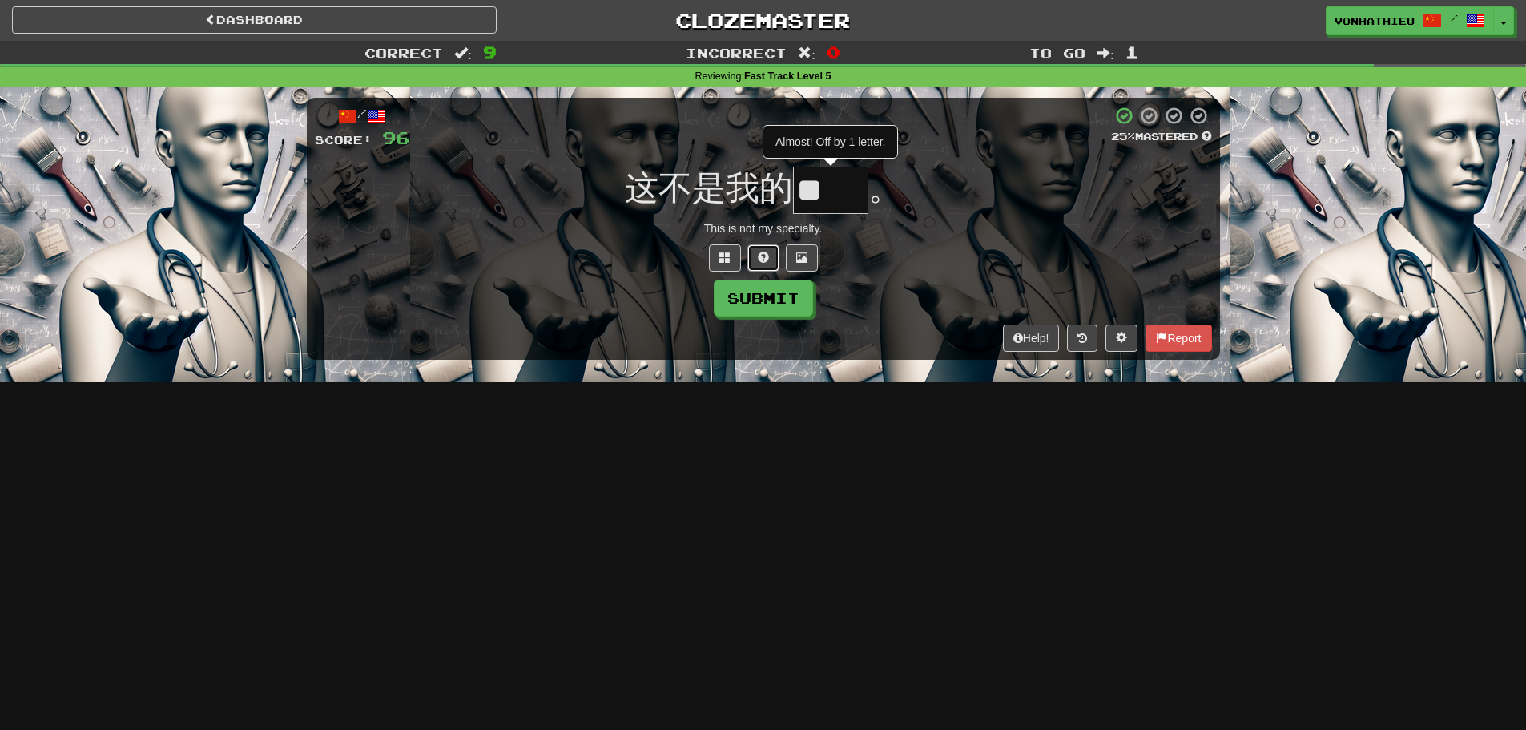
click at [761, 259] on span at bounding box center [763, 257] width 11 height 11
type input "**"
click at [749, 304] on button "Submit" at bounding box center [763, 298] width 99 height 37
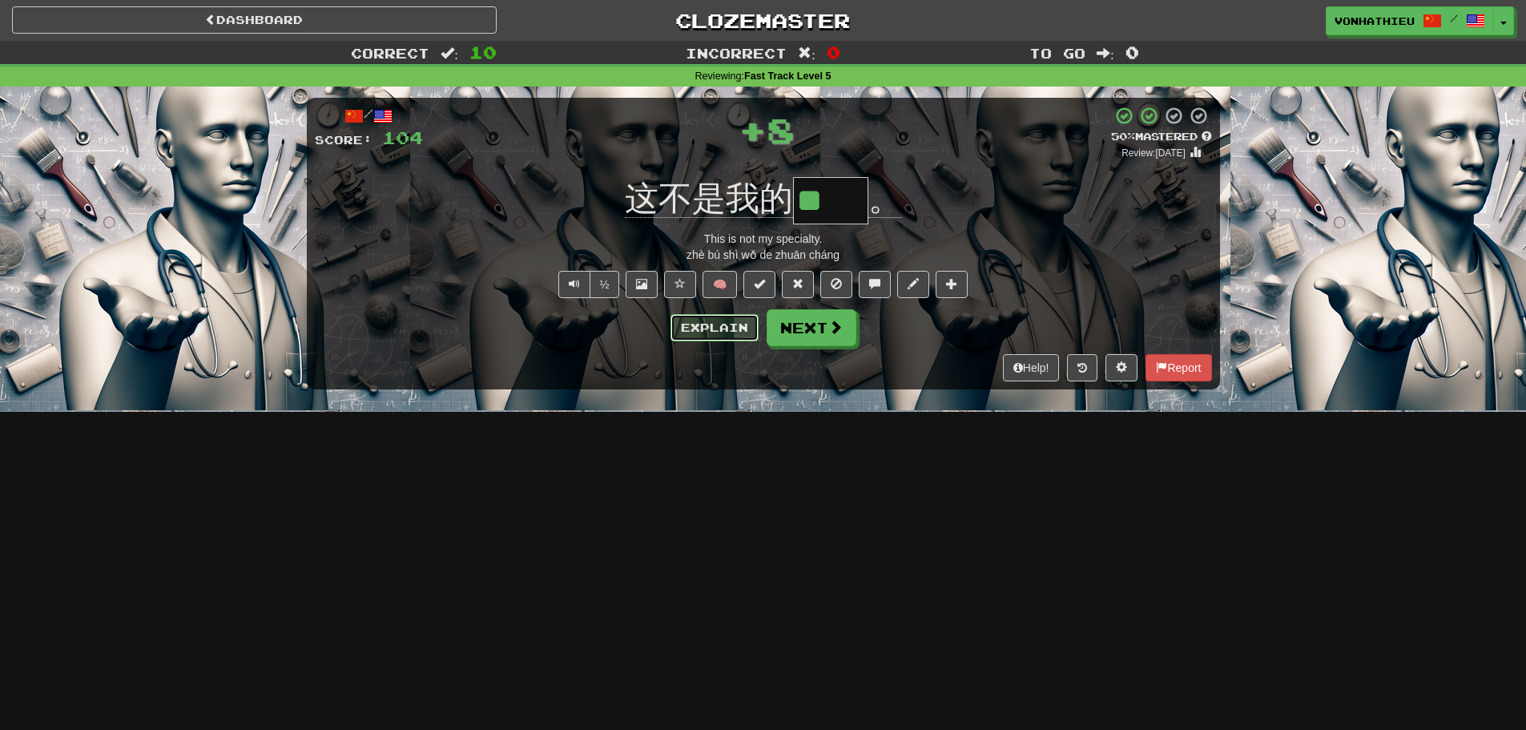
click at [701, 326] on button "Explain" at bounding box center [714, 327] width 88 height 27
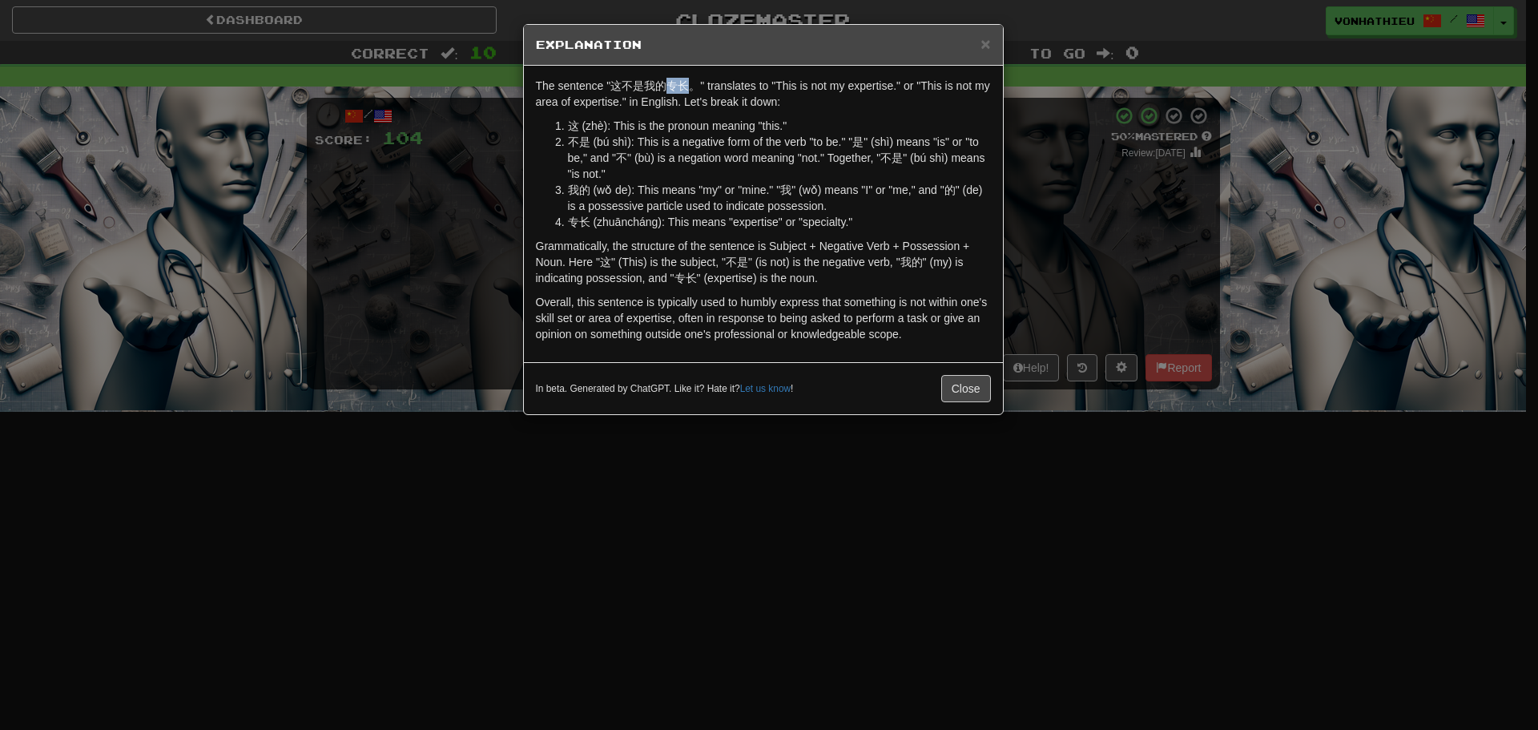
drag, startPoint x: 670, startPoint y: 83, endPoint x: 684, endPoint y: 84, distance: 13.6
click at [684, 84] on p "The sentence "这不是我的专长。" translates to "This is not my expertise." or "This is n…" at bounding box center [763, 94] width 455 height 32
click at [711, 111] on body "Dashboard Clozemaster vonhathieu / Toggle Dropdown Dashboard Leaderboard Activi…" at bounding box center [769, 649] width 1538 height 1298
click at [662, 115] on div "The sentence "这不是我的专长。" translates to "This is not my expertise." or "This is n…" at bounding box center [763, 214] width 479 height 296
click at [405, 173] on div "× Explanation The sentence "这不是我的专长。" translates to "This is not my expertise."…" at bounding box center [769, 365] width 1538 height 730
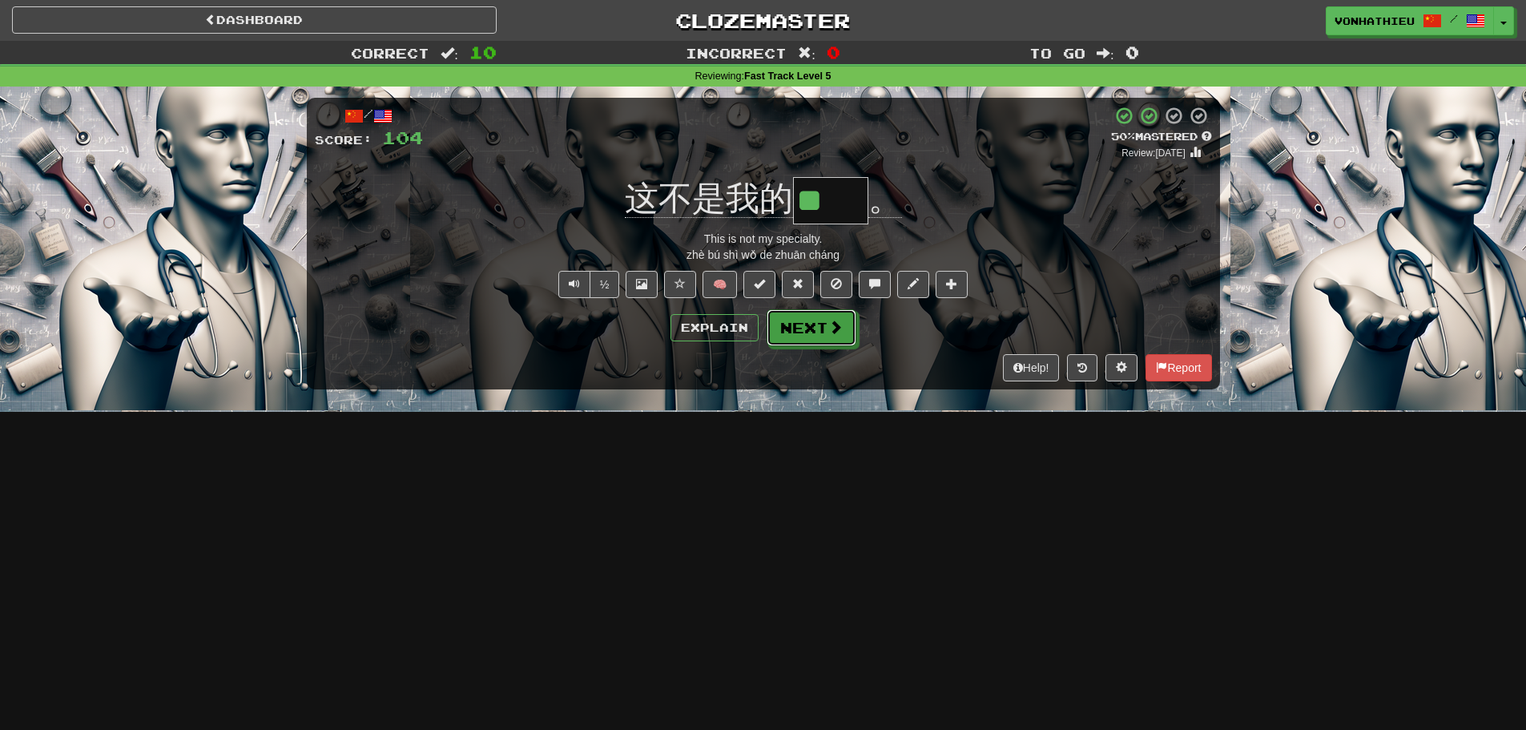
click at [810, 333] on button "Next" at bounding box center [812, 327] width 90 height 37
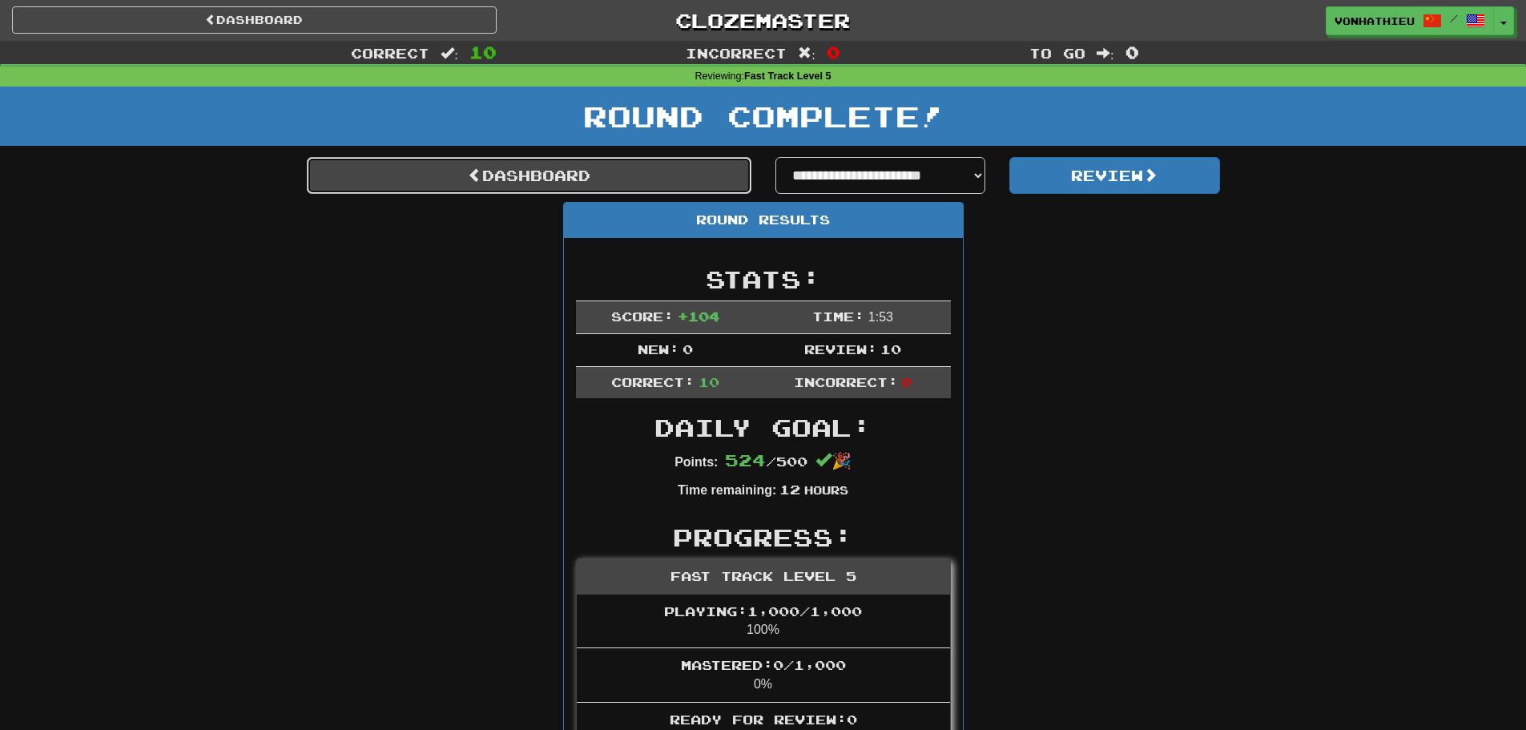
click at [622, 175] on link "Dashboard" at bounding box center [529, 175] width 445 height 37
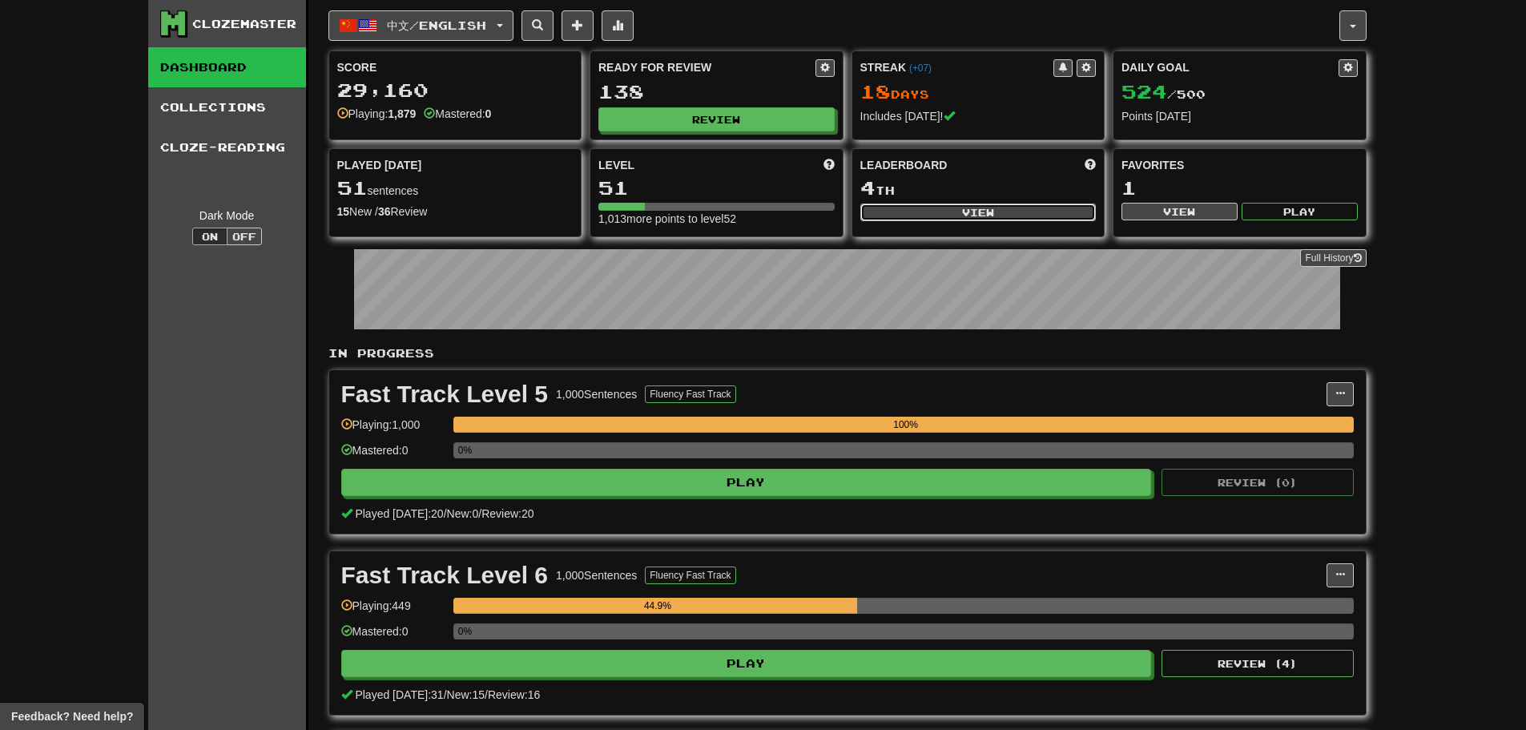
click at [959, 217] on button "View" at bounding box center [978, 212] width 236 height 18
select select "**********"
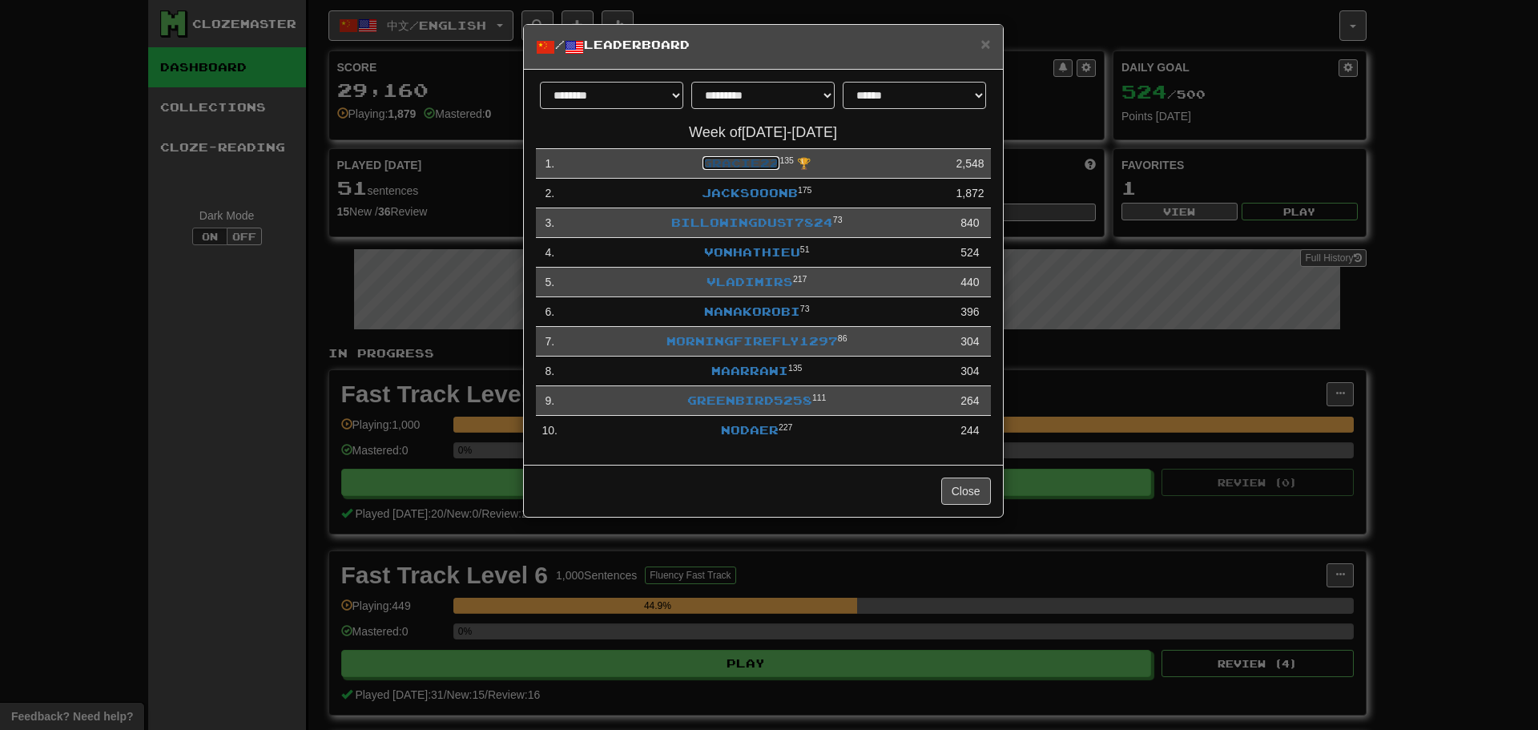
click at [730, 167] on link "Gracie22" at bounding box center [740, 163] width 77 height 14
